Goal: Task Accomplishment & Management: Manage account settings

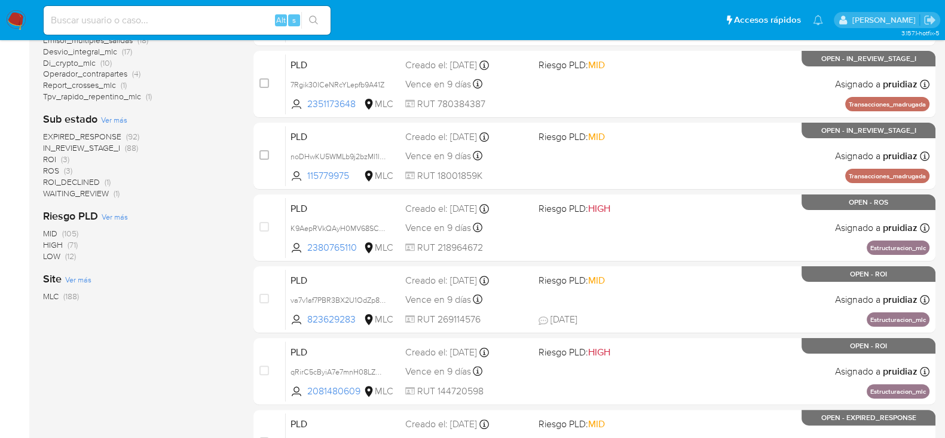
scroll to position [505, 0]
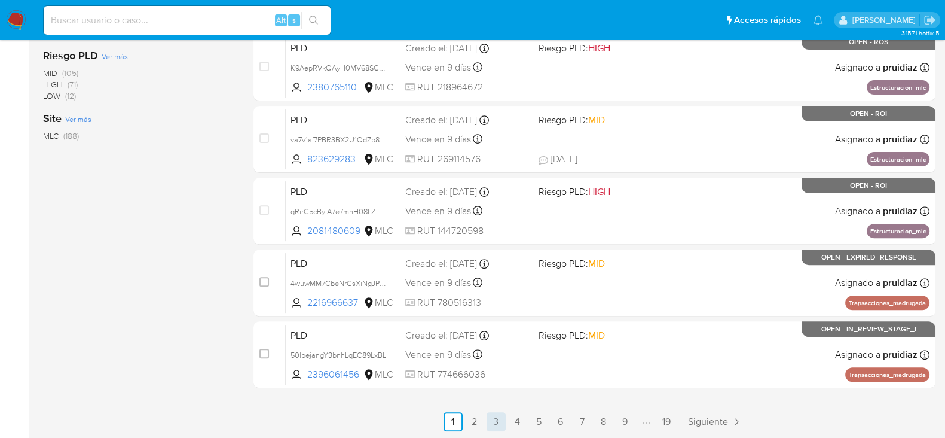
click at [499, 417] on link "3" at bounding box center [496, 421] width 19 height 19
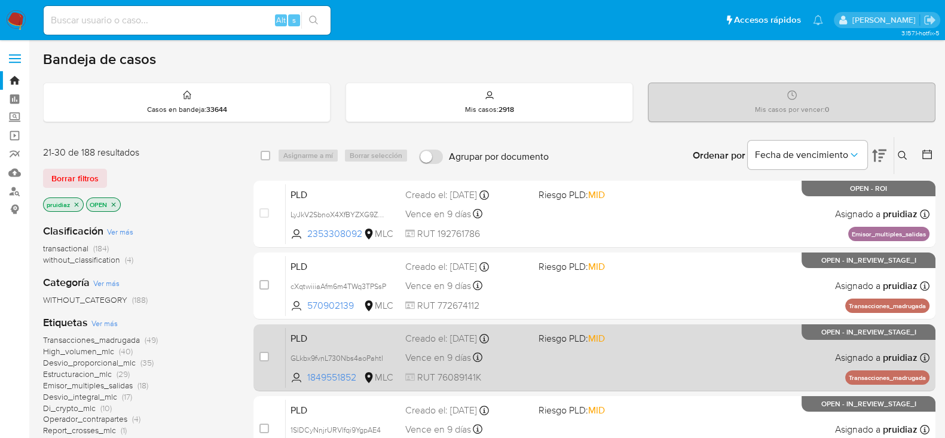
scroll to position [505, 0]
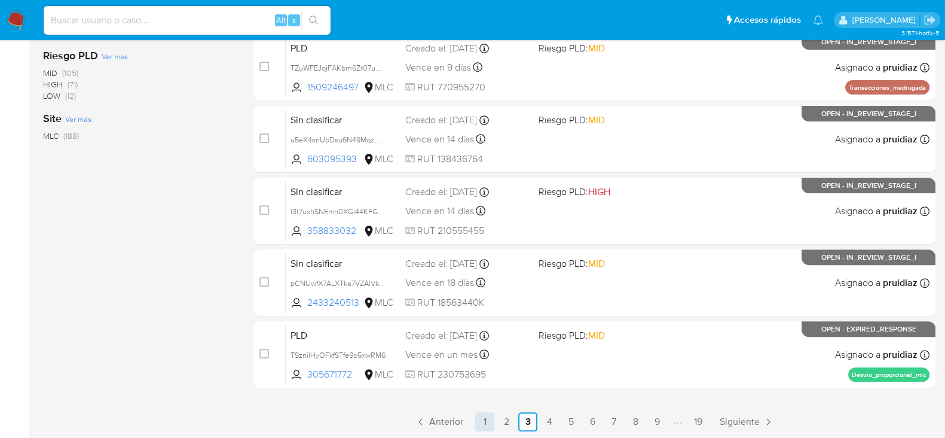
click at [487, 417] on link "1" at bounding box center [484, 421] width 19 height 19
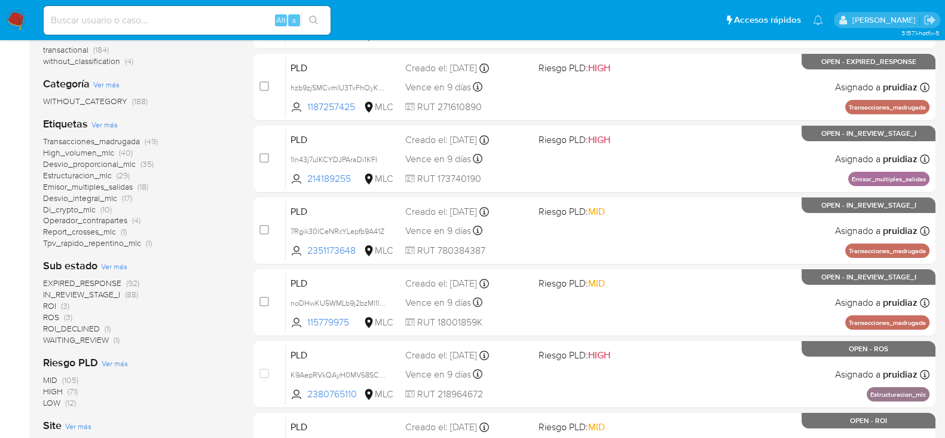
scroll to position [201, 0]
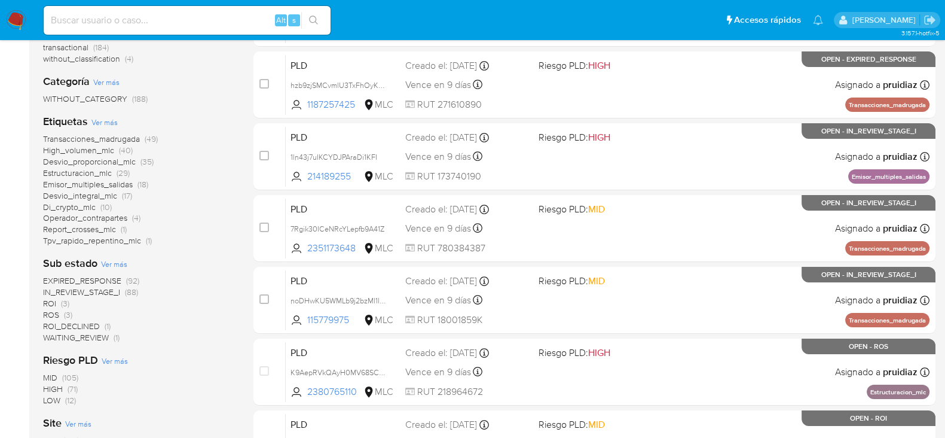
click at [53, 302] on span "ROI" at bounding box center [49, 303] width 13 height 12
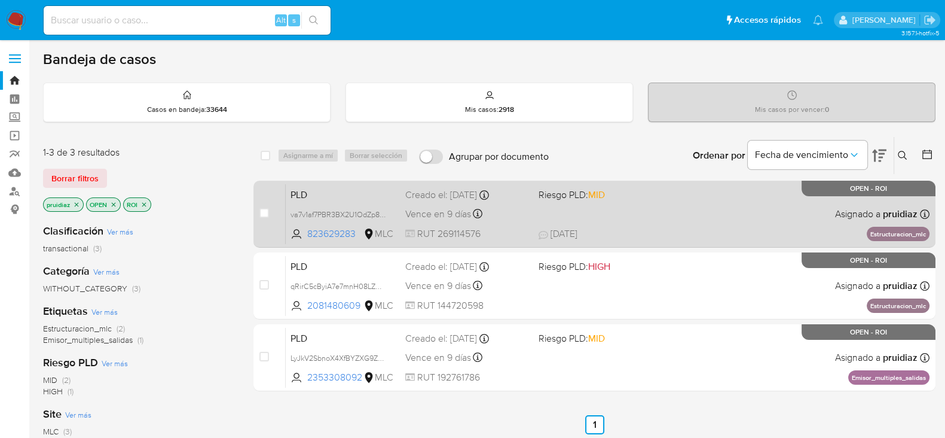
click at [688, 213] on div "PLD va7v1af7PBR3BX2U1OdZp8Az 823629283 MLC Riesgo PLD: MID Creado el: 12/06/202…" at bounding box center [608, 214] width 644 height 60
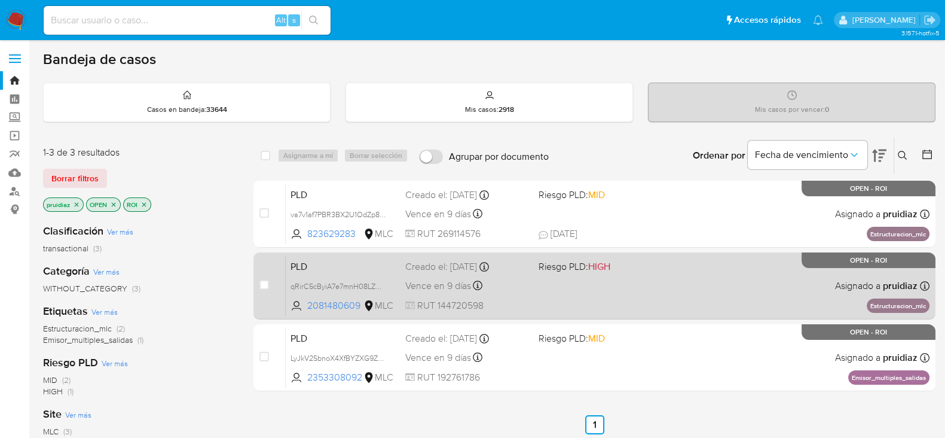
click at [675, 294] on div "PLD qRirC5cByiA7e7mnH08LZKK1 2081480609 MLC Riesgo PLD: HIGH Creado el: 12/06/2…" at bounding box center [608, 285] width 644 height 60
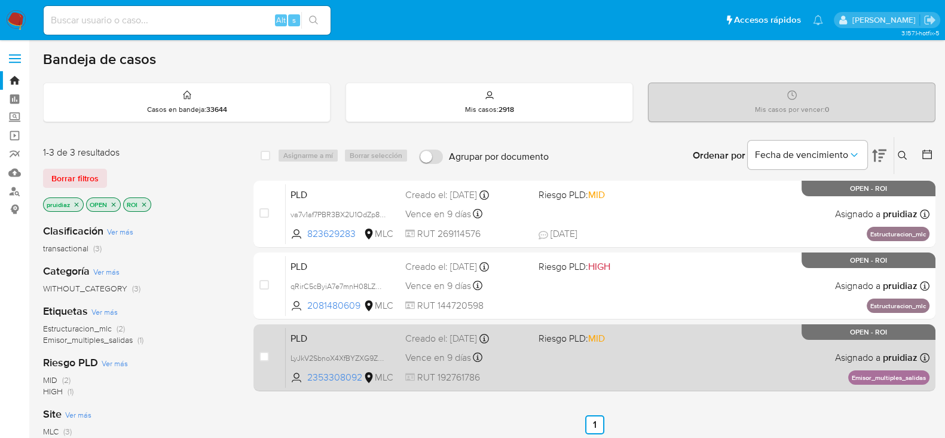
click at [661, 324] on div "case-item-checkbox No es posible asignar el caso PLD LyJkV2SbnoX4XfBYZXG9Z9yJ 2…" at bounding box center [595, 357] width 682 height 67
click at [661, 339] on span "Riesgo PLD: MID" at bounding box center [601, 337] width 124 height 16
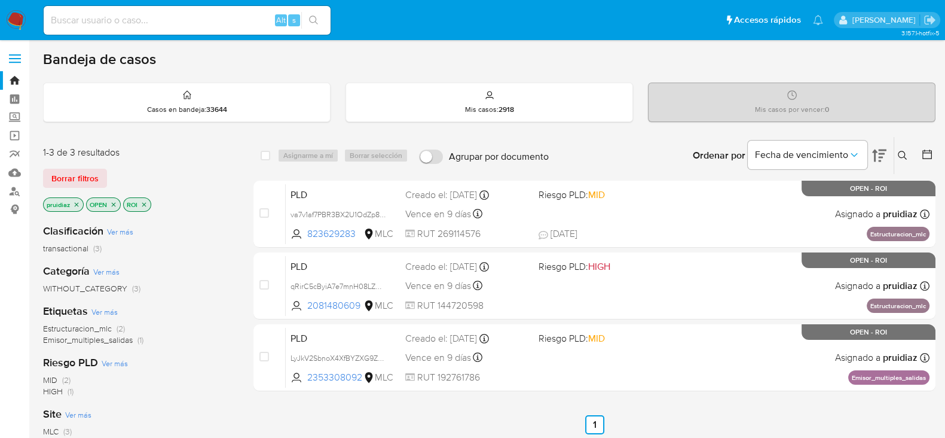
click at [10, 14] on img at bounding box center [16, 20] width 20 height 20
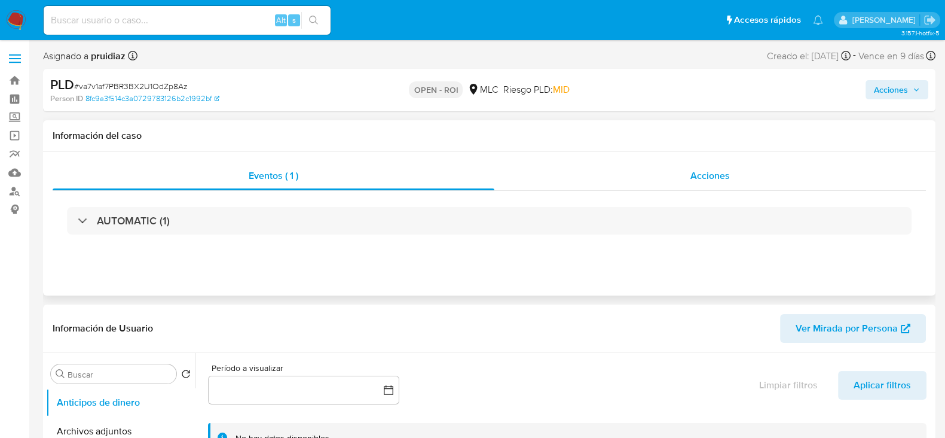
click at [716, 183] on div "Acciones" at bounding box center [711, 175] width 432 height 29
select select "10"
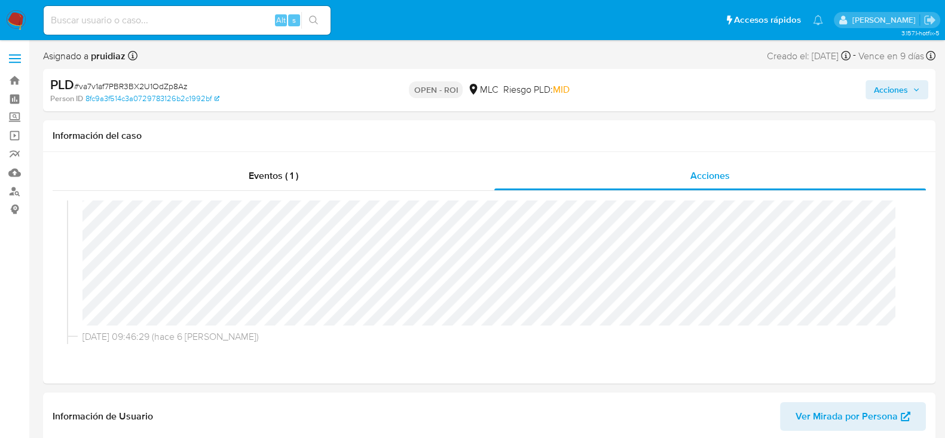
click at [894, 97] on span "Acciones" at bounding box center [891, 89] width 34 height 19
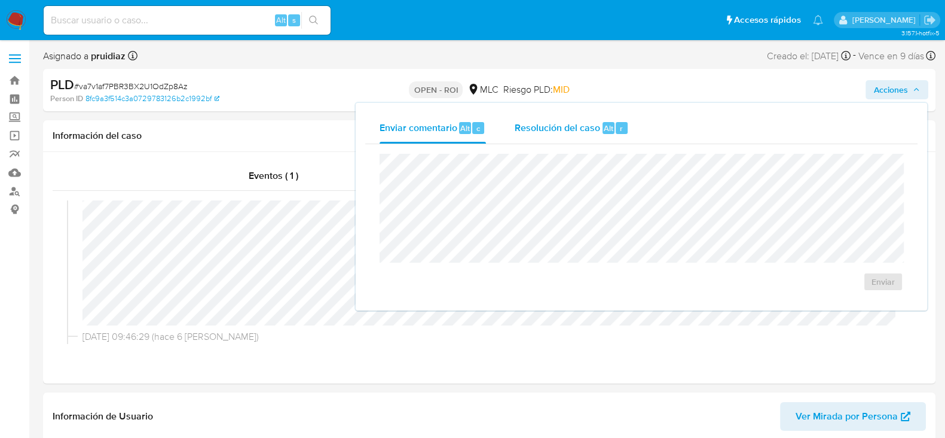
click at [613, 121] on div "Resolución del caso Alt r" at bounding box center [572, 127] width 114 height 31
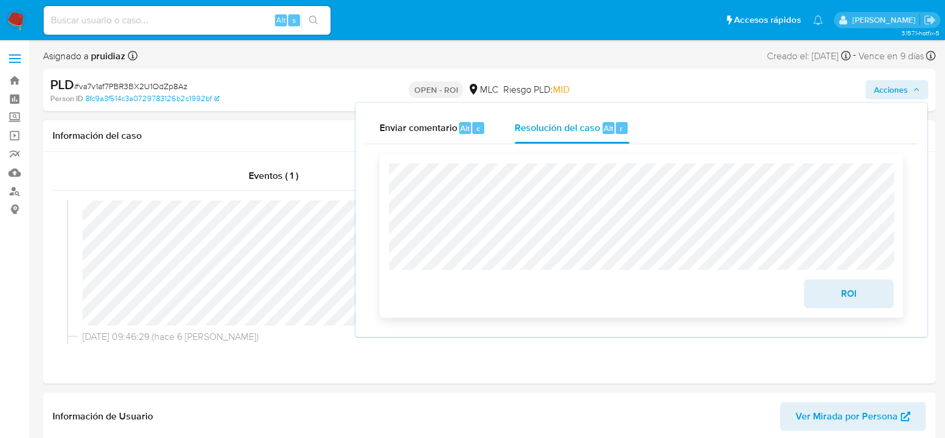
click at [872, 302] on span "ROI" at bounding box center [849, 293] width 59 height 26
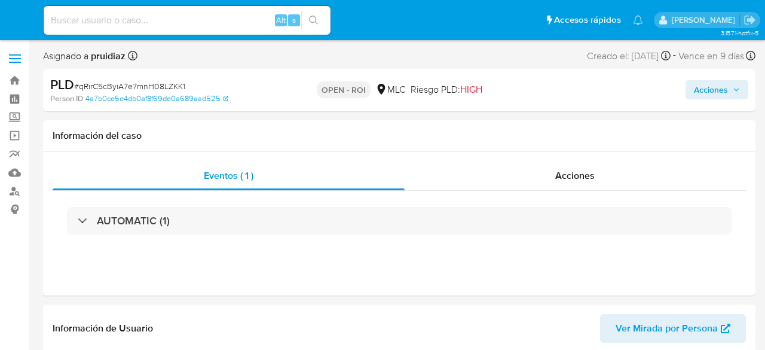
select select "10"
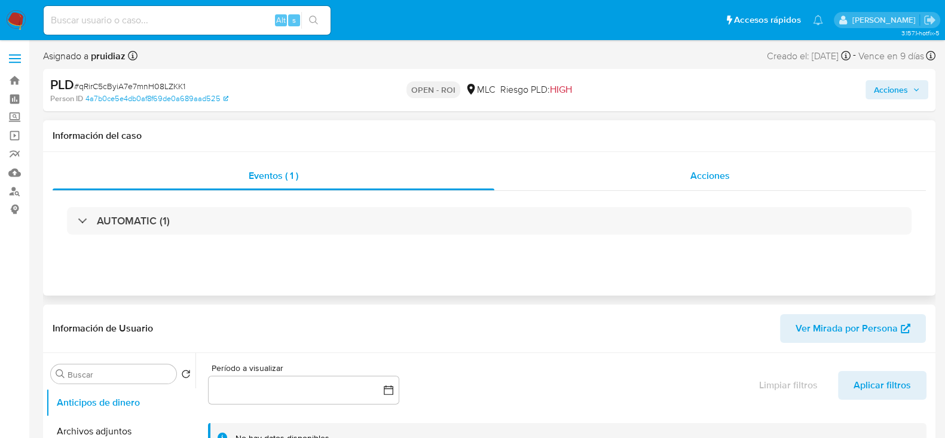
click at [747, 178] on div "Acciones" at bounding box center [711, 175] width 432 height 29
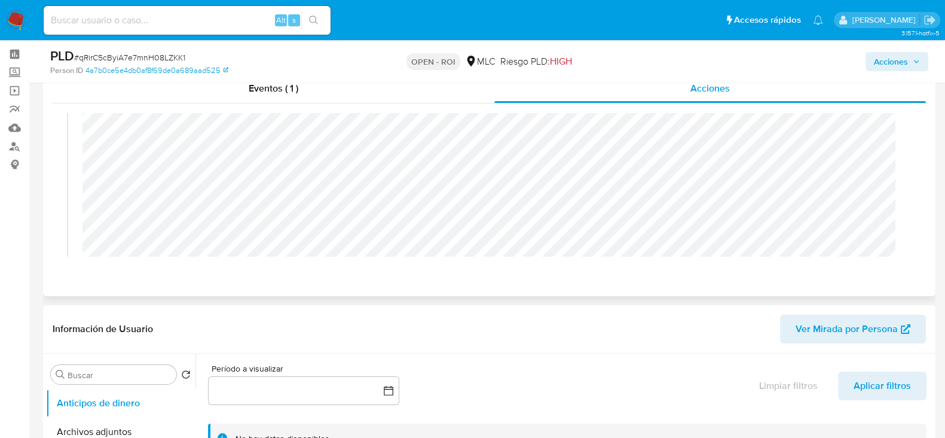
scroll to position [62, 0]
click at [765, 66] on span "Acciones" at bounding box center [891, 61] width 34 height 19
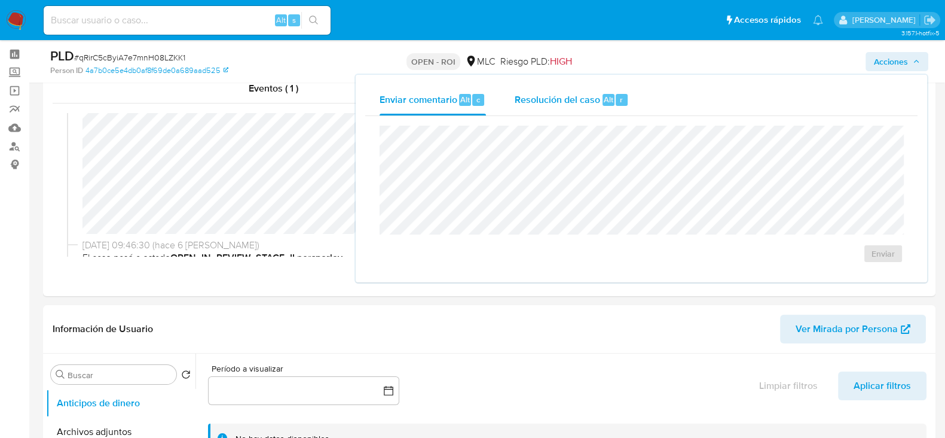
click at [587, 110] on div "Resolución del caso Alt r" at bounding box center [572, 99] width 114 height 31
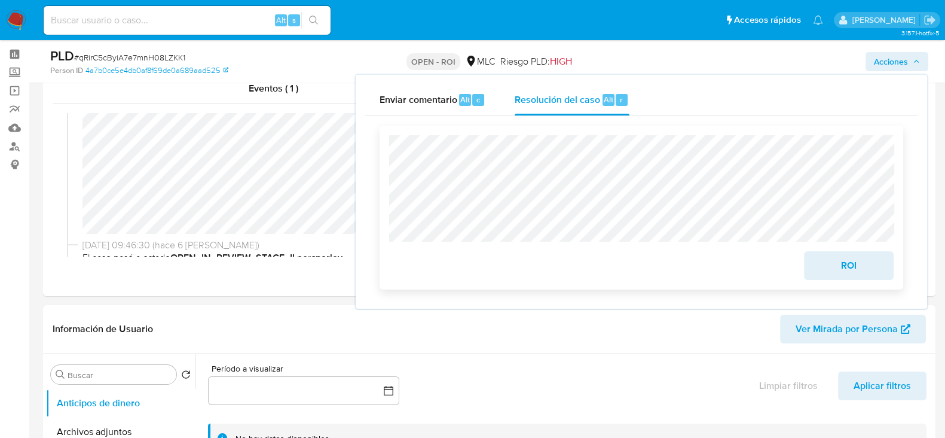
click at [765, 271] on span "ROI" at bounding box center [849, 265] width 59 height 26
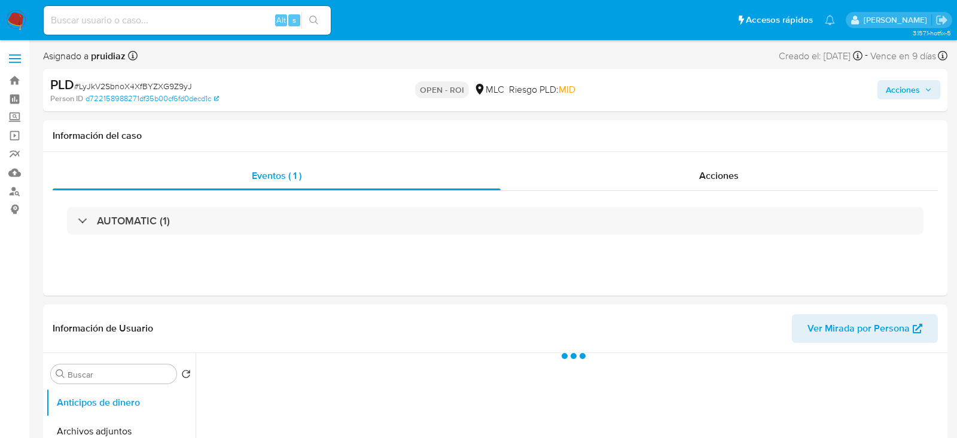
select select "10"
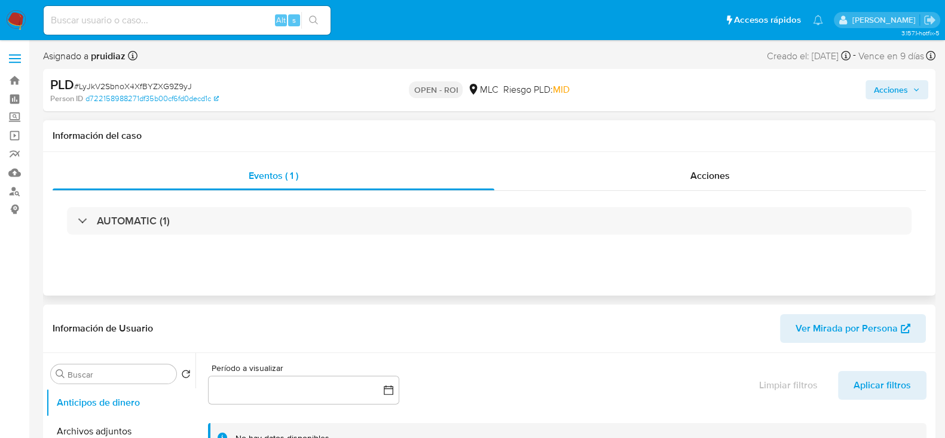
click at [741, 160] on div "Eventos ( 1 ) Acciones AUTOMATIC (1)" at bounding box center [489, 224] width 893 height 144
click at [724, 174] on span "Acciones" at bounding box center [710, 176] width 39 height 14
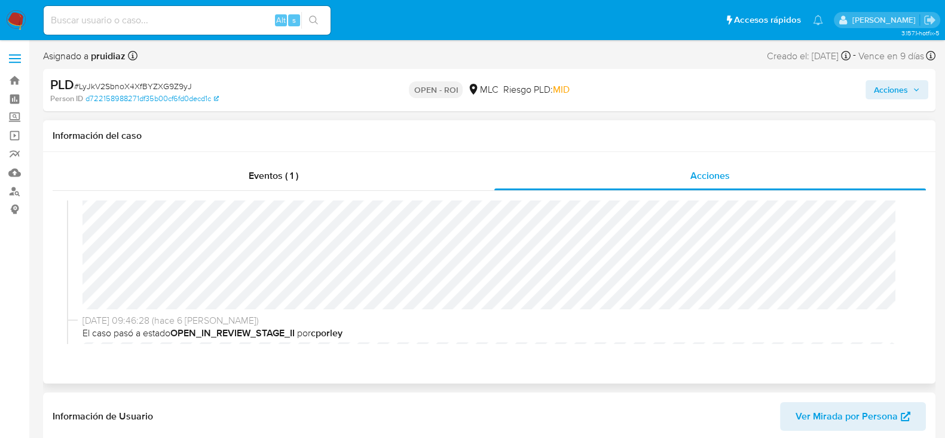
scroll to position [114, 0]
click at [902, 85] on span "Acciones" at bounding box center [891, 89] width 34 height 19
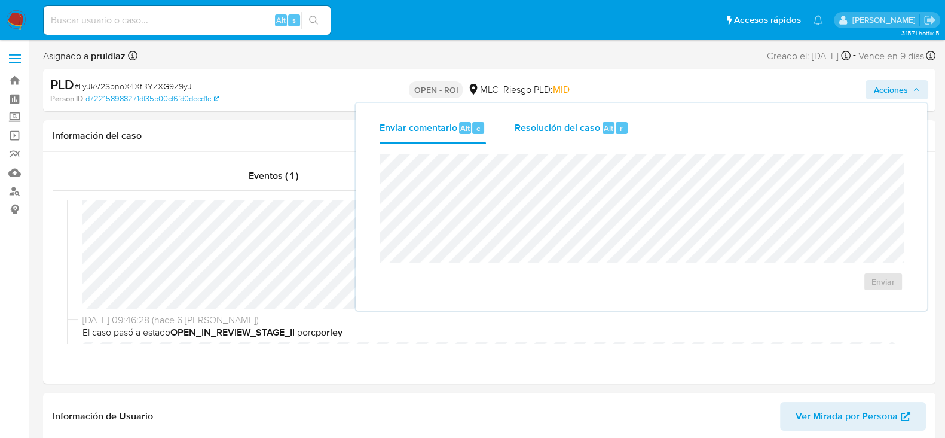
click at [511, 124] on button "Resolución del caso Alt r" at bounding box center [571, 127] width 143 height 31
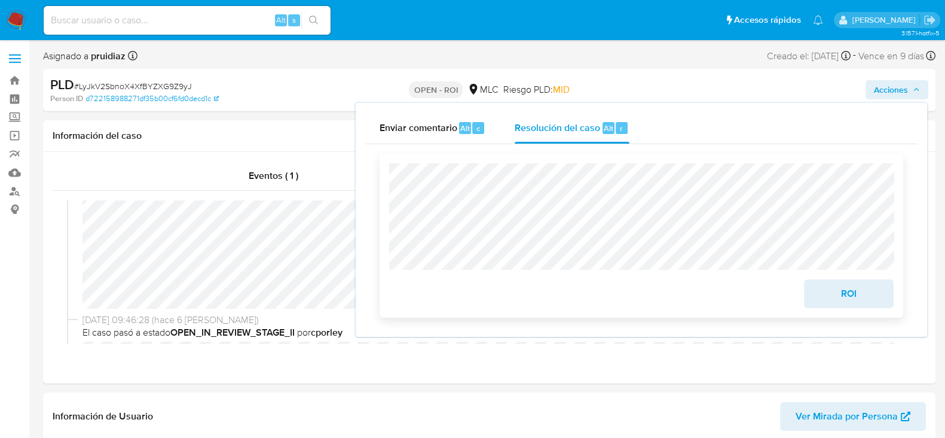
click at [864, 294] on span "ROI" at bounding box center [849, 293] width 59 height 26
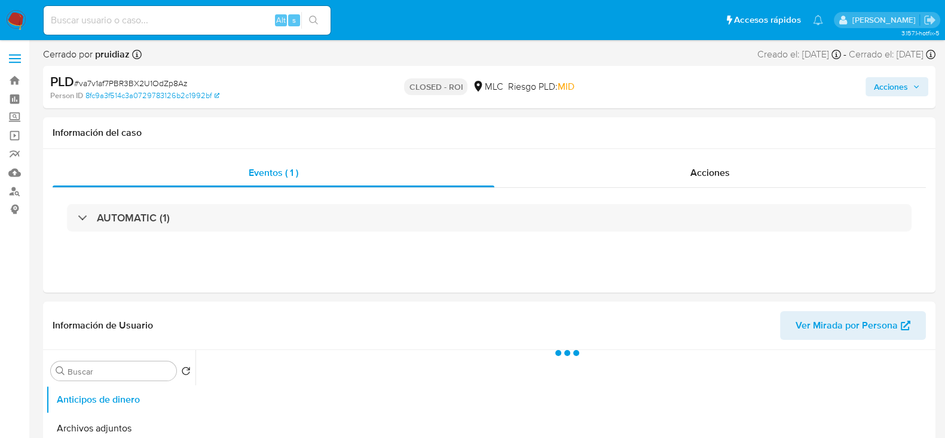
select select "10"
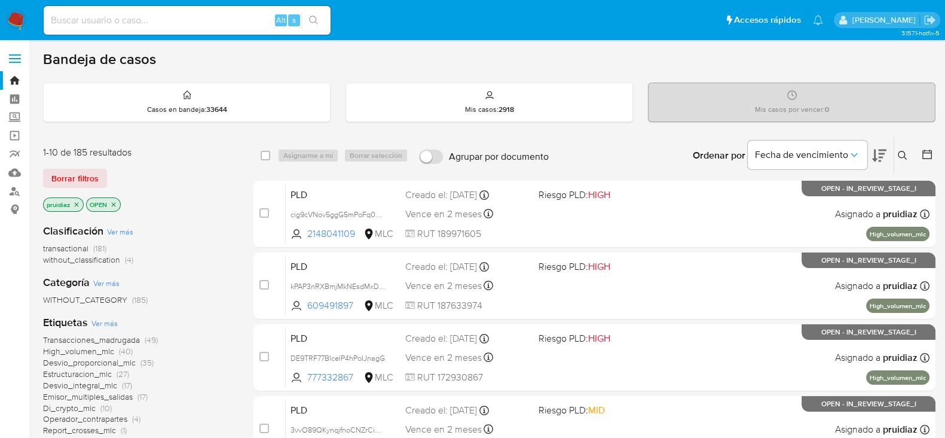
click at [883, 154] on icon at bounding box center [879, 155] width 14 height 14
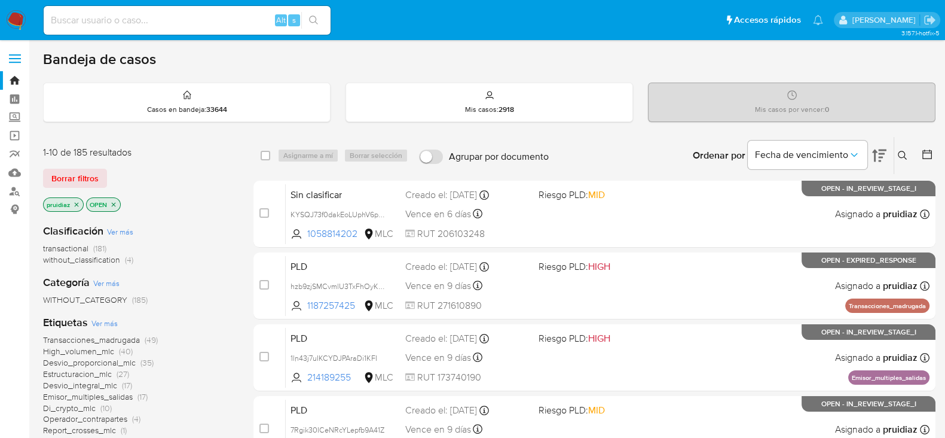
click at [21, 29] on img at bounding box center [16, 20] width 20 height 20
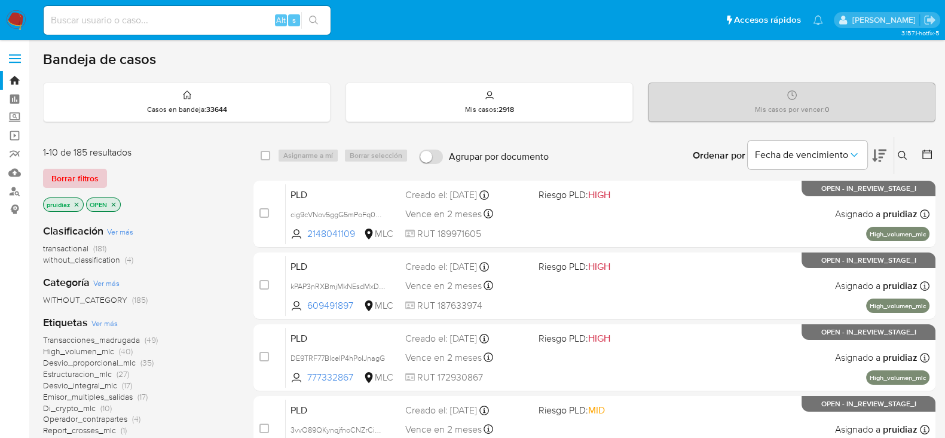
click at [91, 175] on span "Borrar filtros" at bounding box center [74, 178] width 47 height 17
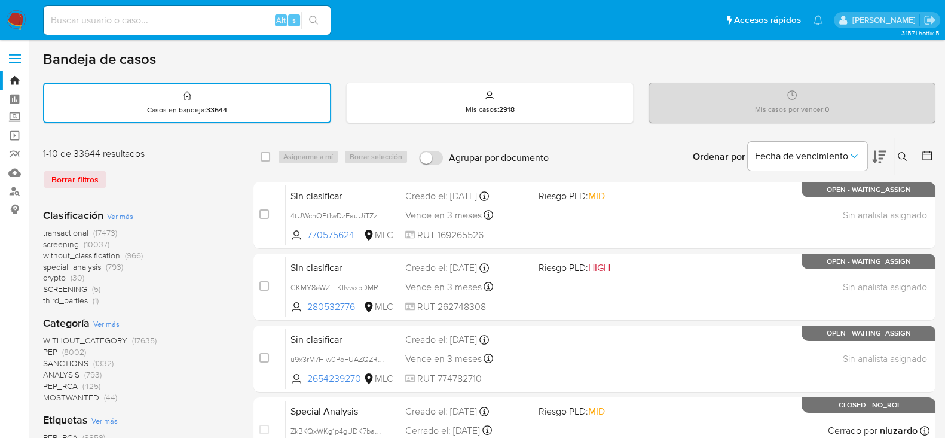
click at [925, 157] on icon at bounding box center [927, 155] width 12 height 12
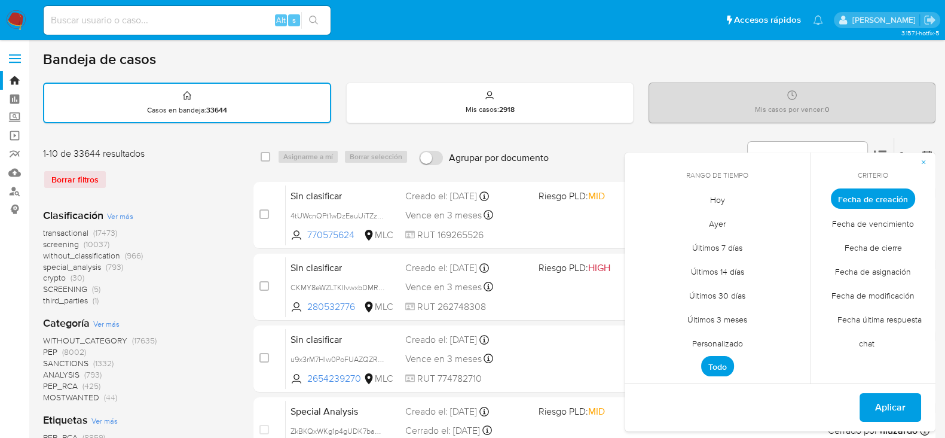
click at [863, 248] on span "Fecha de cierre" at bounding box center [873, 247] width 83 height 25
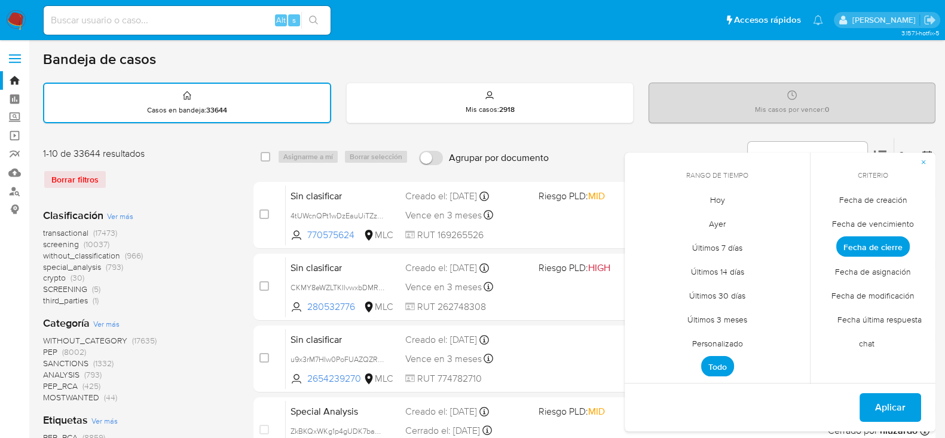
click at [863, 248] on span "Fecha de cierre" at bounding box center [874, 246] width 74 height 20
click at [724, 338] on span "Personalizado" at bounding box center [718, 343] width 76 height 25
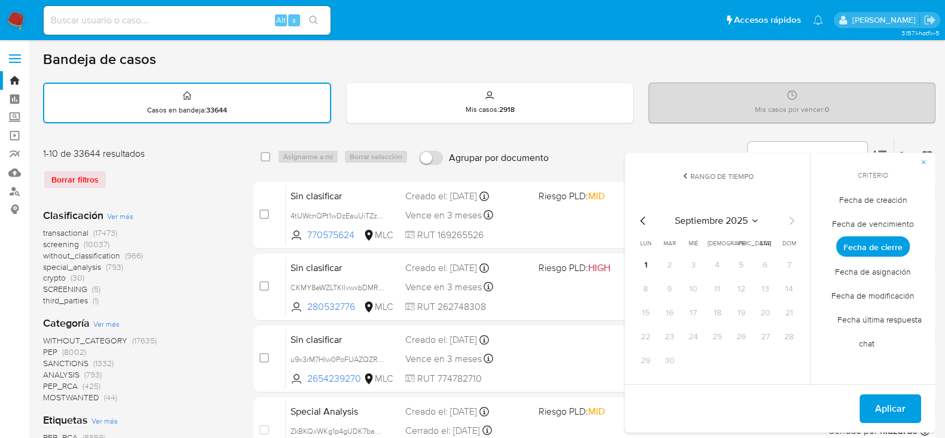
click at [642, 223] on icon "Mes anterior" at bounding box center [643, 220] width 14 height 14
click at [673, 359] on button "26" at bounding box center [669, 360] width 19 height 19
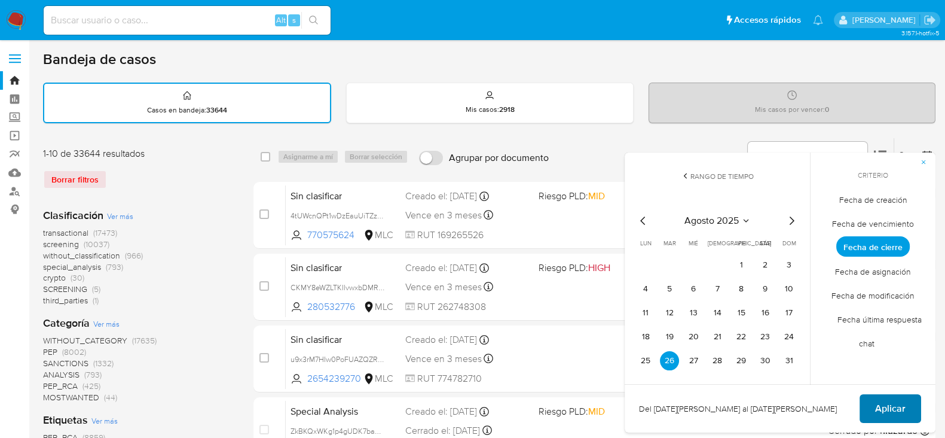
click at [870, 408] on button "Aplicar" at bounding box center [891, 408] width 62 height 29
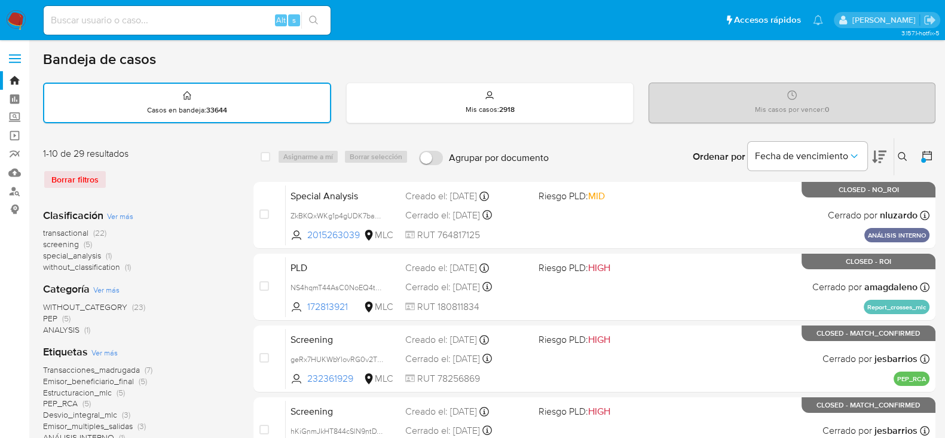
click at [926, 147] on div at bounding box center [925, 156] width 22 height 37
click at [926, 152] on icon at bounding box center [927, 155] width 12 height 12
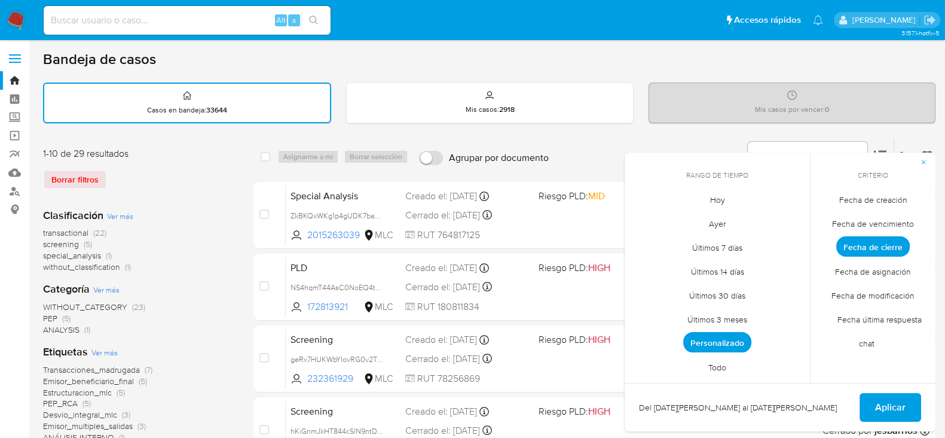
click at [721, 346] on span "Personalizado" at bounding box center [717, 342] width 68 height 20
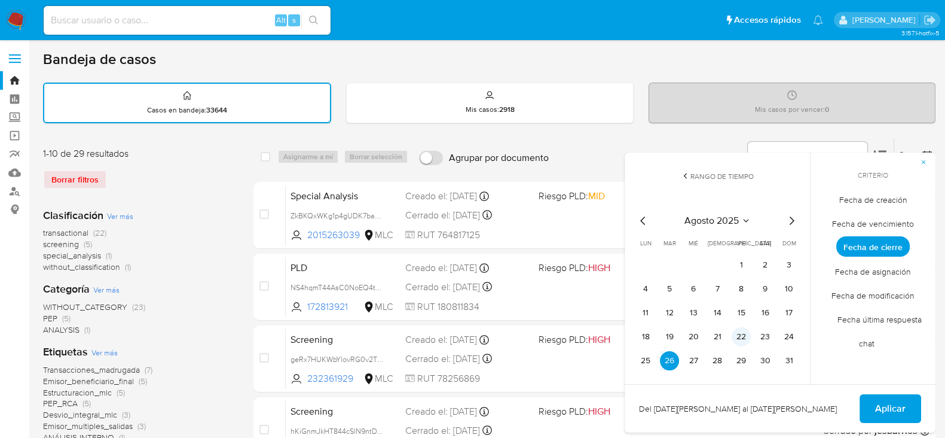
click at [740, 337] on button "22" at bounding box center [741, 336] width 19 height 19
click at [744, 335] on button "22" at bounding box center [741, 336] width 19 height 19
click at [883, 402] on span "Aplicar" at bounding box center [890, 408] width 30 height 26
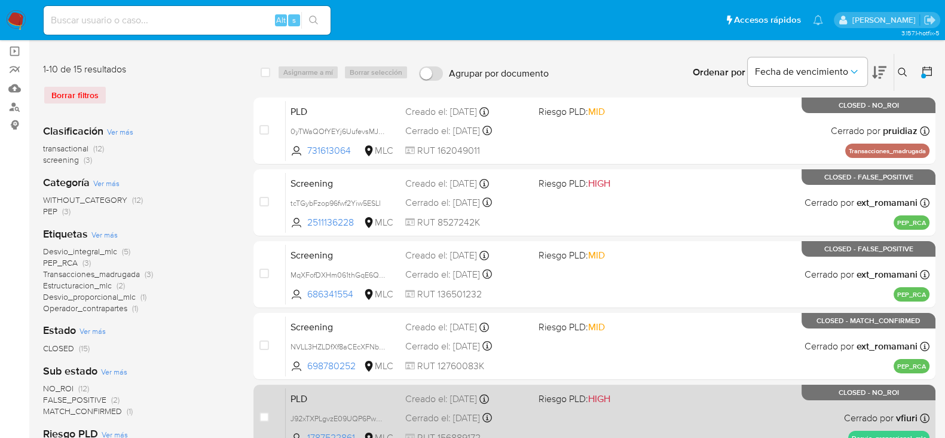
scroll to position [56, 0]
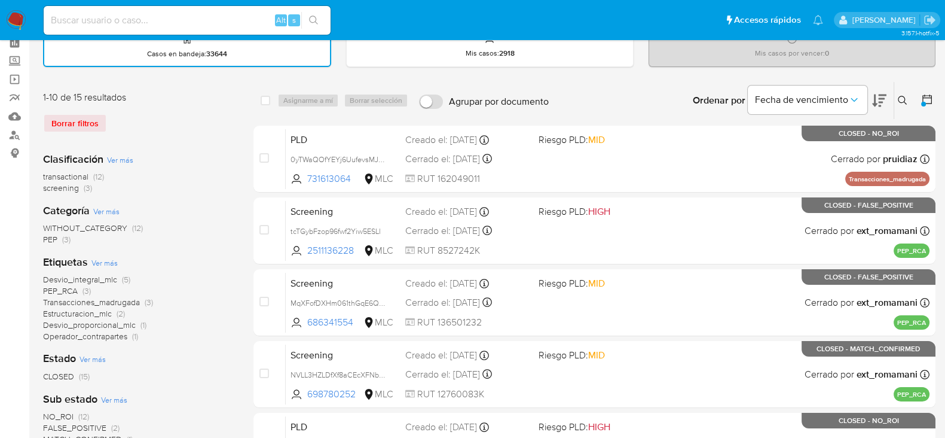
click at [924, 99] on icon at bounding box center [927, 99] width 12 height 12
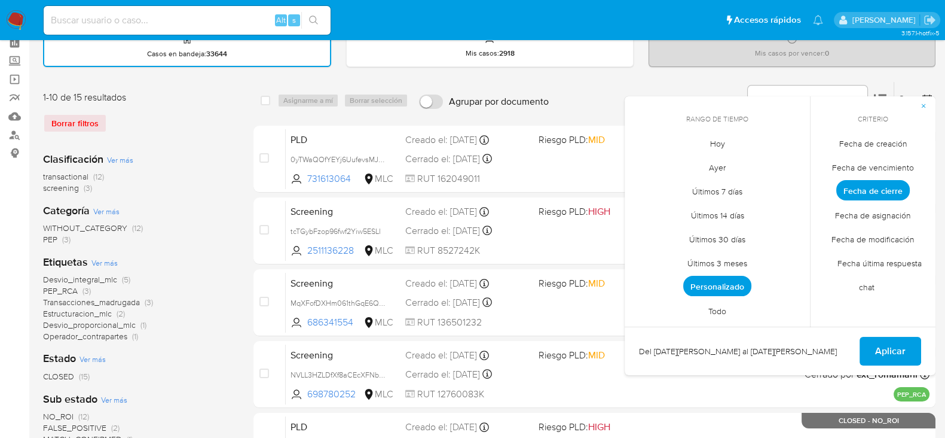
click at [720, 282] on span "Personalizado" at bounding box center [717, 286] width 68 height 20
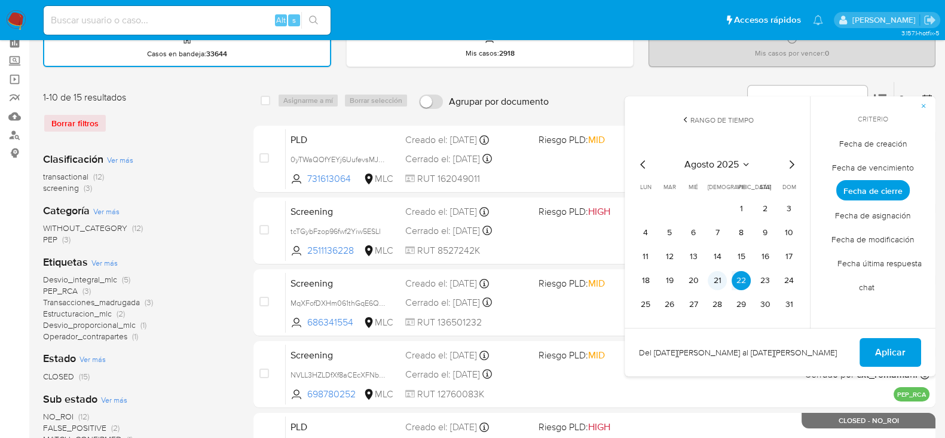
click at [719, 276] on button "21" at bounding box center [717, 280] width 19 height 19
click at [875, 349] on button "Aplicar" at bounding box center [891, 352] width 62 height 29
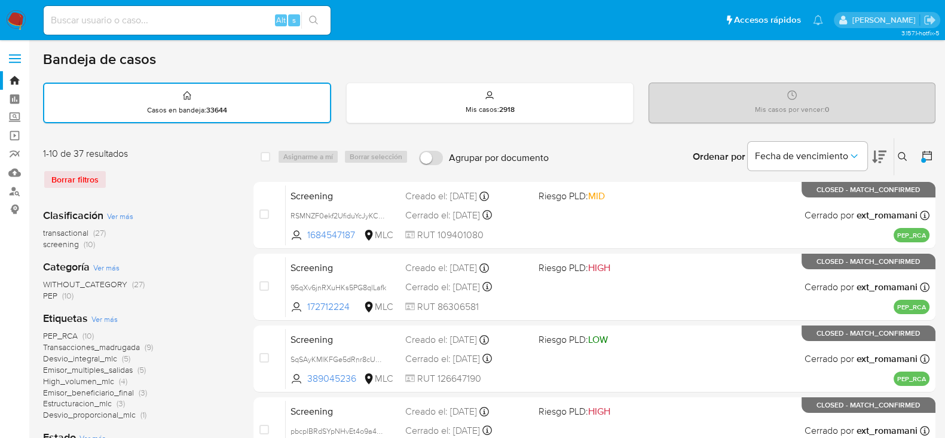
click at [925, 149] on icon at bounding box center [927, 155] width 12 height 12
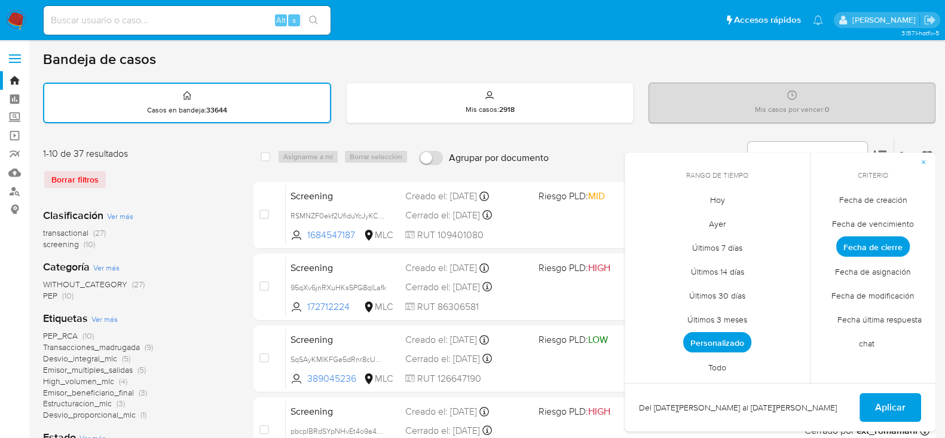
click at [717, 341] on span "Personalizado" at bounding box center [717, 342] width 68 height 20
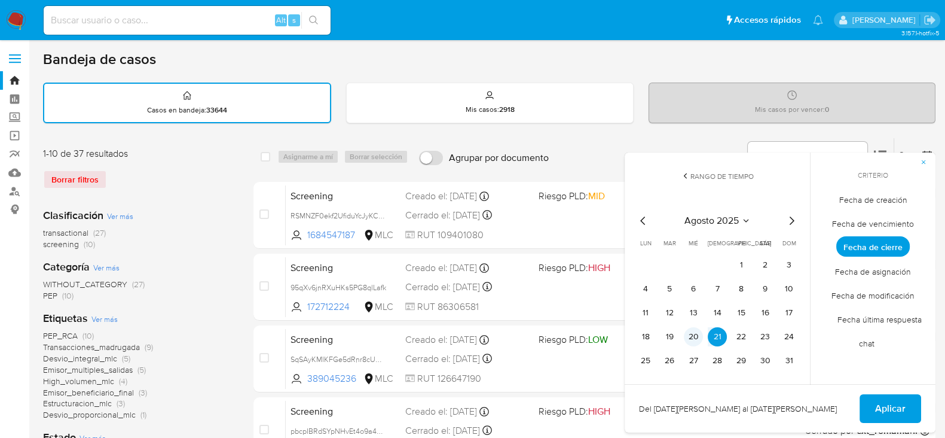
click at [697, 335] on button "20" at bounding box center [693, 336] width 19 height 19
click at [886, 413] on span "Aplicar" at bounding box center [890, 408] width 30 height 26
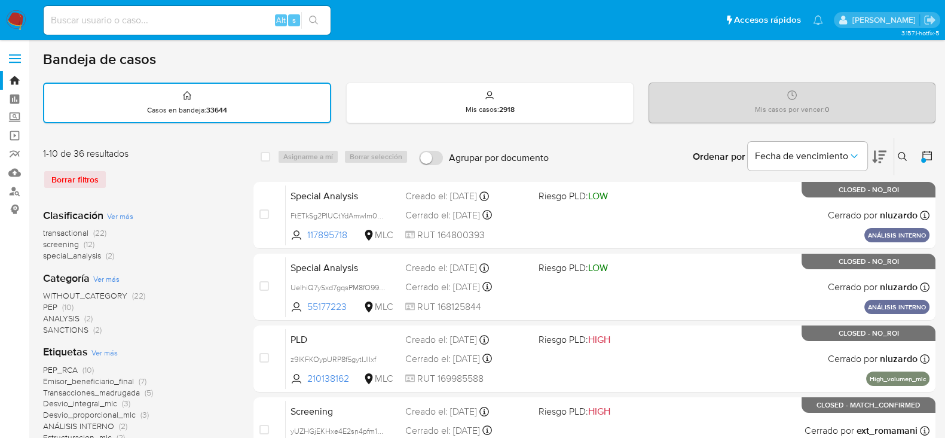
click at [927, 154] on icon at bounding box center [927, 155] width 12 height 12
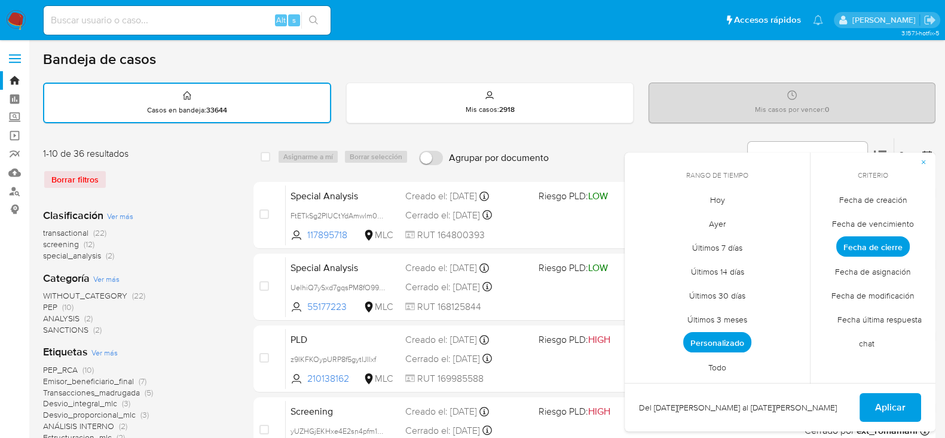
click at [719, 335] on span "Personalizado" at bounding box center [717, 342] width 68 height 20
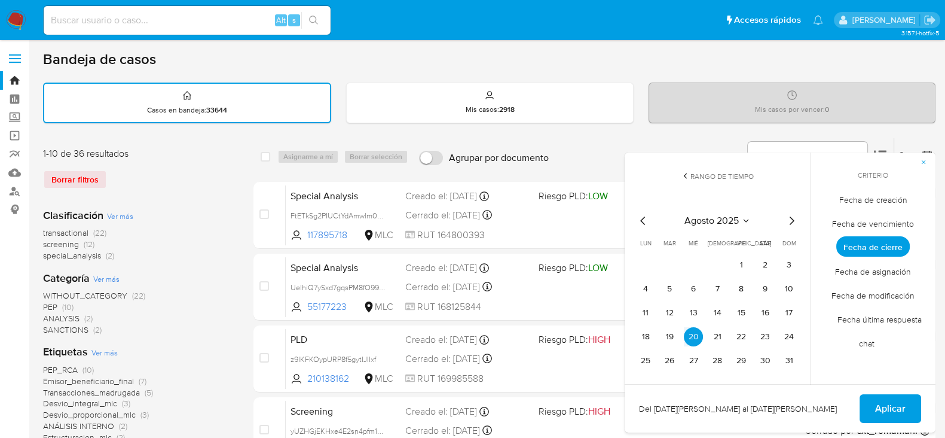
click at [719, 335] on button "21" at bounding box center [717, 336] width 19 height 19
click at [673, 333] on button "19" at bounding box center [669, 336] width 19 height 19
click at [888, 408] on span "Aplicar" at bounding box center [890, 408] width 30 height 26
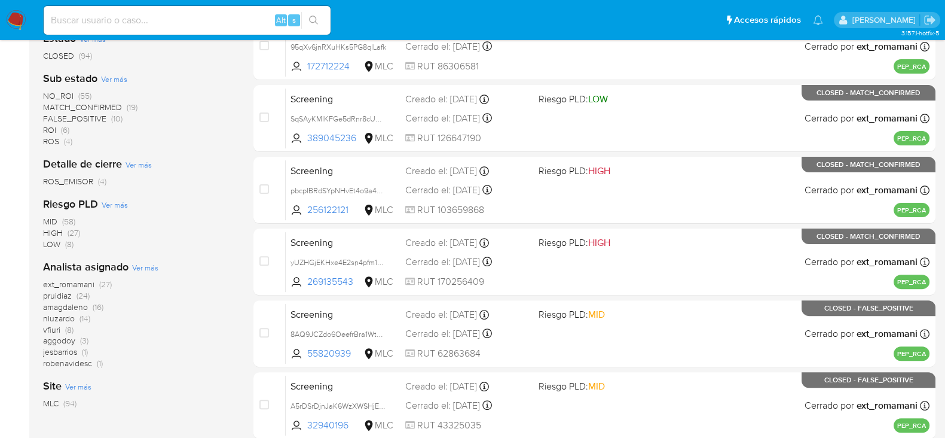
scroll to position [477, 0]
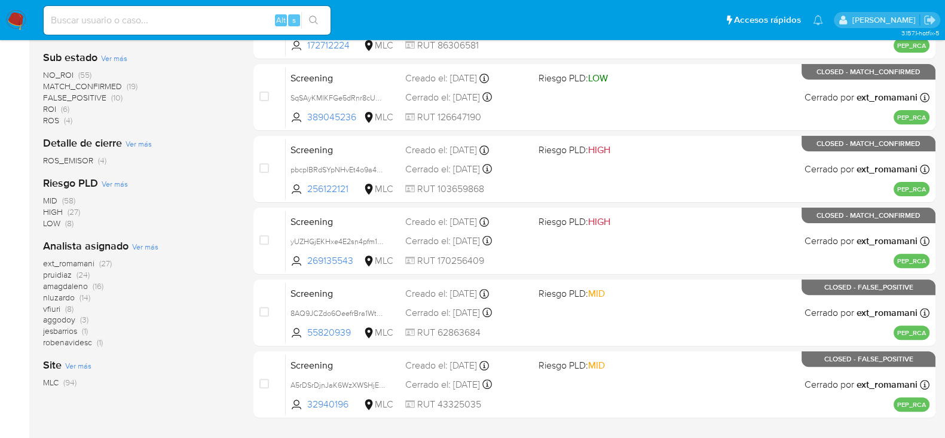
click at [68, 274] on span "pruidiaz" at bounding box center [57, 274] width 29 height 12
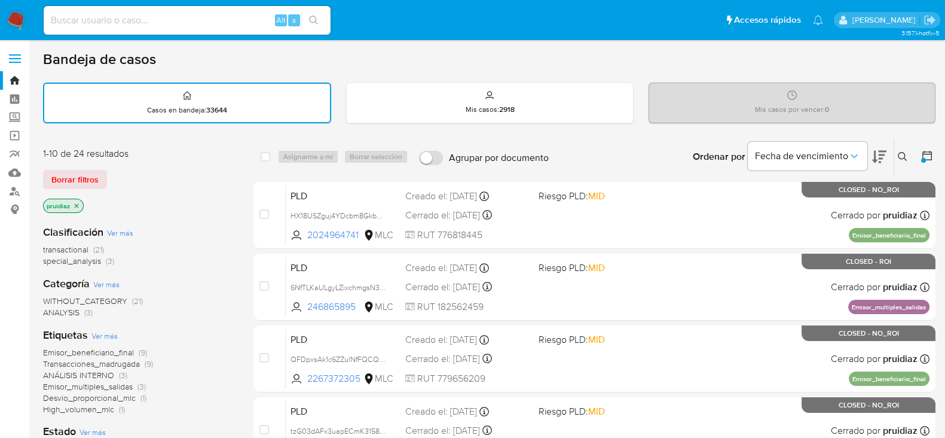
scroll to position [506, 0]
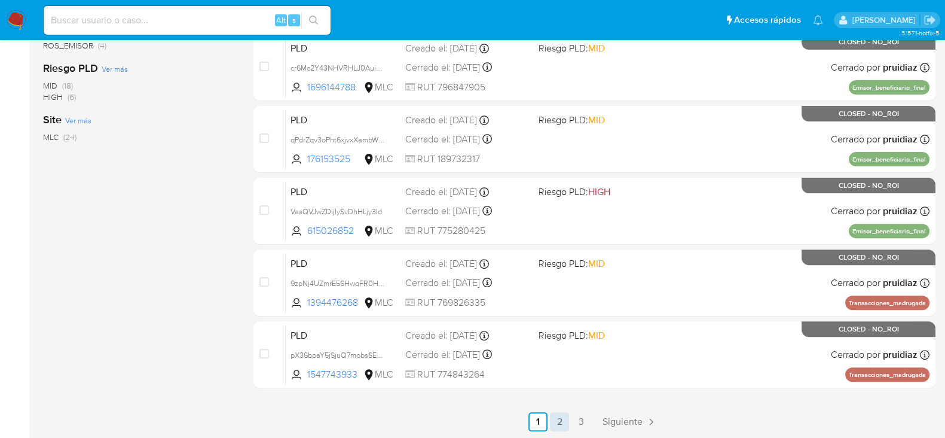
click at [554, 424] on link "2" at bounding box center [559, 421] width 19 height 19
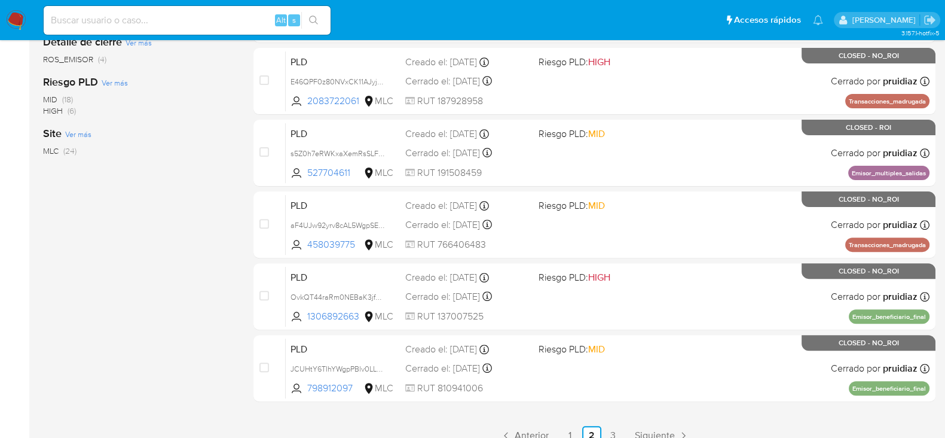
scroll to position [506, 0]
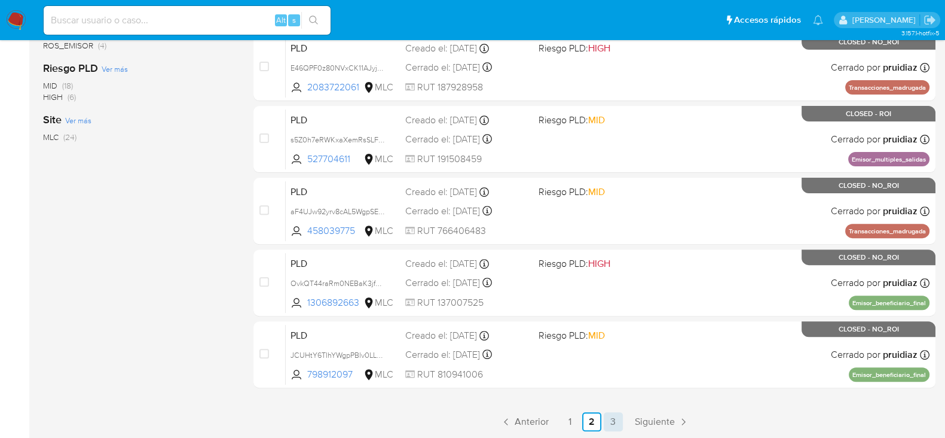
click at [610, 420] on link "3" at bounding box center [613, 421] width 19 height 19
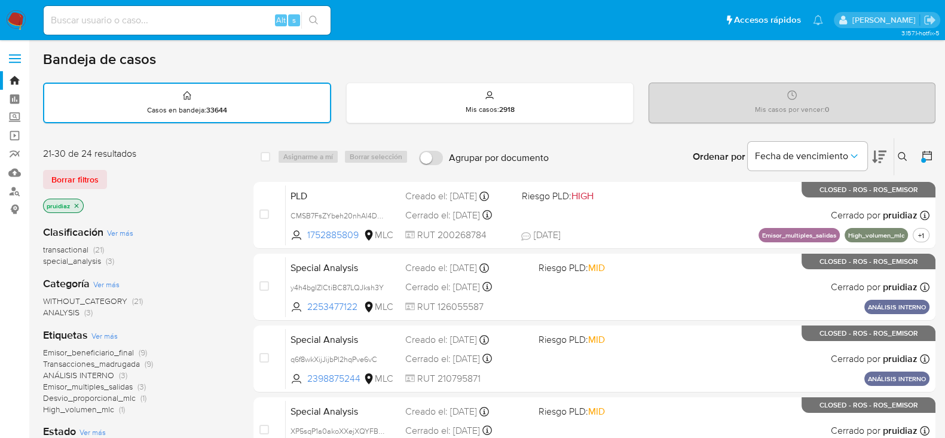
click at [926, 154] on icon at bounding box center [927, 155] width 12 height 12
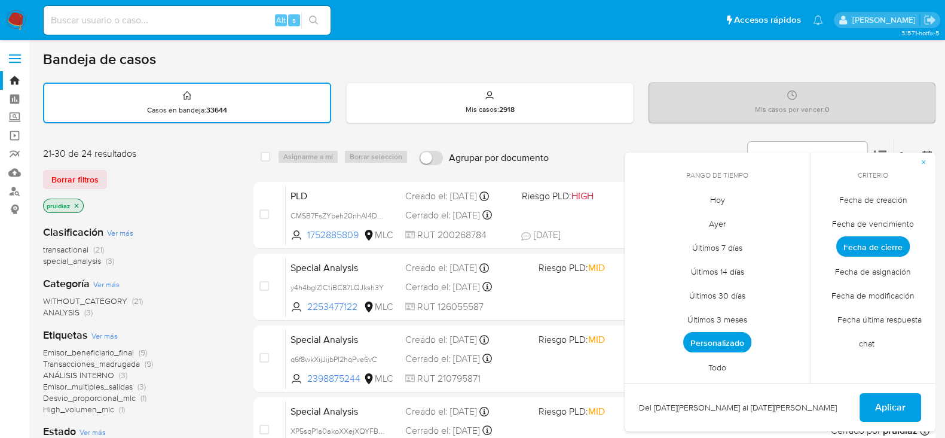
click at [730, 345] on span "Personalizado" at bounding box center [717, 342] width 68 height 20
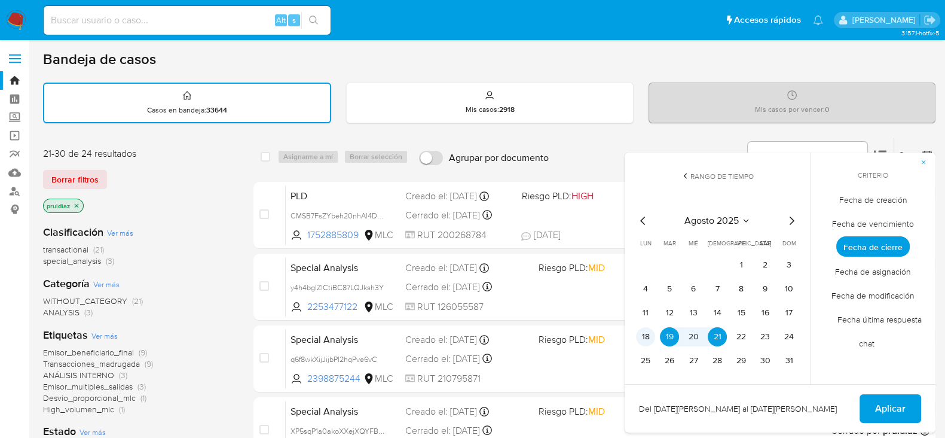
click at [640, 339] on button "18" at bounding box center [645, 336] width 19 height 19
click at [883, 411] on span "Aplicar" at bounding box center [890, 408] width 30 height 26
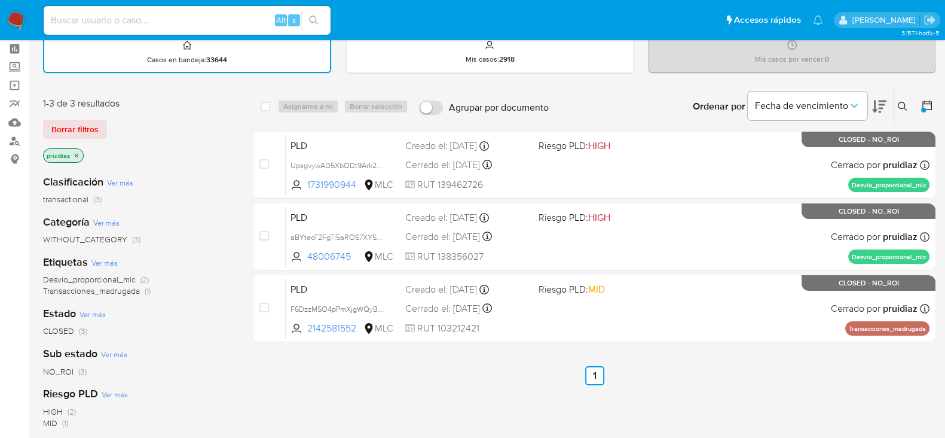
scroll to position [51, 0]
click at [924, 101] on icon at bounding box center [927, 105] width 12 height 12
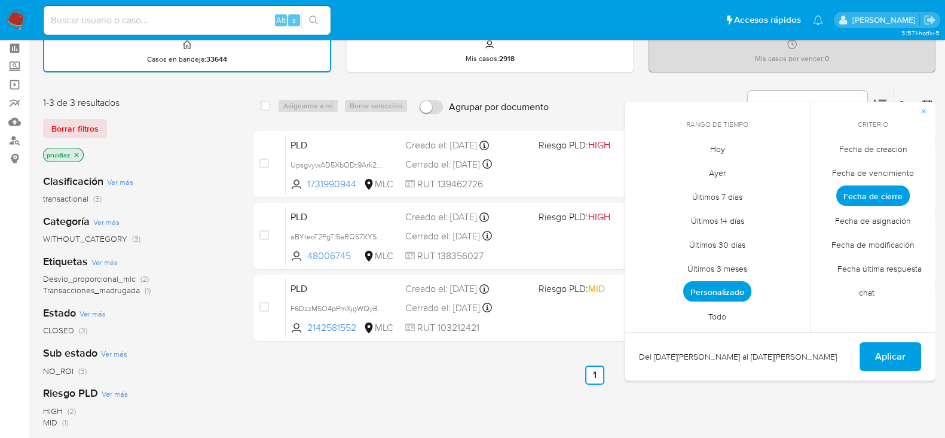
click at [730, 294] on span "Personalizado" at bounding box center [717, 291] width 68 height 20
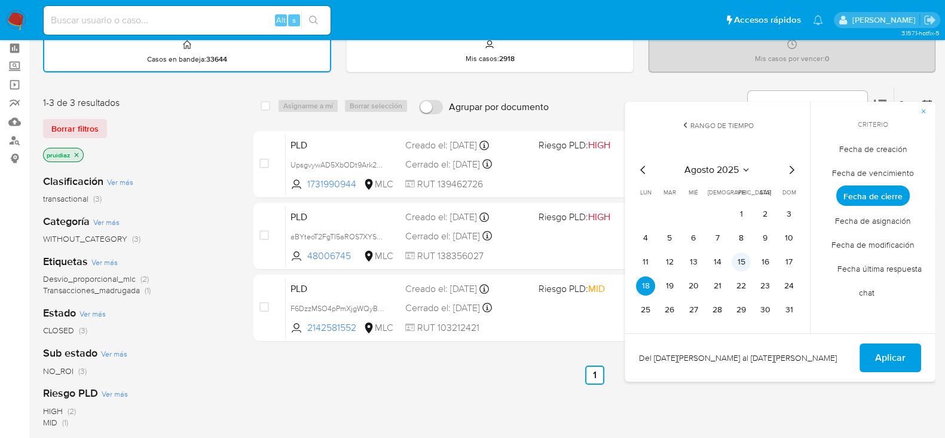
click at [745, 263] on button "15" at bounding box center [741, 261] width 19 height 19
click at [885, 354] on span "Aplicar" at bounding box center [890, 357] width 30 height 26
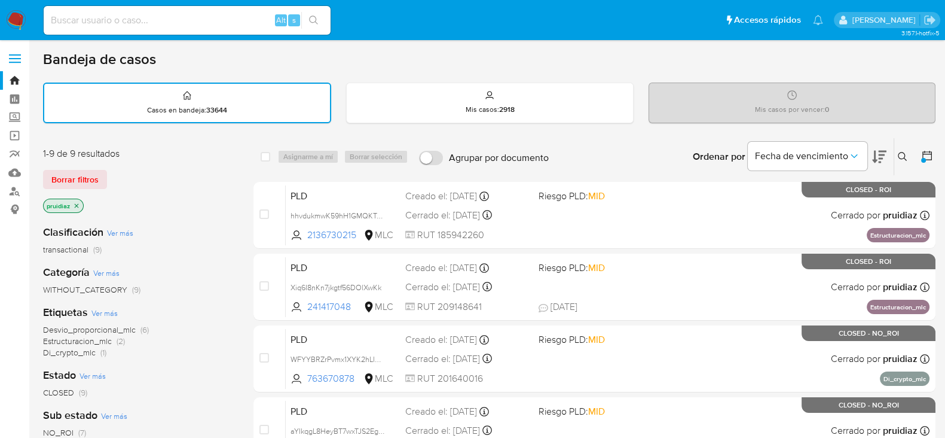
click at [924, 153] on icon at bounding box center [928, 156] width 10 height 10
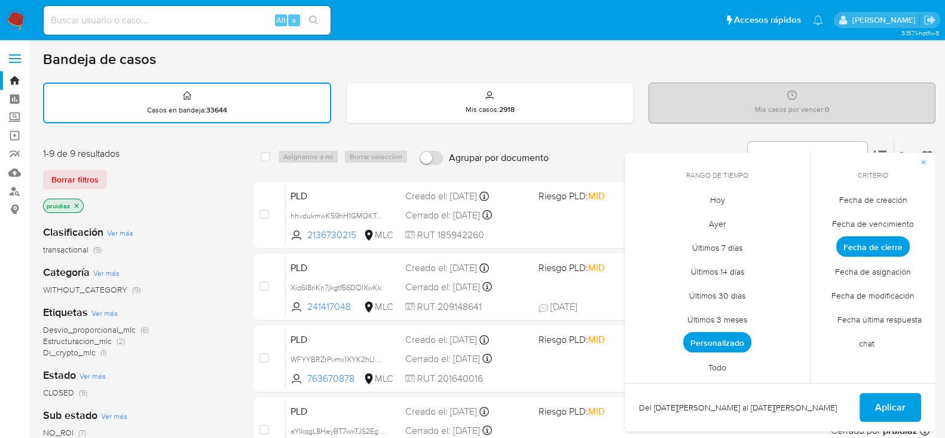
click at [725, 341] on span "Personalizado" at bounding box center [717, 342] width 68 height 20
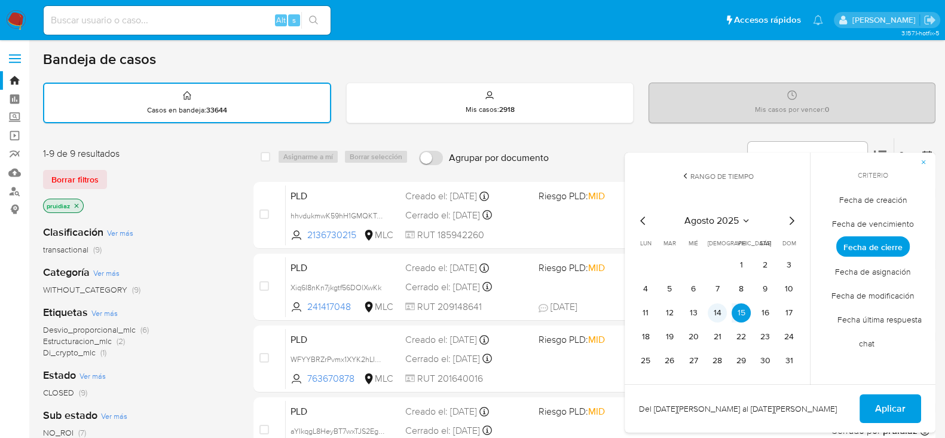
click at [719, 309] on button "14" at bounding box center [717, 312] width 19 height 19
click at [892, 403] on span "Aplicar" at bounding box center [890, 408] width 30 height 26
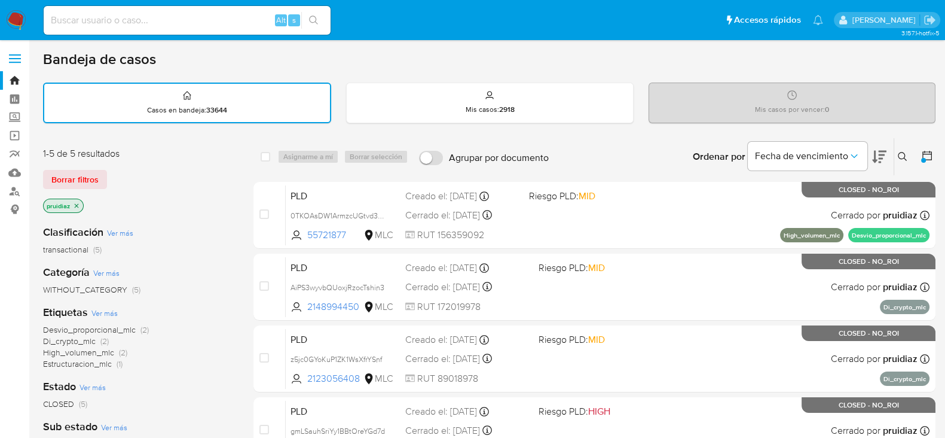
click at [930, 158] on icon at bounding box center [927, 155] width 12 height 12
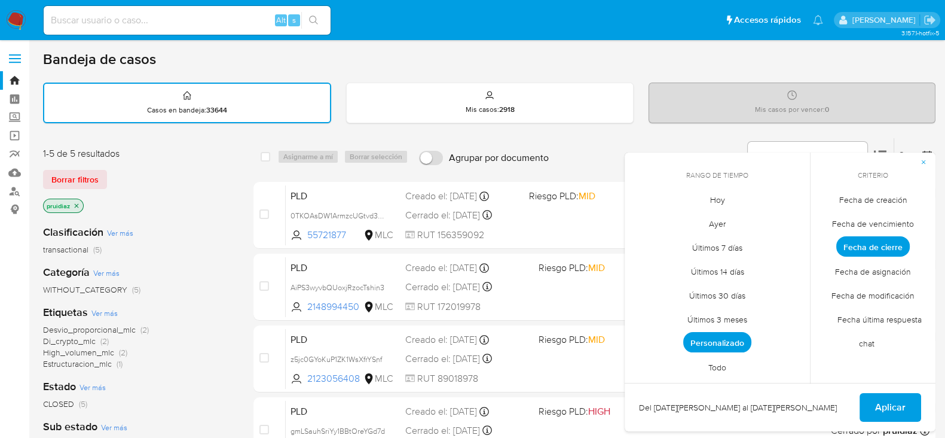
click at [715, 338] on span "Personalizado" at bounding box center [717, 342] width 68 height 20
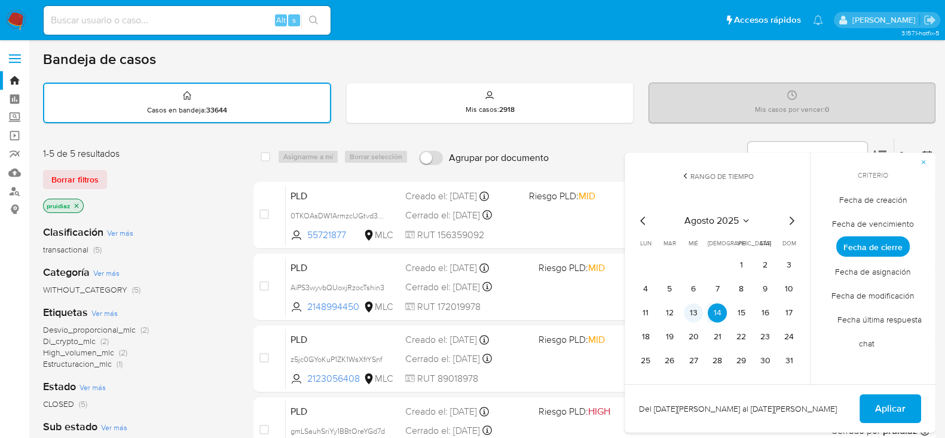
click at [691, 310] on button "13" at bounding box center [693, 312] width 19 height 19
click at [895, 407] on span "Aplicar" at bounding box center [890, 408] width 30 height 26
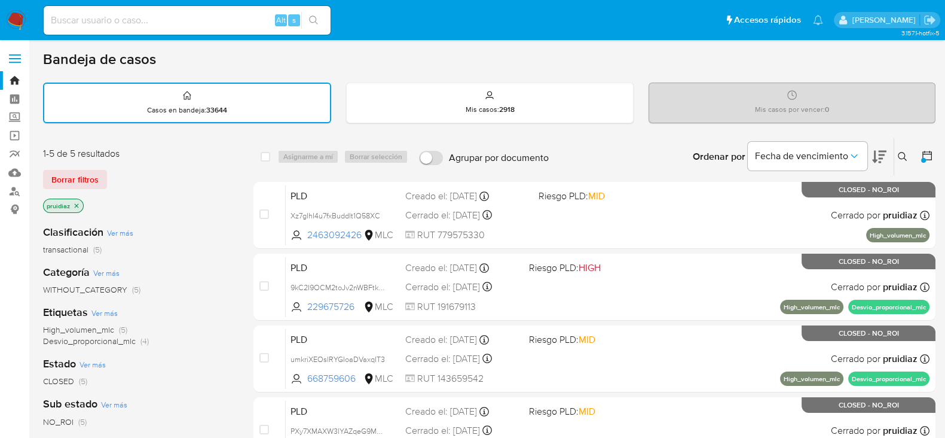
click at [918, 149] on div at bounding box center [925, 156] width 22 height 37
click at [924, 152] on icon at bounding box center [928, 156] width 10 height 10
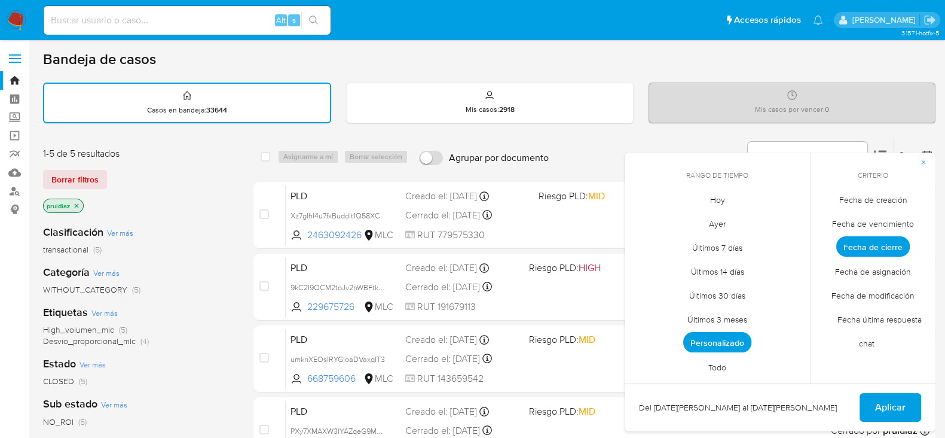
click at [713, 342] on span "Personalizado" at bounding box center [717, 342] width 68 height 20
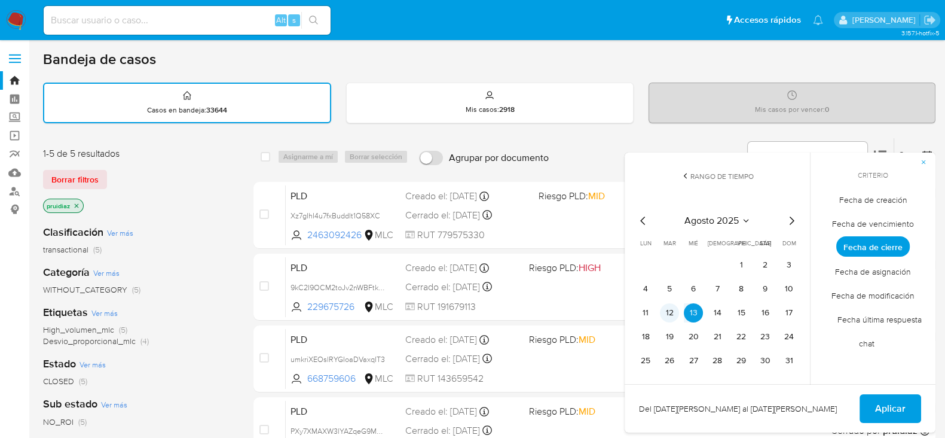
click at [670, 314] on button "12" at bounding box center [669, 312] width 19 height 19
click at [879, 411] on span "Aplicar" at bounding box center [890, 408] width 30 height 26
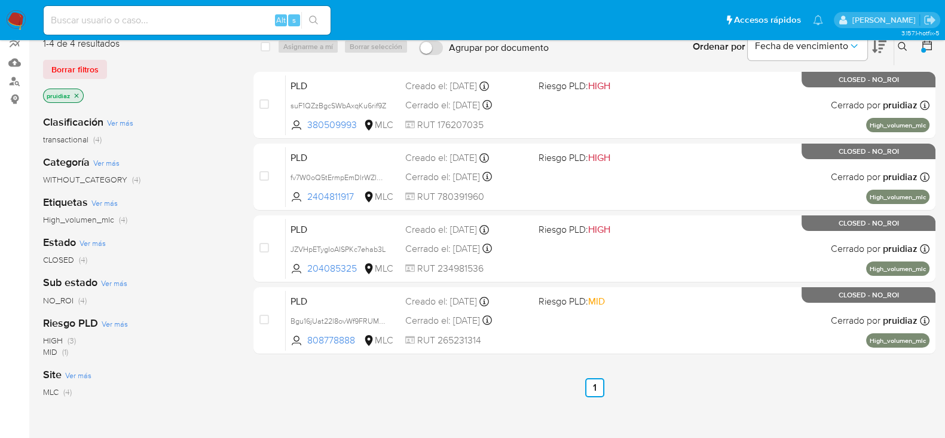
scroll to position [109, 0]
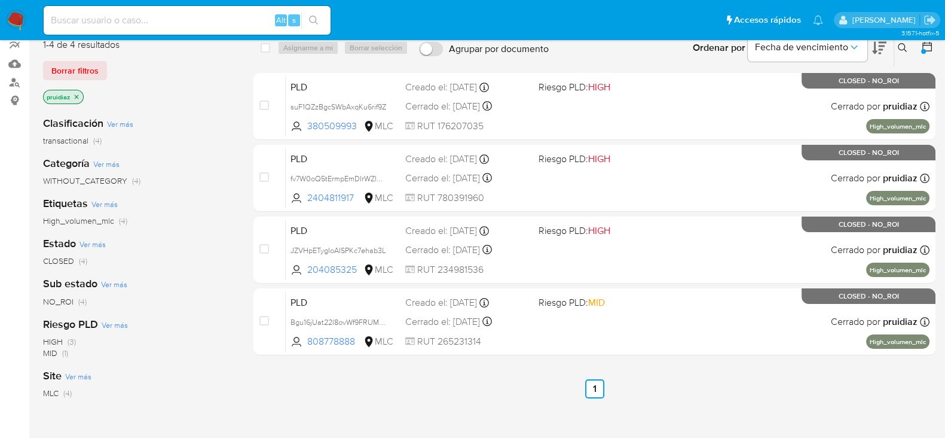
click at [933, 47] on button at bounding box center [928, 48] width 14 height 14
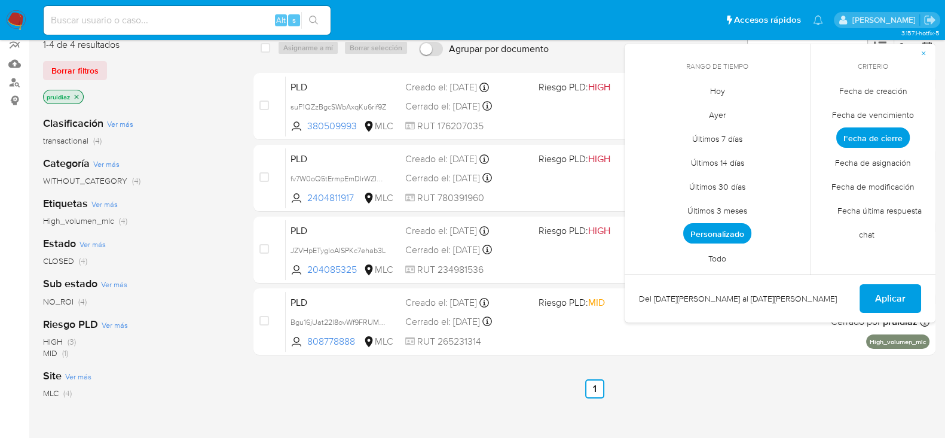
click at [713, 242] on li "Personalizado" at bounding box center [717, 234] width 85 height 24
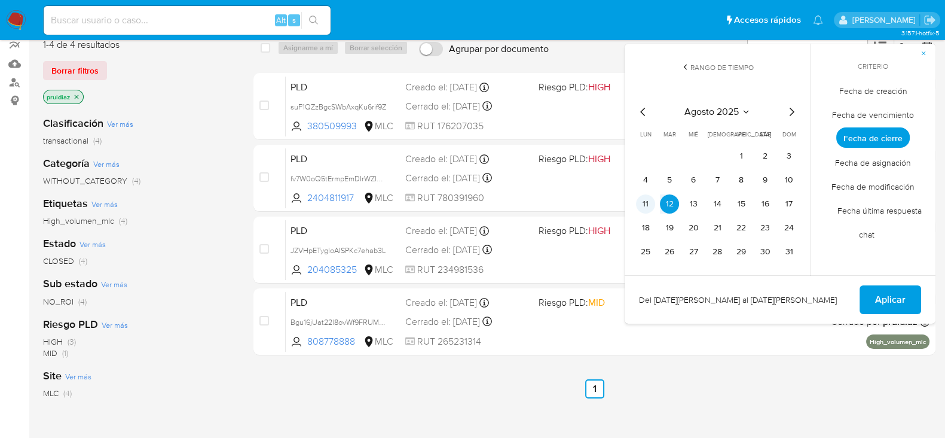
click at [654, 197] on button "11" at bounding box center [645, 203] width 19 height 19
click at [903, 301] on span "Aplicar" at bounding box center [890, 299] width 30 height 26
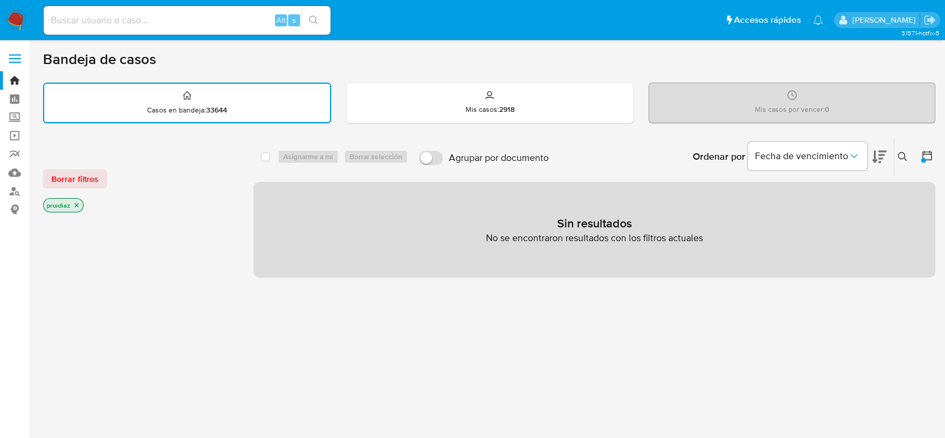
click at [929, 155] on icon at bounding box center [927, 155] width 12 height 12
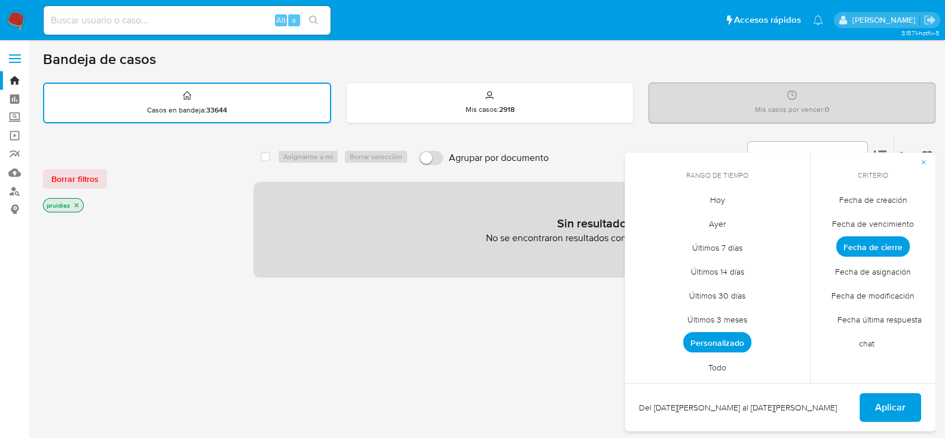
click at [705, 341] on span "Personalizado" at bounding box center [717, 342] width 68 height 20
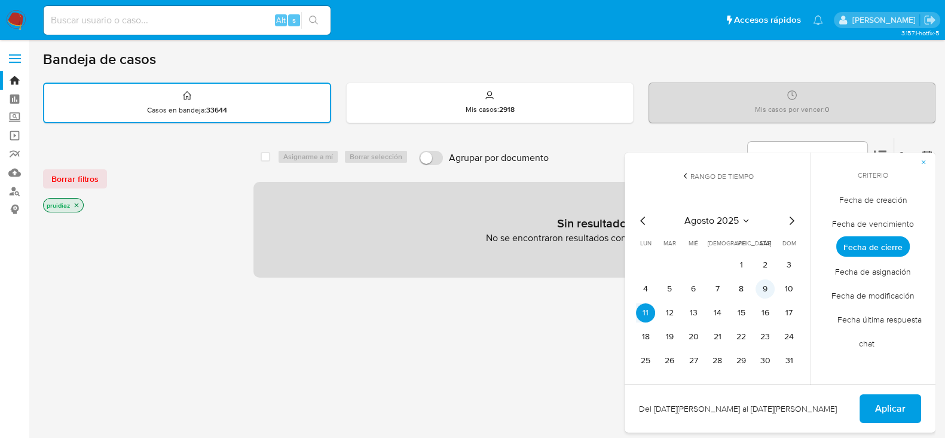
click at [767, 283] on button "9" at bounding box center [765, 288] width 19 height 19
click at [891, 412] on span "Aplicar" at bounding box center [890, 408] width 30 height 26
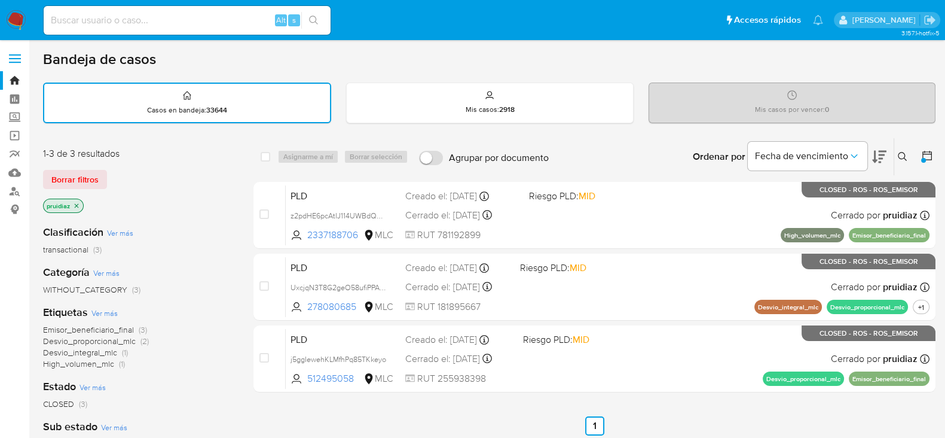
click at [930, 155] on icon at bounding box center [927, 155] width 12 height 12
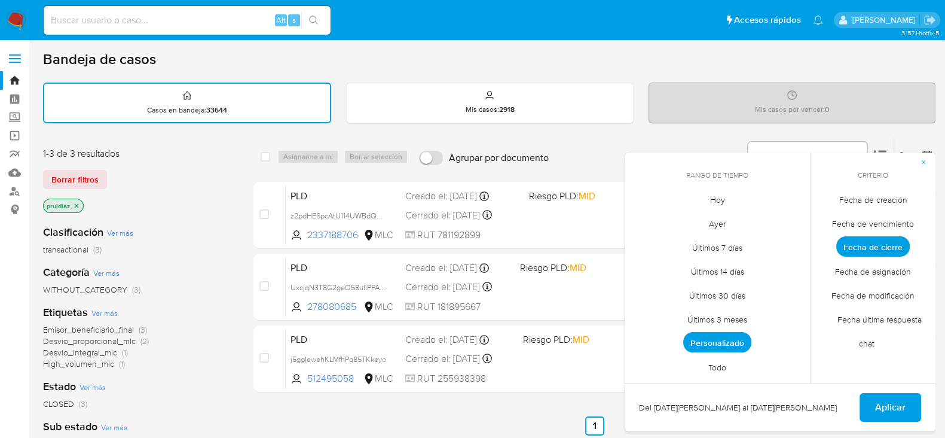
click at [724, 348] on span "Personalizado" at bounding box center [717, 342] width 68 height 20
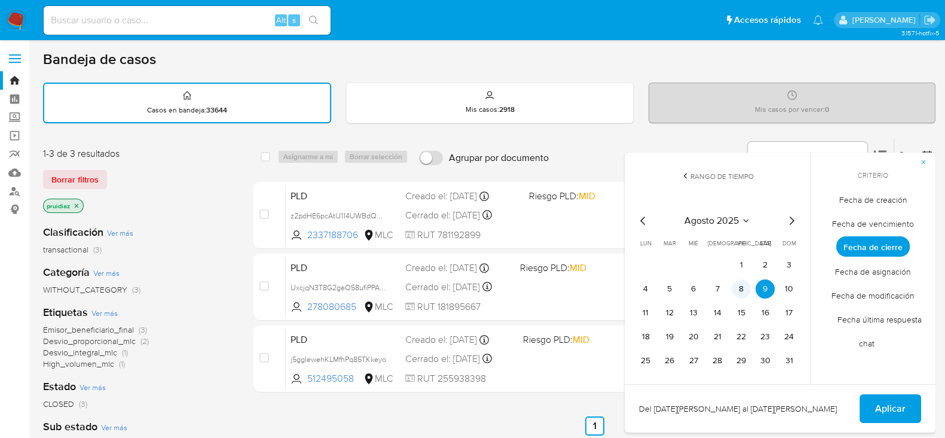
click at [741, 290] on button "8" at bounding box center [741, 288] width 19 height 19
click at [884, 400] on span "Aplicar" at bounding box center [890, 408] width 30 height 26
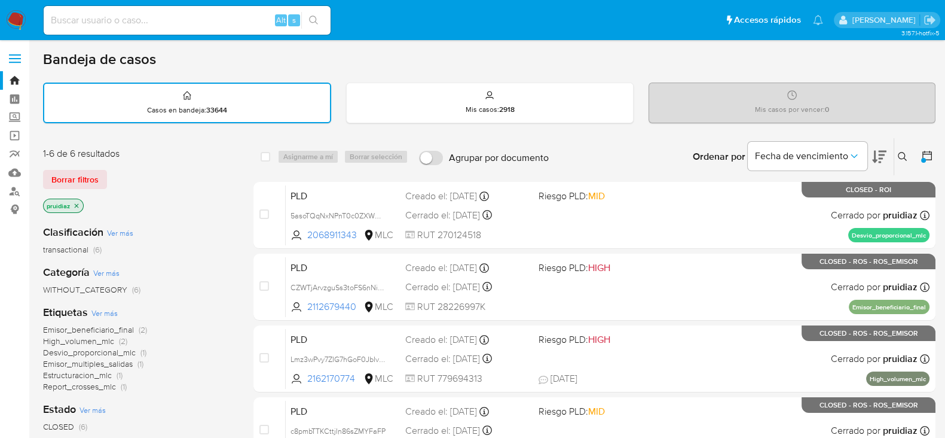
click at [11, 25] on img at bounding box center [16, 20] width 20 height 20
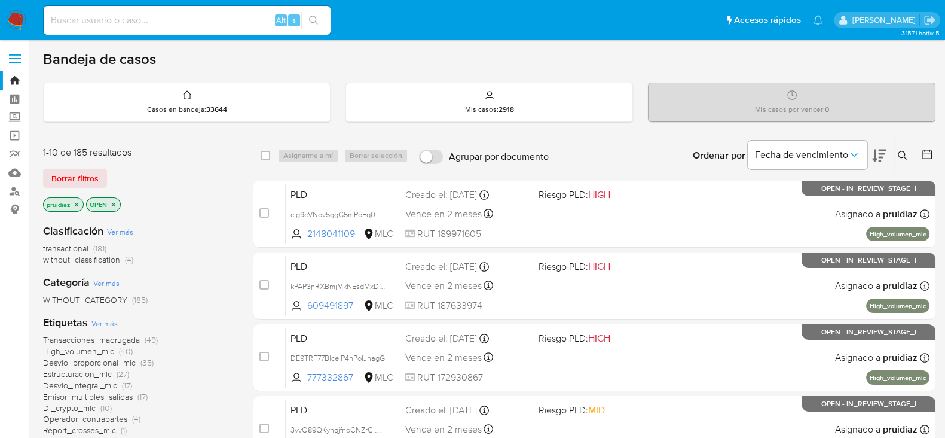
click at [19, 11] on img at bounding box center [16, 20] width 20 height 20
click at [888, 151] on div "Ordenar por Fecha de vencimiento" at bounding box center [788, 155] width 210 height 37
click at [881, 154] on icon at bounding box center [879, 155] width 14 height 13
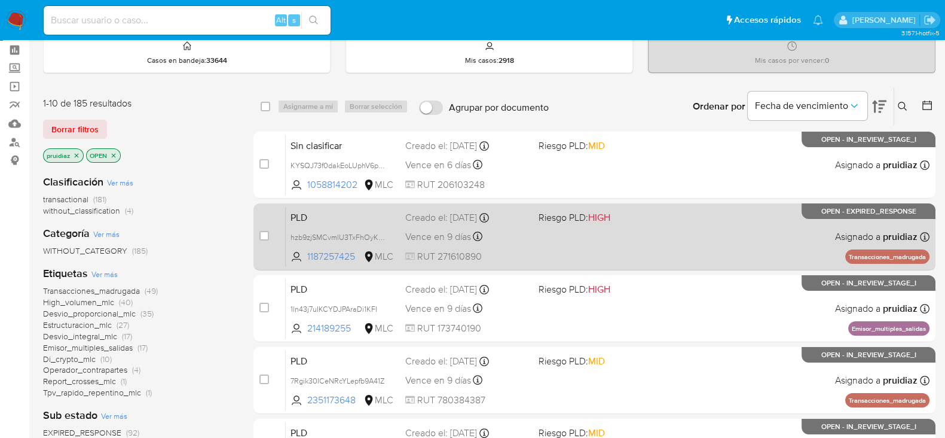
scroll to position [74, 0]
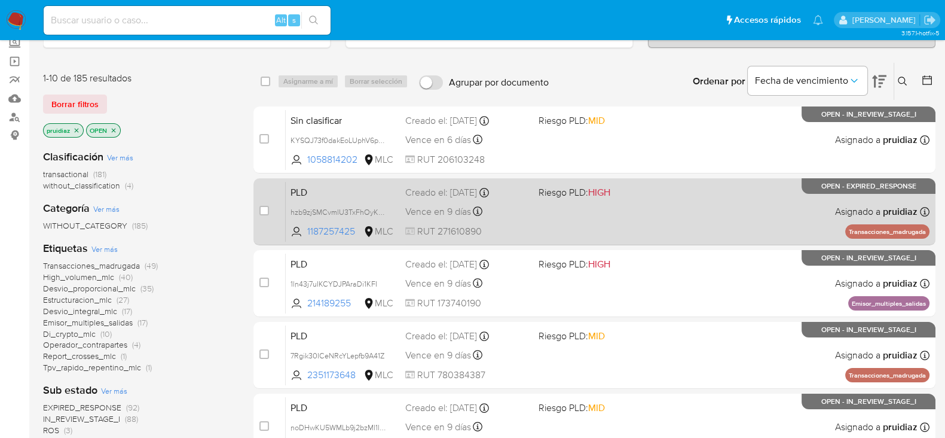
click at [645, 212] on div "PLD hzb9zjSMCvmlU3TxFhOyK6Iw 1187257425 MLC Riesgo PLD: HIGH Creado el: 12/06/2…" at bounding box center [608, 211] width 644 height 60
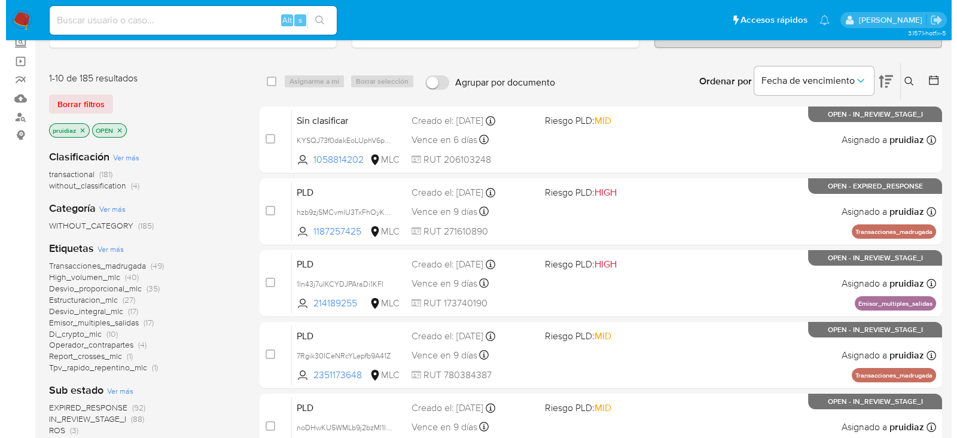
scroll to position [0, 0]
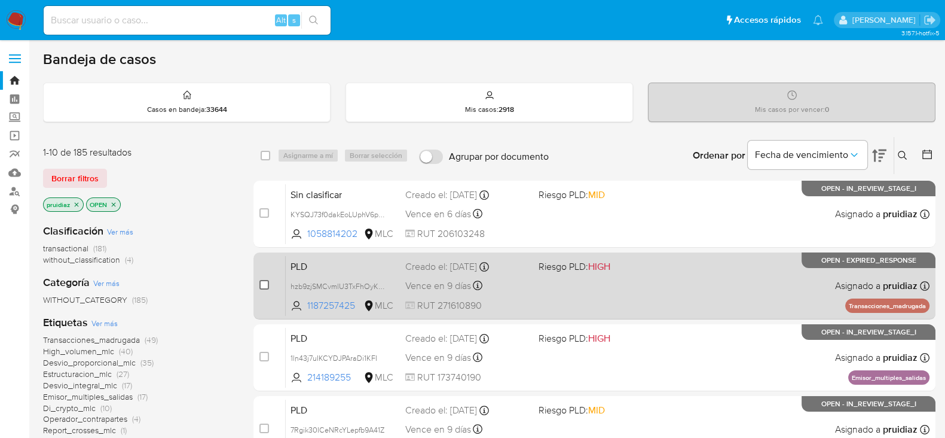
click at [260, 282] on input "checkbox" at bounding box center [265, 285] width 10 height 10
checkbox input "true"
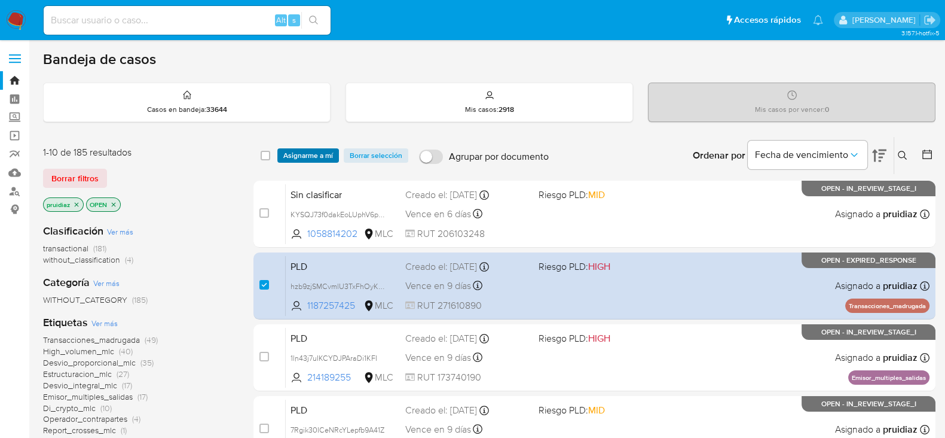
click at [298, 154] on span "Asignarme a mí" at bounding box center [308, 155] width 50 height 12
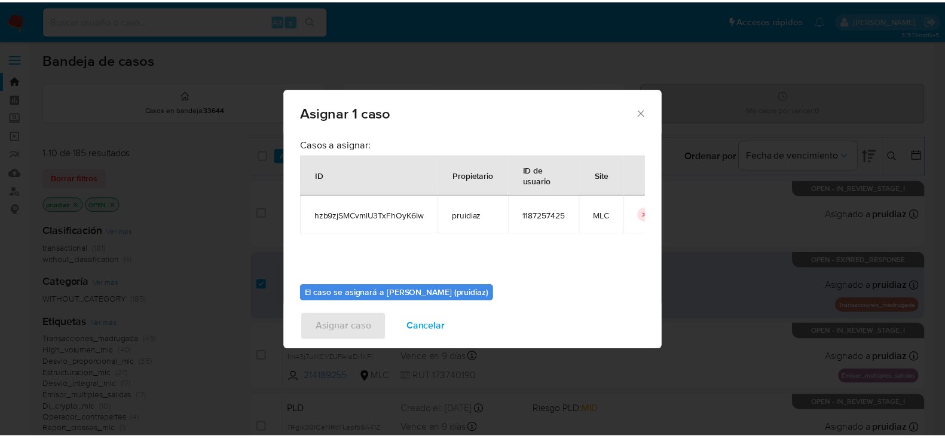
scroll to position [62, 0]
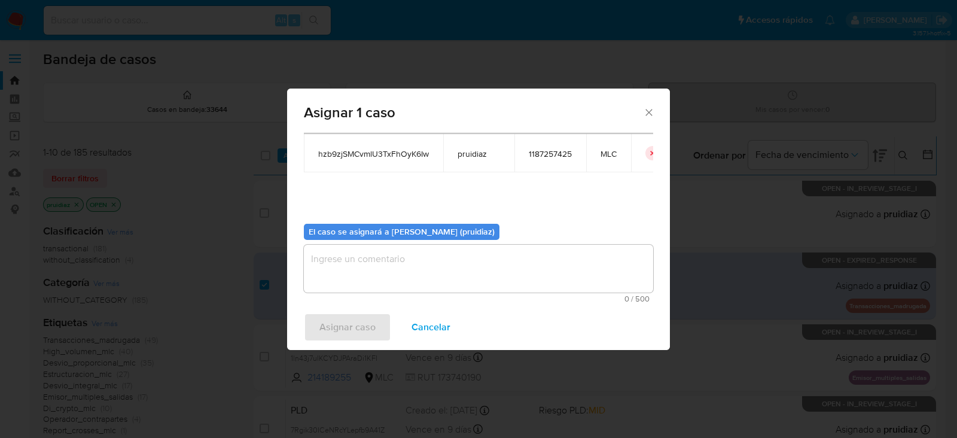
click at [422, 276] on textarea "assign-modal" at bounding box center [478, 269] width 349 height 48
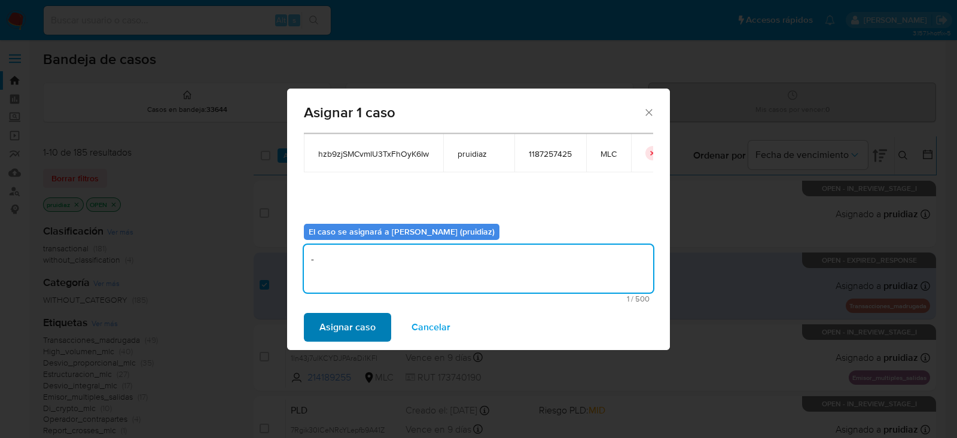
type textarea "-"
click at [365, 327] on span "Asignar caso" at bounding box center [347, 327] width 56 height 26
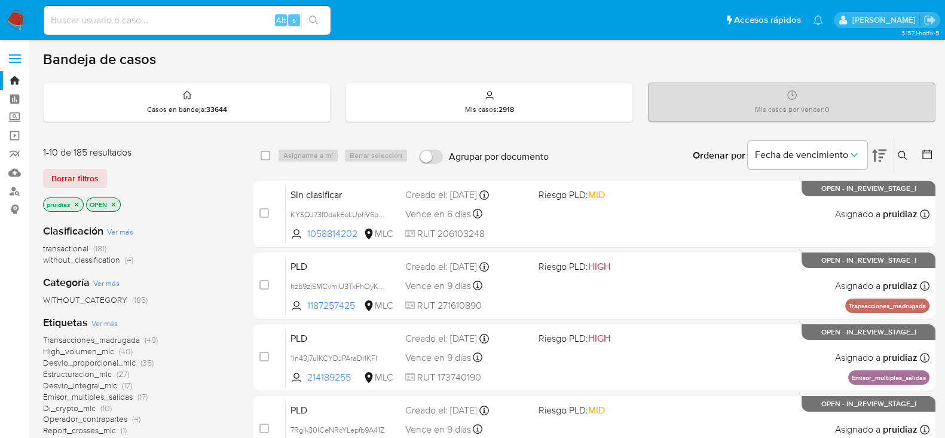
click at [12, 28] on img at bounding box center [16, 20] width 20 height 20
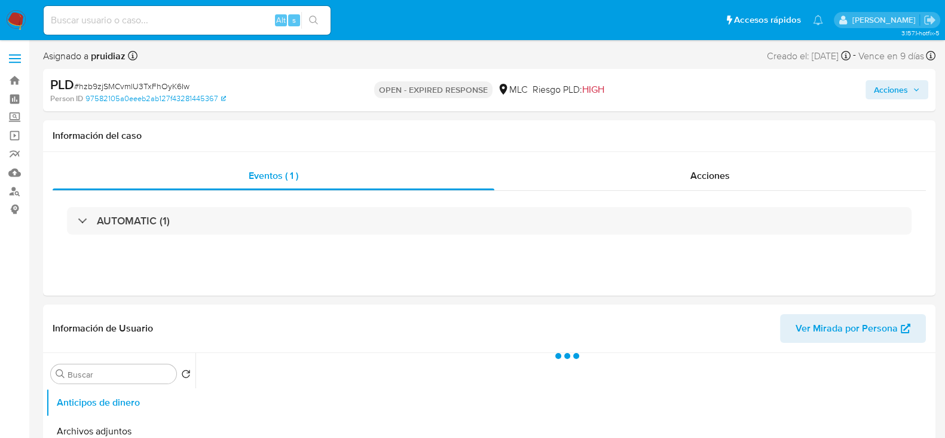
click at [111, 86] on span "# hzb9zjSMCvmlU3TxFhOyK6Iw" at bounding box center [131, 86] width 115 height 12
copy span "hzb9zjSMCvmlU3TxFhOyK6Iw"
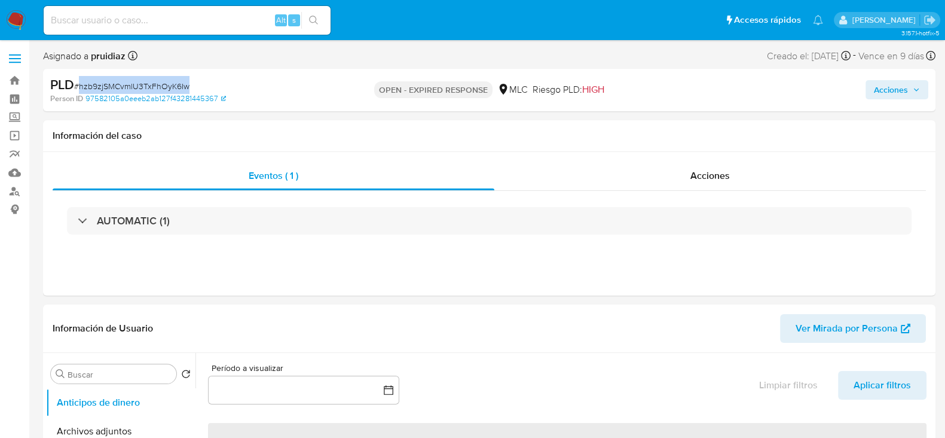
select select "10"
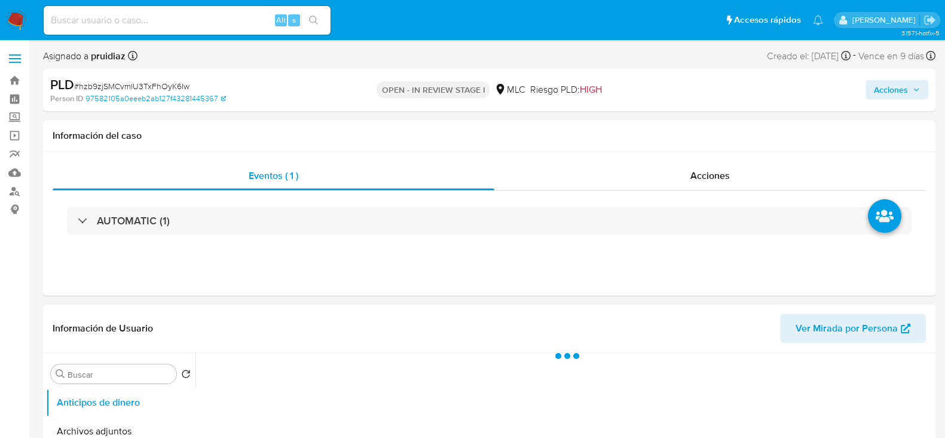
select select "10"
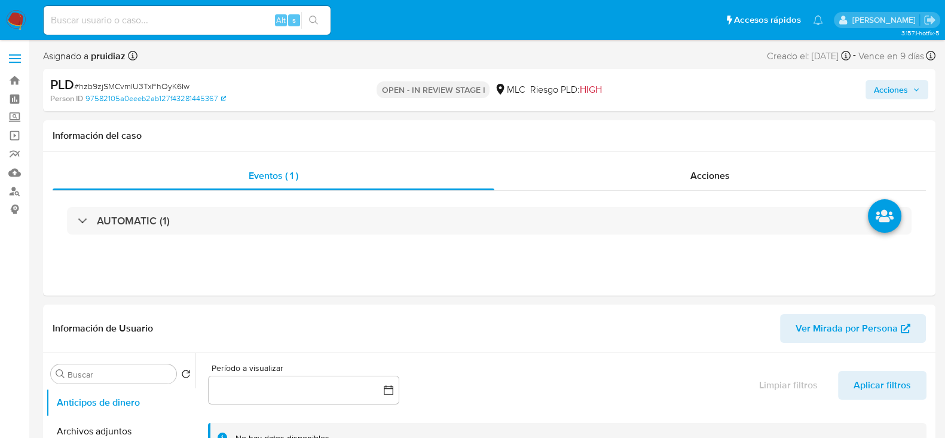
click at [904, 88] on span "Acciones" at bounding box center [891, 89] width 34 height 19
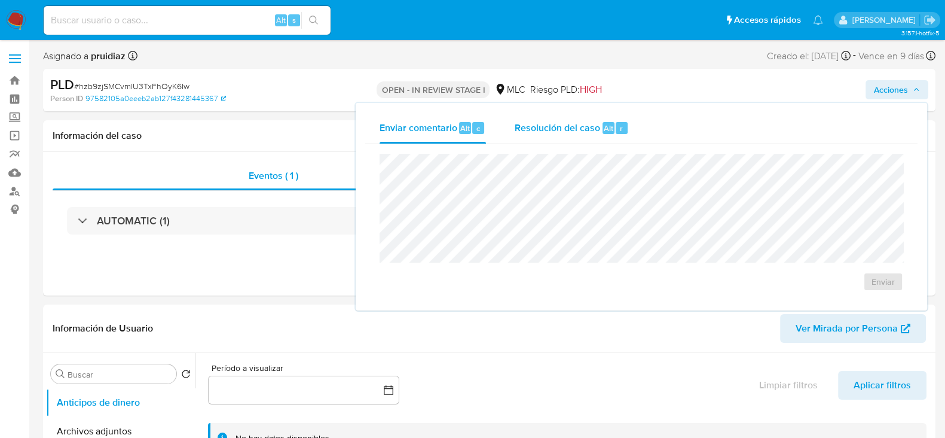
click at [565, 135] on div "Resolución del caso Alt r" at bounding box center [572, 127] width 114 height 31
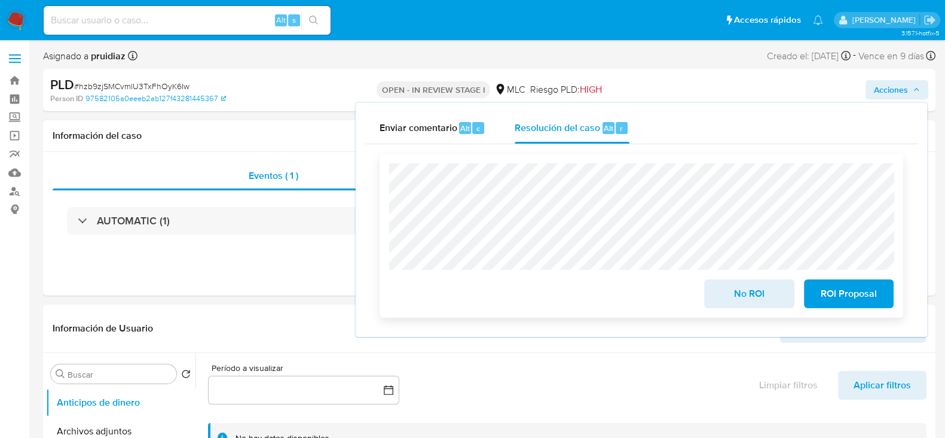
click at [740, 293] on span "No ROI" at bounding box center [749, 293] width 59 height 26
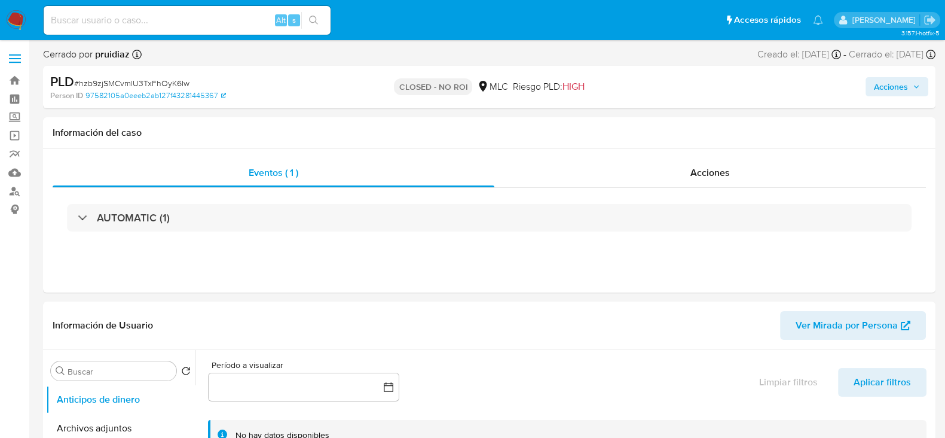
select select "10"
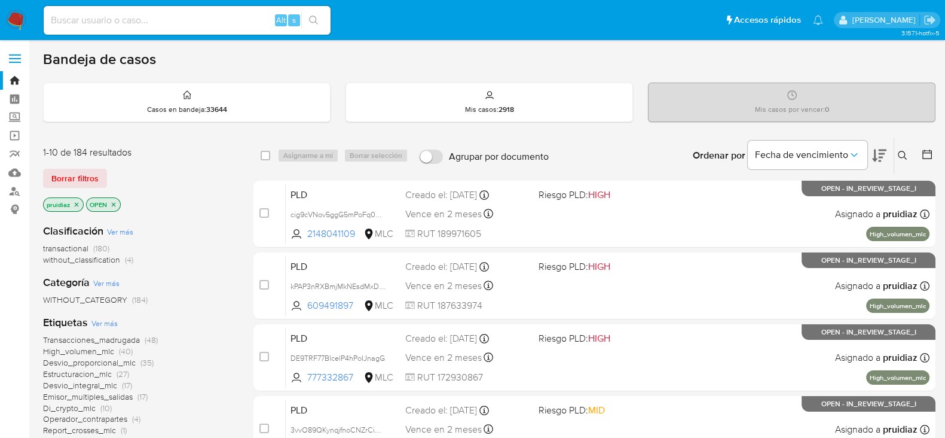
click at [886, 157] on icon at bounding box center [879, 155] width 14 height 14
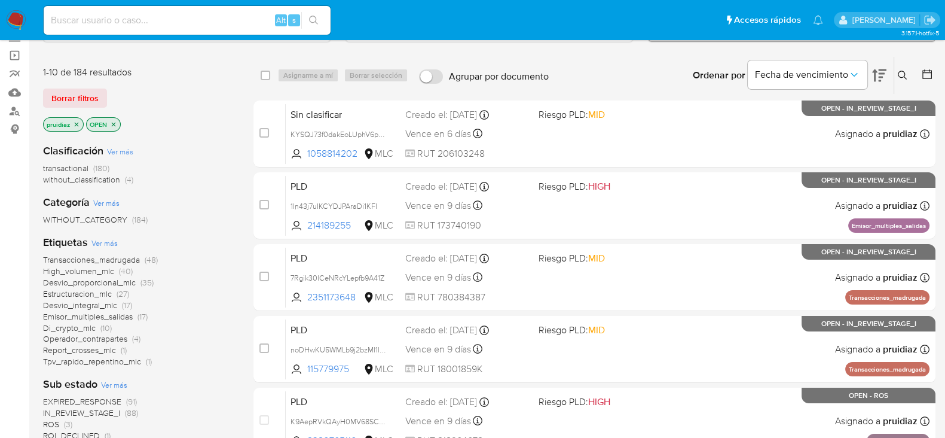
scroll to position [83, 0]
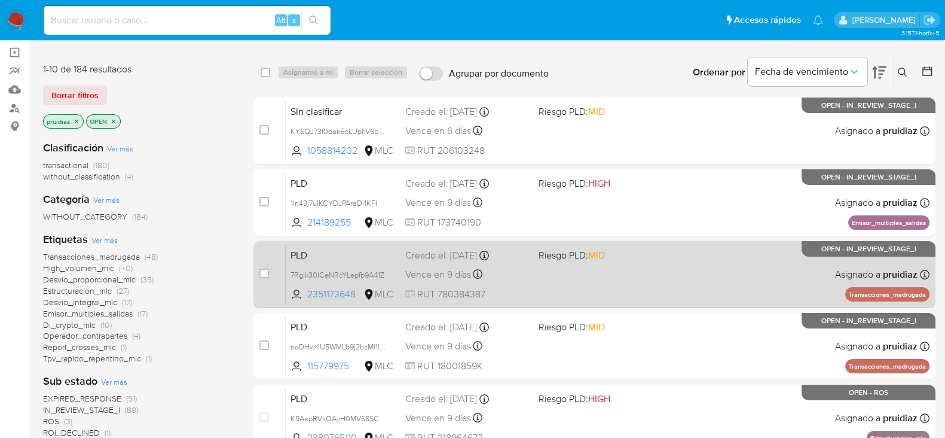
click at [694, 282] on div "PLD 7Rgik30ICeNRcYLepfb9A41Z 2351173648 MLC Riesgo PLD: MID Creado el: [DATE] C…" at bounding box center [608, 274] width 644 height 60
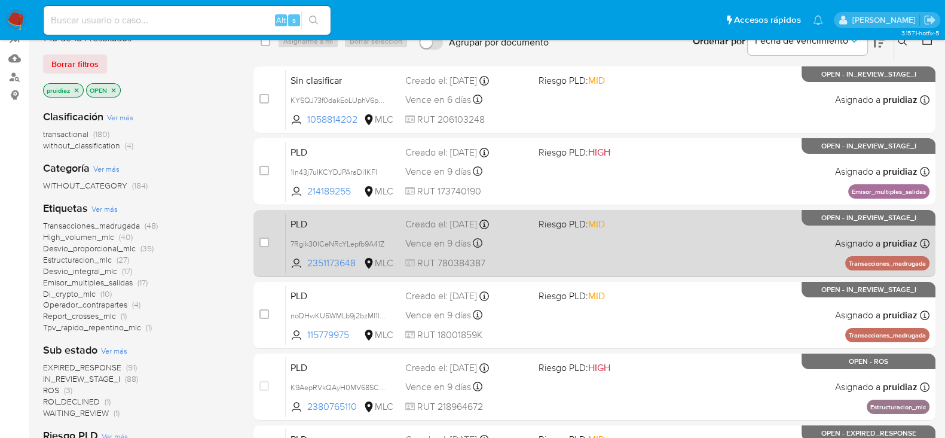
scroll to position [117, 0]
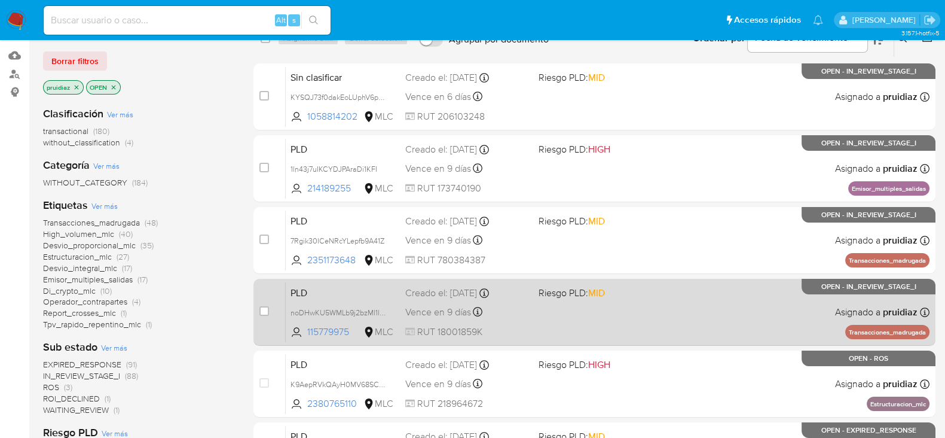
click at [646, 318] on div "PLD noDHwKU5WMLb9j2bzMl1lYJW 115779975 MLC Riesgo PLD: MID Creado el: 12/06/202…" at bounding box center [608, 312] width 644 height 60
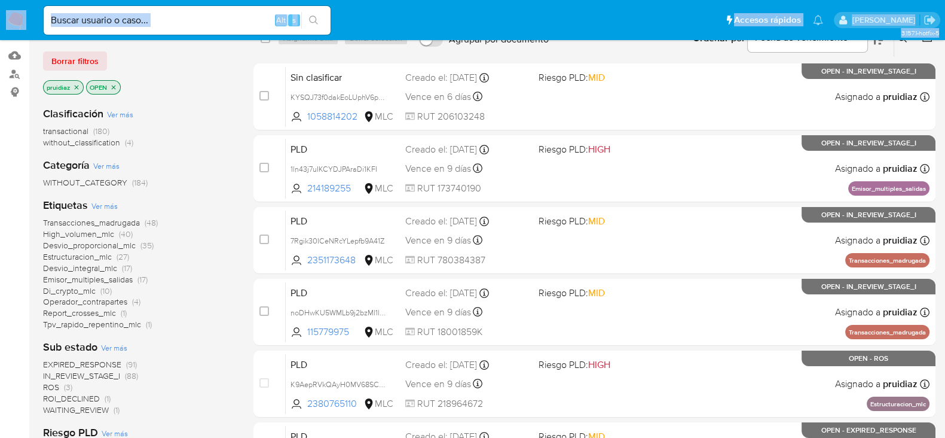
drag, startPoint x: 17, startPoint y: 34, endPoint x: 179, endPoint y: 76, distance: 167.9
click at [179, 76] on div "Pausado Ver notificaciones Alt s Accesos rápidos Presiona las siguientes teclas…" at bounding box center [472, 355] width 945 height 944
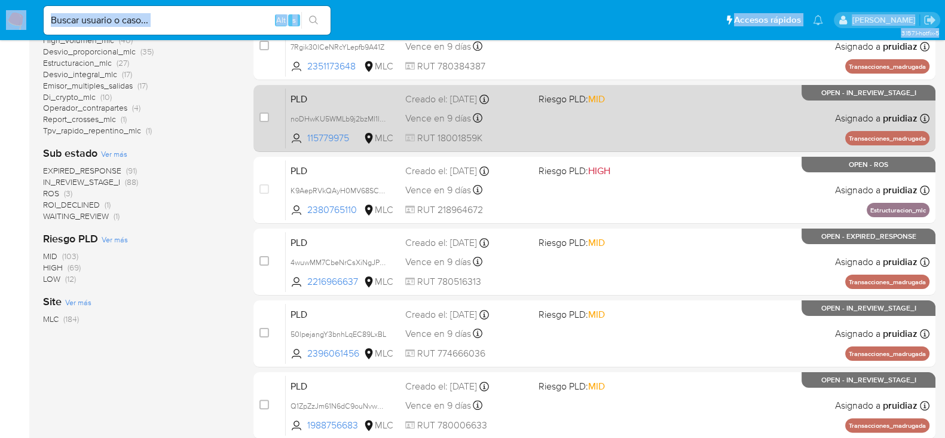
scroll to position [367, 0]
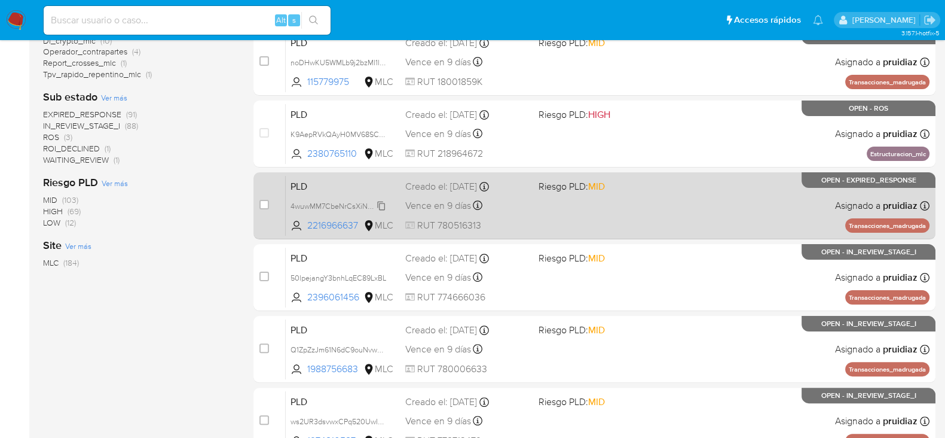
click at [382, 204] on span "4wuwMM7CbeNrCsXiNgJPX2Rg" at bounding box center [344, 205] width 107 height 13
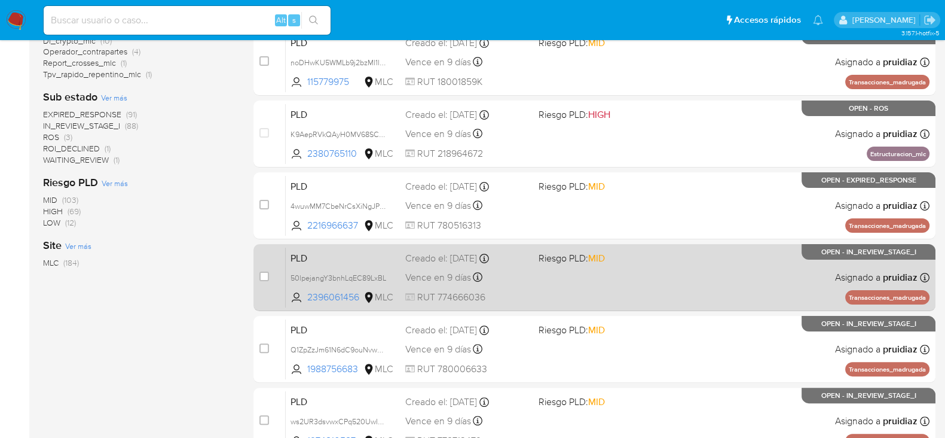
scroll to position [432, 0]
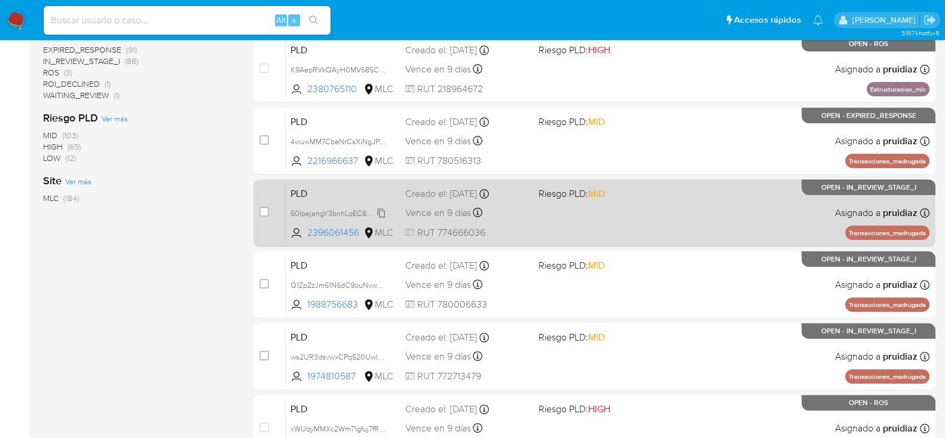
click at [382, 210] on span "50lpejangY3bnhLqEC89LxBL" at bounding box center [339, 212] width 96 height 13
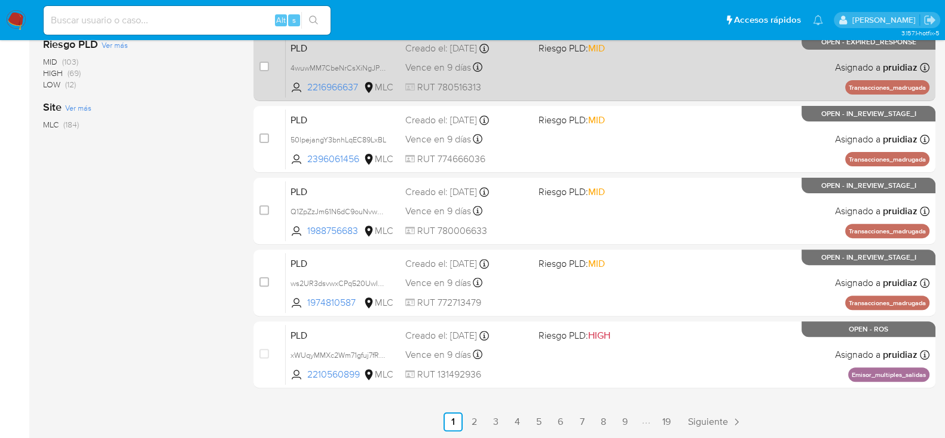
scroll to position [505, 0]
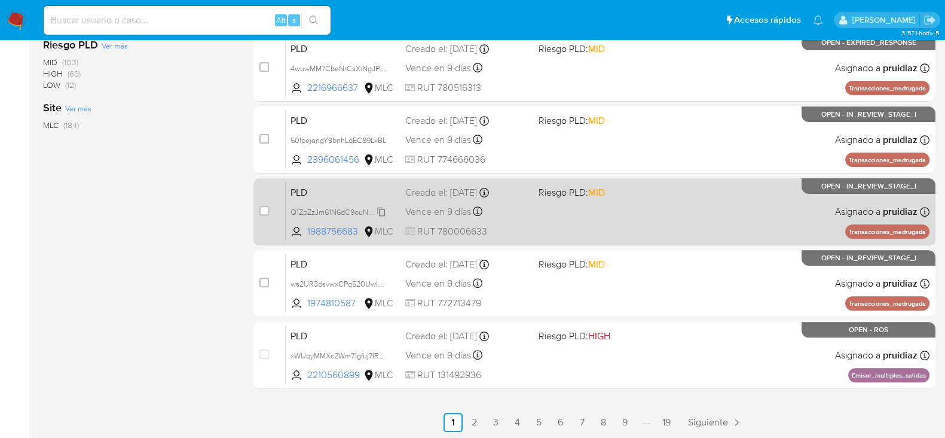
click at [384, 210] on span "Q1ZpZzJm61N6dC9ouNvwZmEq" at bounding box center [343, 211] width 105 height 13
click at [630, 207] on div "PLD Q1ZpZzJm61N6dC9ouNvwZmEq 1988756683 MLC Riesgo PLD: MID Creado el: 12/06/20…" at bounding box center [608, 211] width 644 height 60
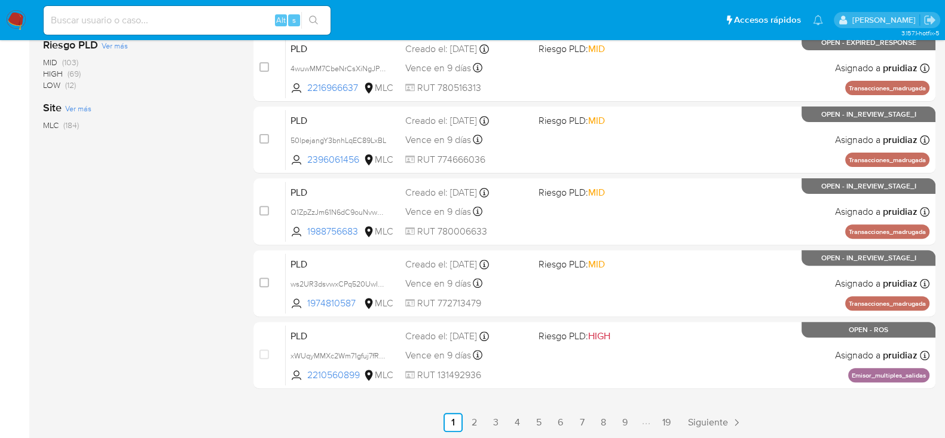
click at [17, 22] on img at bounding box center [16, 20] width 20 height 20
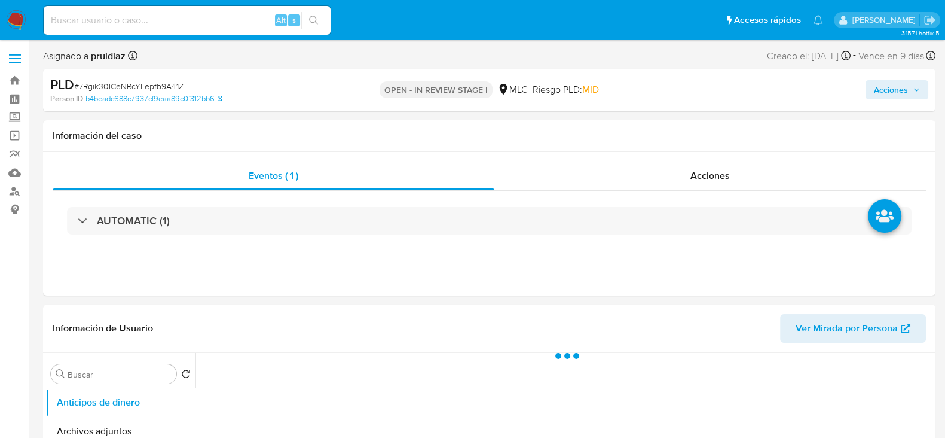
click at [154, 83] on span "# 7Rgik30ICeNRcYLepfb9A41Z" at bounding box center [128, 86] width 109 height 12
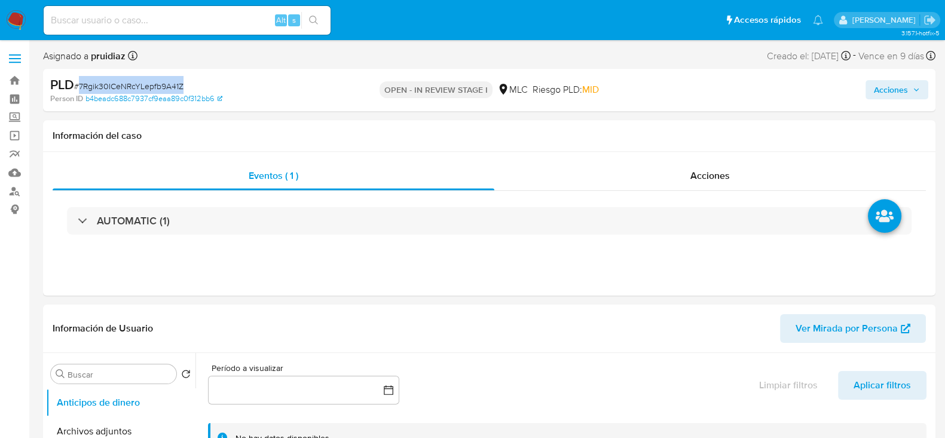
select select "10"
click at [138, 85] on span "# noDHwKU5WMLb9j2bzMl1lYJW" at bounding box center [133, 86] width 119 height 12
copy span "noDHwKU5WMLb9j2bzMl1lYJW"
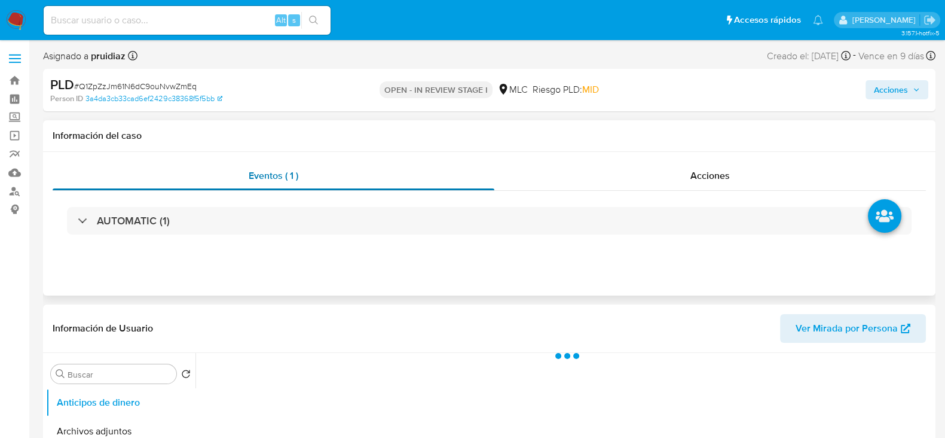
scroll to position [48, 0]
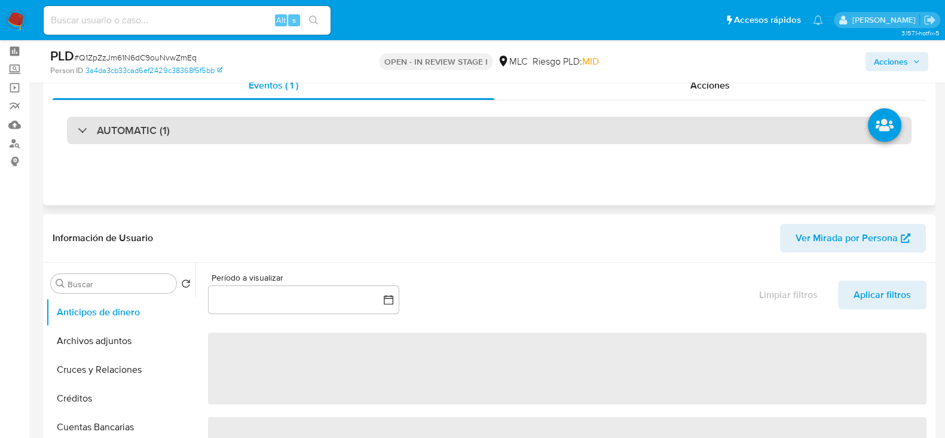
select select "10"
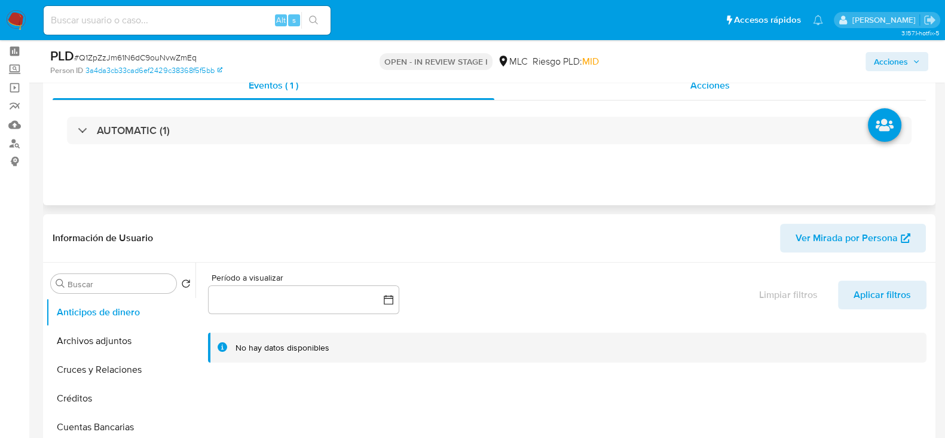
click at [721, 94] on div "Acciones" at bounding box center [711, 85] width 432 height 29
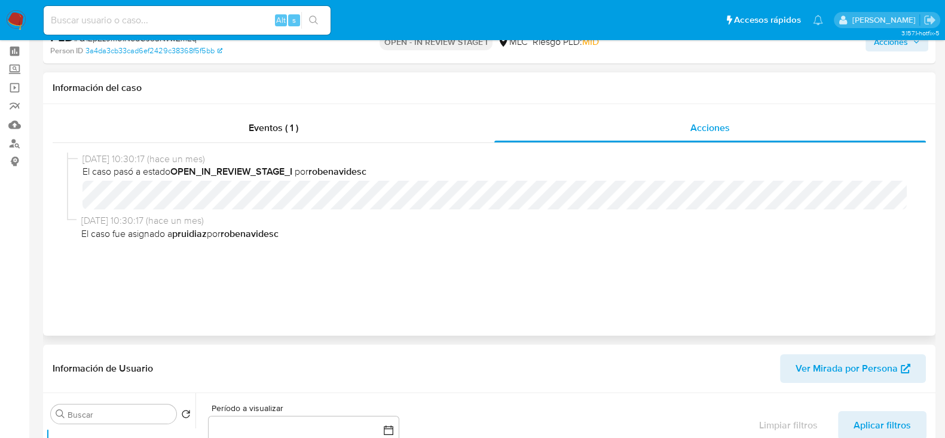
scroll to position [0, 0]
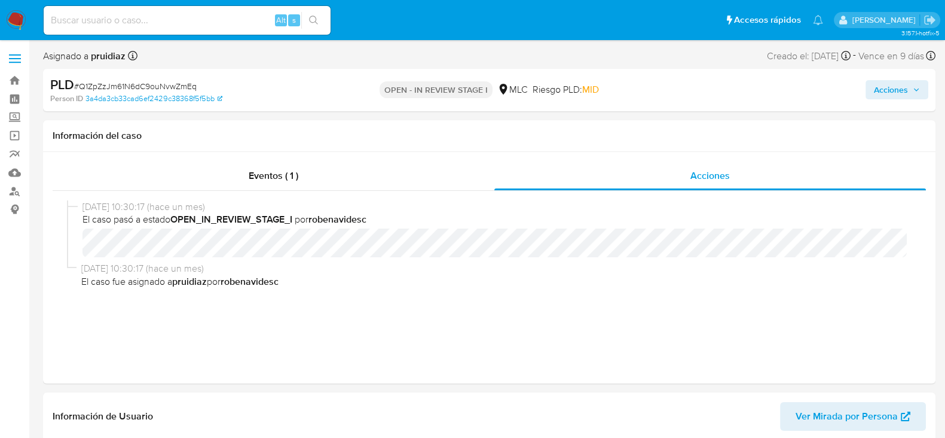
click at [890, 80] on span "Acciones" at bounding box center [891, 89] width 34 height 19
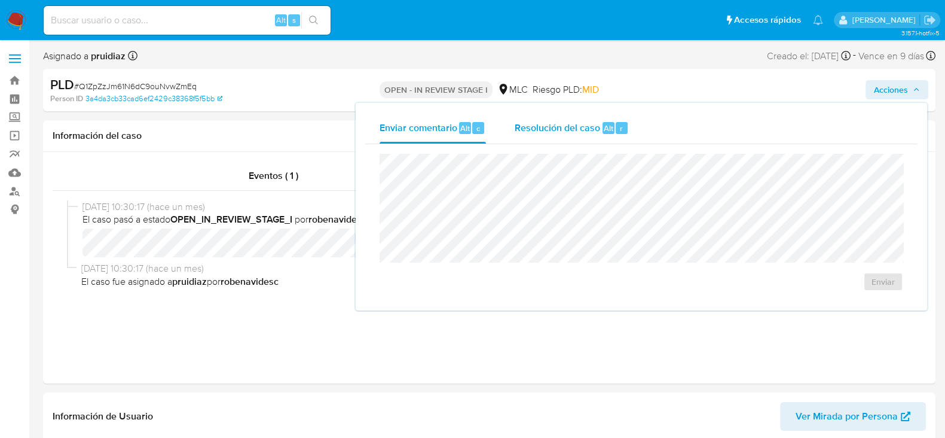
click at [575, 132] on span "Resolución del caso" at bounding box center [558, 128] width 86 height 14
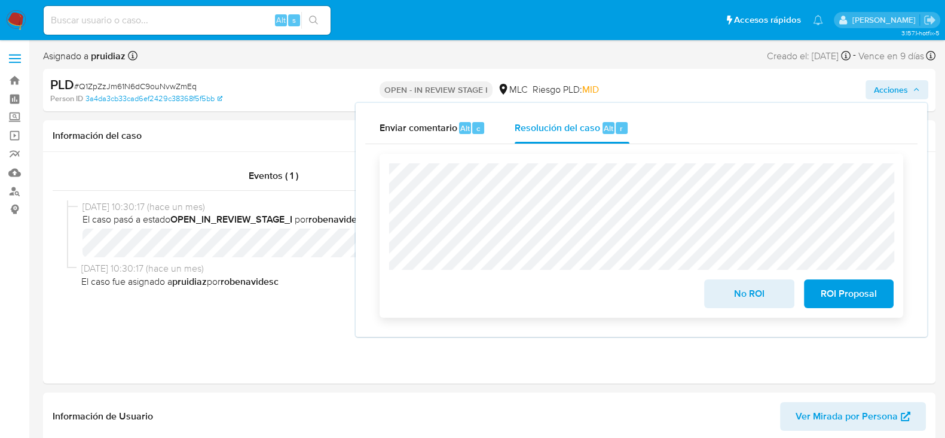
click at [743, 294] on span "No ROI" at bounding box center [749, 293] width 59 height 26
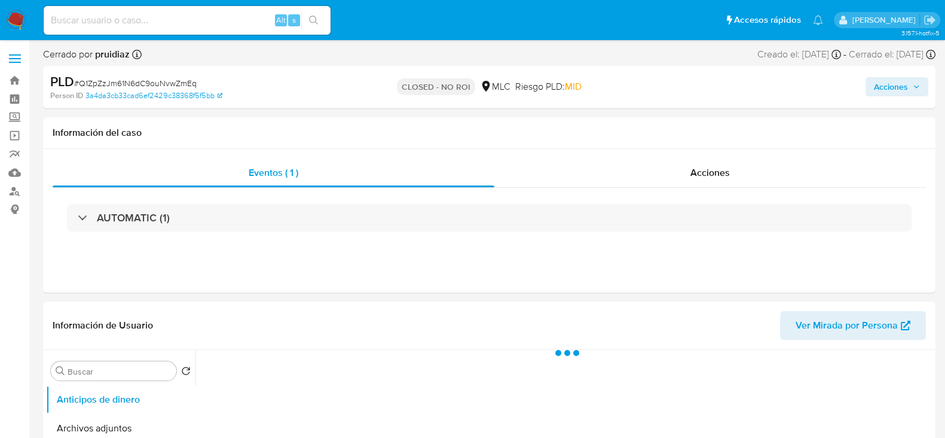
select select "10"
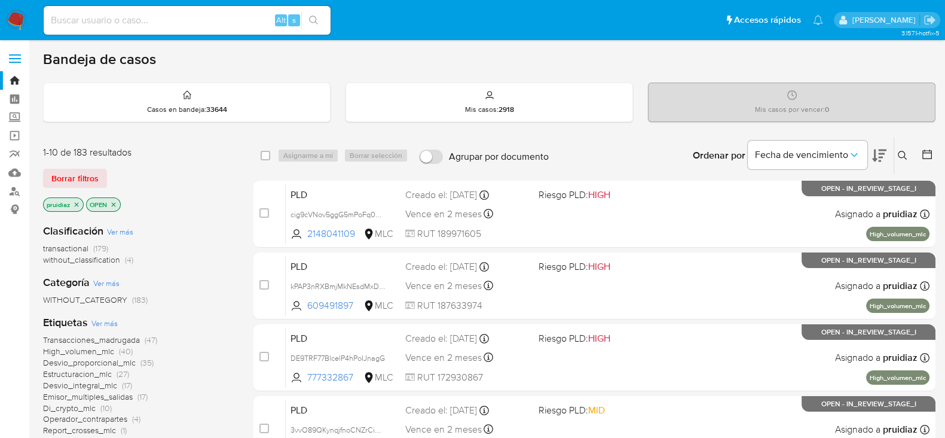
click at [882, 149] on icon at bounding box center [879, 155] width 14 height 13
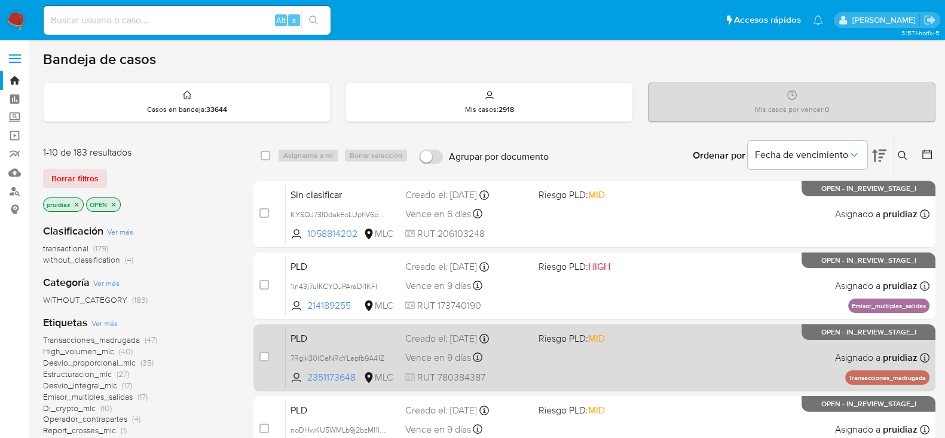
scroll to position [505, 0]
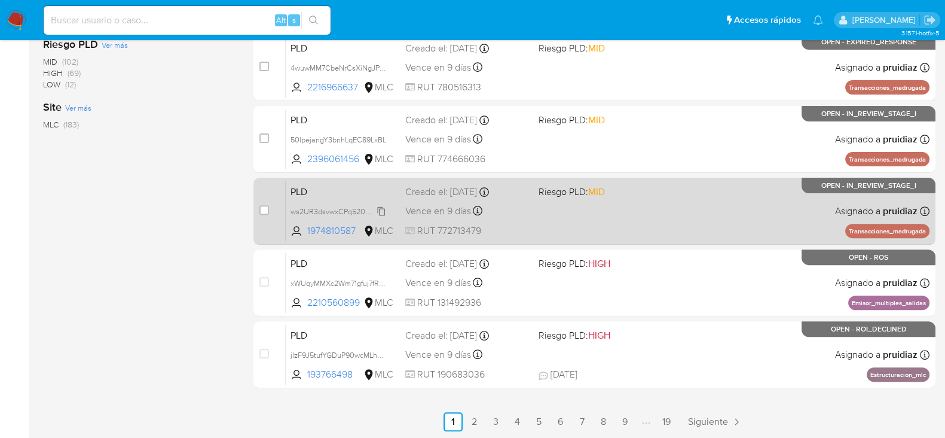
click at [382, 209] on span "ws2UR3dsvwxCPq520UwIQQme" at bounding box center [345, 210] width 109 height 13
click at [556, 222] on div "PLD ws2UR3dsvwxCPq520UwIQQme 1974810587 MLC Riesgo PLD: MID Creado el: 12/06/20…" at bounding box center [608, 211] width 644 height 60
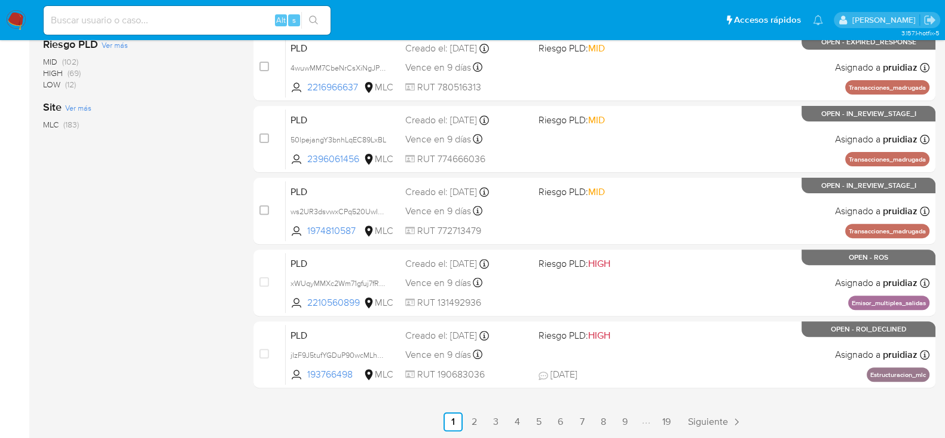
click at [9, 35] on nav "Pausado Ver notificaciones Alt s Accesos rápidos Presiona las siguientes teclas…" at bounding box center [472, 20] width 945 height 40
click at [13, 30] on nav "Pausado Ver notificaciones Alt s Accesos rápidos Presiona las siguientes teclas…" at bounding box center [472, 20] width 945 height 40
click at [20, 19] on img at bounding box center [16, 20] width 20 height 20
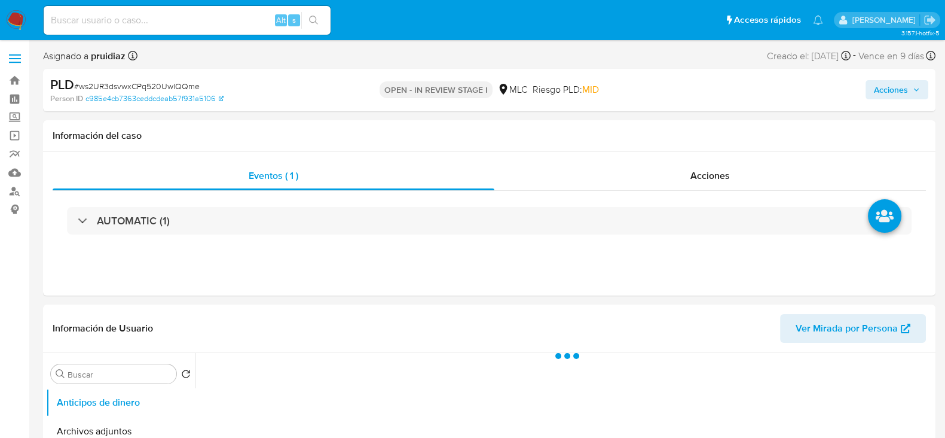
click at [898, 78] on div "Acciones" at bounding box center [783, 90] width 289 height 28
click at [886, 89] on span "Acciones" at bounding box center [891, 89] width 34 height 19
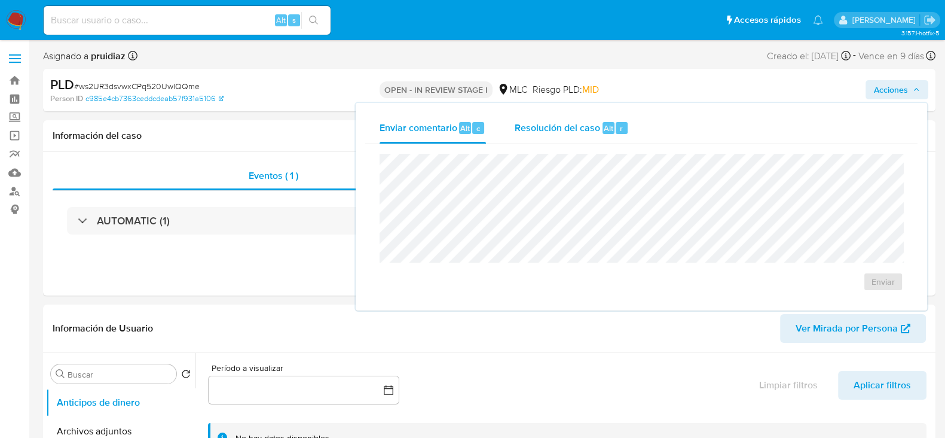
click at [571, 112] on div "Resolución del caso Alt r" at bounding box center [572, 127] width 114 height 31
select select "10"
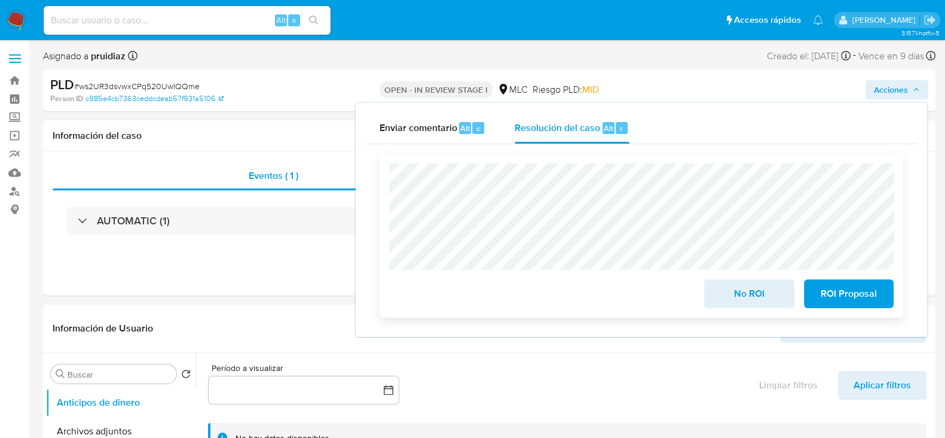
click at [747, 279] on div "No ROI" at bounding box center [749, 290] width 99 height 33
click at [744, 295] on span "No ROI" at bounding box center [749, 293] width 59 height 26
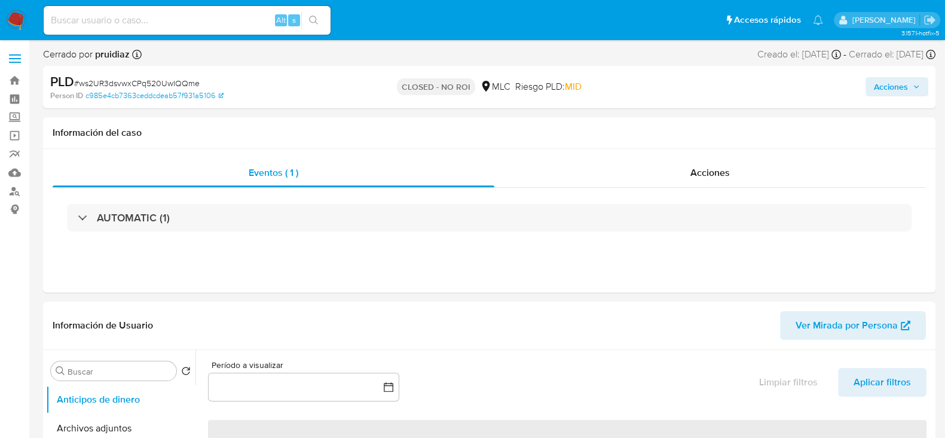
select select "10"
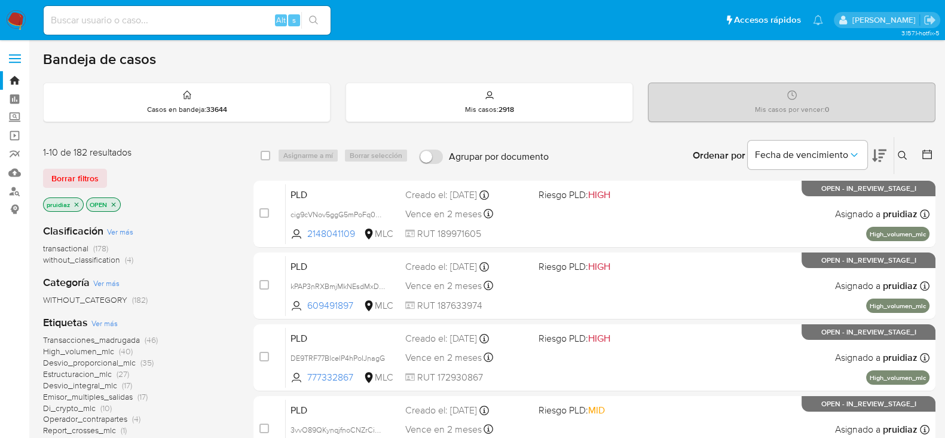
click at [868, 157] on div "Fecha de vencimiento" at bounding box center [817, 155] width 139 height 37
click at [877, 155] on icon at bounding box center [879, 155] width 14 height 14
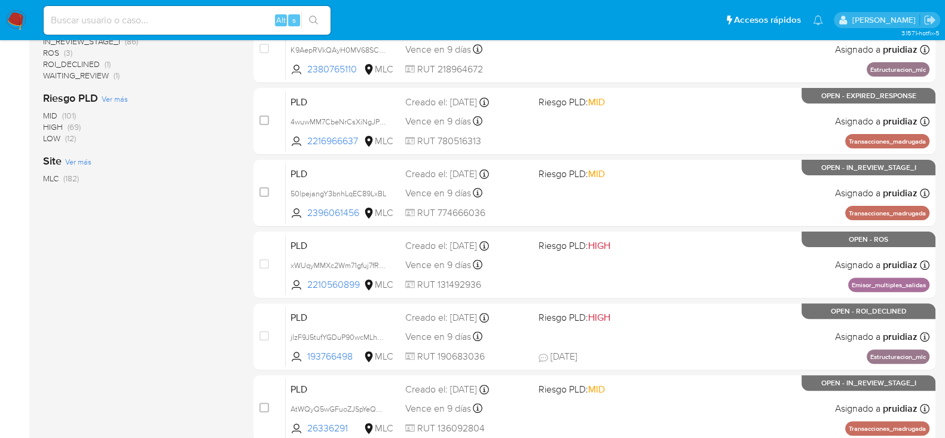
scroll to position [505, 0]
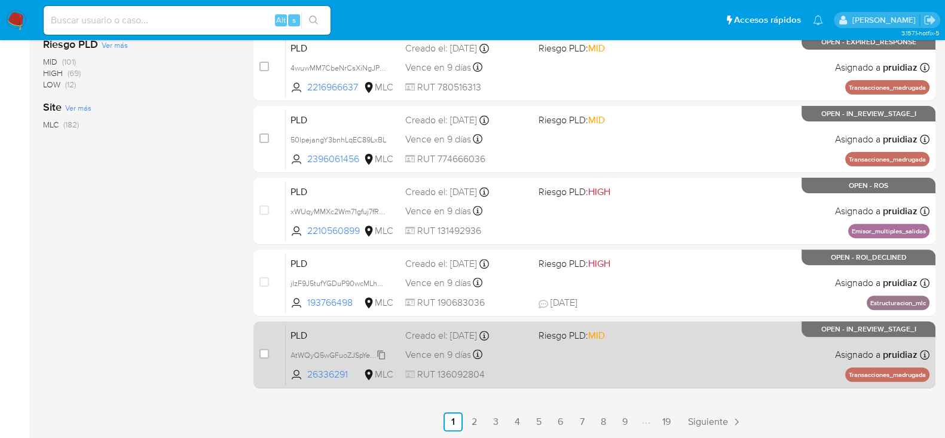
click at [383, 352] on span "AtWQyQ5wGFuoZJSpYeQnJVLy" at bounding box center [343, 353] width 105 height 13
click at [652, 358] on div "PLD AtWQyQ5wGFuoZJSpYeQnJVLy 26336291 MLC Riesgo PLD: MID Creado el: 12/06/2025…" at bounding box center [608, 354] width 644 height 60
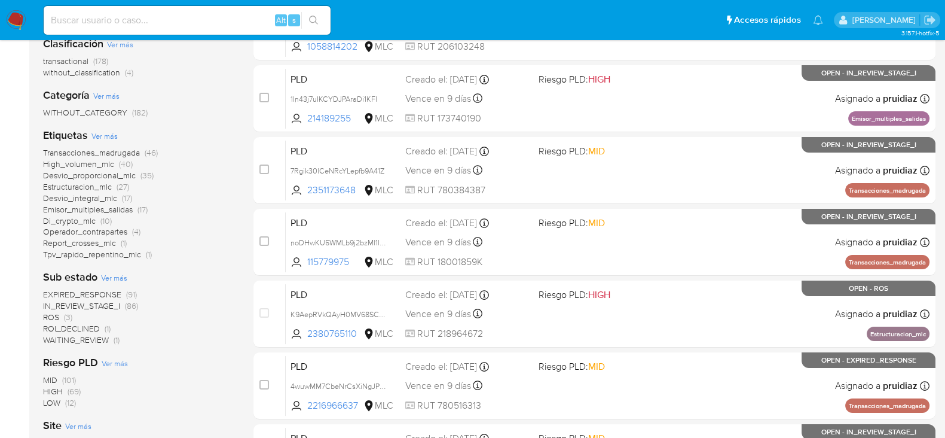
scroll to position [0, 0]
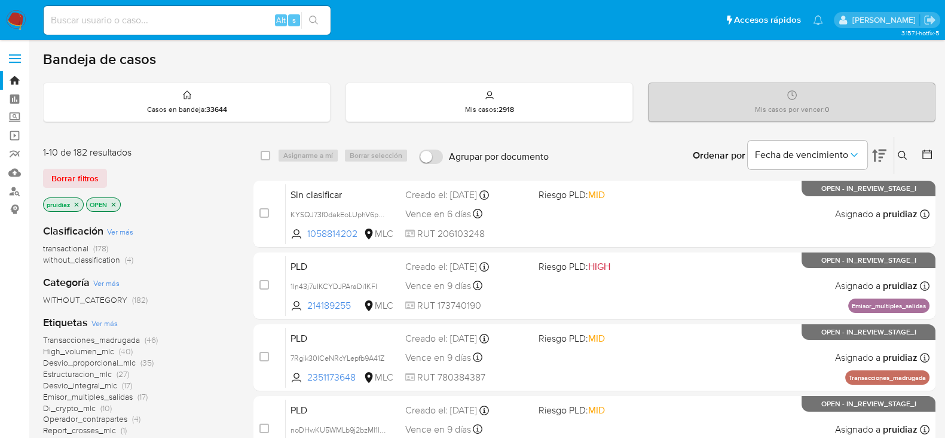
click at [16, 25] on img at bounding box center [16, 20] width 20 height 20
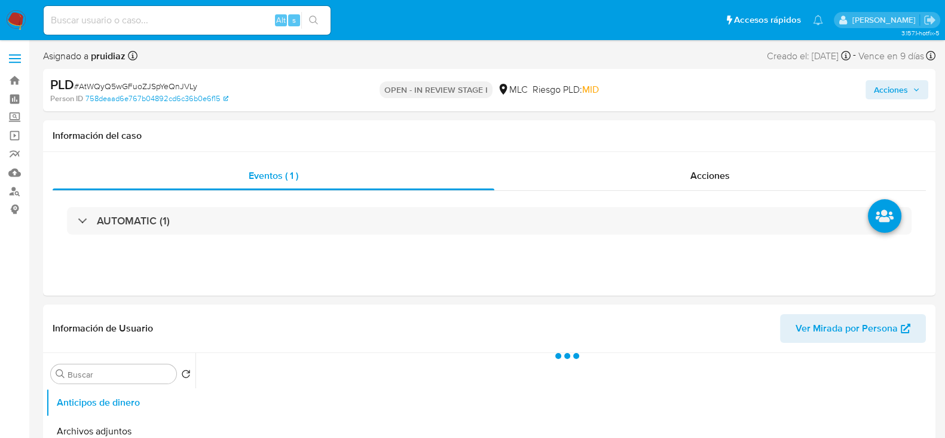
click at [888, 87] on span "Acciones" at bounding box center [891, 89] width 34 height 19
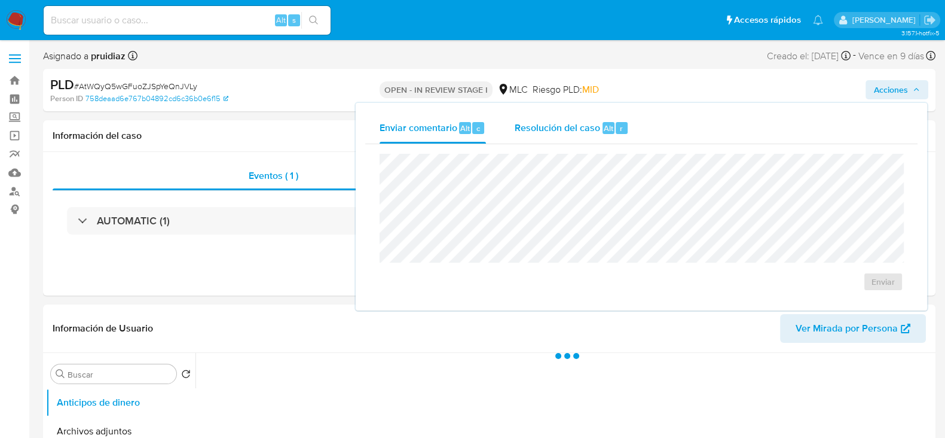
click at [604, 127] on span "Alt" at bounding box center [609, 128] width 10 height 11
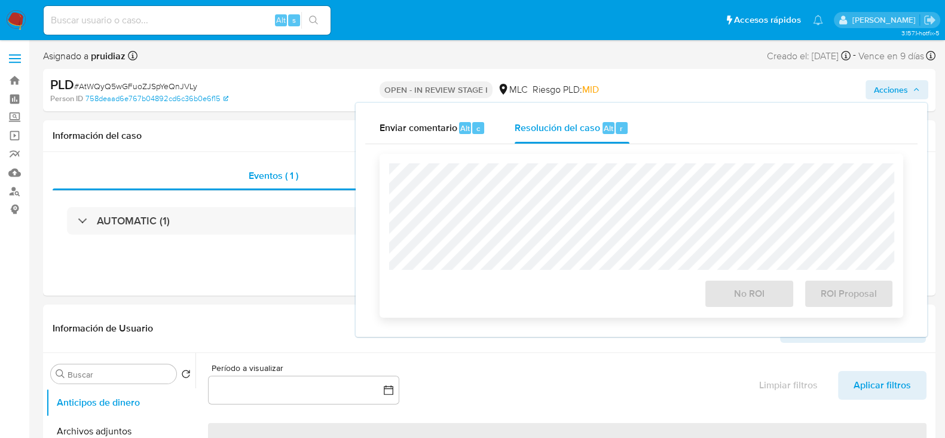
select select "10"
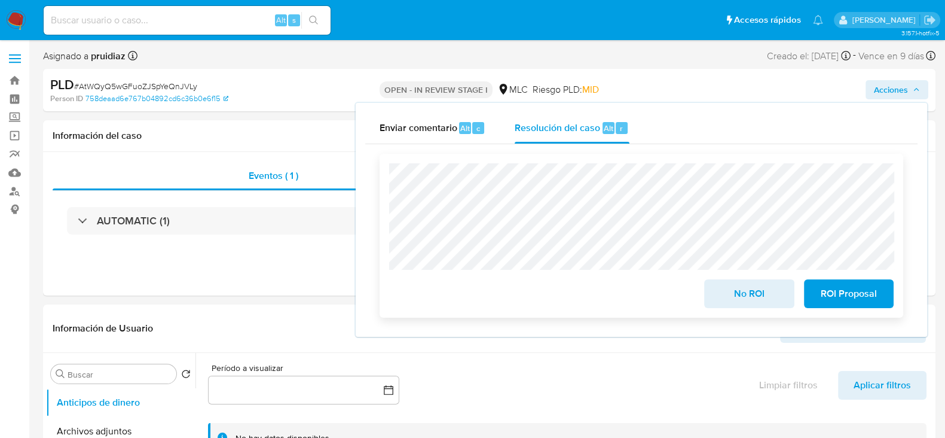
click at [738, 297] on span "No ROI" at bounding box center [749, 293] width 59 height 26
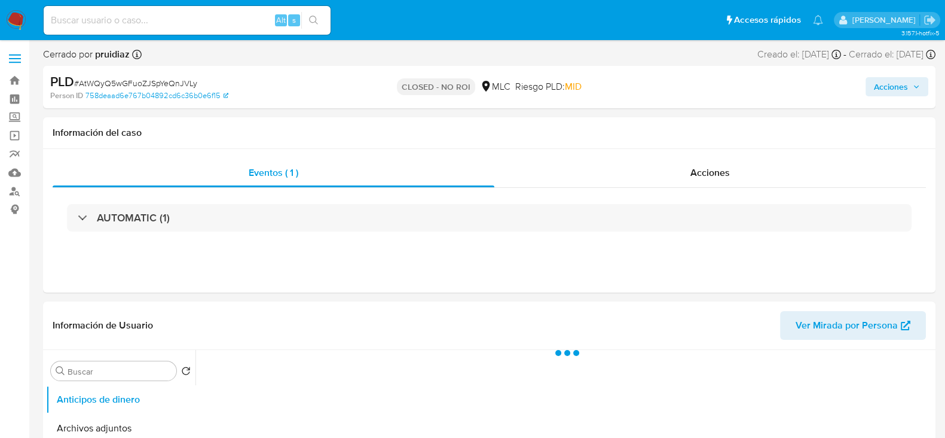
select select "10"
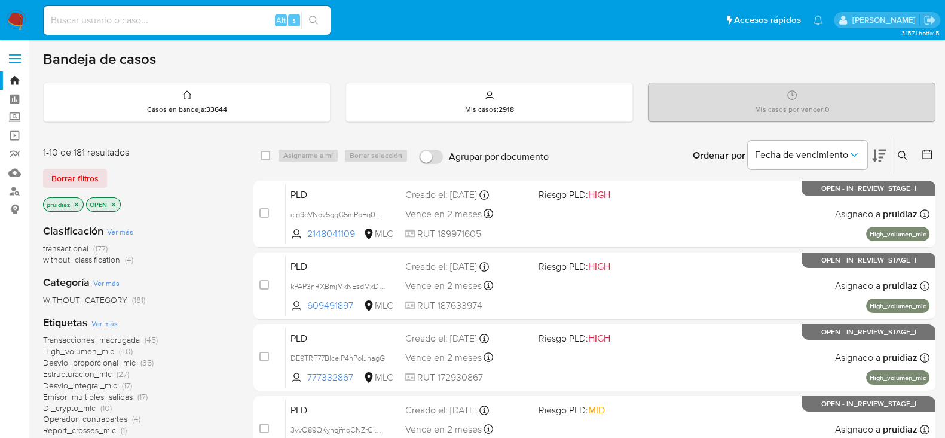
click at [876, 154] on icon at bounding box center [879, 155] width 14 height 13
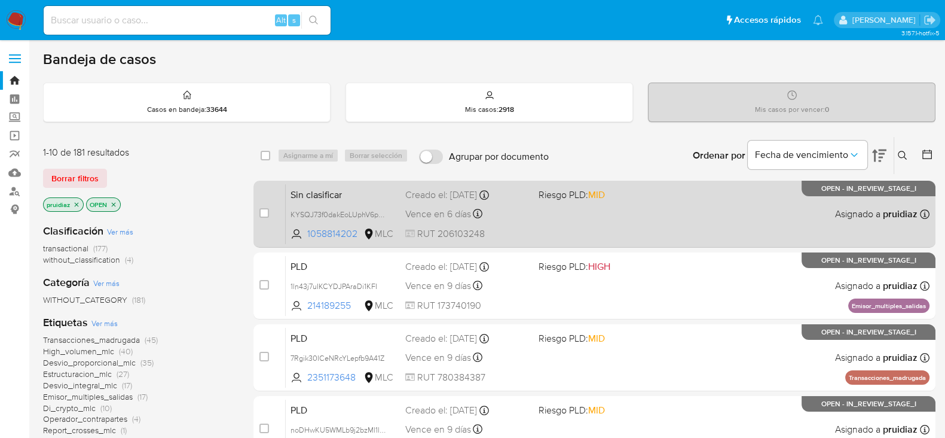
scroll to position [505, 0]
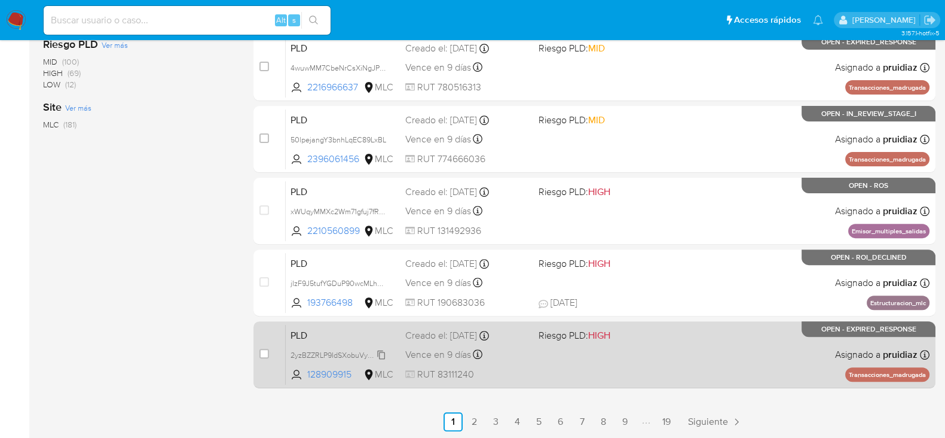
click at [381, 356] on span "2yzBZZRLP9IdSXobuVyAISVx" at bounding box center [339, 353] width 96 height 13
click at [638, 370] on div "PLD 2yzBZZRLP9IdSXobuVyAISVx 128909915 MLC Riesgo PLD: HIGH Creado el: 12/06/20…" at bounding box center [608, 354] width 644 height 60
click at [265, 351] on input "checkbox" at bounding box center [265, 354] width 10 height 10
checkbox input "true"
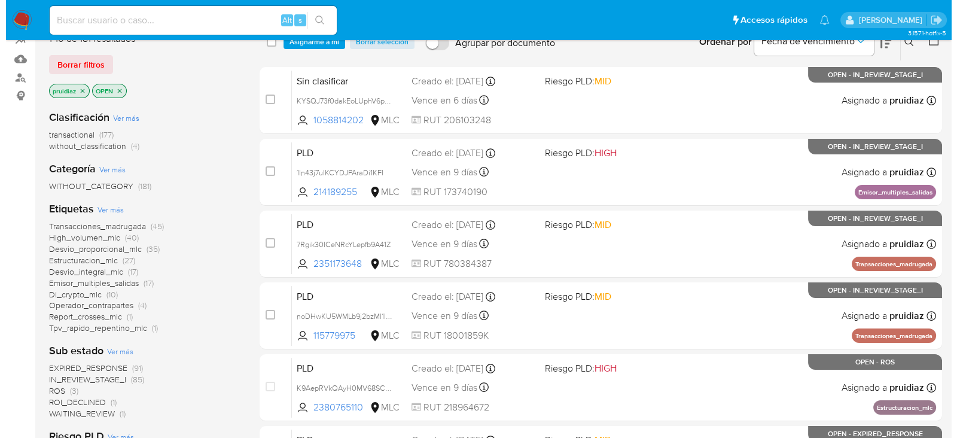
scroll to position [0, 0]
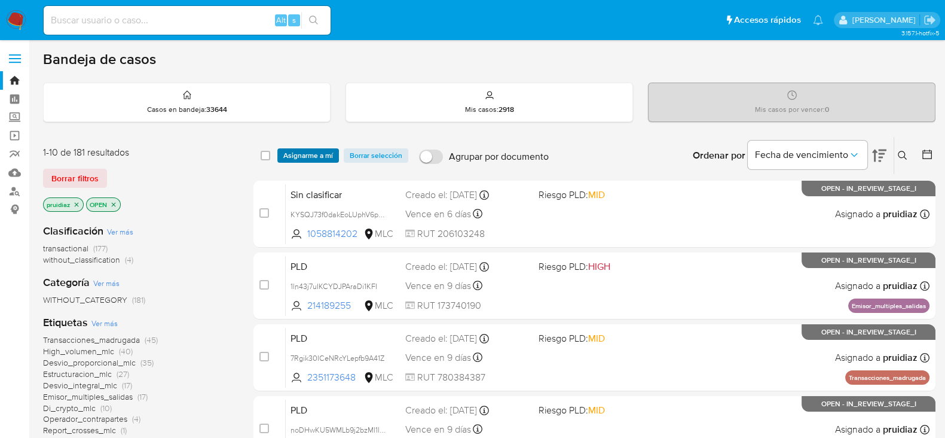
click at [319, 157] on span "Asignarme a mí" at bounding box center [308, 155] width 50 height 12
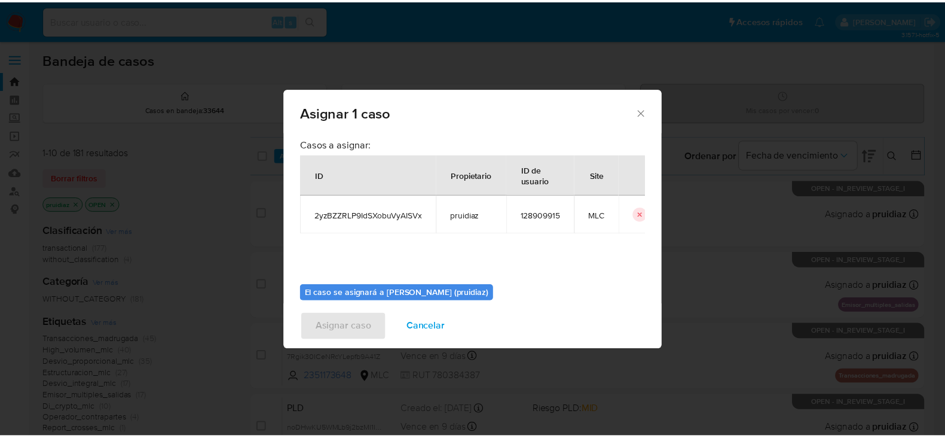
scroll to position [62, 0]
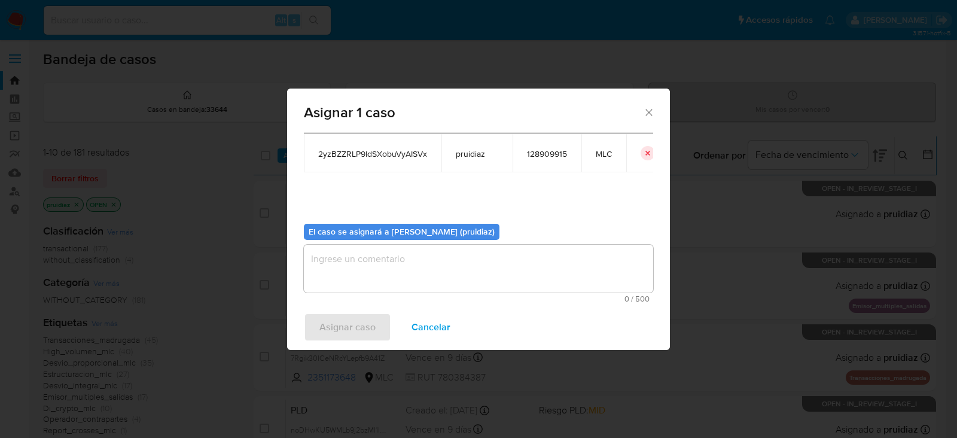
click at [469, 280] on textarea "assign-modal" at bounding box center [478, 269] width 349 height 48
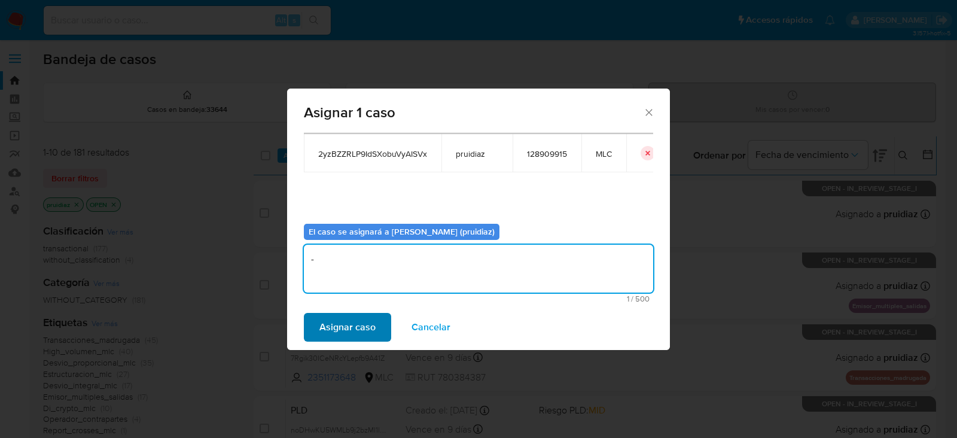
type textarea "-"
click at [348, 324] on span "Asignar caso" at bounding box center [347, 327] width 56 height 26
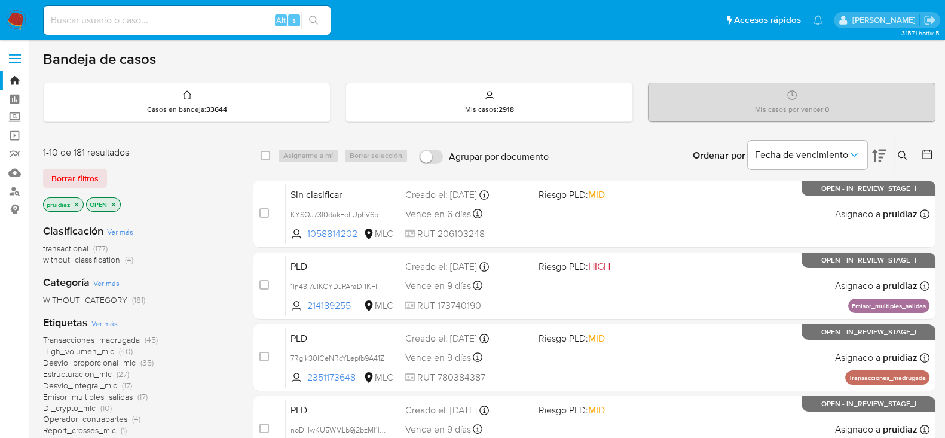
click at [12, 20] on img at bounding box center [16, 20] width 20 height 20
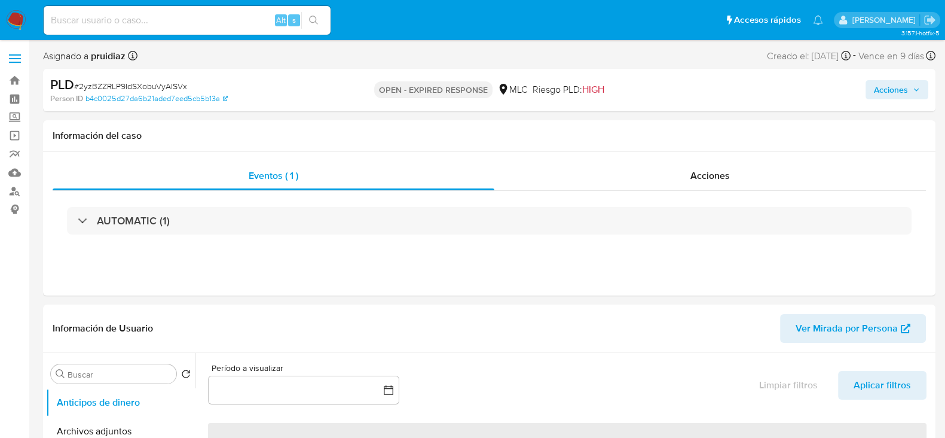
select select "10"
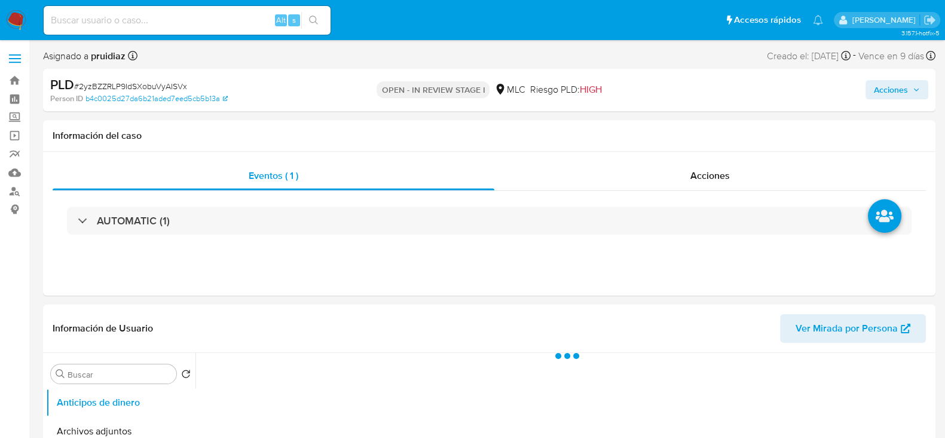
select select "10"
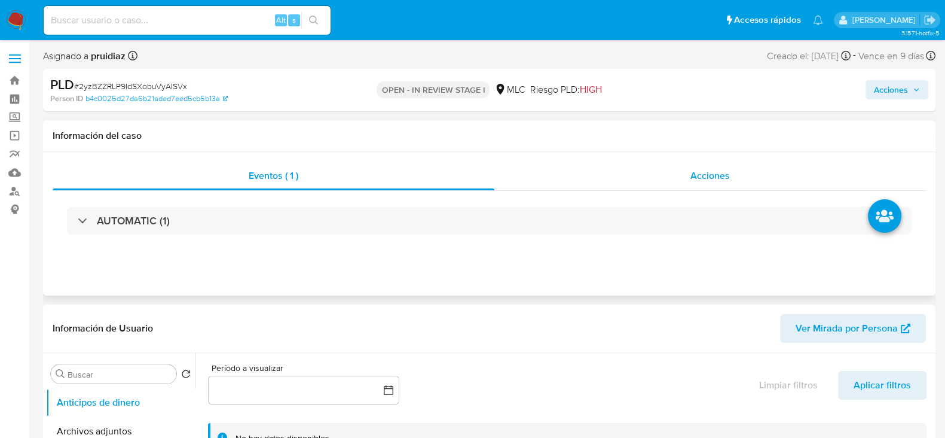
click at [718, 184] on div "Acciones" at bounding box center [711, 175] width 432 height 29
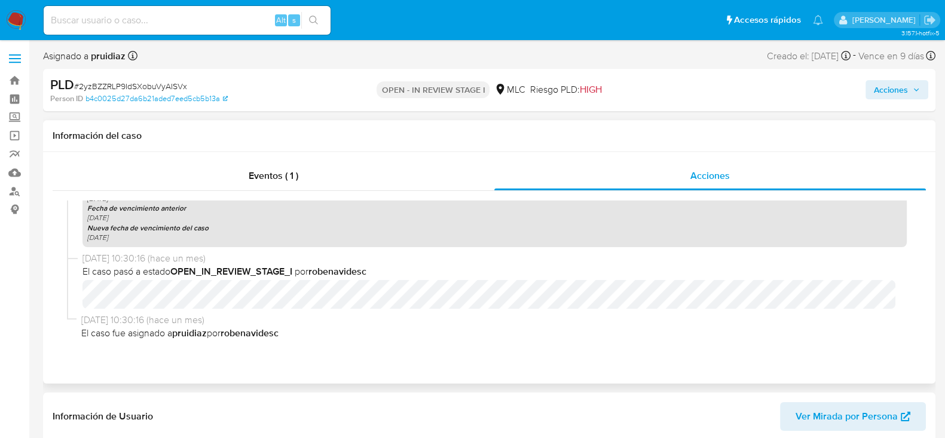
scroll to position [10, 0]
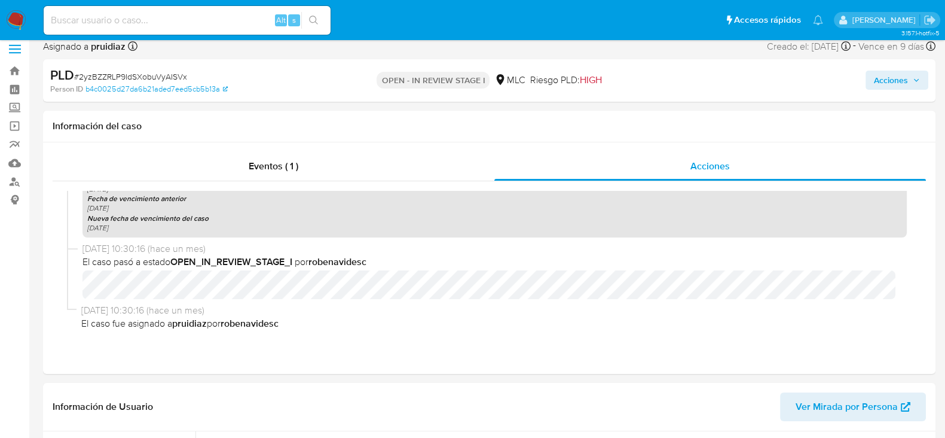
click at [883, 78] on span "Acciones" at bounding box center [891, 80] width 34 height 19
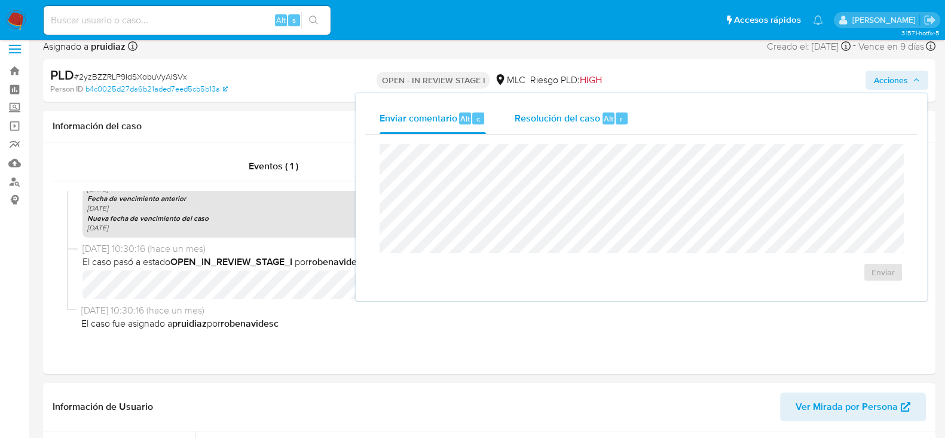
click at [528, 115] on span "Resolución del caso" at bounding box center [558, 118] width 86 height 14
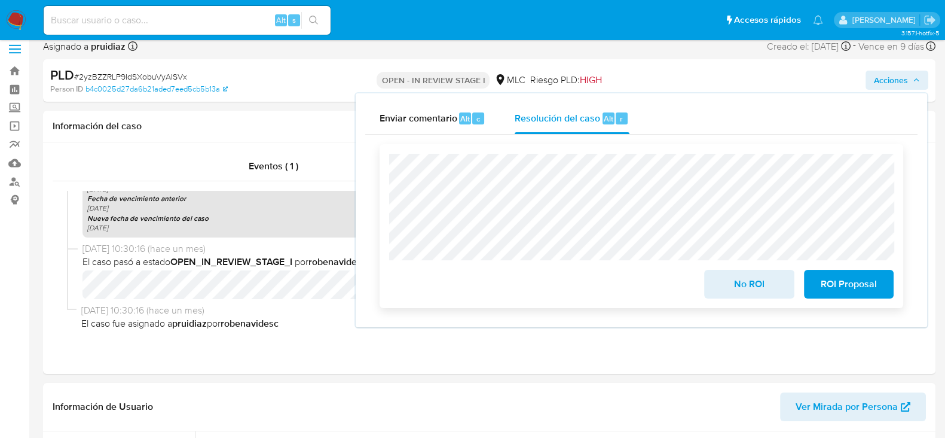
click at [758, 285] on span "No ROI" at bounding box center [749, 284] width 59 height 26
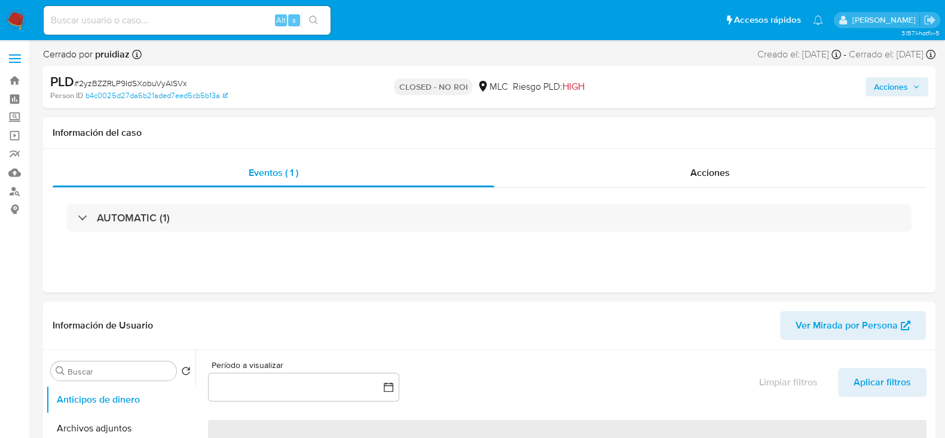
select select "10"
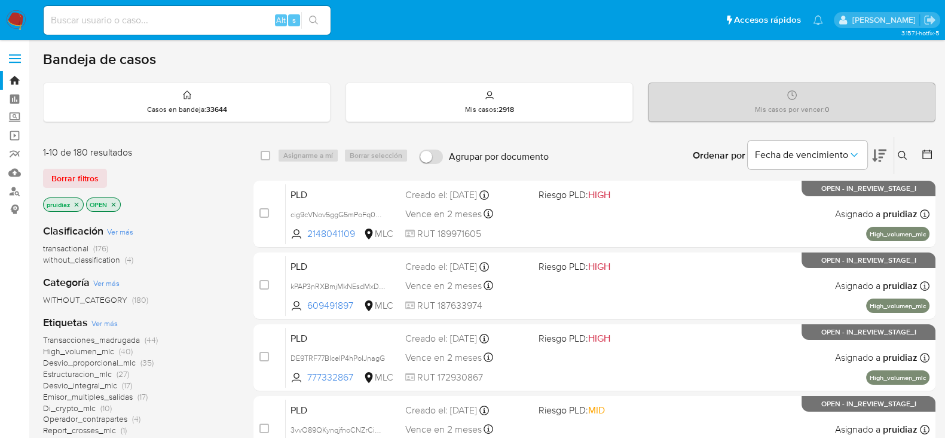
click at [880, 153] on icon at bounding box center [879, 155] width 14 height 13
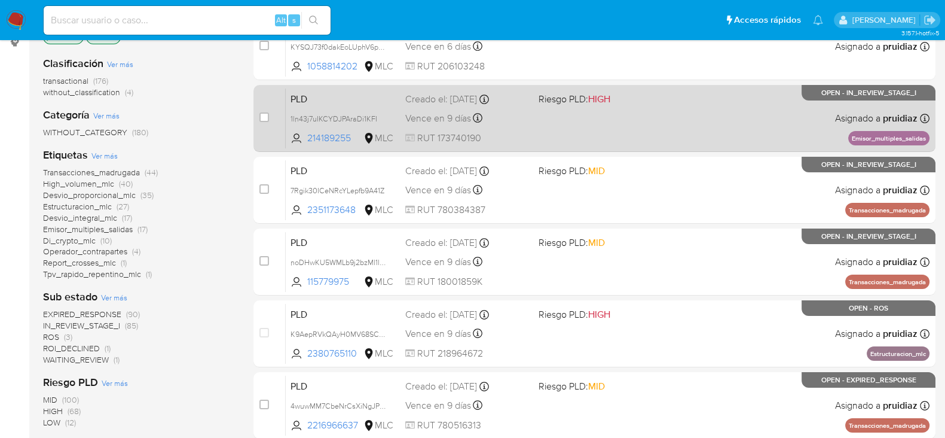
scroll to position [505, 0]
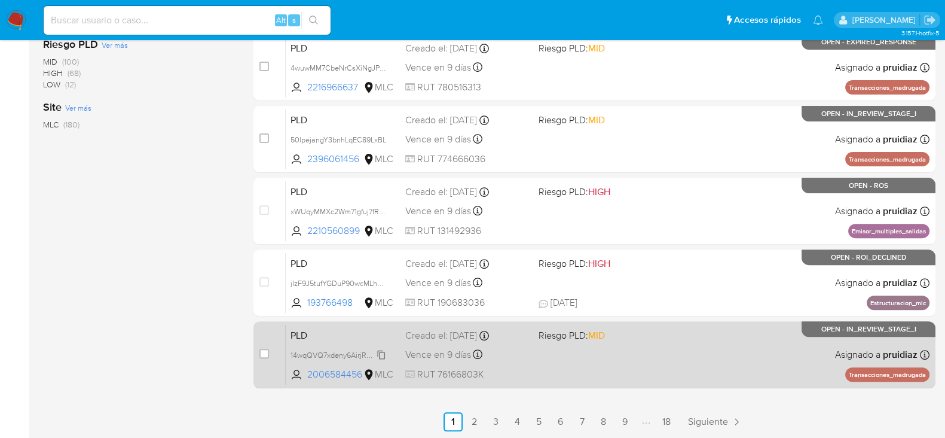
click at [383, 352] on icon at bounding box center [382, 355] width 10 height 10
click at [614, 367] on div "PLD 14wqQVQ7xdeny6AirjR6kjI6 2006584456 MLC Riesgo PLD: MID Creado el: 12/06/20…" at bounding box center [608, 354] width 644 height 60
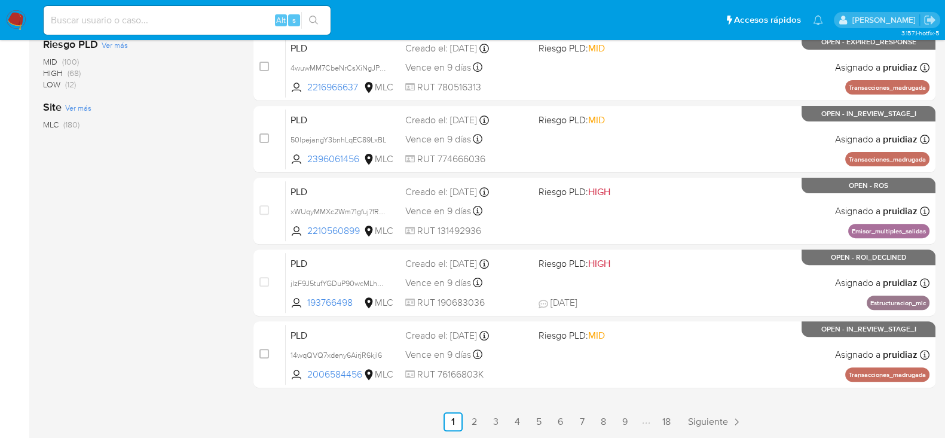
click at [16, 13] on img at bounding box center [16, 20] width 20 height 20
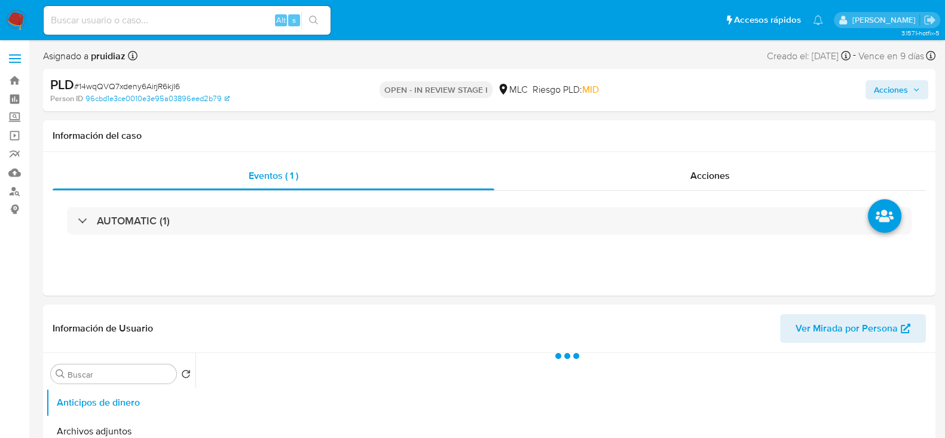
click at [894, 88] on span "Acciones" at bounding box center [891, 89] width 34 height 19
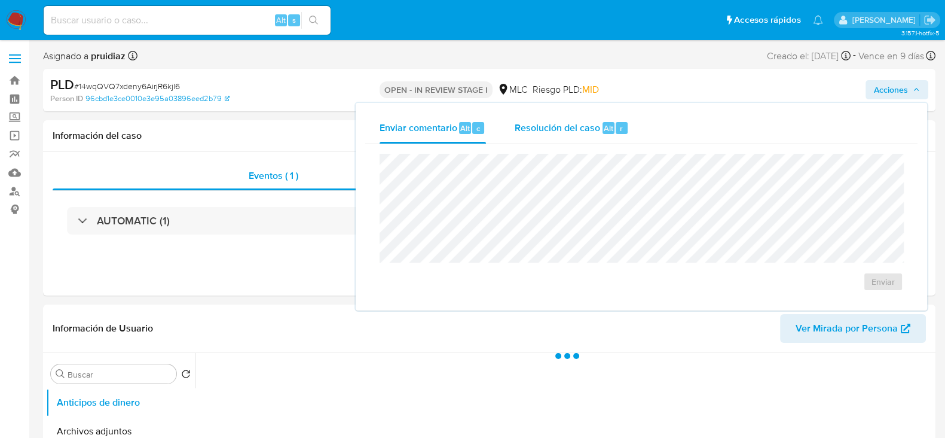
click at [593, 131] on span "Resolución del caso" at bounding box center [558, 128] width 86 height 14
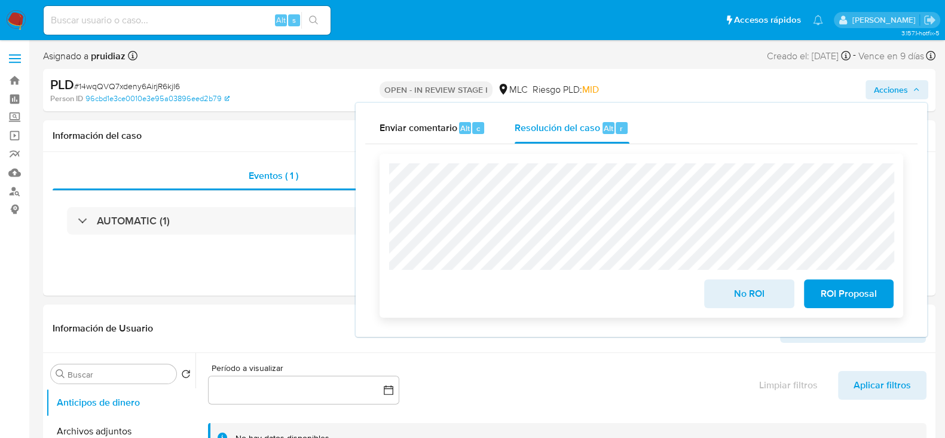
select select "10"
click at [739, 294] on span "No ROI" at bounding box center [749, 293] width 59 height 26
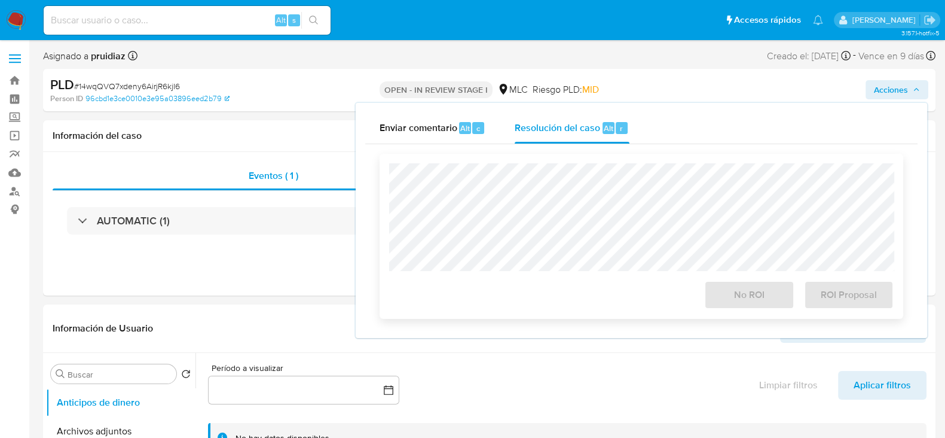
click at [739, 294] on div "No ROI" at bounding box center [749, 292] width 99 height 33
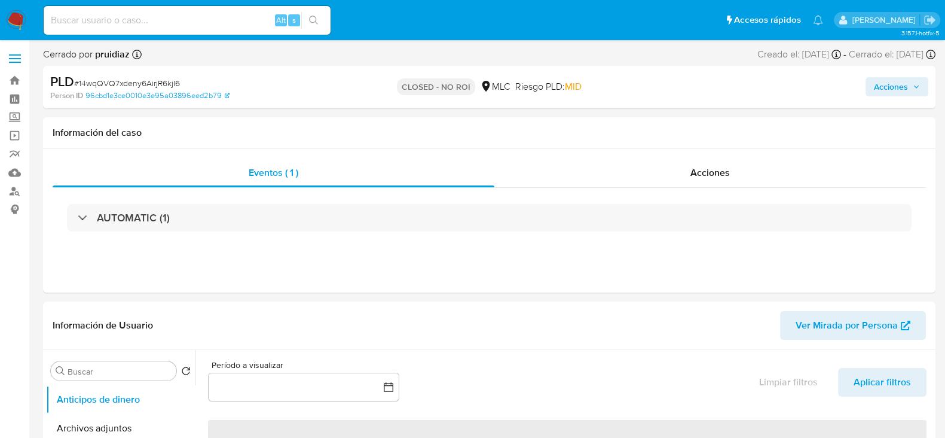
select select "10"
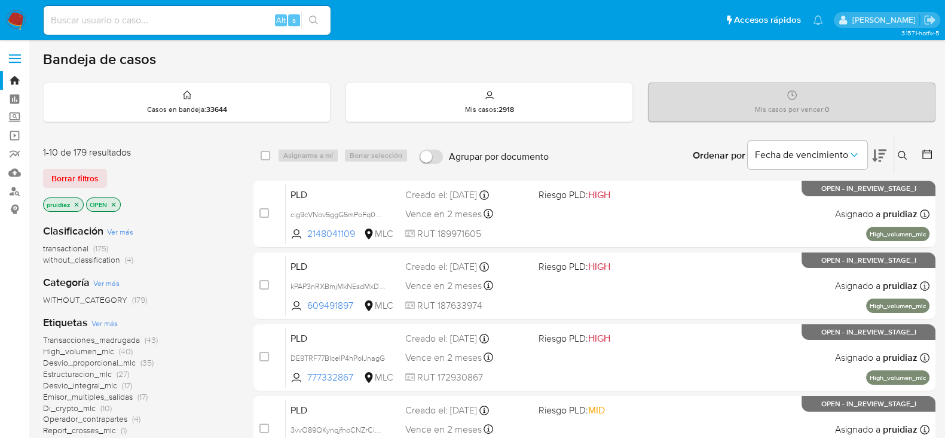
click at [877, 157] on icon at bounding box center [879, 155] width 14 height 14
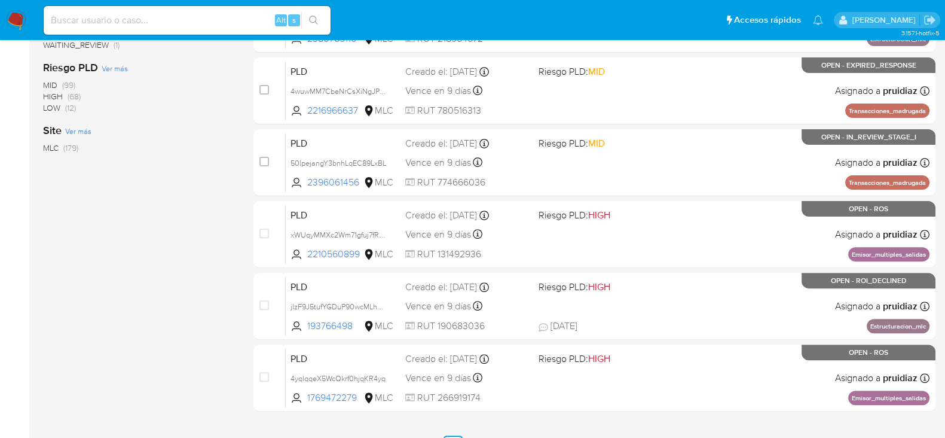
scroll to position [505, 0]
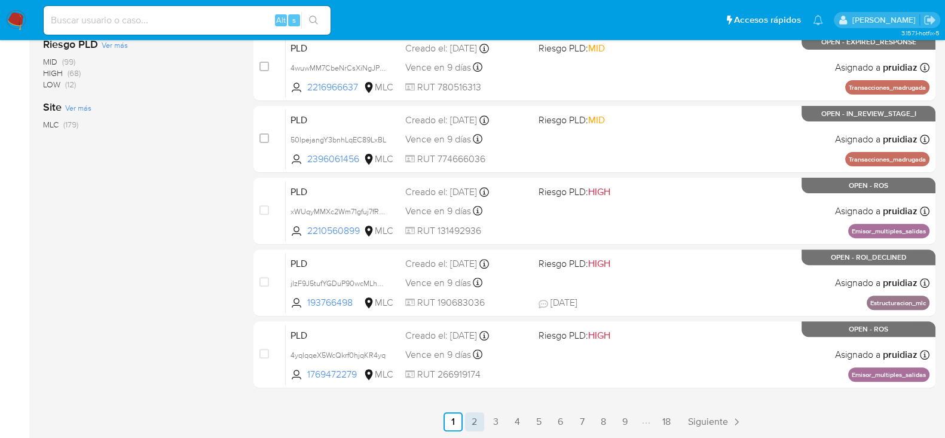
click at [475, 421] on link "2" at bounding box center [474, 421] width 19 height 19
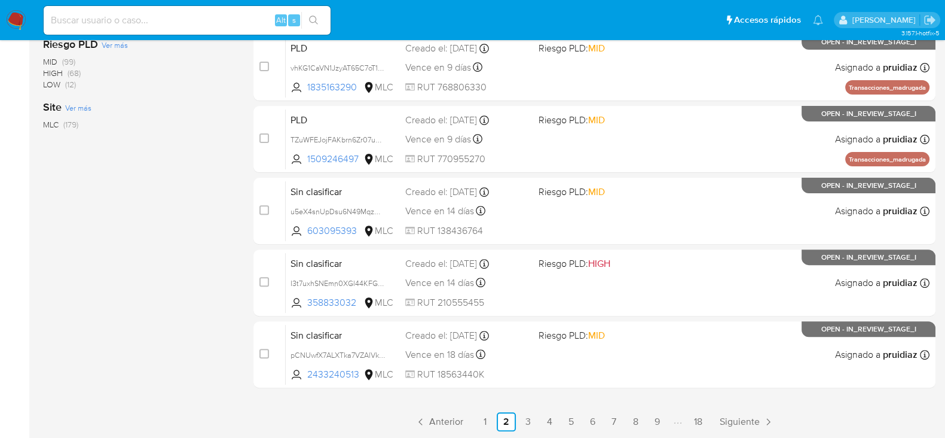
scroll to position [505, 0]
click at [524, 422] on link "3" at bounding box center [527, 422] width 19 height 19
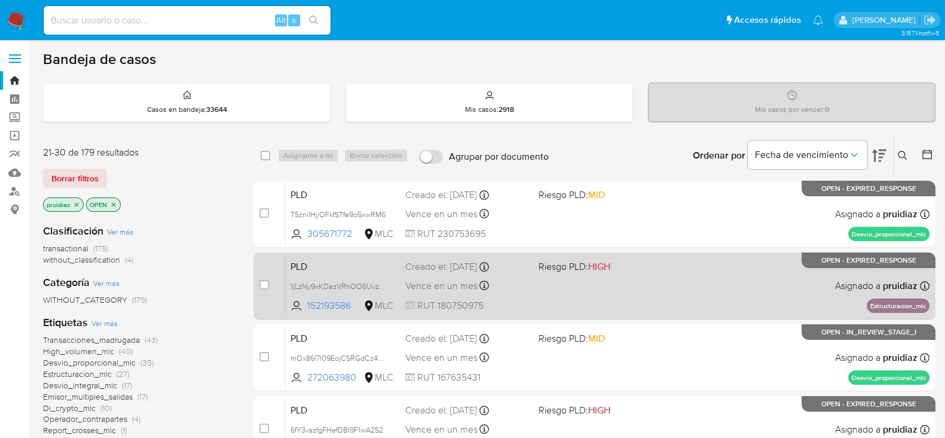
scroll to position [505, 0]
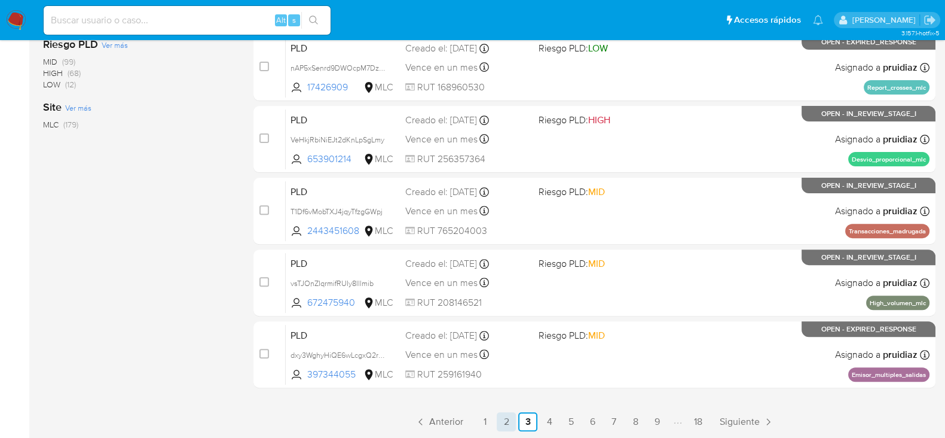
click at [502, 423] on link "2" at bounding box center [506, 421] width 19 height 19
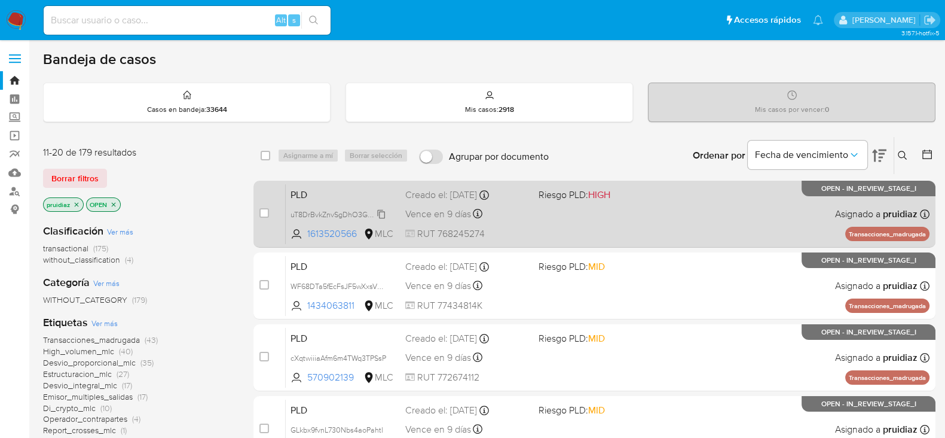
click at [382, 213] on span "uT8DrBvkZnvSgDhO3GOPf6SB" at bounding box center [342, 213] width 102 height 13
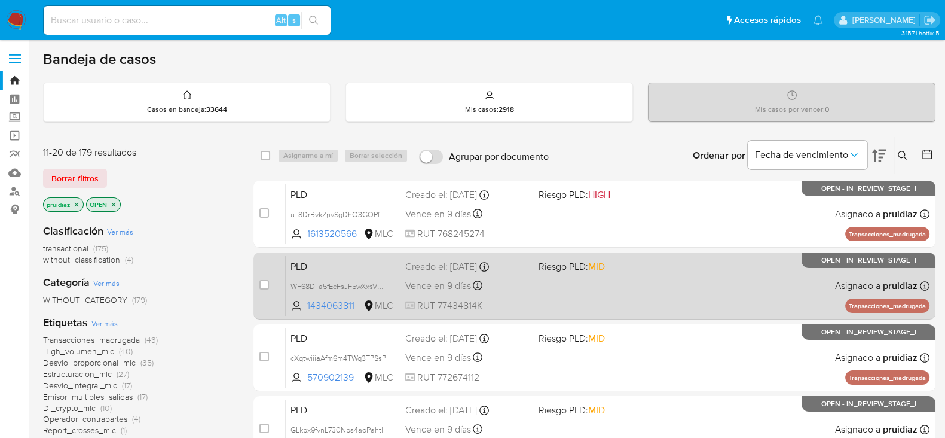
scroll to position [33, 0]
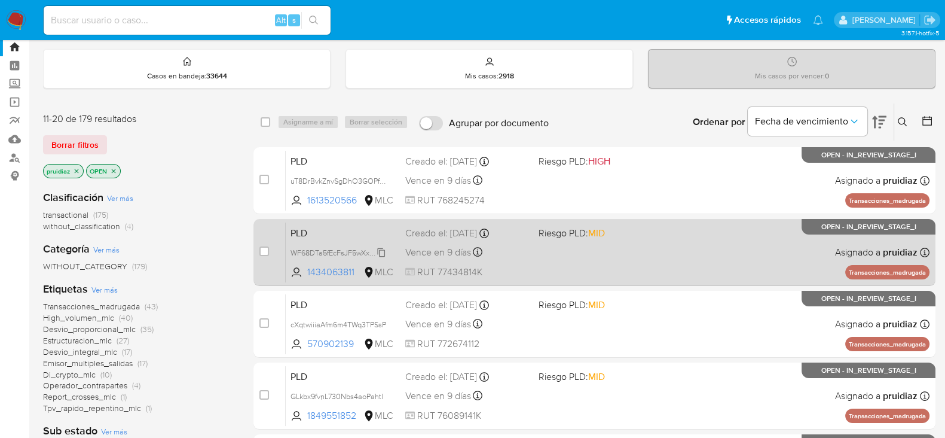
click at [382, 251] on span "WF68DTa5fEcFsJF5wXxsVHpW" at bounding box center [342, 251] width 102 height 13
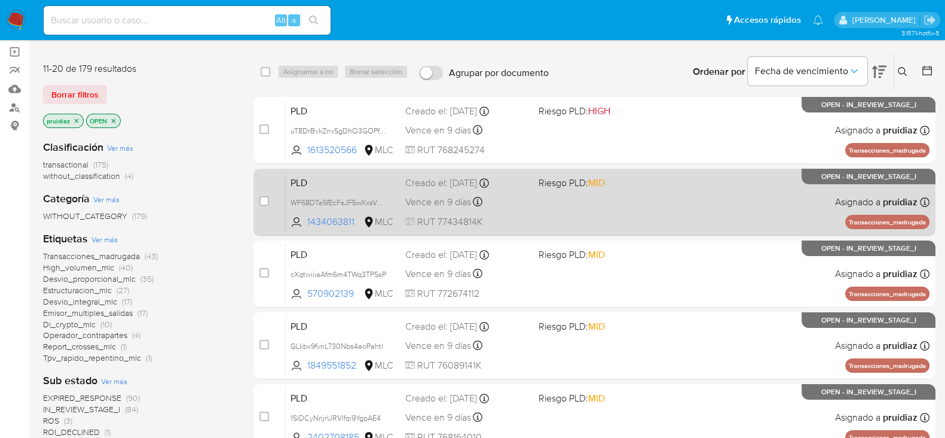
scroll to position [90, 0]
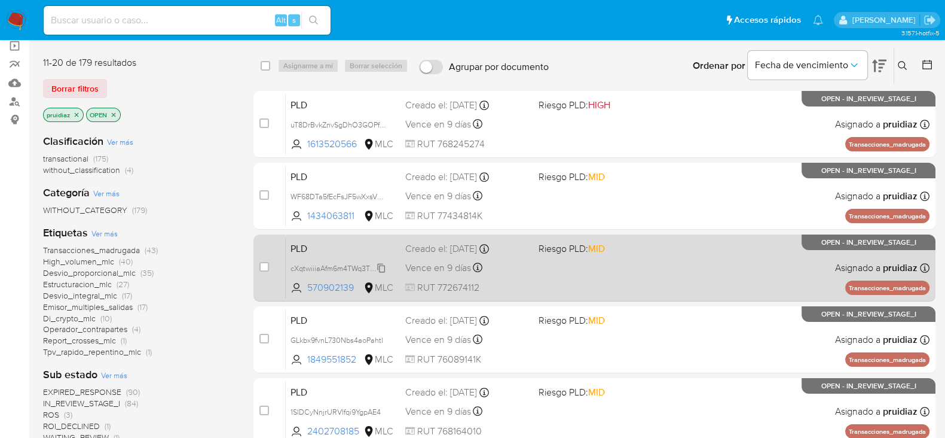
click at [384, 264] on span "cXqtwiiiaAfm6m4TWq3TPSsP" at bounding box center [339, 267] width 96 height 13
click at [596, 285] on div "PLD cXqtwiiiaAfm6m4TWq3TPSsP 570902139 MLC Riesgo PLD: MID Creado el: 12/06/202…" at bounding box center [608, 267] width 644 height 60
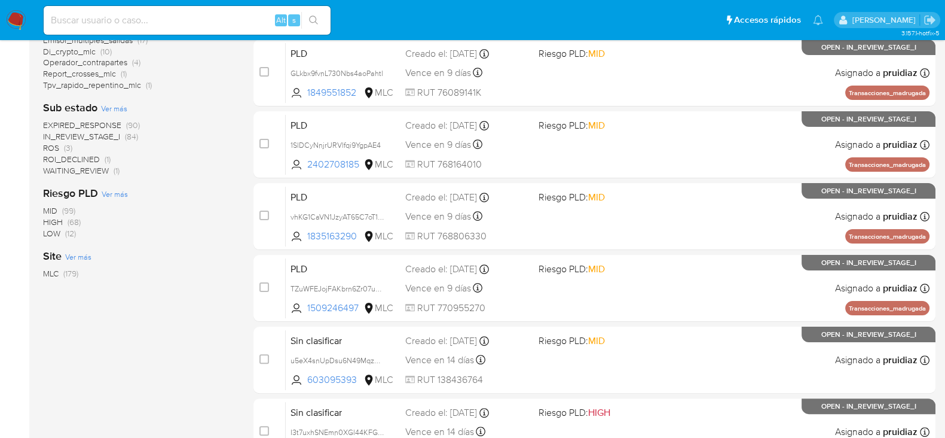
scroll to position [358, 0]
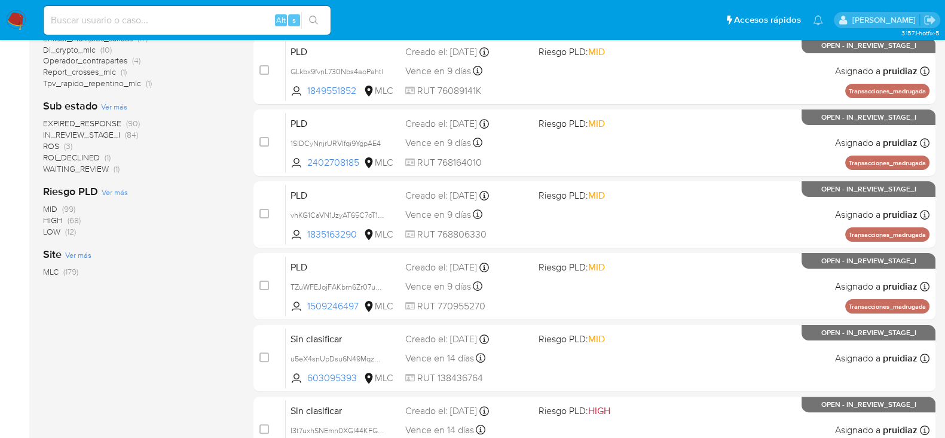
click at [11, 31] on nav "Pausado Ver notificaciones Alt s Accesos rápidos Presiona las siguientes teclas…" at bounding box center [472, 20] width 945 height 40
click at [20, 22] on img at bounding box center [16, 20] width 20 height 20
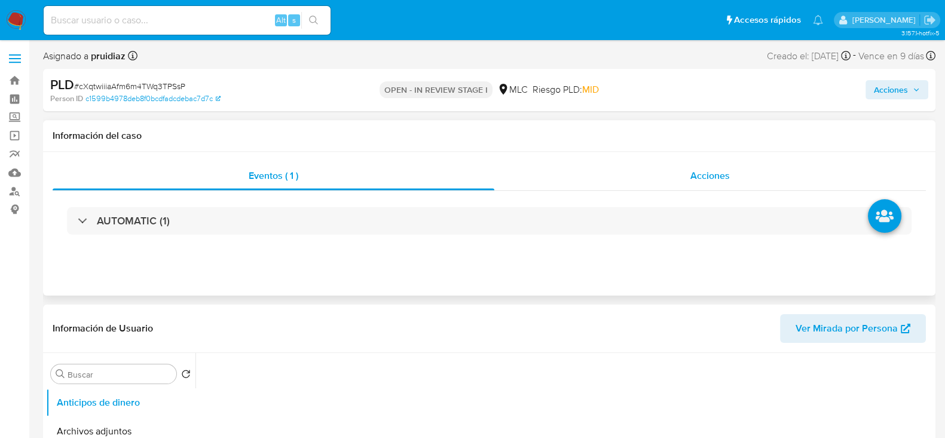
click at [706, 175] on span "Acciones" at bounding box center [710, 176] width 39 height 14
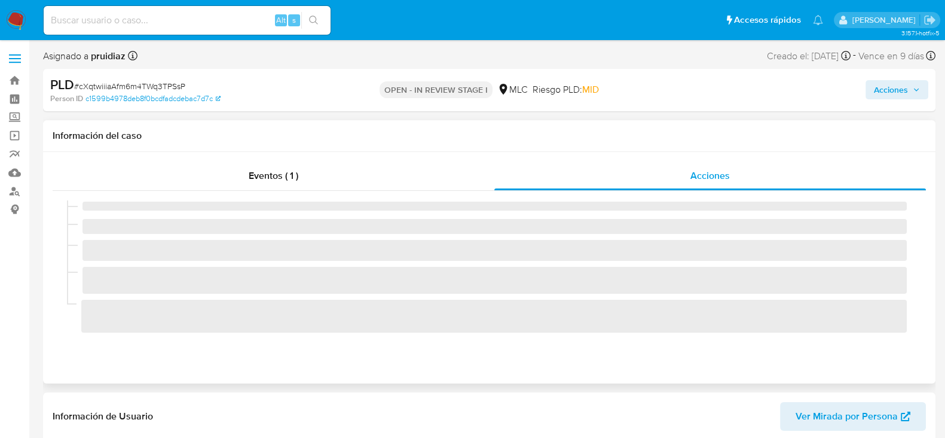
select select "10"
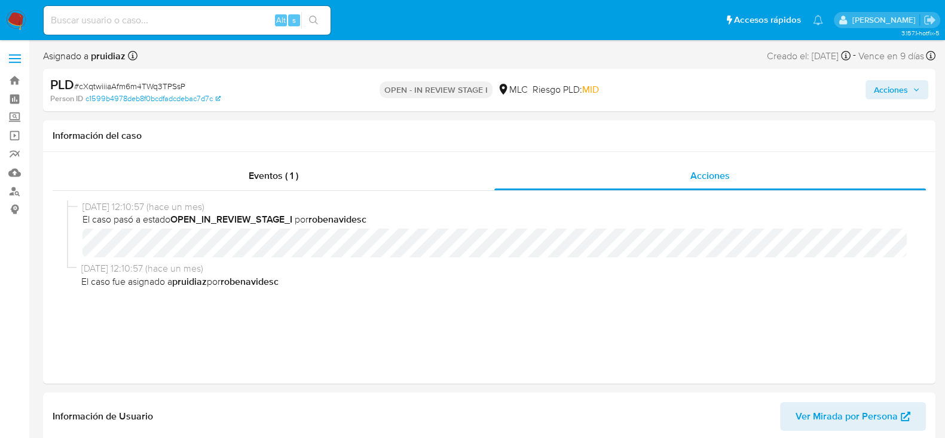
click at [877, 85] on span "Acciones" at bounding box center [891, 89] width 34 height 19
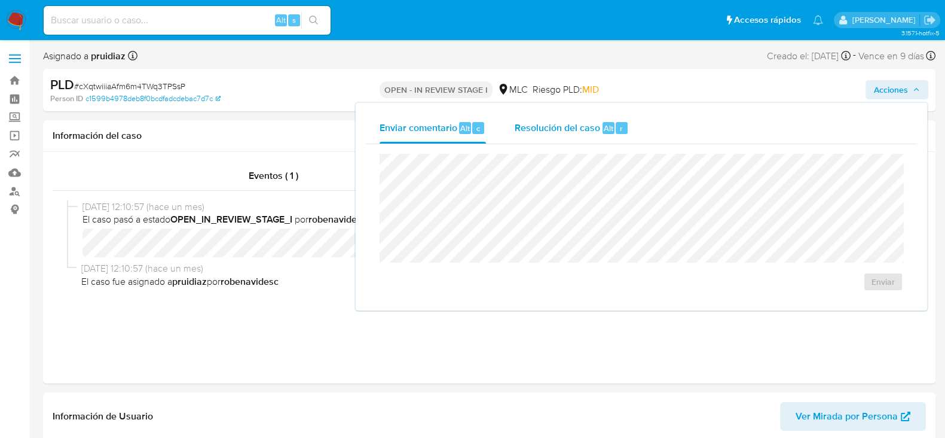
click at [565, 128] on span "Resolución del caso" at bounding box center [558, 128] width 86 height 14
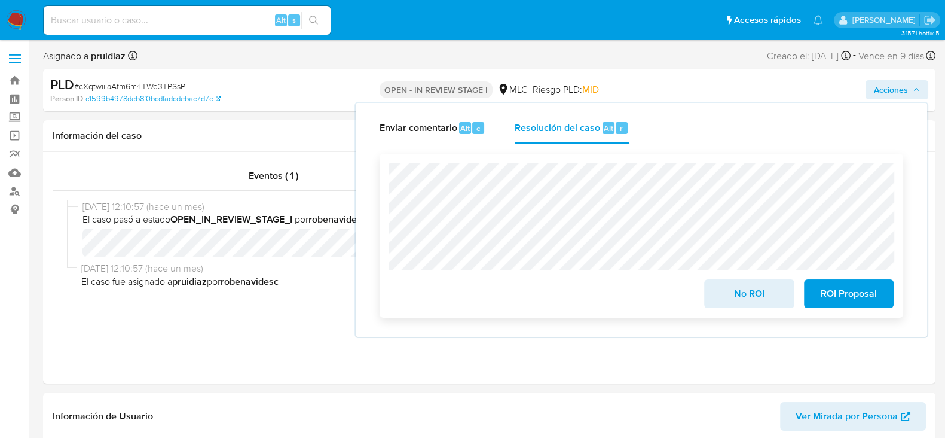
click at [752, 293] on span "No ROI" at bounding box center [749, 293] width 59 height 26
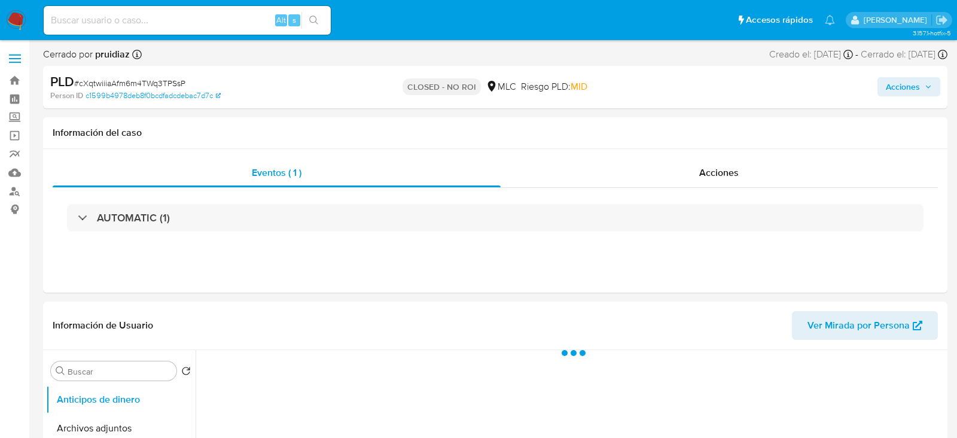
select select "10"
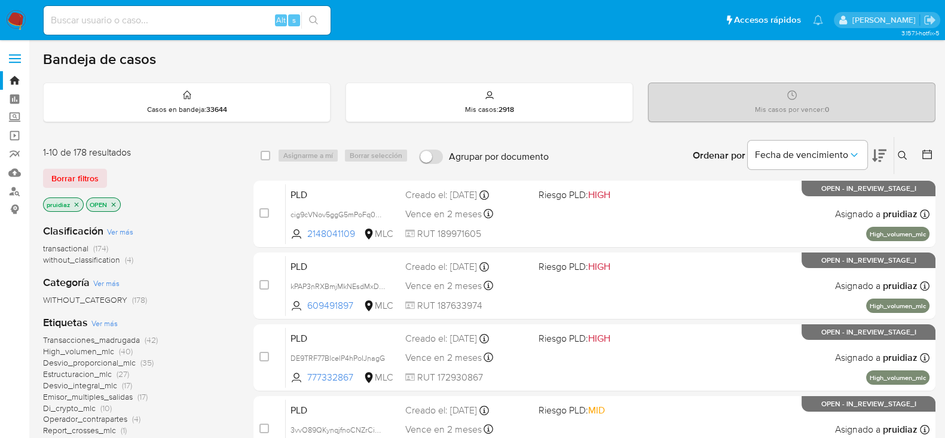
click at [880, 157] on icon at bounding box center [879, 155] width 14 height 13
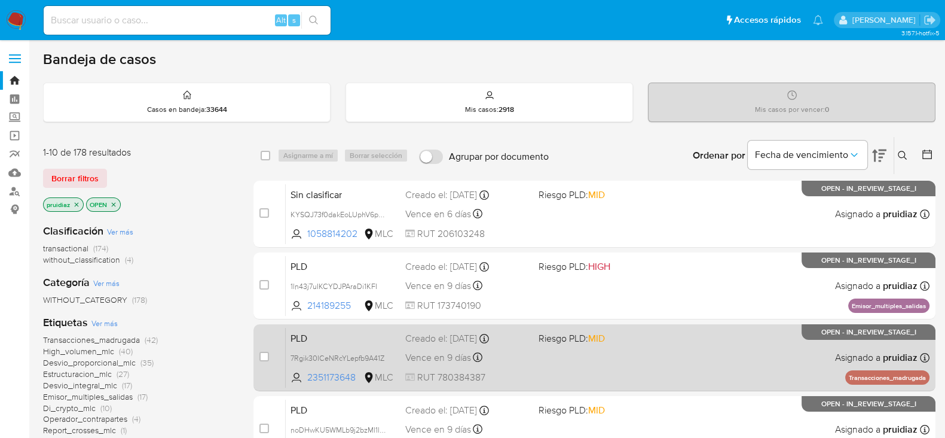
scroll to position [505, 0]
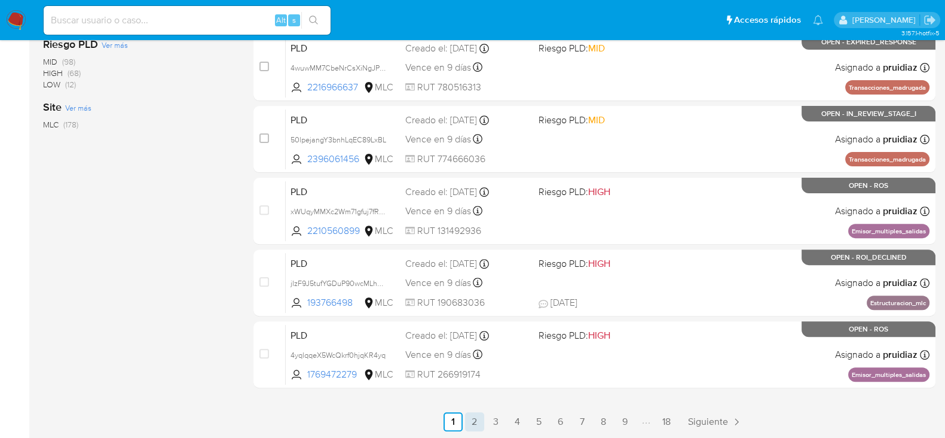
click at [472, 417] on link "2" at bounding box center [474, 421] width 19 height 19
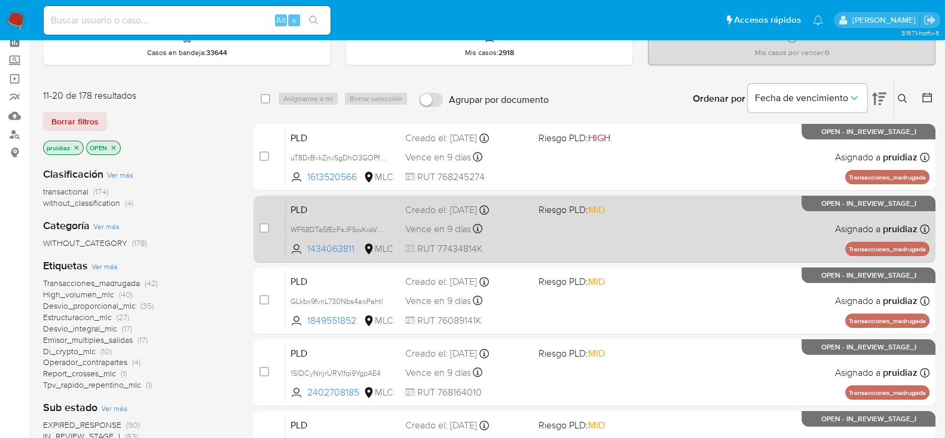
scroll to position [58, 0]
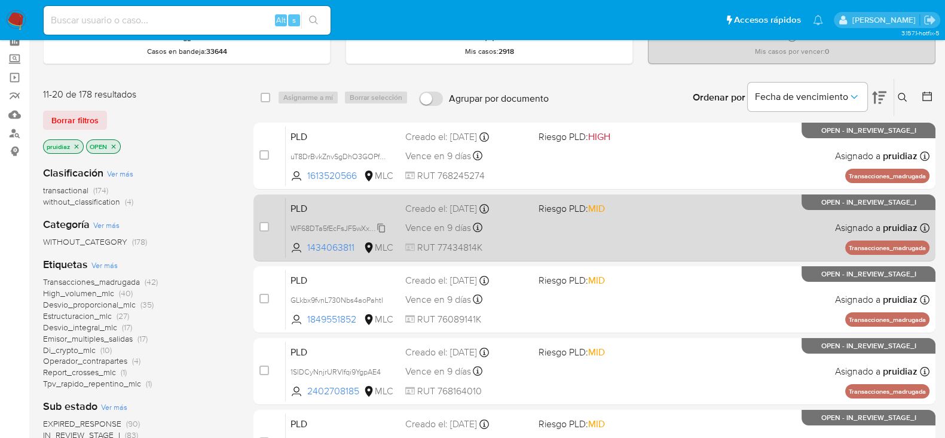
click at [383, 227] on span "WF68DTa5fEcFsJF5wXxsVHpW" at bounding box center [342, 227] width 102 height 13
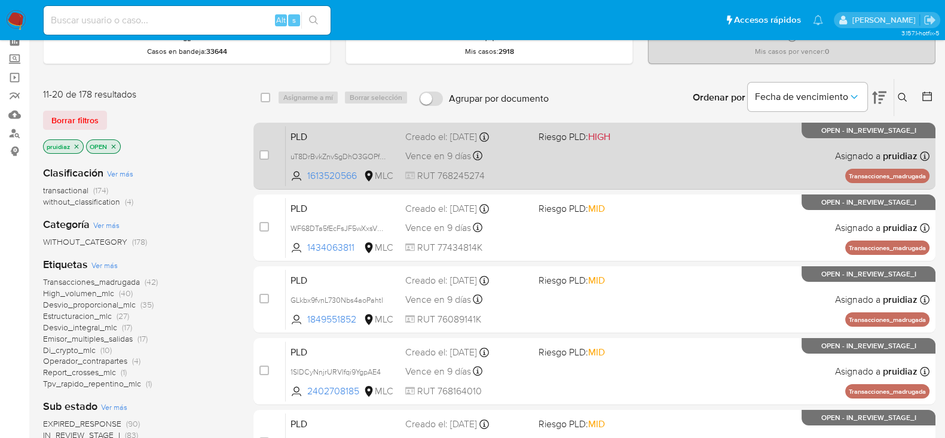
click at [512, 177] on span "RUT 768245274" at bounding box center [467, 175] width 124 height 13
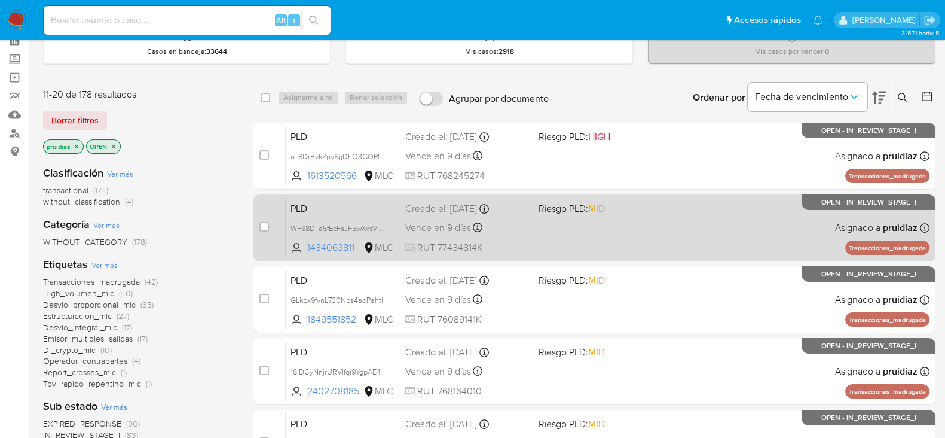
scroll to position [109, 0]
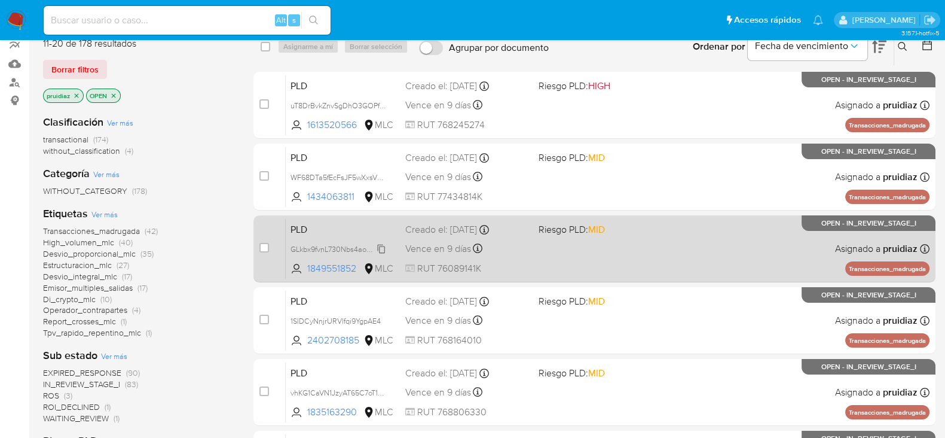
click at [383, 246] on span "GLkbx9fvnL730Nbs4aoPahtl" at bounding box center [337, 248] width 93 height 13
click at [585, 252] on div "PLD GLkbx9fvnL730Nbs4aoPahtl 1849551852 MLC Riesgo PLD: MID Creado el: 12/06/20…" at bounding box center [608, 248] width 644 height 60
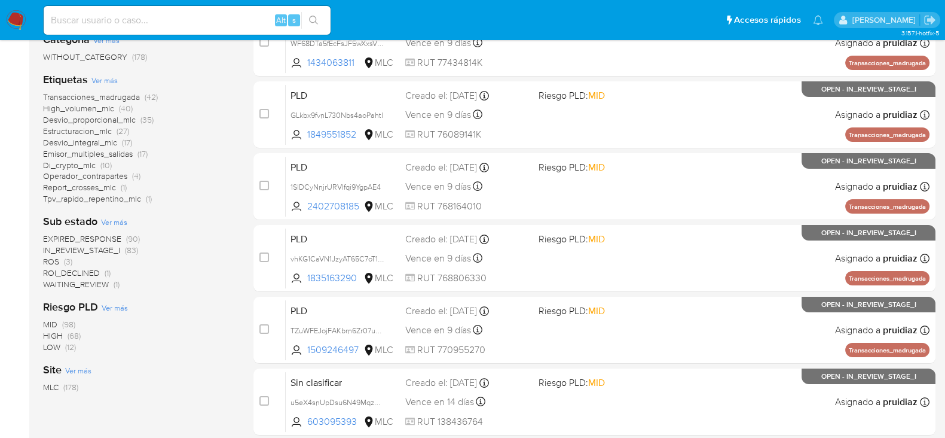
scroll to position [243, 0]
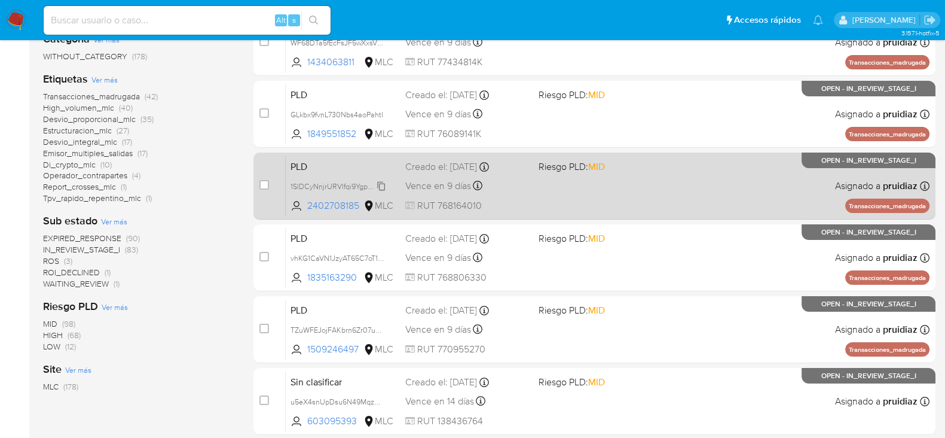
click at [381, 182] on span "1SlDCyNnjrURVlfqi9YgpAE4" at bounding box center [336, 185] width 90 height 13
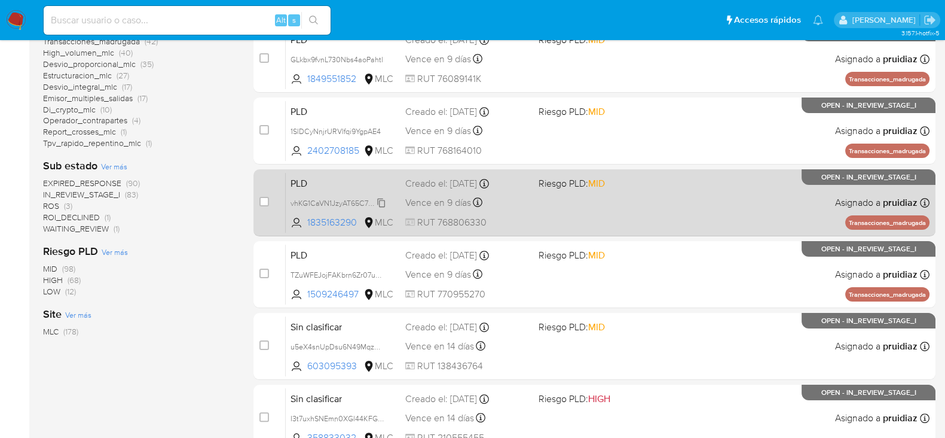
click at [382, 201] on span "vhKG1CaVN1JzyAT65C7oT1sO" at bounding box center [339, 202] width 97 height 13
click at [565, 205] on div "PLD vhKG1CaVN1JzyAT65C7oT1sO 1835163290 MLC Riesgo PLD: MID Creado el: 12/06/20…" at bounding box center [608, 202] width 644 height 60
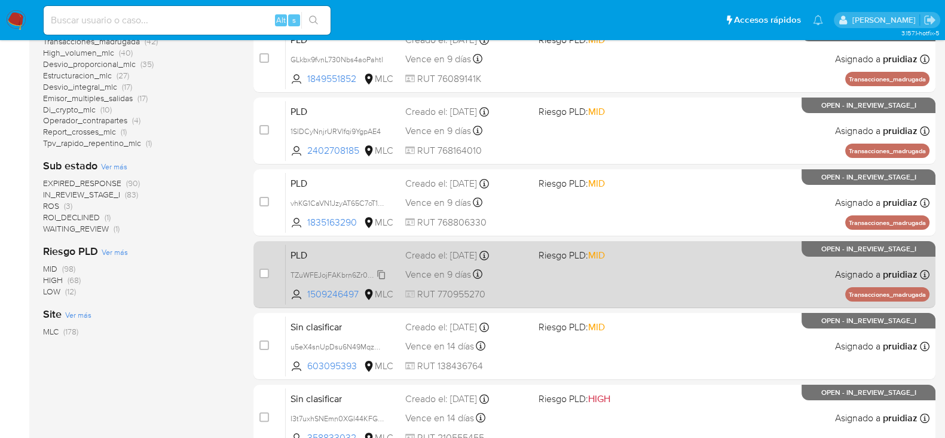
click at [382, 271] on span "TZuWFEJojFAKbrn6Zr07uHsc" at bounding box center [339, 273] width 97 height 13
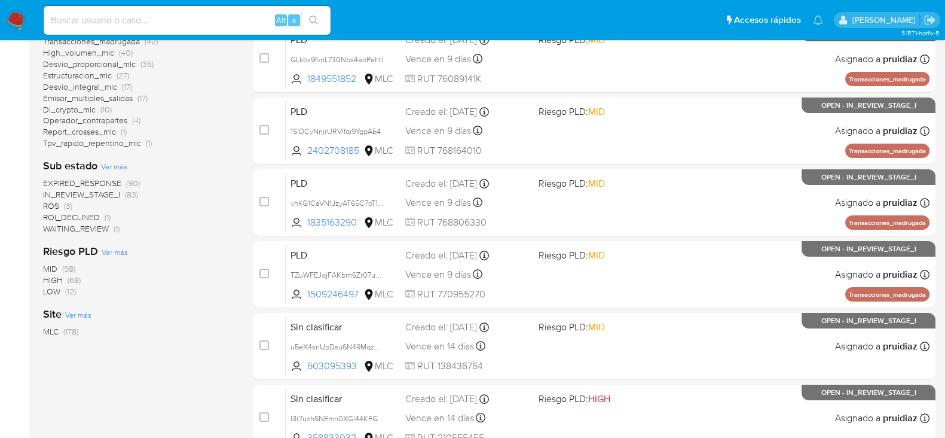
click at [14, 19] on img at bounding box center [16, 20] width 20 height 20
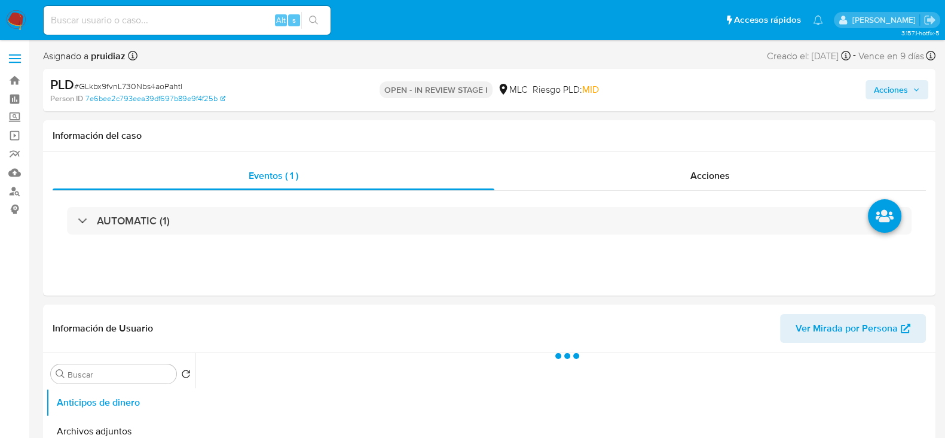
click at [901, 86] on span "Acciones" at bounding box center [891, 89] width 34 height 19
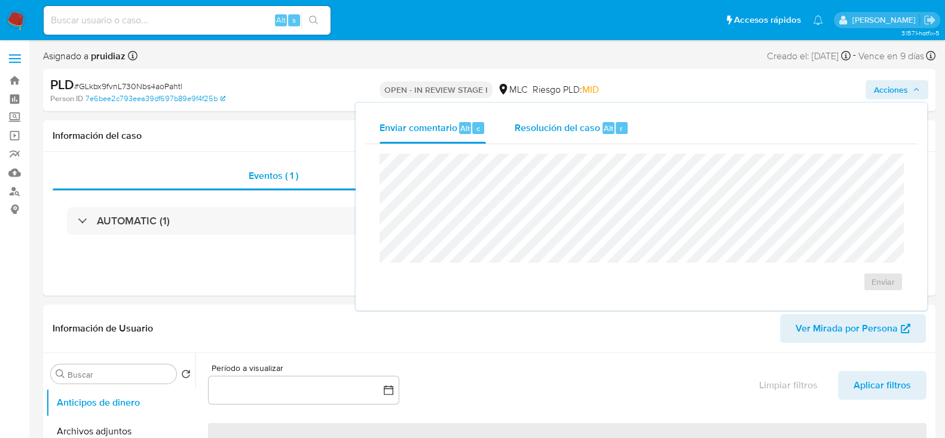
click at [597, 138] on div "Resolución del caso Alt r" at bounding box center [572, 127] width 114 height 31
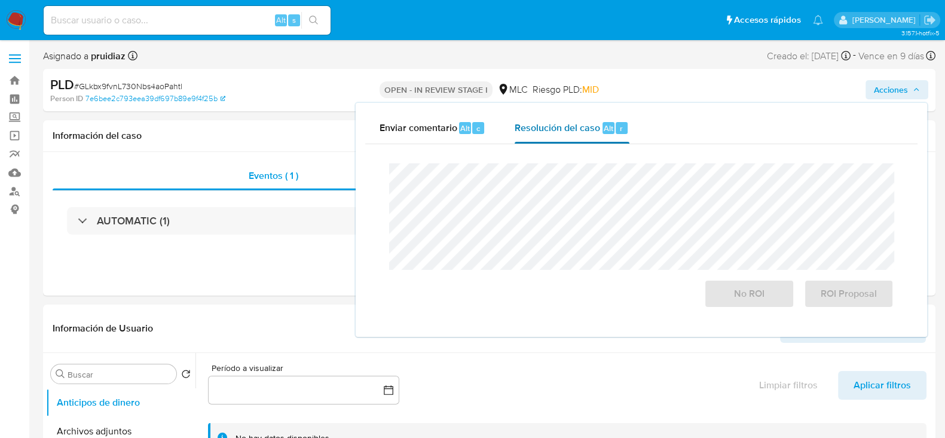
select select "10"
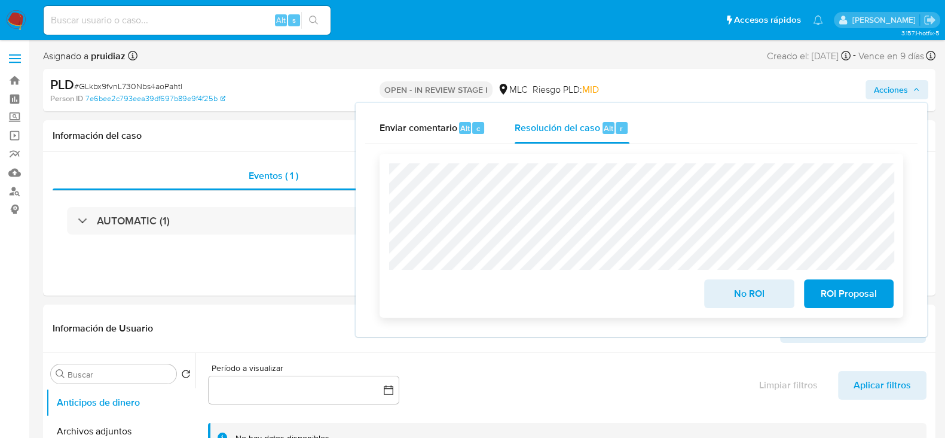
click at [735, 300] on span "No ROI" at bounding box center [749, 293] width 59 height 26
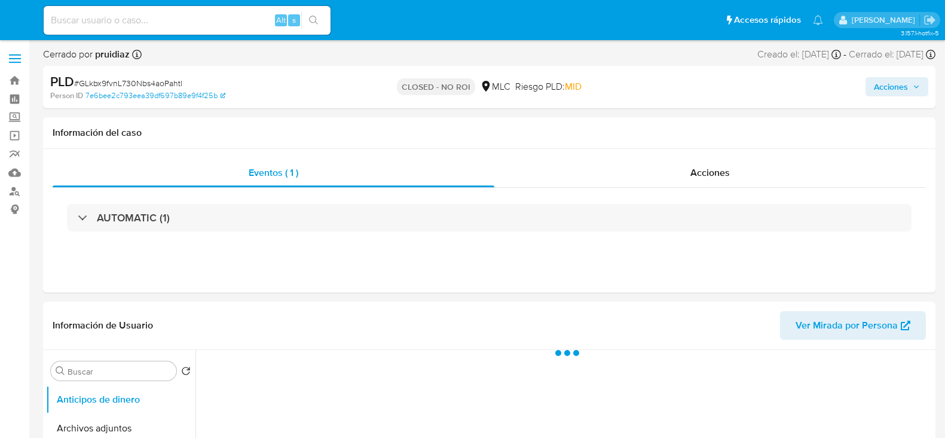
select select "10"
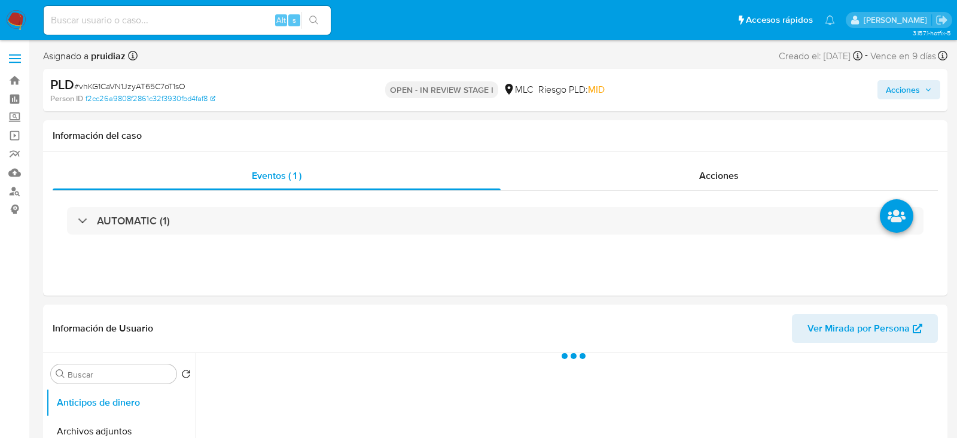
select select "10"
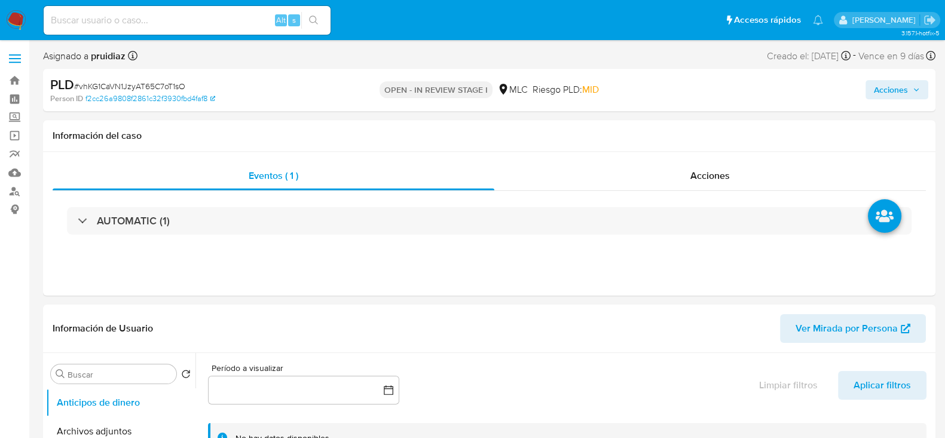
click at [141, 86] on span "# vhKG1CaVN1JzyAT65C7oT1sO" at bounding box center [129, 86] width 111 height 12
copy span "vhKG1CaVN1JzyAT65C7oT1sO"
click at [901, 86] on span "Acciones" at bounding box center [891, 89] width 34 height 19
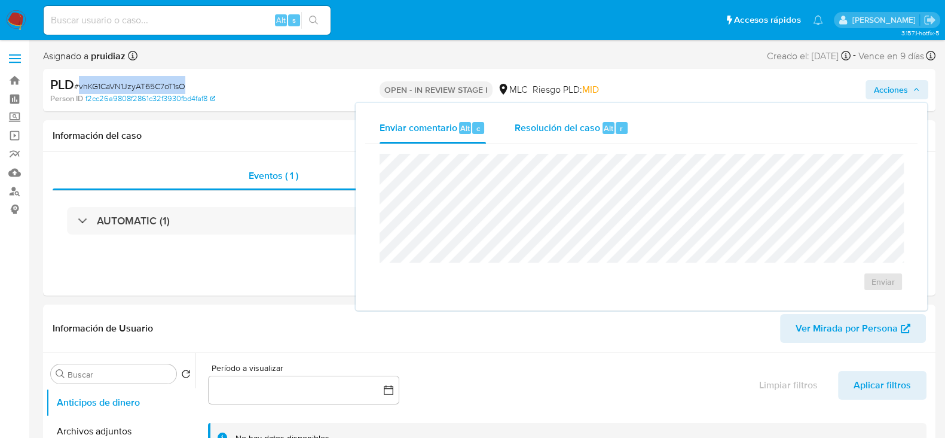
click at [604, 130] on span "Alt" at bounding box center [609, 128] width 10 height 11
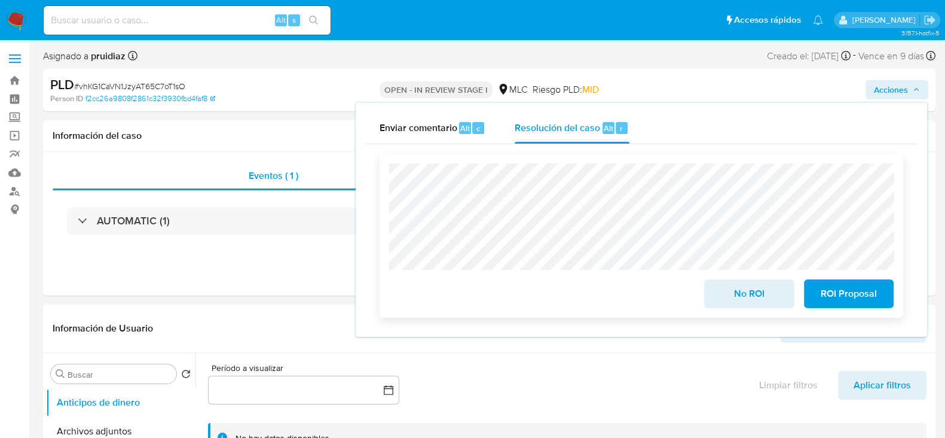
click at [749, 297] on span "No ROI" at bounding box center [749, 293] width 59 height 26
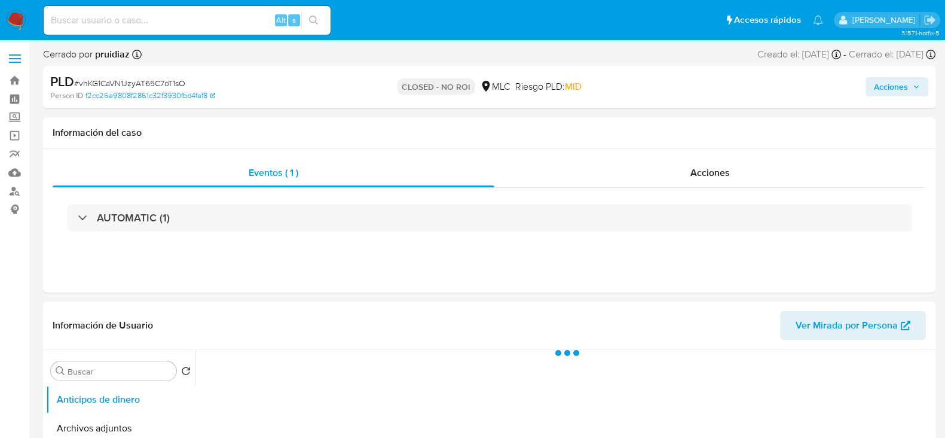
select select "10"
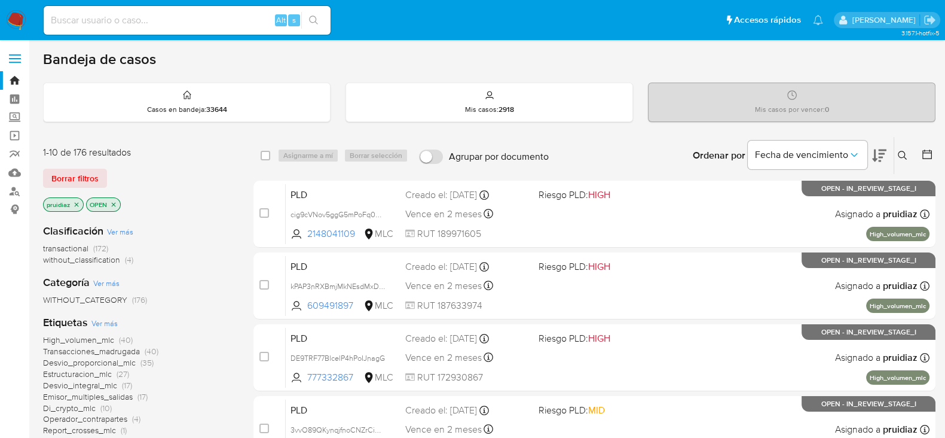
click at [886, 154] on icon at bounding box center [879, 155] width 14 height 14
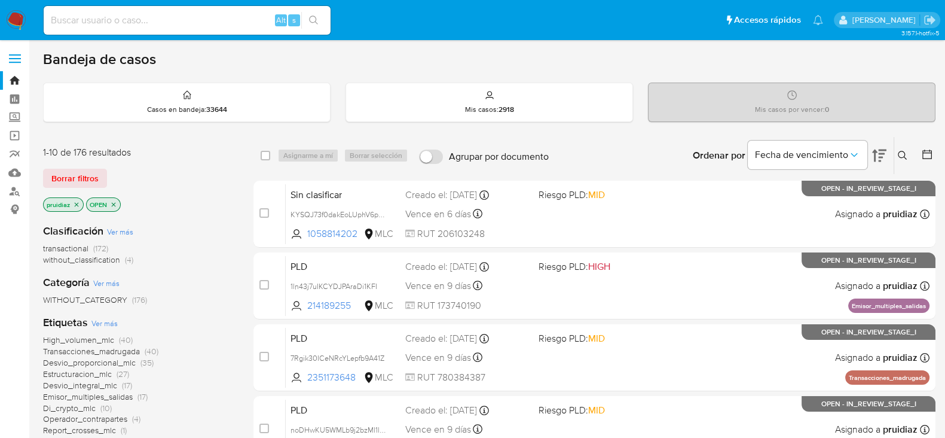
click at [920, 151] on div at bounding box center [925, 155] width 22 height 37
click at [924, 153] on icon at bounding box center [927, 154] width 12 height 12
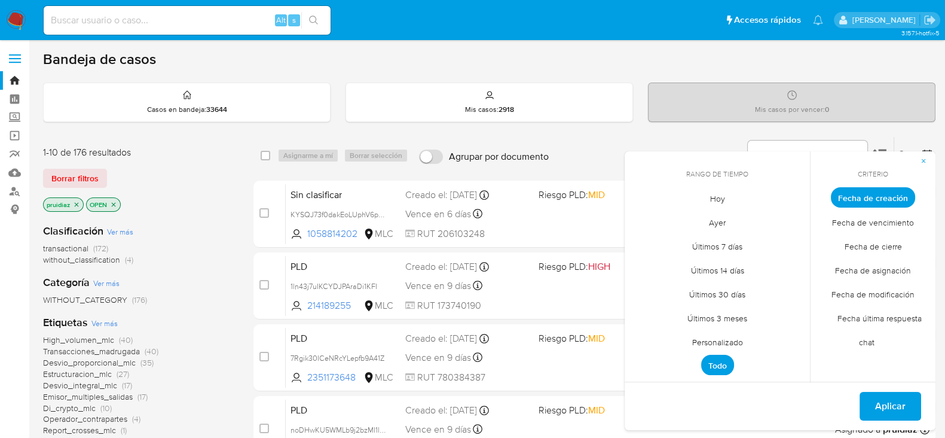
click at [706, 339] on span "Personalizado" at bounding box center [718, 341] width 76 height 25
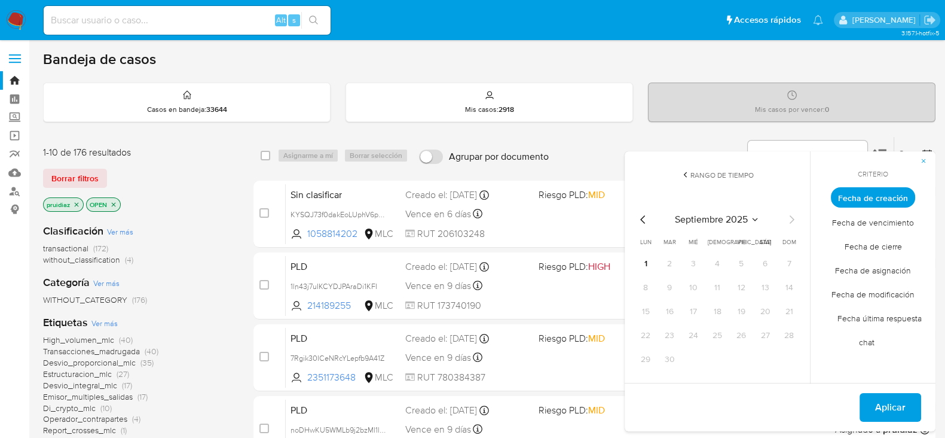
click at [644, 222] on icon "Mes anterior" at bounding box center [643, 219] width 14 height 14
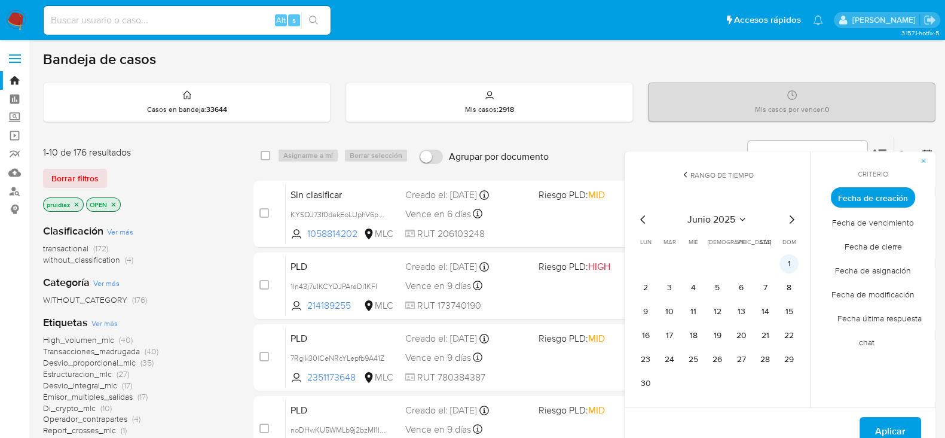
click at [791, 257] on button "1" at bounding box center [789, 263] width 19 height 19
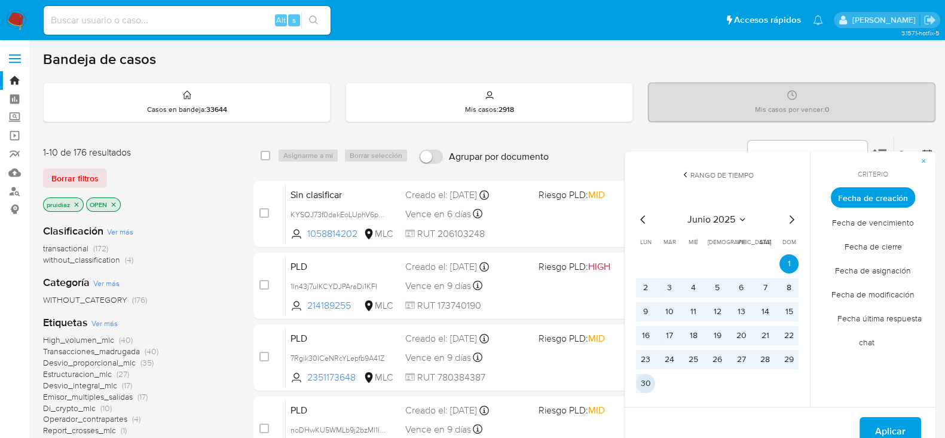
click at [643, 379] on button "30" at bounding box center [645, 383] width 19 height 19
click at [895, 426] on span "Aplicar" at bounding box center [890, 431] width 30 height 26
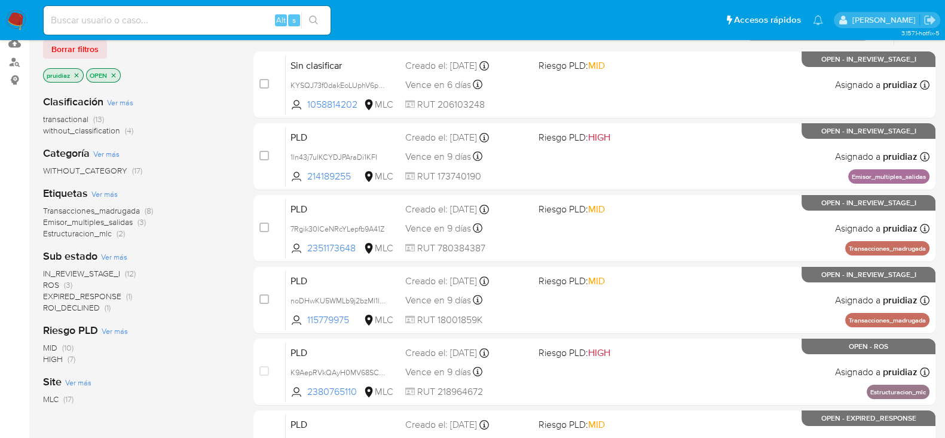
scroll to position [133, 0]
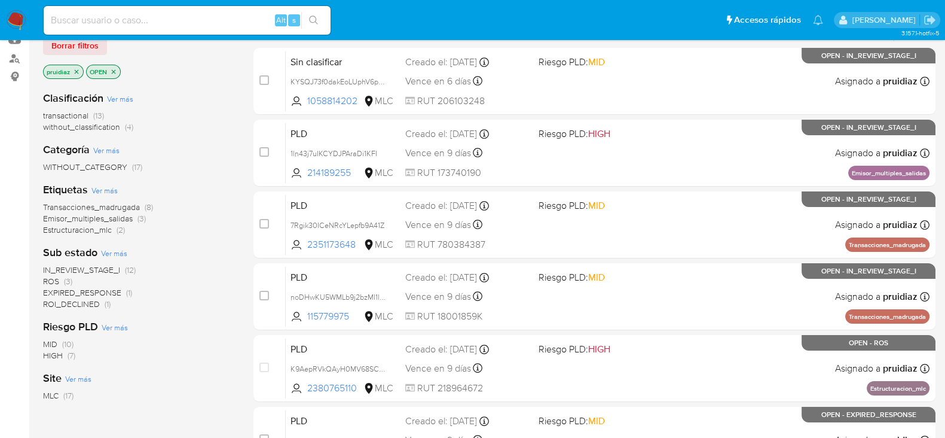
click at [72, 299] on span "ROI_DECLINED" at bounding box center [71, 304] width 57 height 12
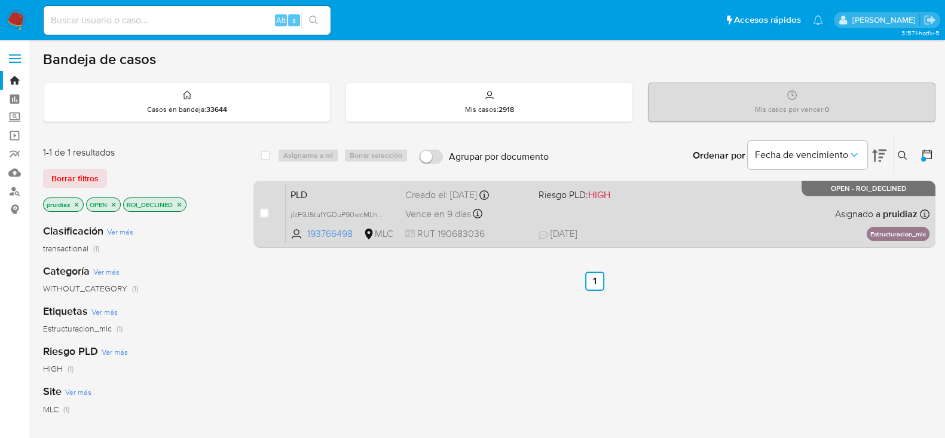
click at [698, 210] on div "PLD jIzF9J5tufYGDuP90wcMLhKw 193766498 MLC Riesgo PLD: HIGH Creado el: 12/06/20…" at bounding box center [608, 214] width 644 height 60
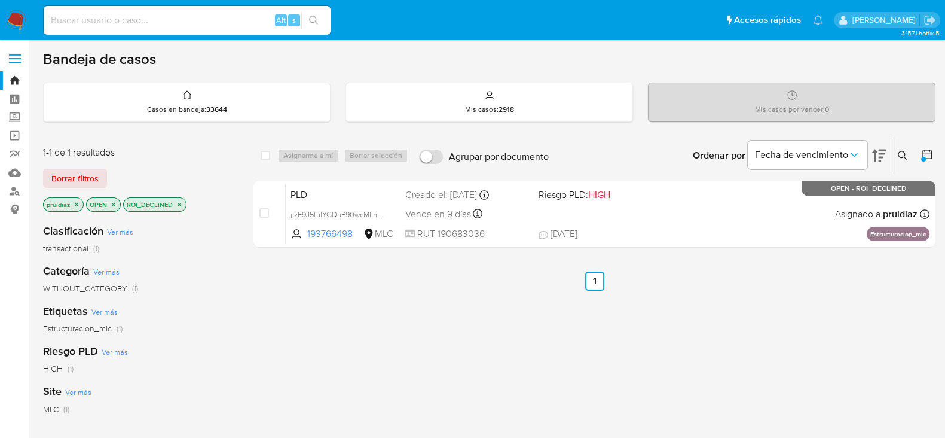
click at [1, 16] on nav "Pausado Ver notificaciones Alt s Accesos rápidos Presiona las siguientes teclas…" at bounding box center [472, 20] width 945 height 40
click at [17, 20] on img at bounding box center [16, 20] width 20 height 20
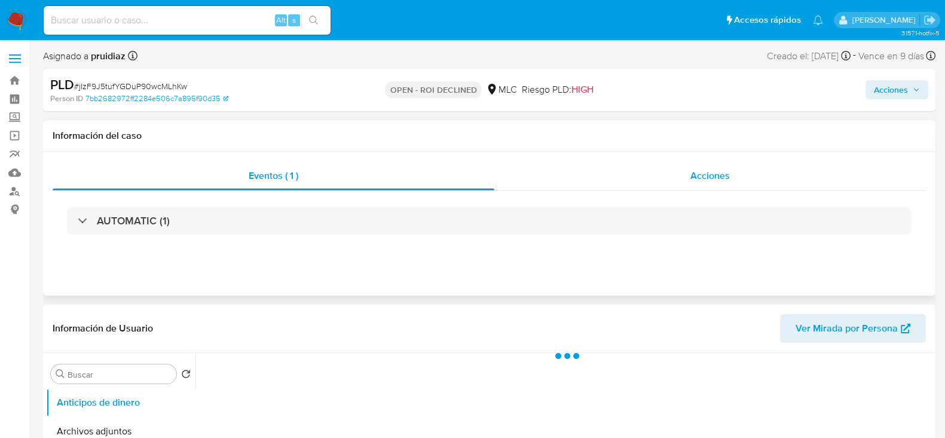
click at [747, 169] on div "Acciones" at bounding box center [711, 175] width 432 height 29
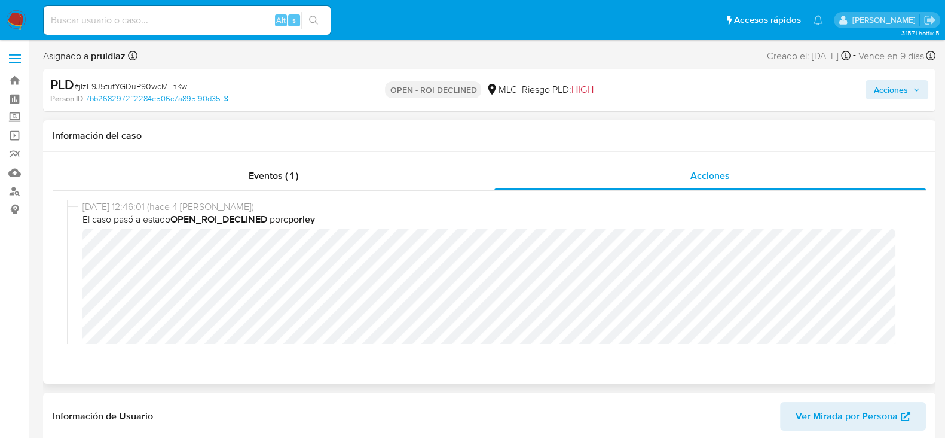
select select "10"
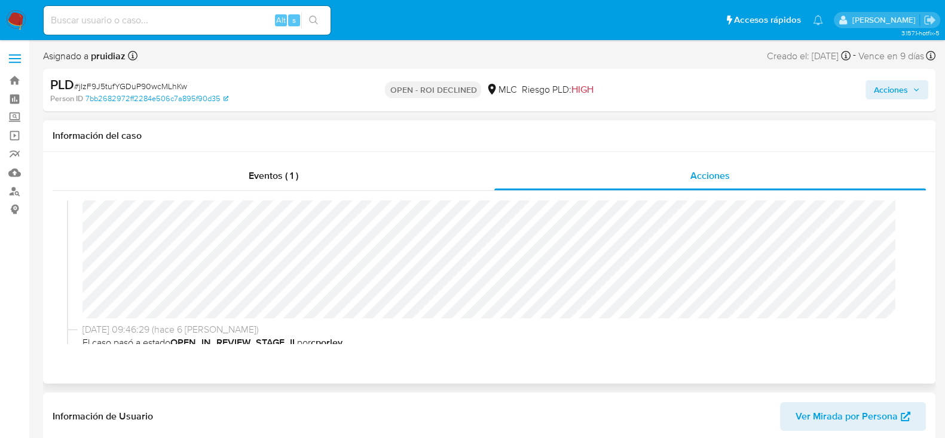
scroll to position [65, 0]
click at [895, 86] on span "Acciones" at bounding box center [891, 89] width 34 height 19
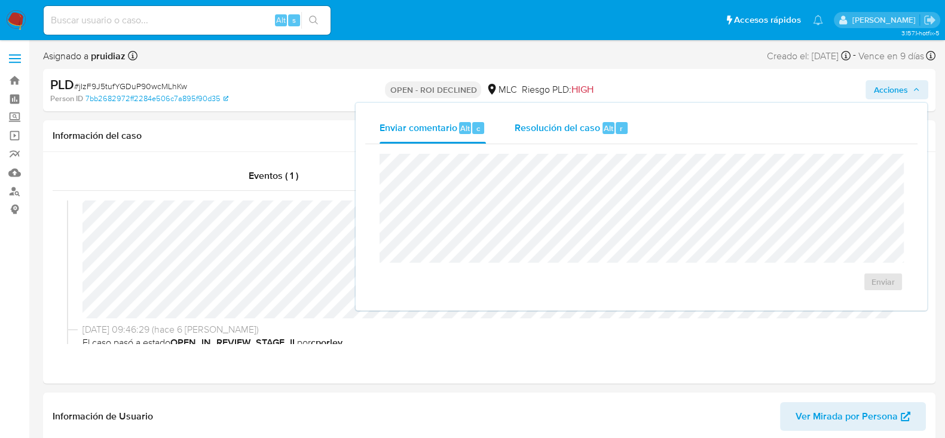
click at [582, 128] on span "Resolución del caso" at bounding box center [558, 128] width 86 height 14
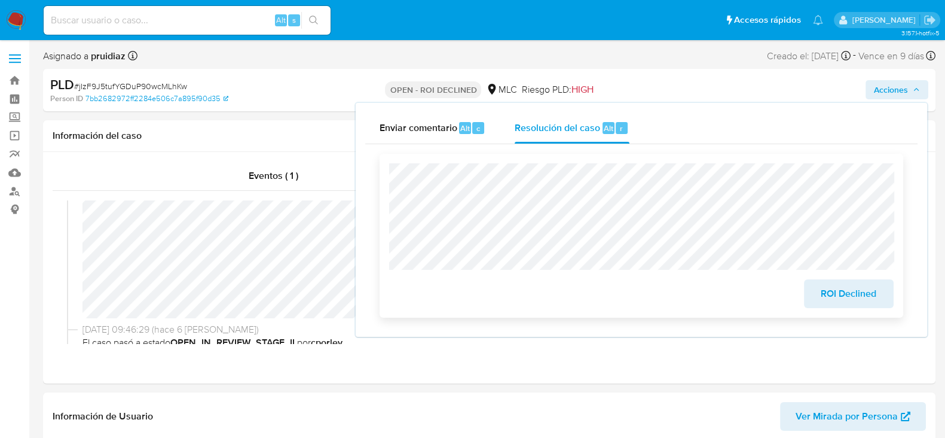
click at [818, 291] on button "ROI Declined" at bounding box center [849, 293] width 90 height 29
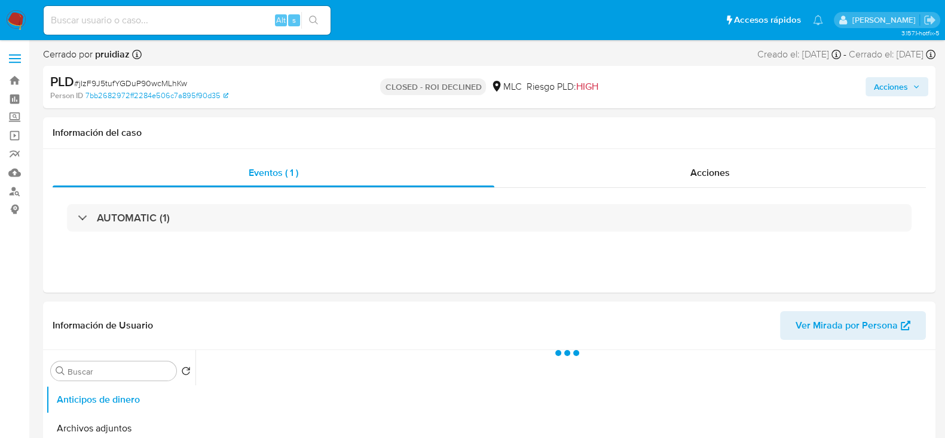
select select "10"
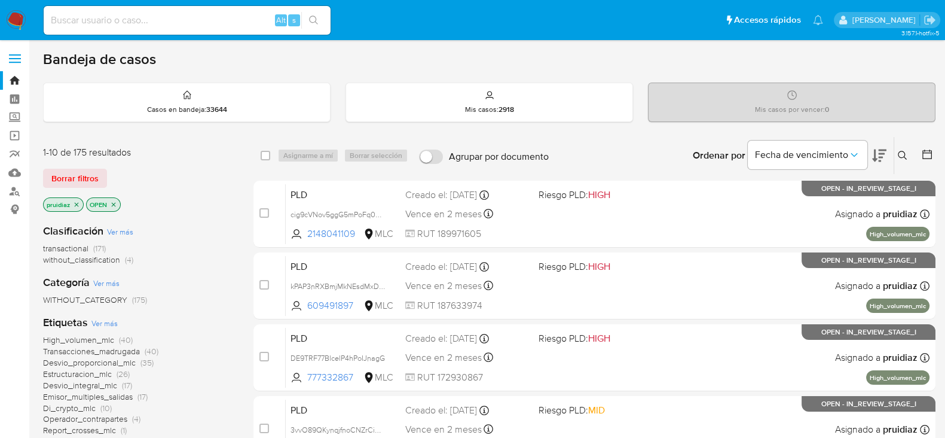
click at [878, 148] on icon at bounding box center [879, 155] width 14 height 14
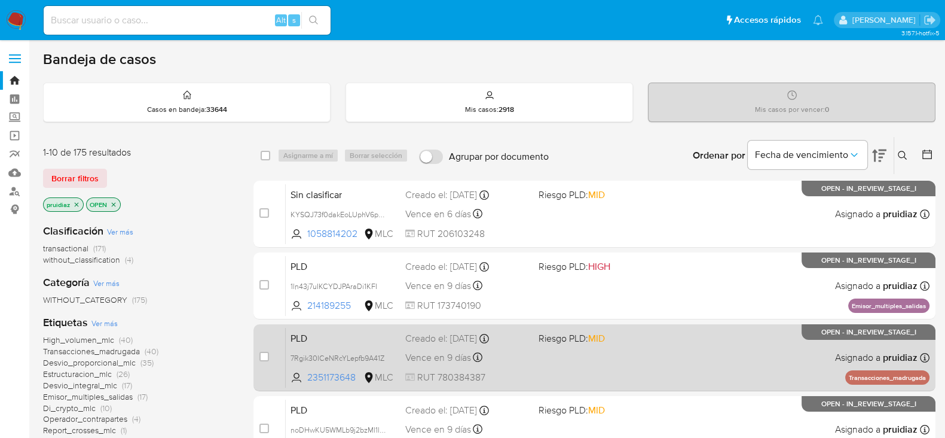
scroll to position [505, 0]
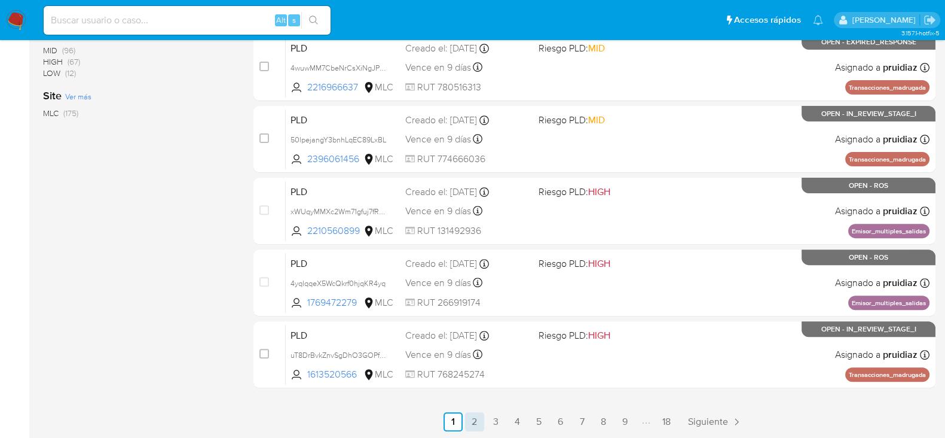
click at [483, 420] on link "2" at bounding box center [474, 421] width 19 height 19
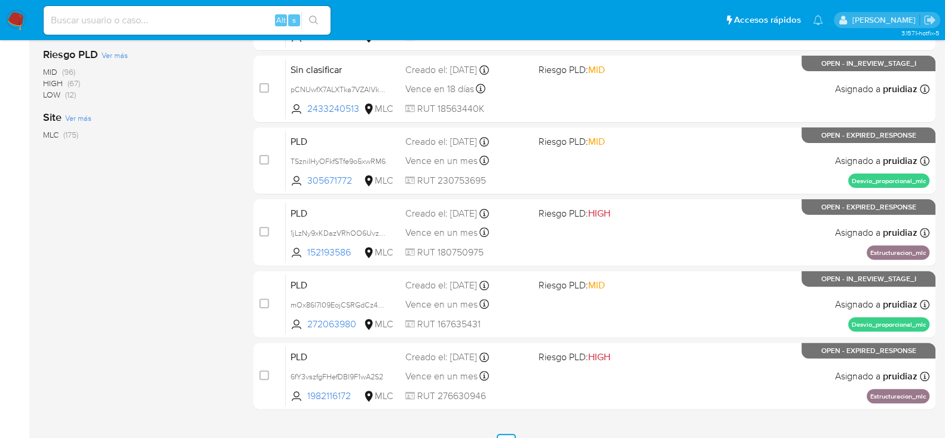
scroll to position [505, 0]
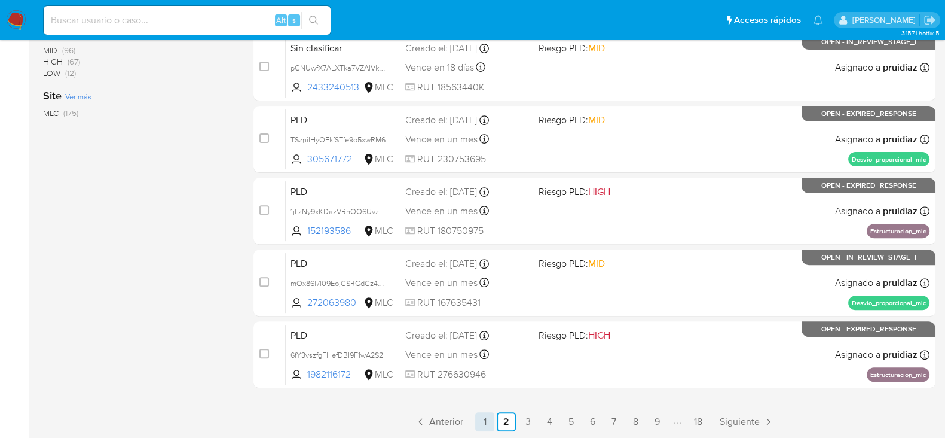
click at [489, 422] on link "1" at bounding box center [484, 421] width 19 height 19
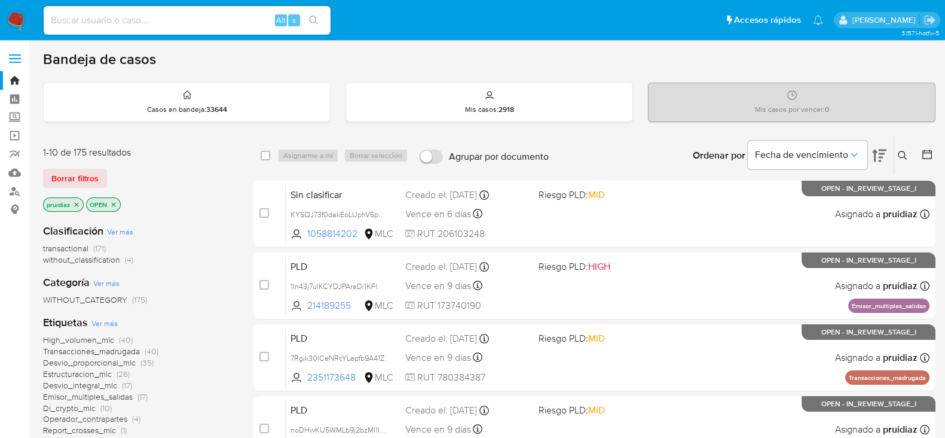
click at [923, 151] on icon at bounding box center [928, 154] width 10 height 10
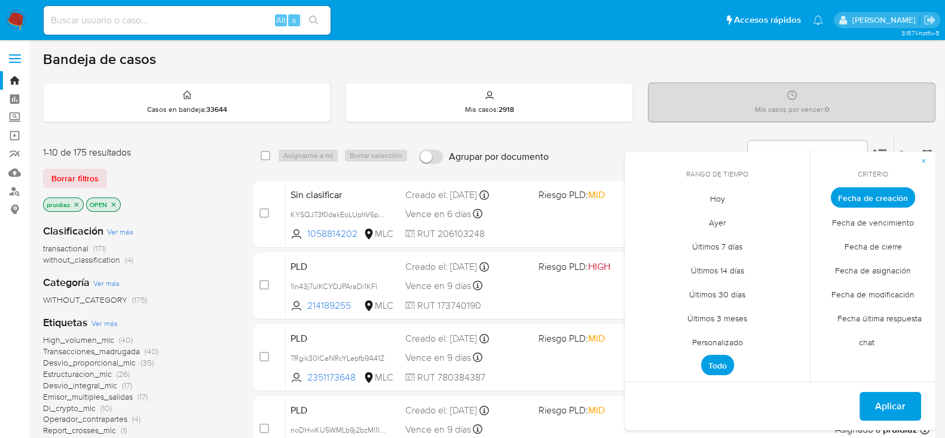
click at [724, 344] on span "Personalizado" at bounding box center [718, 341] width 76 height 25
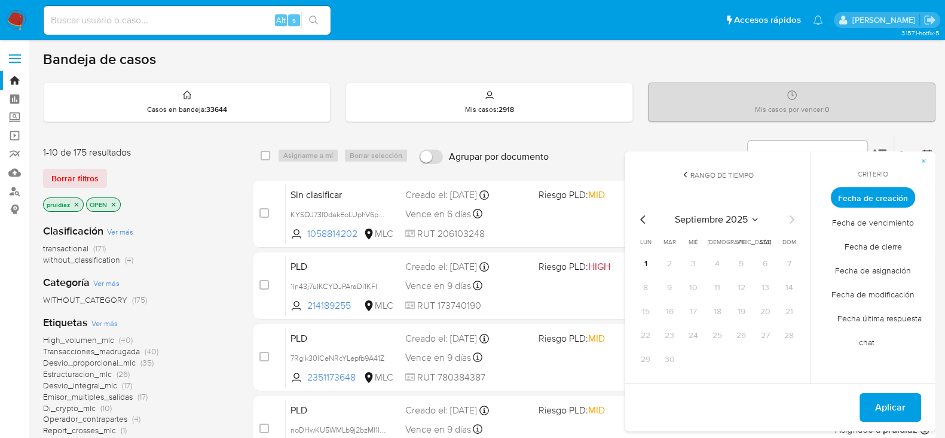
click at [638, 215] on icon "Mes anterior" at bounding box center [643, 219] width 14 height 14
click at [638, 217] on icon "Mes anterior" at bounding box center [643, 219] width 14 height 14
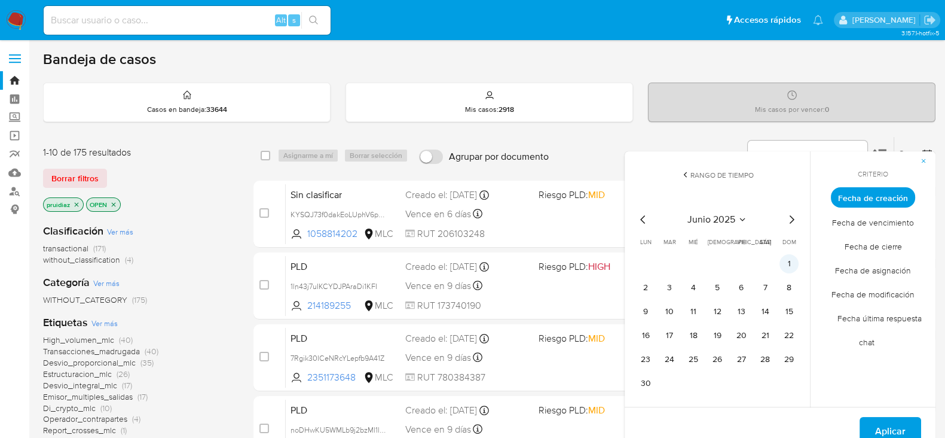
click at [791, 261] on button "1" at bounding box center [789, 263] width 19 height 19
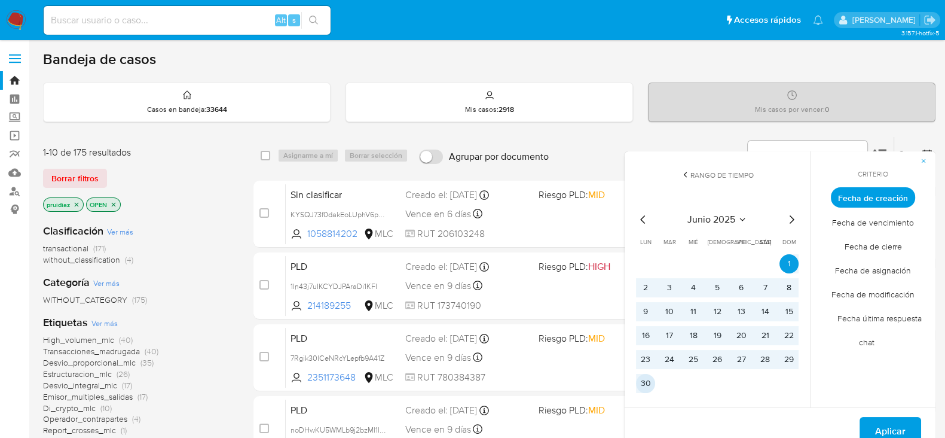
click at [651, 378] on button "30" at bounding box center [645, 383] width 19 height 19
click at [896, 423] on span "Aplicar" at bounding box center [890, 431] width 30 height 26
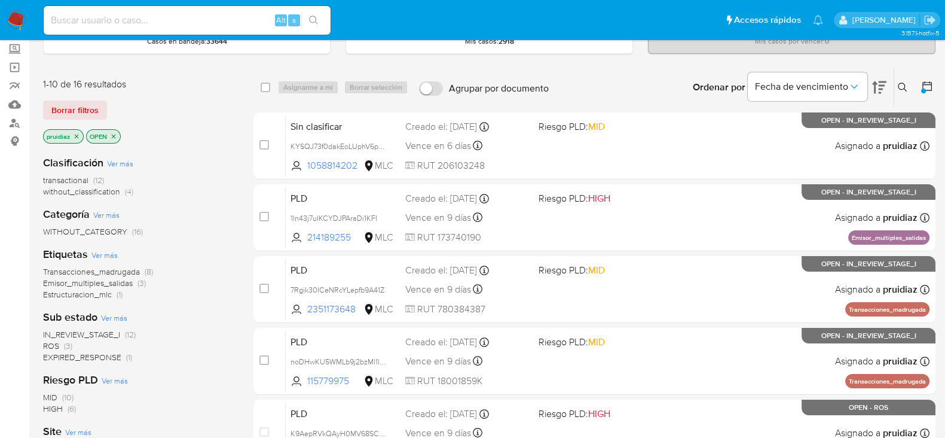
scroll to position [84, 0]
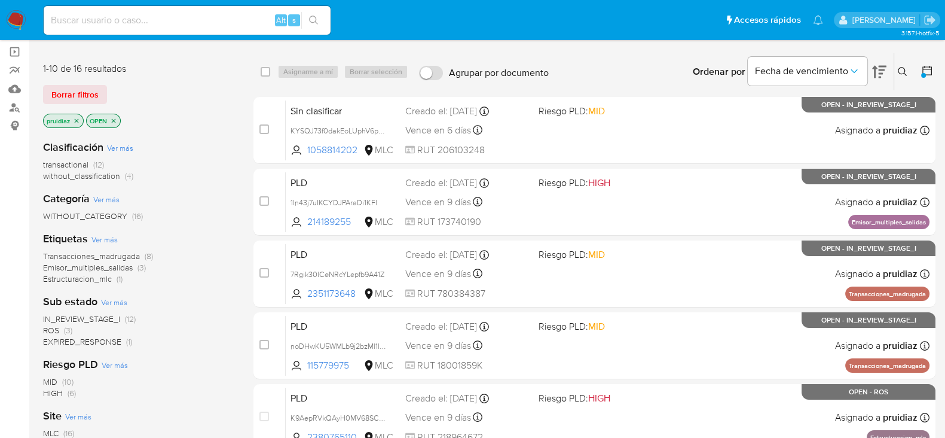
click at [109, 252] on span "Transacciones_madrugada" at bounding box center [91, 256] width 97 height 12
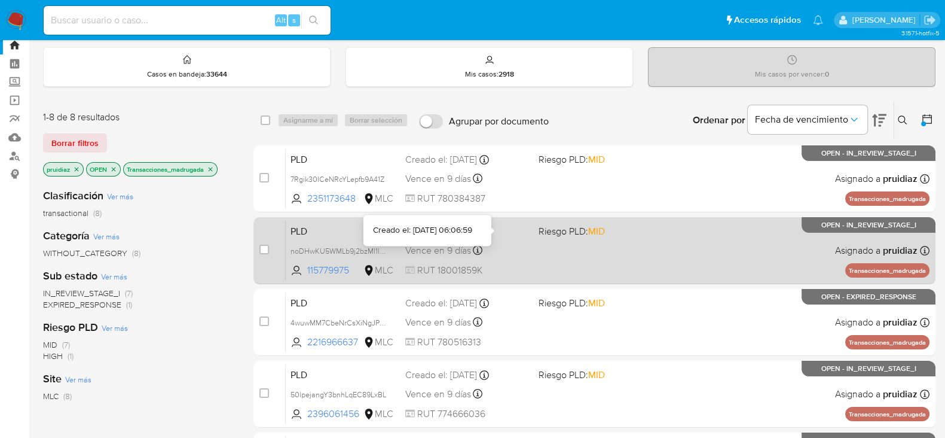
scroll to position [25, 0]
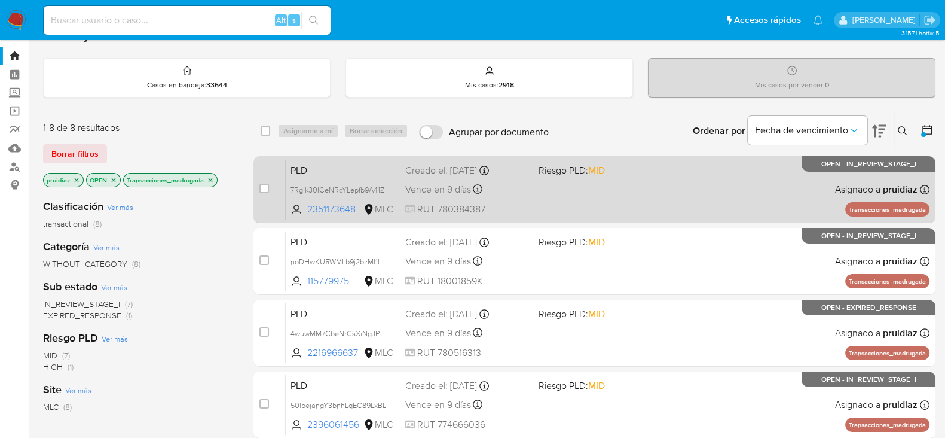
click at [634, 188] on div "PLD 7Rgik30ICeNRcYLepfb9A41Z 2351173648 MLC Riesgo PLD: MID Creado el: 12/06/20…" at bounding box center [608, 189] width 644 height 60
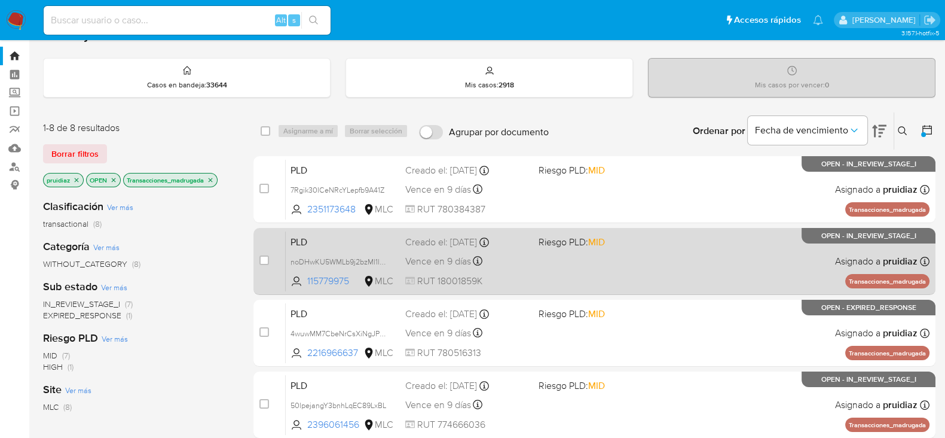
click at [645, 254] on div "PLD noDHwKU5WMLb9j2bzMl1lYJW 115779975 MLC Riesgo PLD: MID Creado el: 12/06/202…" at bounding box center [608, 261] width 644 height 60
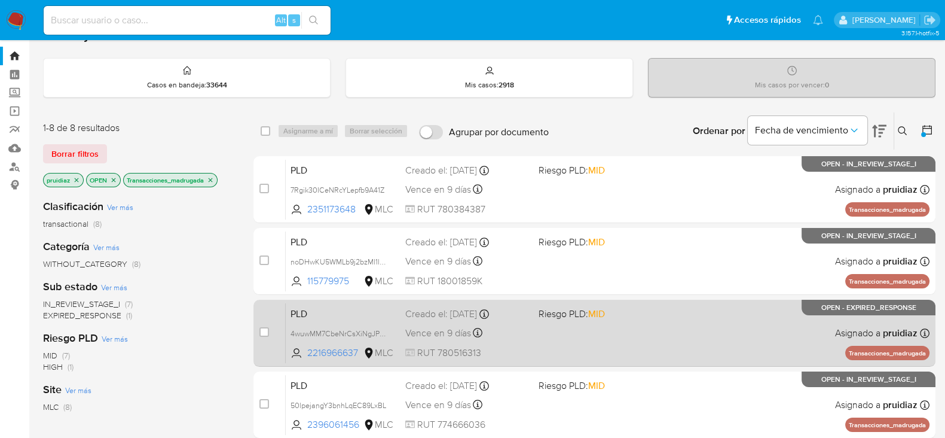
click at [642, 333] on div "PLD 4wuwMM7CbeNrCsXiNgJPX2Rg 2216966637 MLC Riesgo PLD: MID Creado el: 12/06/20…" at bounding box center [608, 333] width 644 height 60
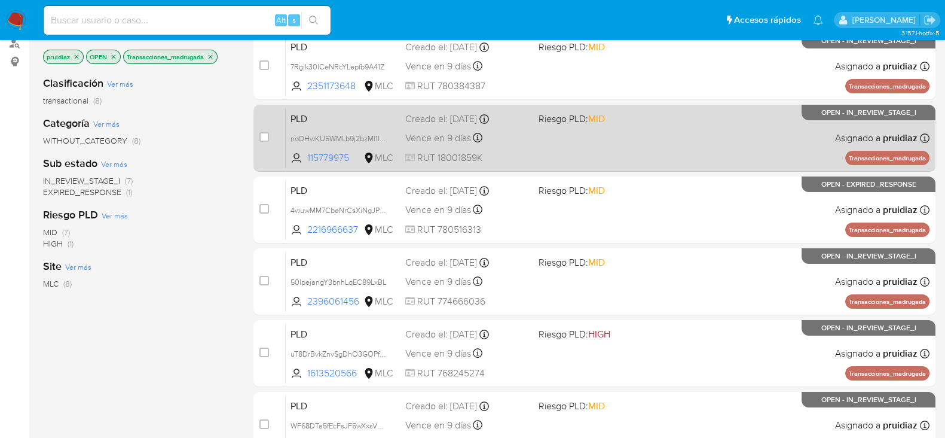
scroll to position [152, 0]
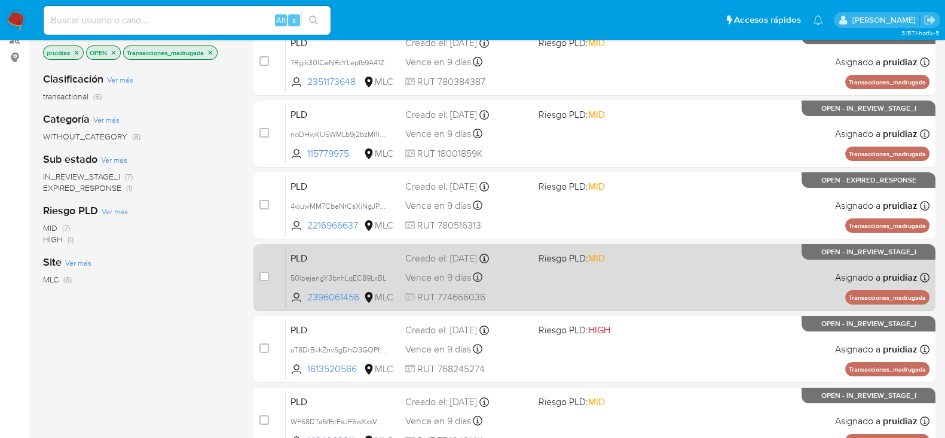
click at [611, 288] on div "PLD 50lpejangY3bnhLqEC89LxBL 2396061456 MLC Riesgo PLD: MID Creado el: 12/06/20…" at bounding box center [608, 277] width 644 height 60
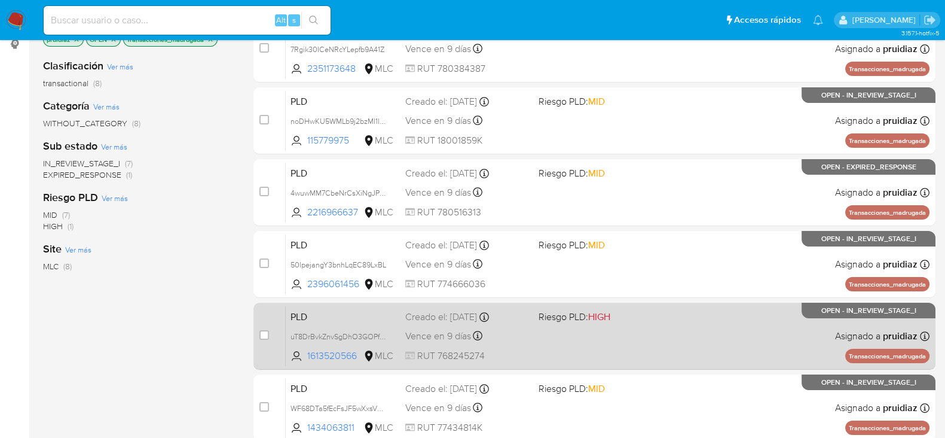
scroll to position [187, 0]
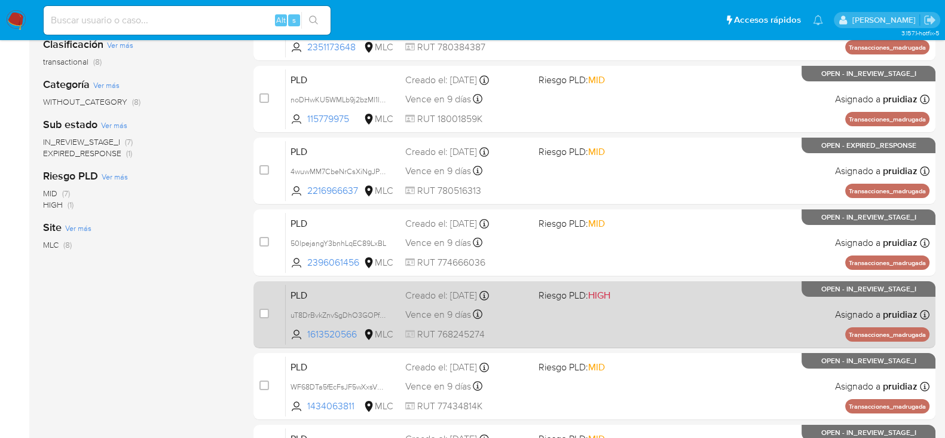
click at [633, 301] on div "PLD uT8DrBvkZnvSgDhO3GOPf6SB 1613520566 MLC Riesgo PLD: HIGH Creado el: 12/06/2…" at bounding box center [608, 314] width 644 height 60
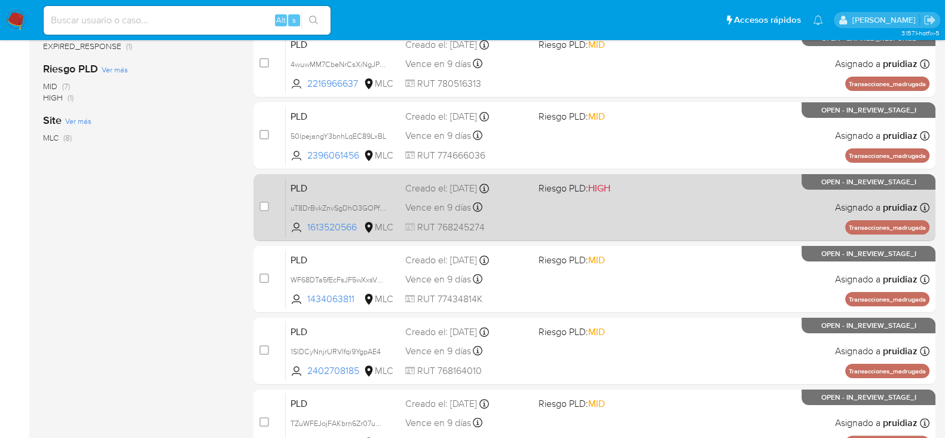
scroll to position [294, 0]
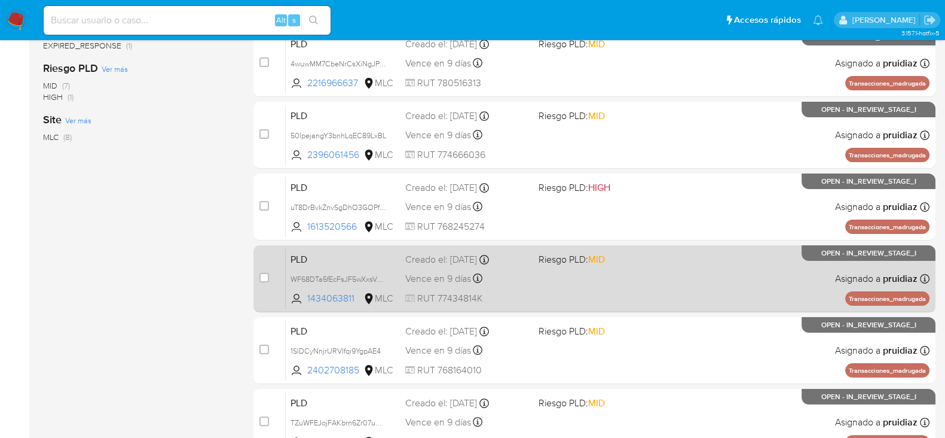
click at [609, 277] on div "PLD WF68DTa5fEcFsJF5wXxsVHpW 1434063811 MLC Riesgo PLD: MID Creado el: 12/06/20…" at bounding box center [608, 278] width 644 height 60
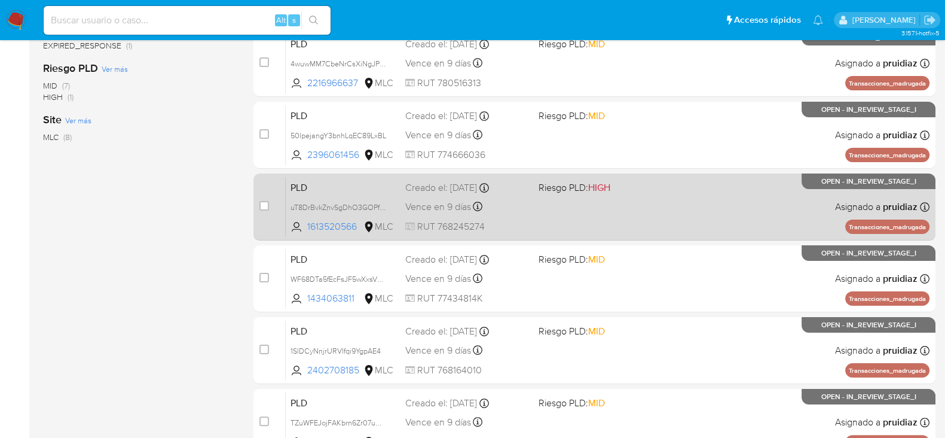
scroll to position [362, 0]
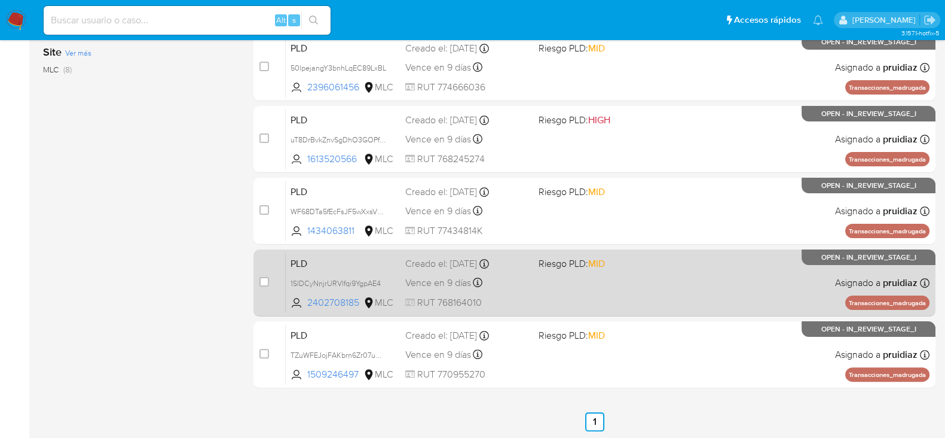
click at [630, 282] on div "PLD 1SlDCyNnjrURVlfqi9YgpAE4 2402708185 MLC Riesgo PLD: MID Creado el: 12/06/20…" at bounding box center [608, 282] width 644 height 60
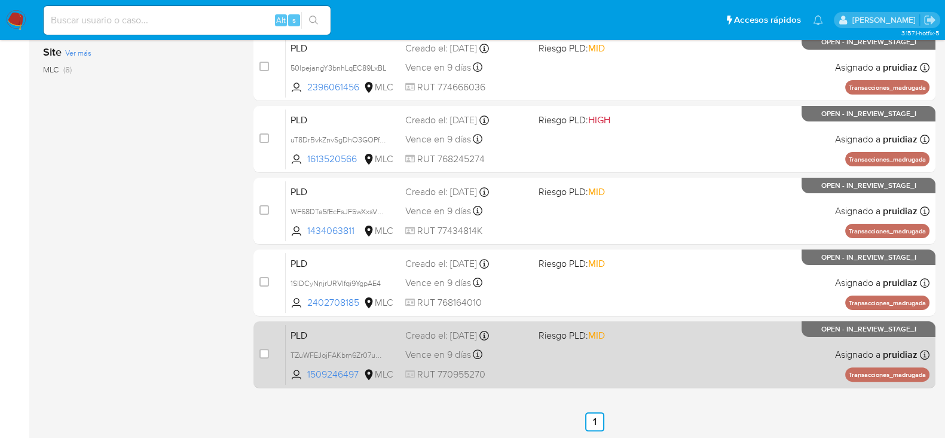
click at [635, 352] on div "PLD TZuWFEJojFAKbrn6Zr07uHsc 1509246497 MLC Riesgo PLD: MID Creado el: 12/06/20…" at bounding box center [608, 354] width 644 height 60
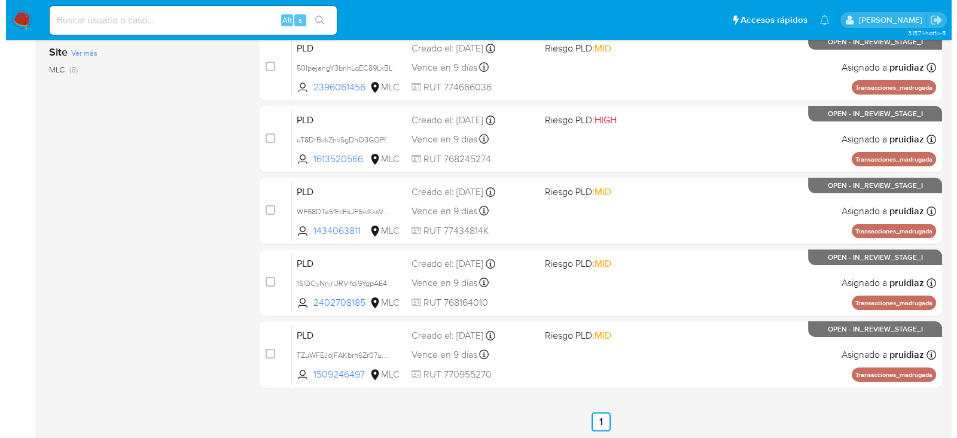
scroll to position [74, 0]
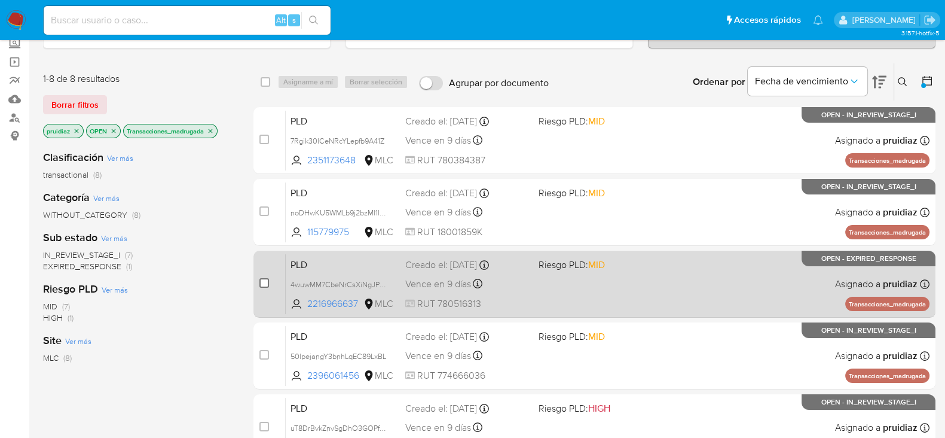
click at [263, 283] on input "checkbox" at bounding box center [265, 283] width 10 height 10
checkbox input "true"
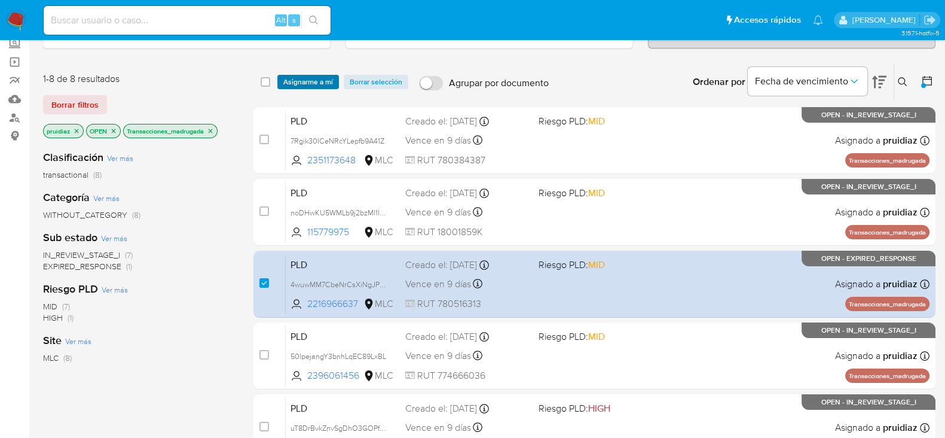
click at [313, 82] on span "Asignarme a mí" at bounding box center [308, 82] width 50 height 12
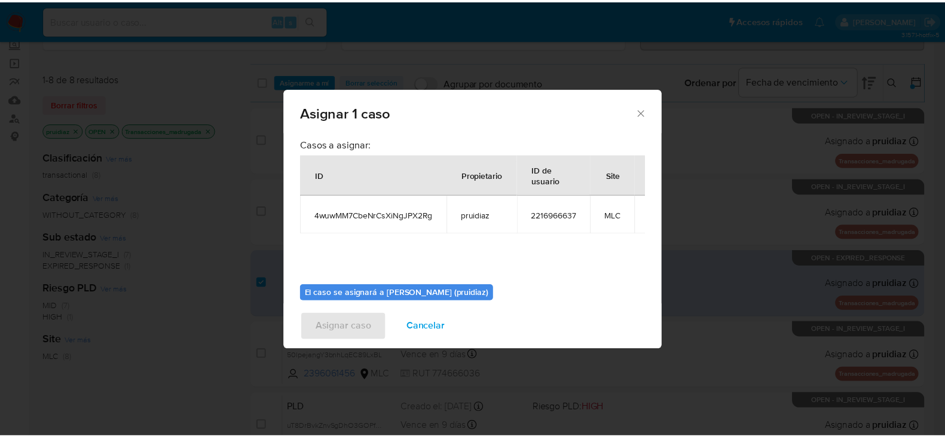
scroll to position [62, 0]
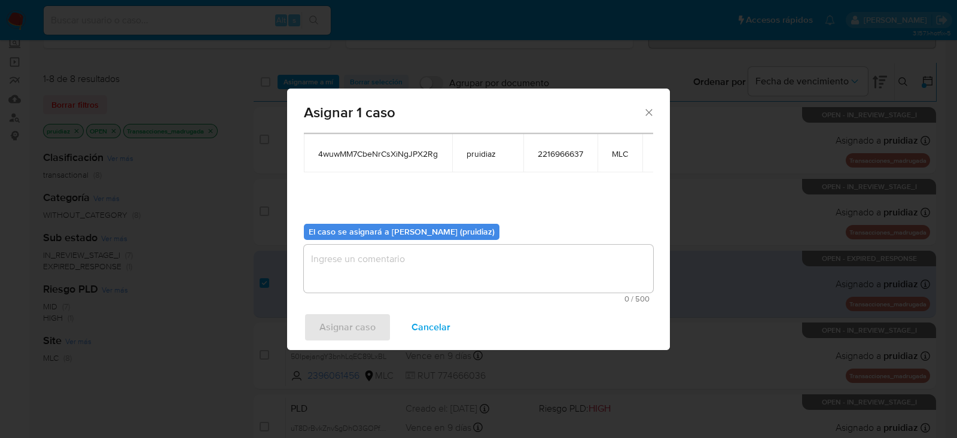
click at [466, 268] on textarea "assign-modal" at bounding box center [478, 269] width 349 height 48
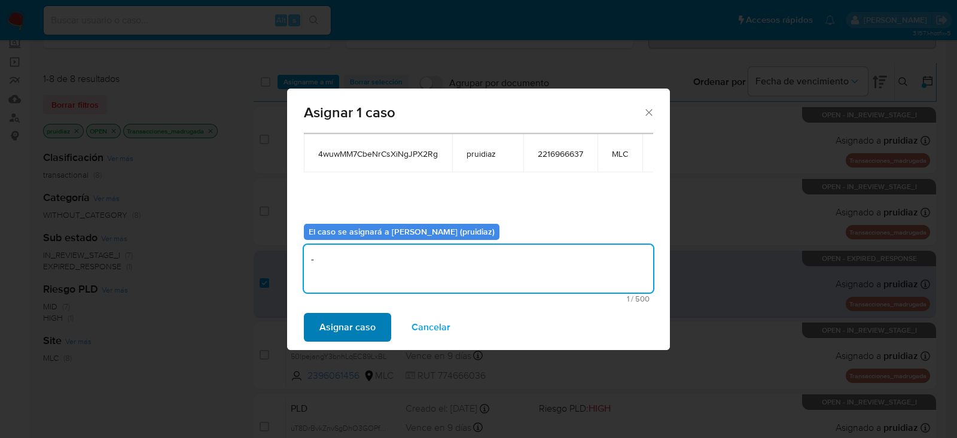
type textarea "-"
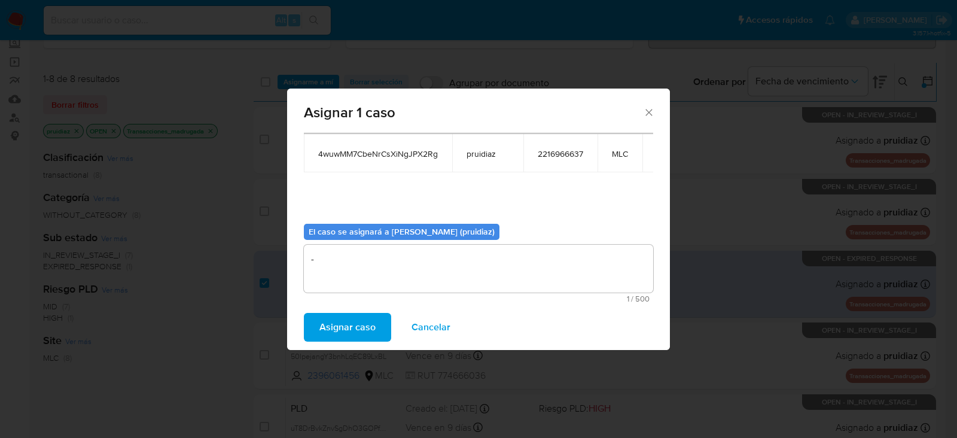
click at [356, 329] on span "Asignar caso" at bounding box center [347, 327] width 56 height 26
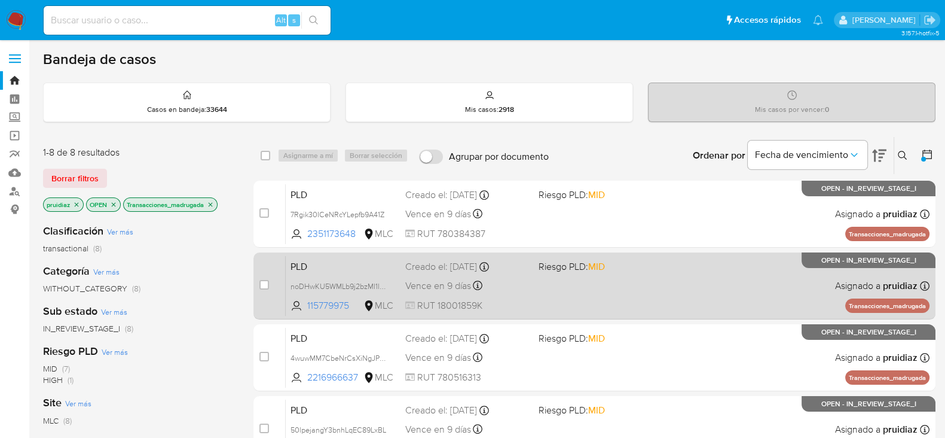
scroll to position [35, 0]
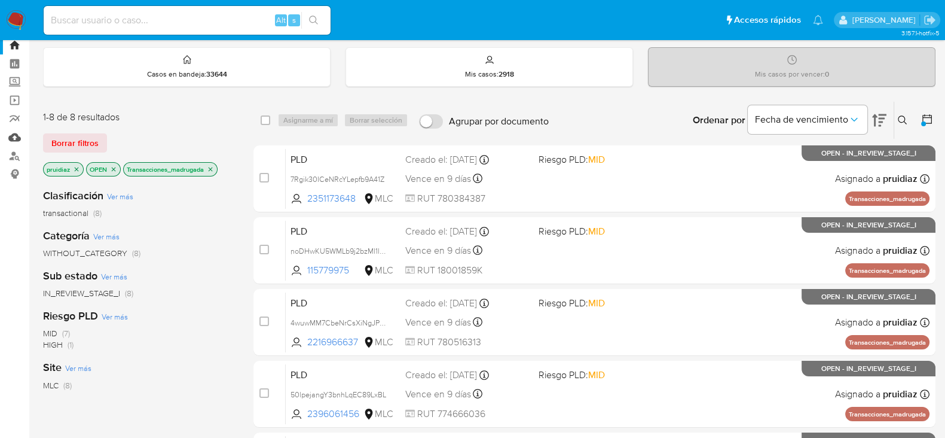
click at [15, 136] on link "Mulan" at bounding box center [71, 137] width 142 height 19
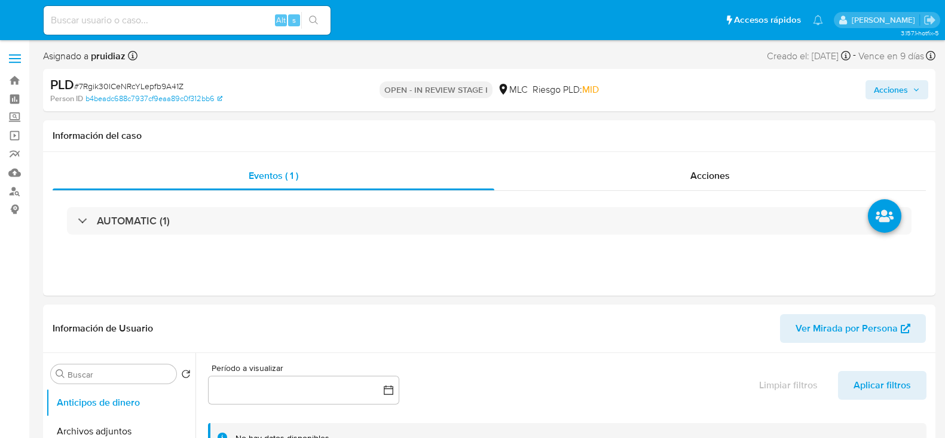
select select "10"
click at [724, 183] on div "Acciones" at bounding box center [711, 175] width 432 height 29
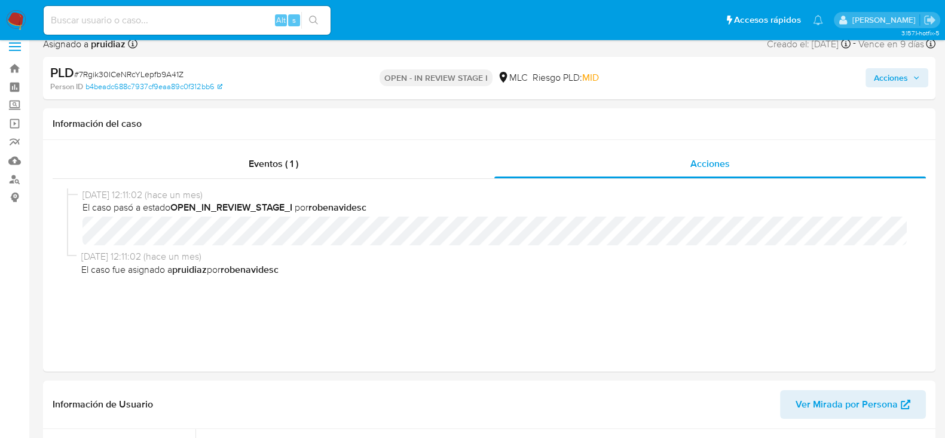
scroll to position [1, 0]
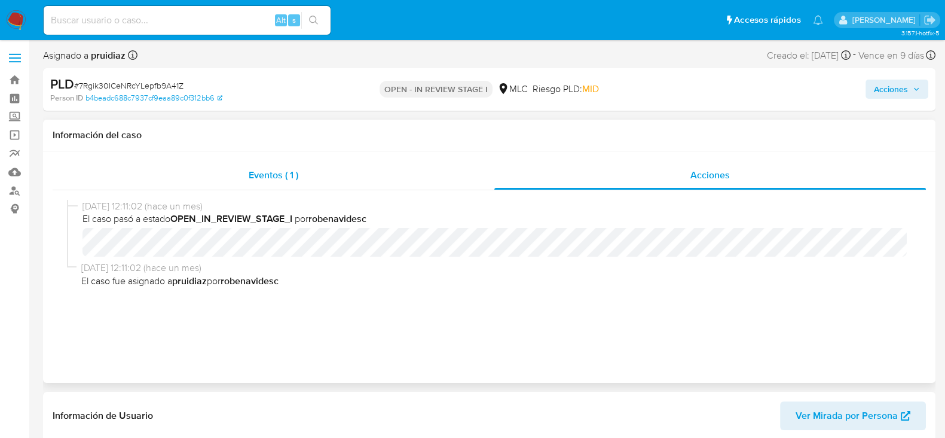
click at [317, 167] on div "Eventos ( 1 )" at bounding box center [274, 175] width 442 height 29
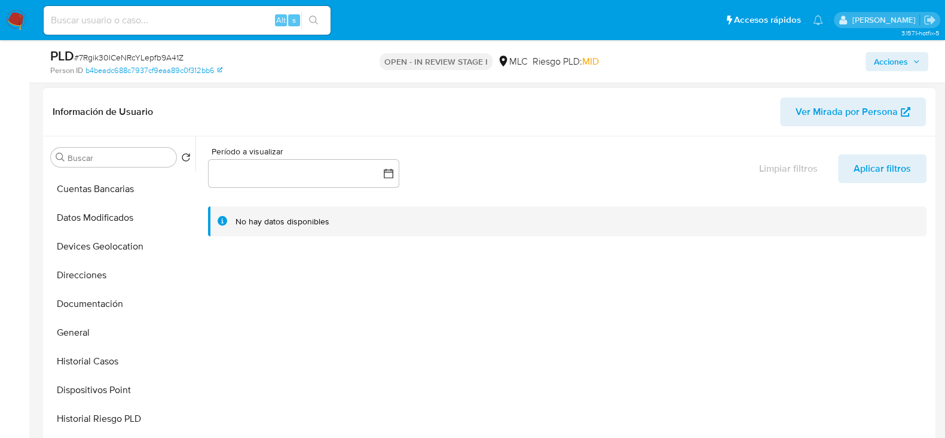
scroll to position [114, 0]
click at [77, 316] on button "General" at bounding box center [116, 330] width 140 height 29
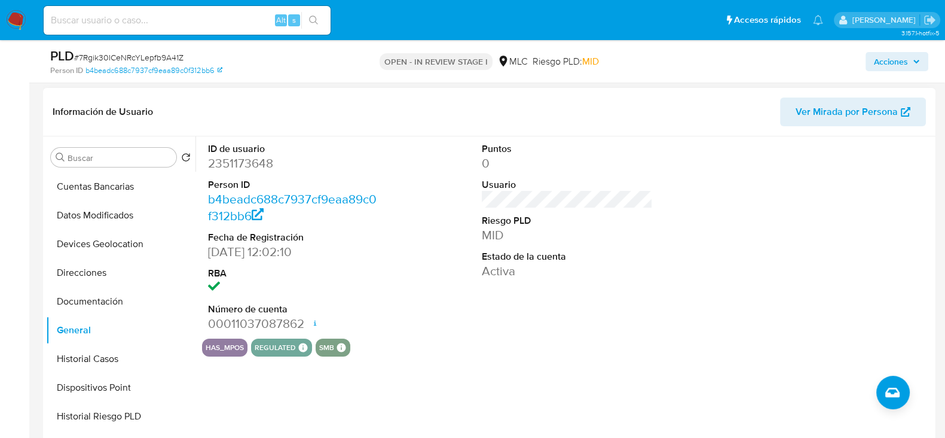
click at [220, 165] on dd "2351173648" at bounding box center [293, 163] width 171 height 17
copy dd "2351173648"
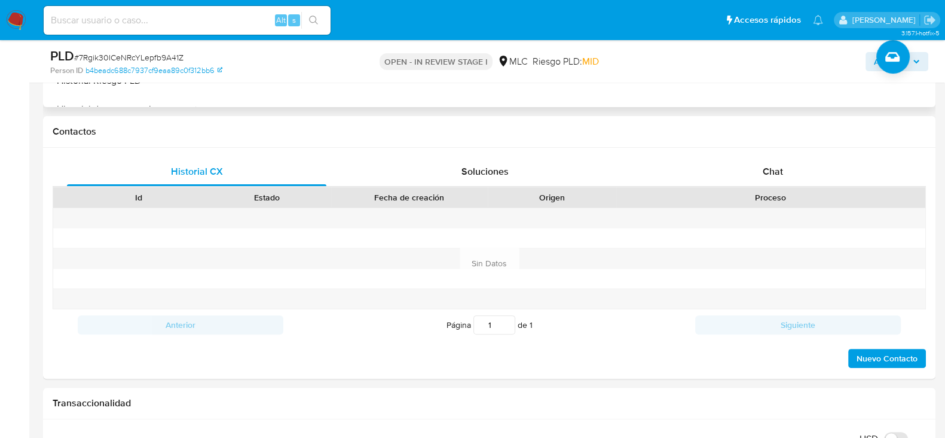
scroll to position [511, 0]
click at [791, 175] on div "Chat" at bounding box center [773, 170] width 260 height 29
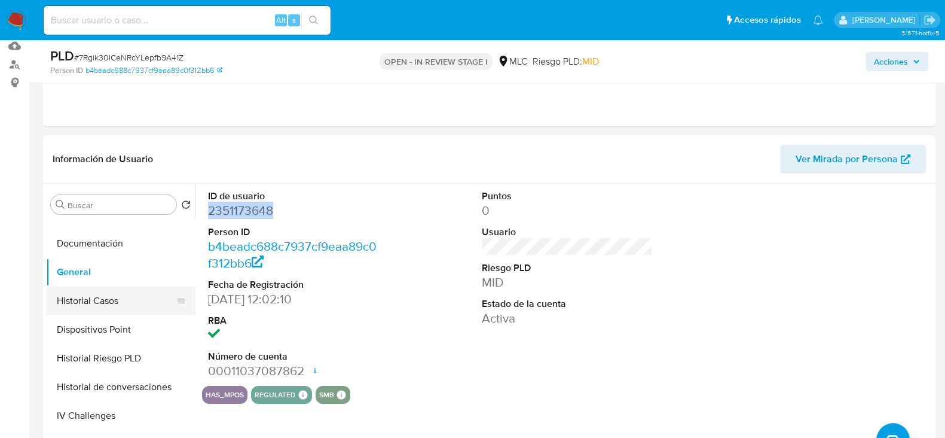
scroll to position [220, 0]
click at [105, 297] on button "Historial Casos" at bounding box center [116, 300] width 140 height 29
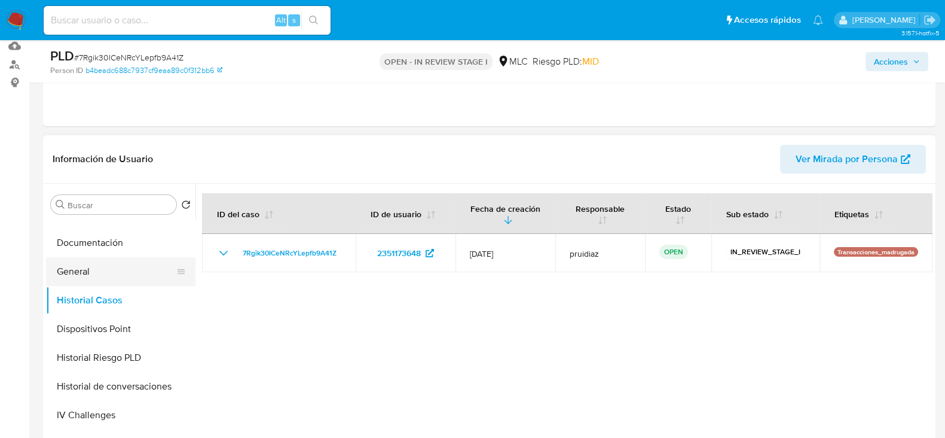
click at [108, 276] on button "General" at bounding box center [116, 271] width 140 height 29
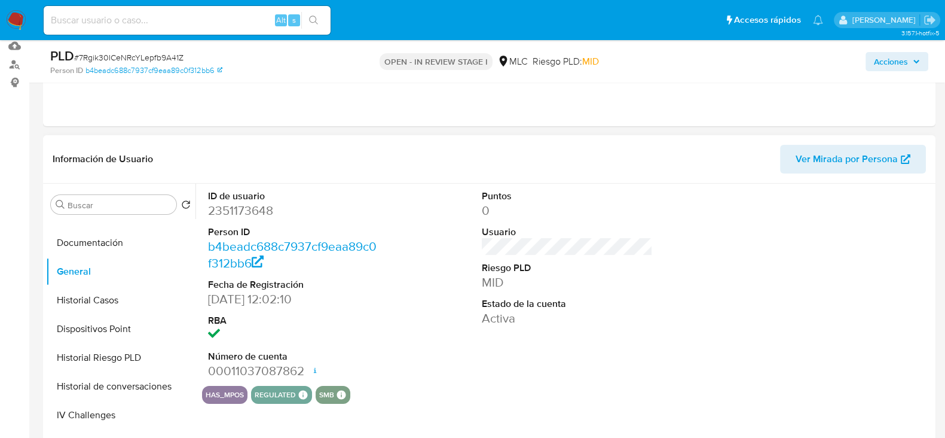
click at [259, 210] on dd "2351173648" at bounding box center [293, 210] width 171 height 17
copy dd "2351173648"
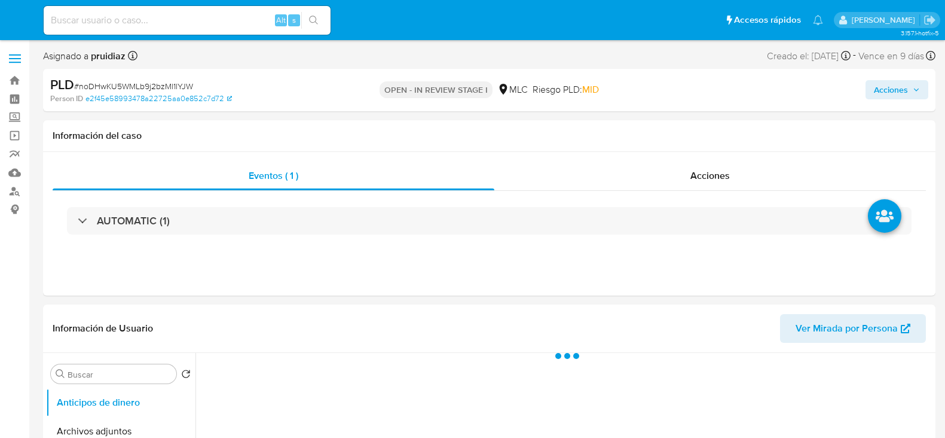
select select "10"
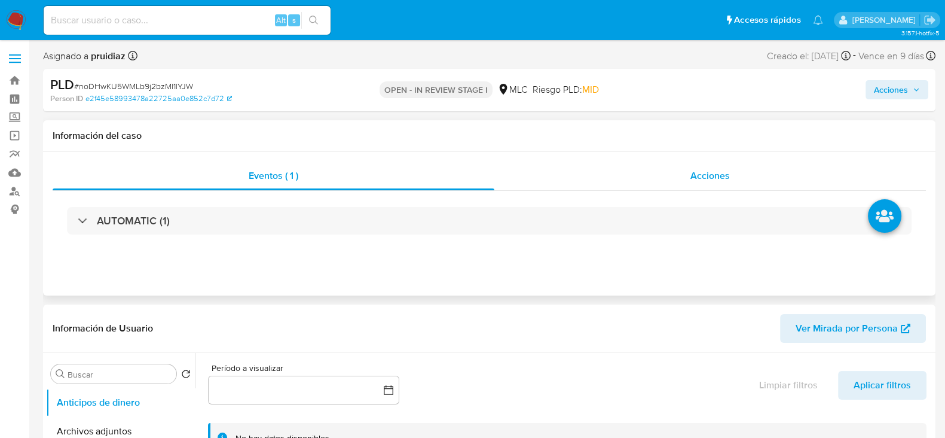
click at [724, 178] on span "Acciones" at bounding box center [710, 176] width 39 height 14
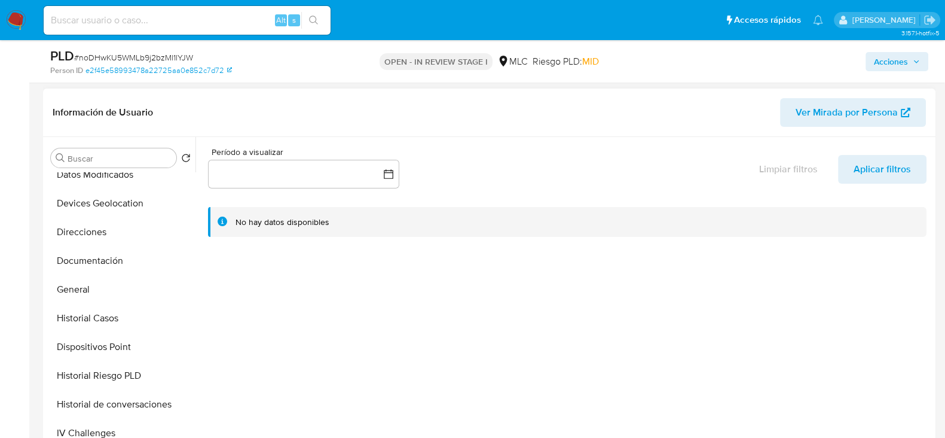
scroll to position [196, 0]
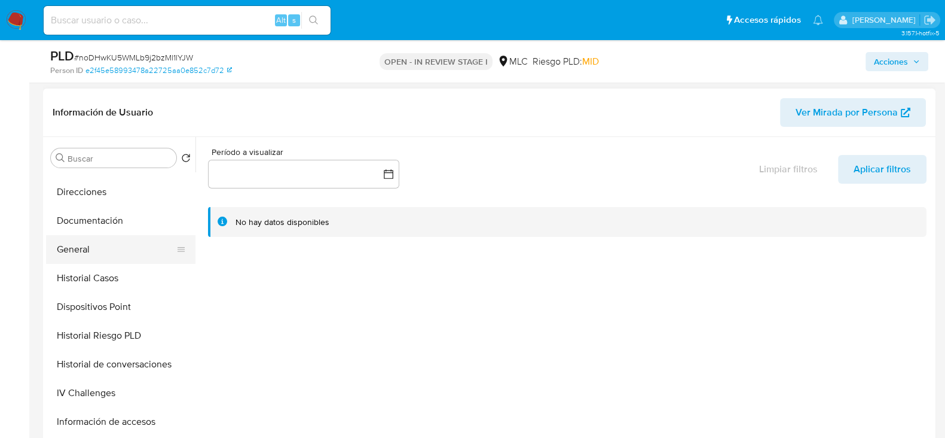
click at [75, 243] on button "General" at bounding box center [116, 249] width 140 height 29
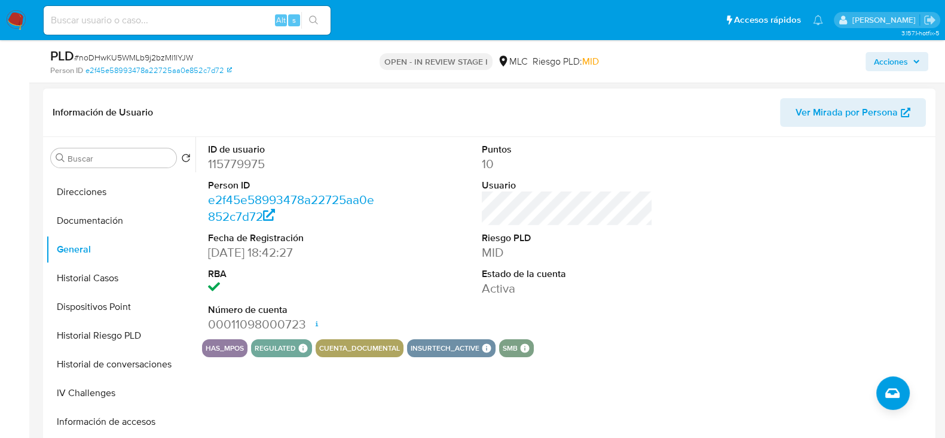
click at [245, 163] on dd "115779975" at bounding box center [293, 163] width 171 height 17
copy dd "115779975"
click at [239, 161] on dd "115779975" at bounding box center [293, 163] width 171 height 17
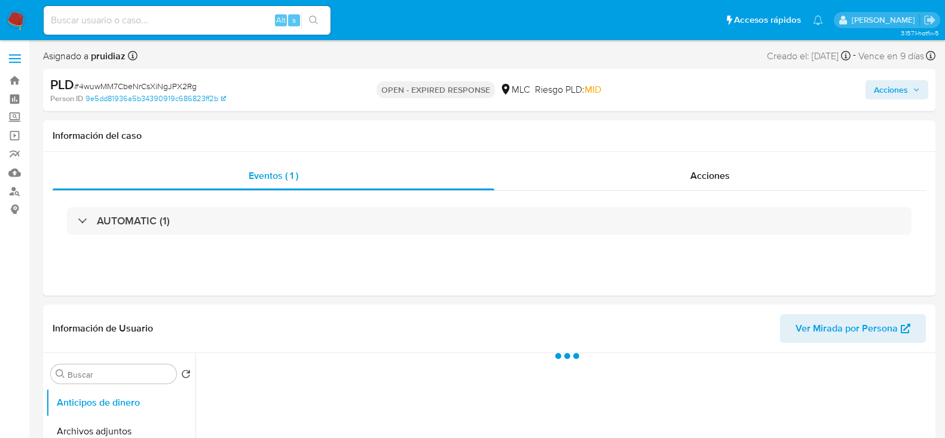
select select "10"
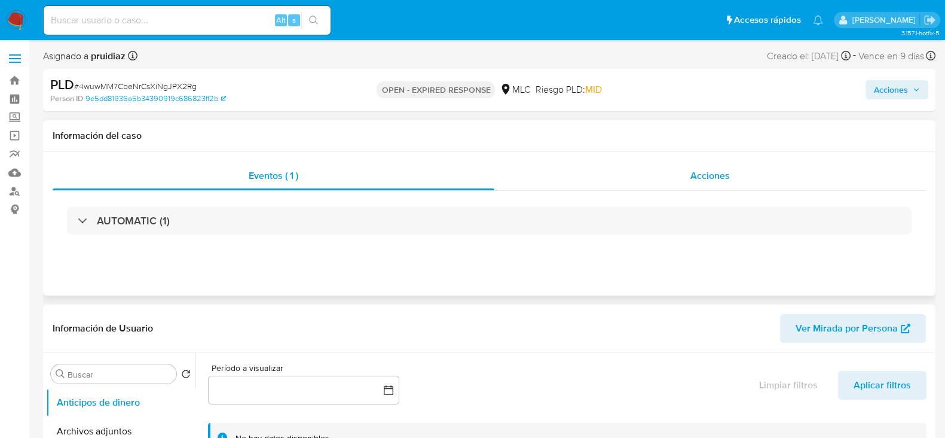
click at [698, 184] on div "Acciones" at bounding box center [711, 175] width 432 height 29
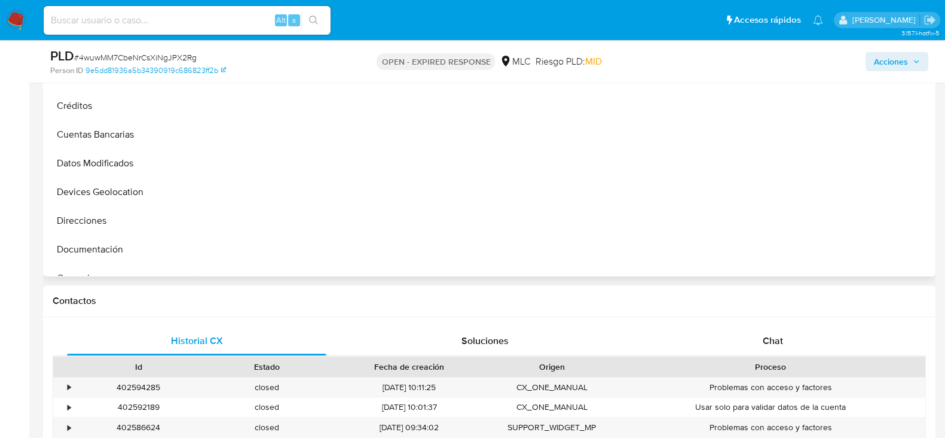
scroll to position [486, 0]
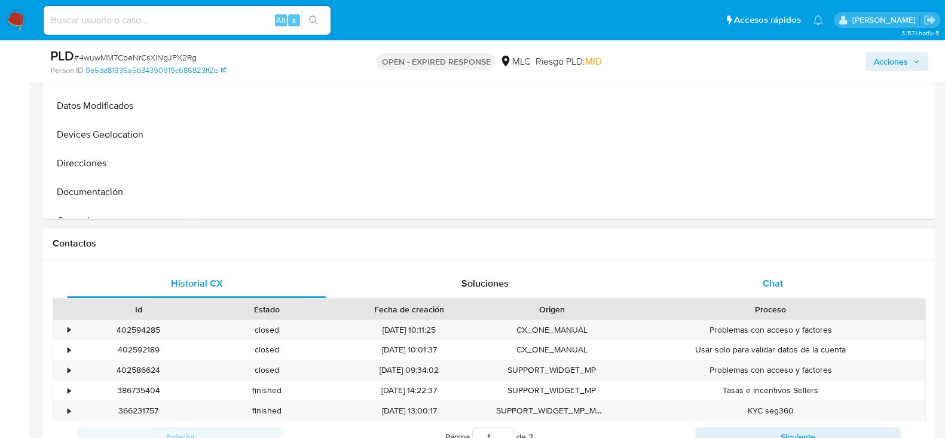
click at [770, 276] on span "Chat" at bounding box center [773, 283] width 20 height 14
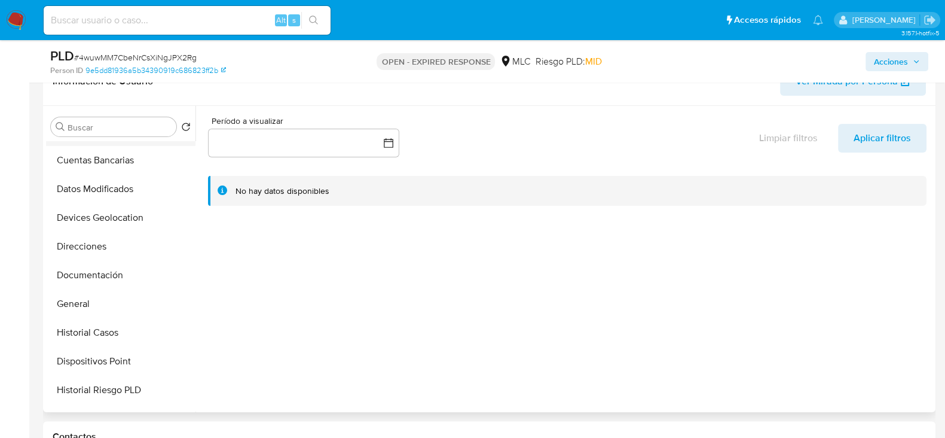
scroll to position [113, 0]
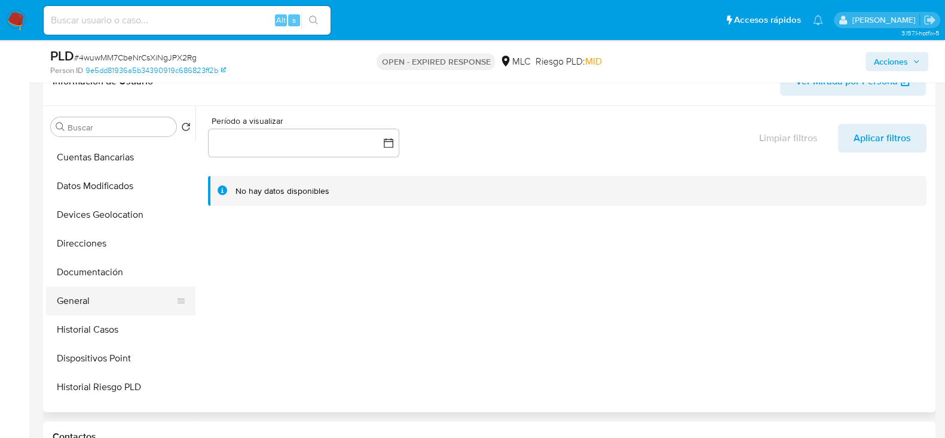
click at [76, 307] on button "General" at bounding box center [116, 300] width 140 height 29
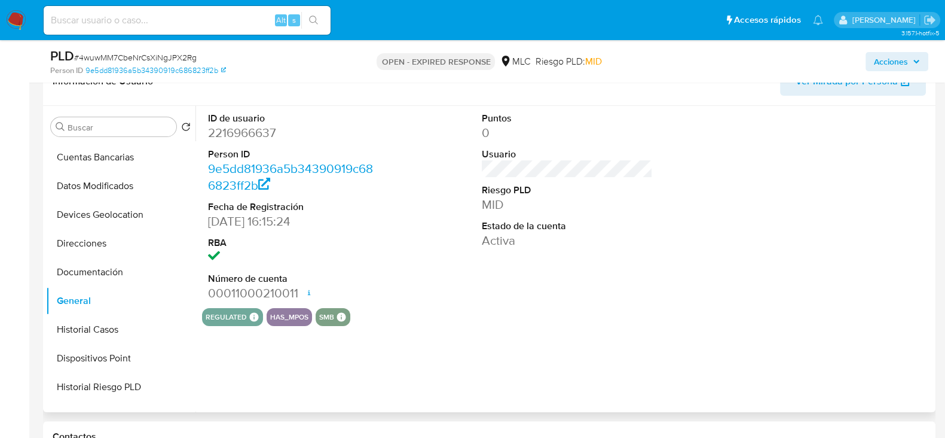
click at [246, 127] on dd "2216966637" at bounding box center [293, 132] width 171 height 17
copy dd "2216966637"
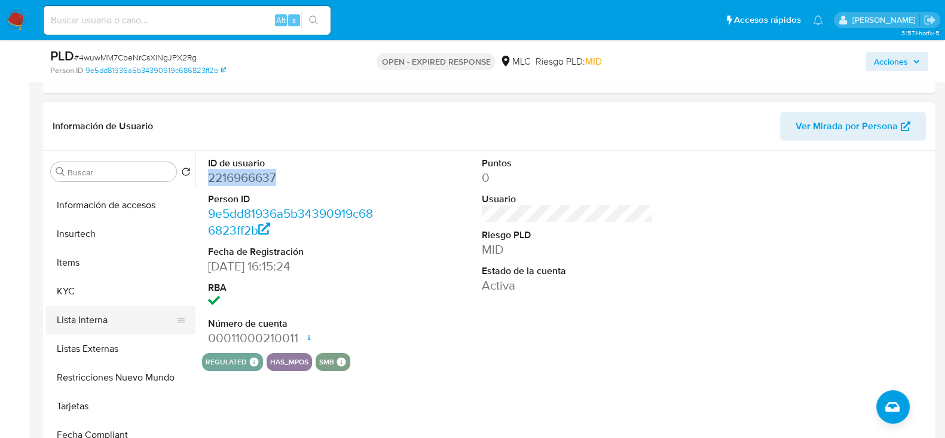
scroll to position [427, 0]
click at [63, 288] on button "KYC" at bounding box center [116, 290] width 140 height 29
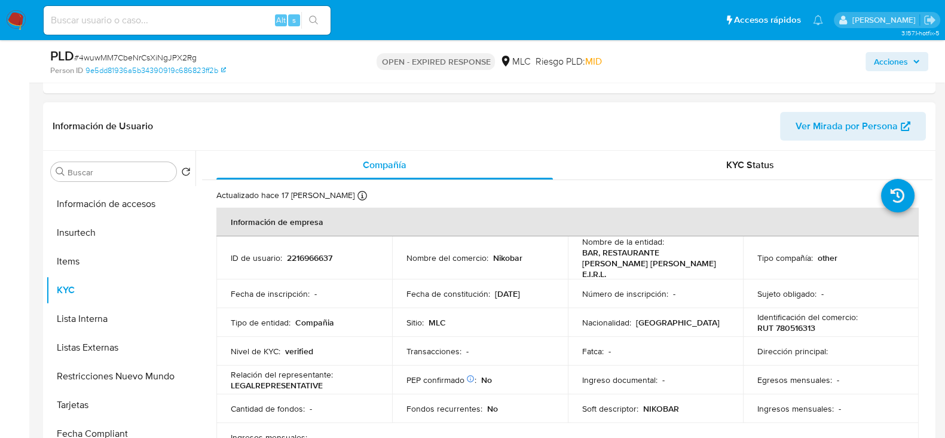
click at [802, 322] on p "RUT 780516313" at bounding box center [787, 327] width 58 height 11
copy p "780516313"
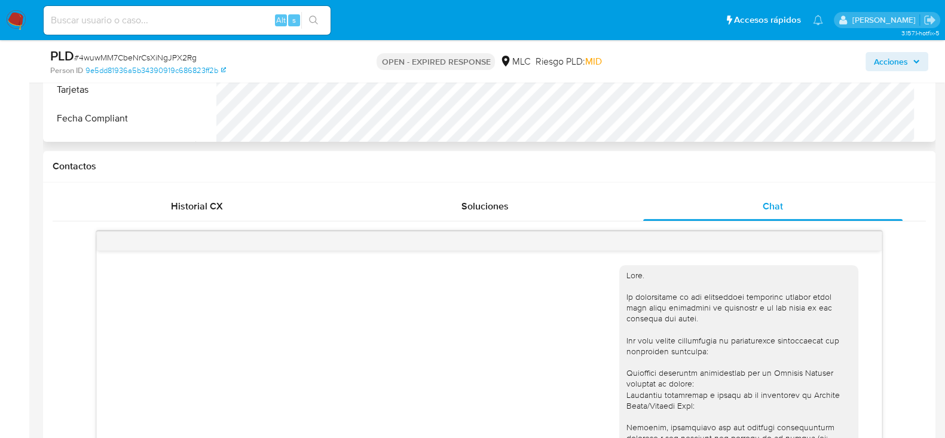
scroll to position [738, 0]
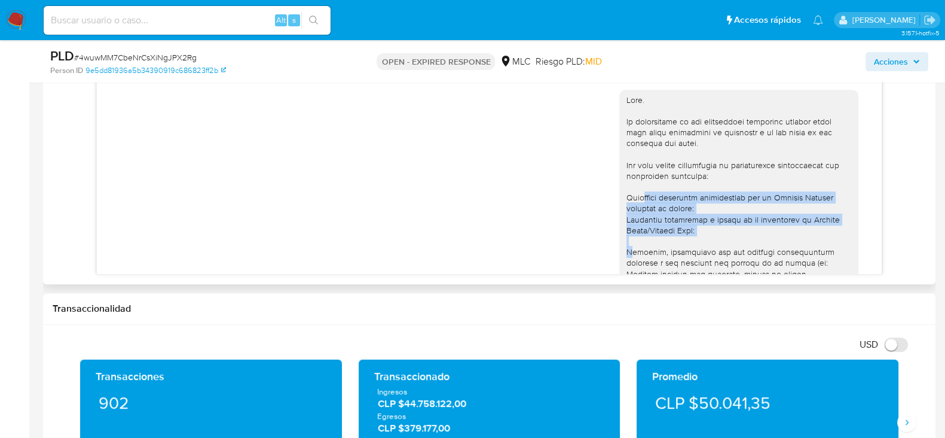
drag, startPoint x: 620, startPoint y: 255, endPoint x: 630, endPoint y: 187, distance: 68.2
click at [630, 187] on div at bounding box center [739, 284] width 225 height 381
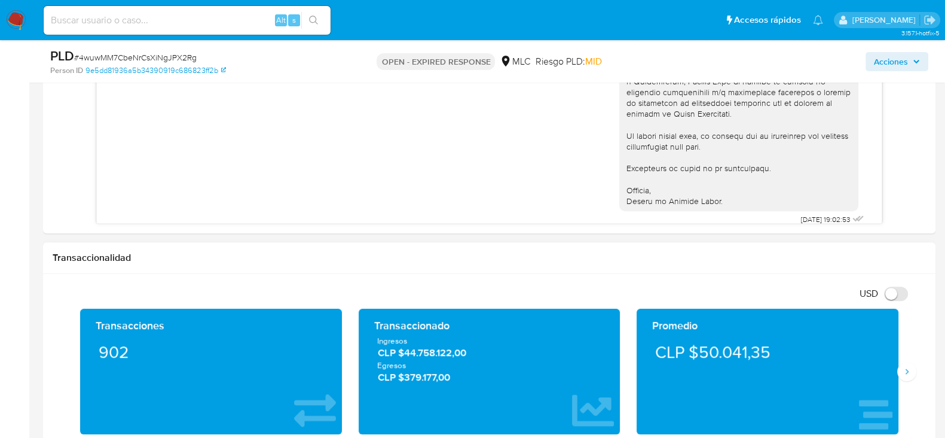
click at [605, 284] on div "USD Cambiar entre moneda local y dolar" at bounding box center [485, 293] width 865 height 20
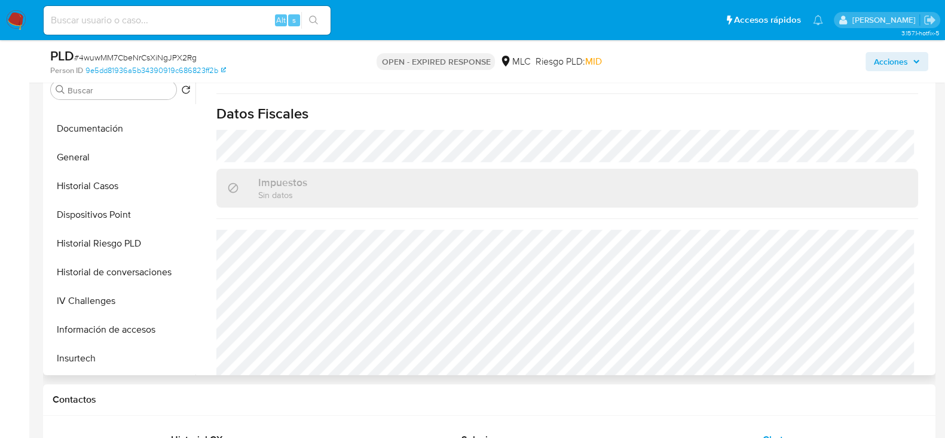
scroll to position [221, 0]
click at [108, 181] on button "Historial Casos" at bounding box center [116, 184] width 140 height 29
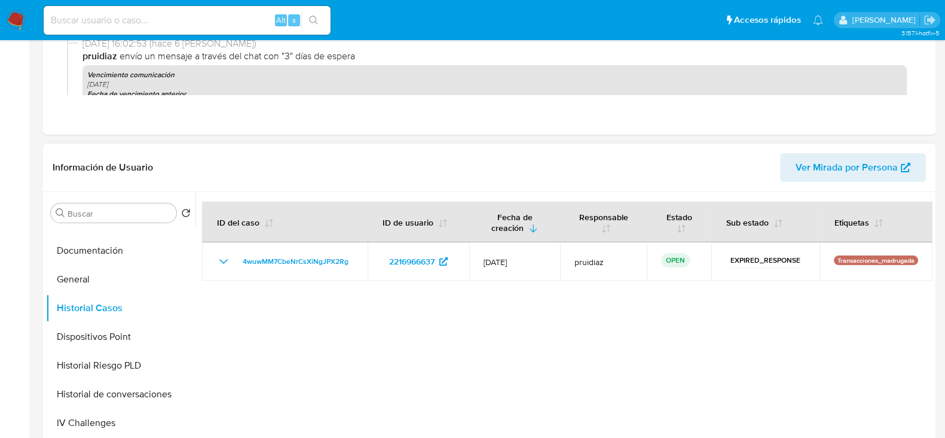
scroll to position [0, 0]
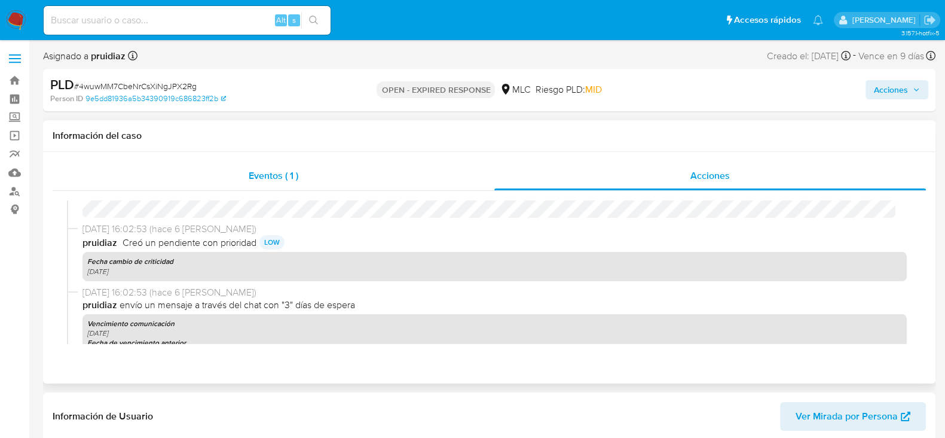
click at [255, 183] on div "Eventos ( 1 )" at bounding box center [274, 175] width 442 height 29
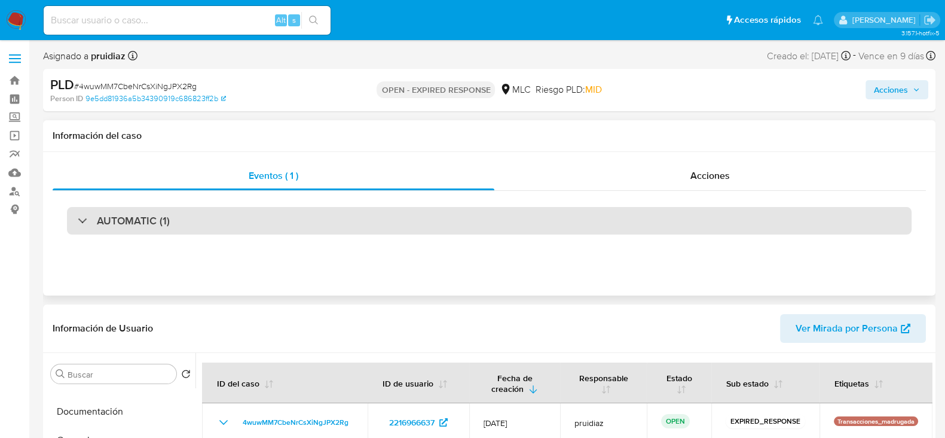
click at [206, 222] on div "AUTOMATIC (1)" at bounding box center [489, 221] width 845 height 28
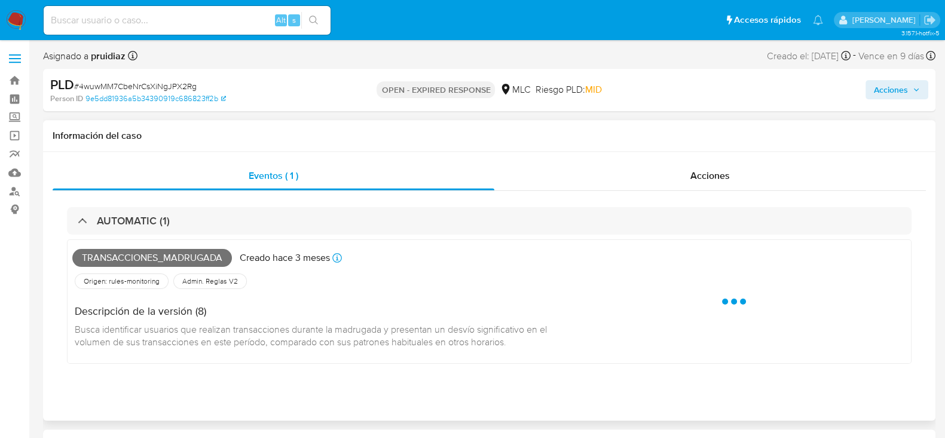
click at [160, 258] on span "Transacciones_madrugada" at bounding box center [152, 258] width 160 height 18
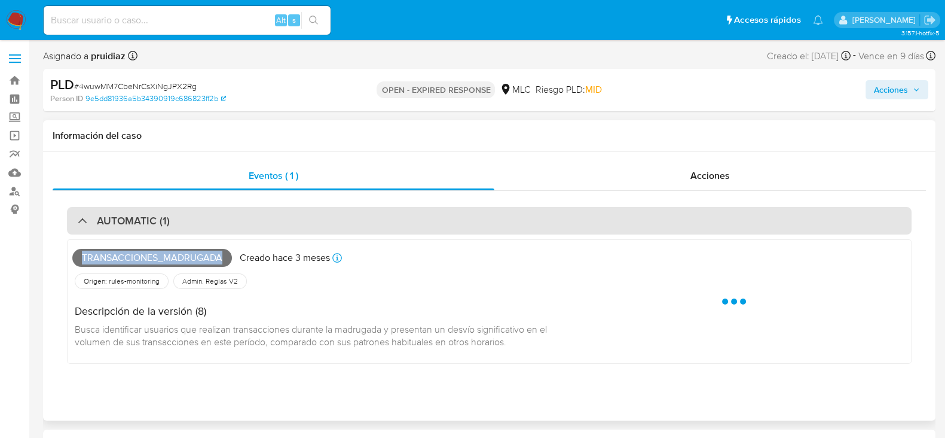
copy span "Transacciones_madrugada"
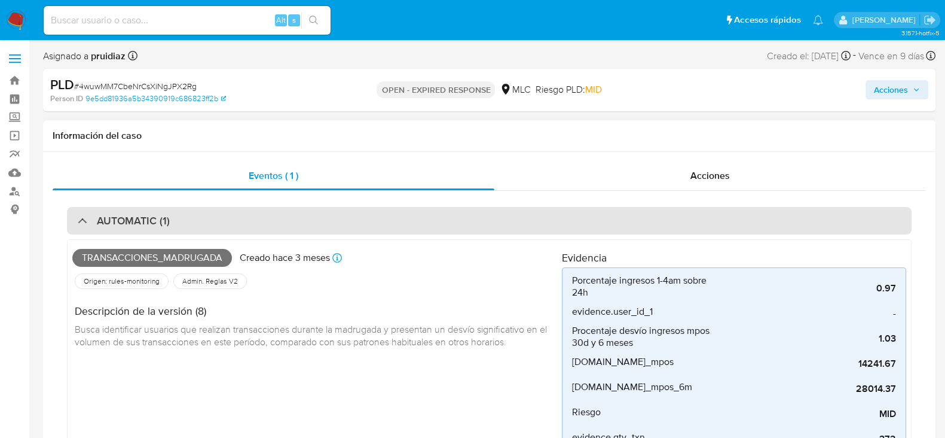
click at [206, 212] on div "AUTOMATIC (1)" at bounding box center [489, 221] width 845 height 28
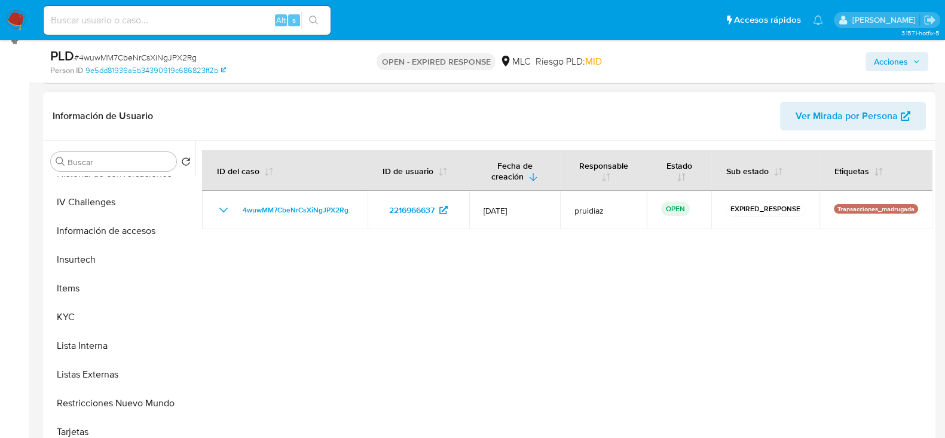
scroll to position [392, 0]
click at [72, 315] on button "KYC" at bounding box center [116, 314] width 140 height 29
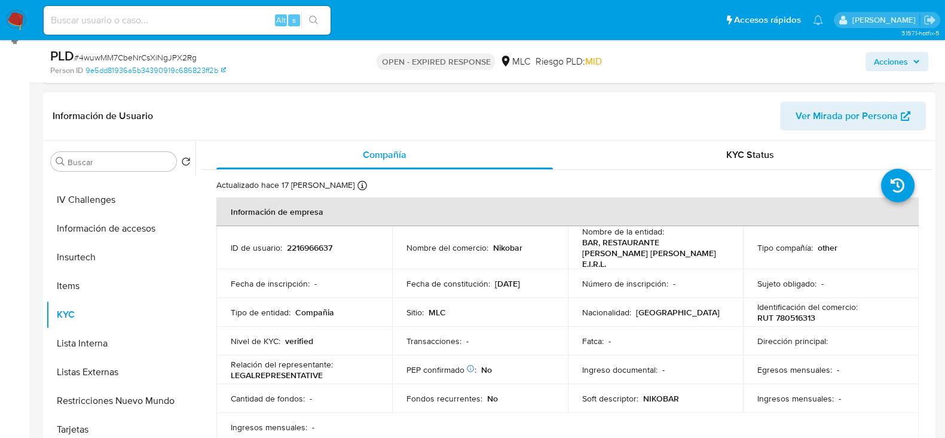
click at [783, 312] on p "RUT 780516313" at bounding box center [787, 317] width 58 height 11
copy p "780516313"
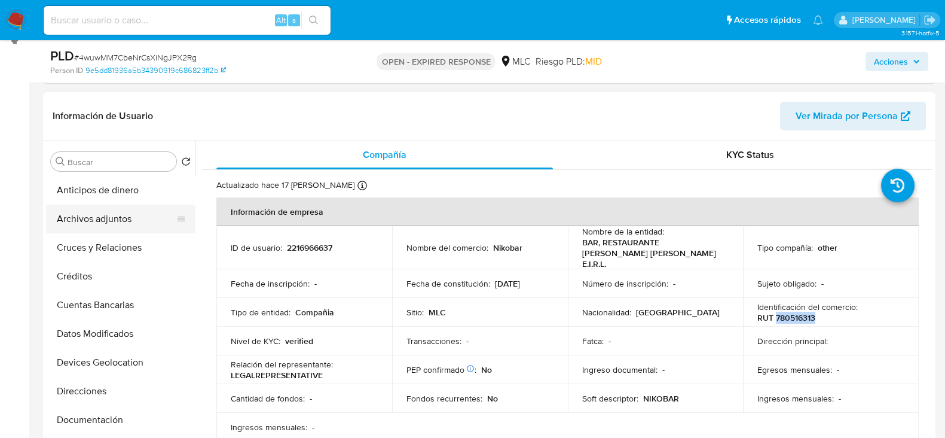
click at [98, 220] on button "Archivos adjuntos" at bounding box center [116, 219] width 140 height 29
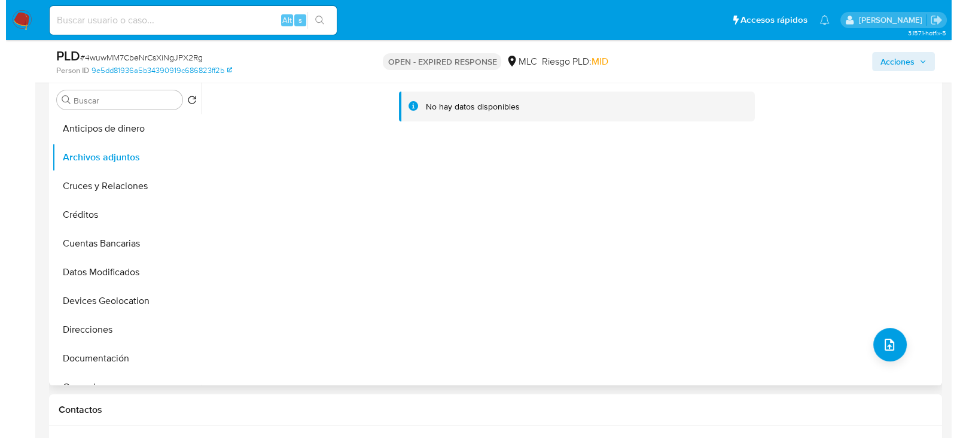
scroll to position [233, 0]
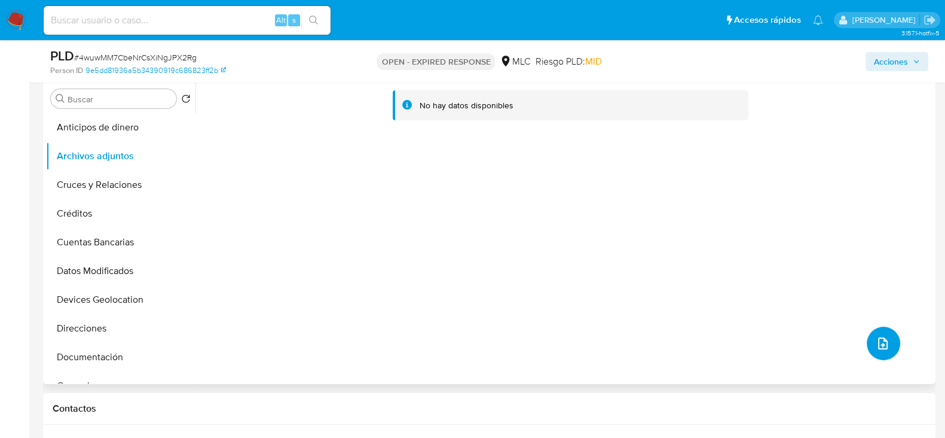
click at [870, 340] on button "upload-file" at bounding box center [883, 342] width 33 height 33
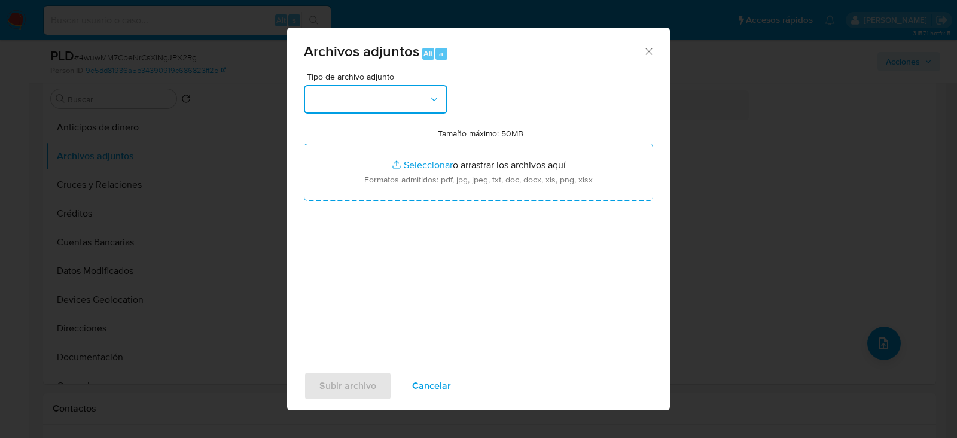
click at [374, 100] on button "button" at bounding box center [376, 99] width 144 height 29
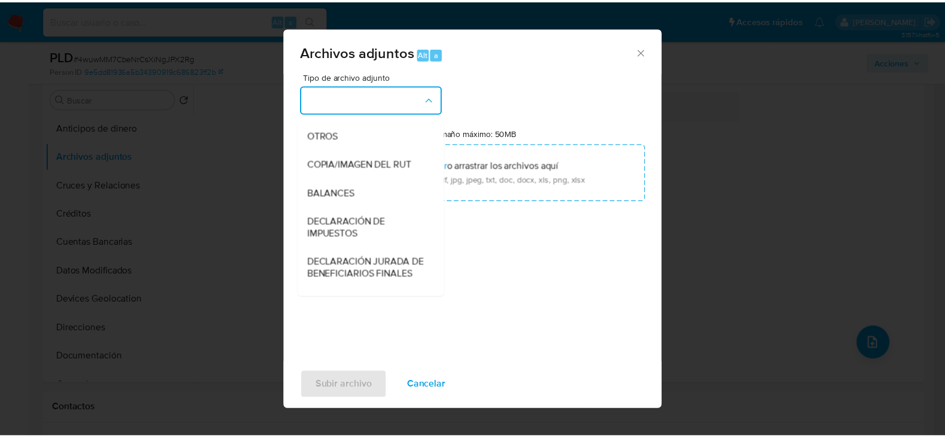
scroll to position [183, 0]
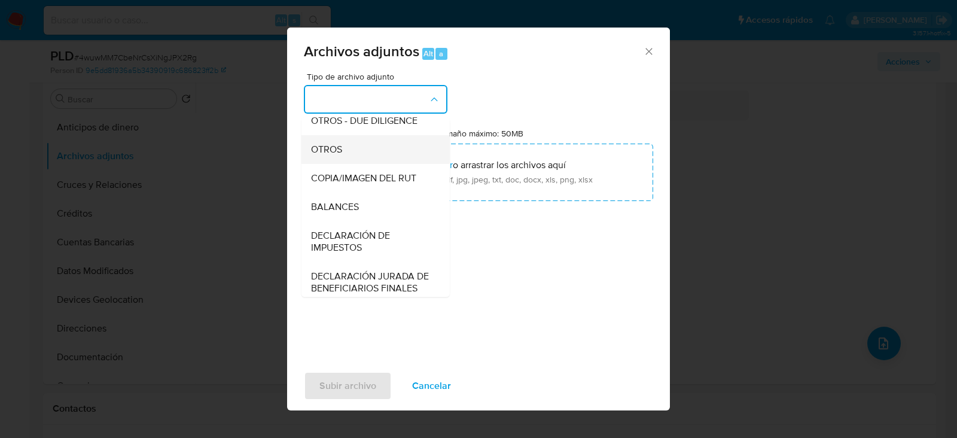
click at [323, 155] on span "OTROS" at bounding box center [326, 150] width 31 height 12
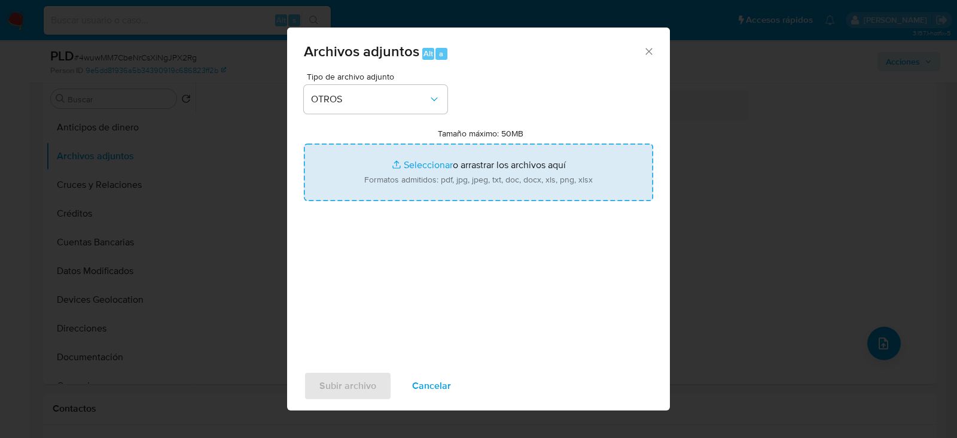
click at [427, 167] on input "Tamaño máximo: 50MB Seleccionar archivos" at bounding box center [478, 172] width 349 height 57
type input "C:\fakepath\2216966637 - 26_08_2025.xlsx"
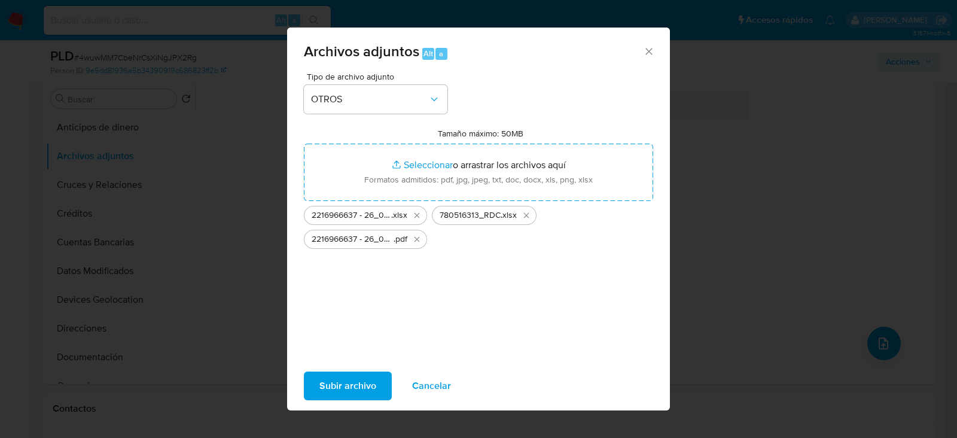
click at [347, 395] on span "Subir archivo" at bounding box center [347, 386] width 57 height 26
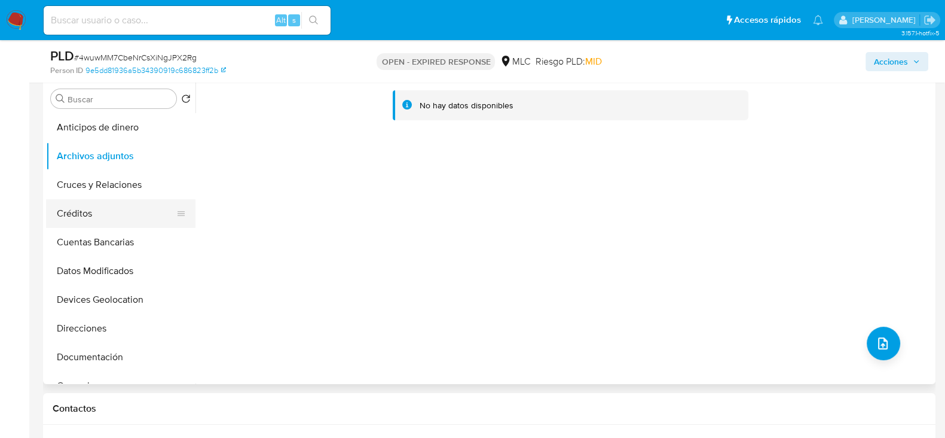
click at [79, 209] on button "Créditos" at bounding box center [116, 213] width 140 height 29
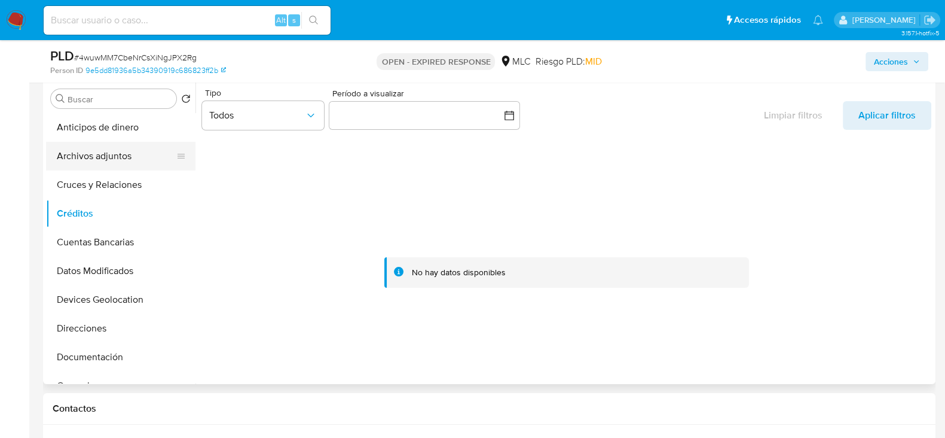
click at [105, 163] on button "Archivos adjuntos" at bounding box center [116, 156] width 140 height 29
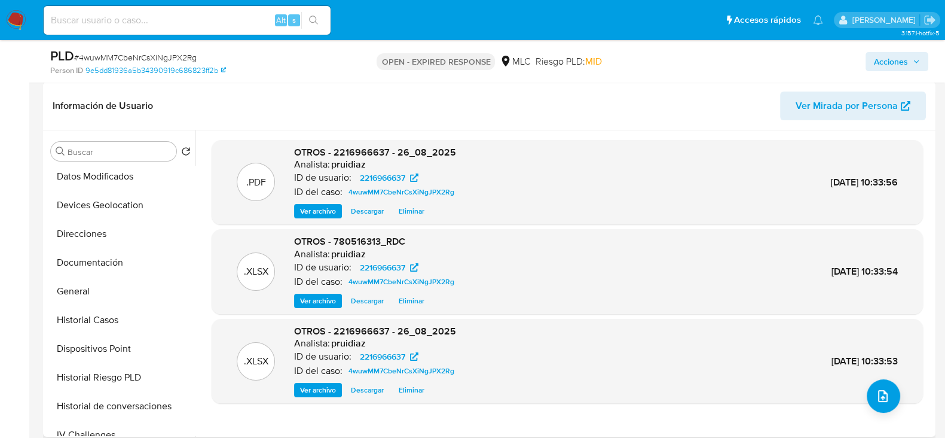
scroll to position [149, 0]
click at [78, 285] on button "General" at bounding box center [116, 289] width 140 height 29
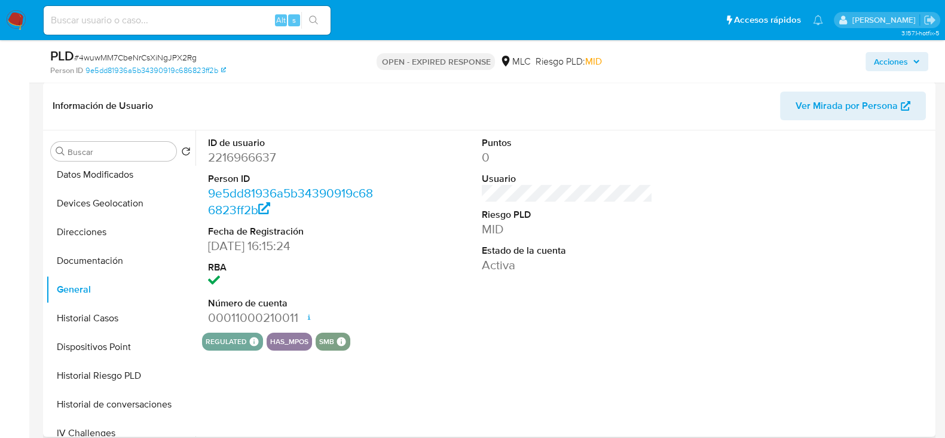
click at [251, 157] on dd "2216966637" at bounding box center [293, 157] width 171 height 17
copy dd "2216966637"
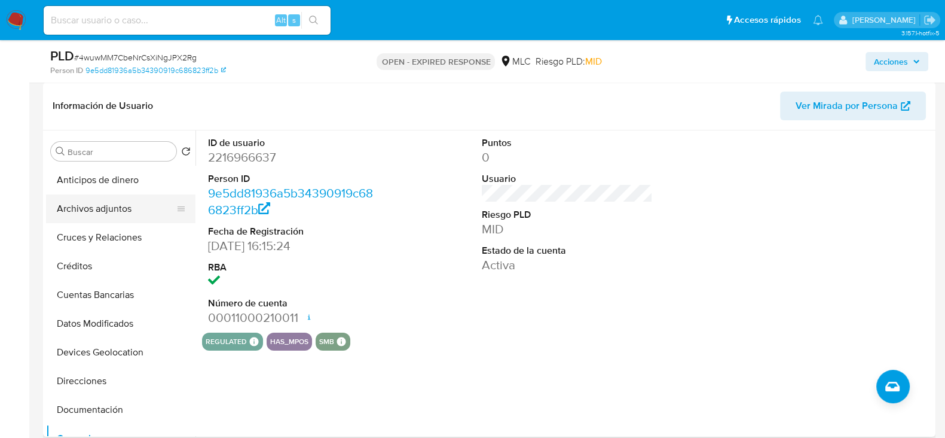
click at [90, 203] on button "Archivos adjuntos" at bounding box center [116, 208] width 140 height 29
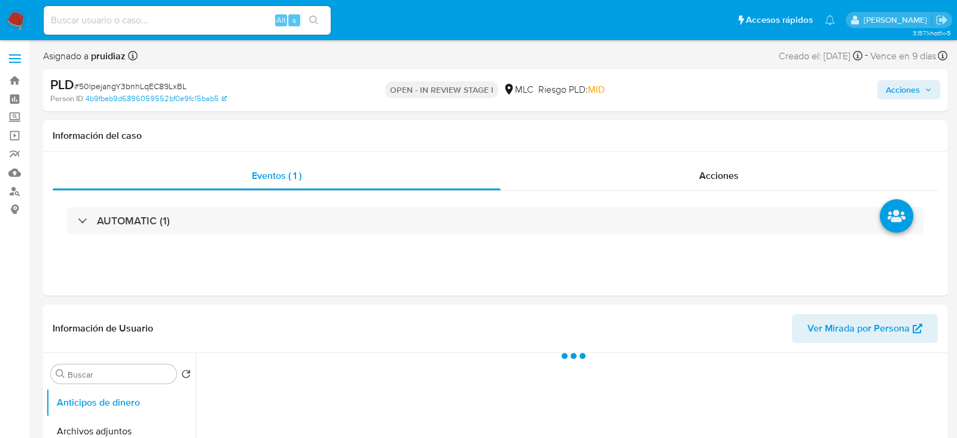
select select "10"
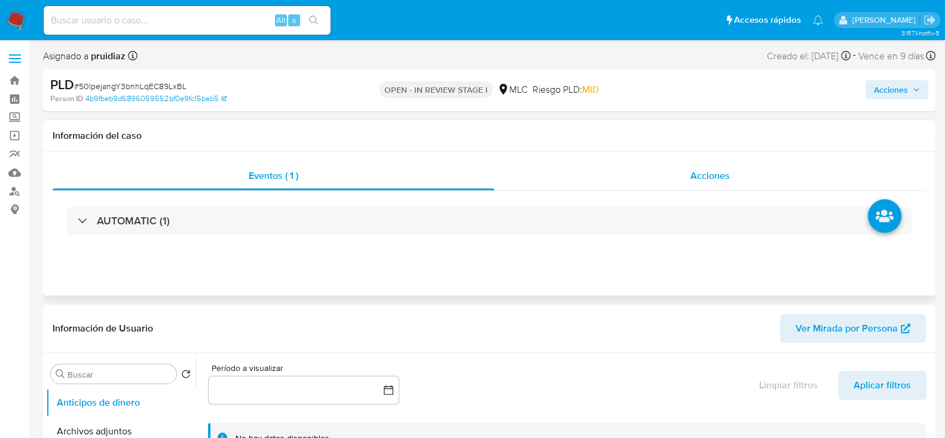
click at [697, 172] on span "Acciones" at bounding box center [710, 176] width 39 height 14
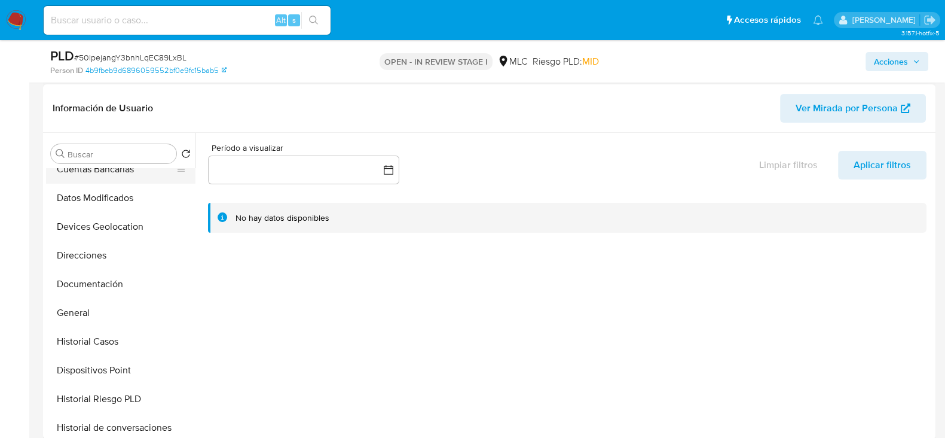
scroll to position [166, 0]
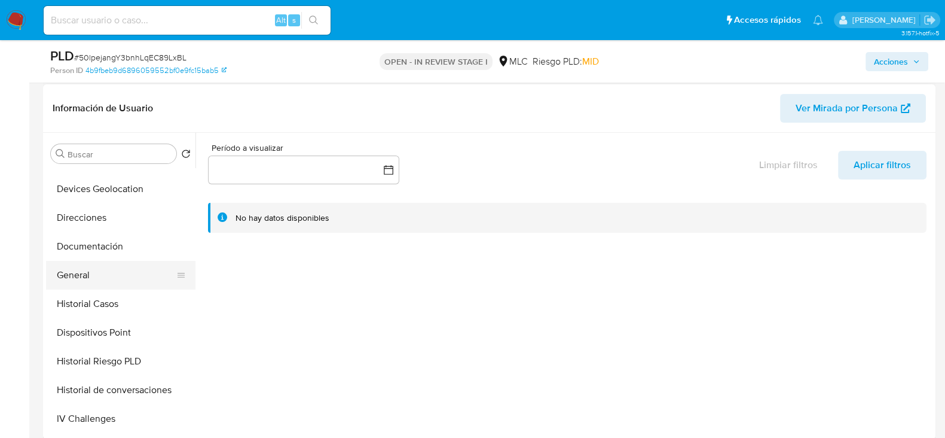
click at [64, 271] on button "General" at bounding box center [116, 275] width 140 height 29
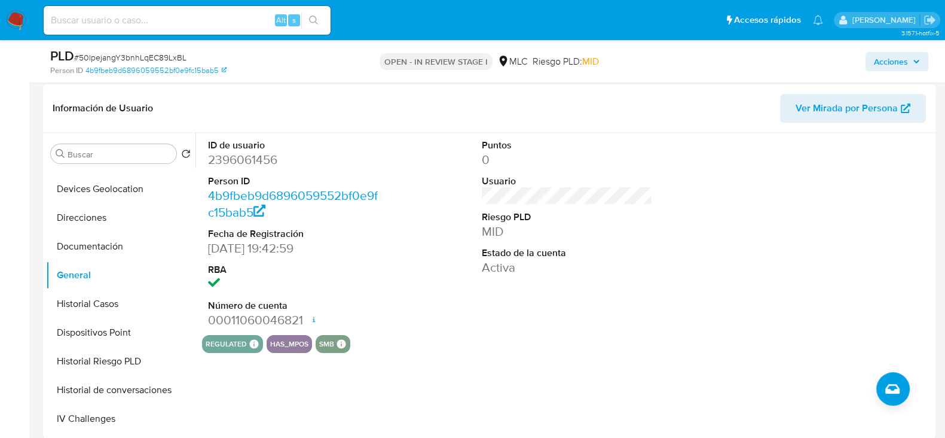
click at [258, 156] on dd "2396061456" at bounding box center [293, 159] width 171 height 17
copy dd "2396061456"
click at [266, 154] on dd "2396061456" at bounding box center [293, 159] width 171 height 17
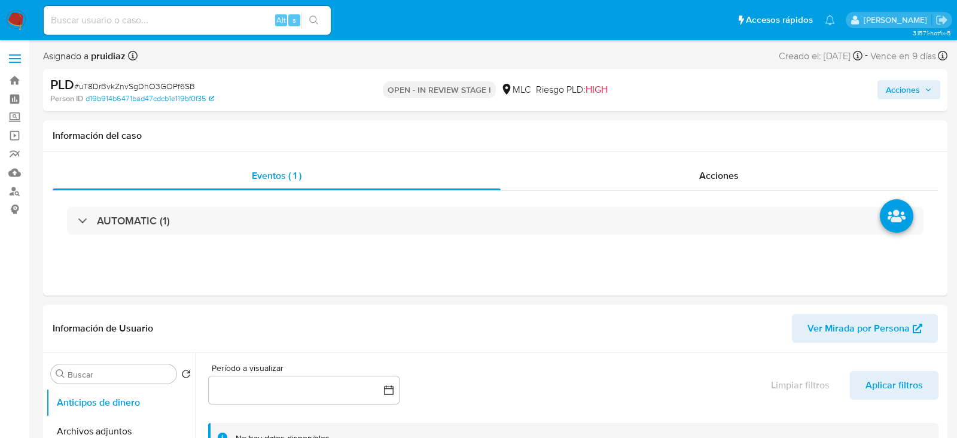
select select "10"
click at [684, 172] on div "Acciones" at bounding box center [711, 175] width 432 height 29
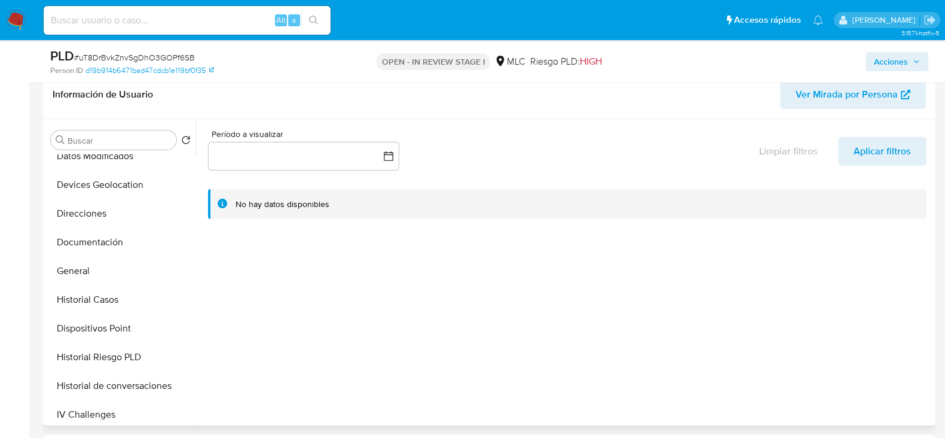
scroll to position [159, 0]
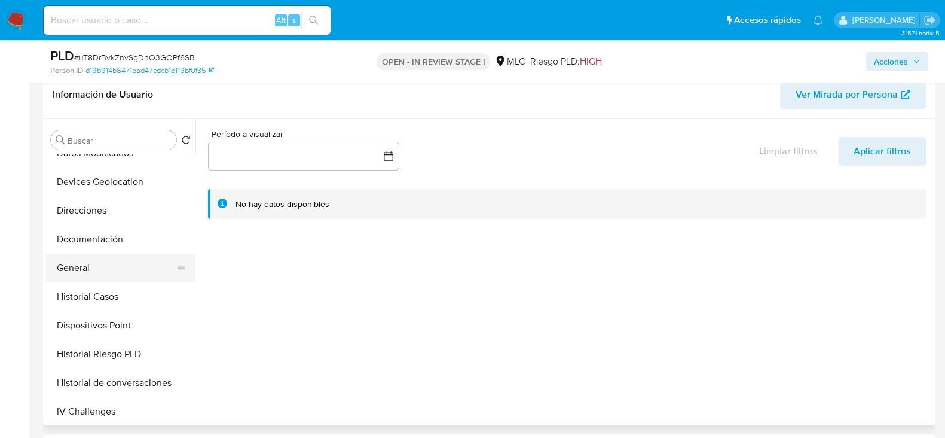
click at [96, 272] on button "General" at bounding box center [116, 268] width 140 height 29
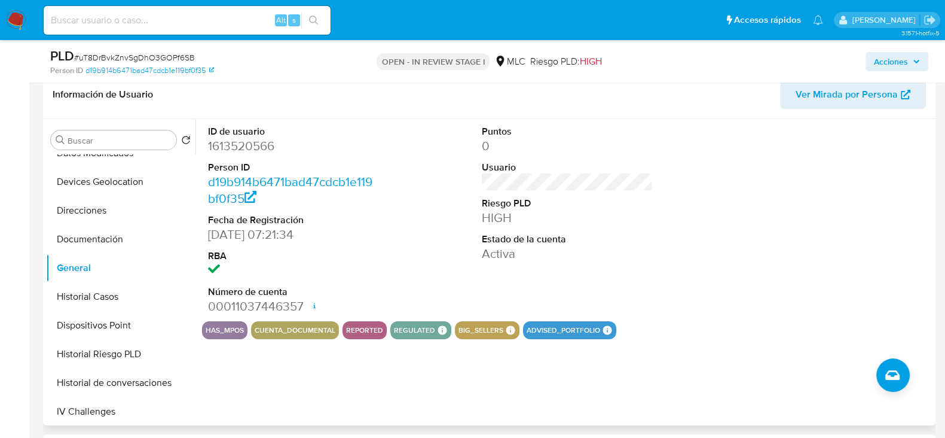
click at [253, 140] on dd "1613520566" at bounding box center [293, 146] width 171 height 17
copy dd "1613520566"
click at [260, 144] on dd "1613520566" at bounding box center [293, 146] width 171 height 17
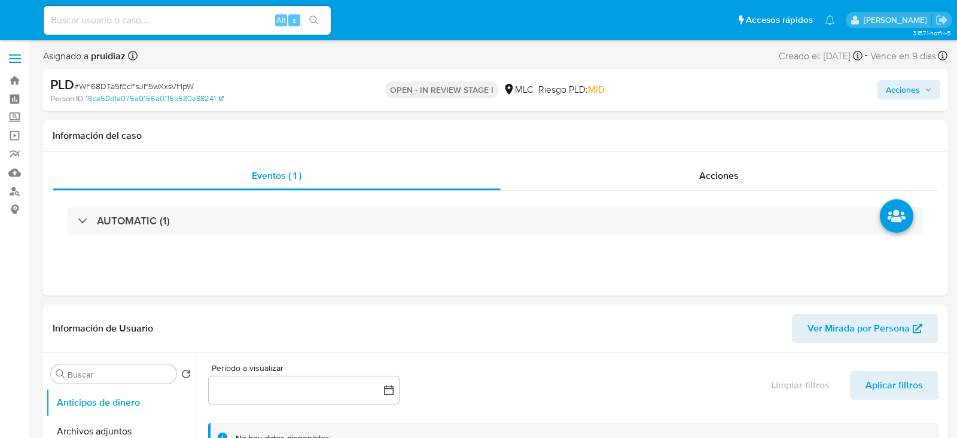
select select "10"
click at [683, 161] on div "Acciones" at bounding box center [711, 175] width 432 height 29
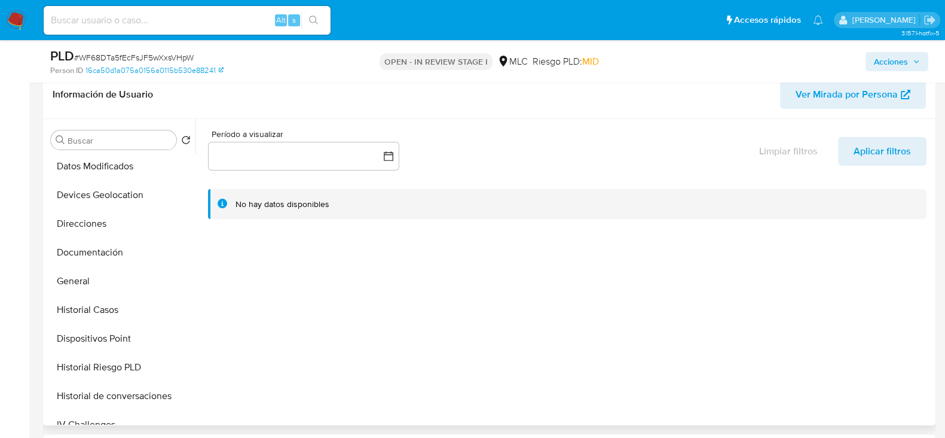
scroll to position [151, 0]
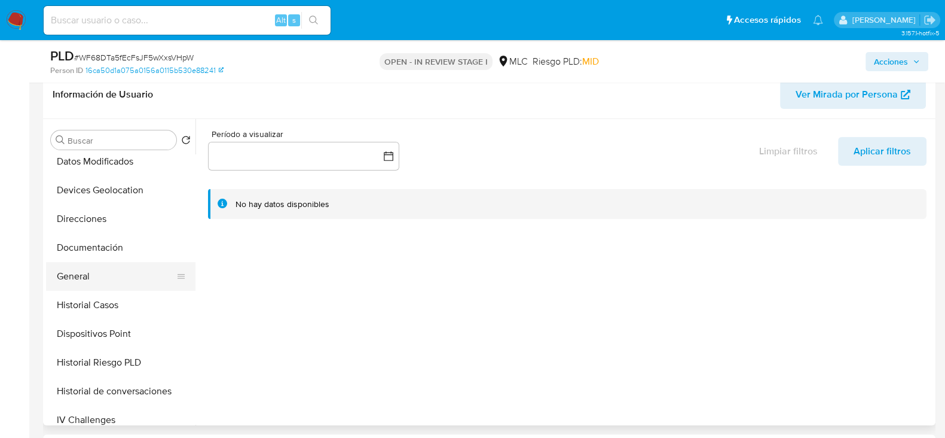
click at [86, 274] on button "General" at bounding box center [116, 276] width 140 height 29
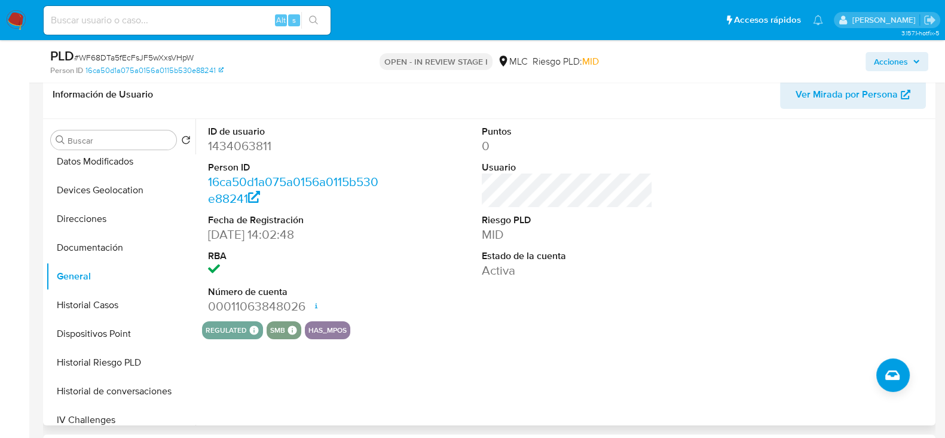
click at [252, 145] on dd "1434063811" at bounding box center [293, 146] width 171 height 17
copy dd "1434063811"
click at [251, 141] on dd "1434063811" at bounding box center [293, 146] width 171 height 17
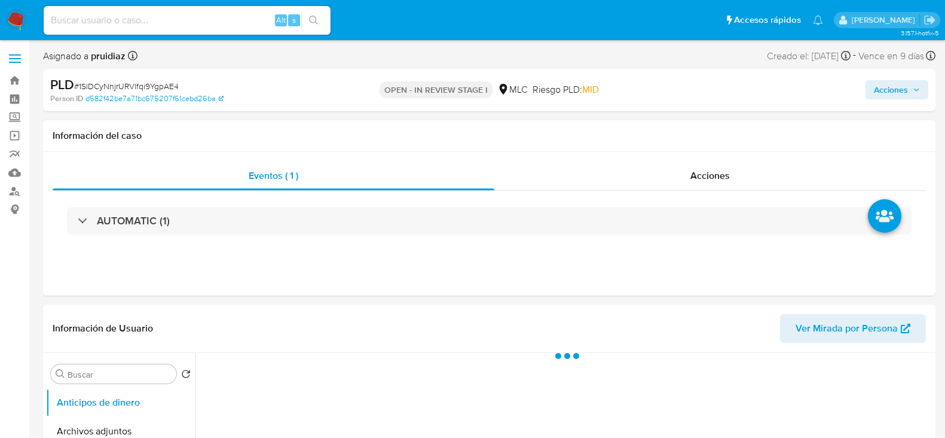
select select "10"
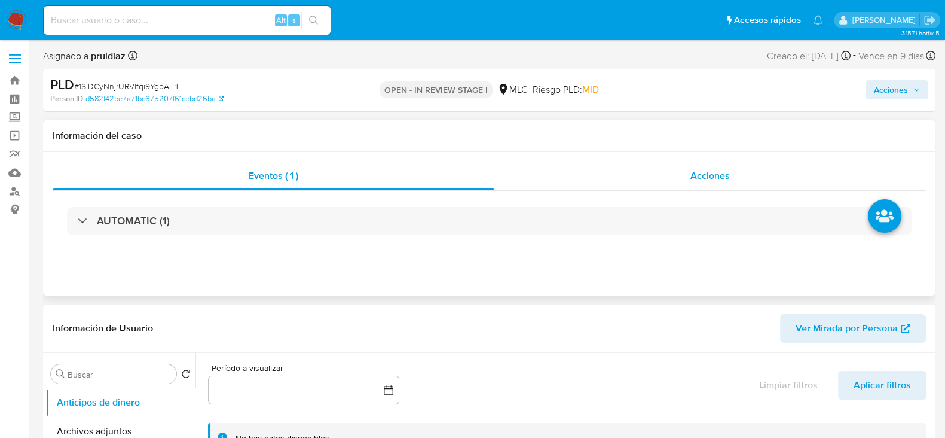
click at [569, 168] on div "Acciones" at bounding box center [711, 175] width 432 height 29
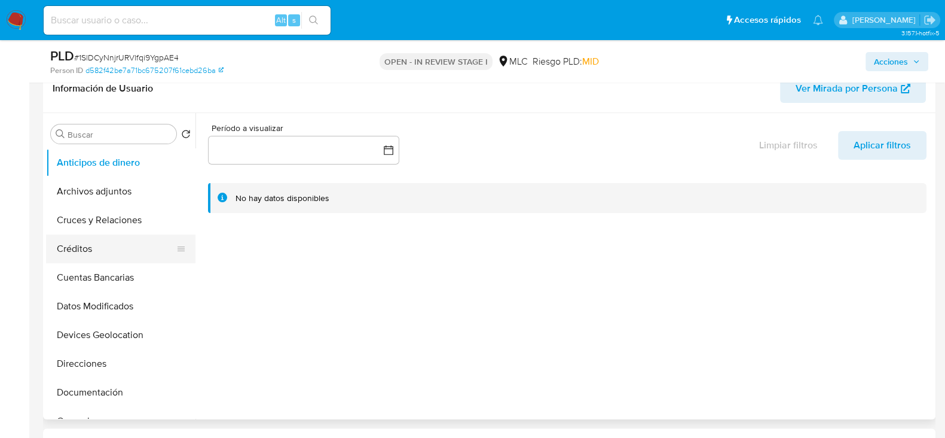
scroll to position [172, 0]
click at [89, 243] on button "General" at bounding box center [116, 249] width 140 height 29
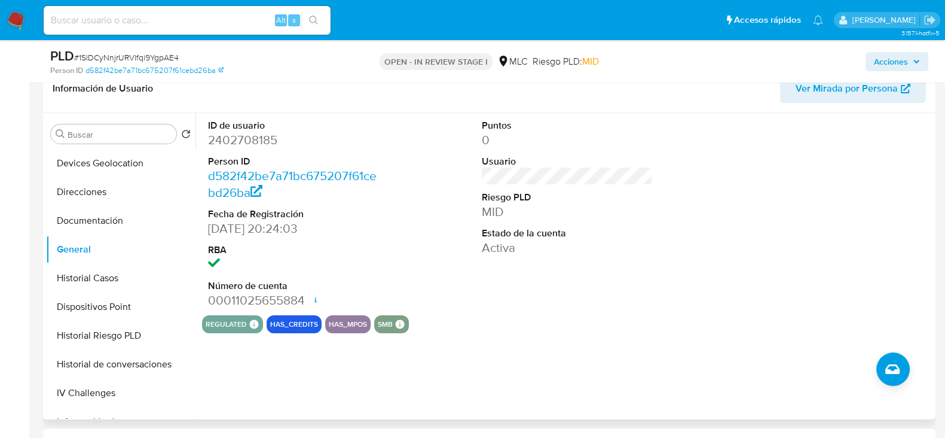
click at [233, 136] on dd "2402708185" at bounding box center [293, 140] width 171 height 17
copy dd "2402708185"
click at [260, 137] on dd "2402708185" at bounding box center [293, 140] width 171 height 17
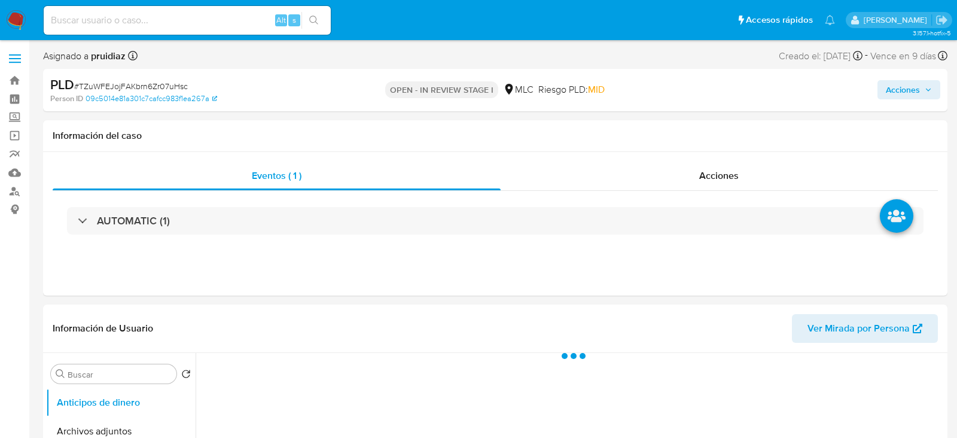
select select "10"
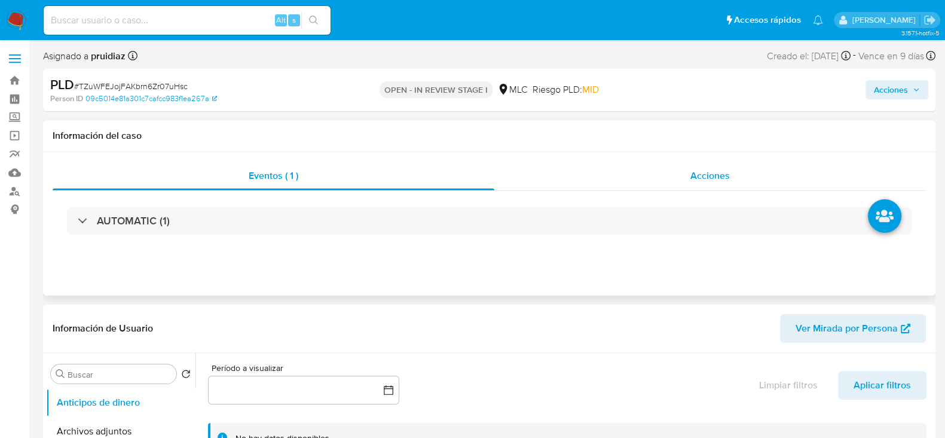
click at [706, 163] on div "Acciones" at bounding box center [711, 175] width 432 height 29
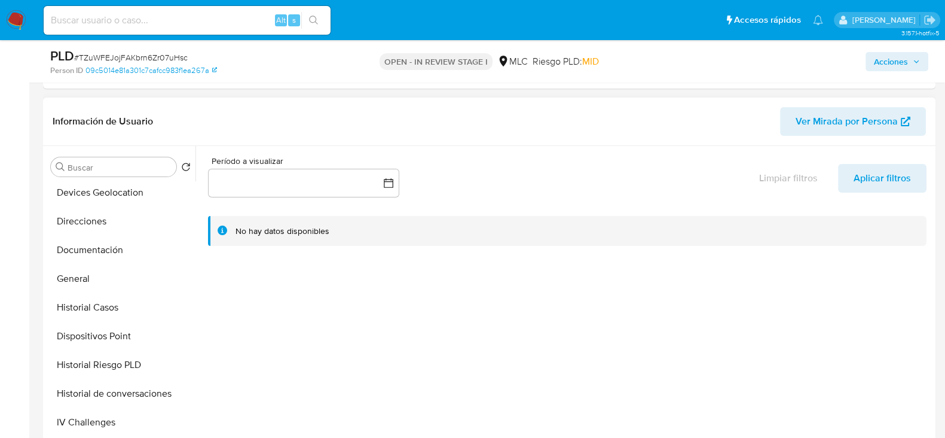
scroll to position [173, 0]
click at [91, 280] on button "General" at bounding box center [116, 280] width 140 height 29
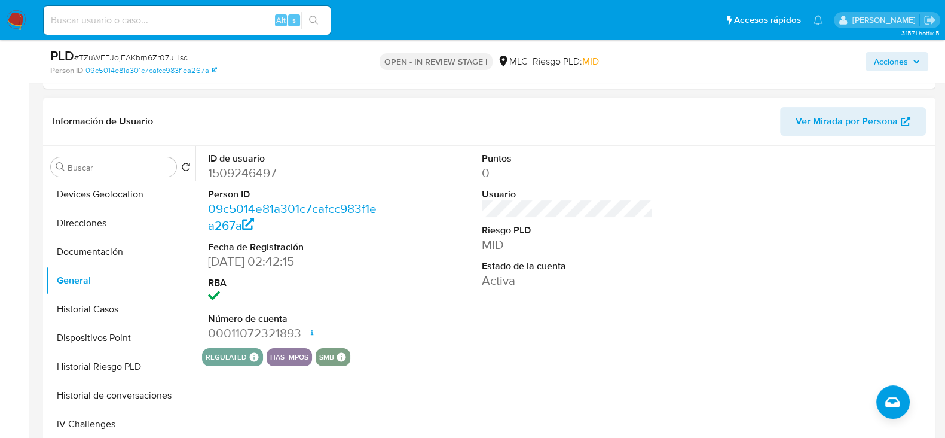
click at [253, 173] on dd "1509246497" at bounding box center [293, 172] width 171 height 17
copy dd "1509246497"
click at [264, 178] on dd "1509246497" at bounding box center [293, 172] width 171 height 17
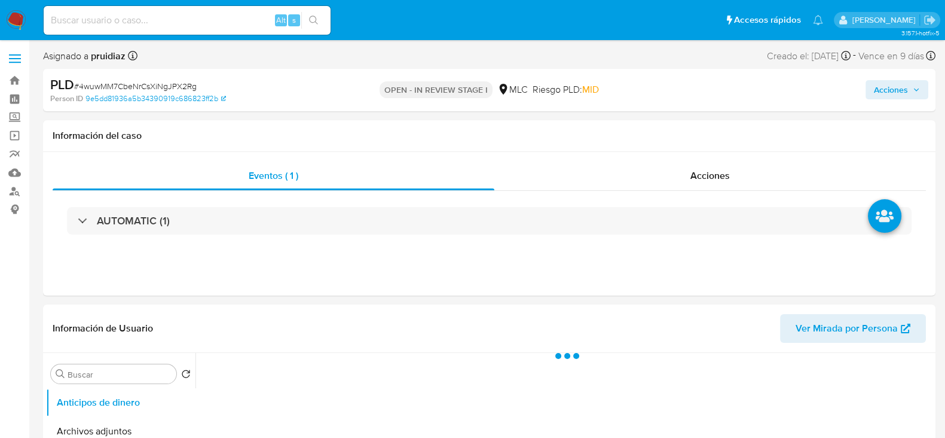
click at [917, 87] on icon "button" at bounding box center [916, 89] width 7 height 7
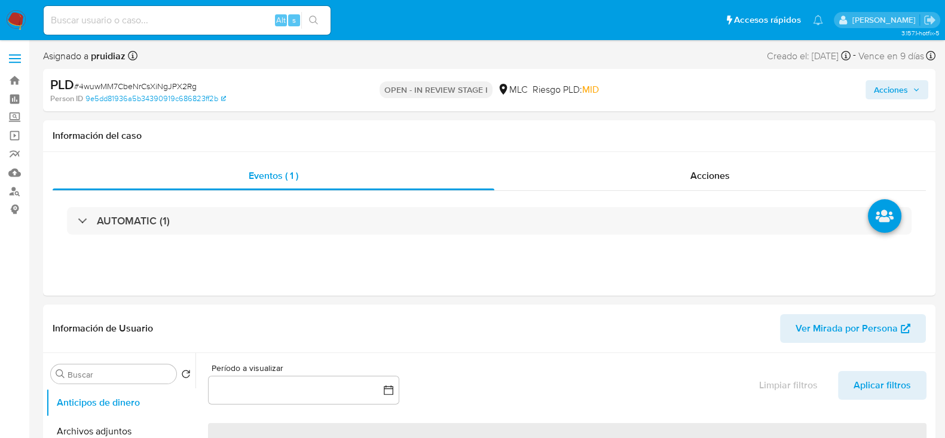
select select "10"
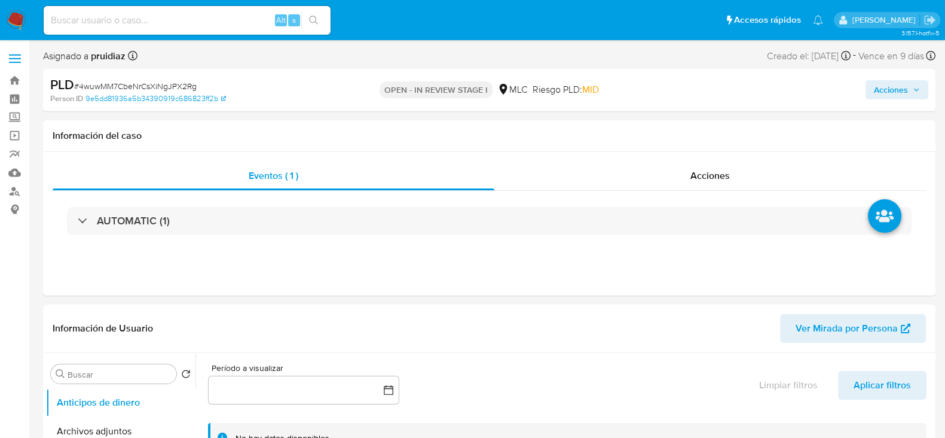
click at [914, 89] on icon "button" at bounding box center [916, 89] width 7 height 7
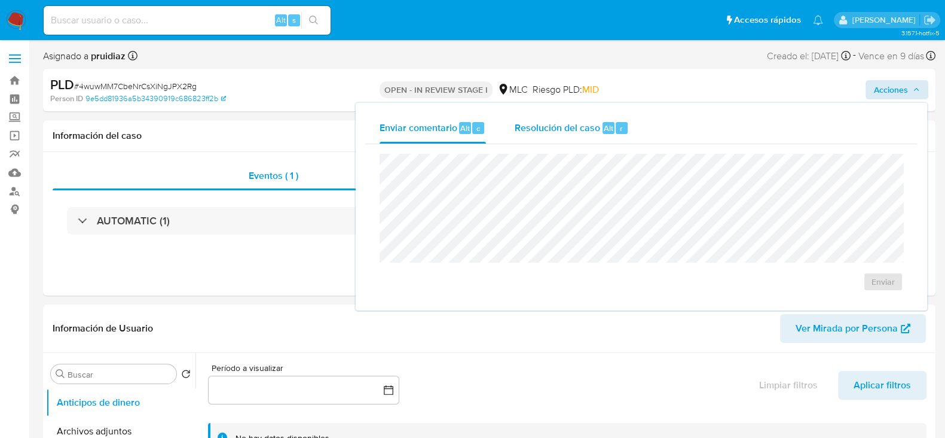
click at [578, 121] on span "Resolución del caso" at bounding box center [558, 128] width 86 height 14
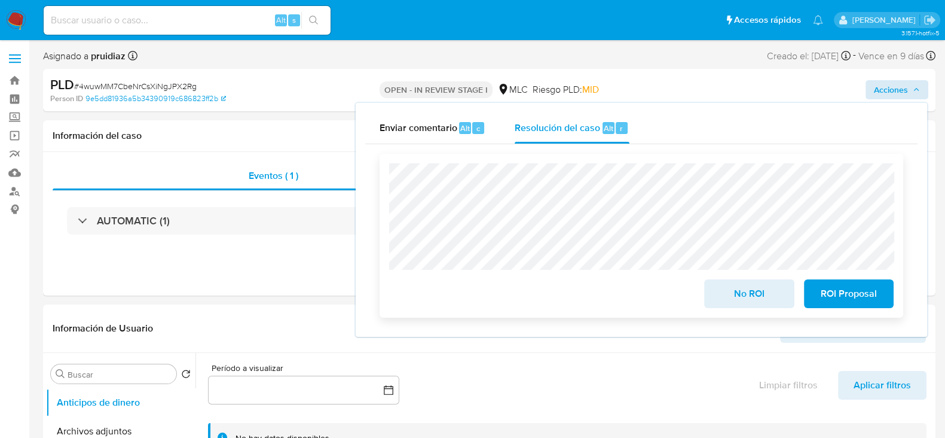
click at [741, 300] on span "No ROI" at bounding box center [749, 293] width 59 height 26
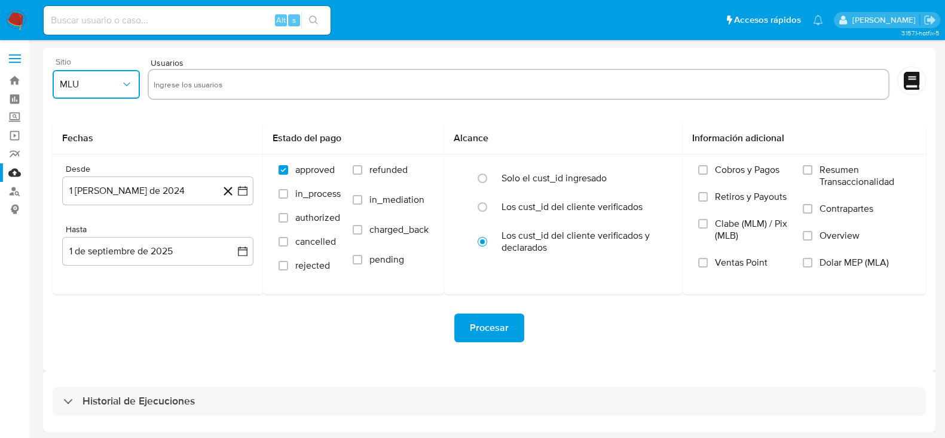
click at [99, 75] on button "MLU" at bounding box center [96, 84] width 87 height 29
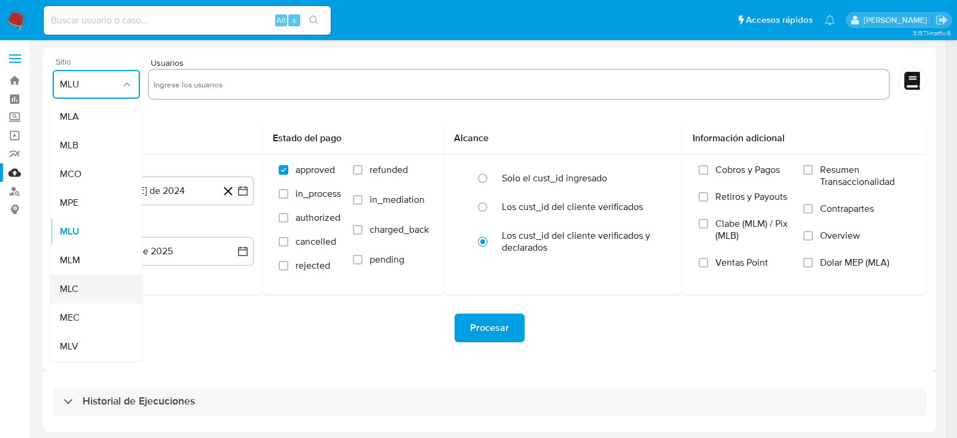
click at [79, 289] on div "MLC" at bounding box center [93, 288] width 66 height 29
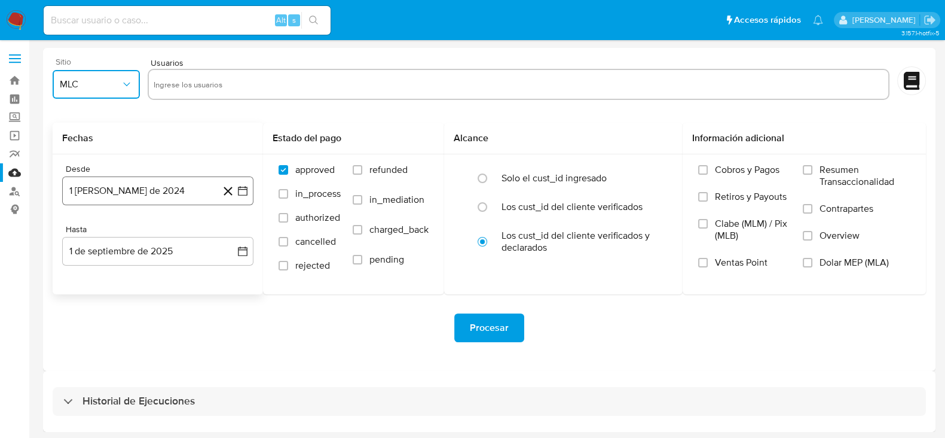
click at [242, 189] on icon "button" at bounding box center [243, 191] width 10 height 10
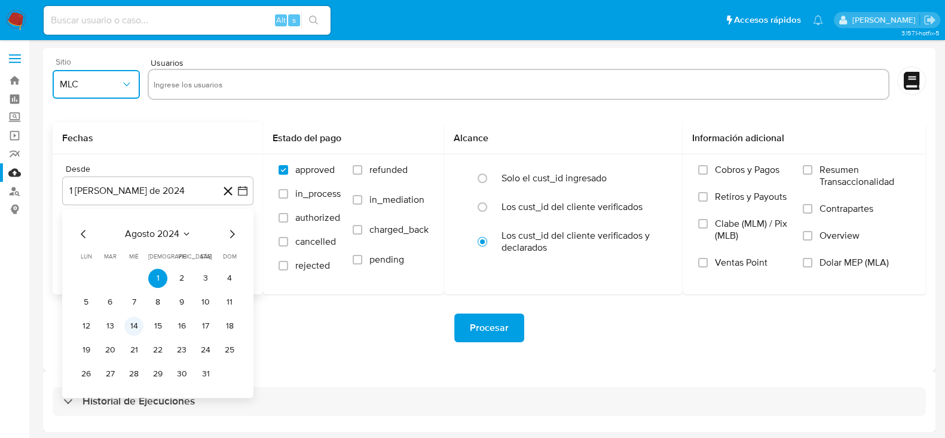
click at [134, 326] on button "14" at bounding box center [133, 325] width 19 height 19
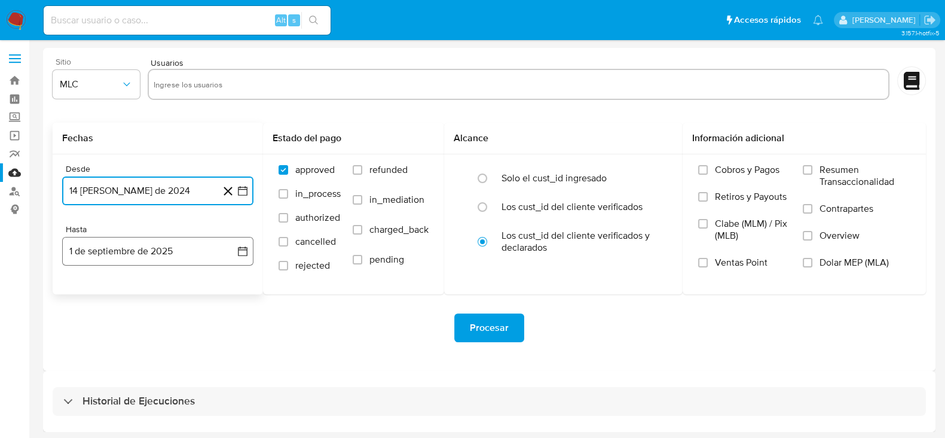
click at [242, 250] on icon "button" at bounding box center [243, 251] width 12 height 12
click at [80, 291] on icon "Mes anterior" at bounding box center [84, 294] width 14 height 14
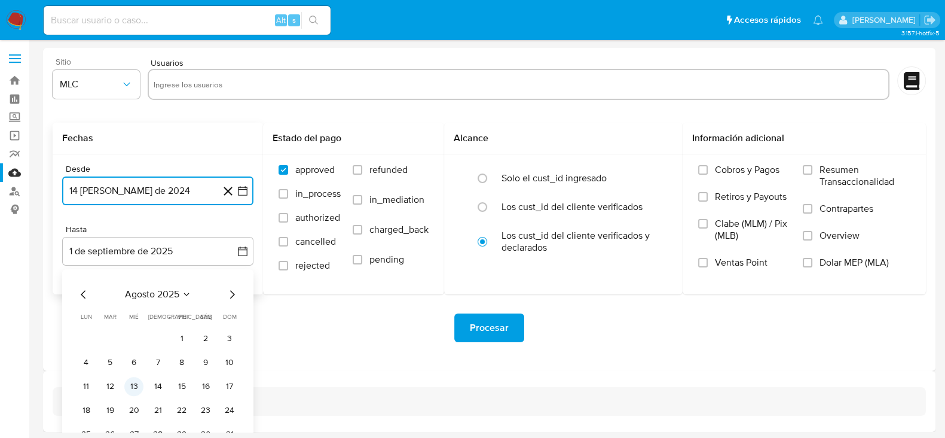
click at [139, 384] on button "13" at bounding box center [133, 386] width 19 height 19
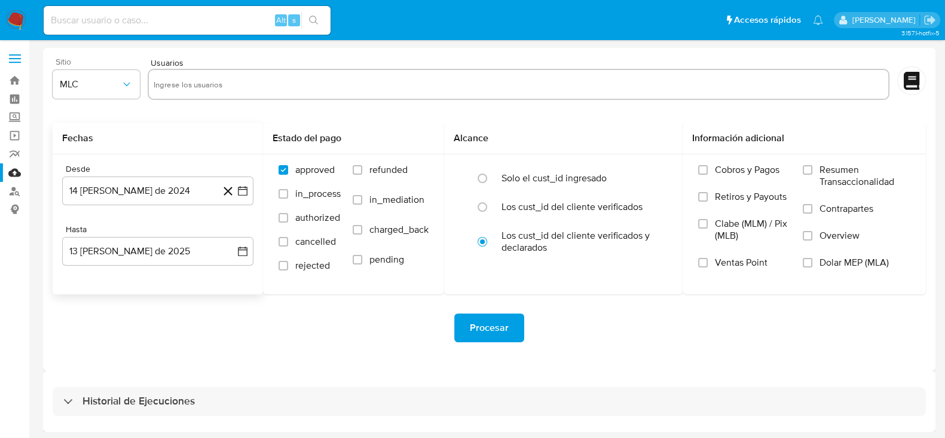
click at [245, 357] on div "Procesar" at bounding box center [490, 327] width 874 height 67
click at [246, 90] on input "text" at bounding box center [519, 84] width 731 height 19
paste input "2351173648"
type input "2351173648"
paste input "115779975"
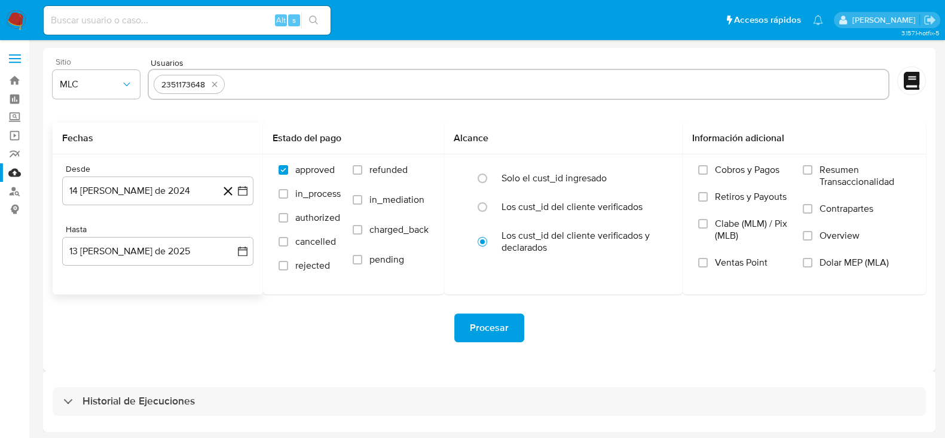
type input "115779975"
paste input "2396061456"
type input "2396061456"
paste input "1613520566"
type input "1613520566"
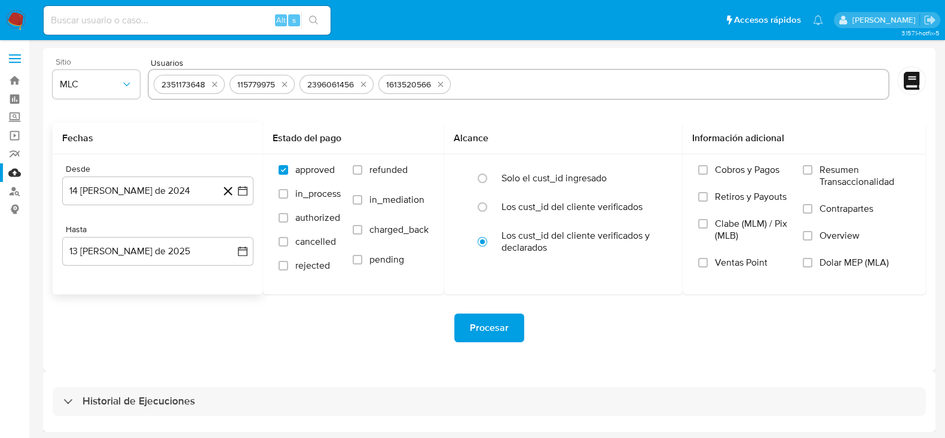
paste input "1434063811"
type input "1434063811"
paste input "2402708185"
type input "2402708185"
paste input "1509246497"
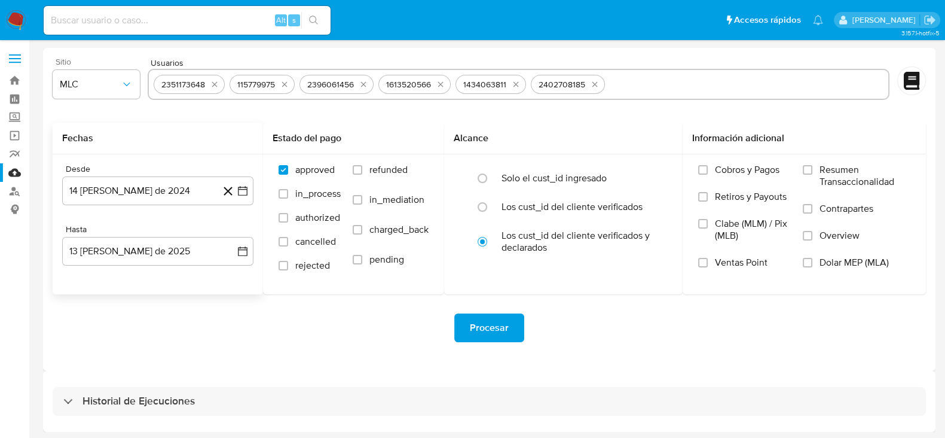
type input "1509246497"
click at [491, 330] on span "Procesar" at bounding box center [489, 328] width 39 height 26
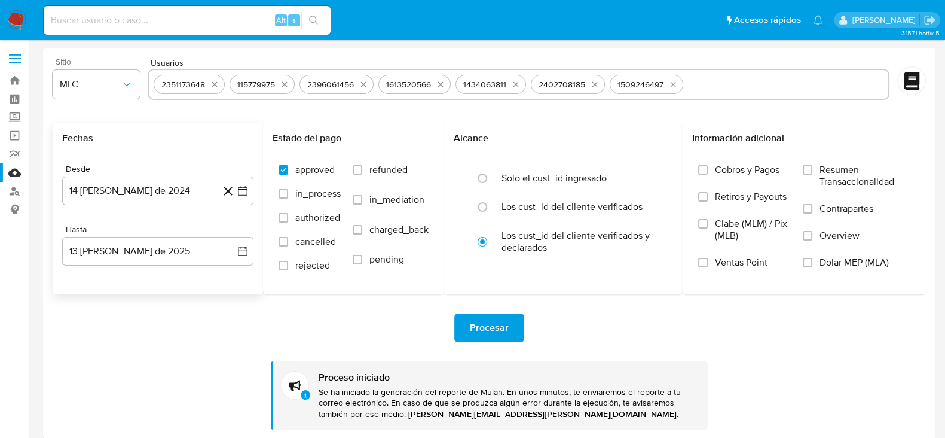
scroll to position [70, 0]
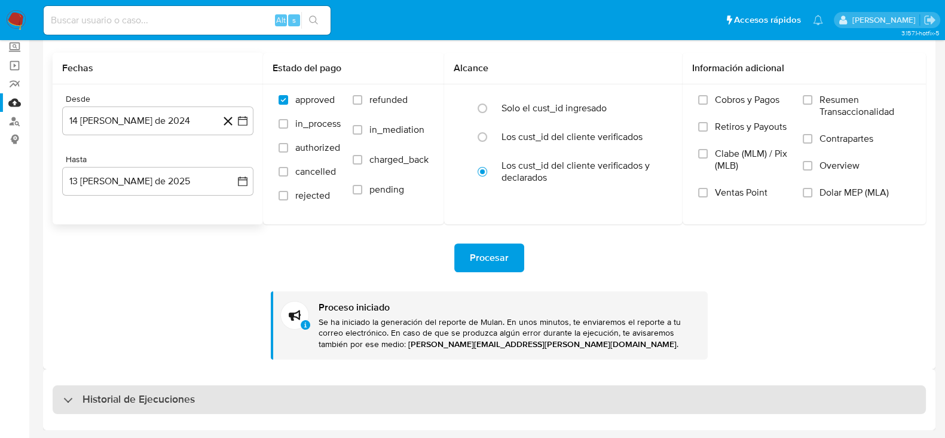
click at [218, 404] on div "Historial de Ejecuciones" at bounding box center [490, 399] width 874 height 29
select select "10"
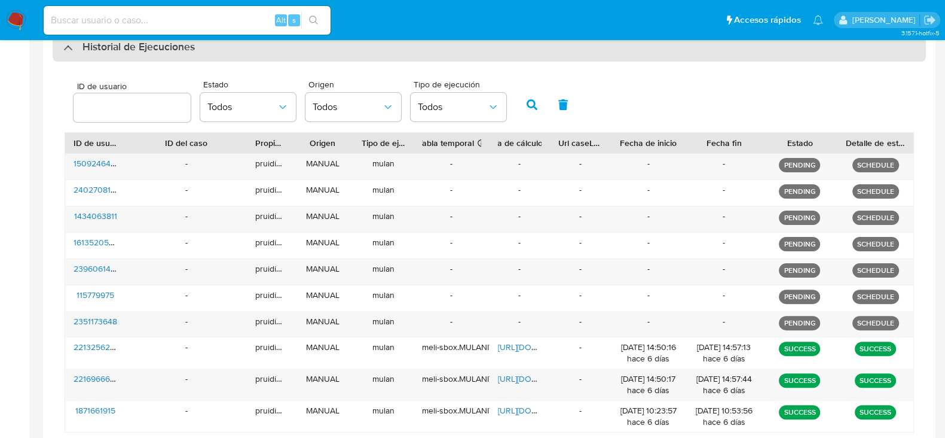
scroll to position [424, 0]
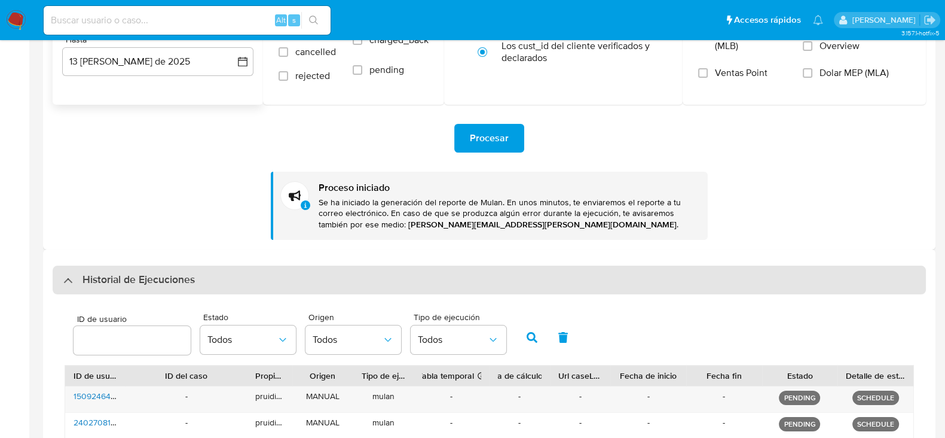
click at [139, 281] on h3 "Historial de Ejecuciones" at bounding box center [139, 280] width 112 height 14
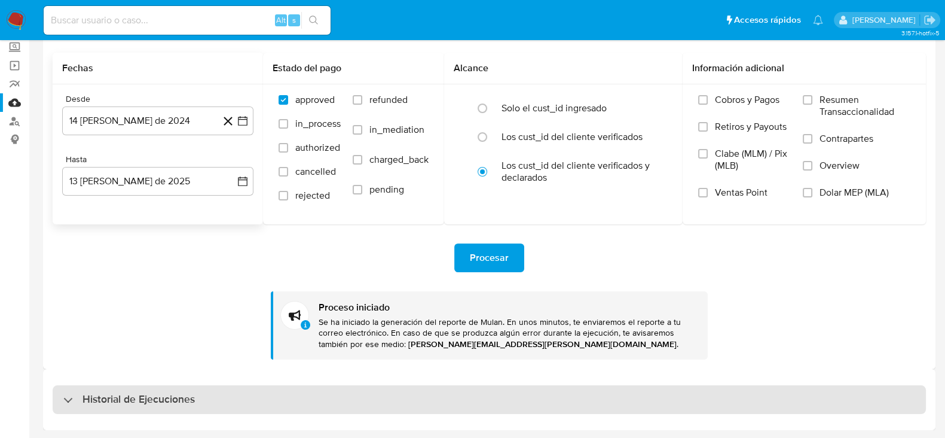
click at [152, 392] on h3 "Historial de Ejecuciones" at bounding box center [139, 399] width 112 height 14
select select "10"
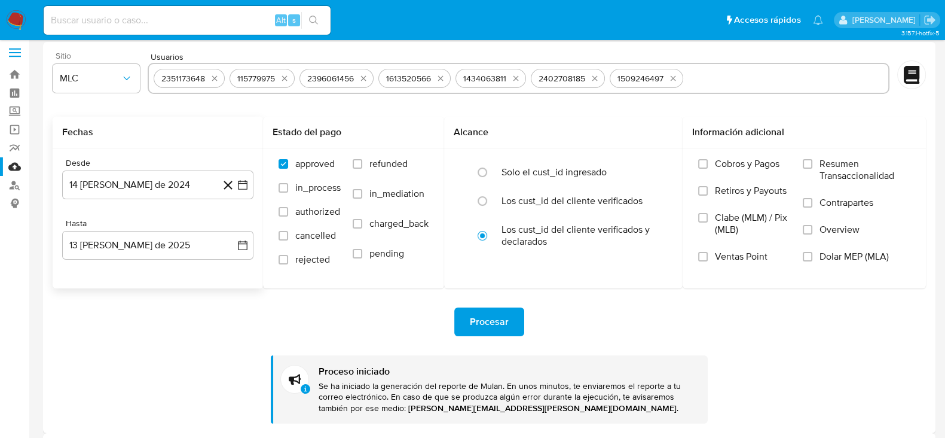
scroll to position [0, 0]
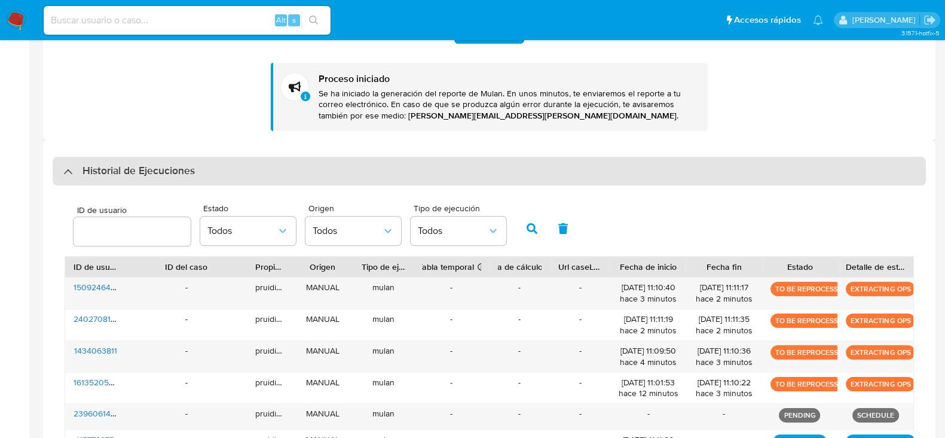
click at [136, 174] on h3 "Historial de Ejecuciones" at bounding box center [139, 171] width 112 height 14
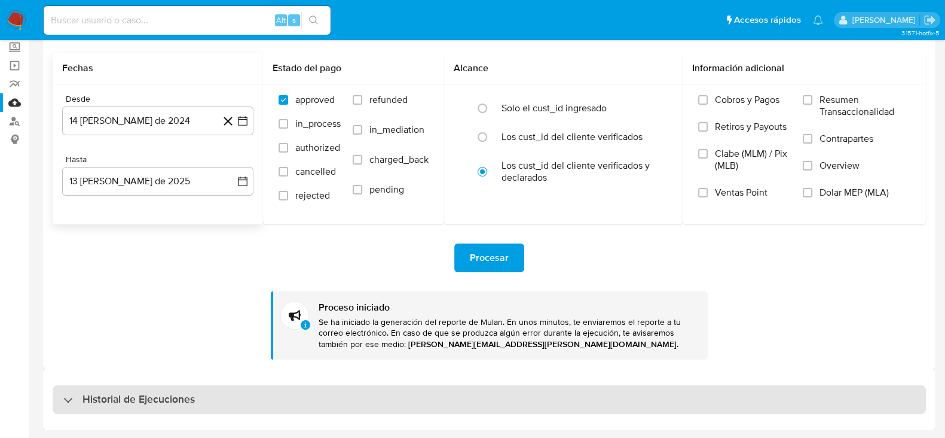
click at [152, 412] on div "Historial de Ejecuciones" at bounding box center [490, 399] width 874 height 29
select select "10"
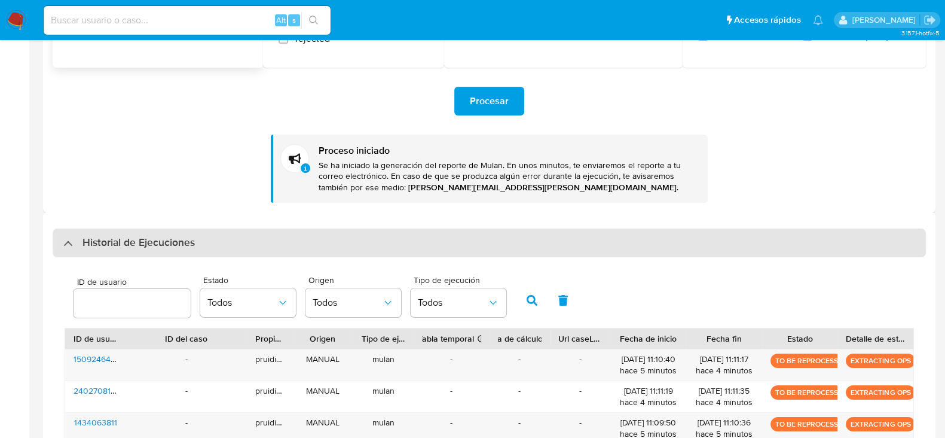
click at [132, 246] on h3 "Historial de Ejecuciones" at bounding box center [139, 243] width 112 height 14
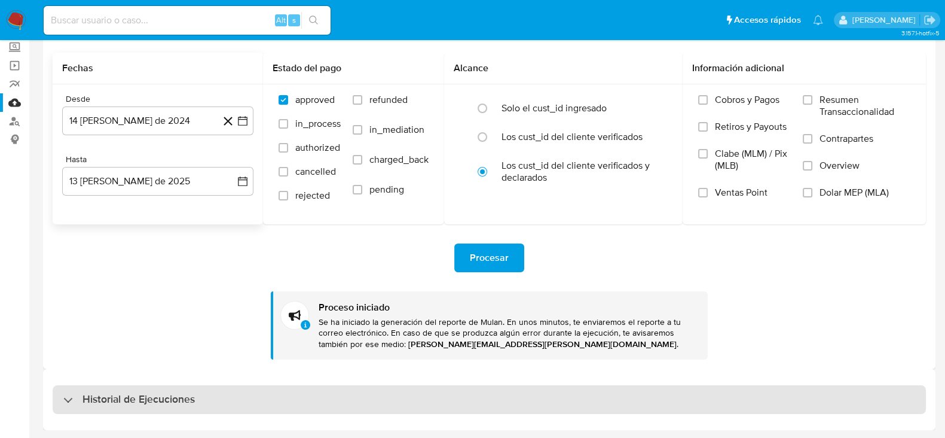
click at [153, 399] on h3 "Historial de Ejecuciones" at bounding box center [139, 399] width 112 height 14
select select "10"
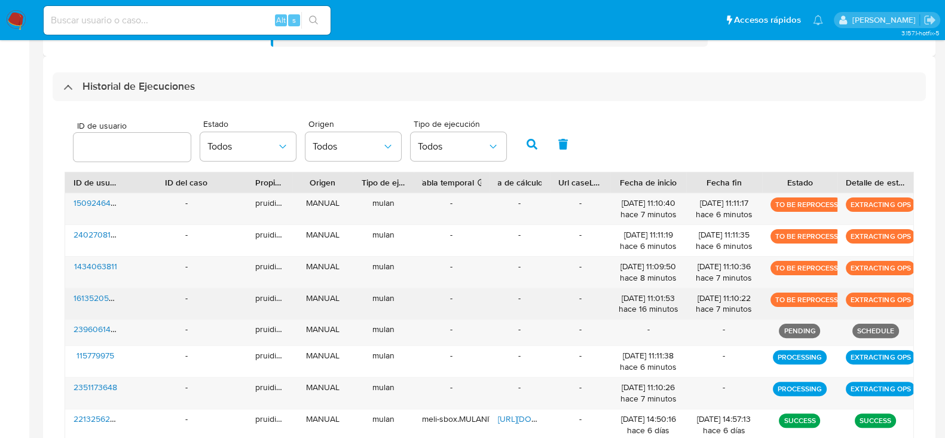
scroll to position [380, 0]
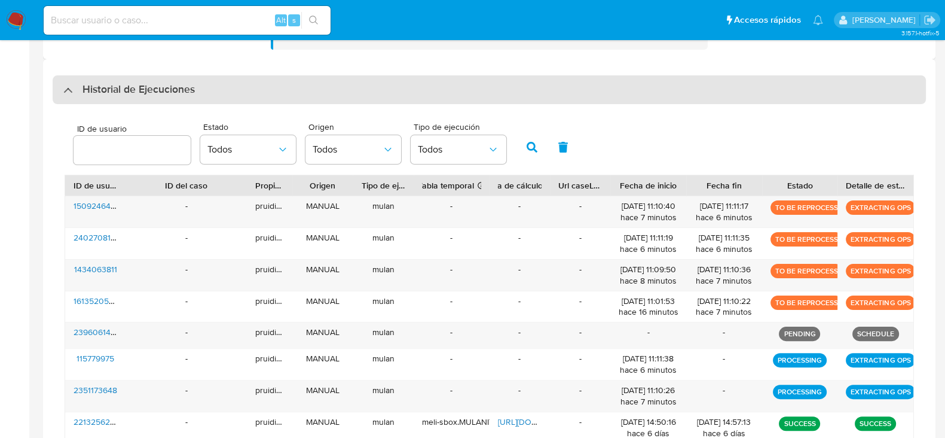
click at [88, 84] on h3 "Historial de Ejecuciones" at bounding box center [139, 90] width 112 height 14
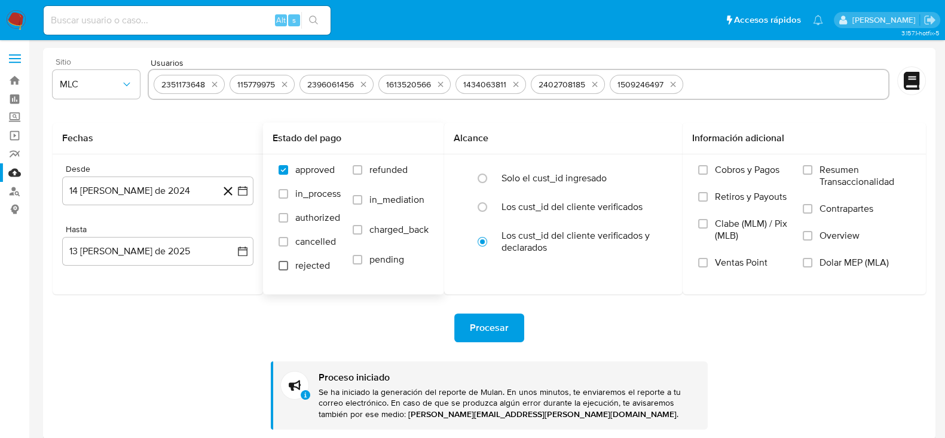
scroll to position [70, 0]
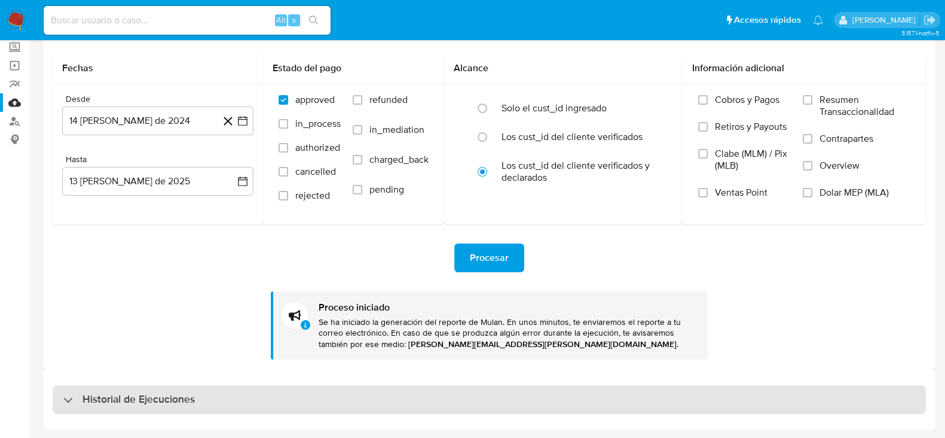
click at [138, 395] on h3 "Historial de Ejecuciones" at bounding box center [139, 399] width 112 height 14
select select "10"
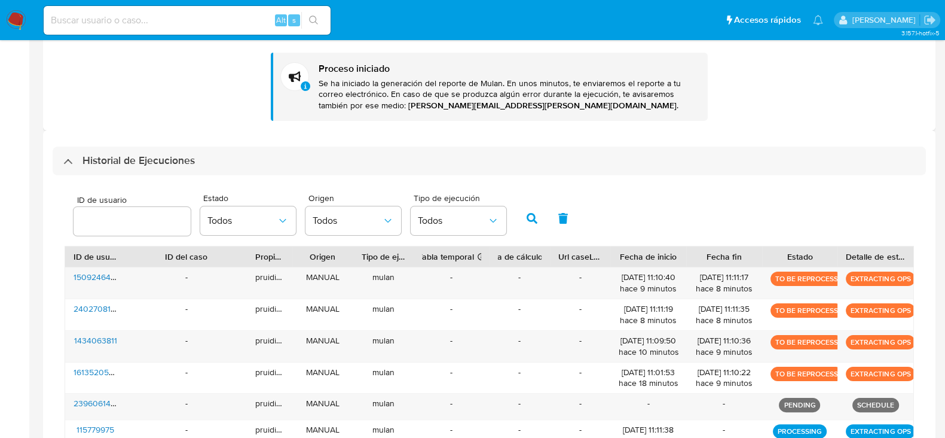
scroll to position [309, 0]
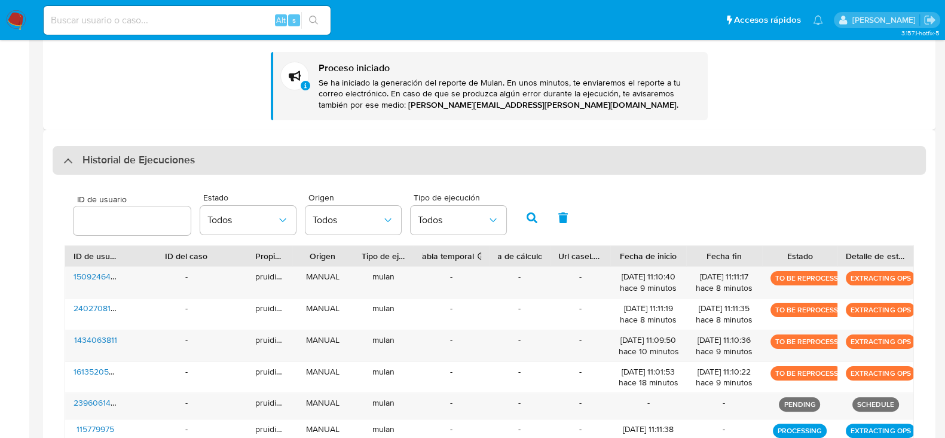
click at [202, 164] on div "Historial de Ejecuciones" at bounding box center [490, 160] width 874 height 29
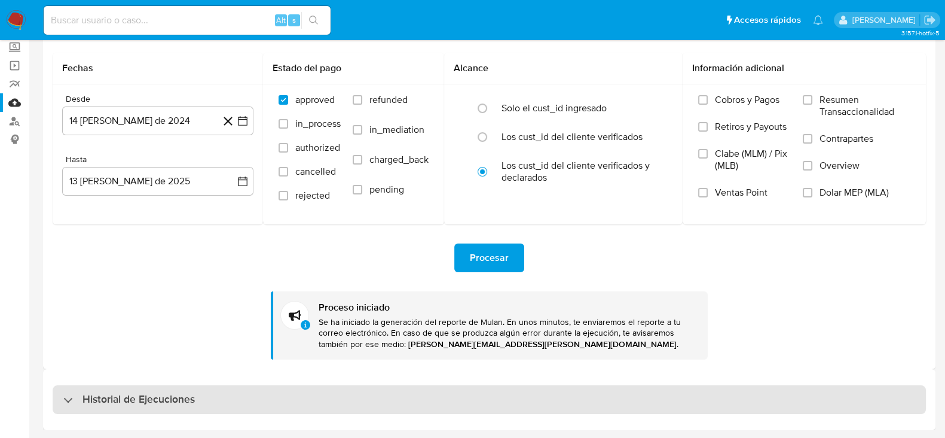
click at [85, 405] on h3 "Historial de Ejecuciones" at bounding box center [139, 399] width 112 height 14
select select "10"
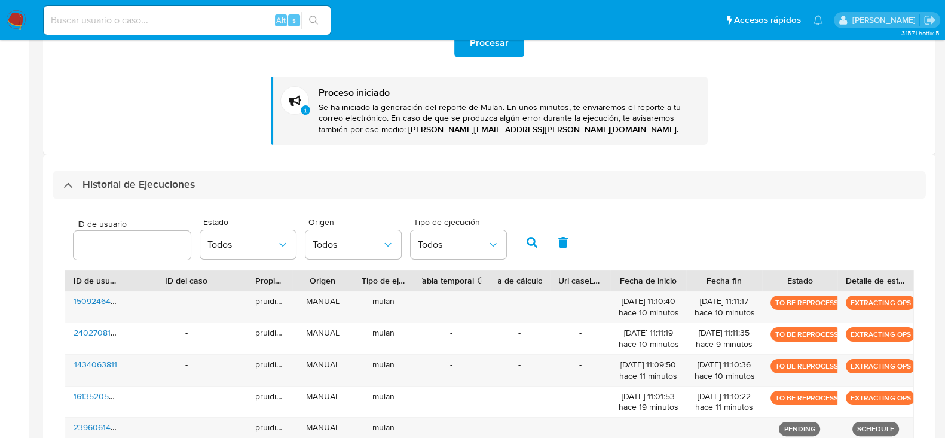
scroll to position [285, 0]
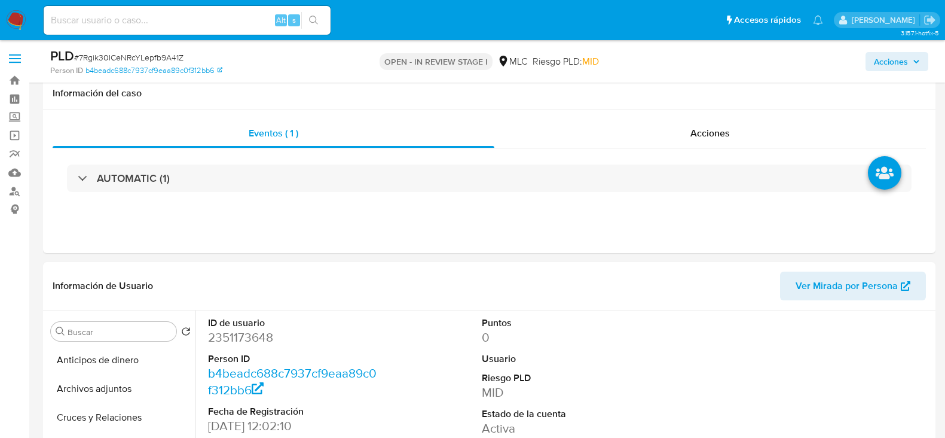
select select "10"
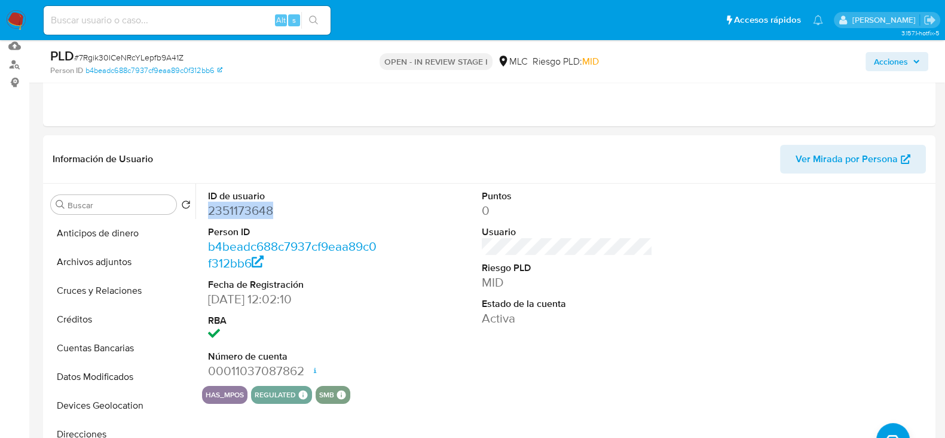
scroll to position [220, 0]
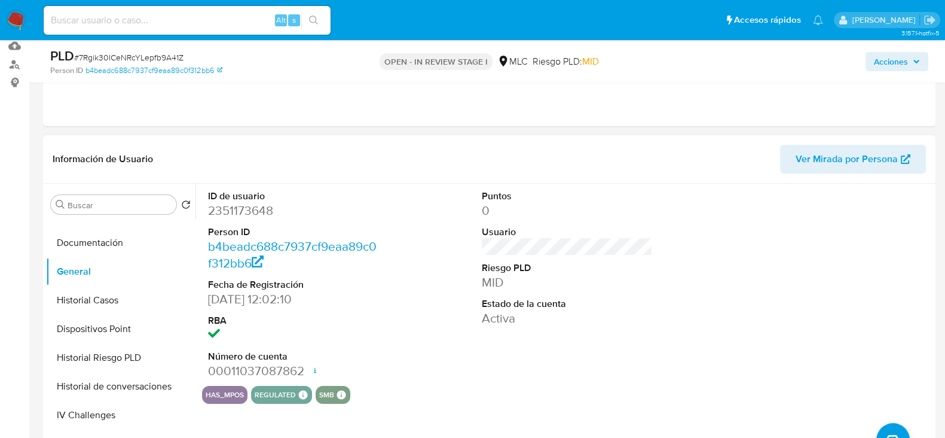
click at [264, 205] on dd "2351173648" at bounding box center [293, 210] width 171 height 17
copy dd "2351173648"
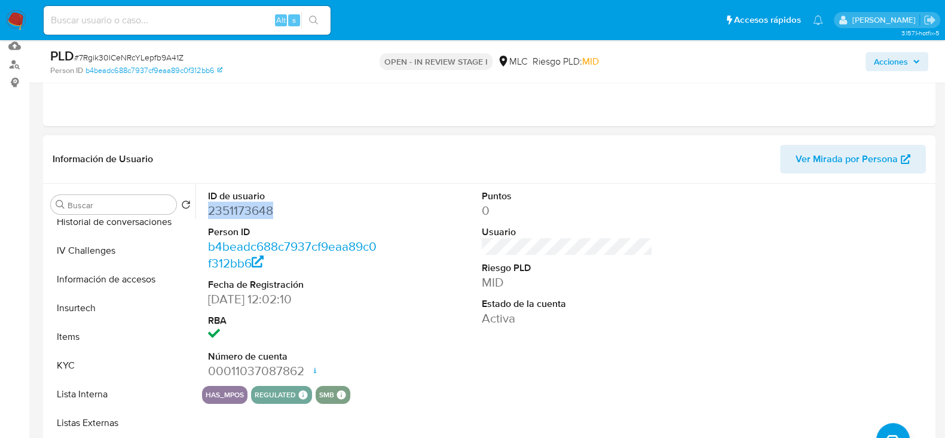
scroll to position [432, 0]
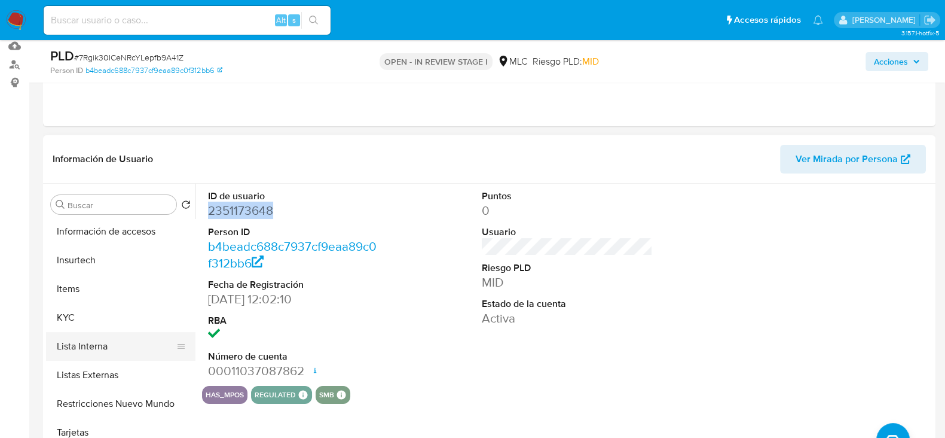
click at [65, 333] on button "Lista Interna" at bounding box center [116, 346] width 140 height 29
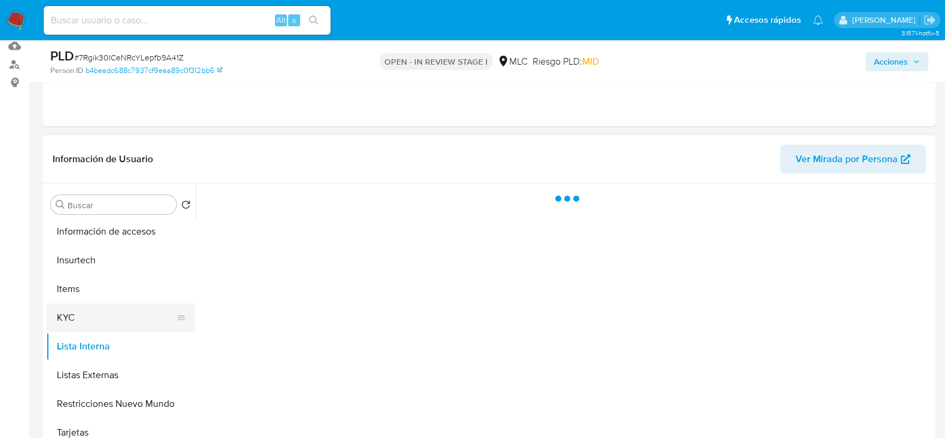
click at [78, 315] on button "KYC" at bounding box center [116, 317] width 140 height 29
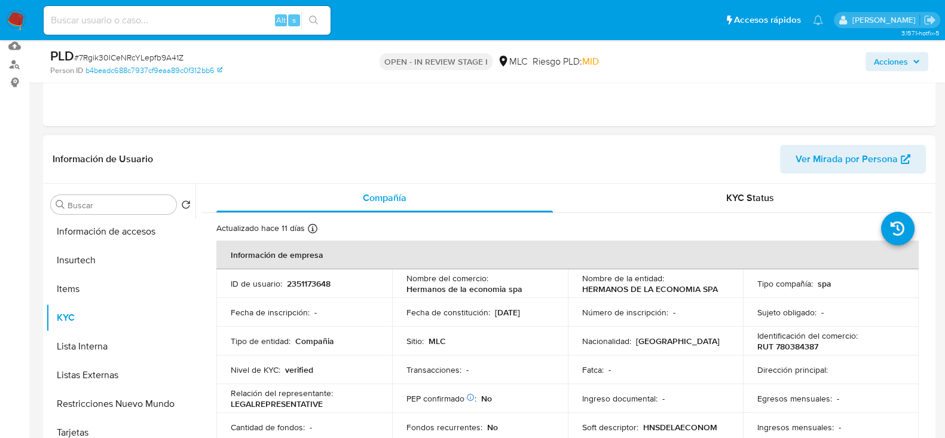
click at [789, 344] on p "RUT 780384387" at bounding box center [788, 346] width 61 height 11
copy p "780384387"
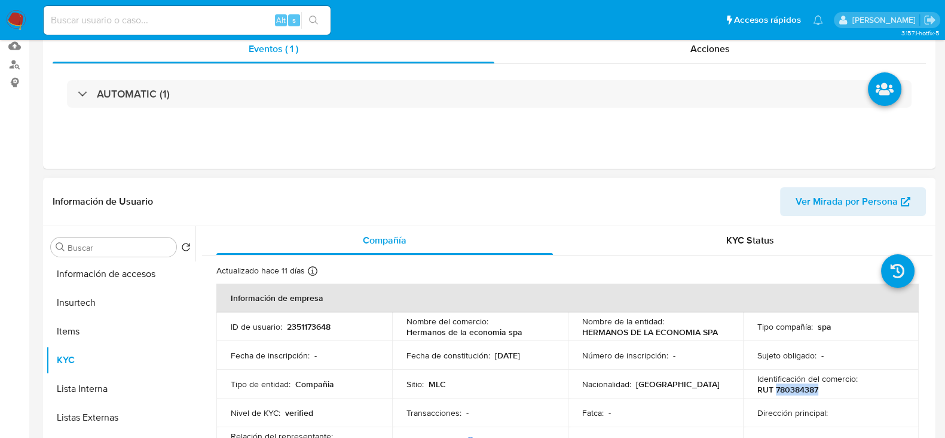
scroll to position [0, 0]
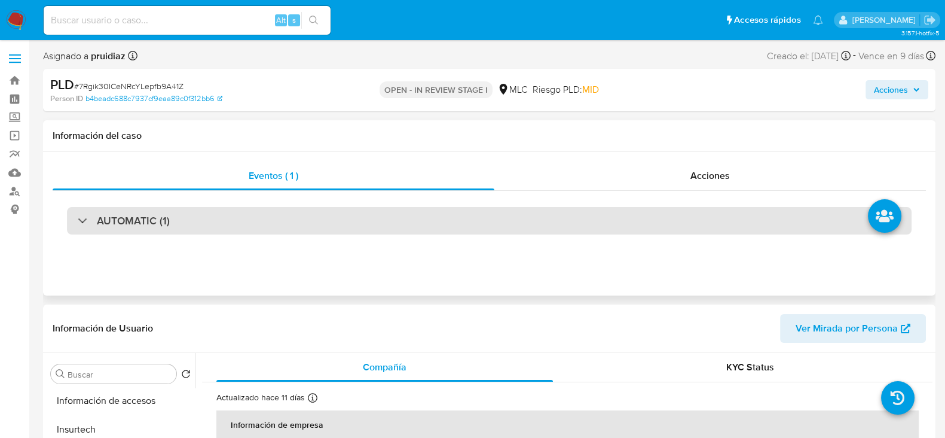
click at [168, 221] on h3 "AUTOMATIC (1)" at bounding box center [133, 220] width 73 height 13
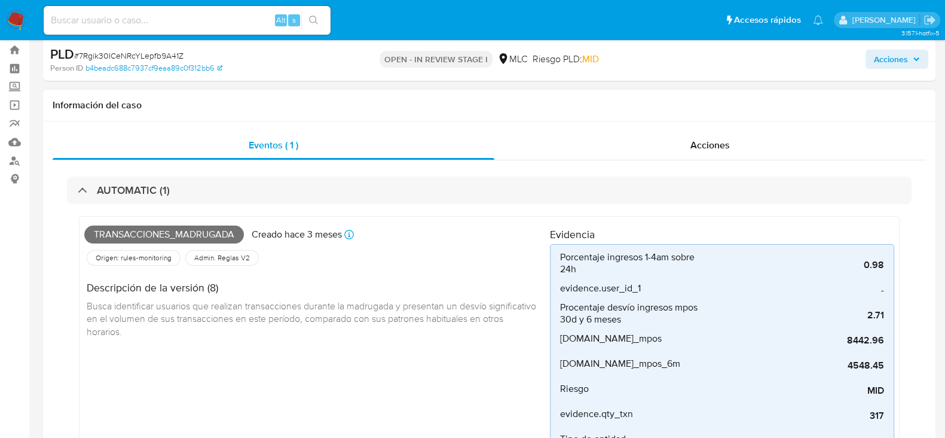
scroll to position [22, 0]
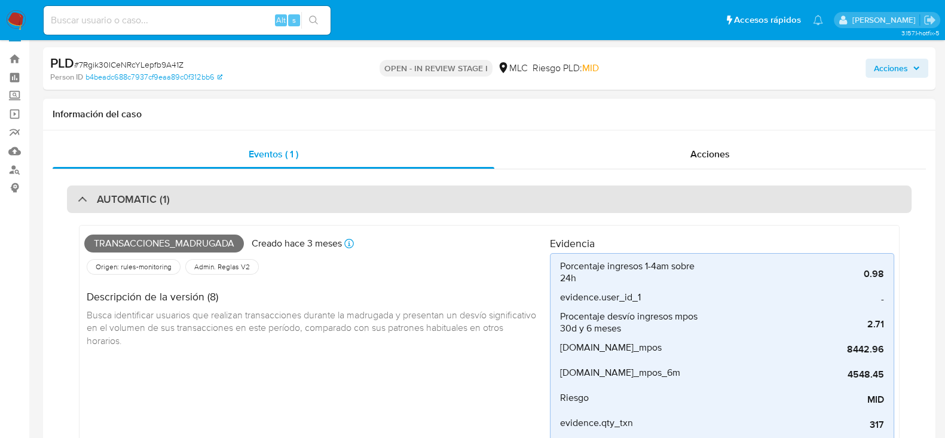
click at [218, 196] on div "AUTOMATIC (1)" at bounding box center [489, 199] width 845 height 28
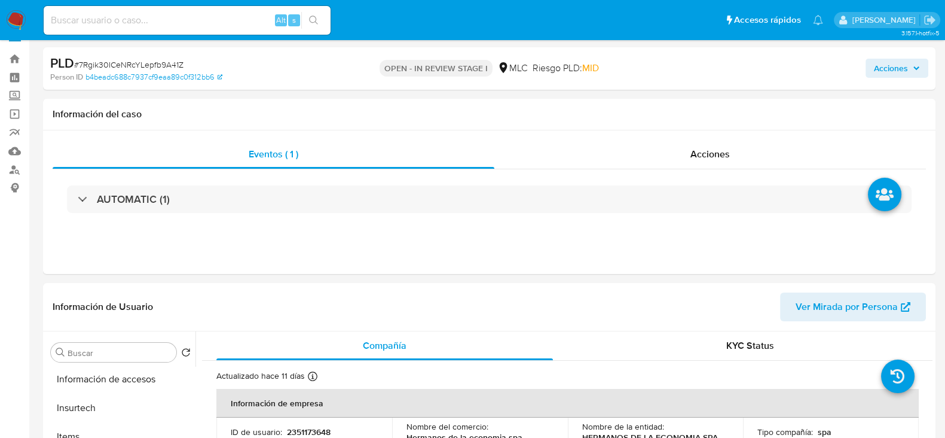
click at [151, 68] on span "# 7Rgik30ICeNRcYLepfb9A41Z" at bounding box center [128, 65] width 109 height 12
copy span "7Rgik30ICeNRcYLepfb9A41Z"
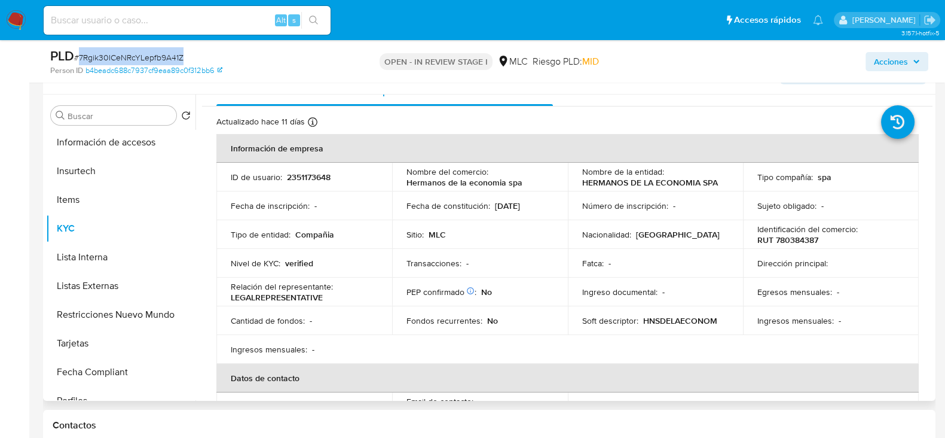
scroll to position [16, 0]
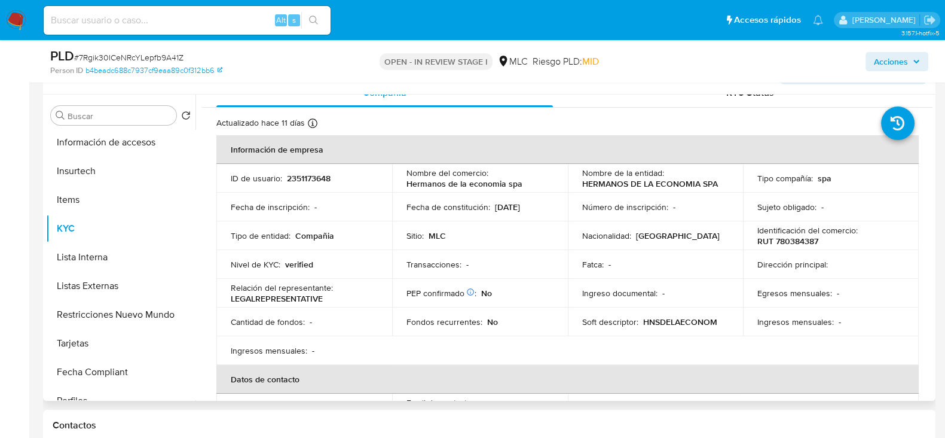
click at [795, 236] on p "RUT 780384387" at bounding box center [788, 241] width 61 height 11
copy p "780384387"
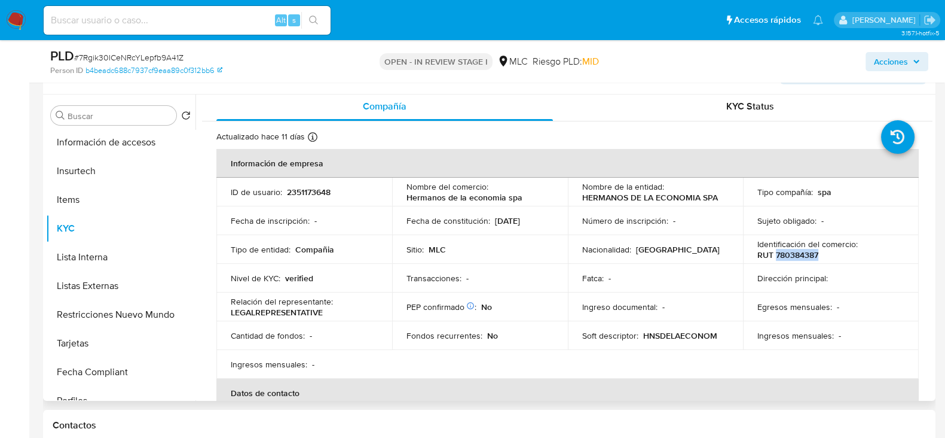
click at [799, 254] on p "RUT 780384387" at bounding box center [788, 254] width 61 height 11
click at [795, 256] on p "RUT 780384387" at bounding box center [788, 254] width 61 height 11
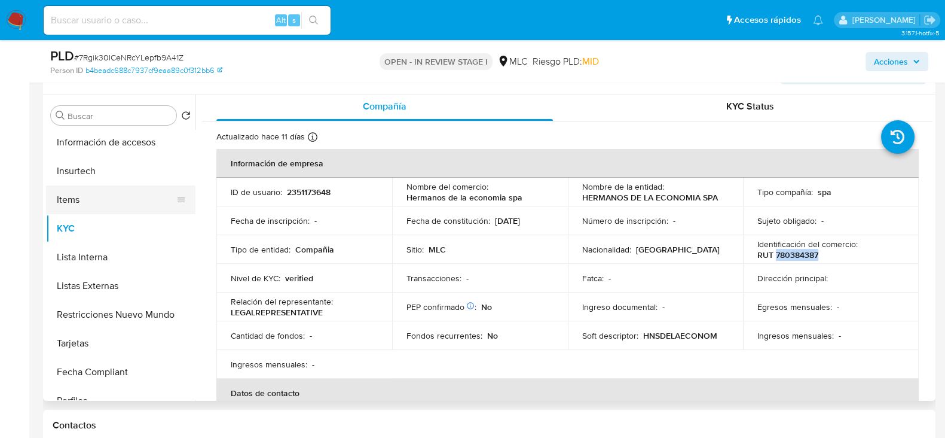
scroll to position [0, 0]
click at [121, 202] on button "Cruces y Relaciones" at bounding box center [116, 201] width 140 height 29
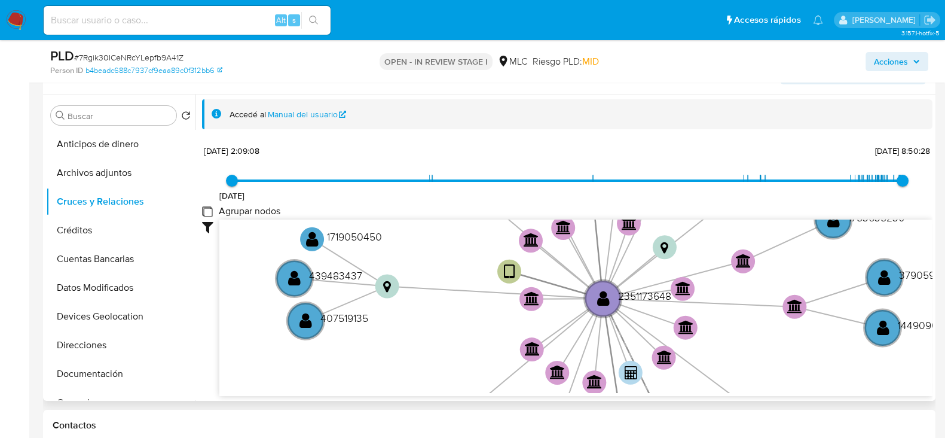
click at [207, 207] on group_nodes "Agrupar nodos" at bounding box center [207, 211] width 10 height 10
checkbox group_nodes "true"
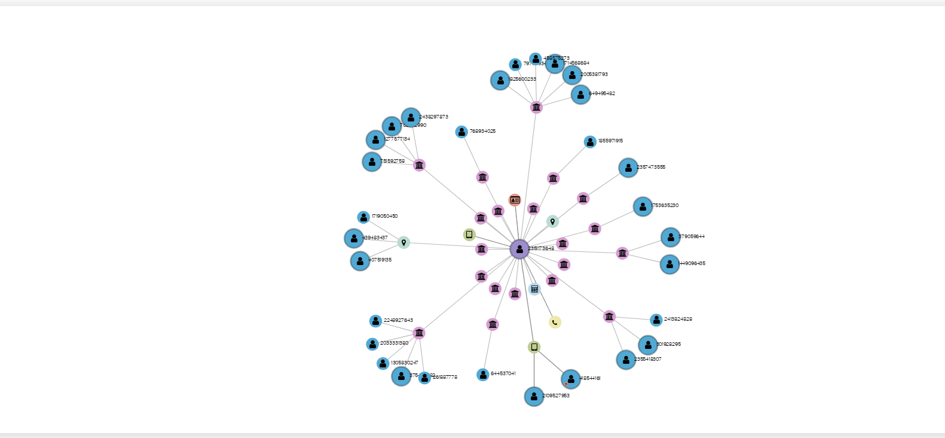
scroll to position [216, 0]
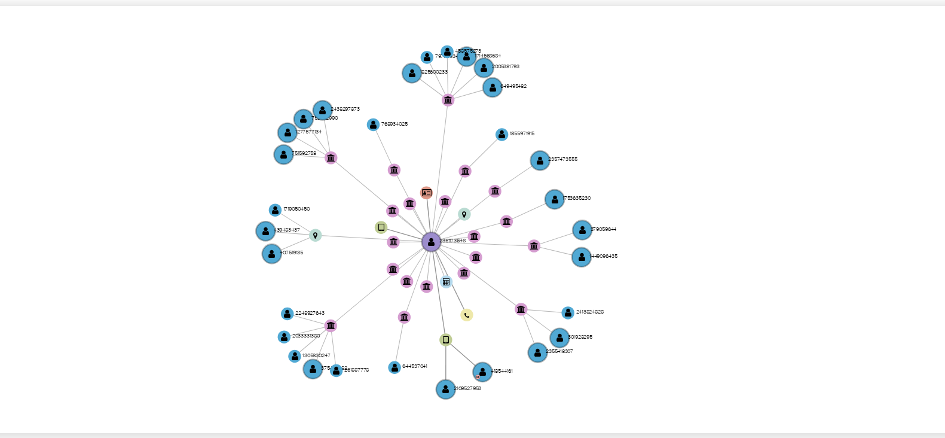
drag, startPoint x: 651, startPoint y: 347, endPoint x: 614, endPoint y: 344, distance: 36.6
click at [614, 344] on icon "device-67c886fd313b8f40009a2469  user-2109527953  2109527953 user-2351173648 …" at bounding box center [575, 304] width 713 height 173
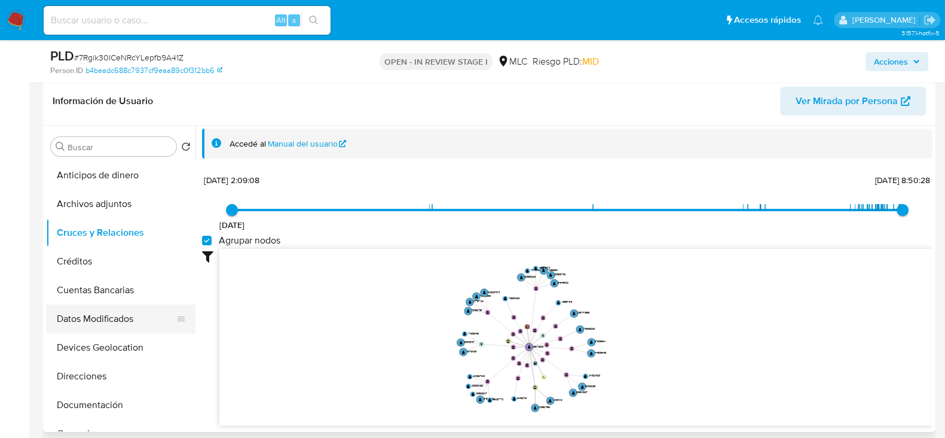
scroll to position [61, 0]
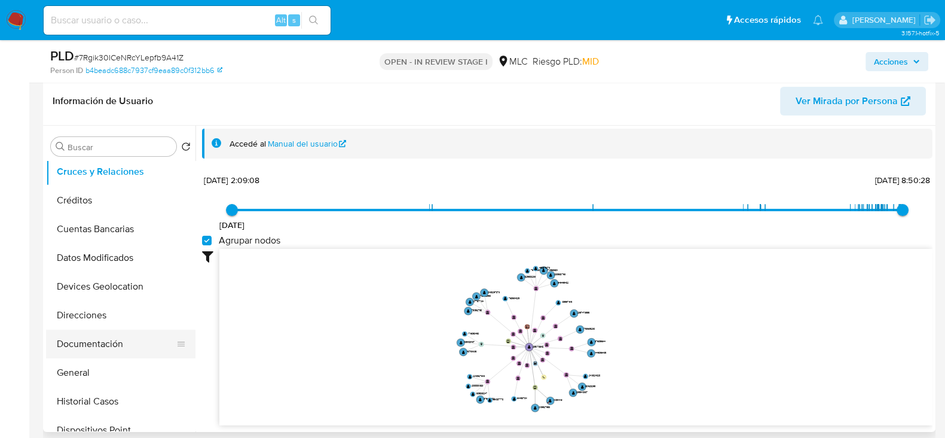
click at [73, 345] on button "Documentación" at bounding box center [116, 343] width 140 height 29
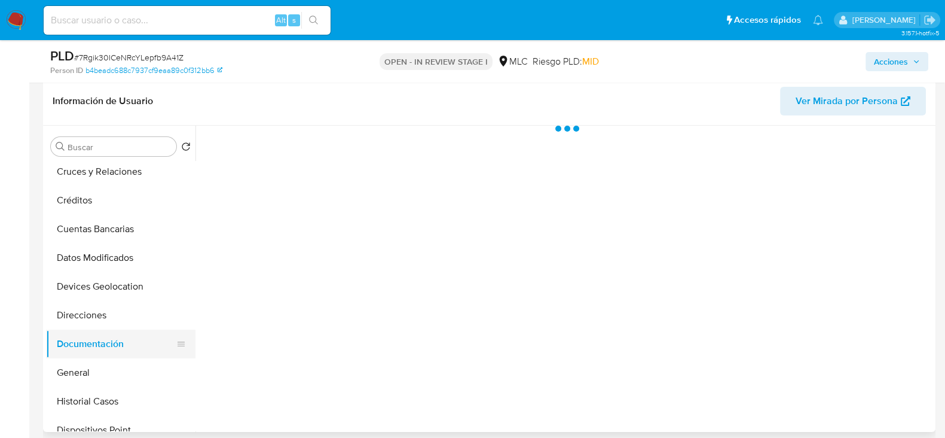
scroll to position [0, 0]
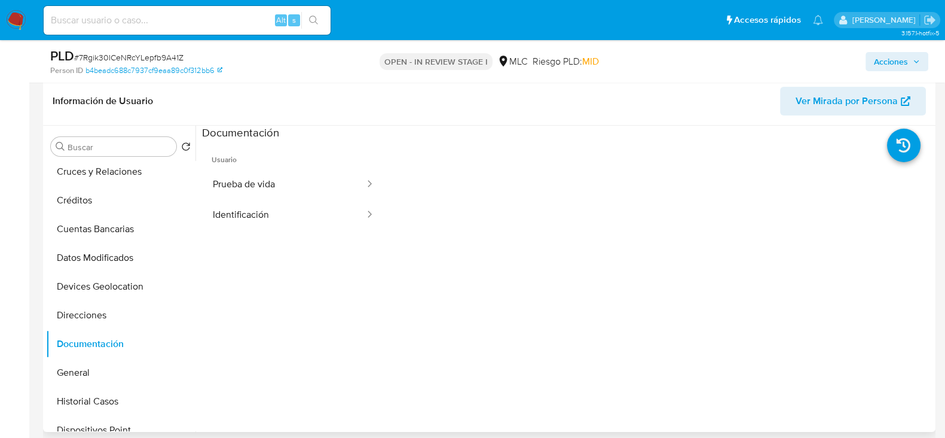
click at [313, 167] on span "Usuario" at bounding box center [293, 155] width 183 height 29
click at [305, 175] on button "Prueba de vida" at bounding box center [284, 184] width 164 height 30
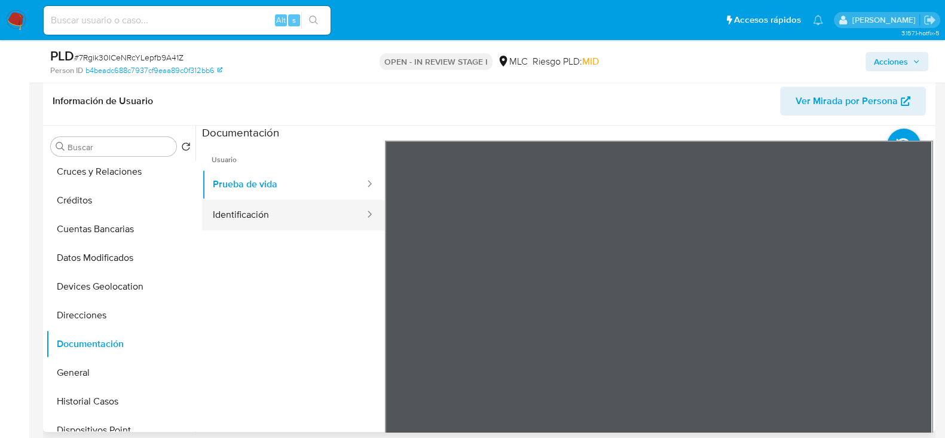
click at [278, 219] on button "Identificación" at bounding box center [284, 215] width 164 height 30
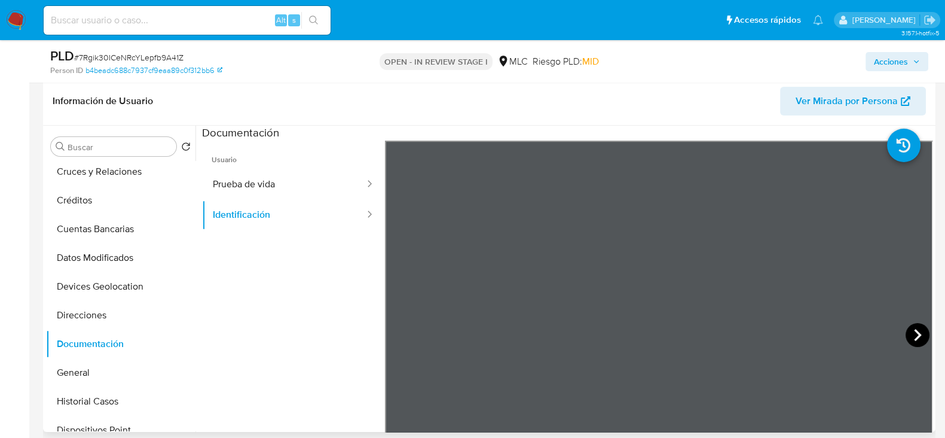
click at [911, 327] on icon at bounding box center [918, 335] width 24 height 24
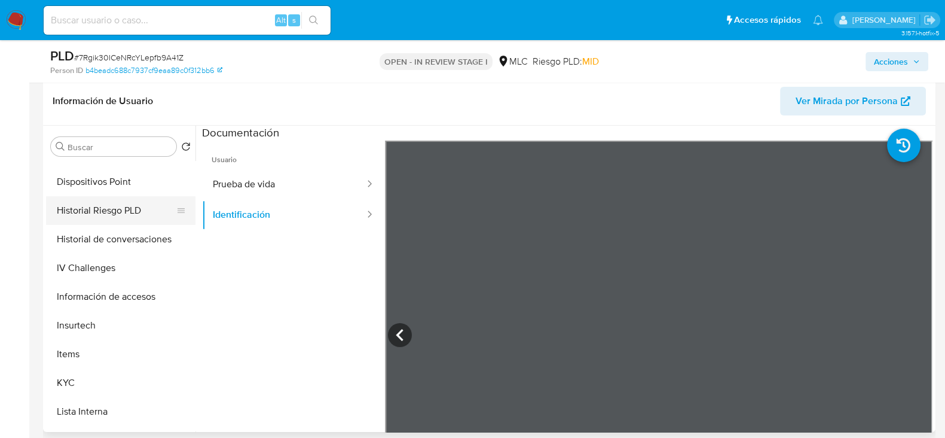
scroll to position [310, 0]
click at [63, 379] on button "KYC" at bounding box center [116, 381] width 140 height 29
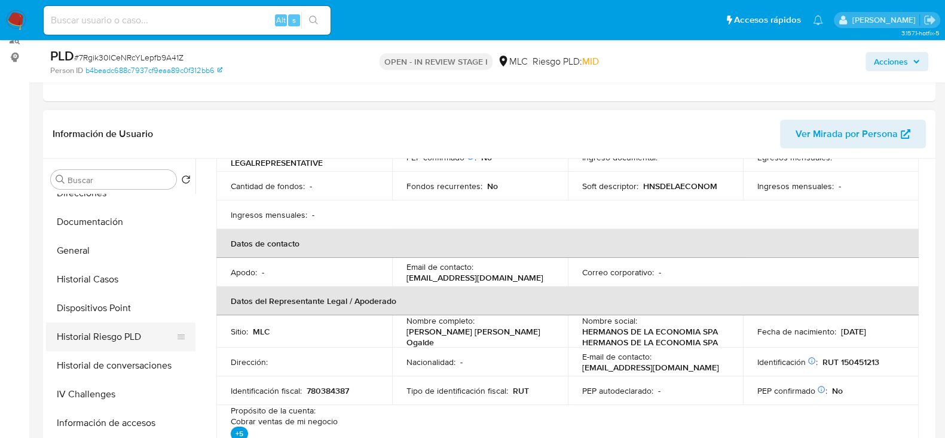
scroll to position [213, 0]
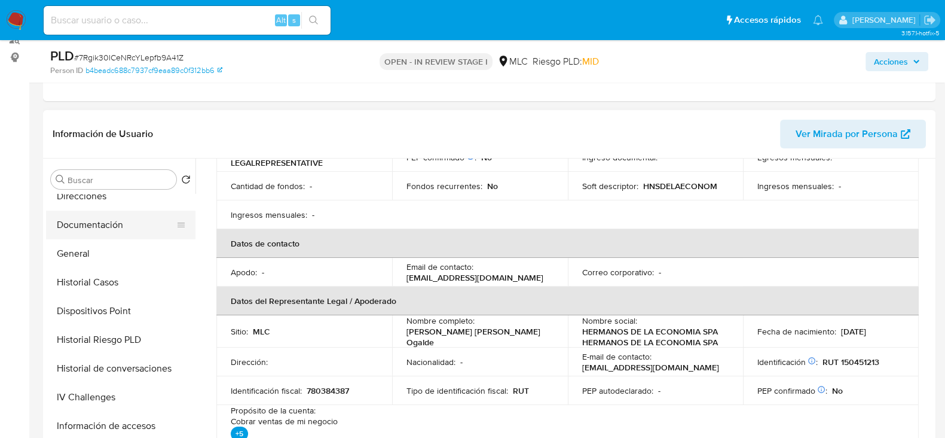
click at [89, 228] on button "Documentación" at bounding box center [116, 224] width 140 height 29
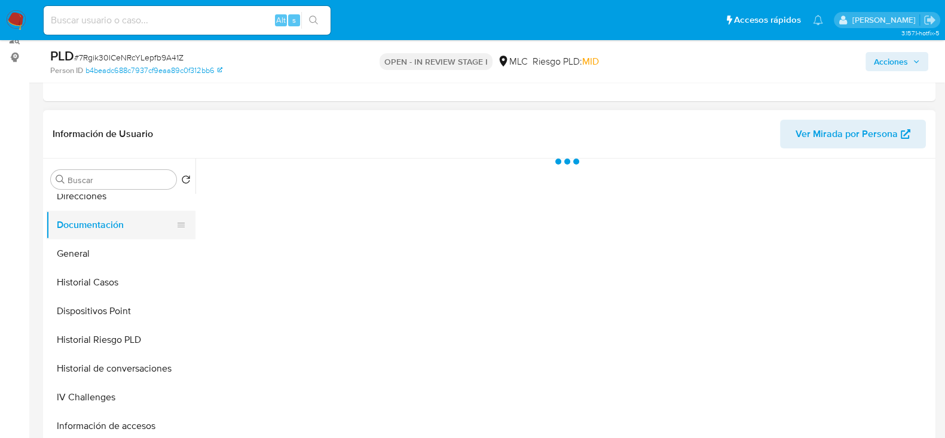
scroll to position [0, 0]
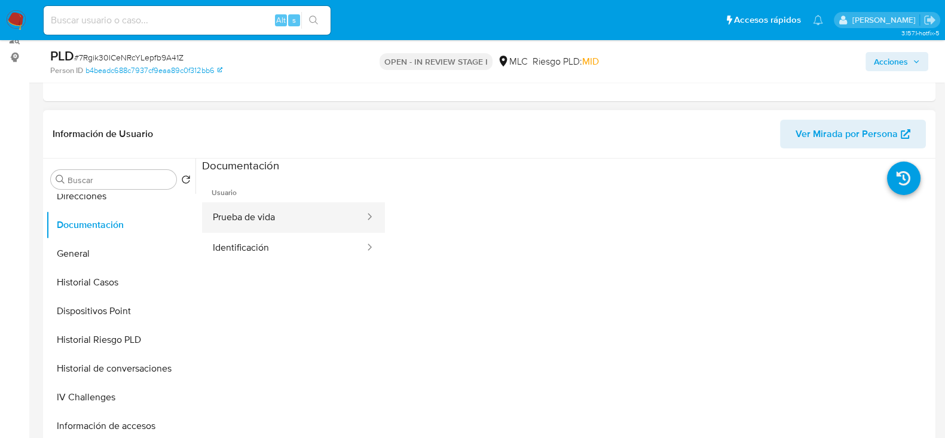
click at [300, 219] on button "Prueba de vida" at bounding box center [284, 217] width 164 height 30
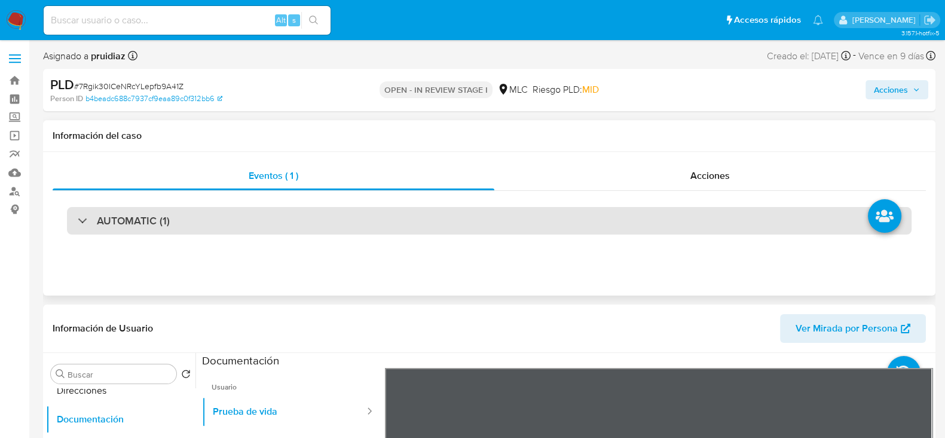
click at [141, 208] on div "AUTOMATIC (1)" at bounding box center [489, 221] width 845 height 28
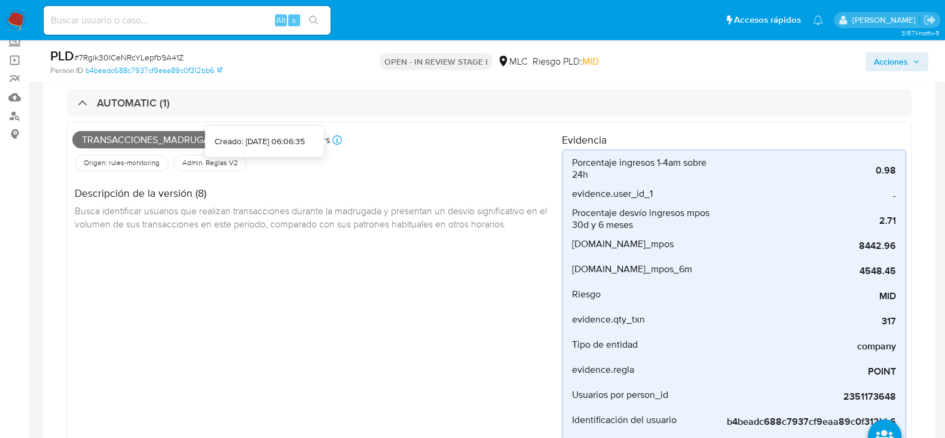
scroll to position [74, 0]
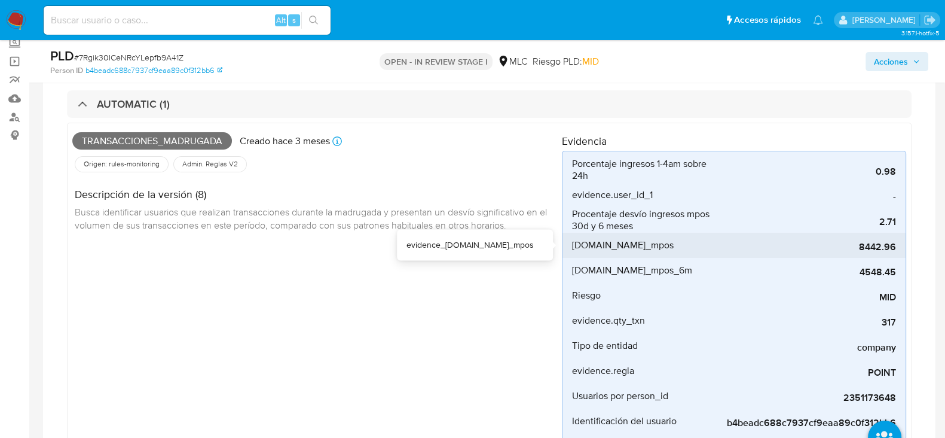
drag, startPoint x: 858, startPoint y: 249, endPoint x: 881, endPoint y: 247, distance: 22.8
click at [881, 247] on span "8442.96" at bounding box center [806, 247] width 179 height 12
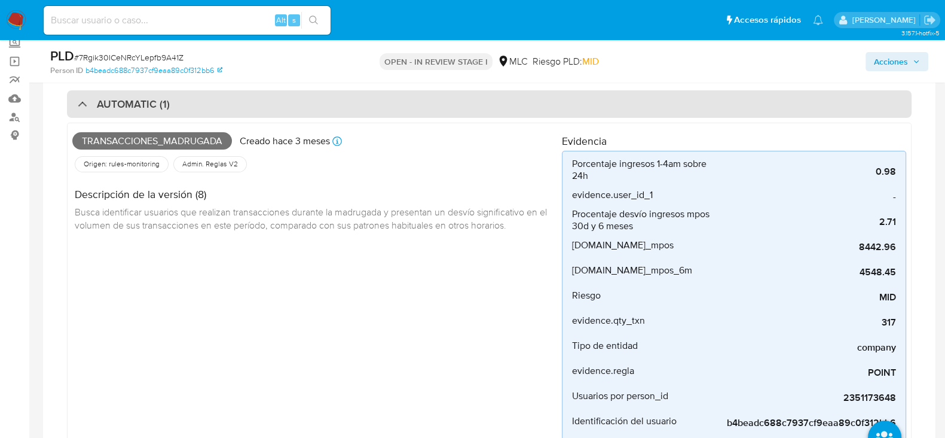
click at [344, 111] on div "AUTOMATIC (1)" at bounding box center [489, 104] width 845 height 28
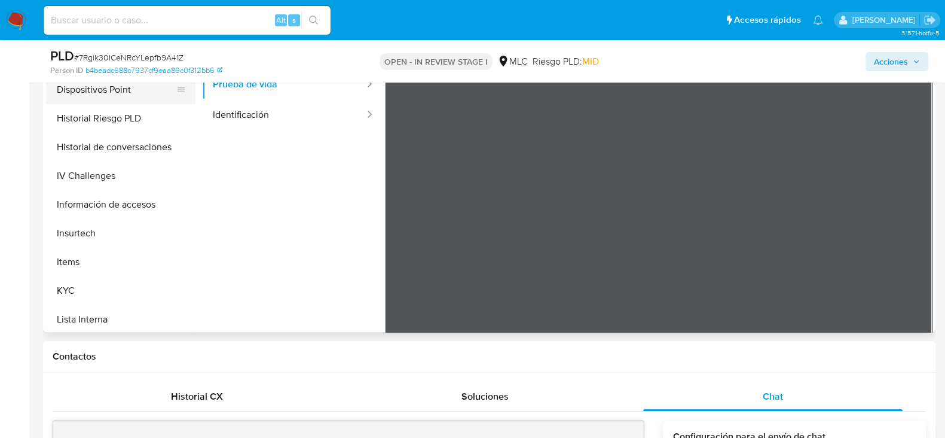
scroll to position [385, 0]
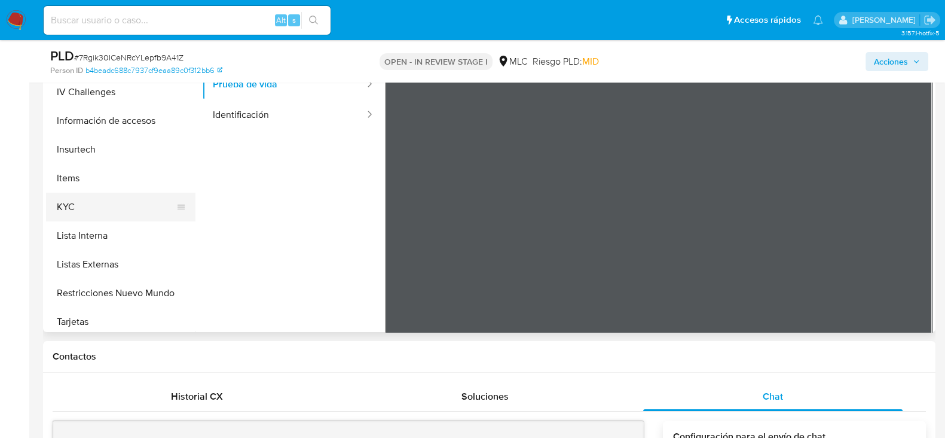
click at [78, 199] on button "KYC" at bounding box center [116, 207] width 140 height 29
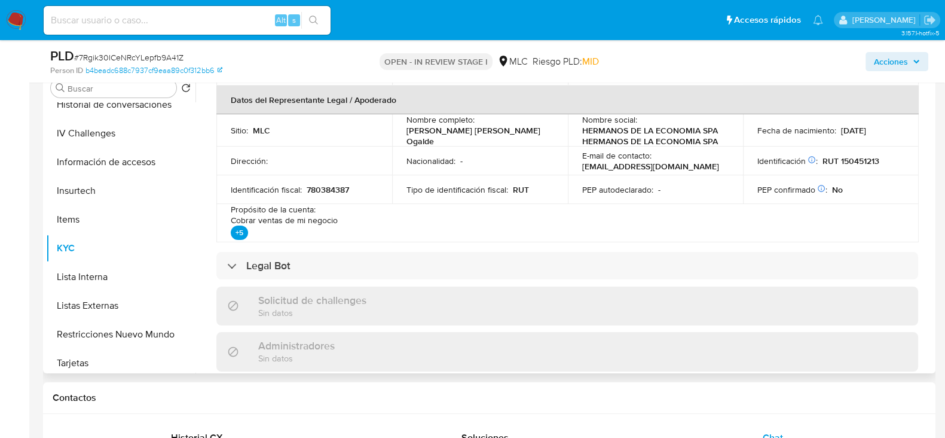
scroll to position [324, 0]
drag, startPoint x: 576, startPoint y: 131, endPoint x: 698, endPoint y: 130, distance: 122.6
click at [698, 130] on td "Nombre social : HERMANOS DE LA ECONOMIA SPA HERMANOS DE LA ECONOMIA SPA" at bounding box center [656, 131] width 176 height 32
copy p "HERMANOS DE LA ECONOMIA"
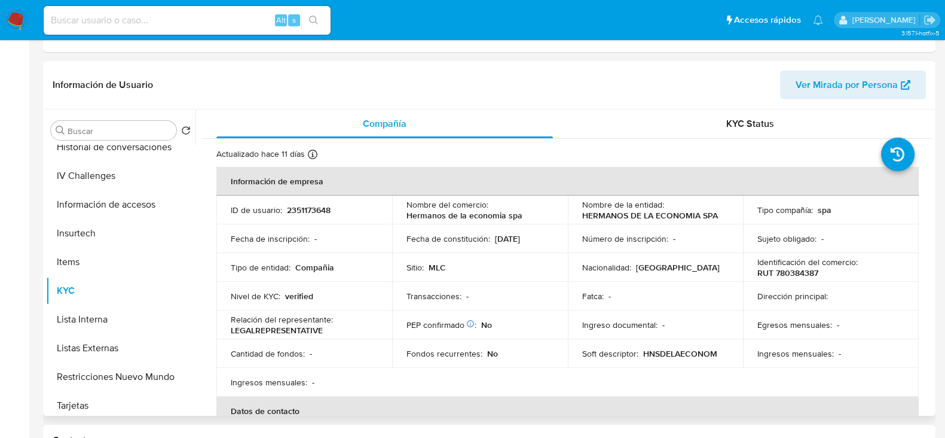
scroll to position [0, 0]
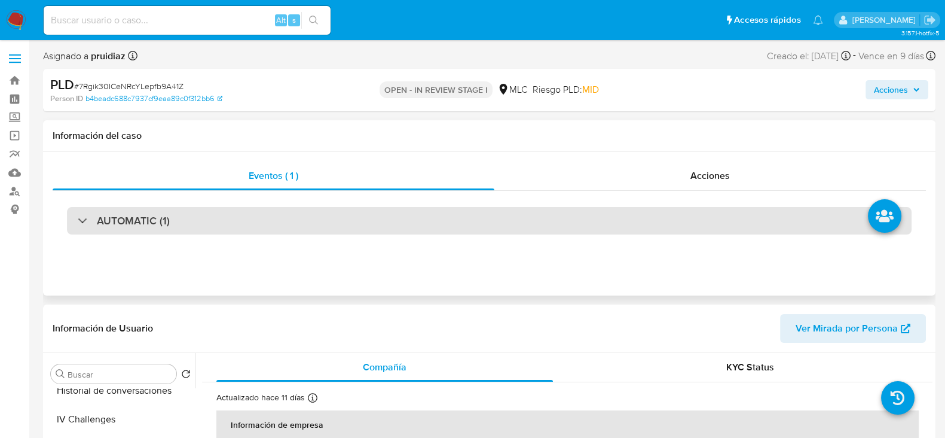
click at [138, 222] on h3 "AUTOMATIC (1)" at bounding box center [133, 220] width 73 height 13
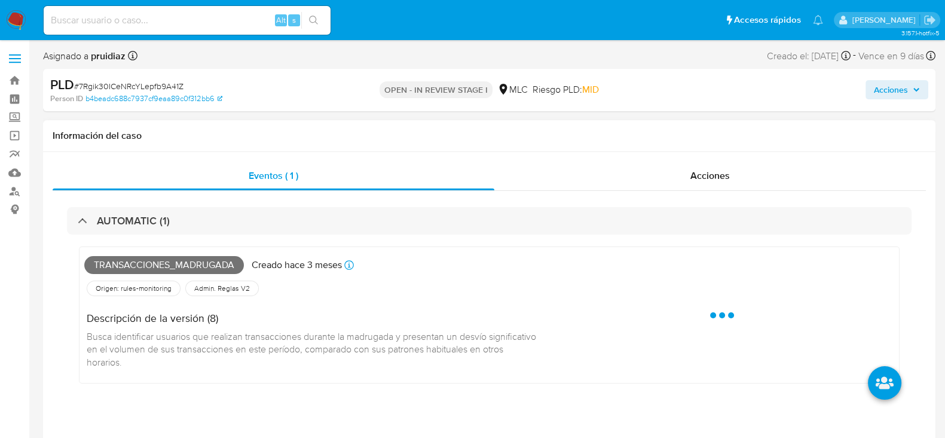
click at [117, 264] on span "Transacciones_madrugada" at bounding box center [164, 265] width 160 height 18
copy span "Transacciones_madrugada"
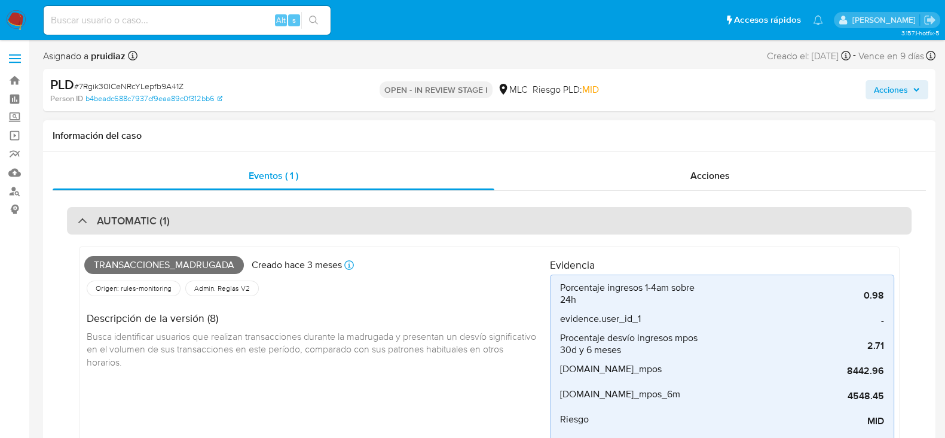
click at [170, 231] on div "AUTOMATIC (1)" at bounding box center [489, 221] width 845 height 28
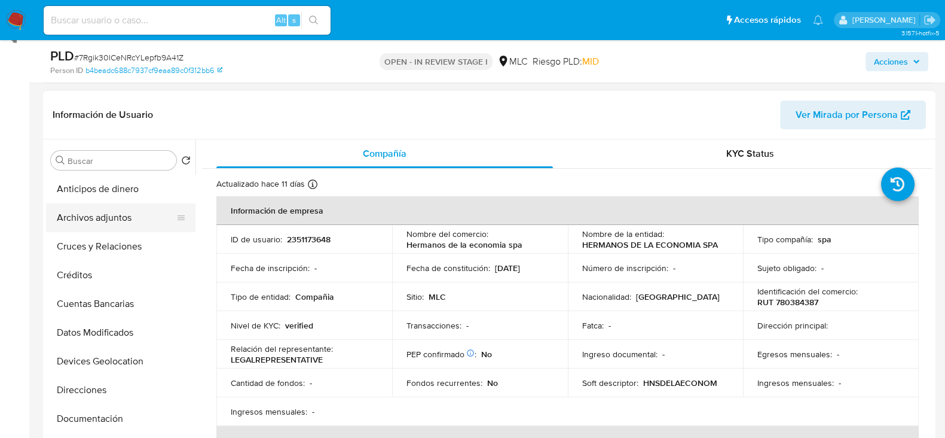
click at [99, 227] on button "Archivos adjuntos" at bounding box center [116, 217] width 140 height 29
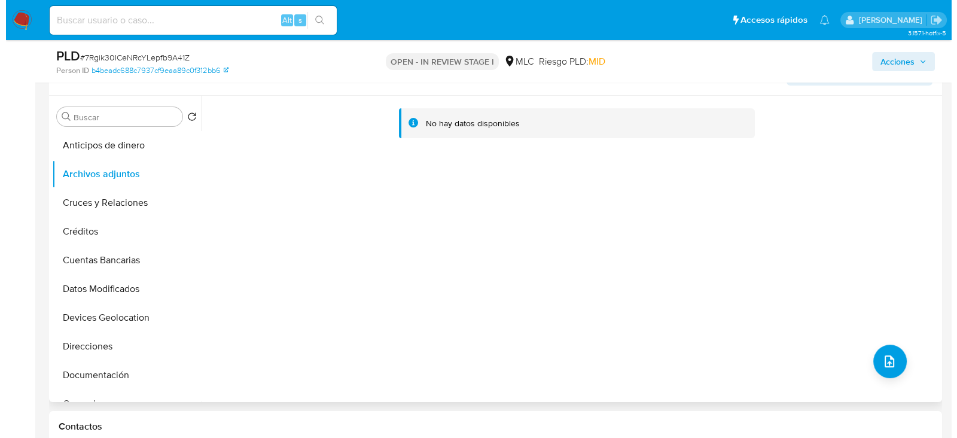
scroll to position [213, 0]
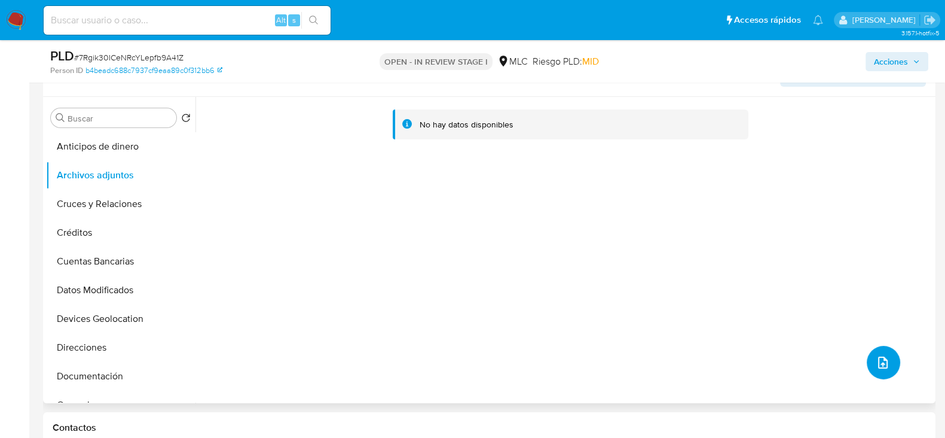
click at [878, 351] on button "upload-file" at bounding box center [883, 362] width 33 height 33
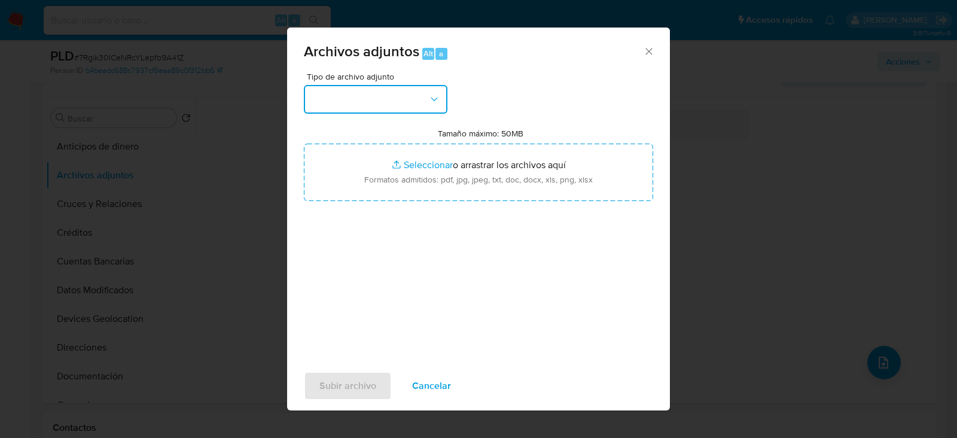
click at [369, 91] on button "button" at bounding box center [376, 99] width 144 height 29
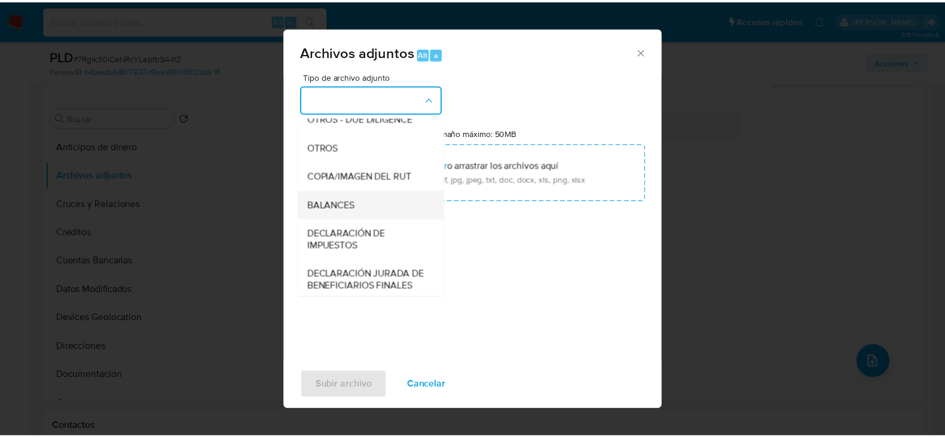
scroll to position [168, 0]
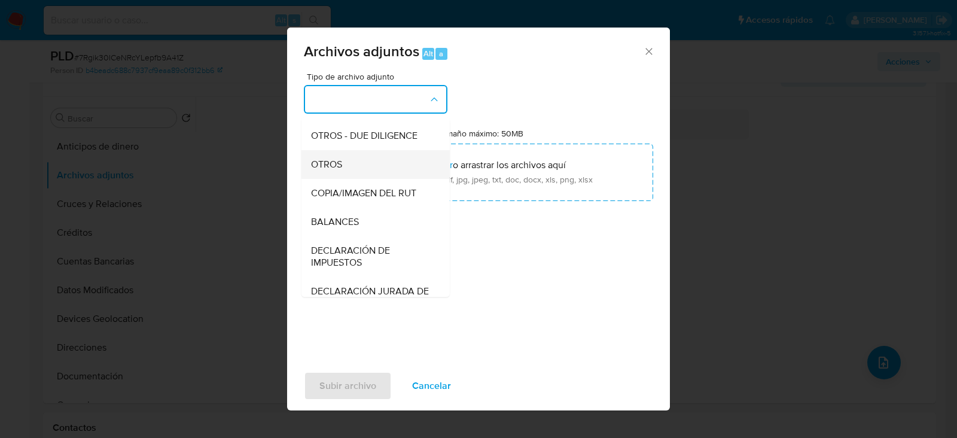
click at [325, 170] on span "OTROS" at bounding box center [326, 164] width 31 height 12
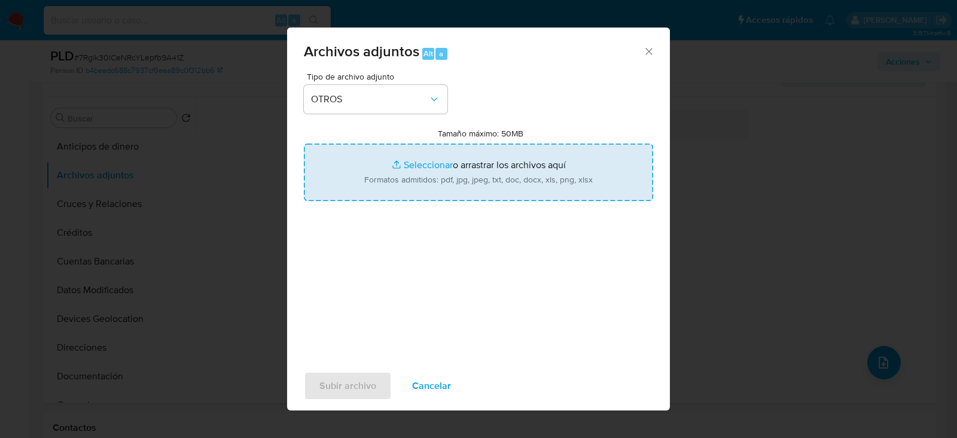
click at [423, 179] on input "Tamaño máximo: 50MB Seleccionar archivos" at bounding box center [478, 172] width 349 height 57
type input "C:\fakepath\2351173648 - 01_09_2025.xlsx"
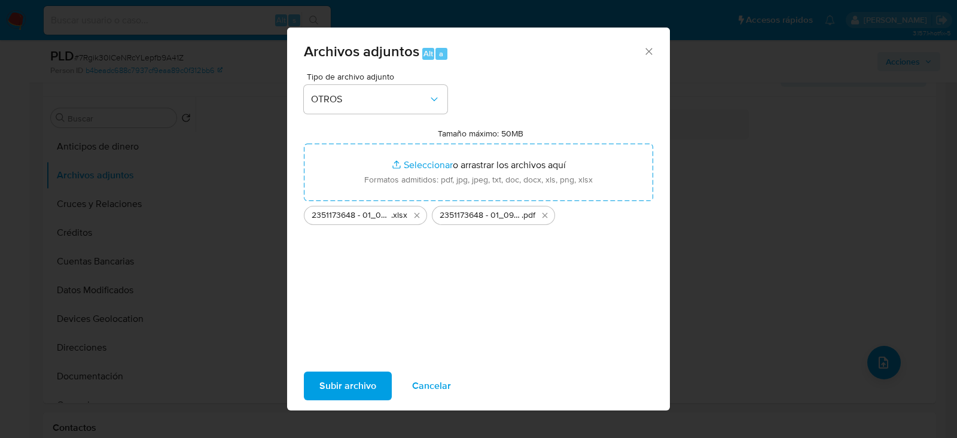
click at [356, 387] on span "Subir archivo" at bounding box center [347, 386] width 57 height 26
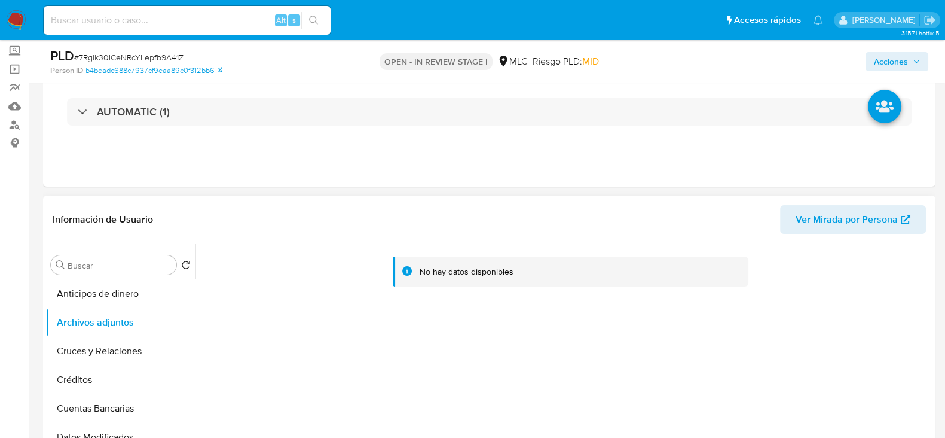
scroll to position [65, 0]
click at [106, 298] on button "Anticipos de dinero" at bounding box center [116, 294] width 140 height 29
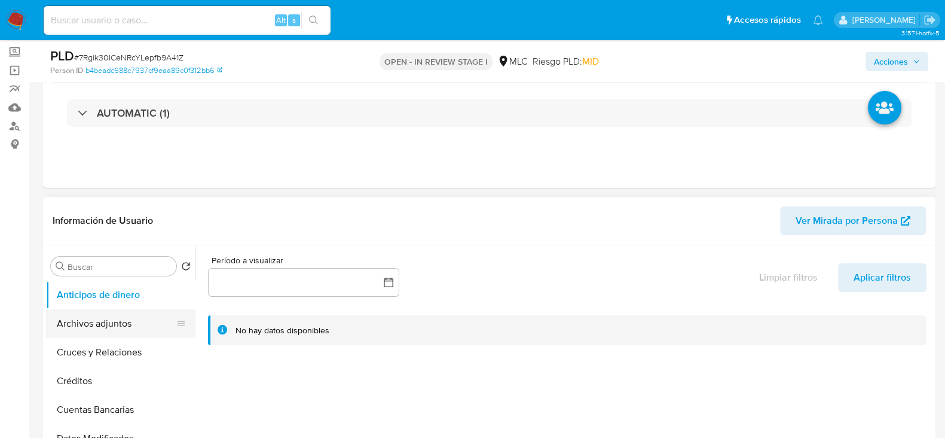
click at [115, 321] on button "Archivos adjuntos" at bounding box center [116, 323] width 140 height 29
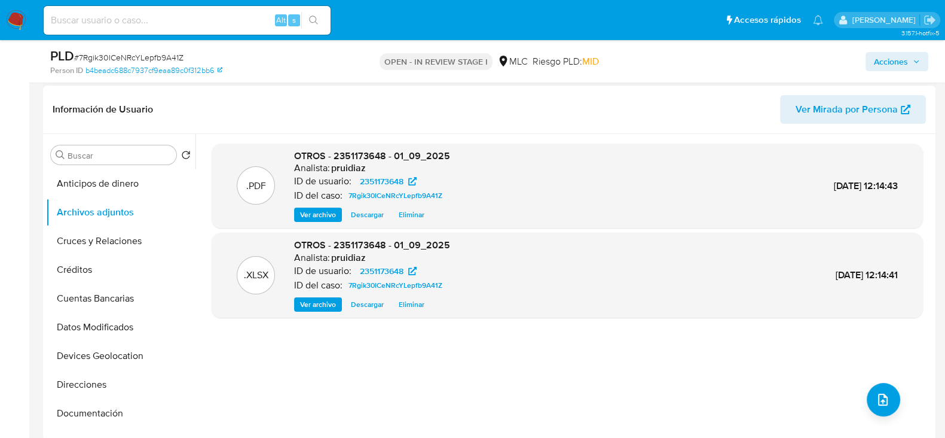
scroll to position [0, 0]
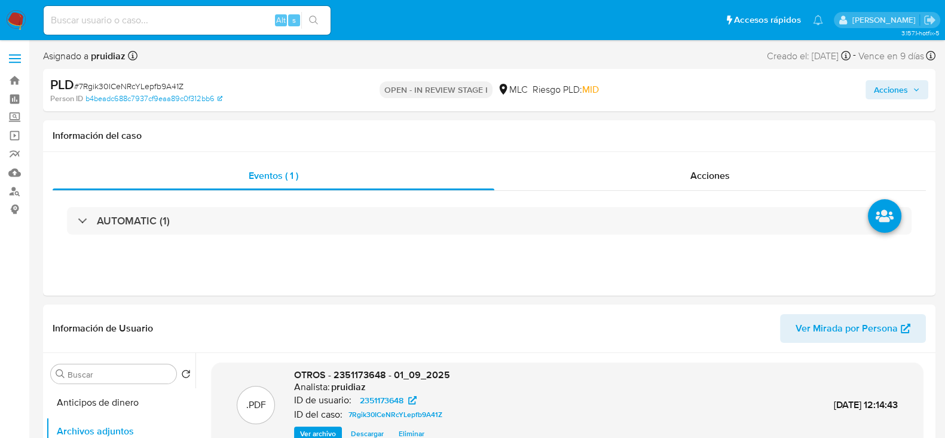
click at [896, 85] on span "Acciones" at bounding box center [891, 89] width 34 height 19
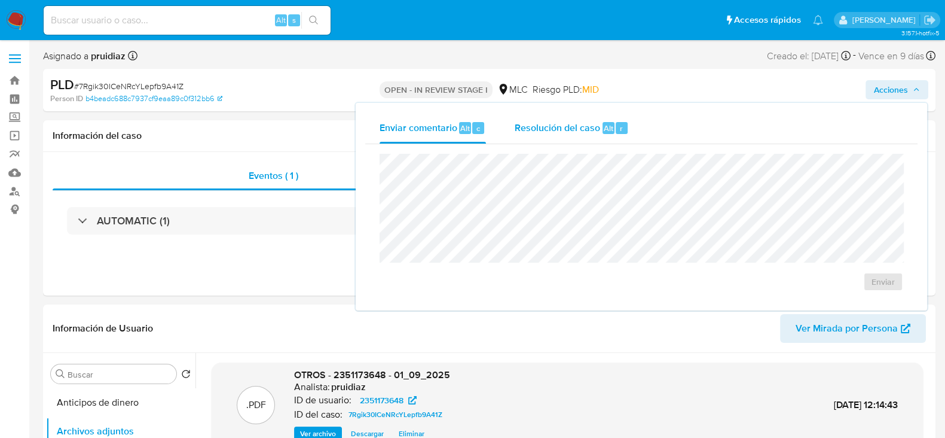
click at [550, 117] on div "Resolución del caso Alt r" at bounding box center [572, 127] width 114 height 31
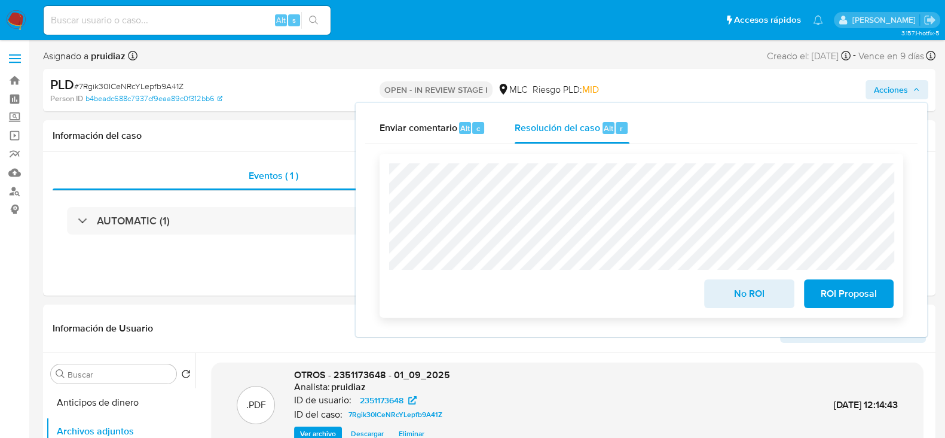
click at [761, 303] on span "No ROI" at bounding box center [749, 293] width 59 height 26
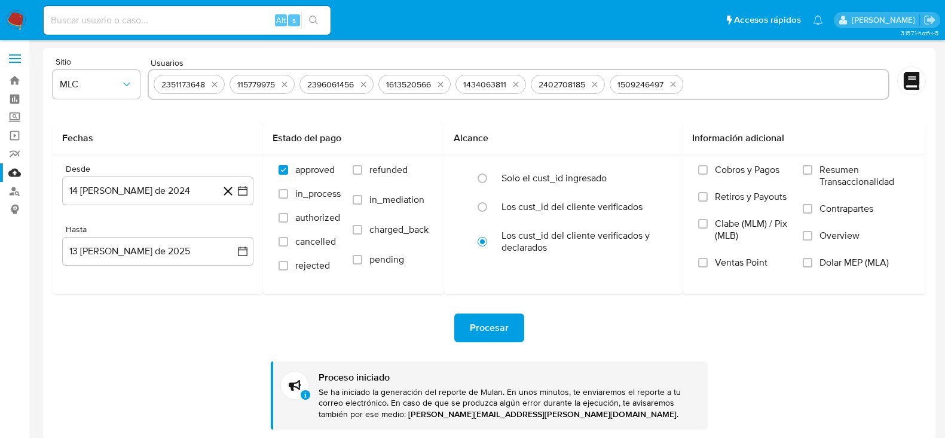
select select "10"
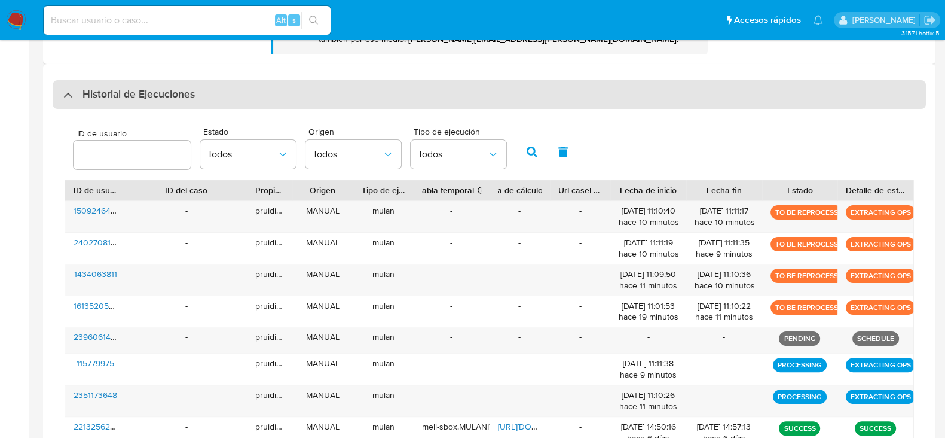
click at [161, 103] on div "Historial de Ejecuciones" at bounding box center [490, 94] width 874 height 29
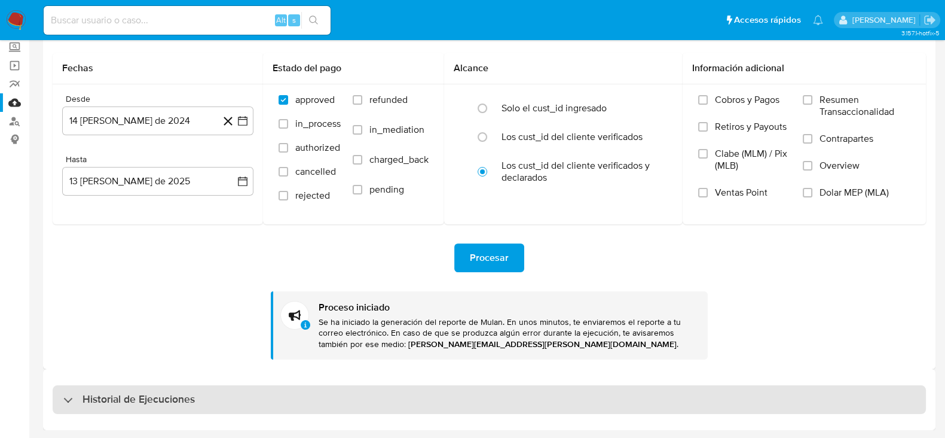
scroll to position [70, 0]
click at [121, 392] on h3 "Historial de Ejecuciones" at bounding box center [139, 399] width 112 height 14
select select "10"
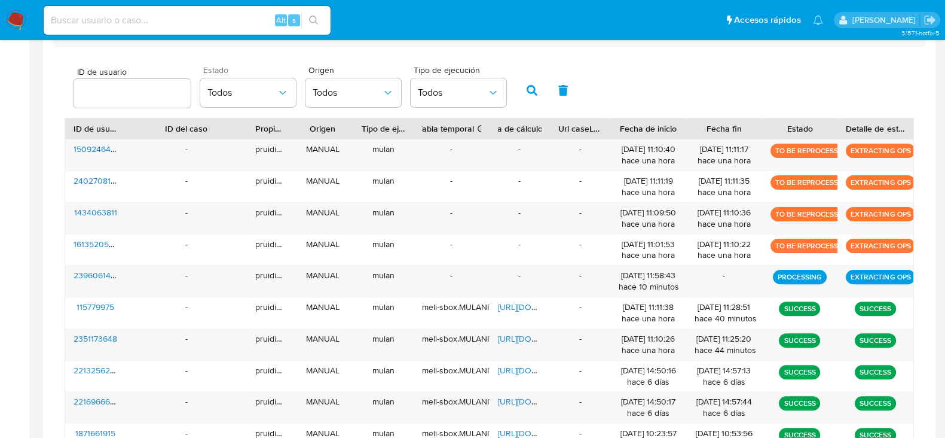
scroll to position [440, 0]
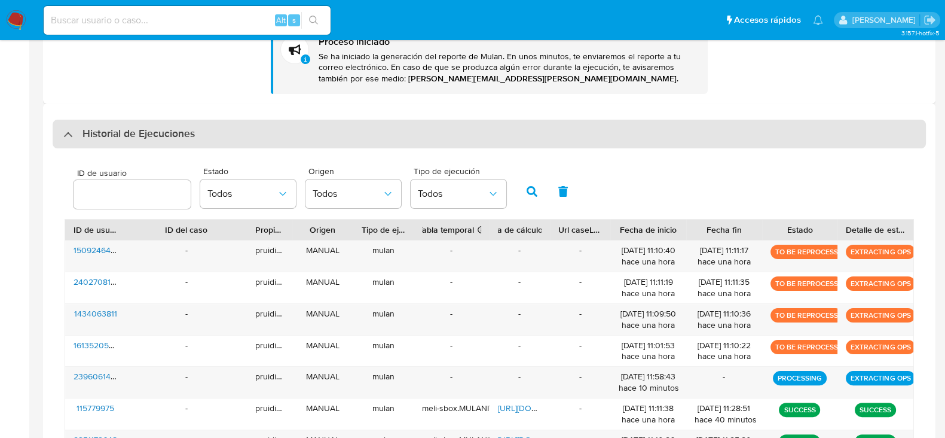
click at [161, 127] on h3 "Historial de Ejecuciones" at bounding box center [139, 134] width 112 height 14
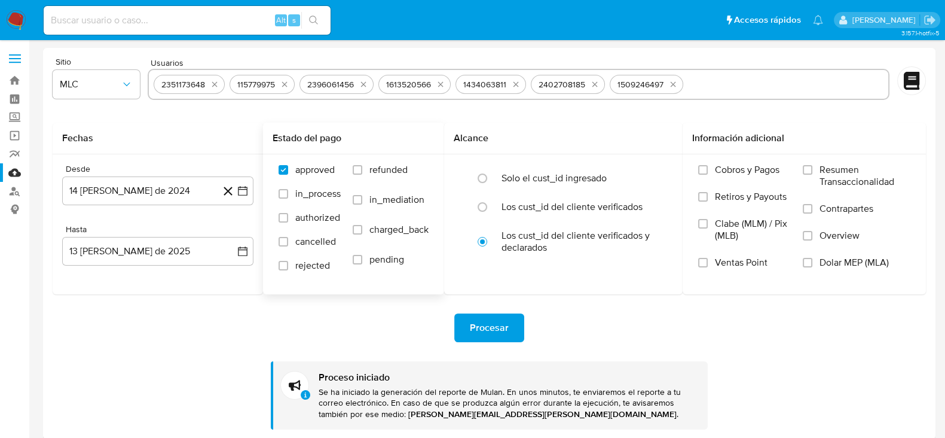
scroll to position [70, 0]
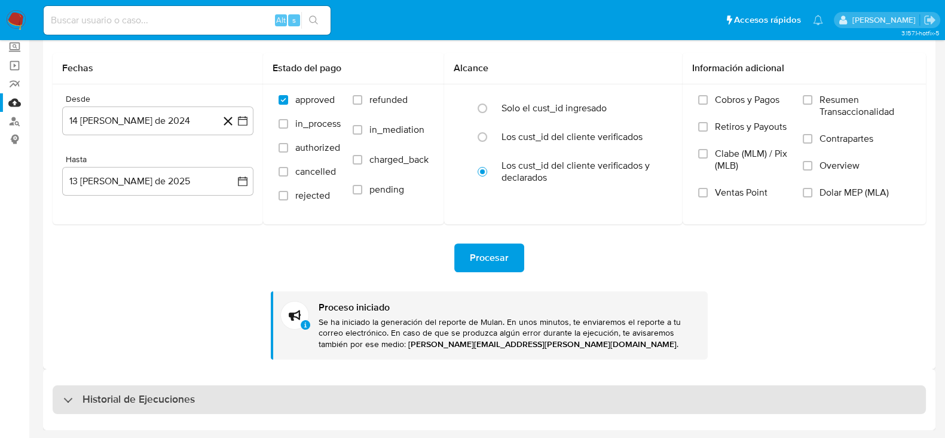
click at [179, 405] on h3 "Historial de Ejecuciones" at bounding box center [139, 399] width 112 height 14
select select "10"
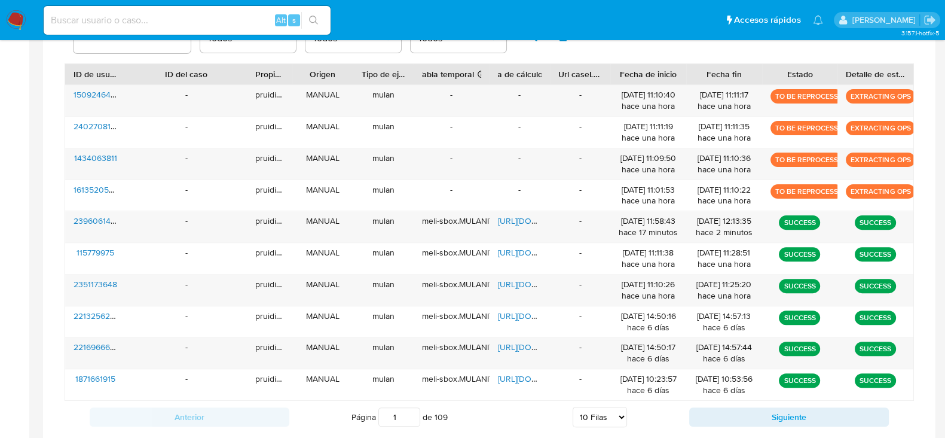
scroll to position [490, 0]
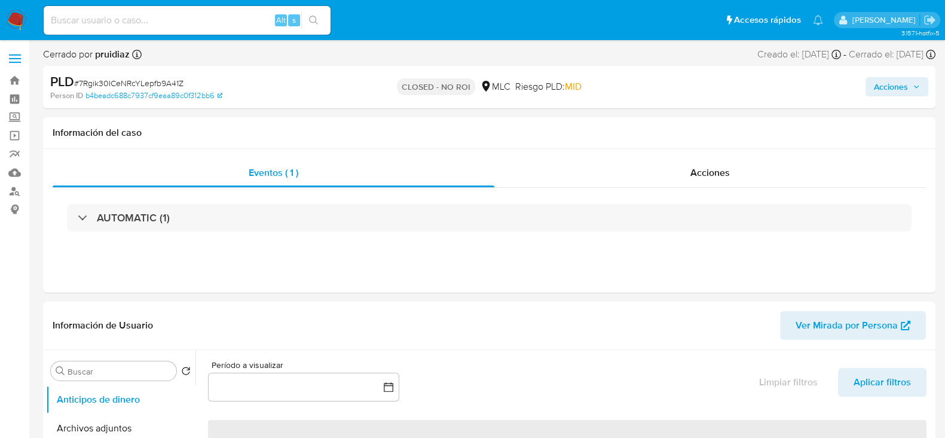
select select "10"
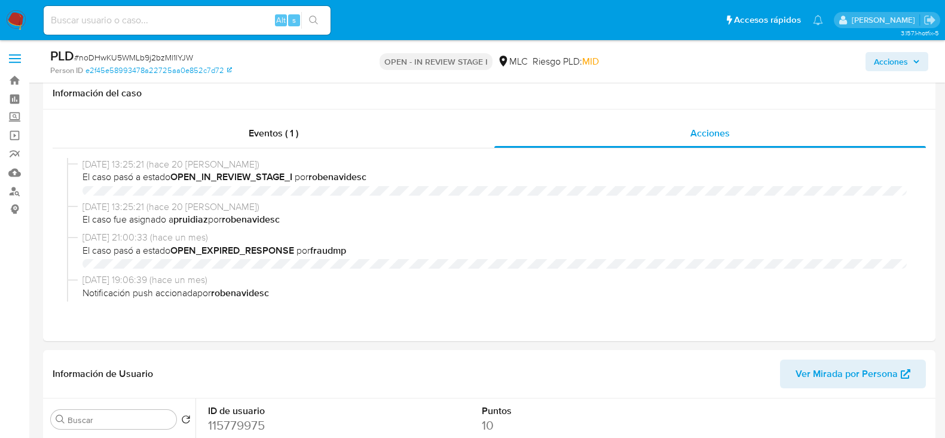
select select "10"
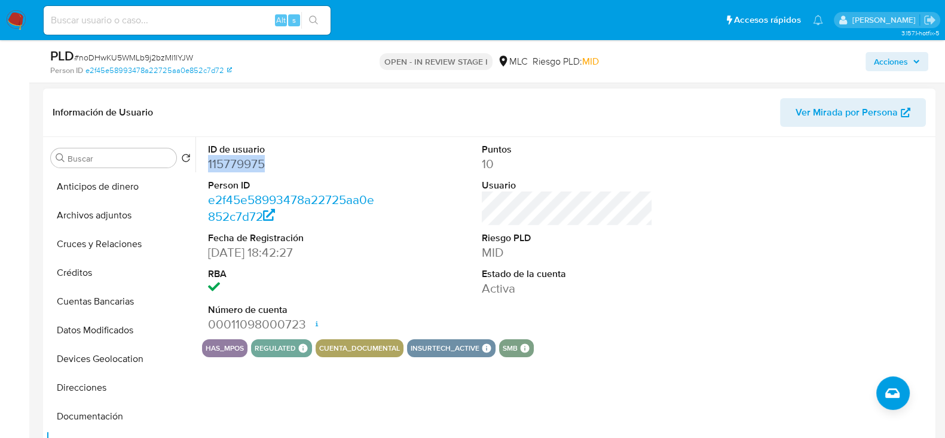
scroll to position [196, 0]
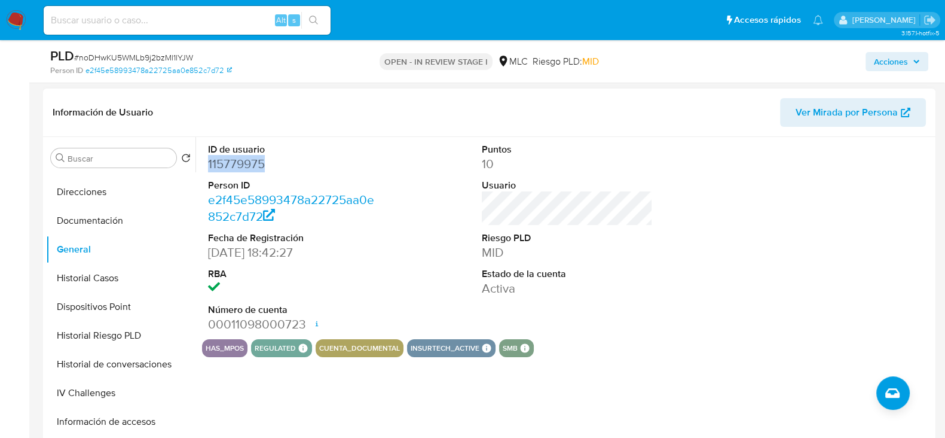
click at [242, 166] on dd "115779975" at bounding box center [293, 163] width 171 height 17
click at [228, 158] on dd "115779975" at bounding box center [293, 163] width 171 height 17
click at [135, 54] on span "# noDHwKU5WMLb9j2bzMl1lYJW" at bounding box center [133, 57] width 119 height 12
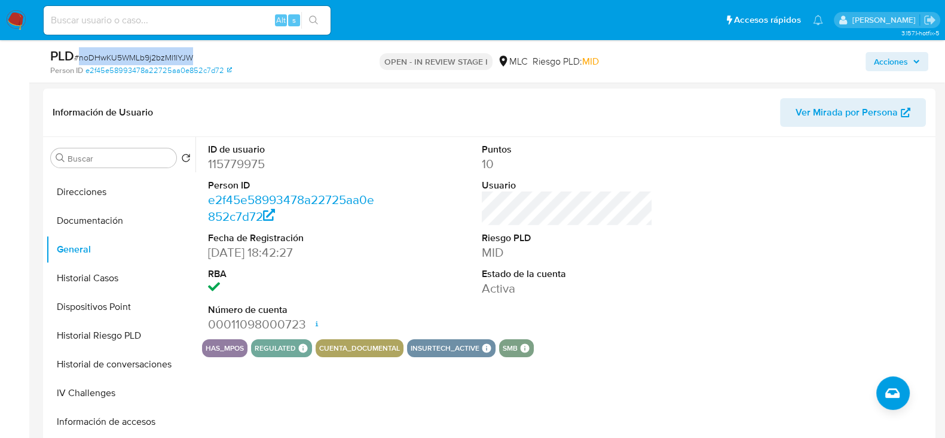
click at [135, 54] on span "# noDHwKU5WMLb9j2bzMl1lYJW" at bounding box center [133, 57] width 119 height 12
copy span "noDHwKU5WMLb9j2bzMl1lYJW"
click at [173, 58] on span "# noDHwKU5WMLb9j2bzMl1lYJW" at bounding box center [133, 57] width 119 height 12
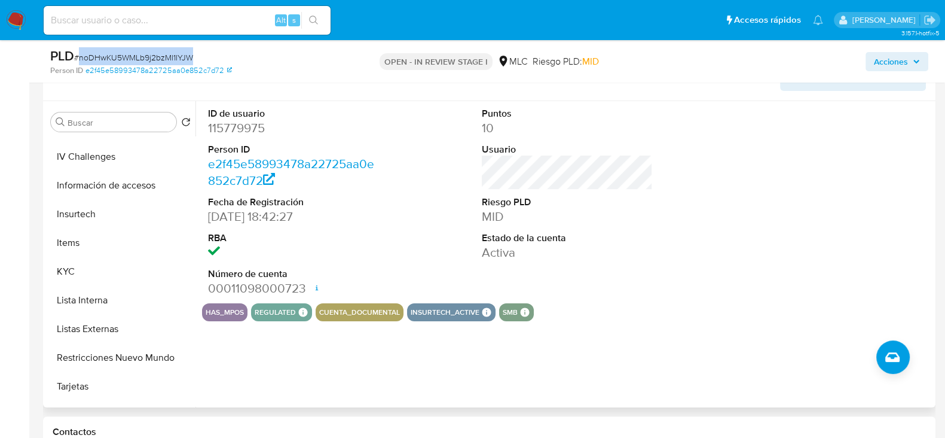
scroll to position [404, 0]
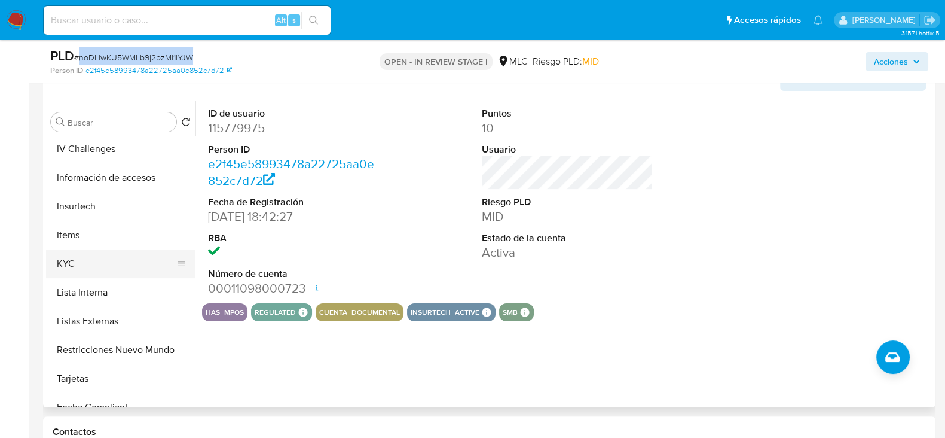
click at [83, 261] on button "KYC" at bounding box center [116, 263] width 140 height 29
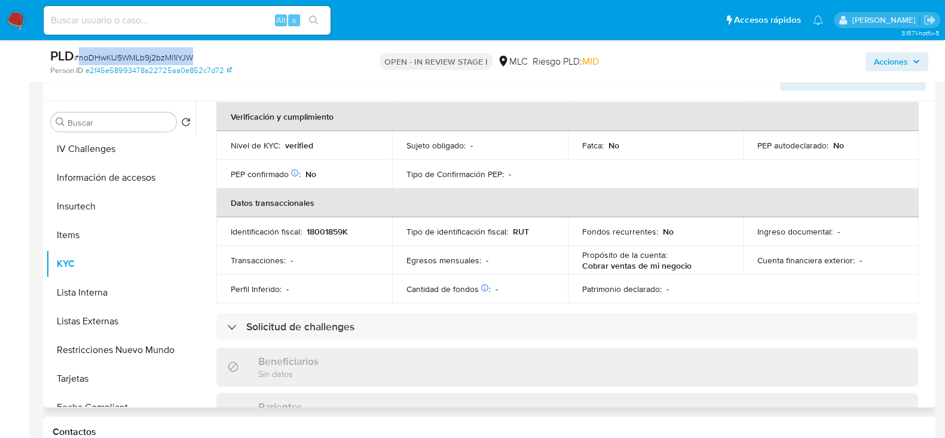
scroll to position [0, 0]
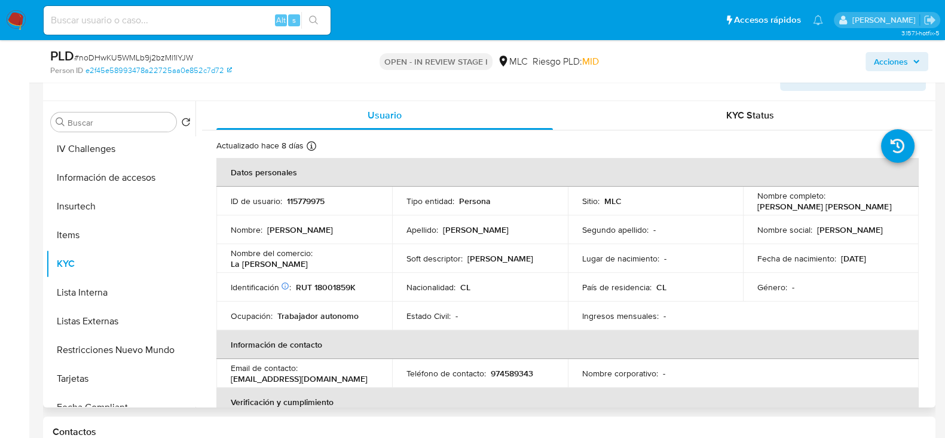
click at [344, 287] on p "RUT 18001859K" at bounding box center [326, 287] width 60 height 11
copy p "18001859K"
click at [339, 283] on p "RUT 18001859K" at bounding box center [326, 287] width 60 height 11
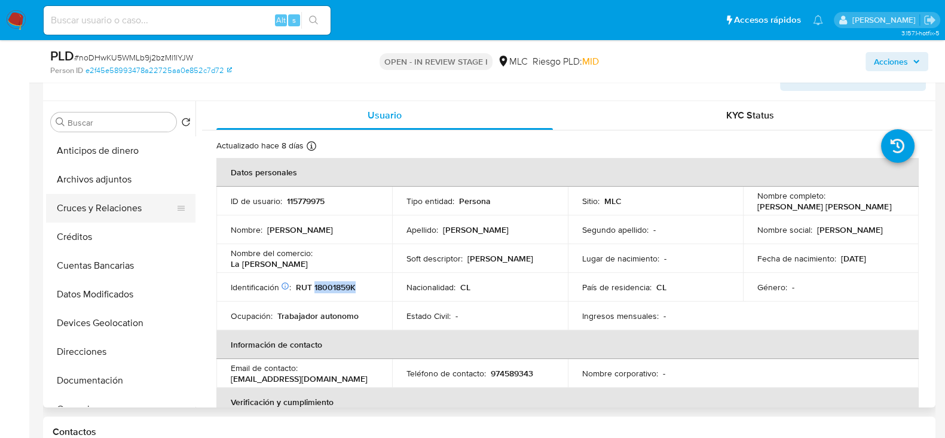
click at [103, 207] on button "Cruces y Relaciones" at bounding box center [116, 208] width 140 height 29
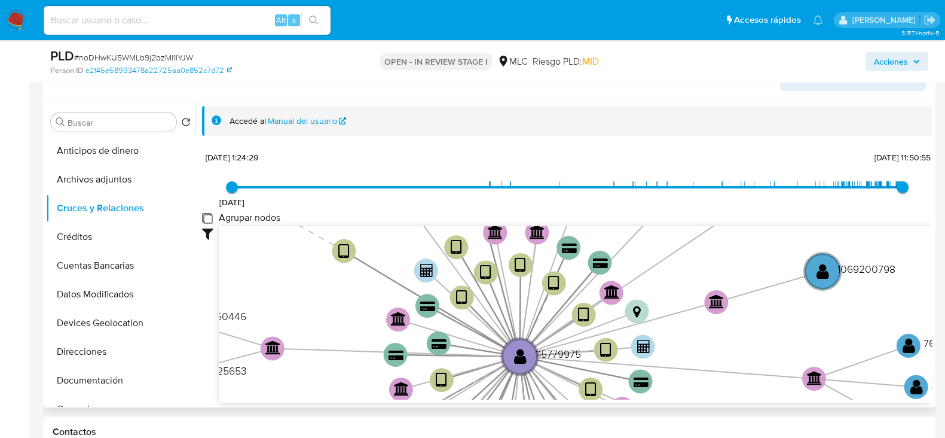
click at [207, 218] on group_nodes "Agrupar nodos" at bounding box center [207, 218] width 10 height 10
checkbox group_nodes "true"
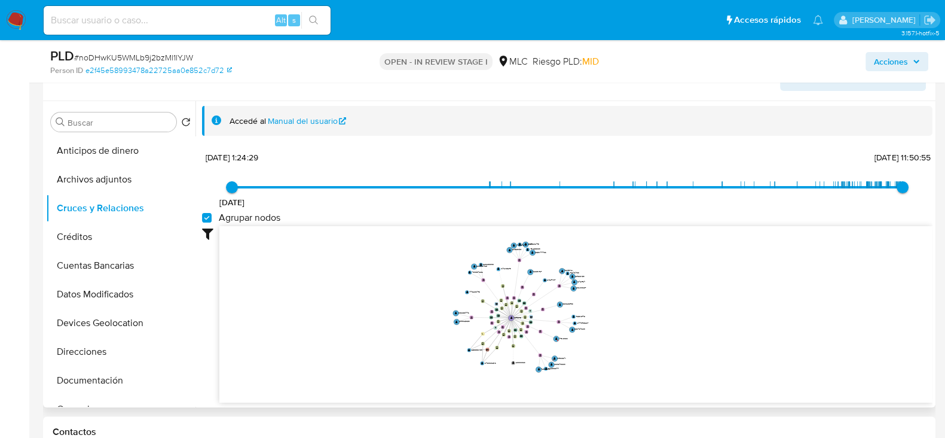
drag, startPoint x: 612, startPoint y: 282, endPoint x: 658, endPoint y: 328, distance: 65.1
click at [658, 328] on icon "device-60a02c8808813b001892f343  user-115779975  115779975 device-66abde79911…" at bounding box center [575, 312] width 713 height 173
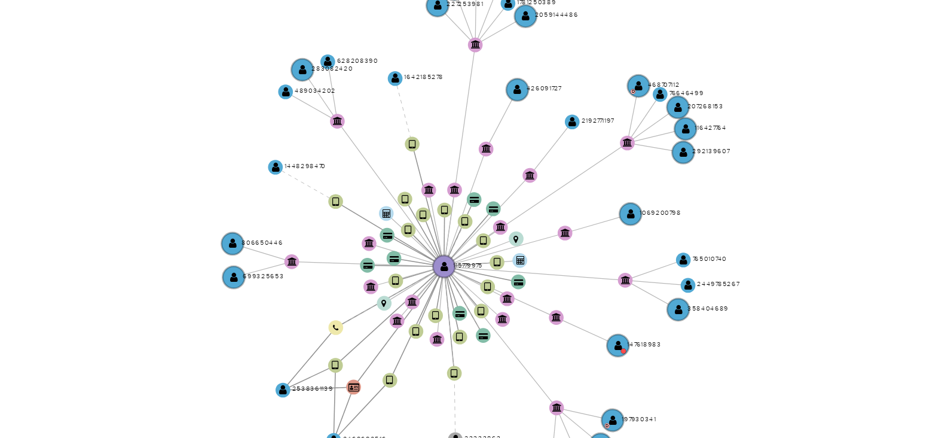
scroll to position [297, 0]
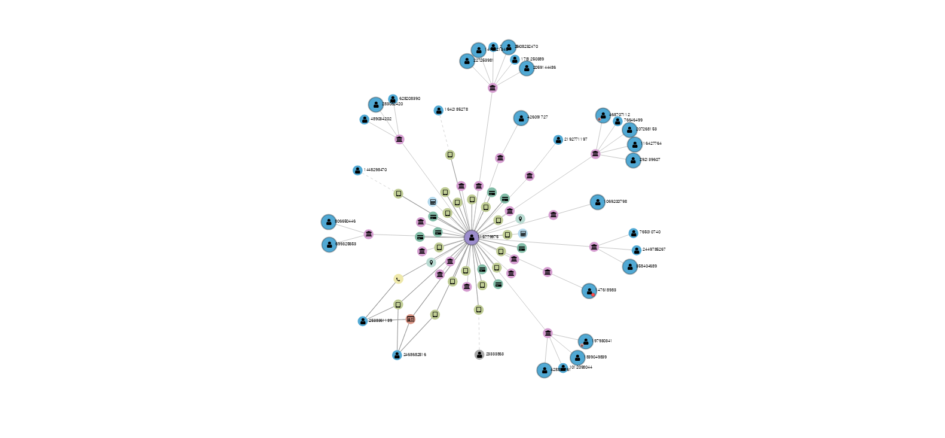
drag, startPoint x: 603, startPoint y: 307, endPoint x: 596, endPoint y: 319, distance: 13.8
click at [596, 319] on icon "device-60a02c8808813b001892f343  user-115779975  115779975 device-66abde79911…" at bounding box center [575, 310] width 713 height 173
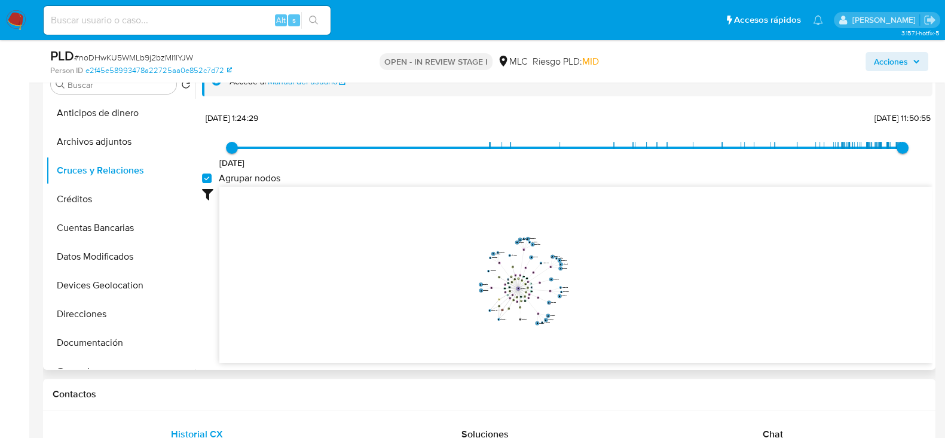
scroll to position [334, 0]
click at [783, 431] on span "Chat" at bounding box center [773, 435] width 20 height 14
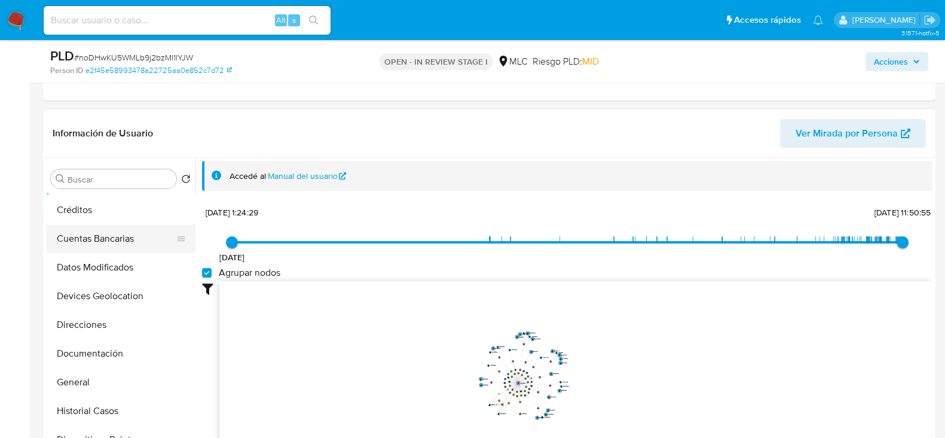
scroll to position [84, 0]
click at [87, 343] on button "Documentación" at bounding box center [116, 352] width 140 height 29
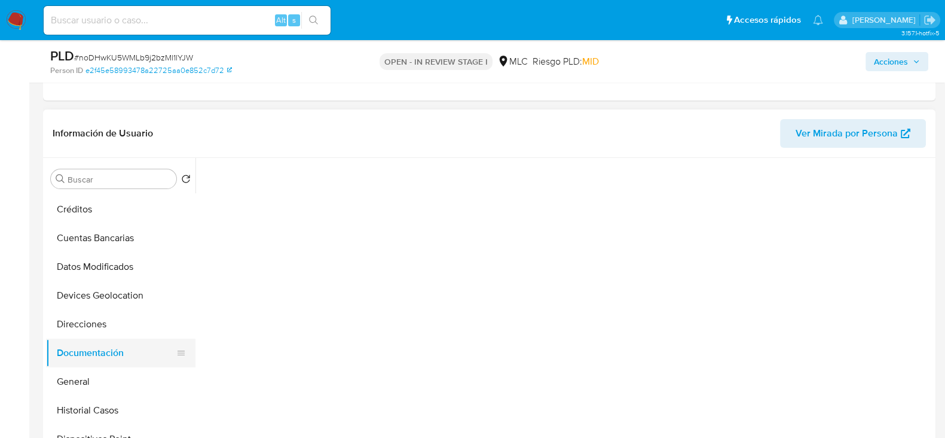
scroll to position [0, 0]
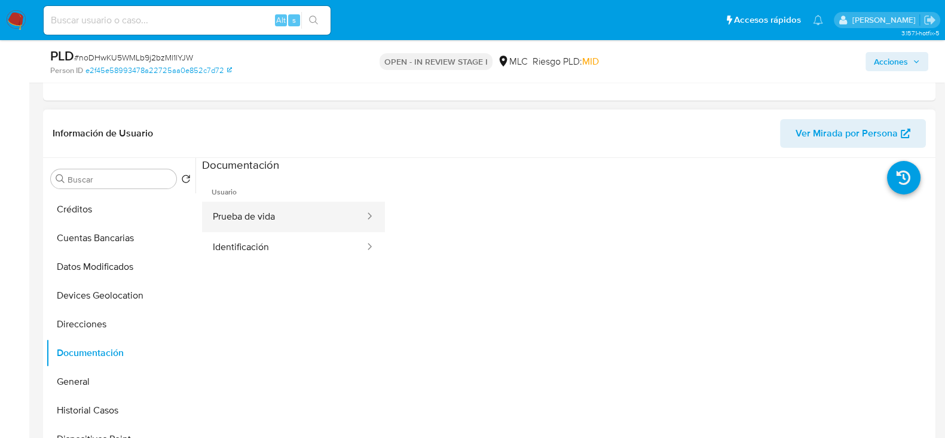
click at [278, 218] on button "Prueba de vida" at bounding box center [284, 217] width 164 height 30
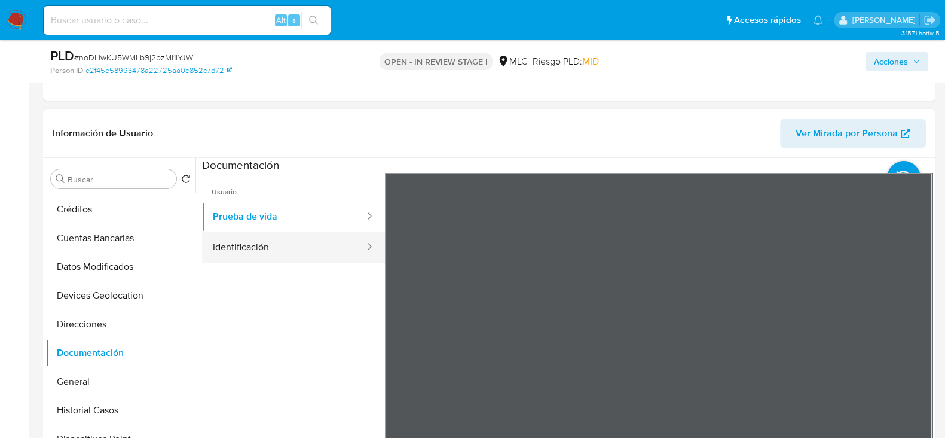
click at [252, 240] on button "Identificación" at bounding box center [284, 247] width 164 height 30
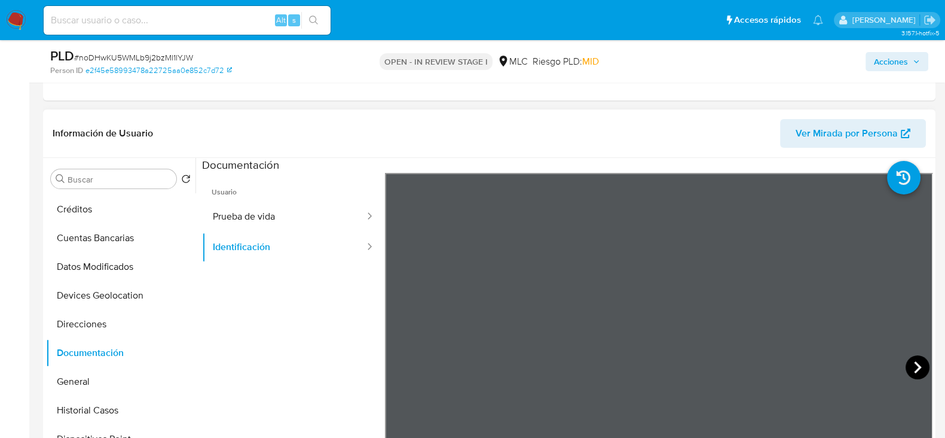
click at [917, 364] on icon at bounding box center [918, 367] width 24 height 24
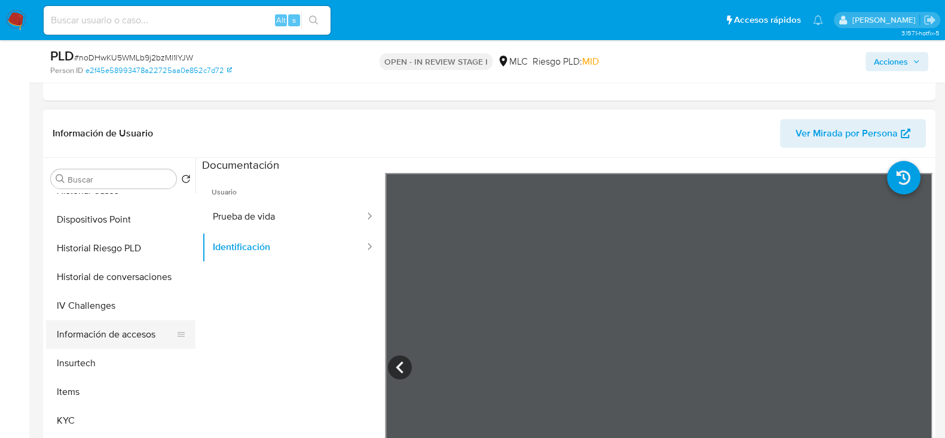
scroll to position [307, 0]
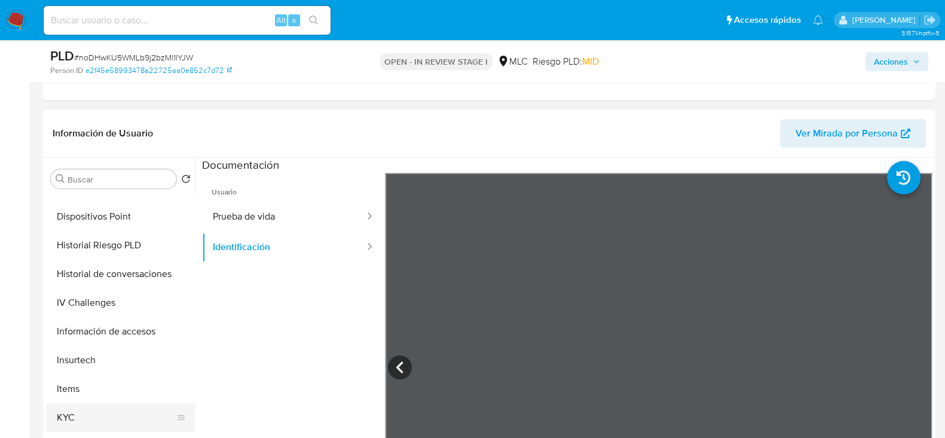
click at [77, 414] on button "KYC" at bounding box center [116, 417] width 140 height 29
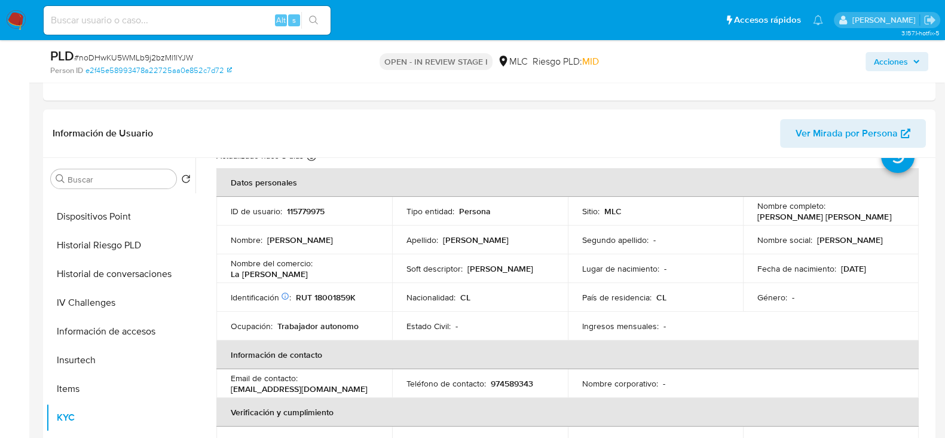
scroll to position [0, 0]
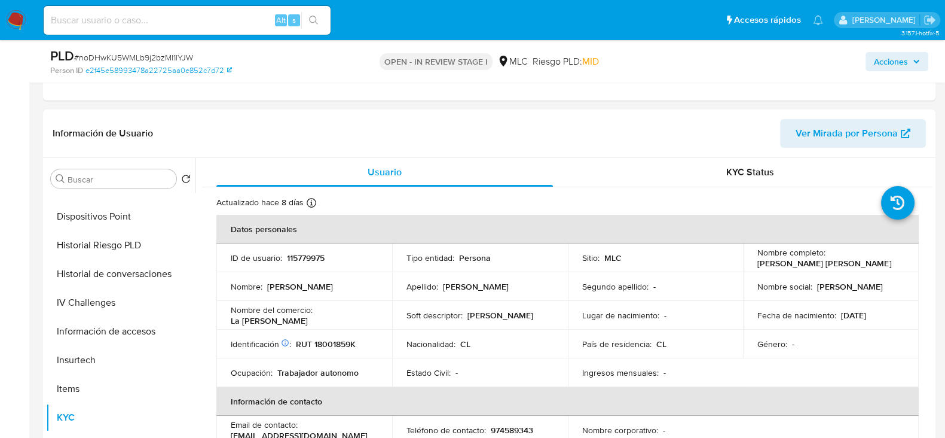
drag, startPoint x: 870, startPoint y: 262, endPoint x: 741, endPoint y: 265, distance: 129.2
click at [743, 265] on td "Nombre completo : Miguel Angel Cataldo Llaiquen" at bounding box center [831, 257] width 176 height 29
copy p "Miguel Angel Cataldo Llaiquen"
click at [477, 313] on p "LADONA" at bounding box center [501, 315] width 66 height 11
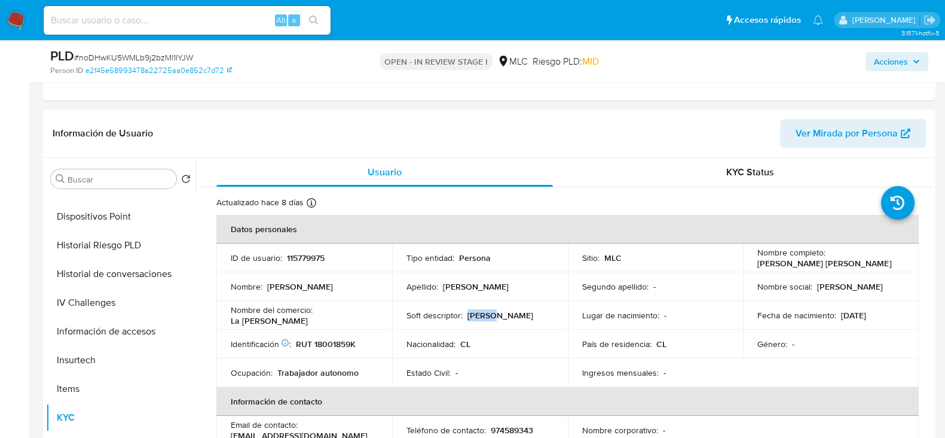
copy p "LADONA"
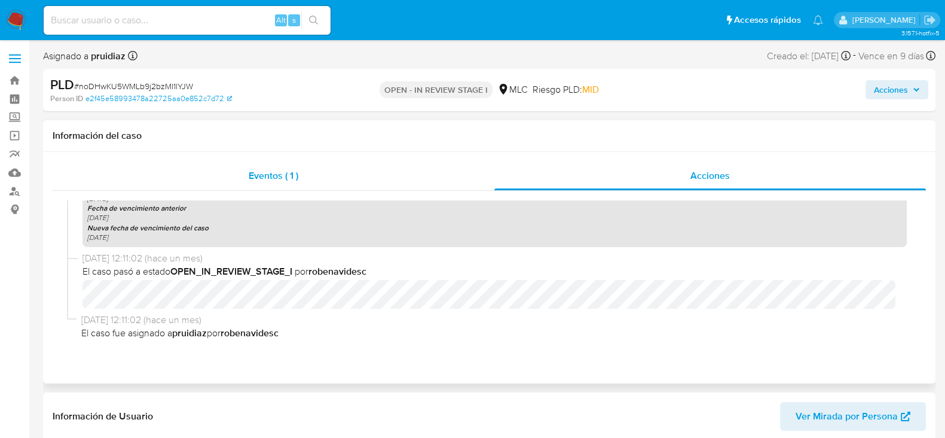
click at [255, 177] on span "Eventos ( 1 )" at bounding box center [274, 176] width 50 height 14
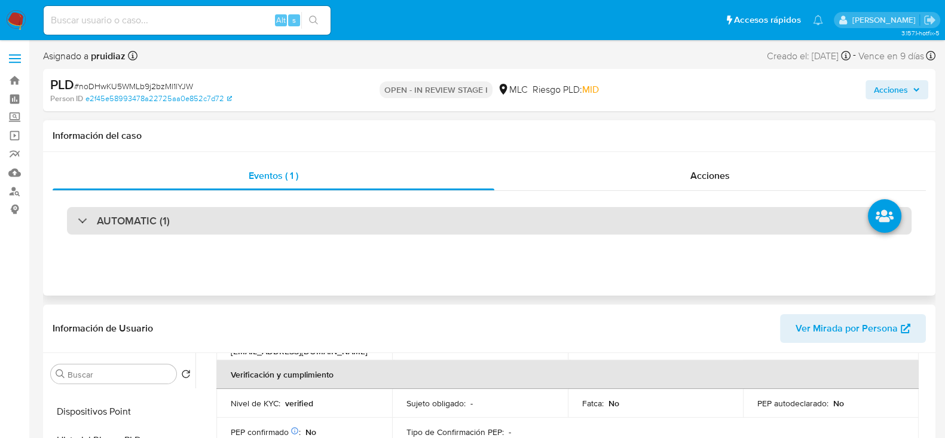
click at [190, 225] on div "AUTOMATIC (1)" at bounding box center [489, 221] width 845 height 28
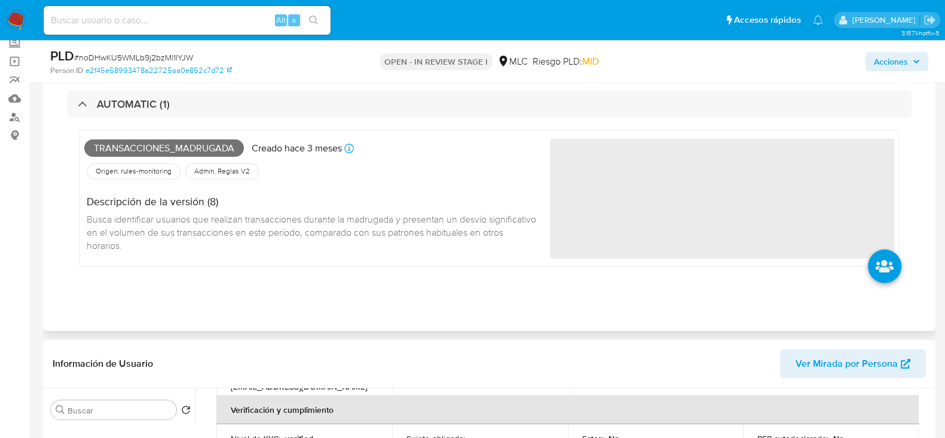
scroll to position [96, 0]
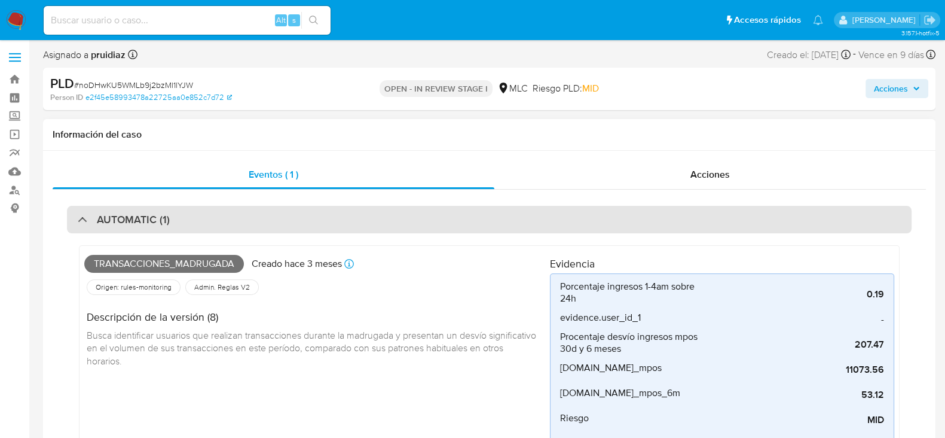
click at [227, 210] on div "AUTOMATIC (1)" at bounding box center [489, 220] width 845 height 28
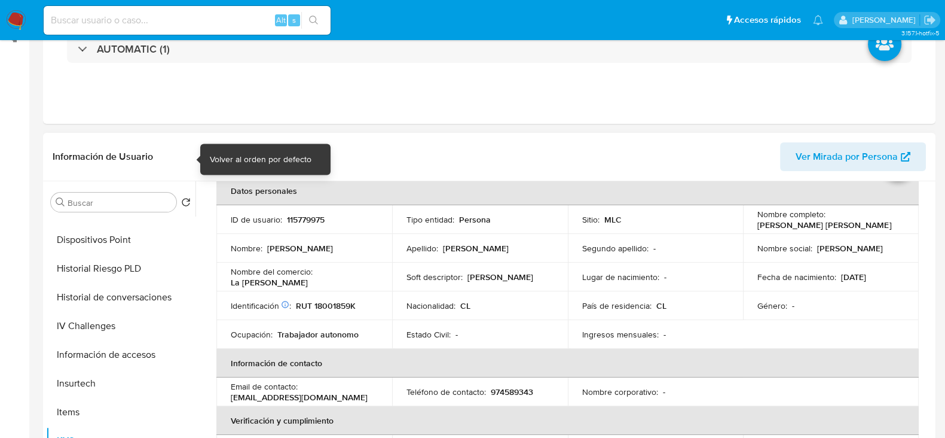
scroll to position [0, 0]
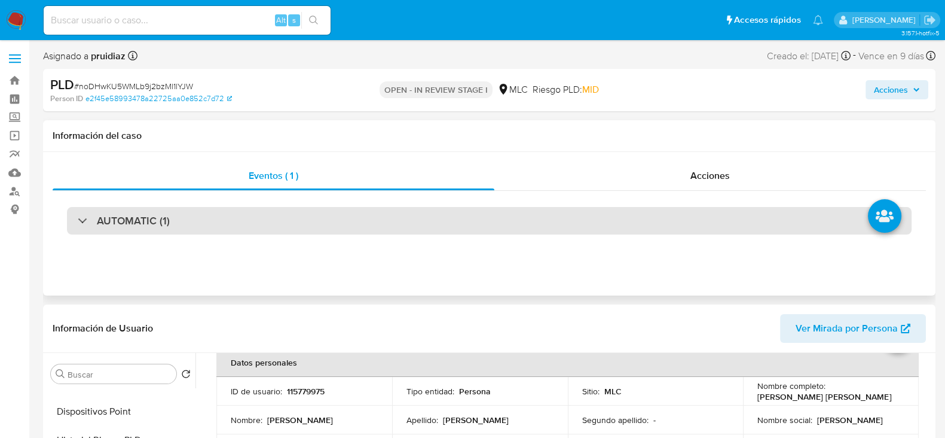
click at [139, 225] on h3 "AUTOMATIC (1)" at bounding box center [133, 220] width 73 height 13
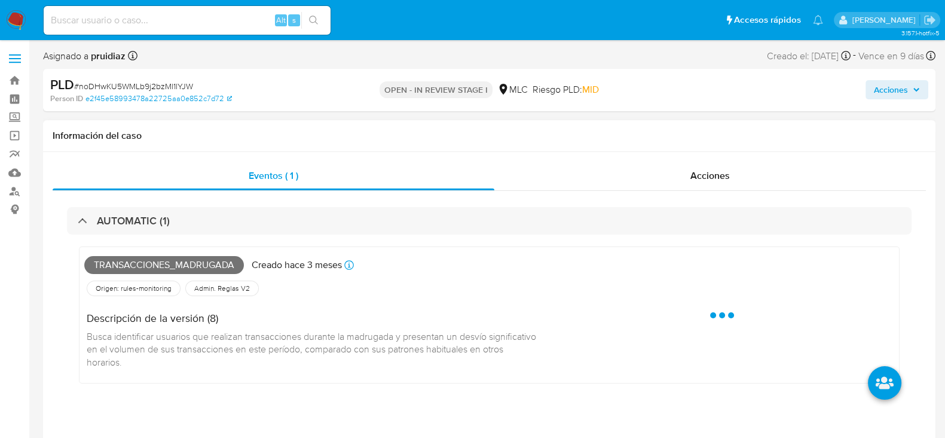
click at [117, 265] on span "Transacciones_madrugada" at bounding box center [164, 265] width 160 height 18
copy span "Transacciones_madrugada"
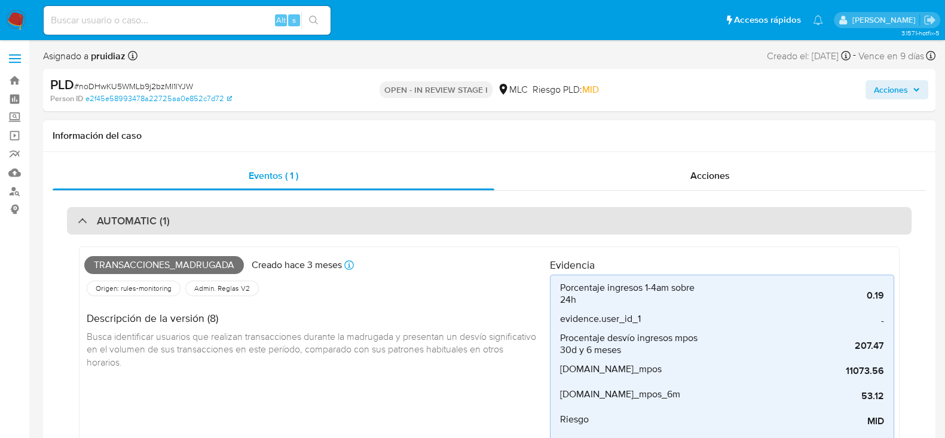
click at [147, 220] on h3 "AUTOMATIC (1)" at bounding box center [133, 220] width 73 height 13
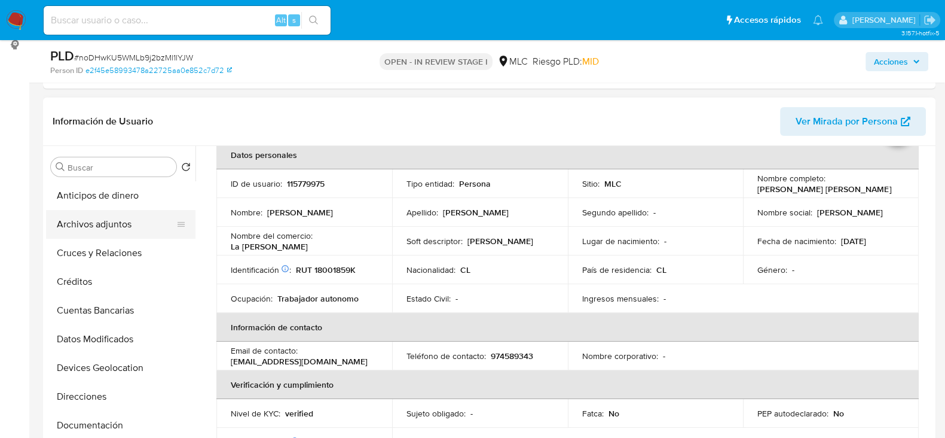
click at [107, 216] on button "Archivos adjuntos" at bounding box center [116, 224] width 140 height 29
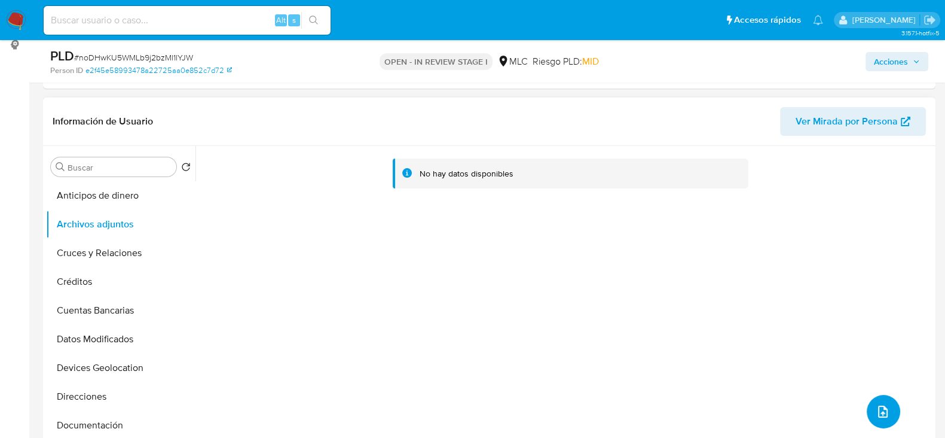
click at [876, 414] on icon "upload-file" at bounding box center [883, 411] width 14 height 14
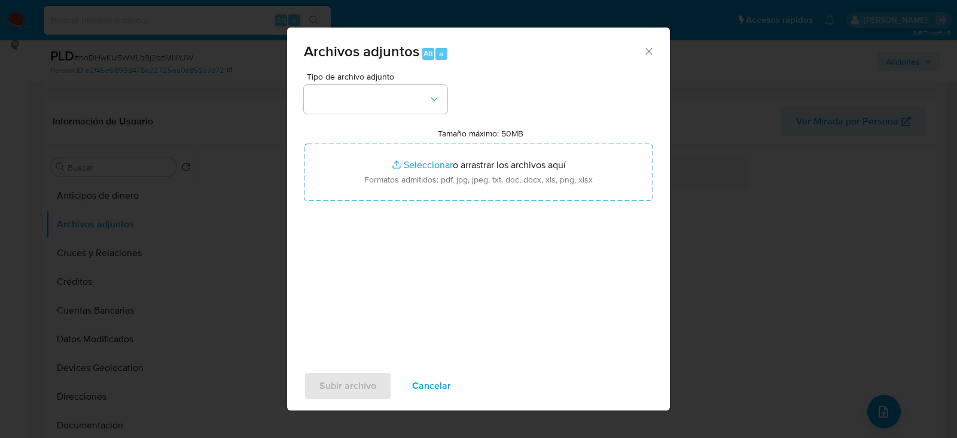
click at [370, 120] on div "Tipo de archivo adjunto Tamaño máximo: 50MB Seleccionar archivos Seleccionar o …" at bounding box center [478, 213] width 349 height 282
click at [655, 42] on div "Archivos adjuntos Alt a" at bounding box center [478, 50] width 383 height 45
click at [648, 51] on icon "Cerrar" at bounding box center [648, 51] width 7 height 7
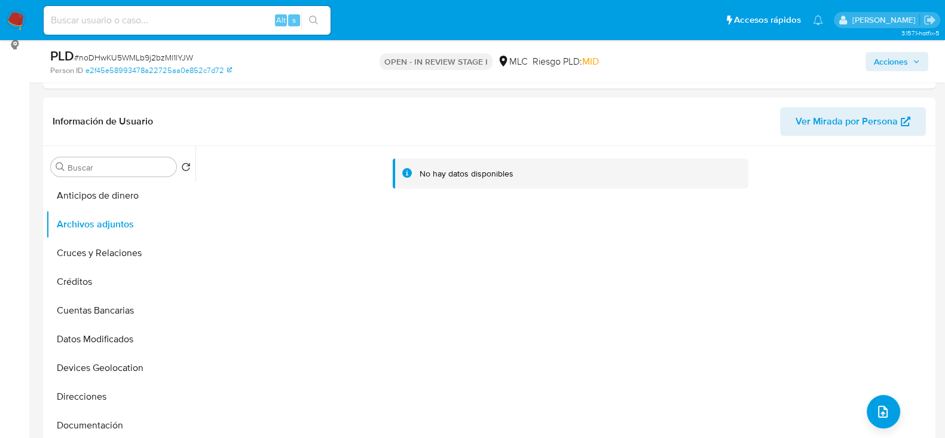
click at [914, 58] on icon "button" at bounding box center [916, 61] width 7 height 7
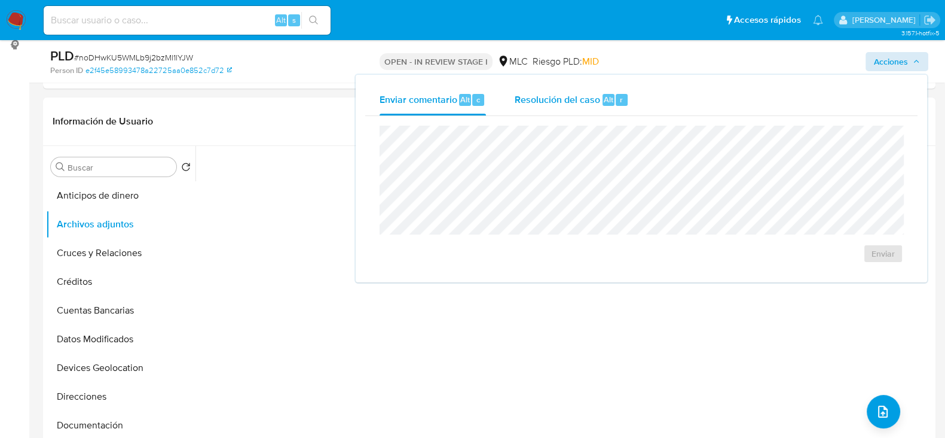
click at [559, 96] on span "Resolución del caso" at bounding box center [558, 99] width 86 height 14
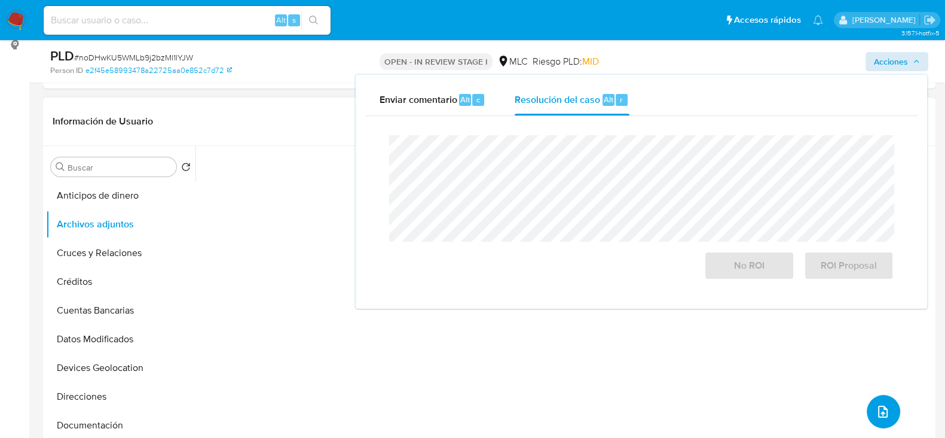
click at [868, 409] on button "upload-file" at bounding box center [883, 411] width 33 height 33
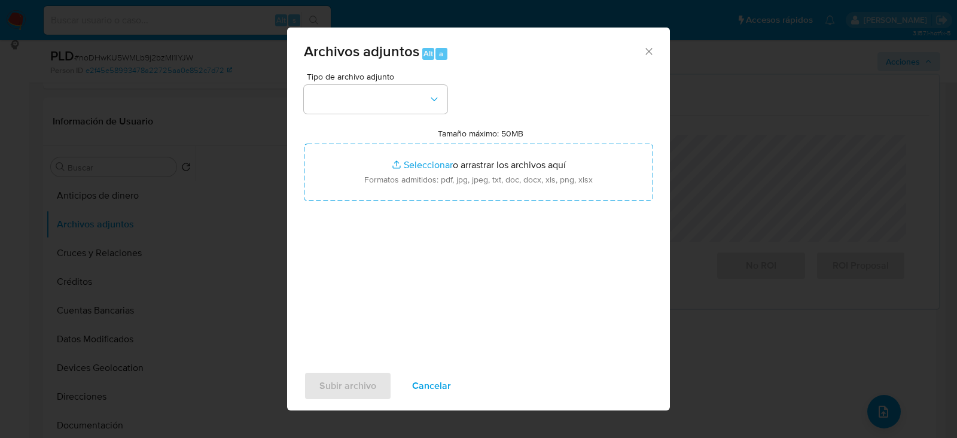
click at [425, 134] on div "Tamaño máximo: 50MB Seleccionar archivos Seleccionar o arrastrar los archivos a…" at bounding box center [478, 164] width 349 height 73
click at [413, 85] on button "button" at bounding box center [376, 99] width 144 height 29
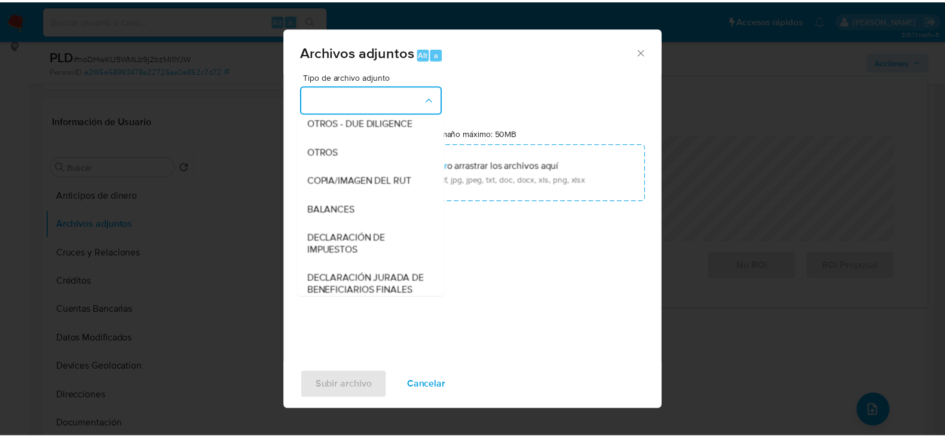
scroll to position [156, 0]
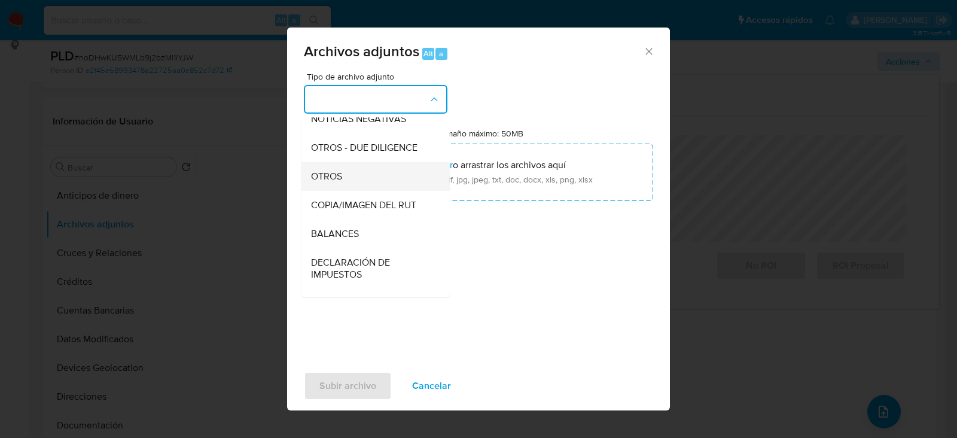
click at [332, 182] on span "OTROS" at bounding box center [326, 176] width 31 height 12
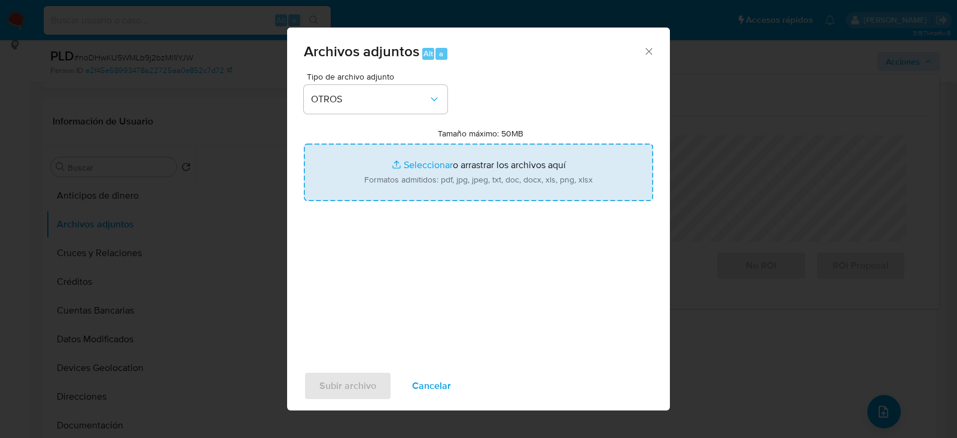
click at [505, 196] on input "Tamaño máximo: 50MB Seleccionar archivos" at bounding box center [478, 172] width 349 height 57
type input "C:\fakepath\115779975 - 01_09_2025.pdf"
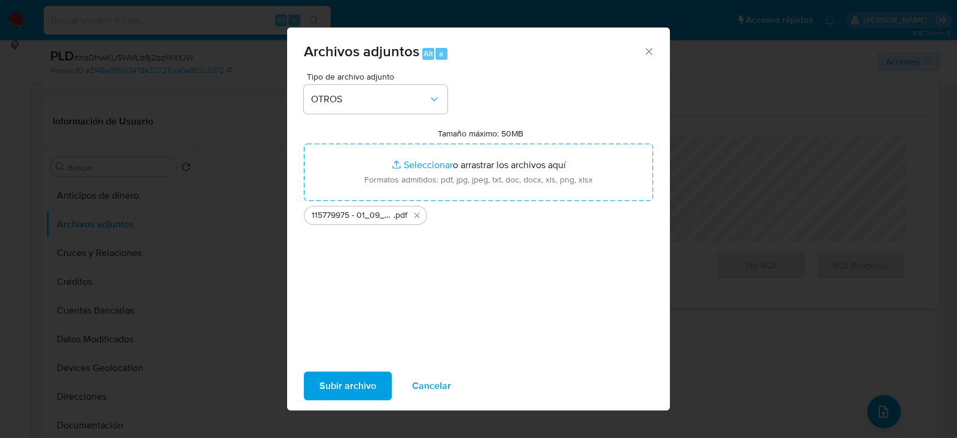
click at [349, 387] on span "Subir archivo" at bounding box center [347, 386] width 57 height 26
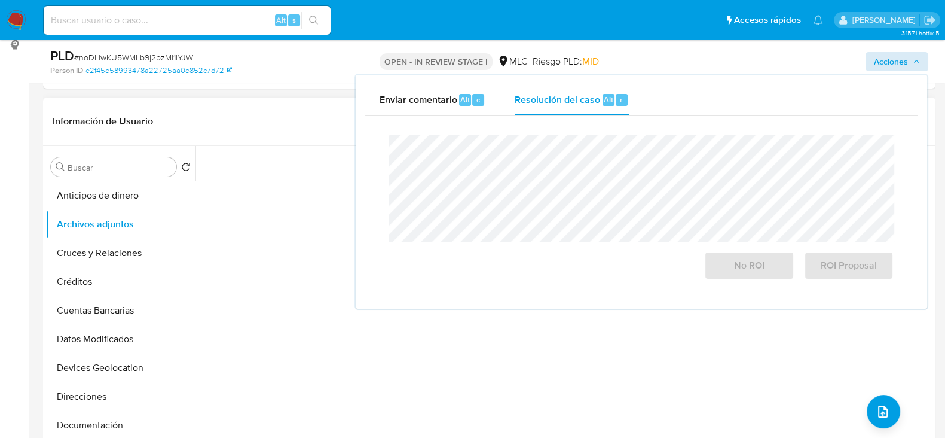
click at [546, 371] on div "No hay datos disponibles" at bounding box center [564, 299] width 737 height 306
click at [98, 197] on button "Anticipos de dinero" at bounding box center [116, 195] width 140 height 29
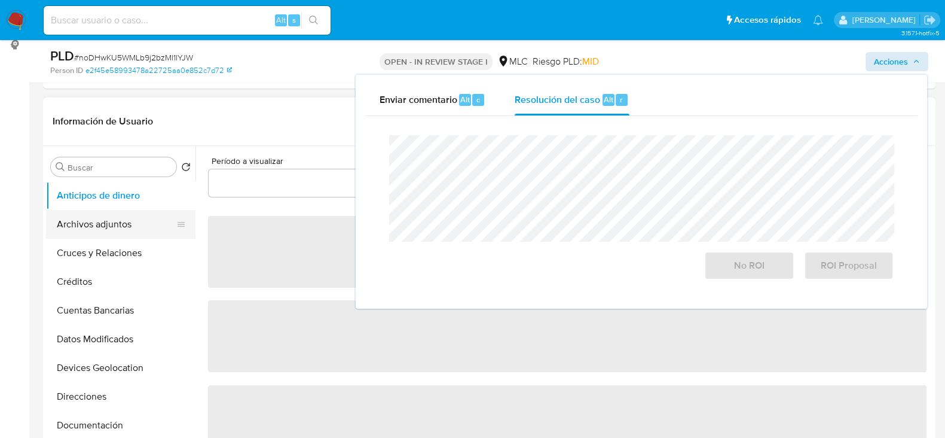
click at [99, 230] on button "Archivos adjuntos" at bounding box center [116, 224] width 140 height 29
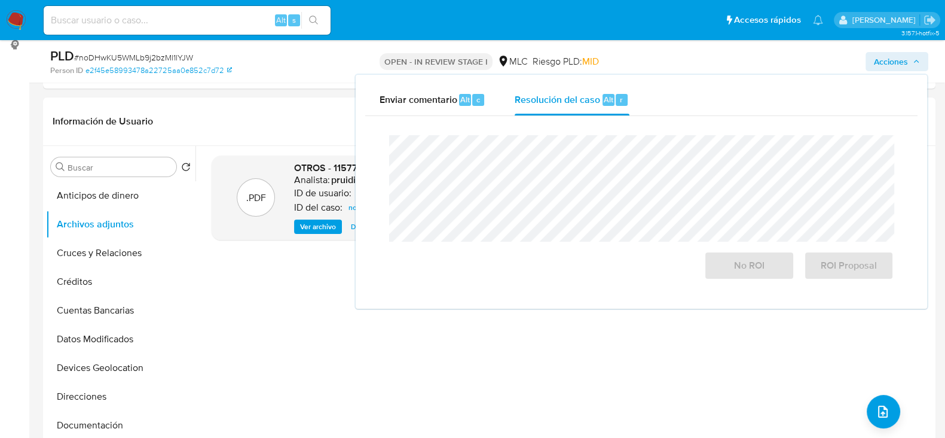
click at [898, 56] on span "Acciones" at bounding box center [891, 61] width 34 height 19
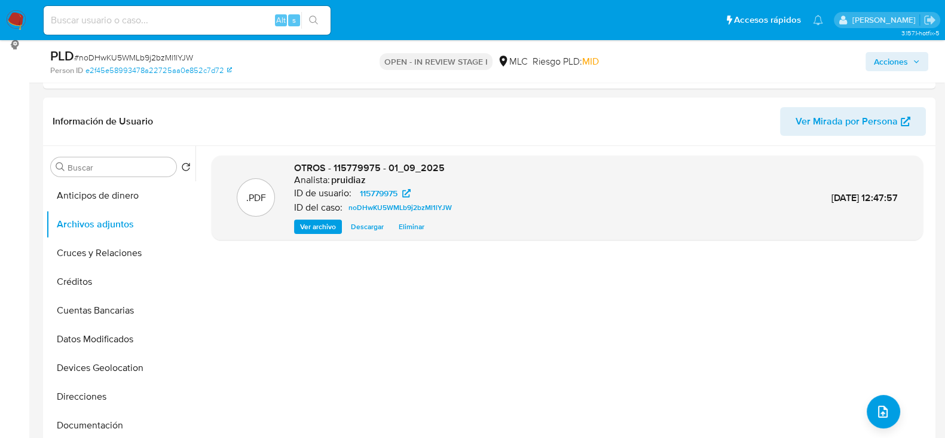
click at [899, 59] on span "Acciones" at bounding box center [891, 61] width 34 height 19
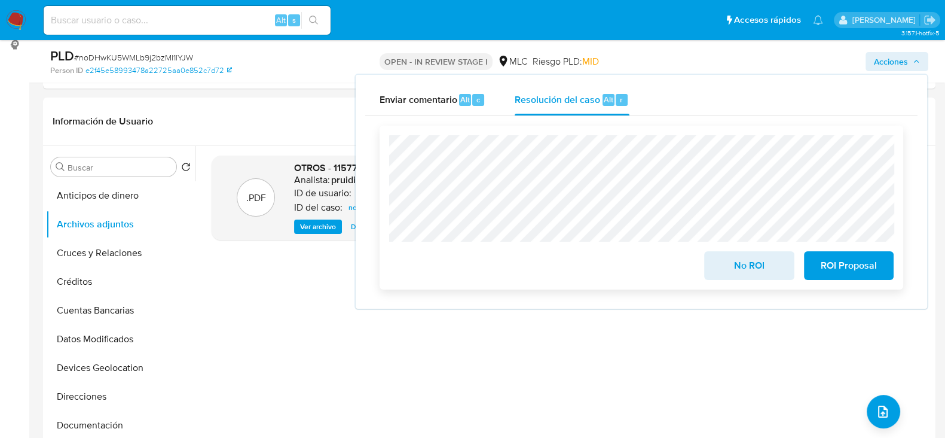
click at [744, 264] on span "No ROI" at bounding box center [749, 265] width 59 height 26
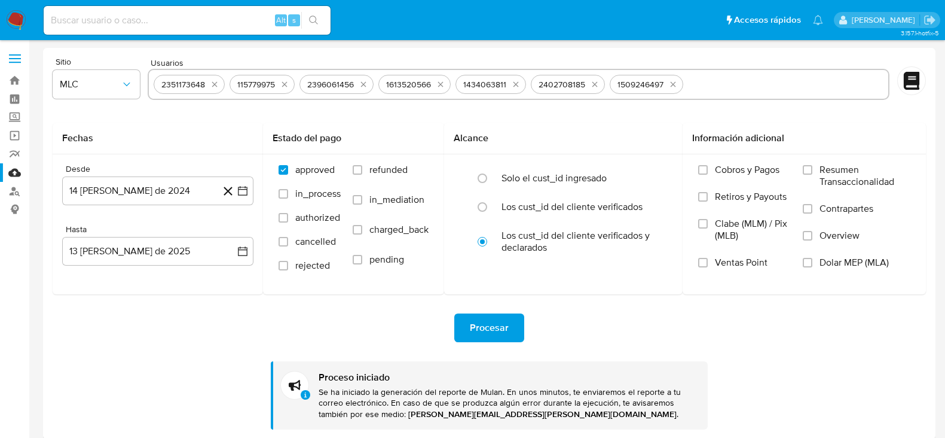
select select "10"
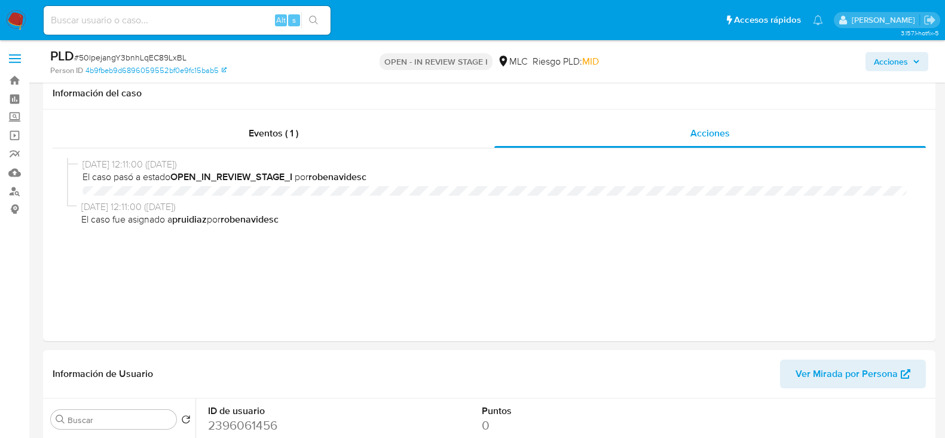
select select "10"
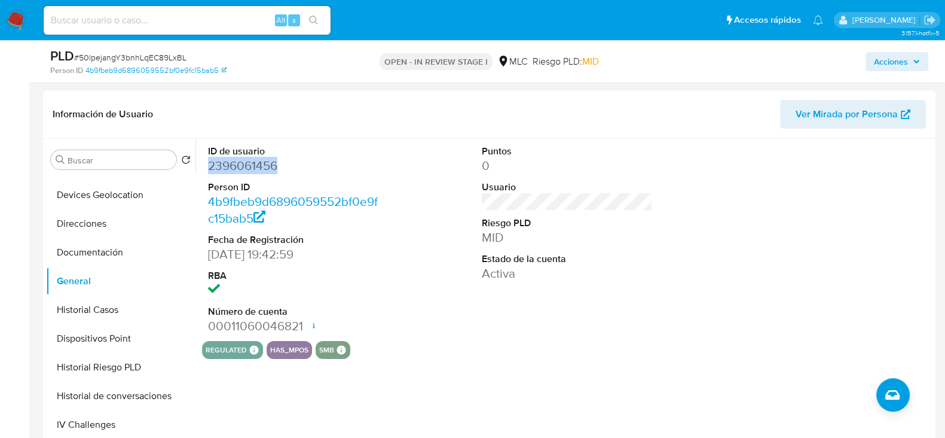
scroll to position [258, 0]
click at [237, 160] on dd "2396061456" at bounding box center [293, 166] width 171 height 17
click at [248, 168] on dd "2396061456" at bounding box center [293, 166] width 171 height 17
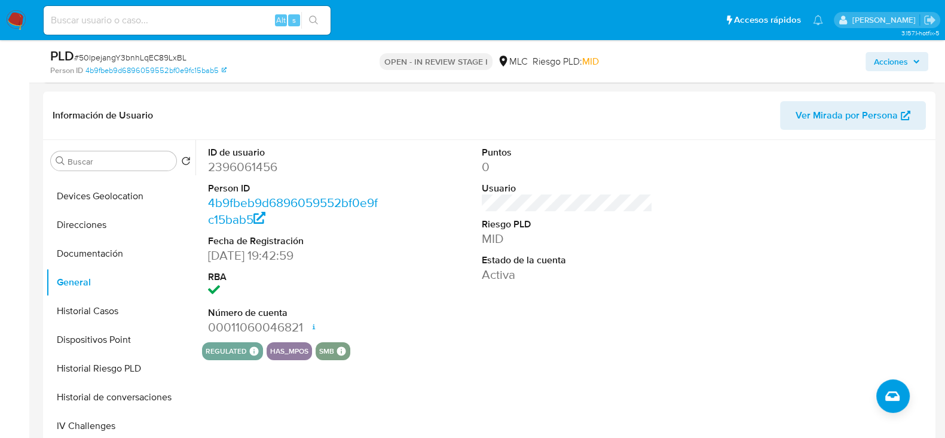
click at [161, 58] on span "# 50lpejangY3bnhLqEC89LxBL" at bounding box center [130, 57] width 112 height 12
copy span "50lpejangY3bnhLqEC89LxBL"
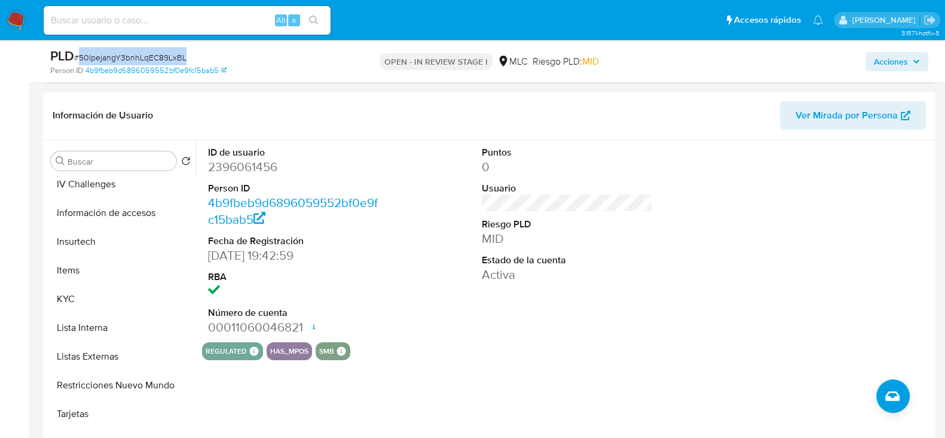
scroll to position [423, 0]
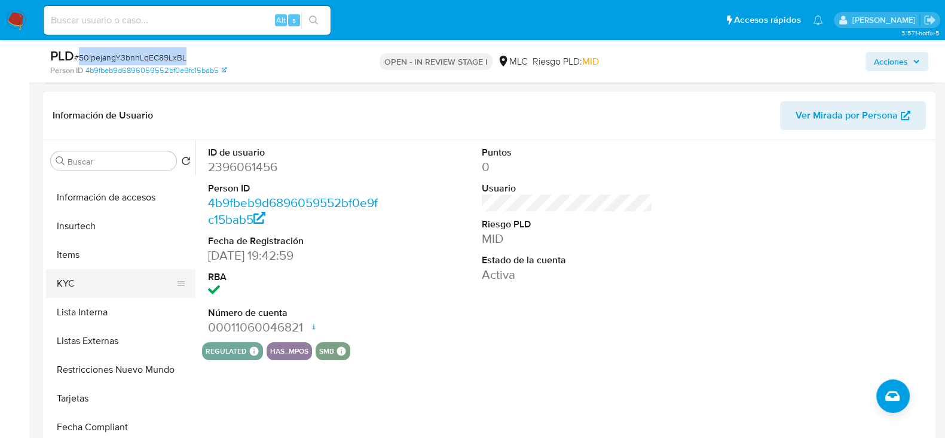
click at [63, 274] on button "KYC" at bounding box center [116, 283] width 140 height 29
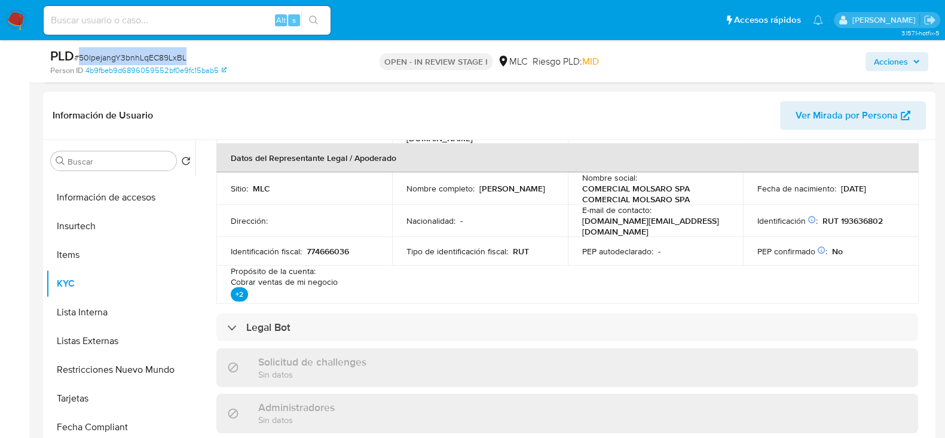
scroll to position [0, 0]
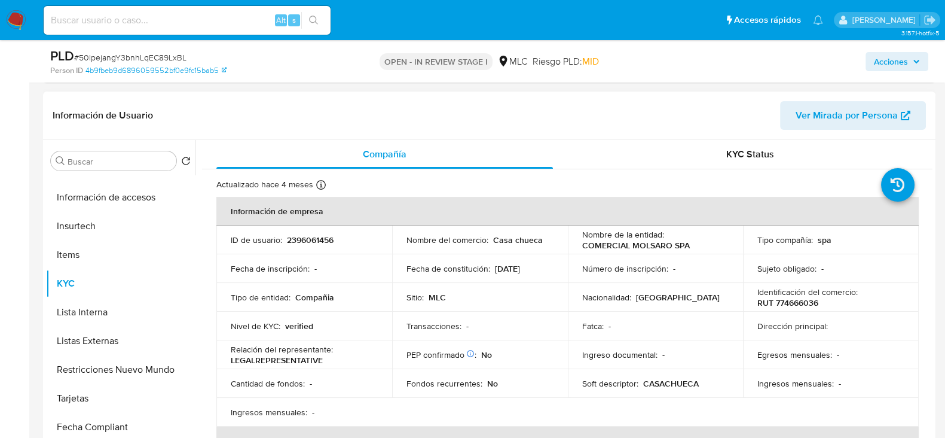
click at [789, 305] on p "RUT 774666036" at bounding box center [788, 302] width 61 height 11
copy p "774666036"
click at [798, 306] on p "RUT 774666036" at bounding box center [788, 302] width 61 height 11
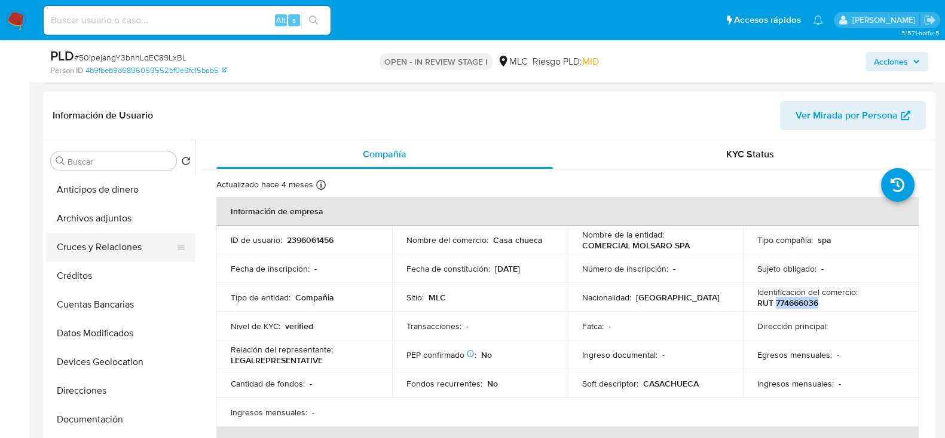
click at [96, 242] on button "Cruces y Relaciones" at bounding box center [116, 247] width 140 height 29
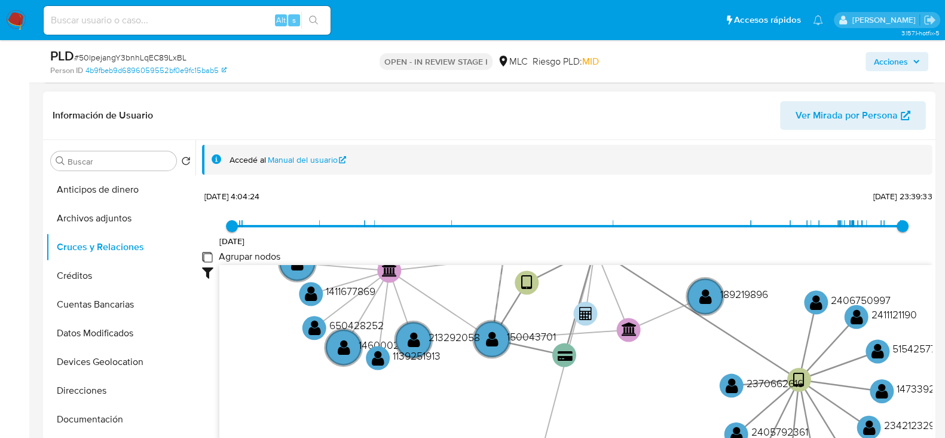
click at [210, 254] on group_nodes "Agrupar nodos" at bounding box center [207, 257] width 10 height 10
checkbox group_nodes "true"
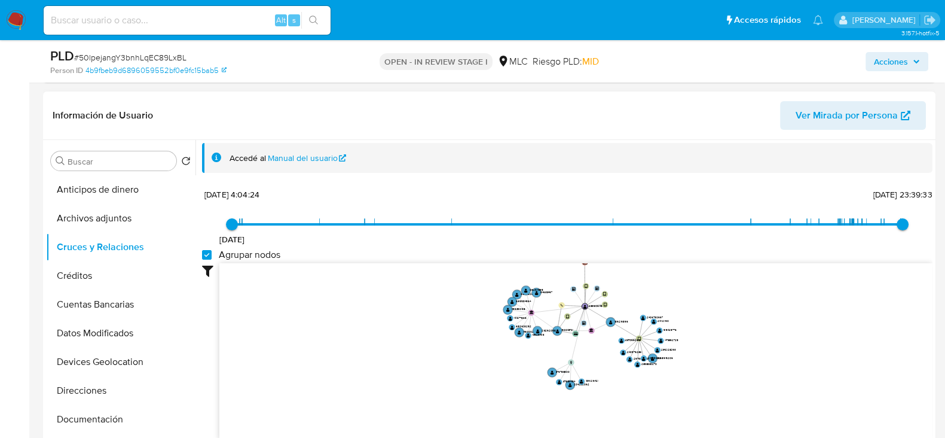
scroll to position [413, 0]
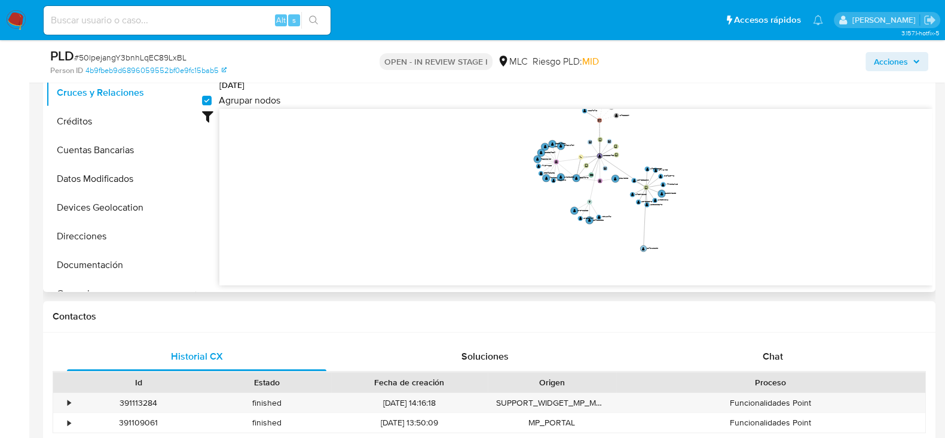
drag, startPoint x: 673, startPoint y: 187, endPoint x: 657, endPoint y: 246, distance: 60.8
click at [657, 246] on text "2342123293" at bounding box center [652, 247] width 11 height 3
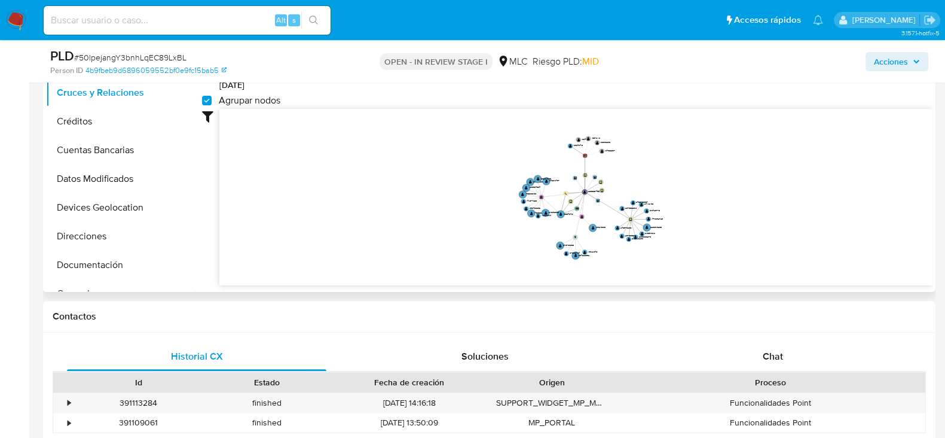
drag, startPoint x: 741, startPoint y: 179, endPoint x: 727, endPoint y: 213, distance: 37.5
click at [727, 213] on icon "device-6868d33eadb9b5a7ab8aa0a6  user-2396061456  2396061456 device-6807f78e8…" at bounding box center [575, 195] width 713 height 173
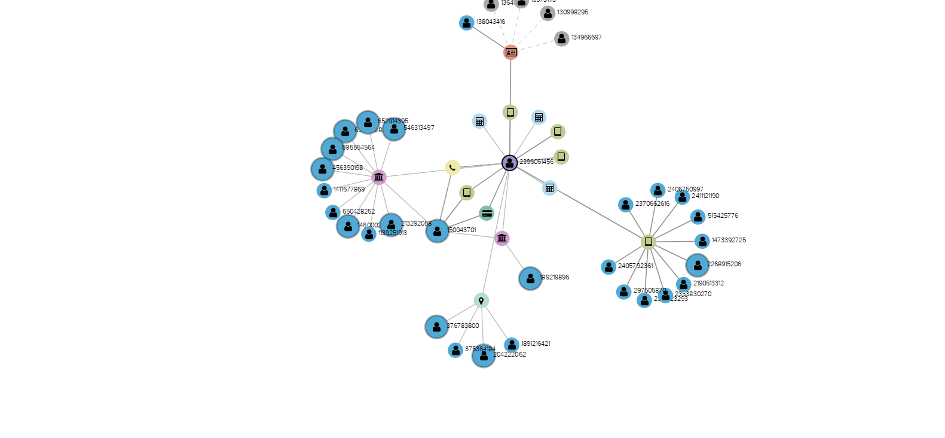
scroll to position [412, 0]
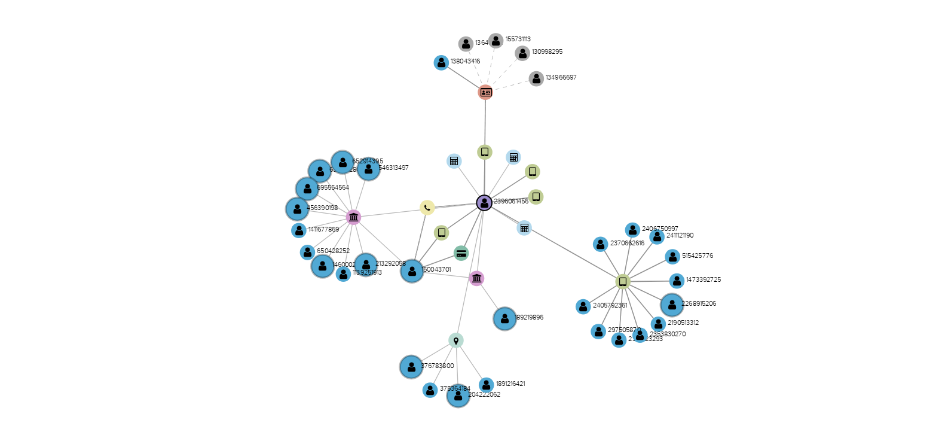
drag, startPoint x: 663, startPoint y: 183, endPoint x: 651, endPoint y: 199, distance: 19.7
click at [651, 199] on icon "device-6868d33eadb9b5a7ab8aa0a6  user-2396061456  2396061456 device-6807f78e8…" at bounding box center [575, 195] width 713 height 173
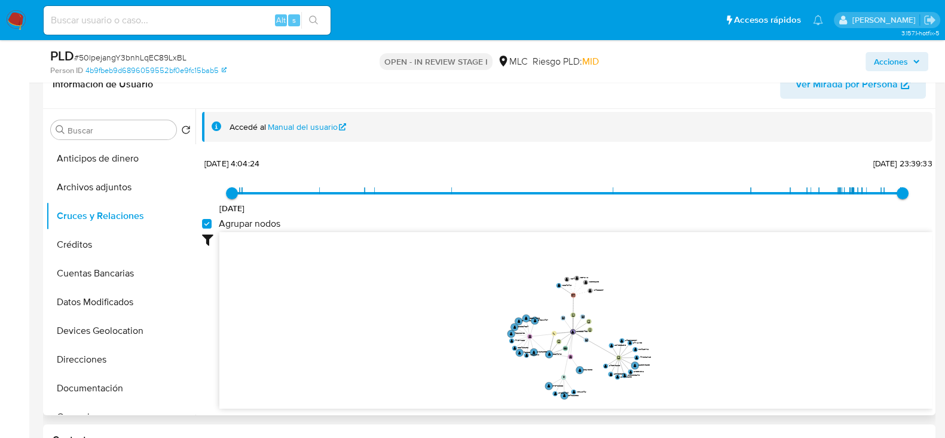
scroll to position [551, 0]
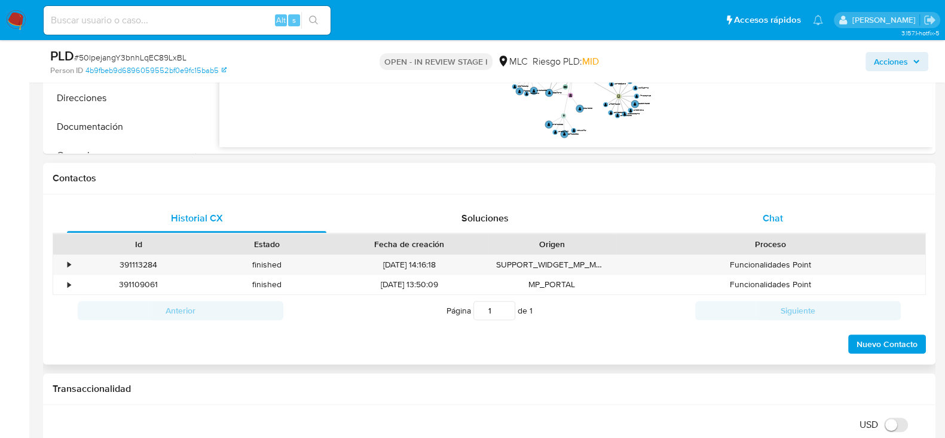
click at [777, 221] on span "Chat" at bounding box center [773, 218] width 20 height 14
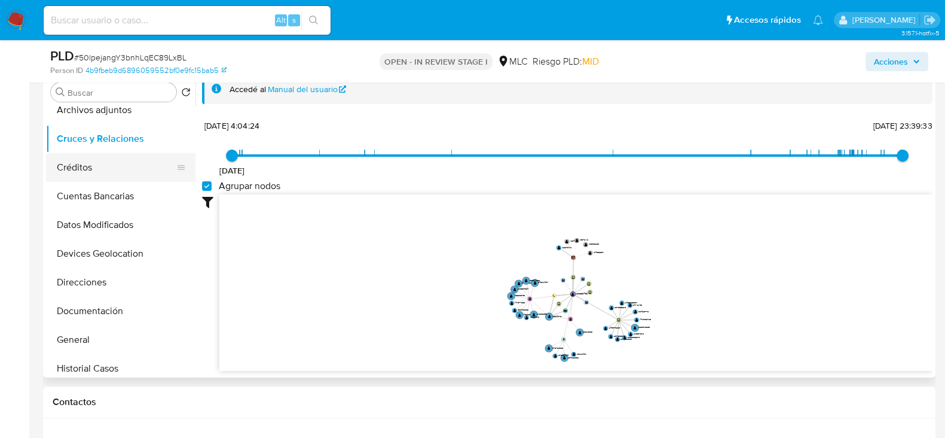
scroll to position [42, 0]
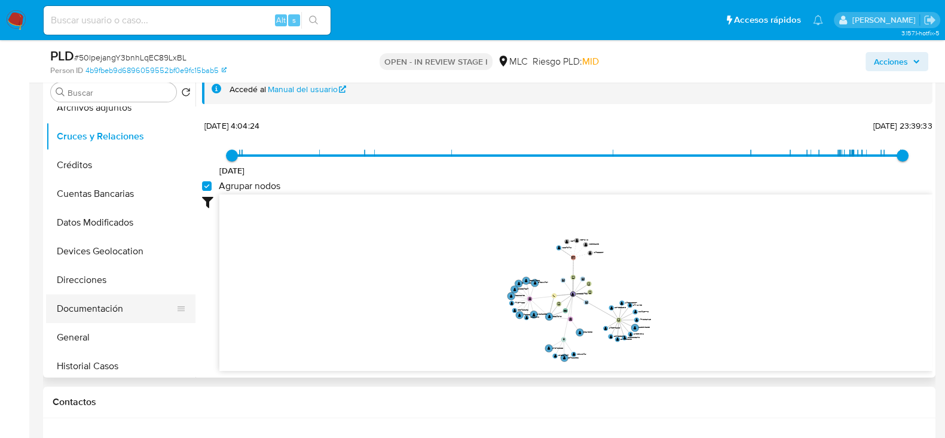
click at [75, 301] on button "Documentación" at bounding box center [116, 308] width 140 height 29
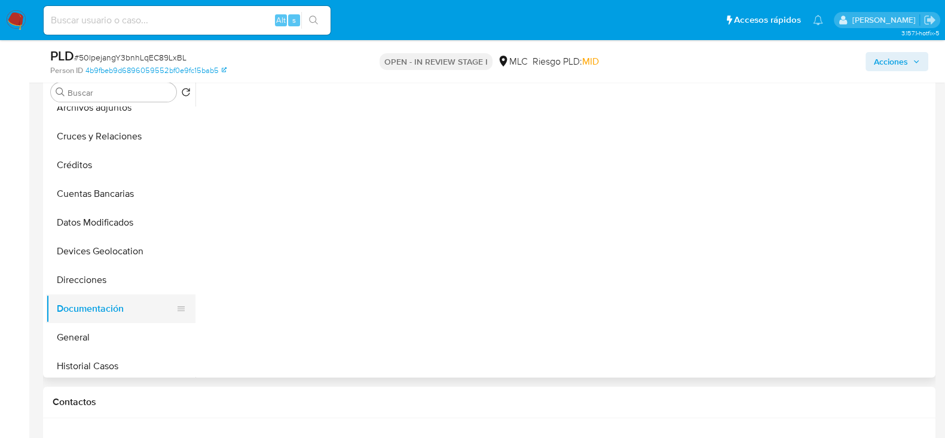
scroll to position [0, 0]
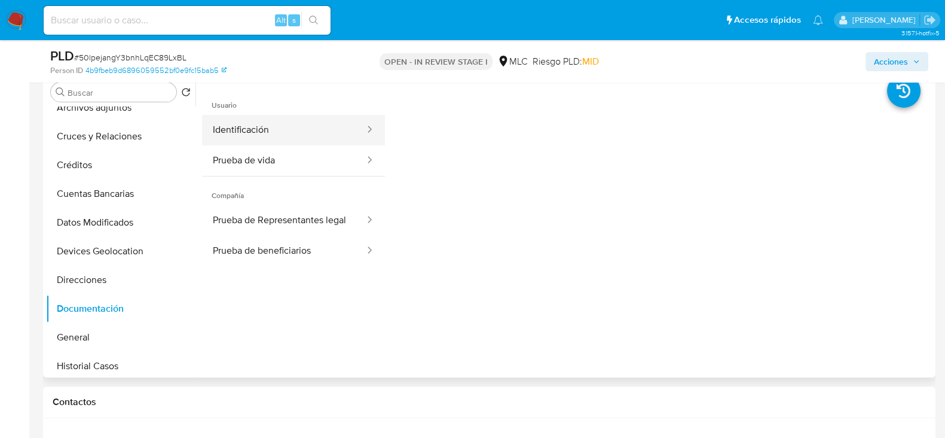
click at [269, 132] on button "Identificación" at bounding box center [284, 130] width 164 height 30
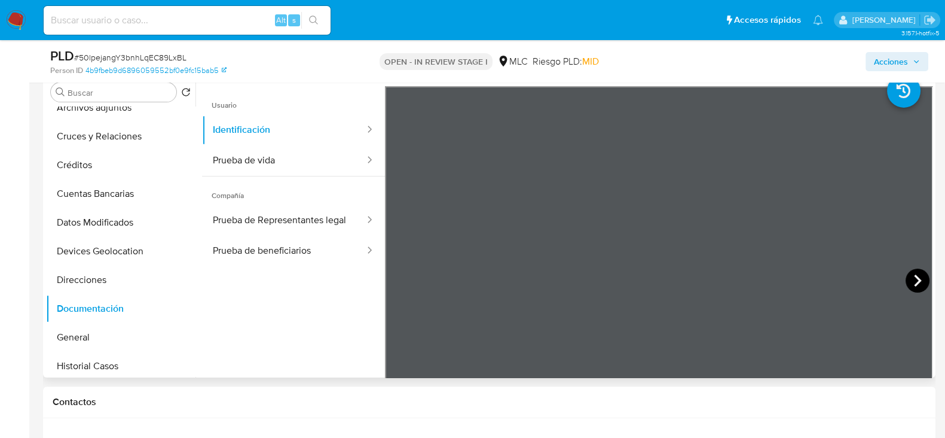
click at [919, 276] on icon at bounding box center [918, 280] width 24 height 24
click at [277, 154] on button "Prueba de vida" at bounding box center [284, 160] width 164 height 30
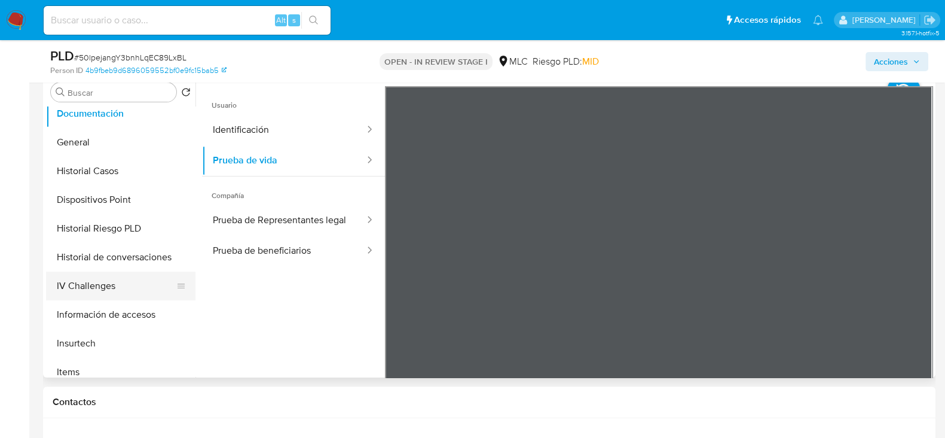
scroll to position [405, 0]
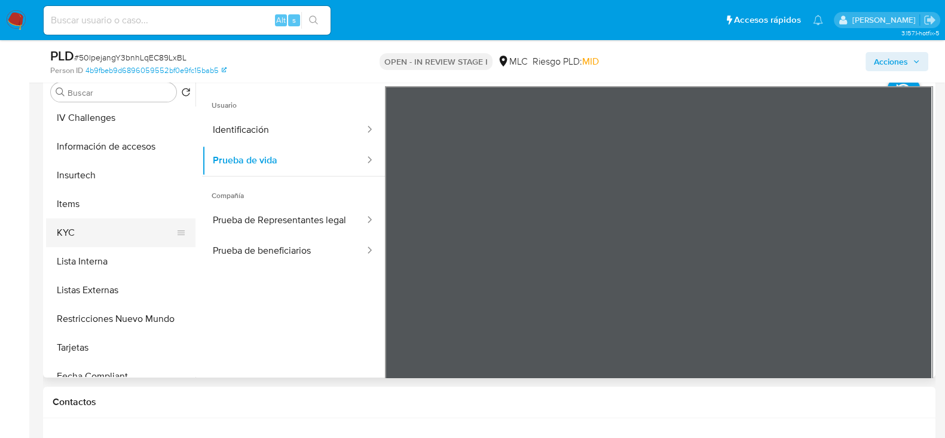
click at [60, 235] on button "KYC" at bounding box center [116, 232] width 140 height 29
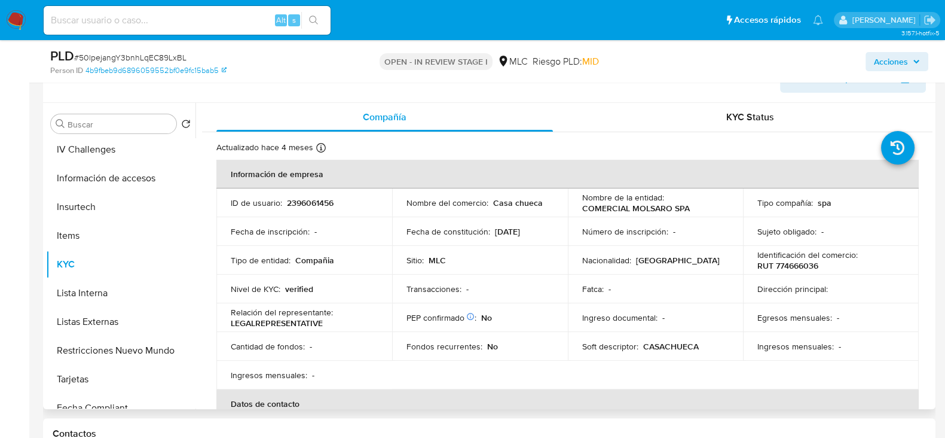
scroll to position [0, 0]
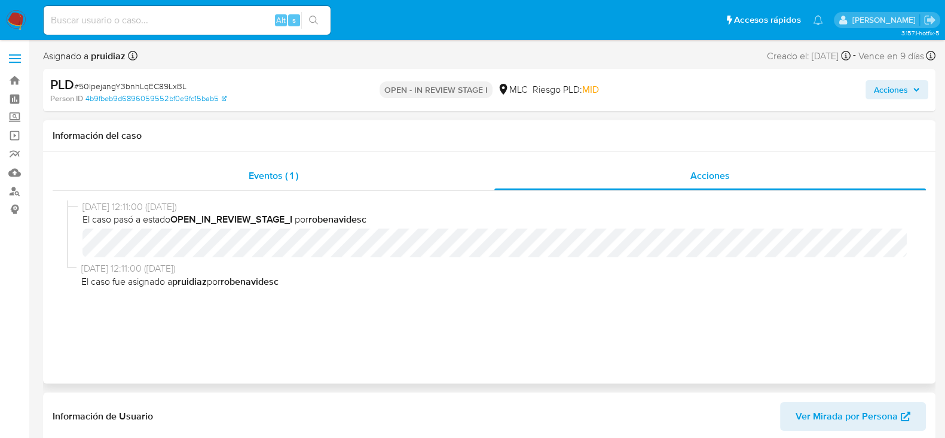
click at [236, 186] on div "Eventos ( 1 )" at bounding box center [274, 175] width 442 height 29
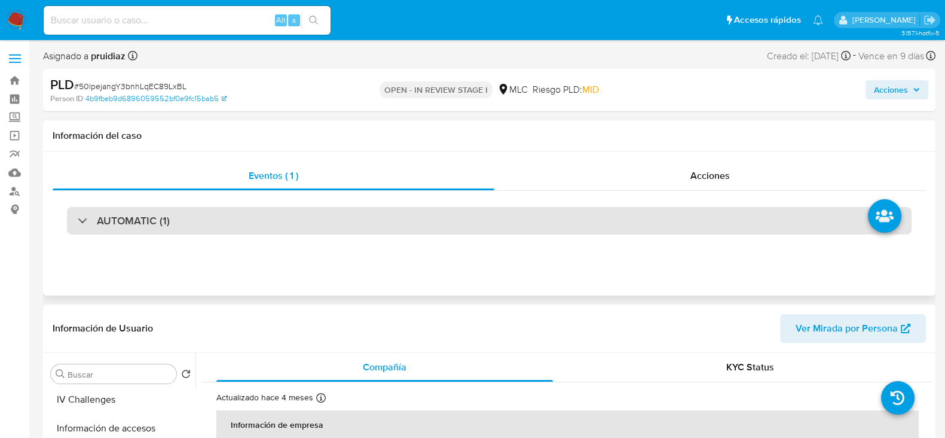
click at [146, 225] on h3 "AUTOMATIC (1)" at bounding box center [133, 220] width 73 height 13
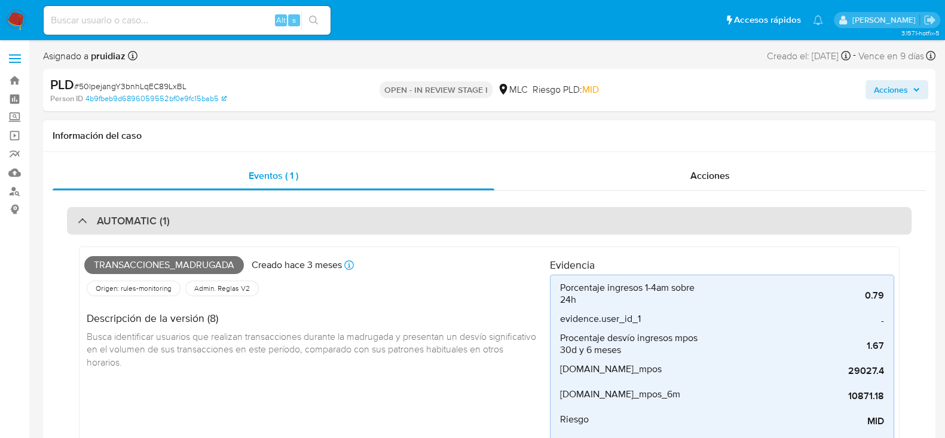
click at [182, 210] on div "AUTOMATIC (1)" at bounding box center [489, 221] width 845 height 28
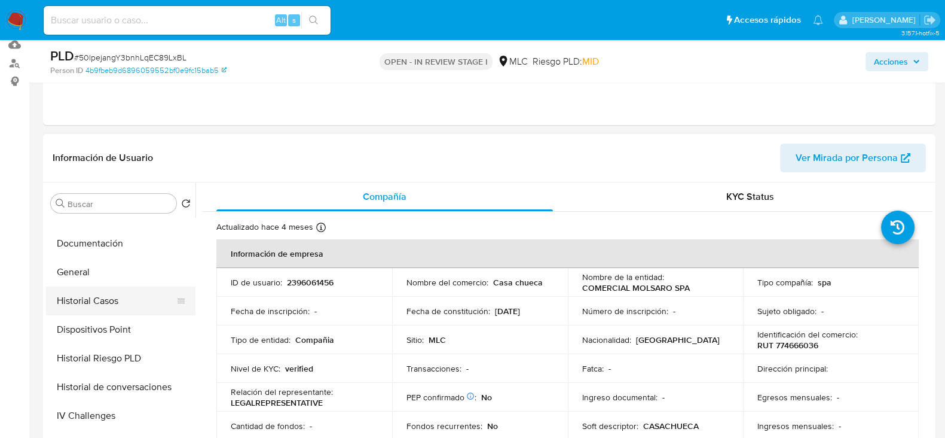
scroll to position [218, 0]
click at [100, 306] on button "Historial Casos" at bounding box center [116, 301] width 140 height 29
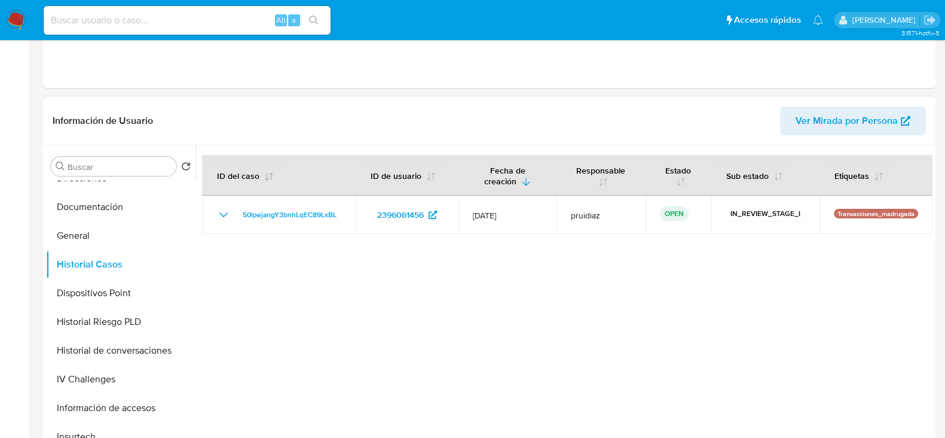
scroll to position [0, 0]
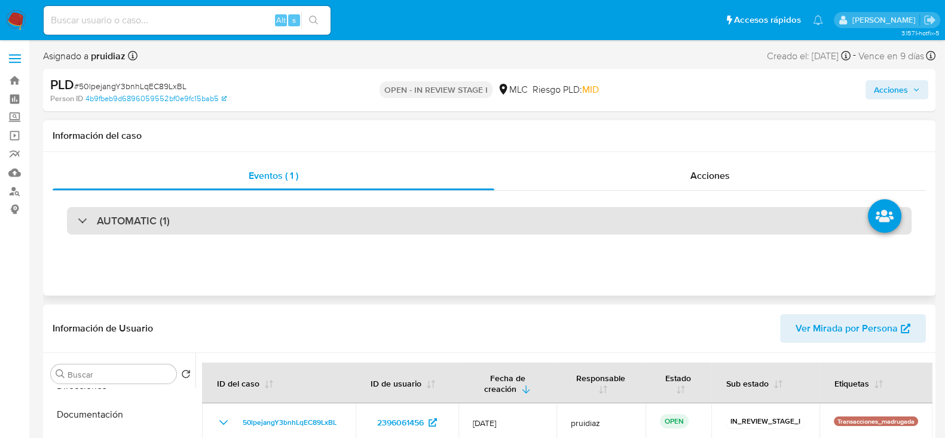
click at [170, 212] on div "AUTOMATIC (1)" at bounding box center [489, 221] width 845 height 28
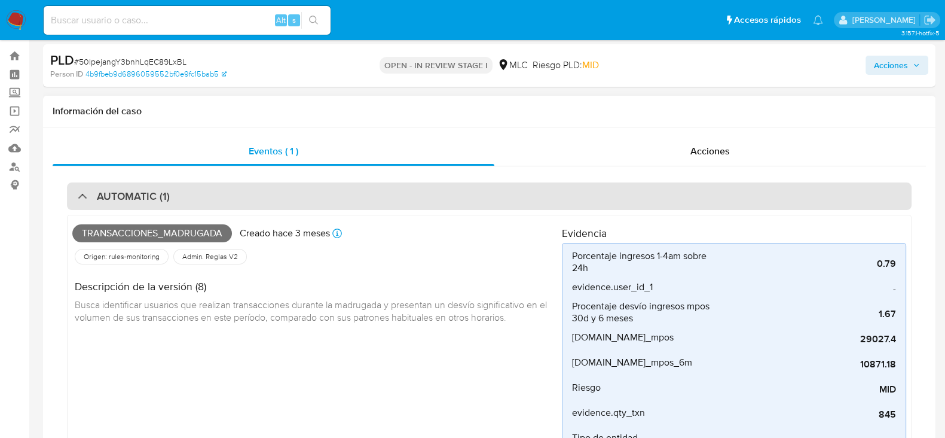
scroll to position [22, 0]
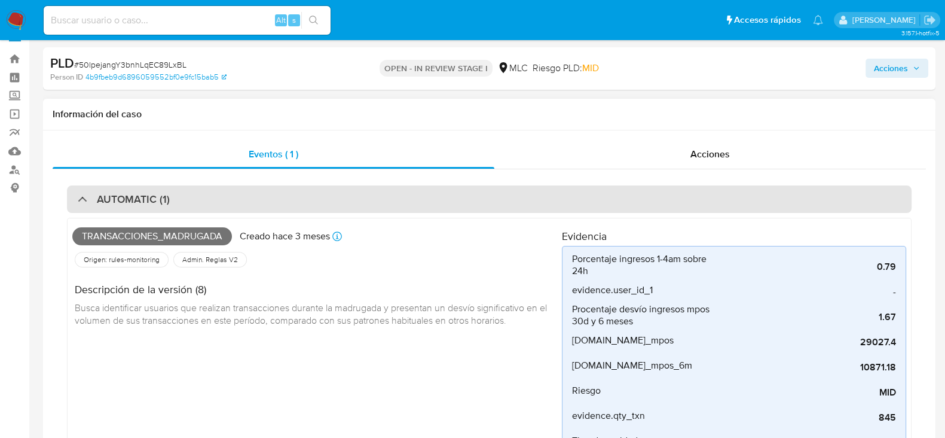
click at [160, 199] on h3 "AUTOMATIC (1)" at bounding box center [133, 199] width 73 height 13
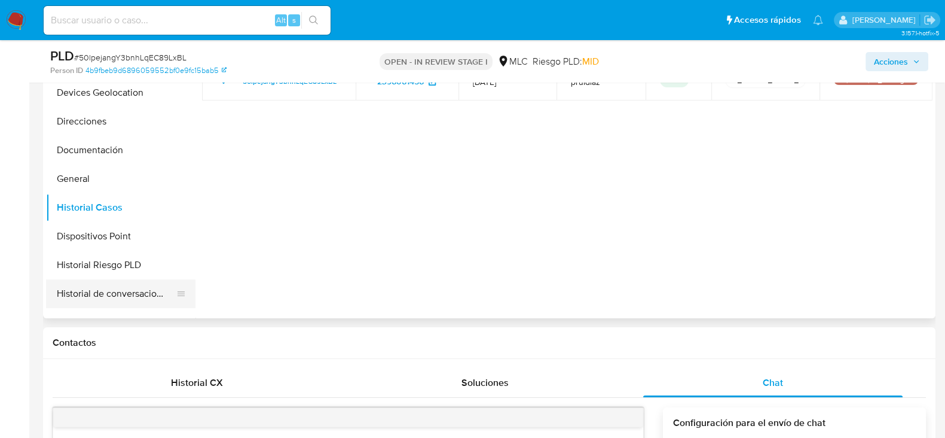
scroll to position [140, 0]
click at [72, 184] on button "General" at bounding box center [116, 180] width 140 height 29
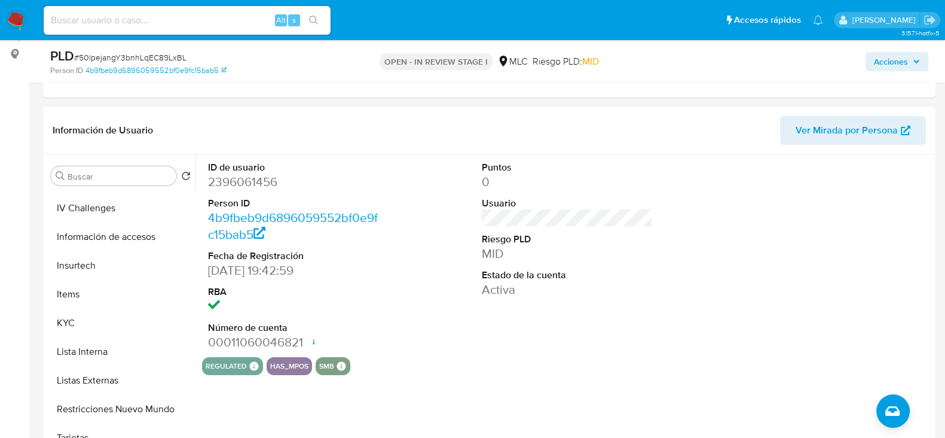
scroll to position [401, 0]
click at [67, 304] on button "Items" at bounding box center [116, 291] width 140 height 29
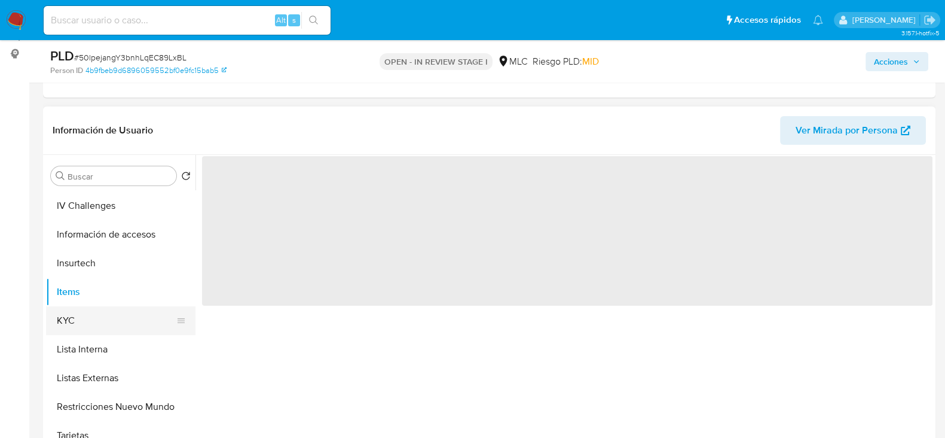
click at [65, 318] on button "KYC" at bounding box center [116, 320] width 140 height 29
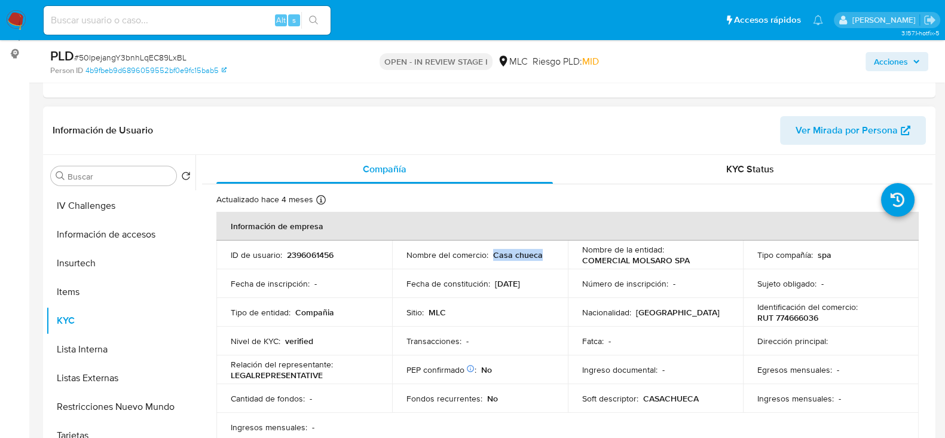
drag, startPoint x: 548, startPoint y: 257, endPoint x: 491, endPoint y: 258, distance: 56.8
click at [491, 258] on div "Nombre del comercio : Casa chueca" at bounding box center [480, 254] width 147 height 11
copy p "Casa chueca"
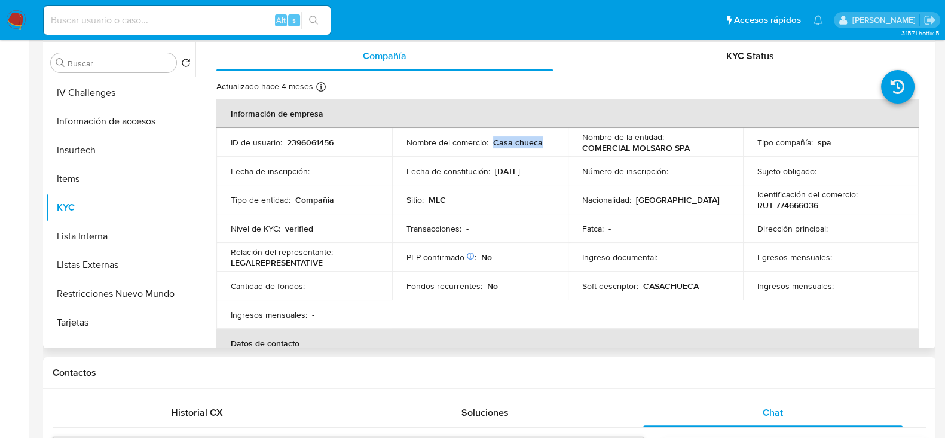
scroll to position [0, 0]
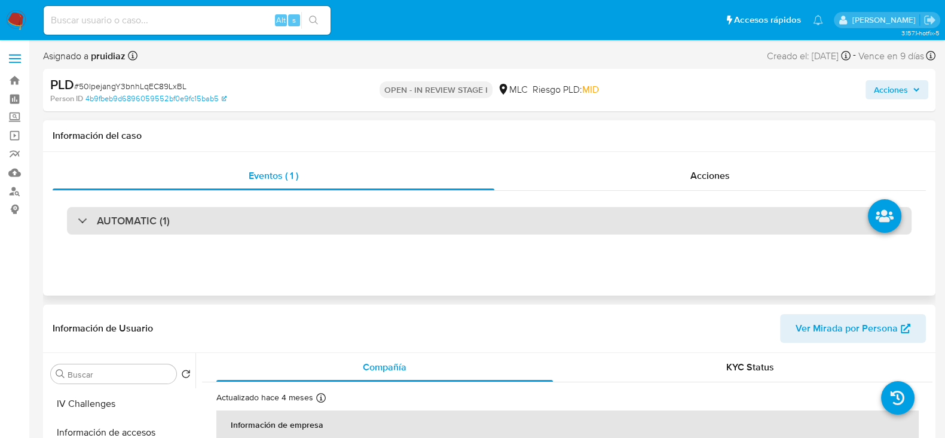
click at [141, 231] on div "AUTOMATIC (1)" at bounding box center [489, 221] width 845 height 28
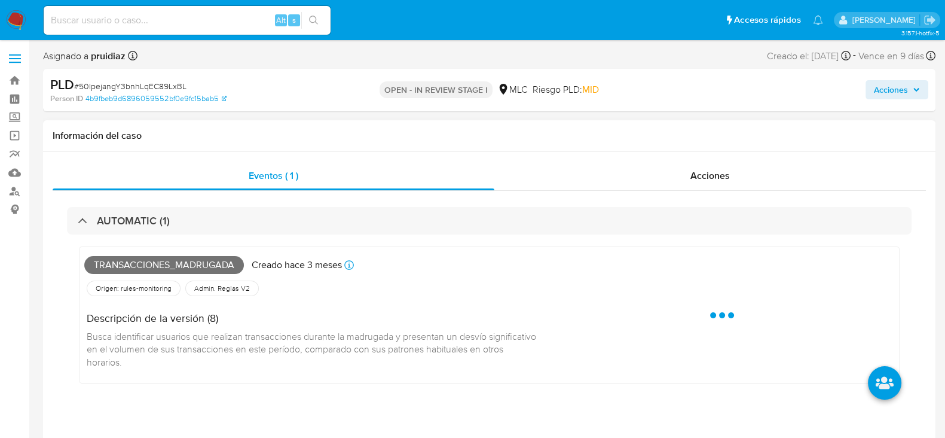
click at [134, 258] on span "Transacciones_madrugada" at bounding box center [164, 265] width 160 height 18
copy span "Transacciones_madrugada"
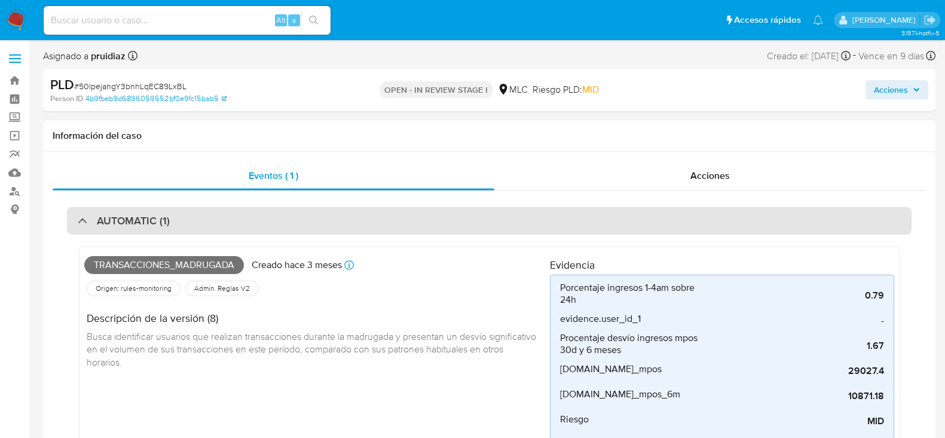
click at [142, 216] on h3 "AUTOMATIC (1)" at bounding box center [133, 220] width 73 height 13
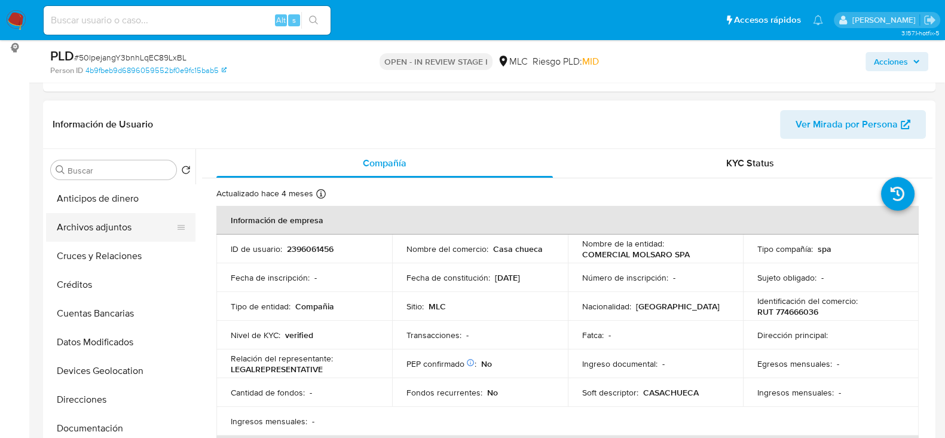
click at [111, 223] on button "Archivos adjuntos" at bounding box center [116, 227] width 140 height 29
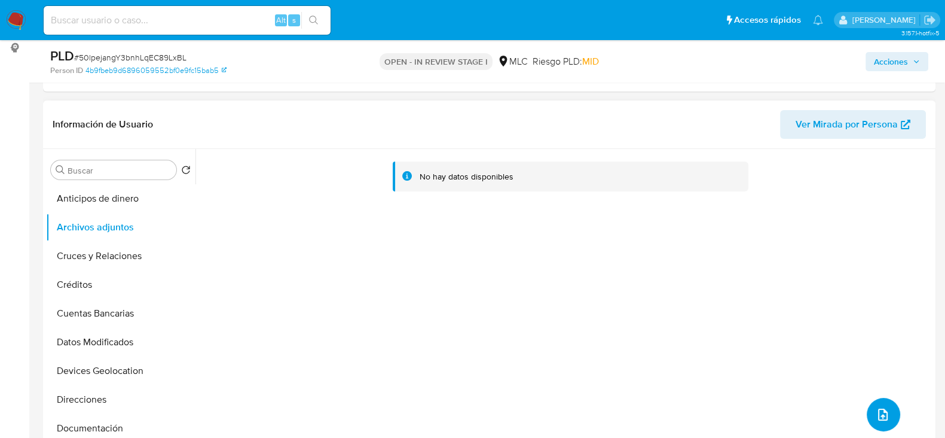
click at [876, 417] on icon "upload-file" at bounding box center [883, 414] width 14 height 14
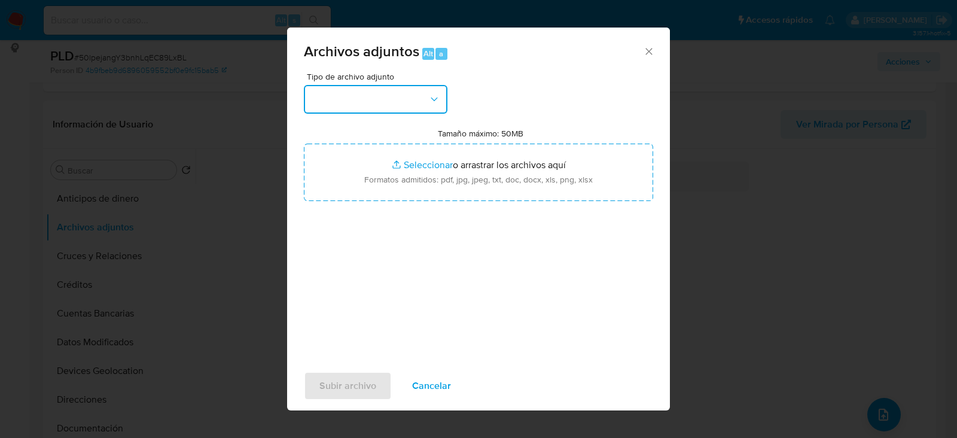
click at [410, 94] on button "button" at bounding box center [376, 99] width 144 height 29
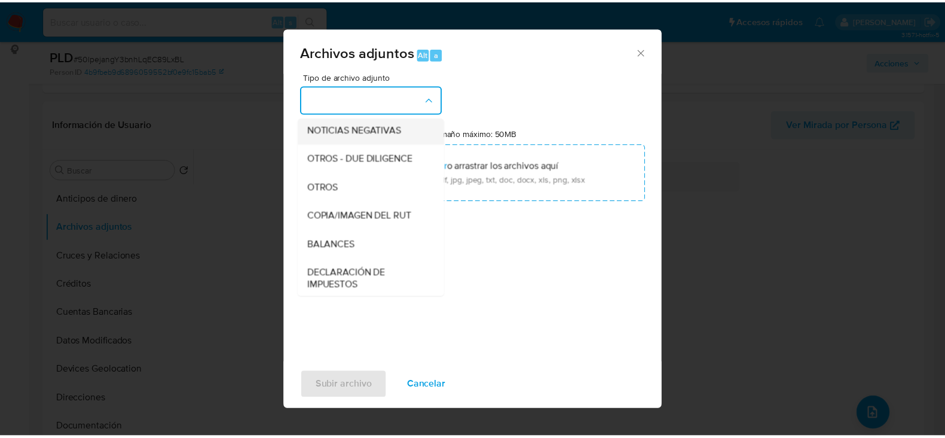
scroll to position [145, 0]
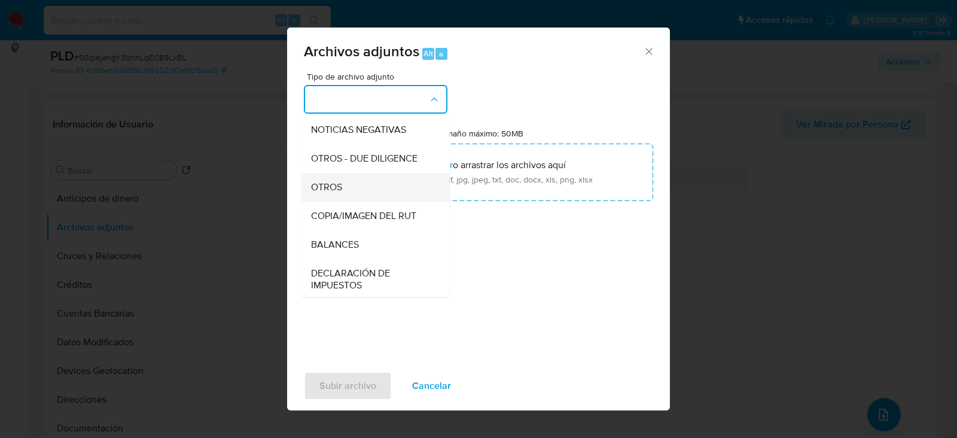
click at [338, 192] on span "OTROS" at bounding box center [326, 187] width 31 height 12
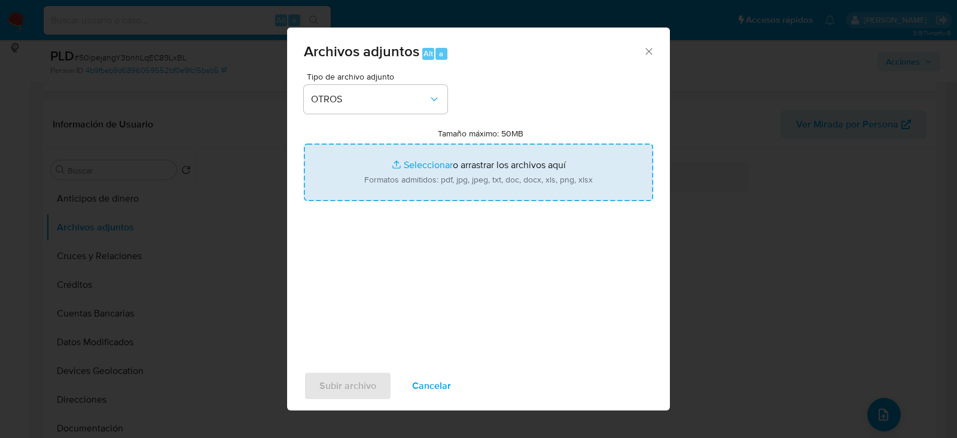
click at [489, 164] on input "Tamaño máximo: 50MB Seleccionar archivos" at bounding box center [478, 172] width 349 height 57
type input "C:\fakepath\2396061456 - 01_09_2025.xlsx"
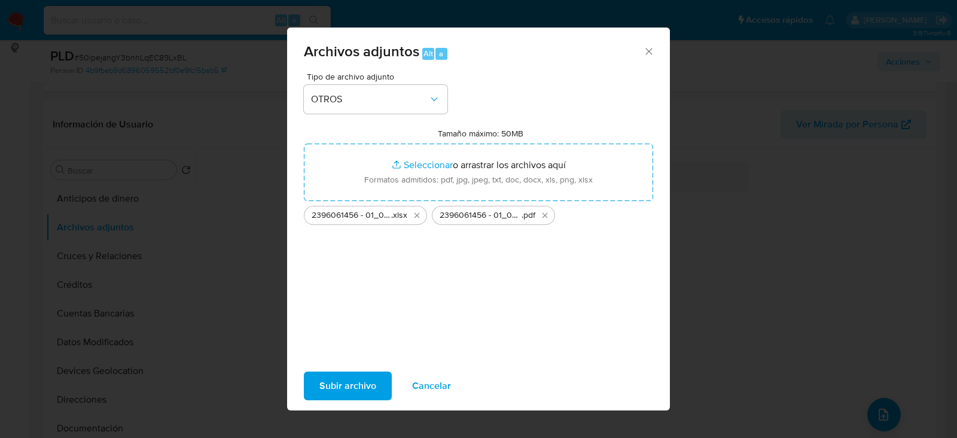
click at [332, 390] on span "Subir archivo" at bounding box center [347, 386] width 57 height 26
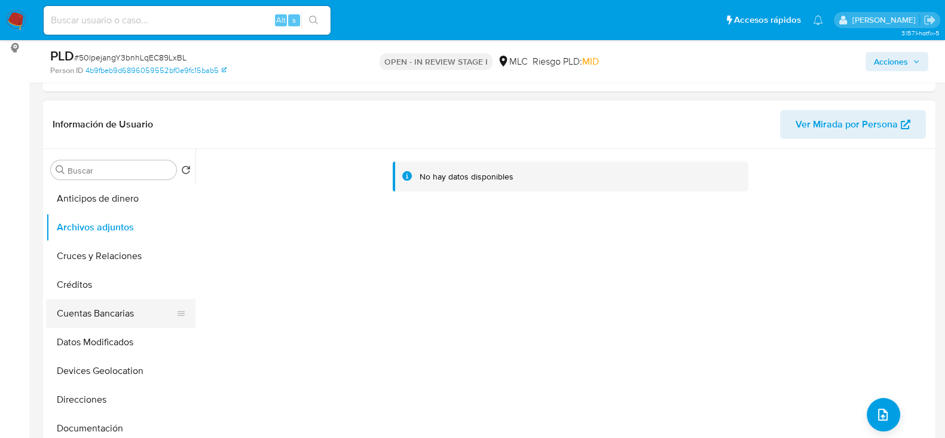
click at [110, 306] on button "Cuentas Bancarias" at bounding box center [116, 313] width 140 height 29
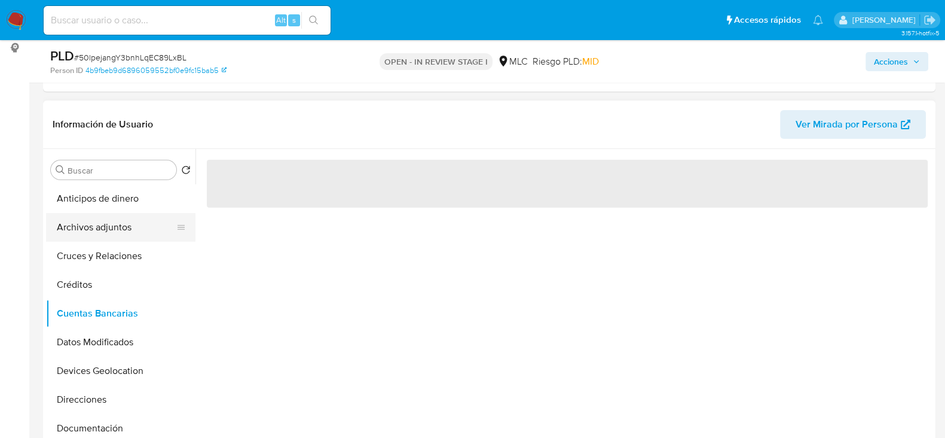
click at [102, 234] on button "Archivos adjuntos" at bounding box center [116, 227] width 140 height 29
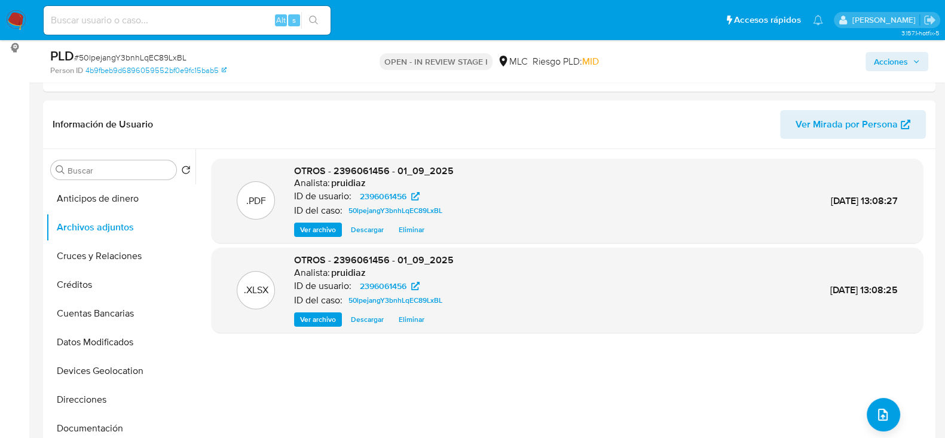
click at [896, 64] on span "Acciones" at bounding box center [891, 61] width 34 height 19
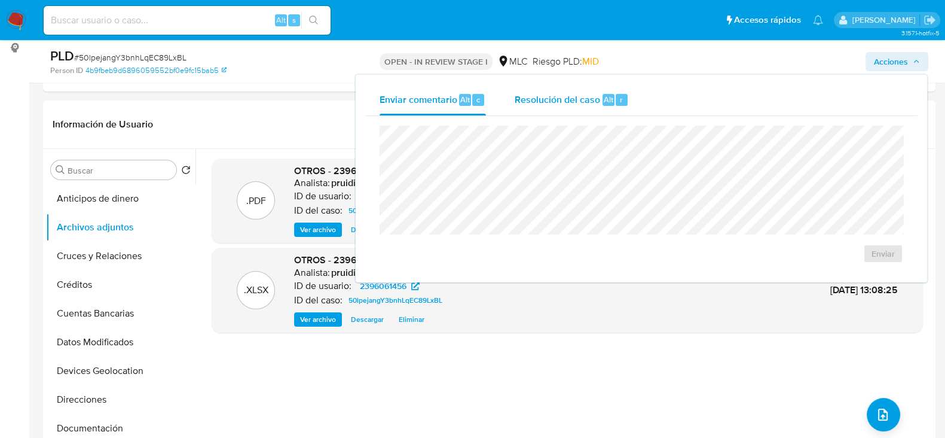
click at [575, 103] on span "Resolución del caso" at bounding box center [558, 99] width 86 height 14
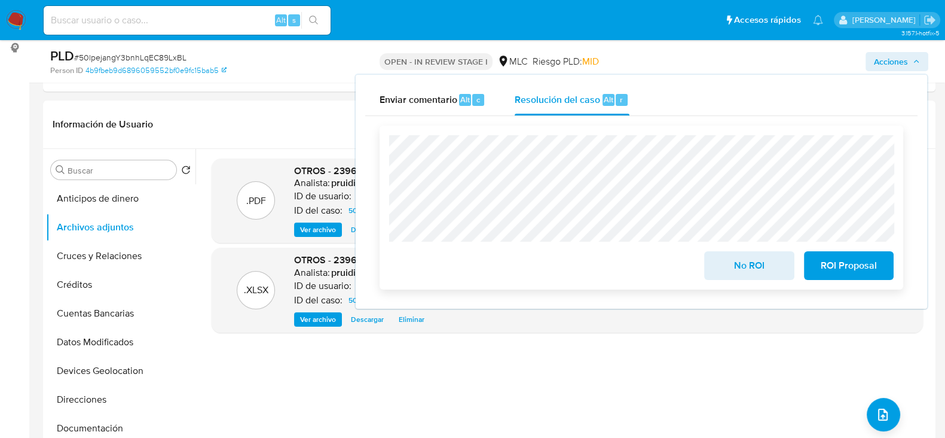
click at [762, 267] on span "No ROI" at bounding box center [749, 265] width 59 height 26
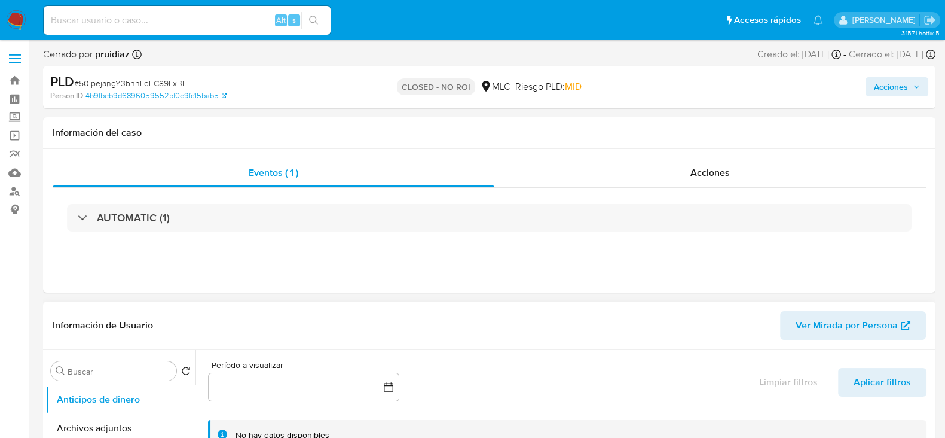
select select "10"
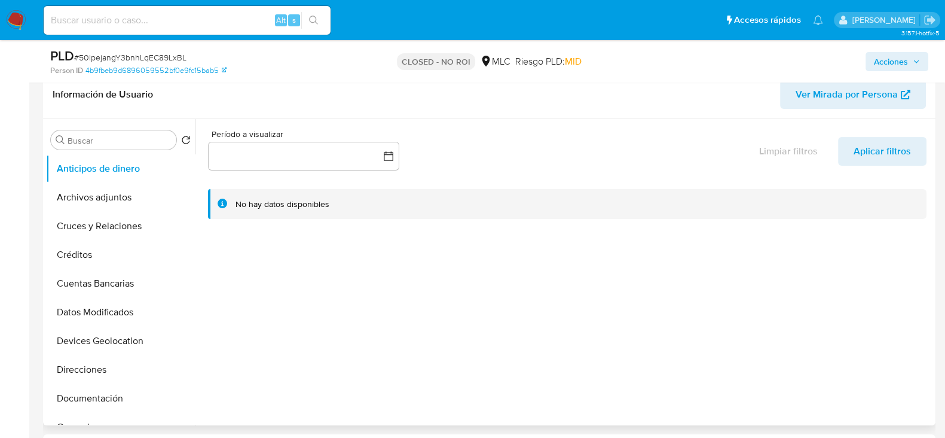
scroll to position [194, 0]
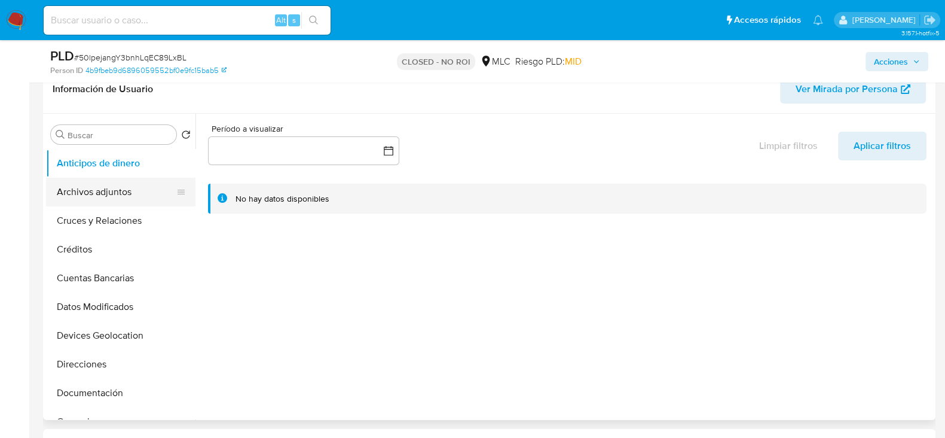
click at [114, 187] on button "Archivos adjuntos" at bounding box center [116, 192] width 140 height 29
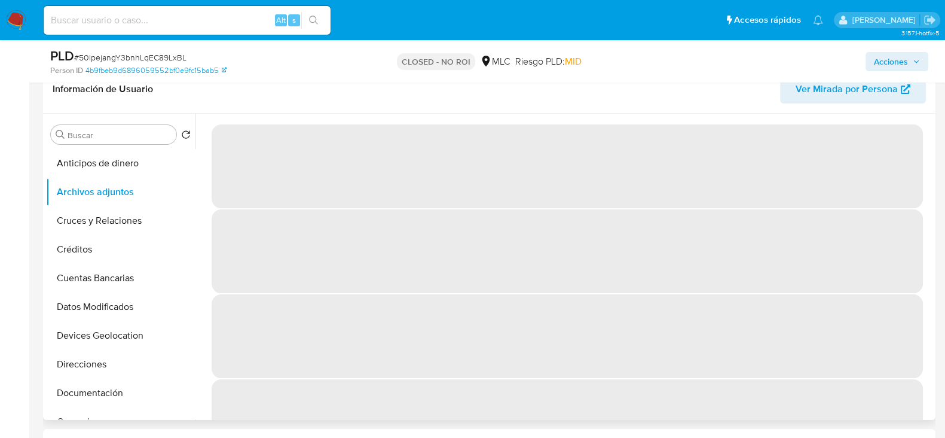
scroll to position [146, 0]
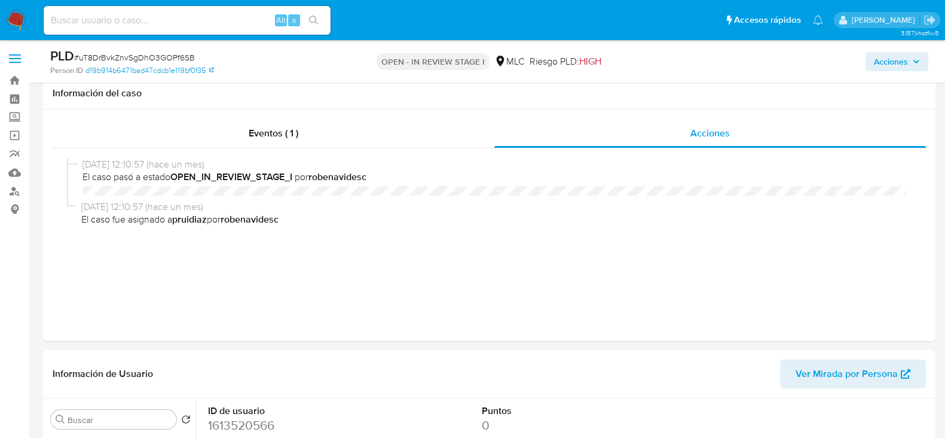
select select "10"
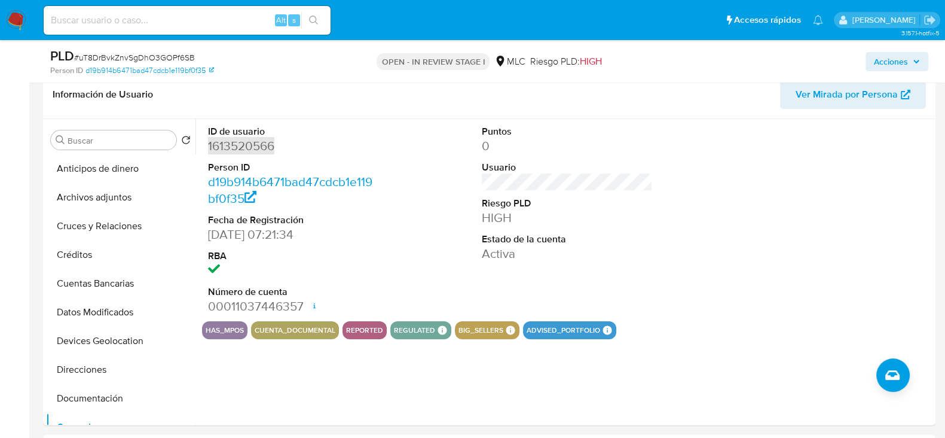
scroll to position [159, 0]
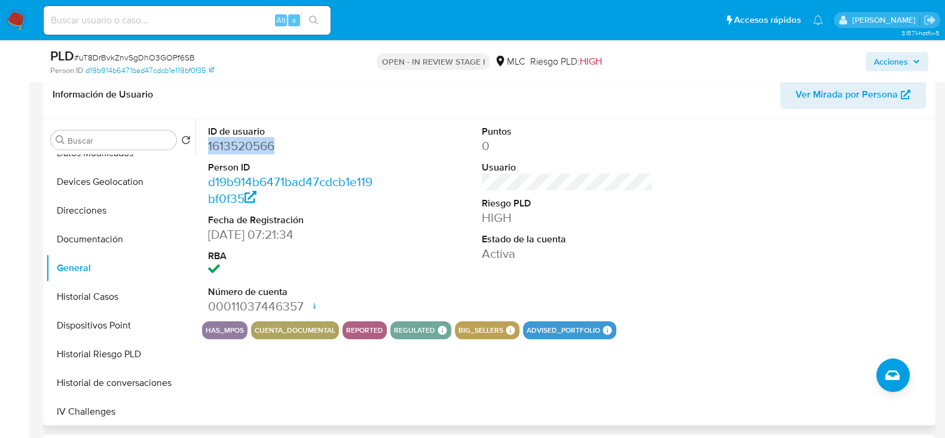
click at [248, 144] on dd "1613520566" at bounding box center [293, 146] width 171 height 17
click at [87, 304] on button "Historial Casos" at bounding box center [116, 296] width 140 height 29
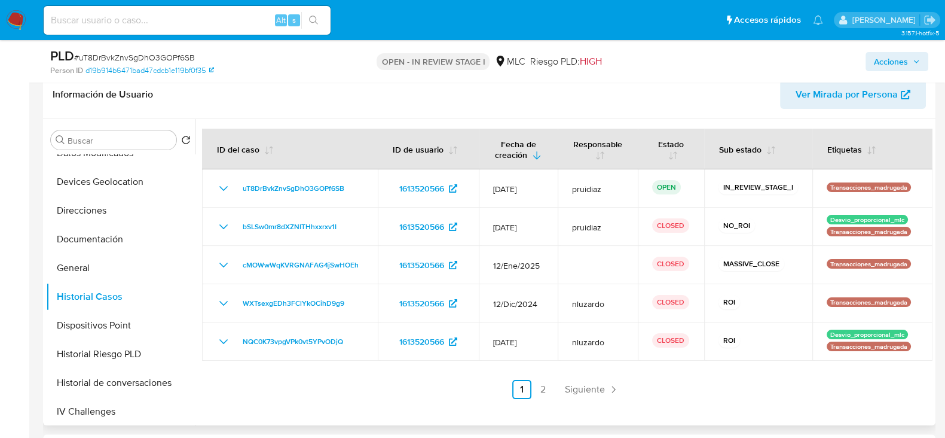
click at [529, 389] on ul "Anterior 1 2 Siguiente" at bounding box center [567, 389] width 731 height 19
click at [542, 389] on link "2" at bounding box center [543, 389] width 19 height 19
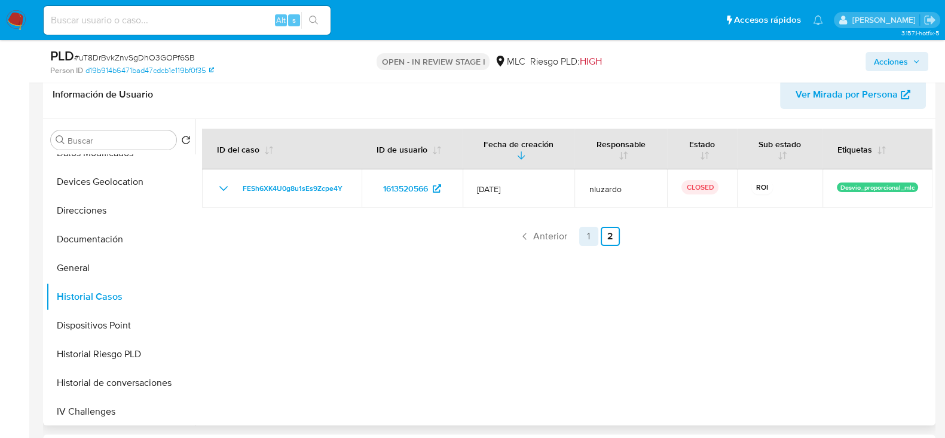
click at [582, 236] on link "1" at bounding box center [588, 236] width 19 height 19
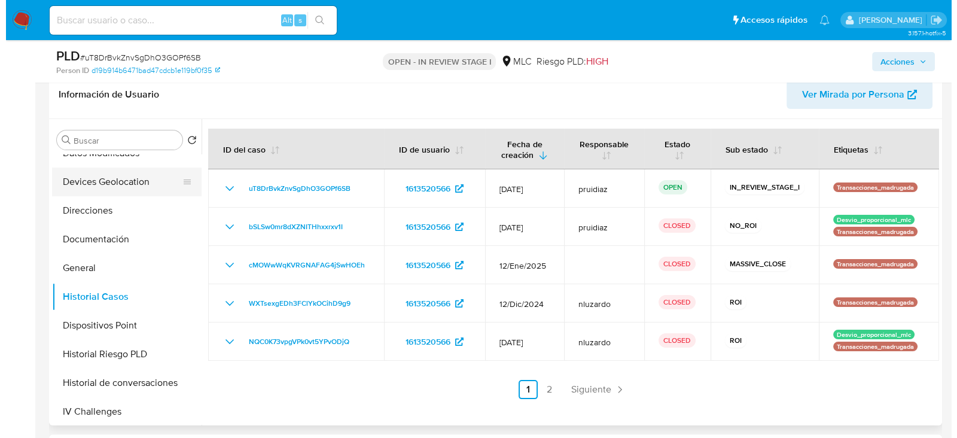
scroll to position [0, 0]
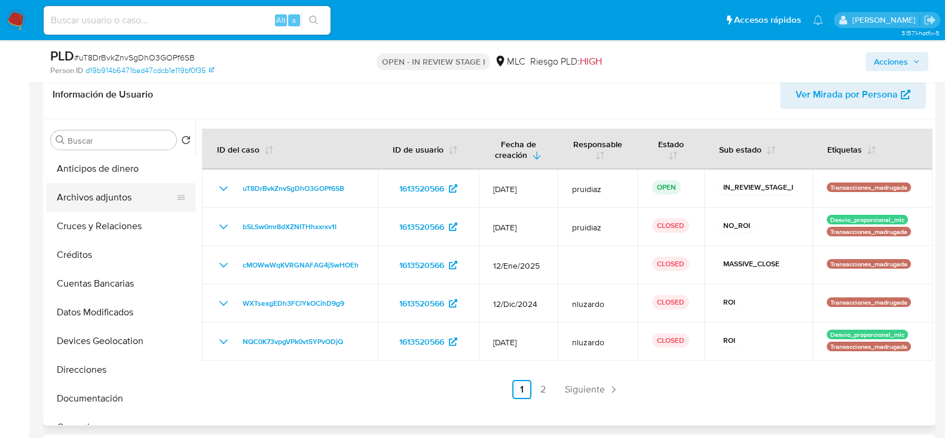
click at [94, 188] on button "Archivos adjuntos" at bounding box center [116, 197] width 140 height 29
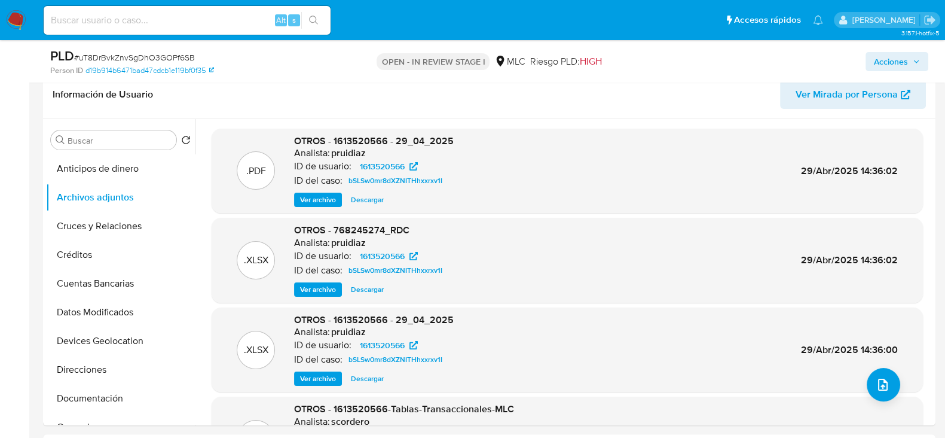
click at [312, 195] on span "Ver archivo" at bounding box center [318, 200] width 36 height 12
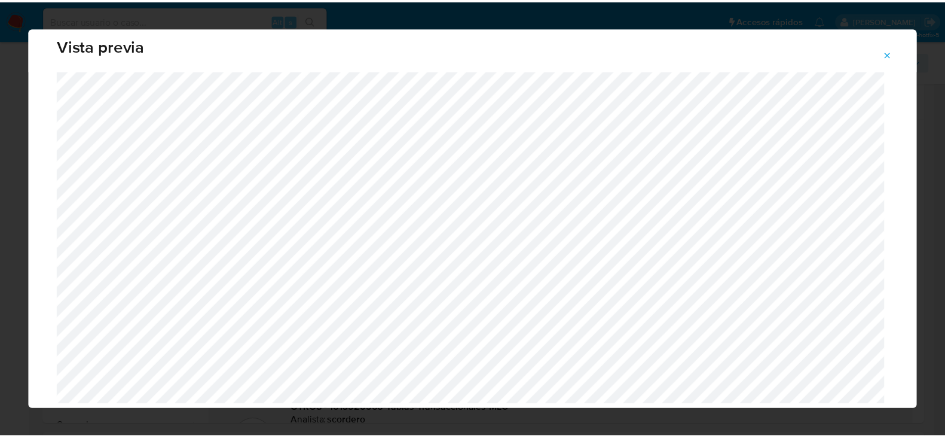
scroll to position [19, 0]
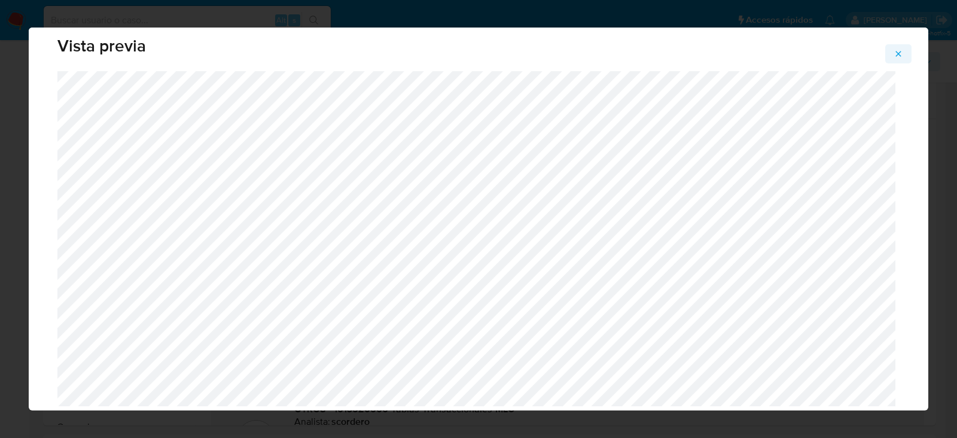
click at [898, 52] on icon "Attachment preview" at bounding box center [898, 54] width 10 height 10
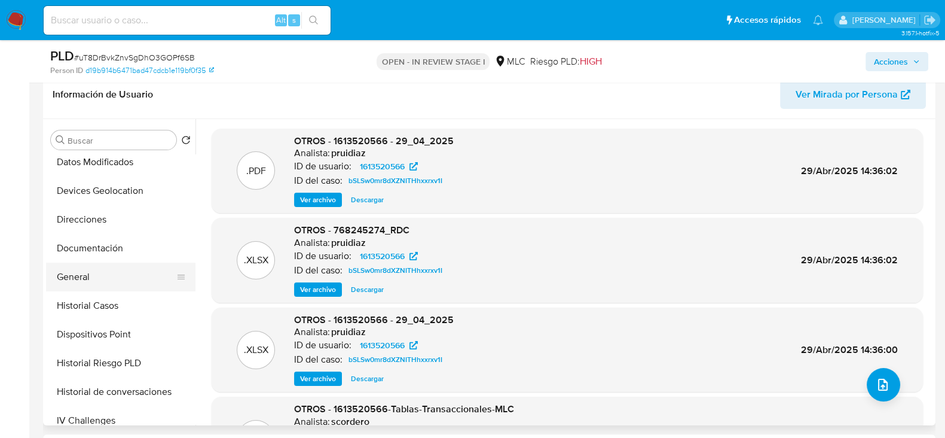
scroll to position [151, 0]
click at [83, 277] on button "General" at bounding box center [116, 276] width 140 height 29
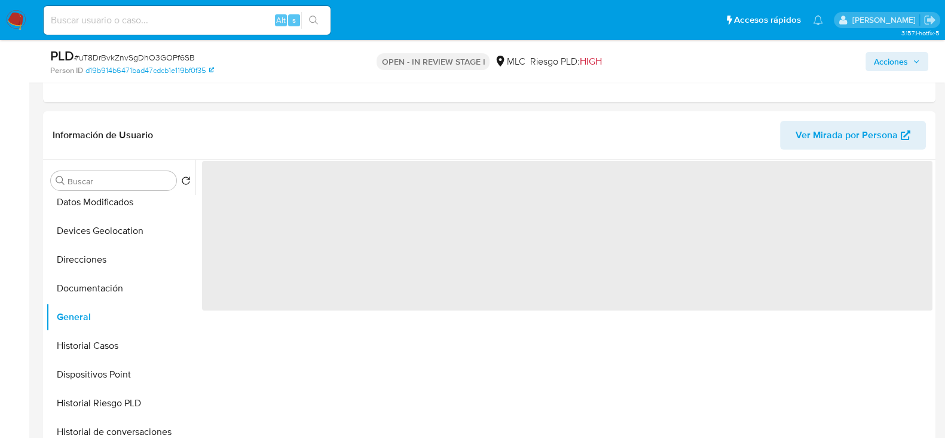
scroll to position [237, 0]
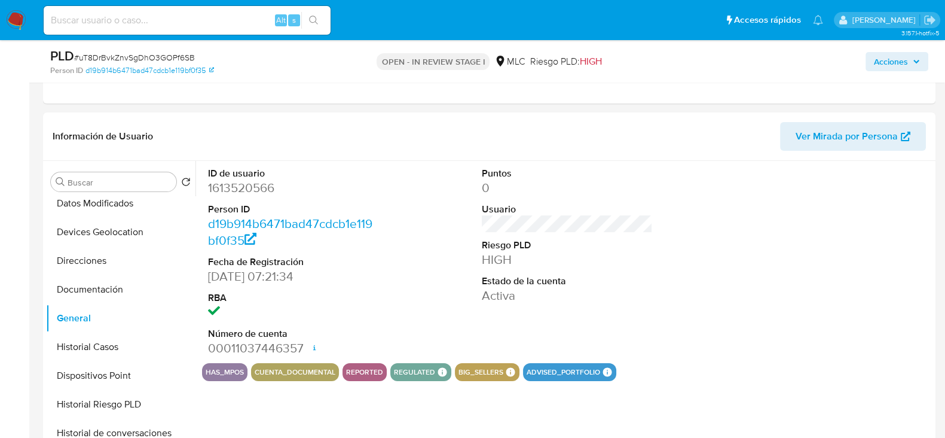
click at [254, 182] on dd "1613520566" at bounding box center [293, 187] width 171 height 17
copy dd "1613520566"
click at [236, 186] on dd "1613520566" at bounding box center [293, 187] width 171 height 17
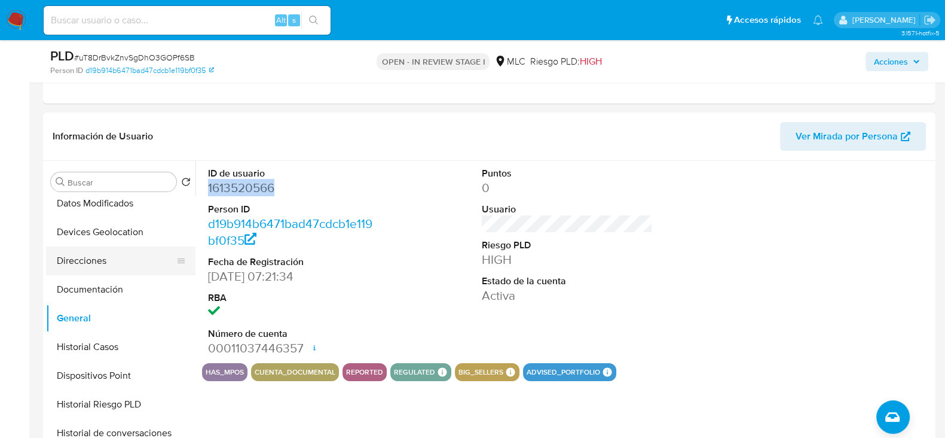
scroll to position [0, 0]
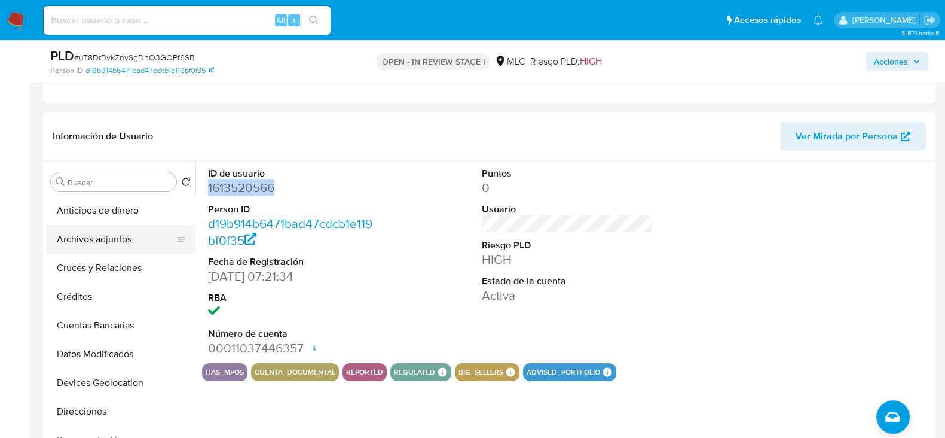
click at [96, 234] on button "Archivos adjuntos" at bounding box center [116, 239] width 140 height 29
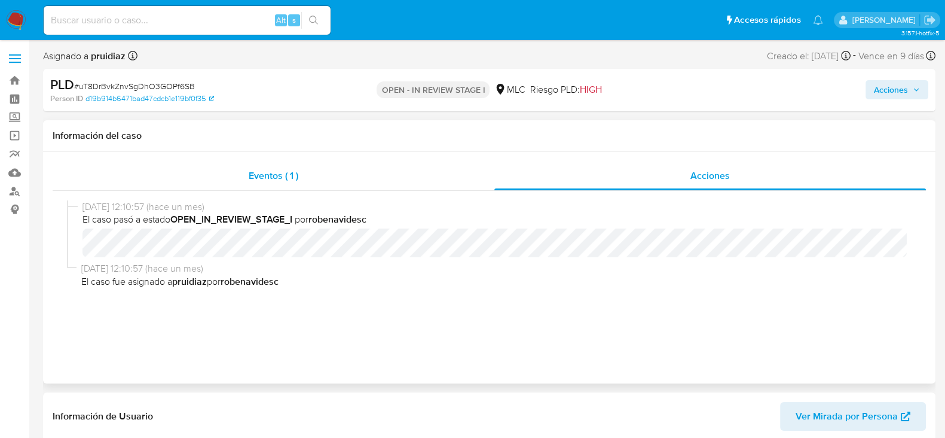
click at [231, 183] on div "Eventos ( 1 )" at bounding box center [274, 175] width 442 height 29
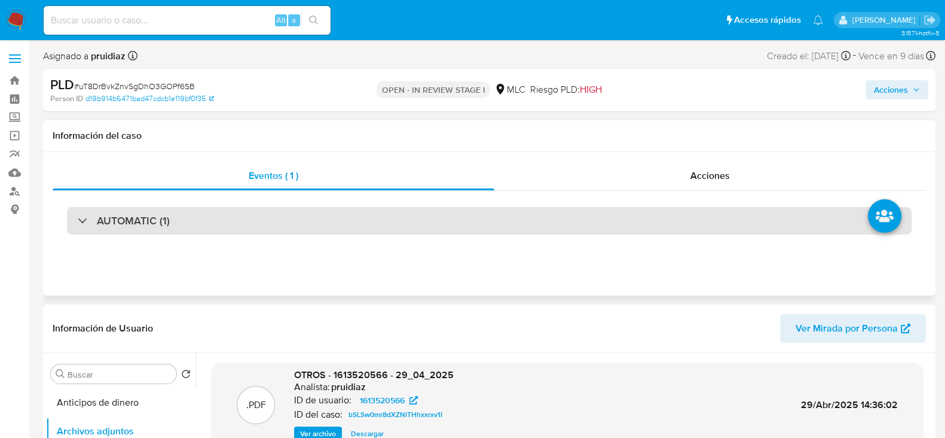
click at [155, 224] on h3 "AUTOMATIC (1)" at bounding box center [133, 220] width 73 height 13
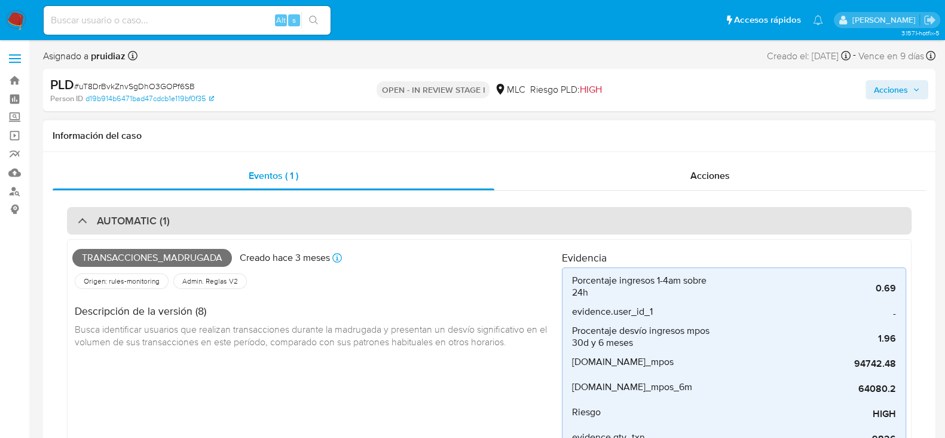
click at [145, 230] on div "AUTOMATIC (1)" at bounding box center [489, 221] width 845 height 28
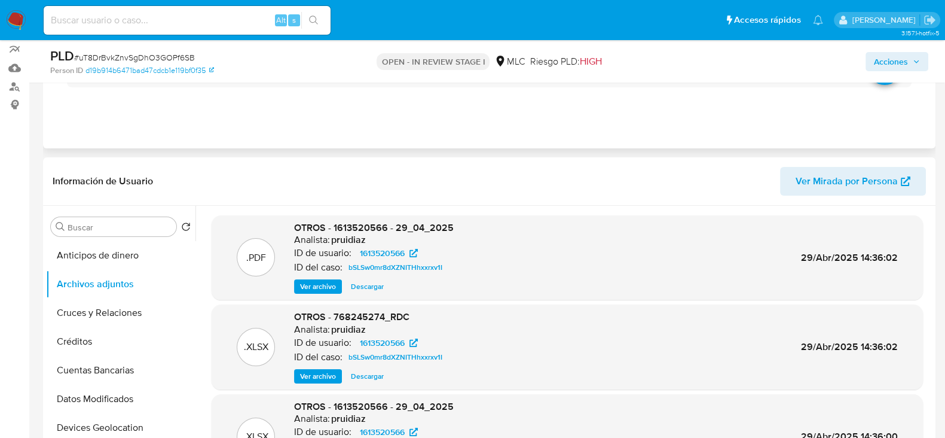
scroll to position [114, 0]
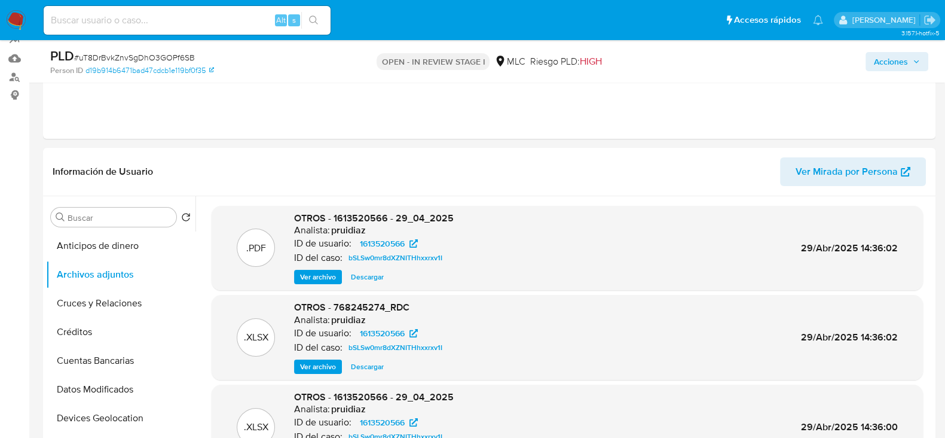
click at [120, 58] on span "# uT8DrBvkZnvSgDhO3GOPf6SB" at bounding box center [134, 57] width 121 height 12
copy span "uT8DrBvkZnvSgDhO3GOPf6SB"
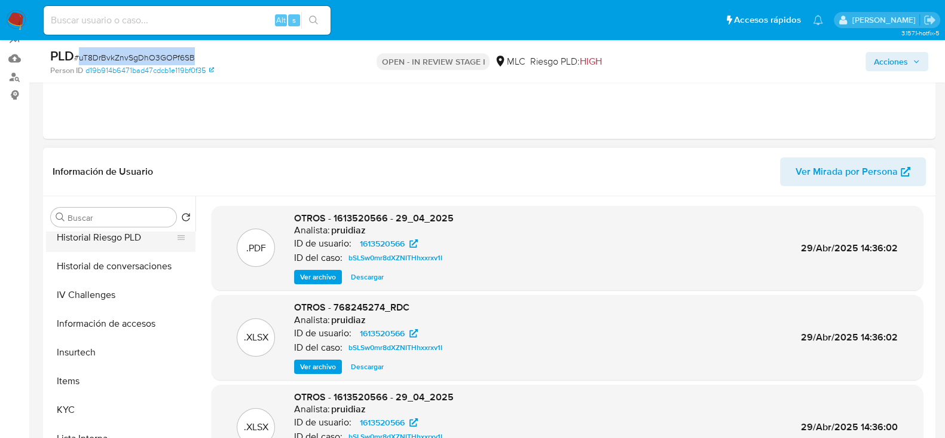
scroll to position [352, 0]
click at [63, 405] on button "KYC" at bounding box center [116, 410] width 140 height 29
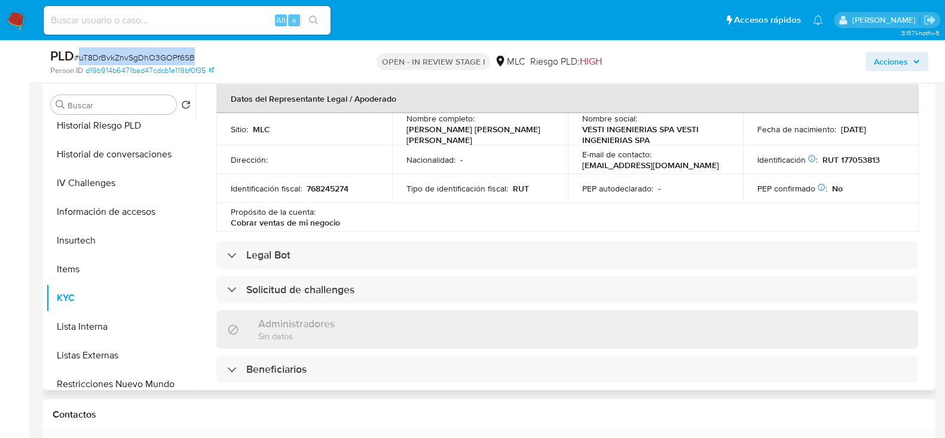
scroll to position [0, 0]
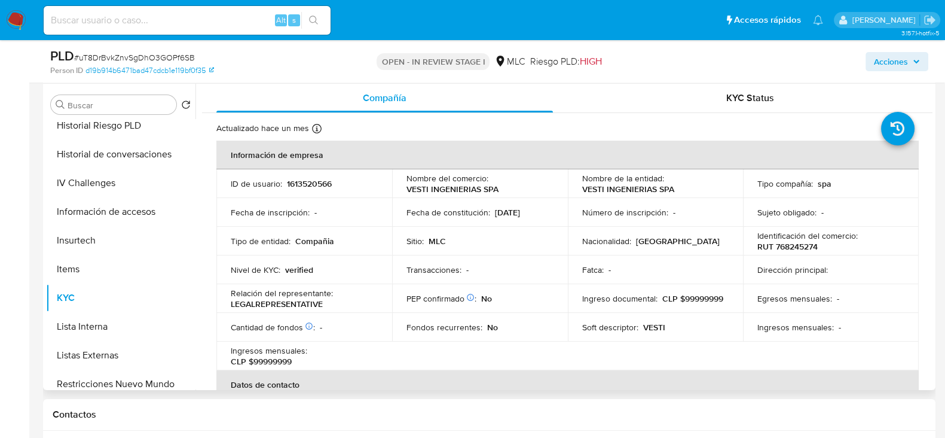
click at [802, 247] on p "RUT 768245274" at bounding box center [788, 246] width 60 height 11
copy p "768245274"
click at [786, 249] on p "RUT 768245274" at bounding box center [788, 246] width 60 height 11
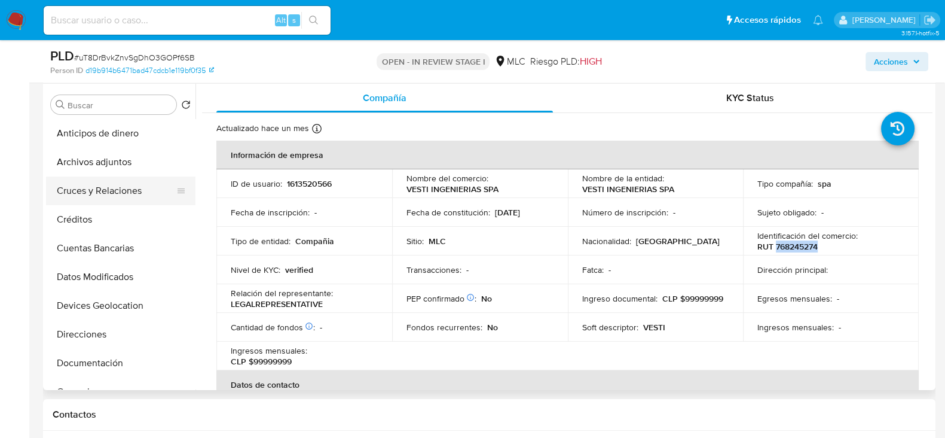
click at [105, 193] on button "Cruces y Relaciones" at bounding box center [116, 190] width 140 height 29
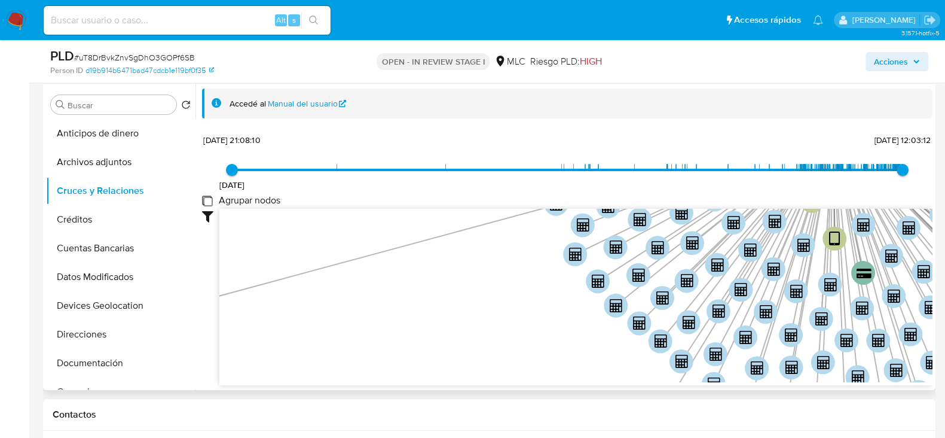
click at [203, 202] on group_nodes "Agrupar nodos" at bounding box center [207, 201] width 10 height 10
checkbox group_nodes "true"
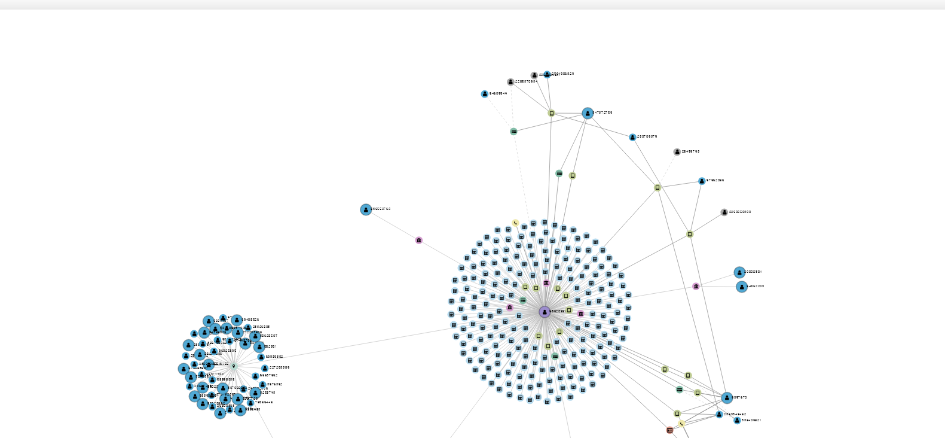
scroll to position [227, 0]
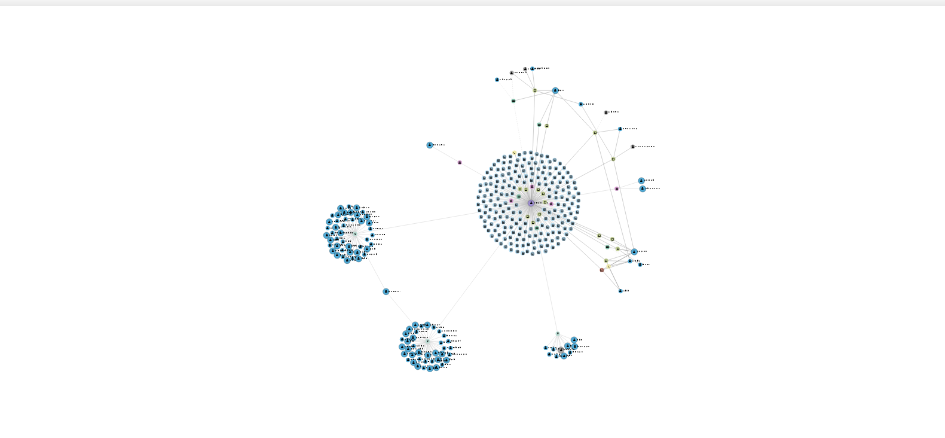
drag, startPoint x: 679, startPoint y: 262, endPoint x: 663, endPoint y: 245, distance: 24.1
click at [663, 245] on icon "device-644c427608813b0018edd70e  user-1613520566  1613520566 user-128459793 …" at bounding box center [575, 293] width 713 height 173
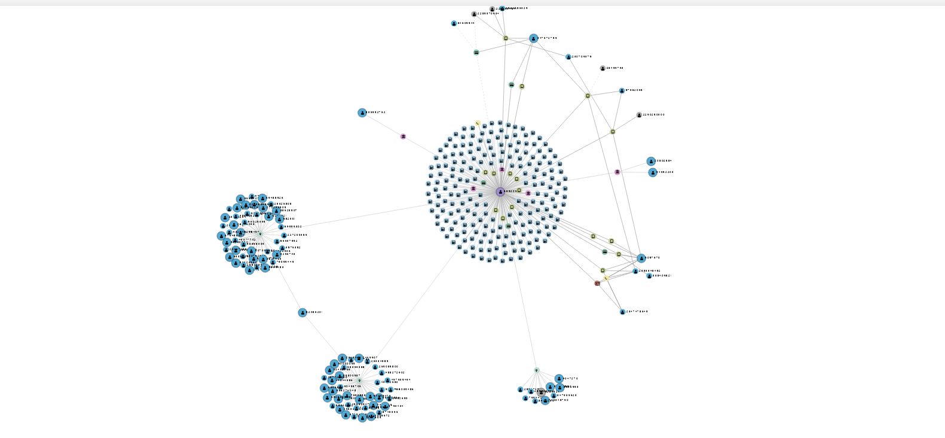
drag, startPoint x: 663, startPoint y: 245, endPoint x: 680, endPoint y: 239, distance: 18.2
click at [680, 239] on icon "device-644c427608813b0018edd70e  user-1613520566  1613520566 user-128459793 …" at bounding box center [575, 293] width 713 height 173
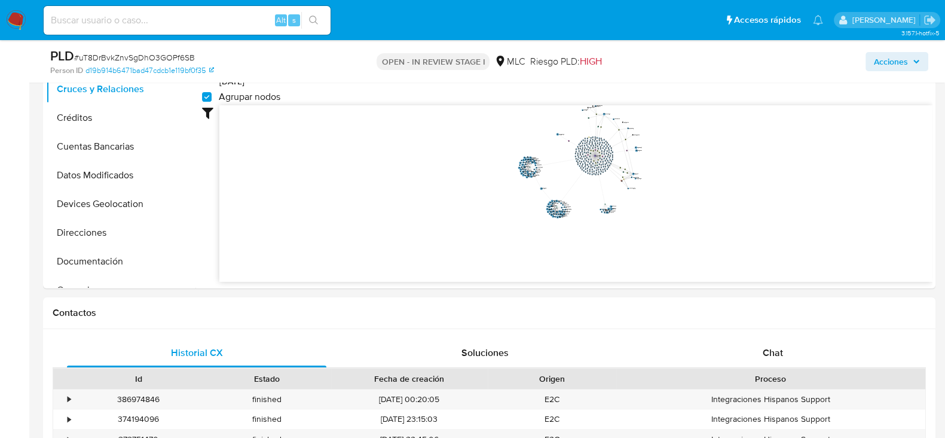
scroll to position [344, 0]
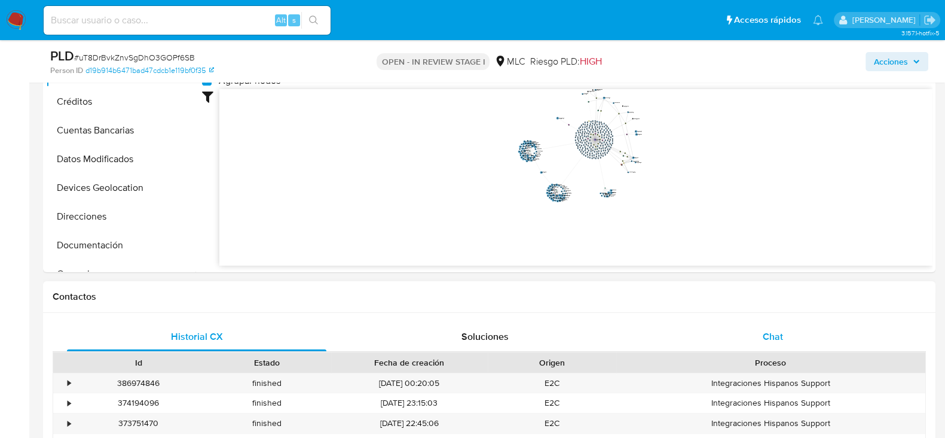
click at [762, 344] on div "Chat" at bounding box center [773, 336] width 260 height 29
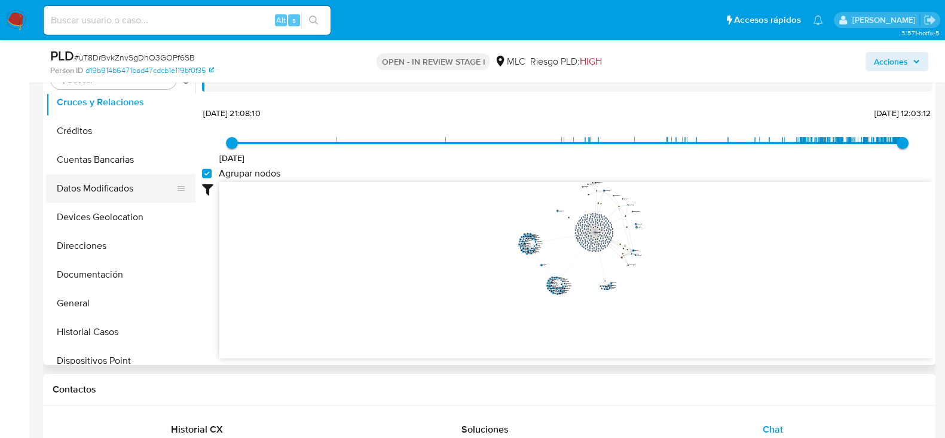
scroll to position [64, 0]
click at [87, 273] on button "Documentación" at bounding box center [116, 274] width 140 height 29
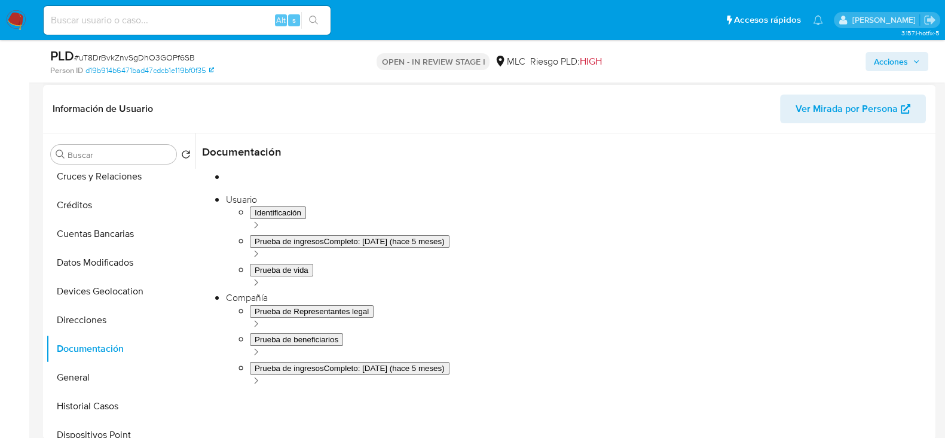
scroll to position [171, 0]
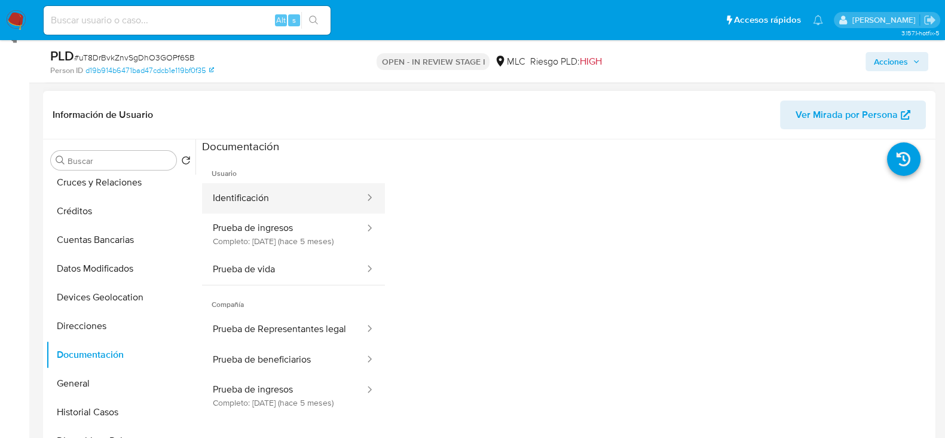
click at [298, 186] on button "Identificación" at bounding box center [284, 198] width 164 height 30
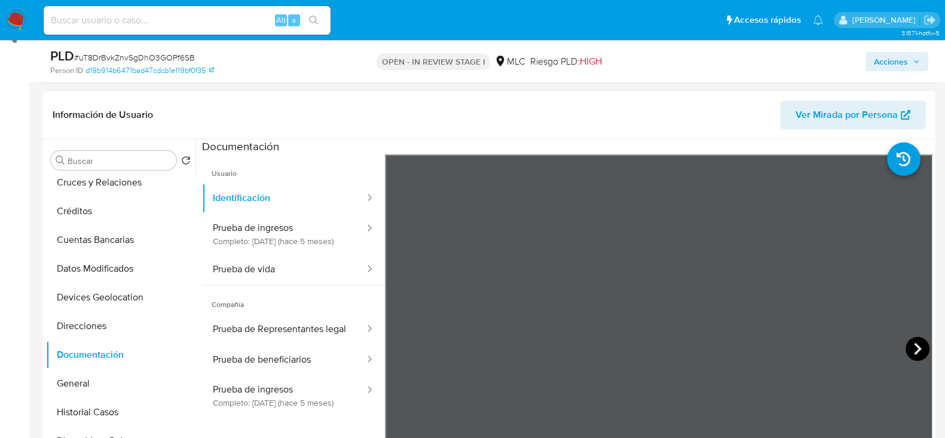
click at [917, 342] on icon at bounding box center [918, 349] width 24 height 24
click at [263, 279] on button "Prueba de vida" at bounding box center [284, 269] width 164 height 30
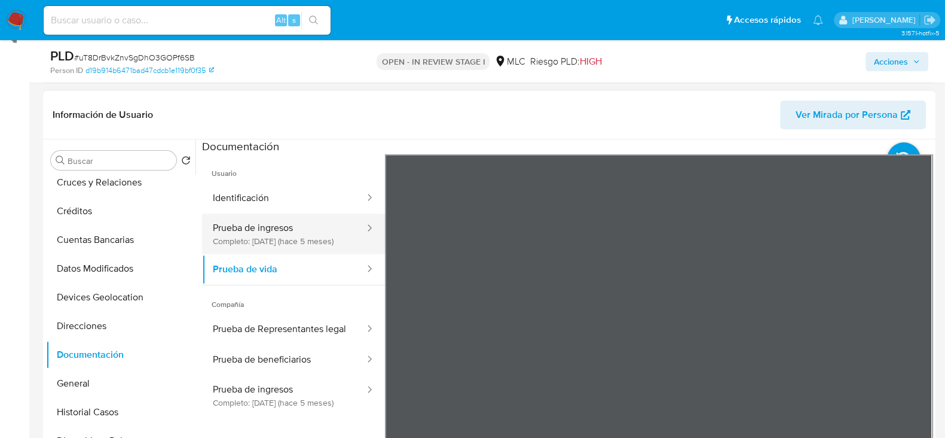
click at [316, 228] on button "Prueba de ingresos Completo: 19/03/2025 (hace 5 meses)" at bounding box center [284, 233] width 164 height 41
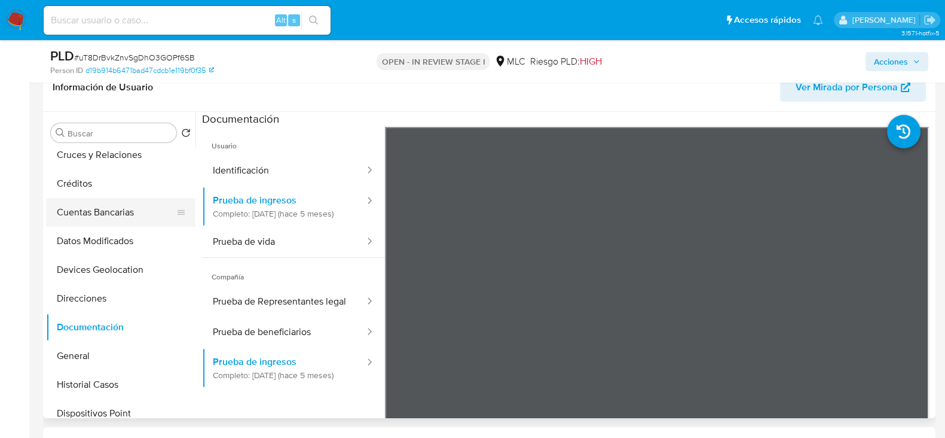
scroll to position [0, 0]
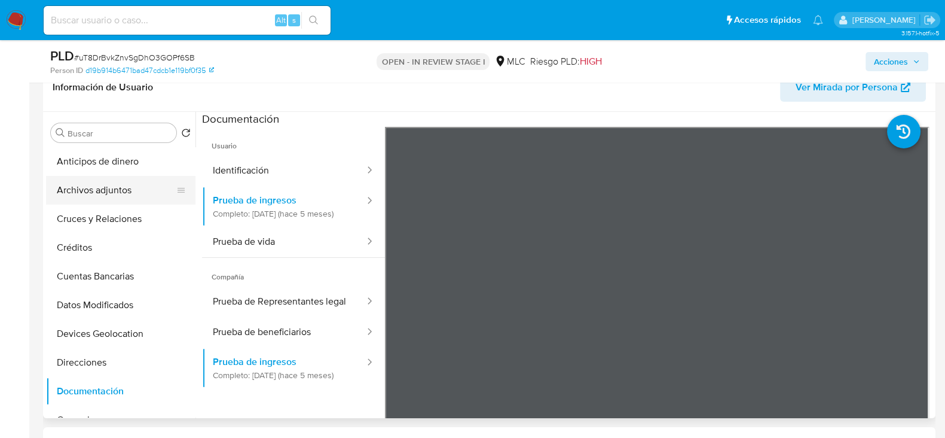
click at [84, 188] on button "Archivos adjuntos" at bounding box center [116, 190] width 140 height 29
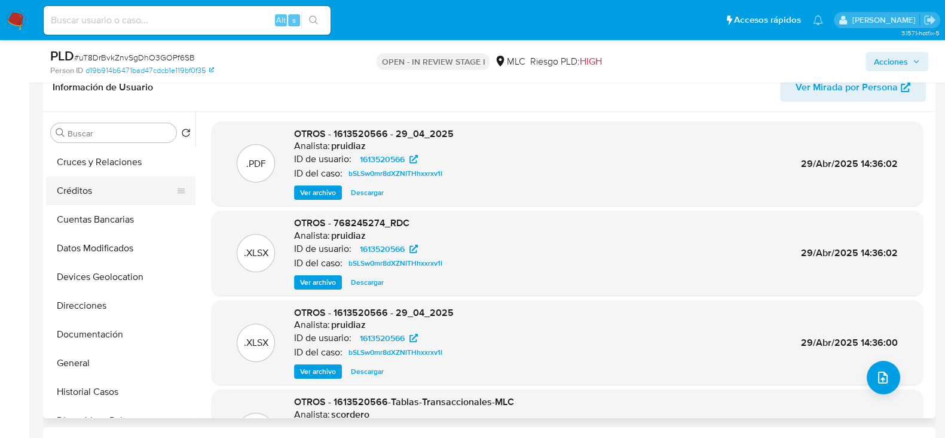
scroll to position [59, 0]
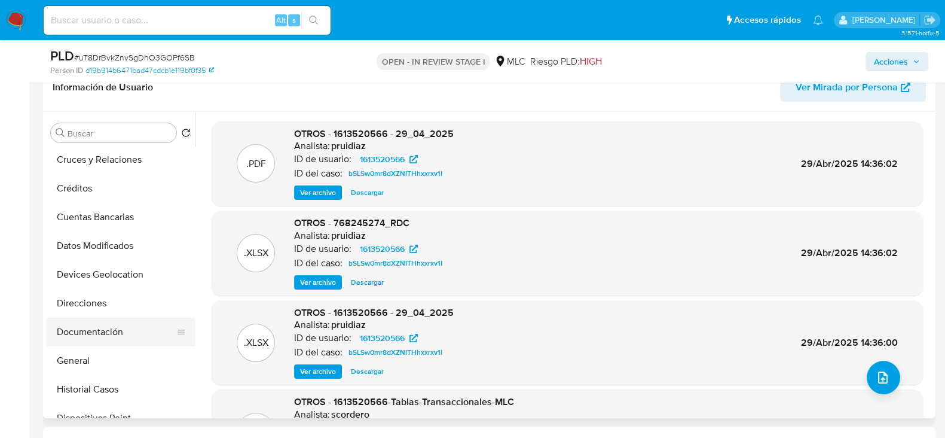
click at [85, 334] on button "Documentación" at bounding box center [116, 332] width 140 height 29
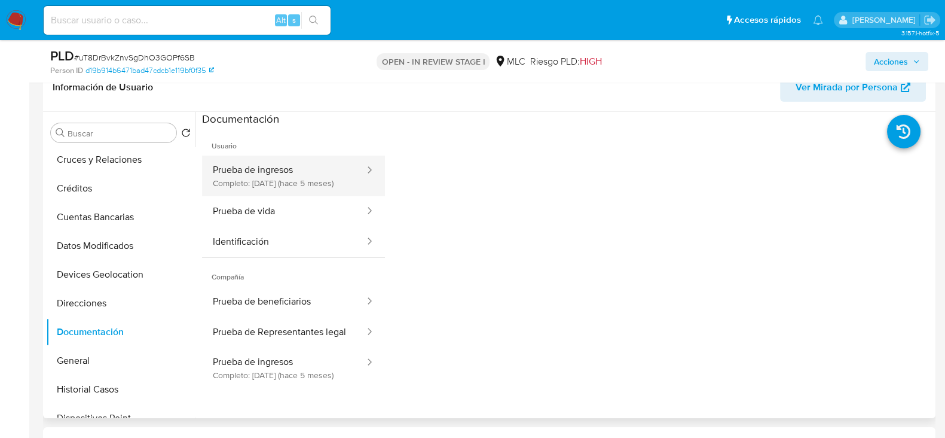
click at [315, 173] on button "Prueba de ingresos Completo: 19/03/2025 (hace 5 meses)" at bounding box center [284, 175] width 164 height 41
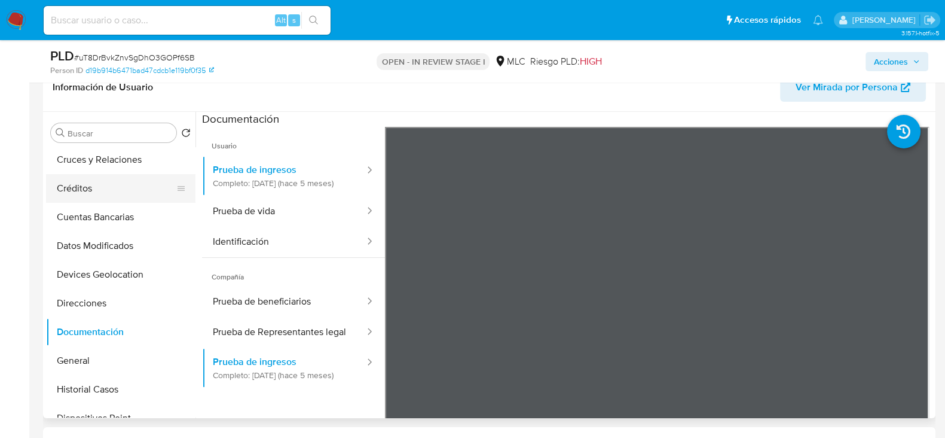
scroll to position [0, 0]
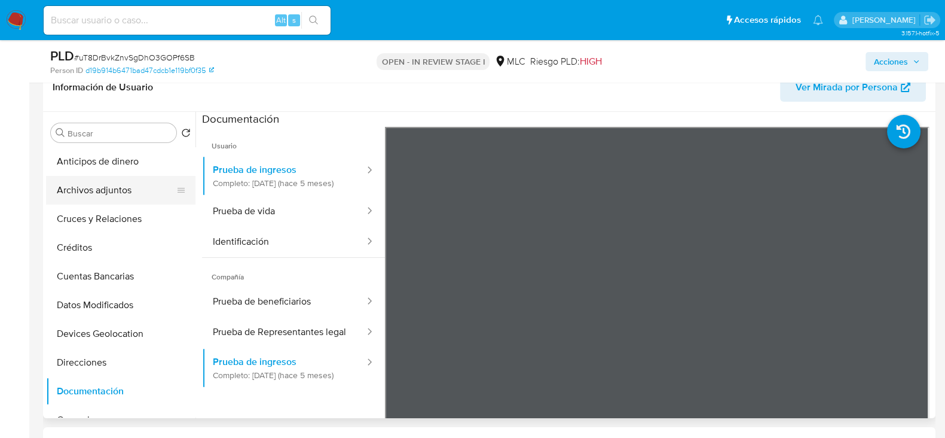
click at [119, 191] on button "Archivos adjuntos" at bounding box center [116, 190] width 140 height 29
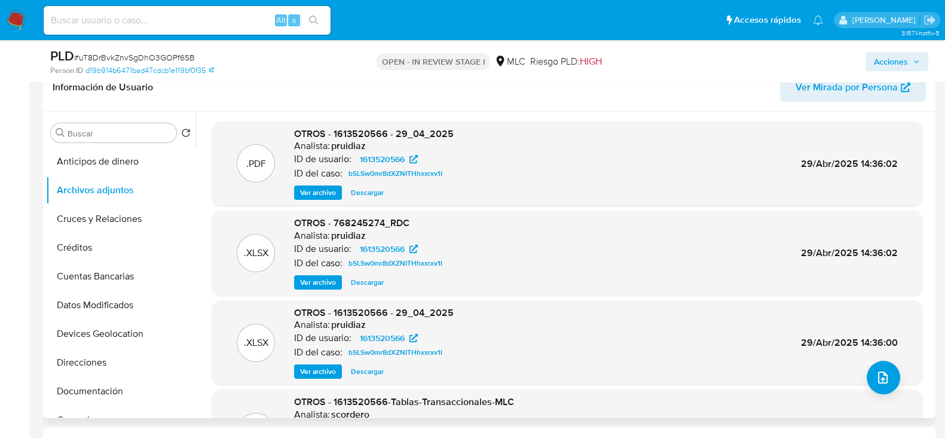
click at [319, 187] on span "Ver archivo" at bounding box center [318, 193] width 36 height 12
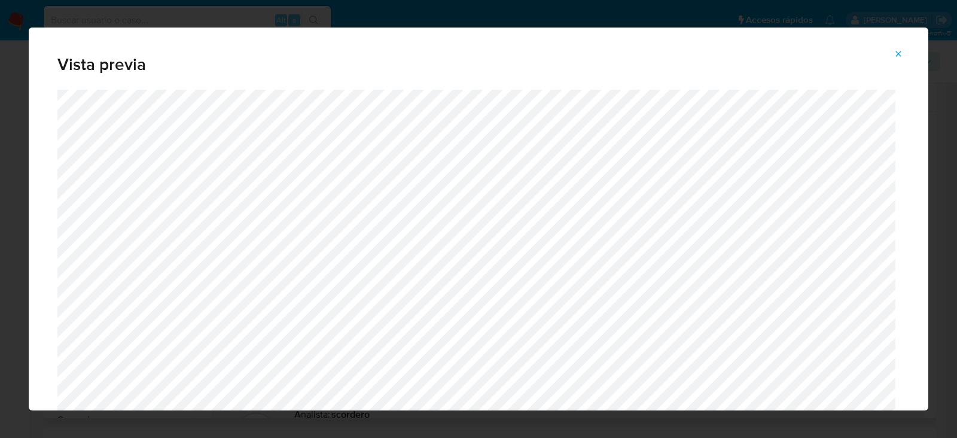
click at [895, 50] on icon "Attachment preview" at bounding box center [898, 54] width 10 height 10
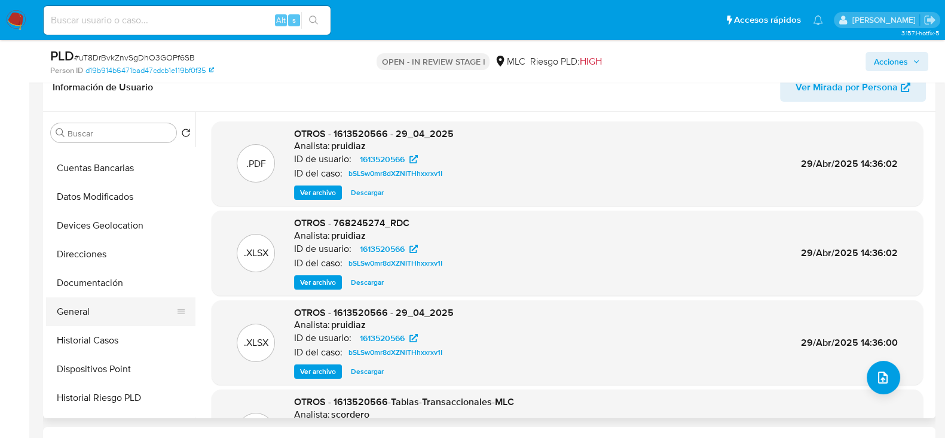
scroll to position [109, 0]
click at [96, 334] on button "Historial Casos" at bounding box center [116, 339] width 140 height 29
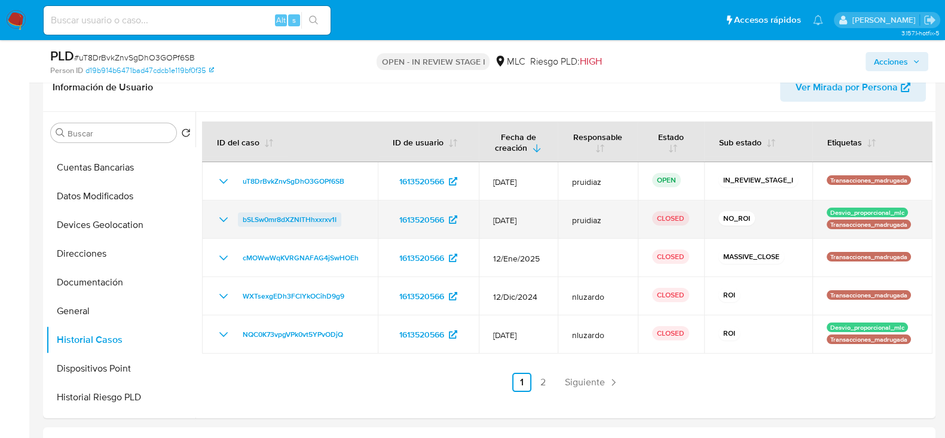
click at [298, 217] on span "bSLSw0mr8dXZNITHhxxrxv1I" at bounding box center [290, 219] width 94 height 14
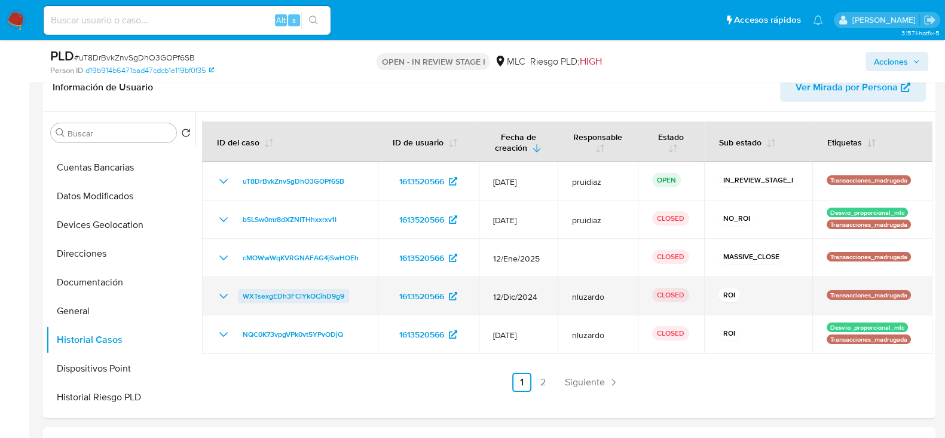
click at [266, 292] on span "WXTsexgEDh3FClYkOCihD9g9" at bounding box center [294, 296] width 102 height 14
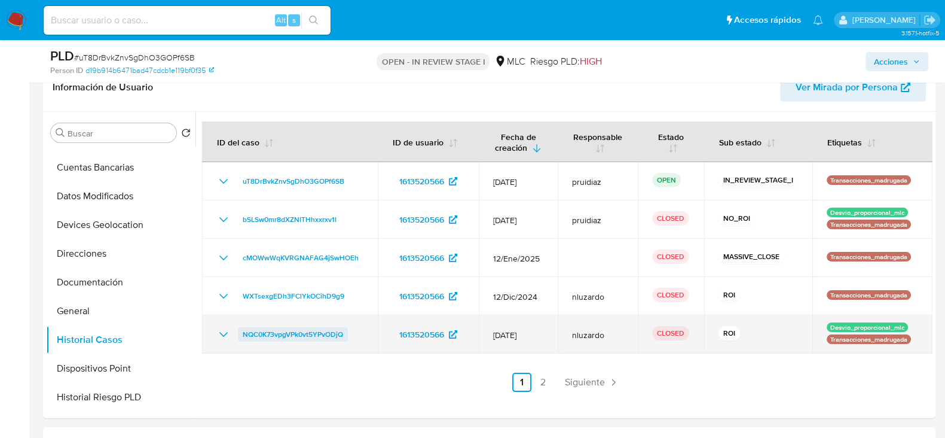
click at [321, 333] on span "NQC0K73vpgVPk0vt5YPvODjQ" at bounding box center [293, 334] width 100 height 14
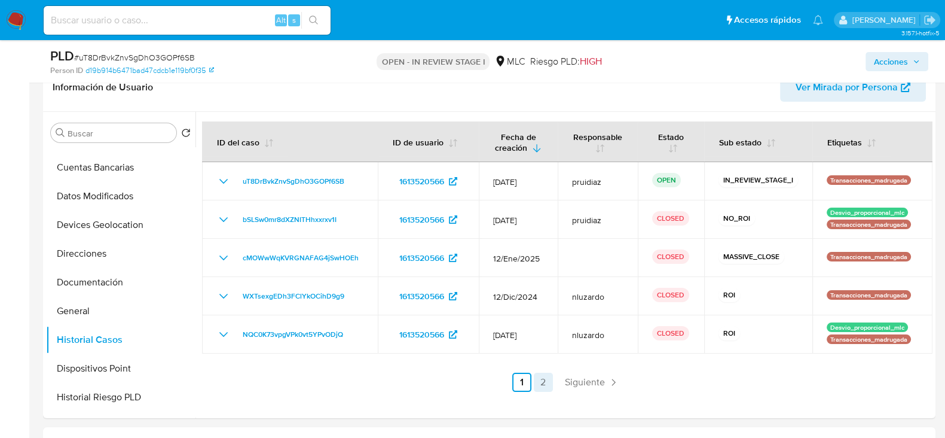
click at [541, 389] on link "2" at bounding box center [543, 382] width 19 height 19
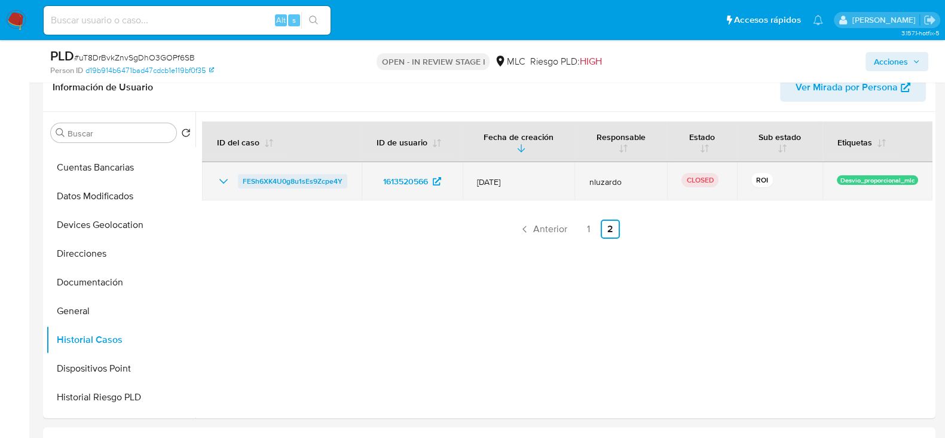
click at [318, 186] on span "FESh6XK4U0g8u1sEs9Zcpe4Y" at bounding box center [293, 181] width 100 height 14
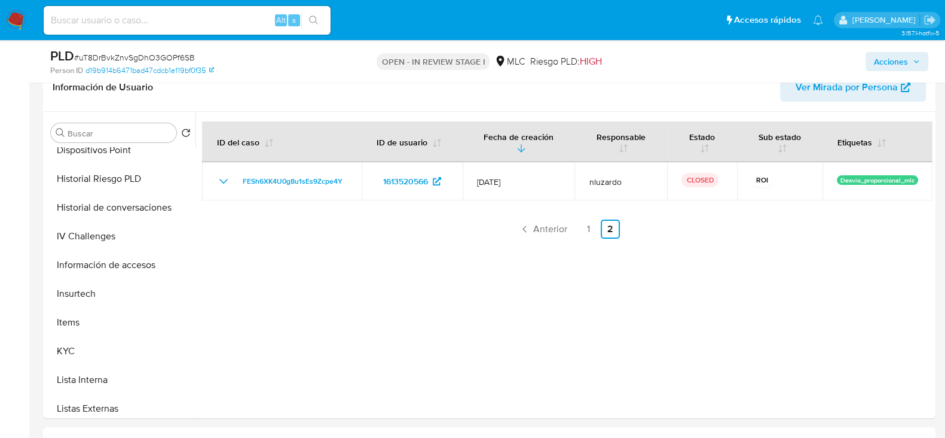
scroll to position [353, 0]
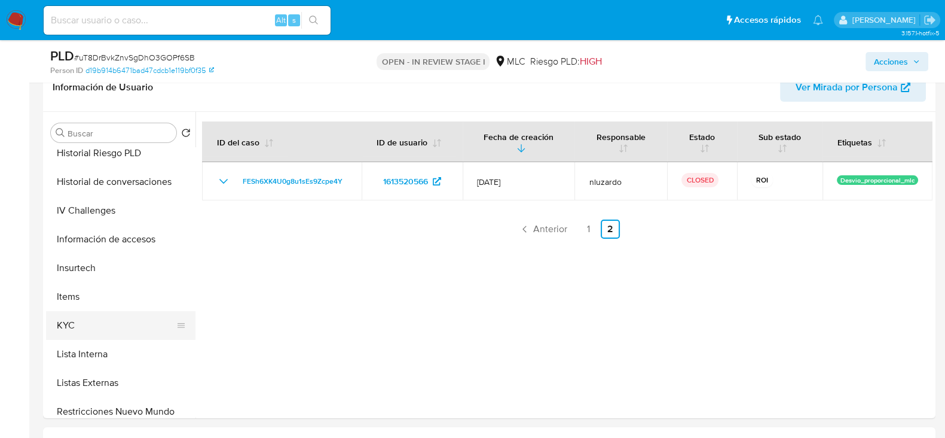
click at [85, 311] on button "KYC" at bounding box center [116, 325] width 140 height 29
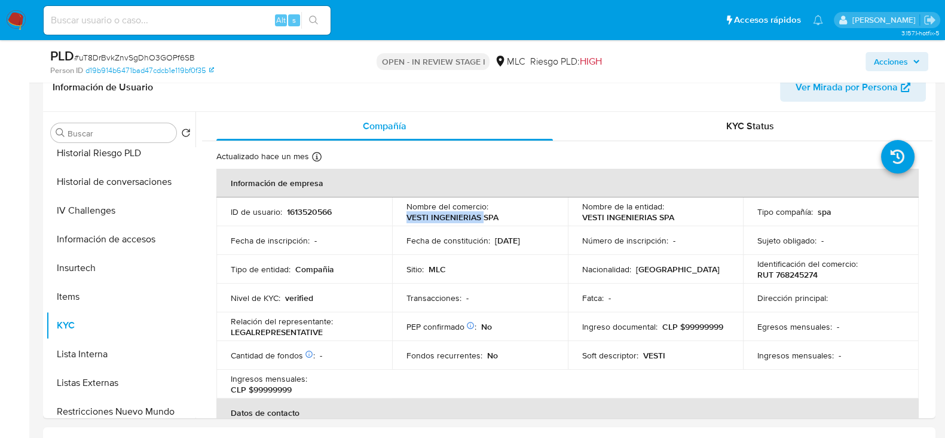
drag, startPoint x: 481, startPoint y: 214, endPoint x: 401, endPoint y: 219, distance: 79.7
click at [401, 219] on td "Nombre del comercio : VESTI INGENIERIAS SPA" at bounding box center [480, 211] width 176 height 29
copy p "VESTI INGENIERIAS"
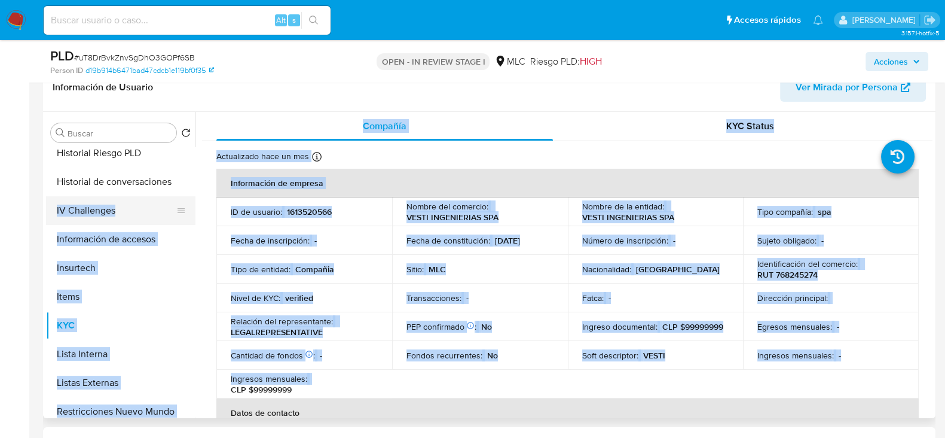
drag, startPoint x: 332, startPoint y: 370, endPoint x: 127, endPoint y: 197, distance: 268.6
click at [127, 197] on div "Buscar Volver al orden por defecto Anticipos de dinero Archivos adjuntos Cruces…" at bounding box center [489, 265] width 887 height 306
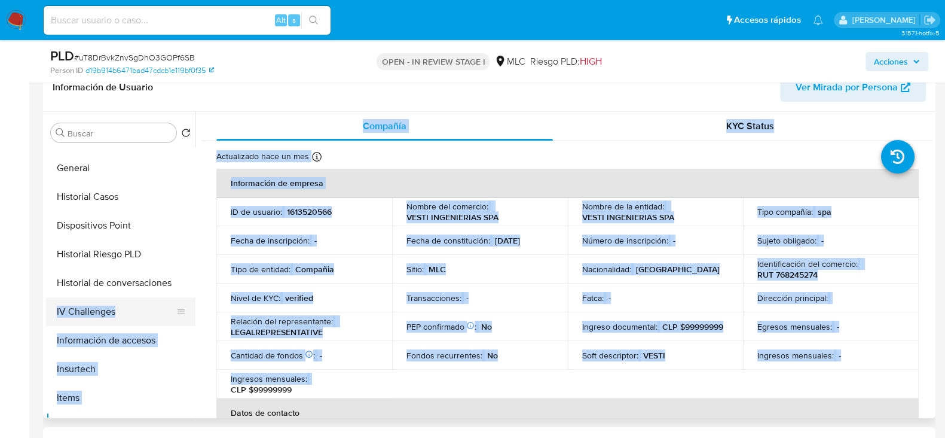
scroll to position [251, 0]
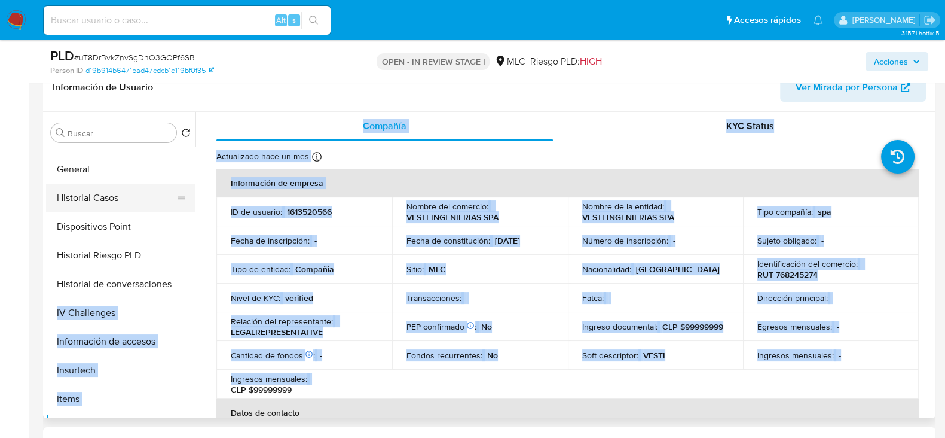
click at [94, 196] on button "Historial Casos" at bounding box center [116, 198] width 140 height 29
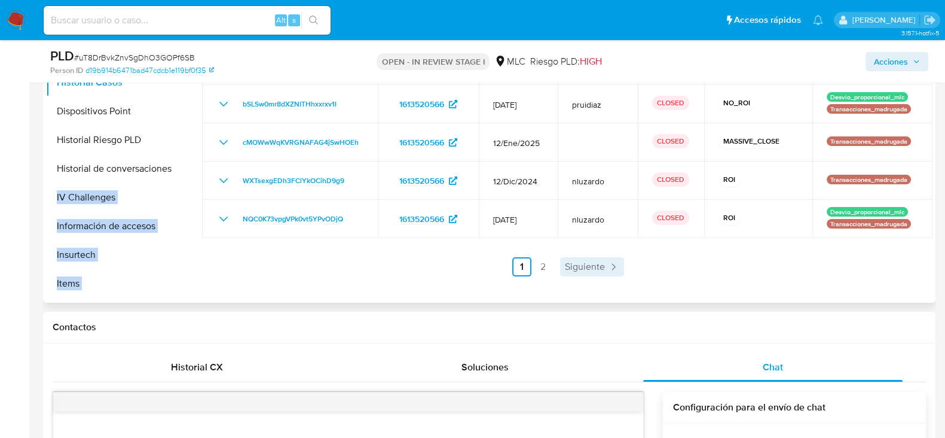
scroll to position [312, 0]
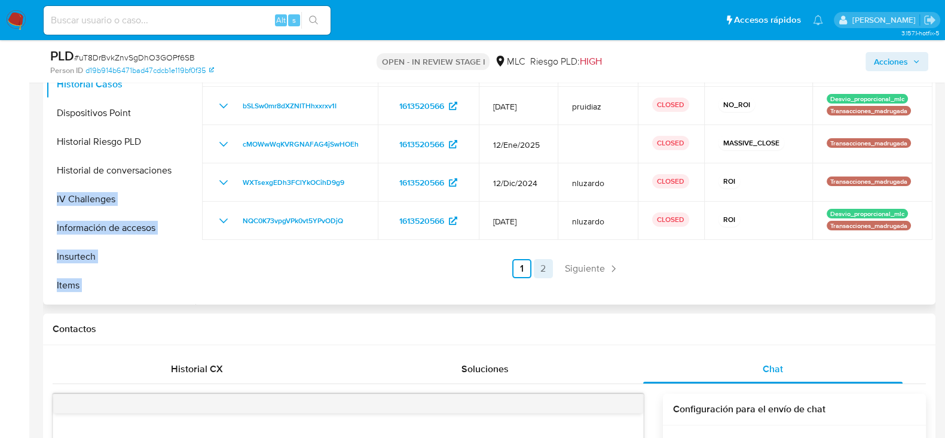
click at [543, 269] on link "2" at bounding box center [543, 268] width 19 height 19
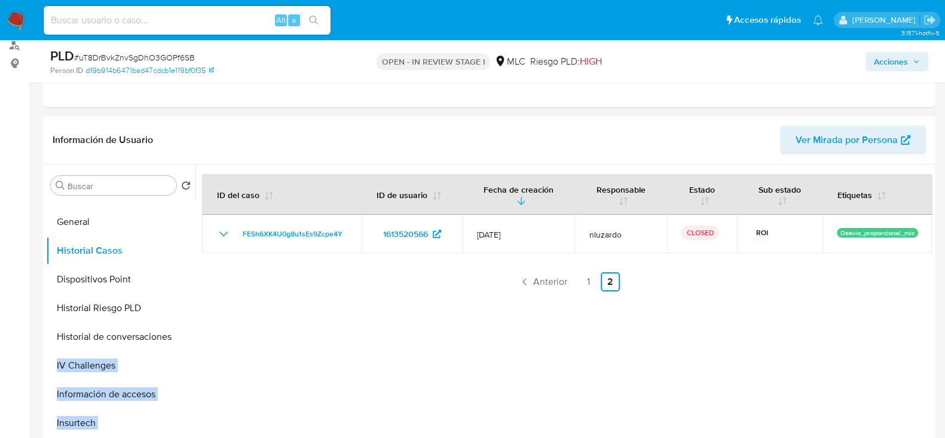
scroll to position [134, 0]
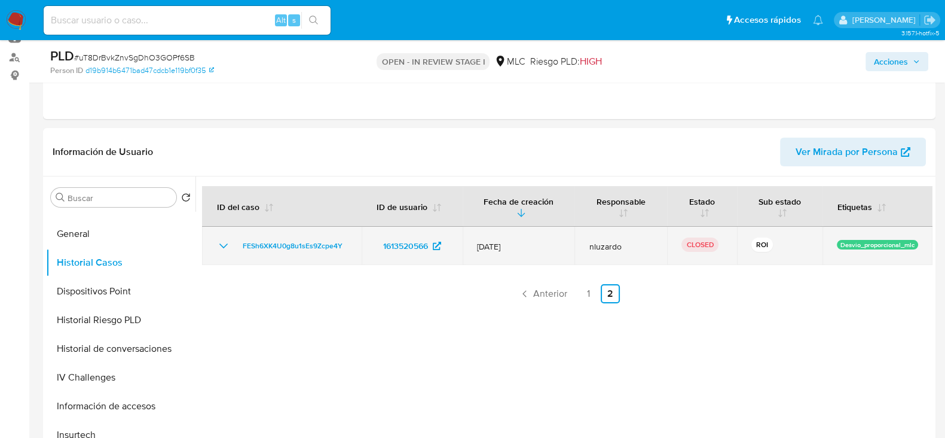
drag, startPoint x: 347, startPoint y: 243, endPoint x: 236, endPoint y: 249, distance: 111.4
click at [236, 249] on td "FESh6XK4U0g8u1sEs9Zcpe4Y" at bounding box center [282, 246] width 160 height 38
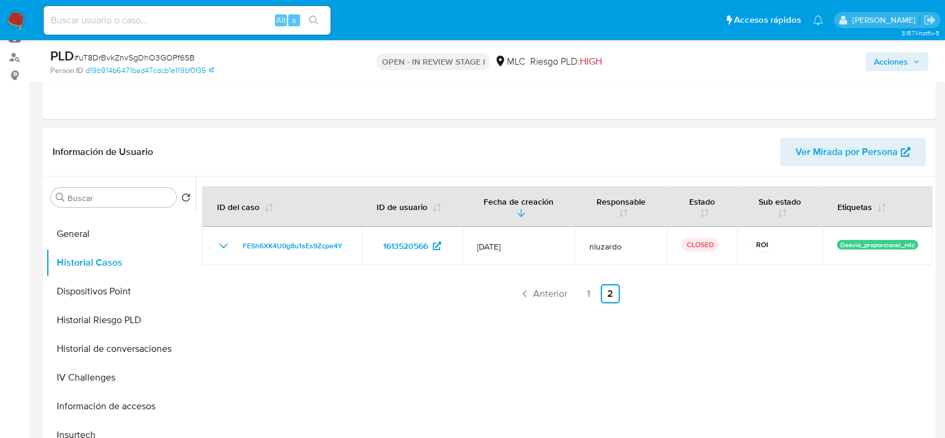
scroll to position [0, 0]
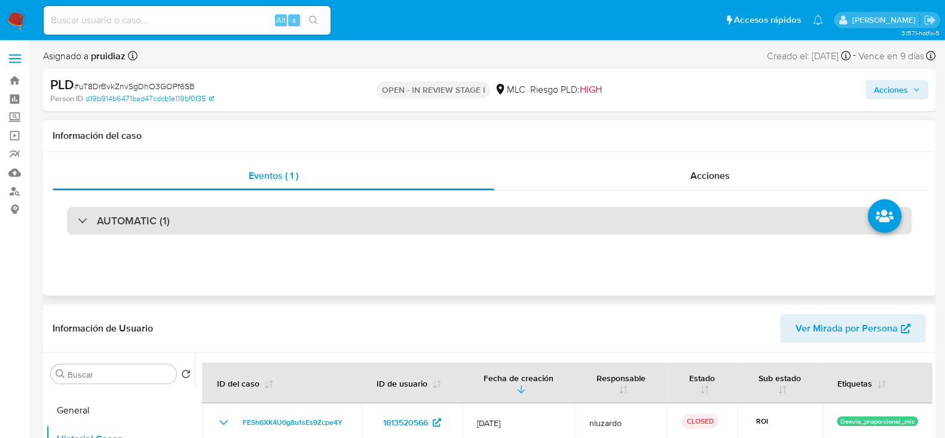
click at [145, 225] on h3 "AUTOMATIC (1)" at bounding box center [133, 220] width 73 height 13
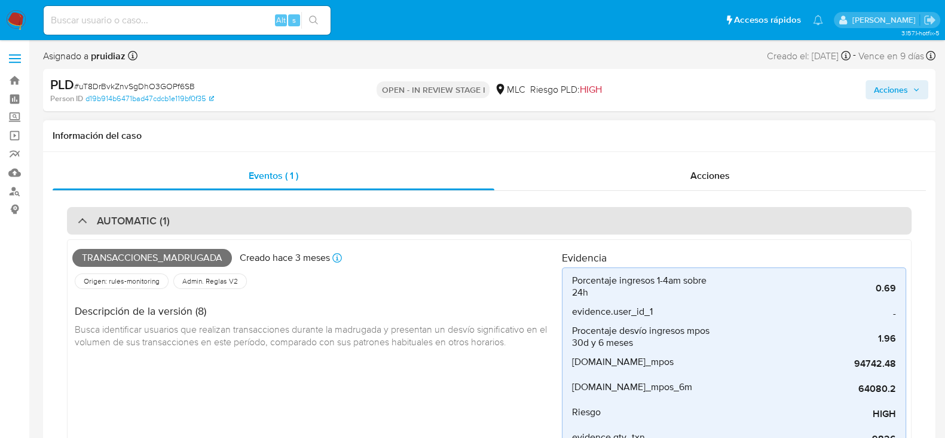
click at [132, 207] on div "AUTOMATIC (1)" at bounding box center [489, 221] width 845 height 28
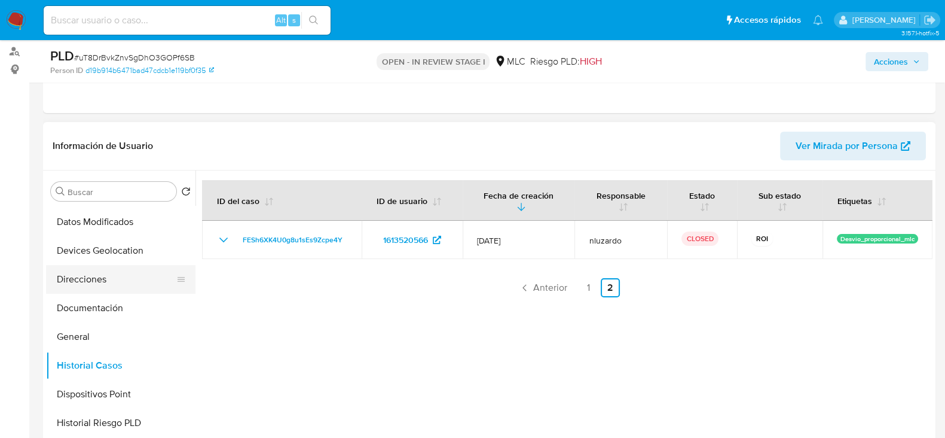
scroll to position [141, 0]
click at [91, 297] on button "Documentación" at bounding box center [116, 308] width 140 height 29
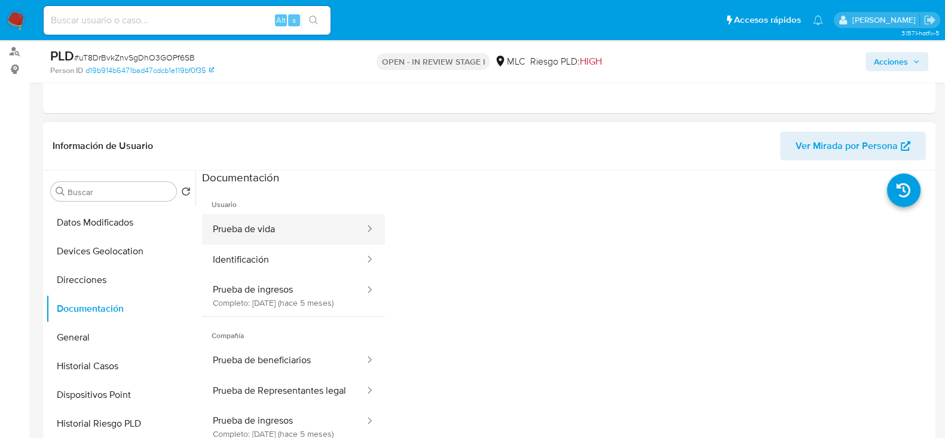
click at [301, 234] on button "Prueba de vida" at bounding box center [284, 229] width 164 height 30
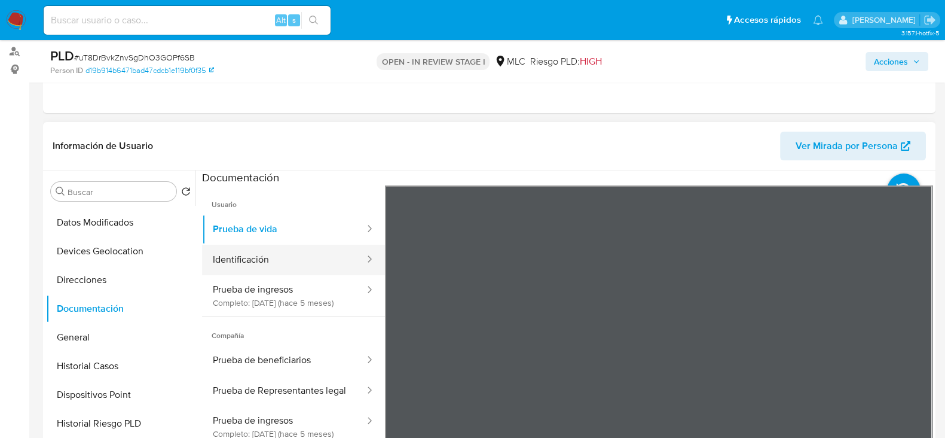
click at [265, 255] on button "Identificación" at bounding box center [284, 260] width 164 height 30
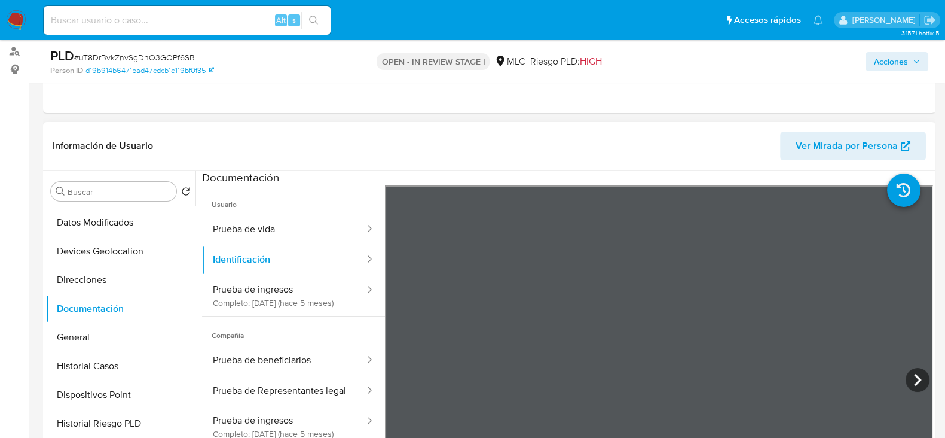
scroll to position [0, 0]
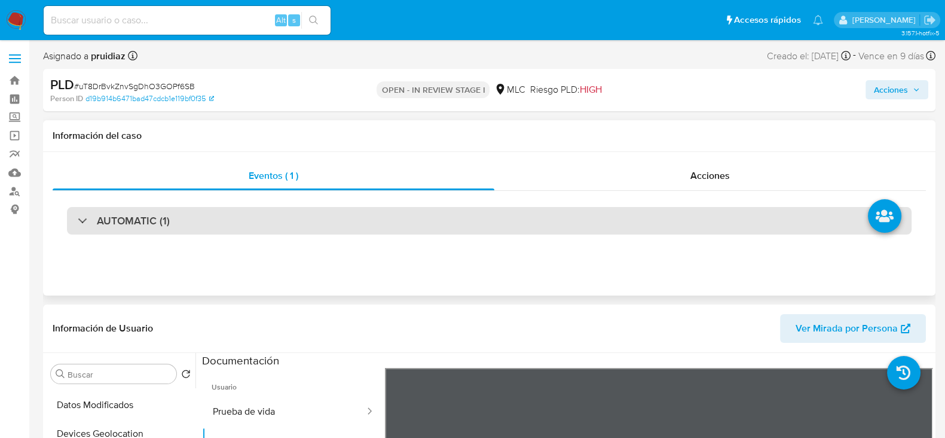
click at [143, 229] on div "AUTOMATIC (1)" at bounding box center [489, 221] width 845 height 28
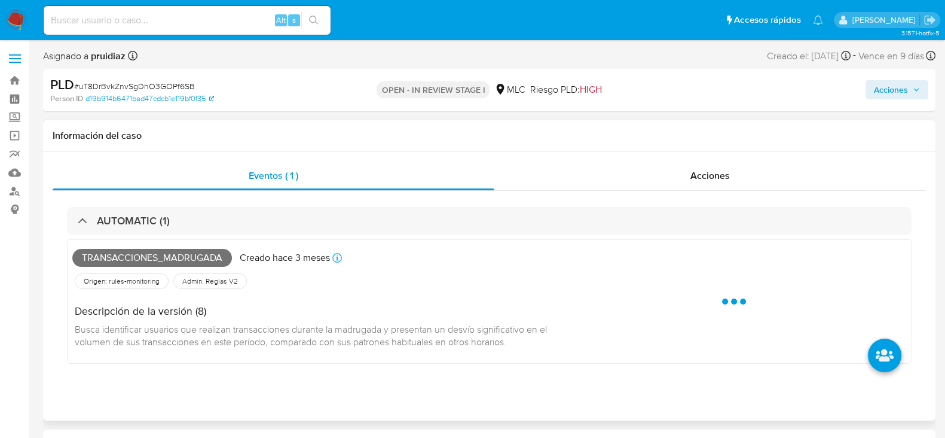
click at [124, 255] on span "Transacciones_madrugada" at bounding box center [152, 258] width 160 height 18
copy span "Transacciones_madrugada"
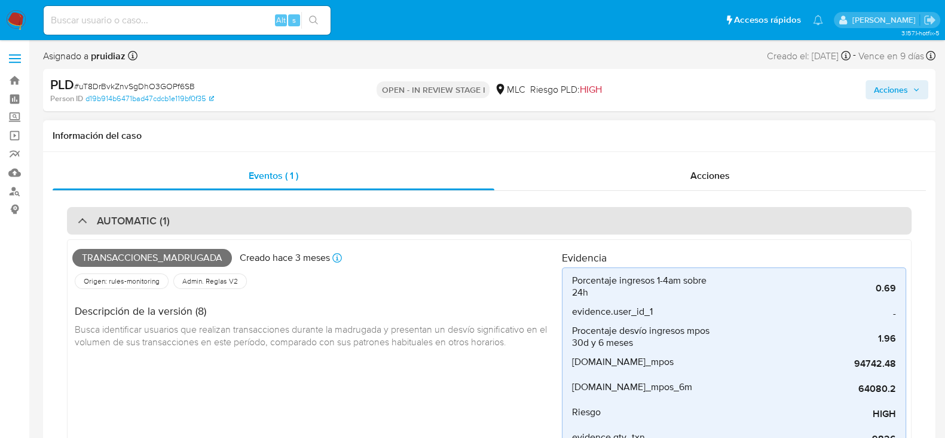
click at [177, 210] on div "AUTOMATIC (1)" at bounding box center [489, 221] width 845 height 28
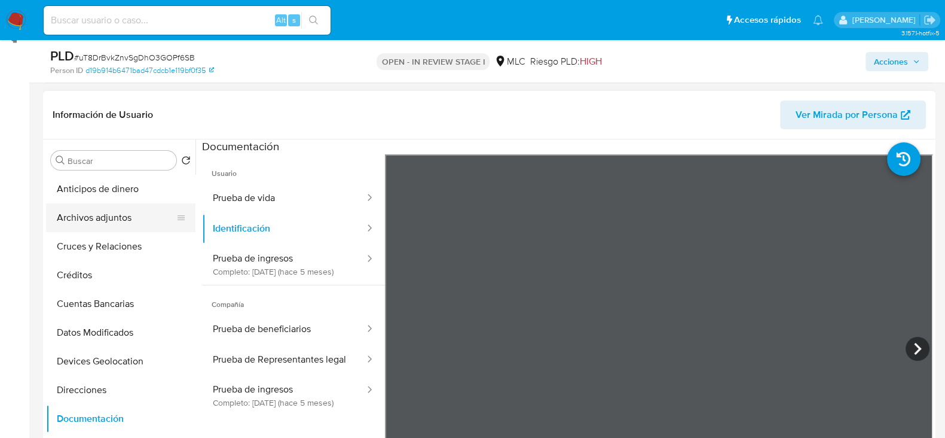
click at [99, 210] on button "Archivos adjuntos" at bounding box center [116, 217] width 140 height 29
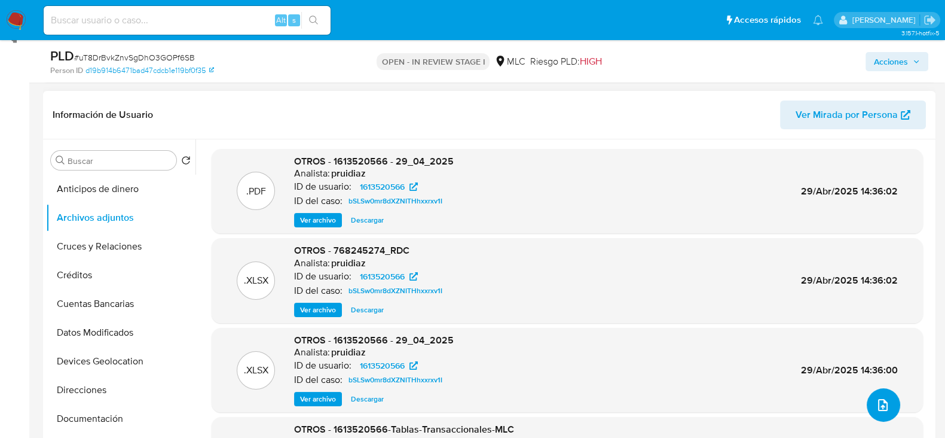
click at [876, 401] on icon "upload-file" at bounding box center [883, 405] width 14 height 14
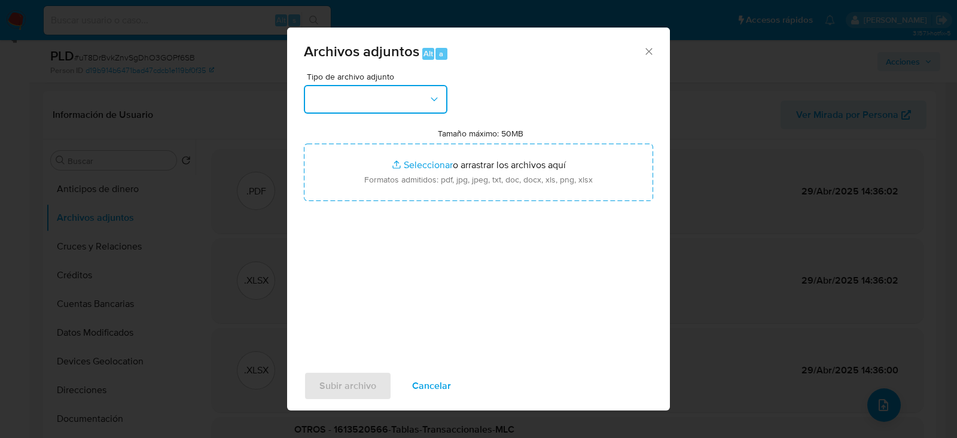
click at [395, 102] on button "button" at bounding box center [376, 99] width 144 height 29
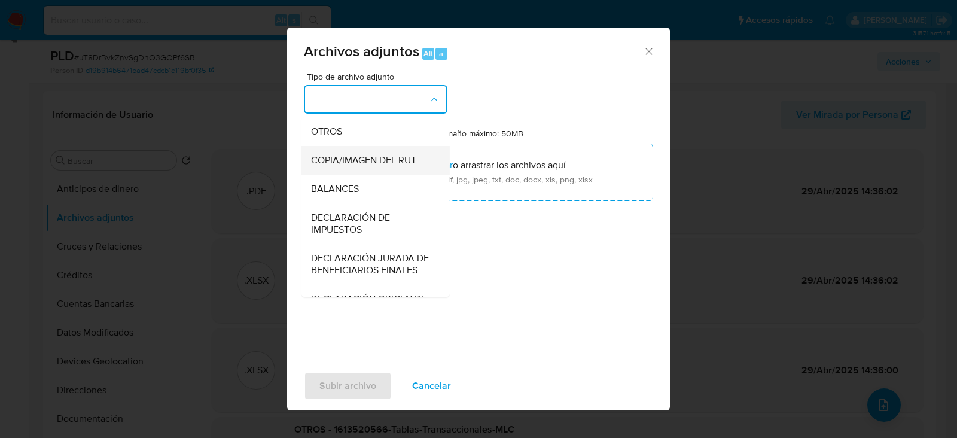
scroll to position [200, 0]
click at [337, 147] on div "OTROS" at bounding box center [372, 132] width 122 height 29
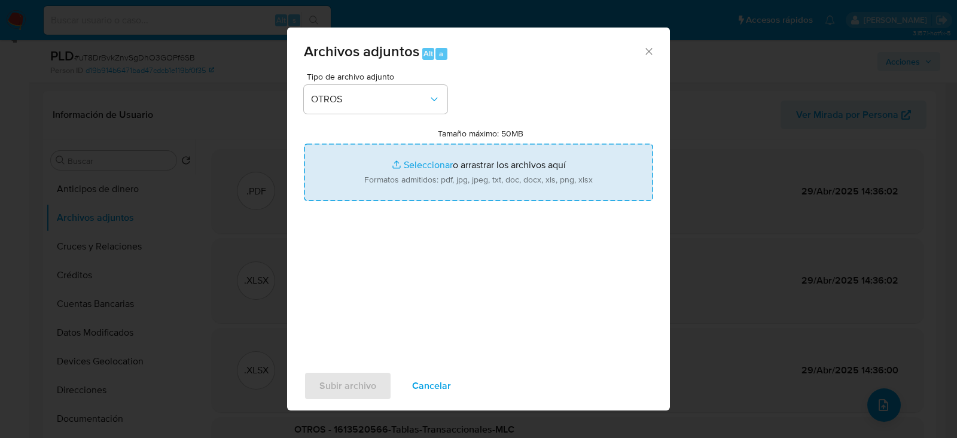
click at [444, 184] on input "Tamaño máximo: 50MB Seleccionar archivos" at bounding box center [478, 172] width 349 height 57
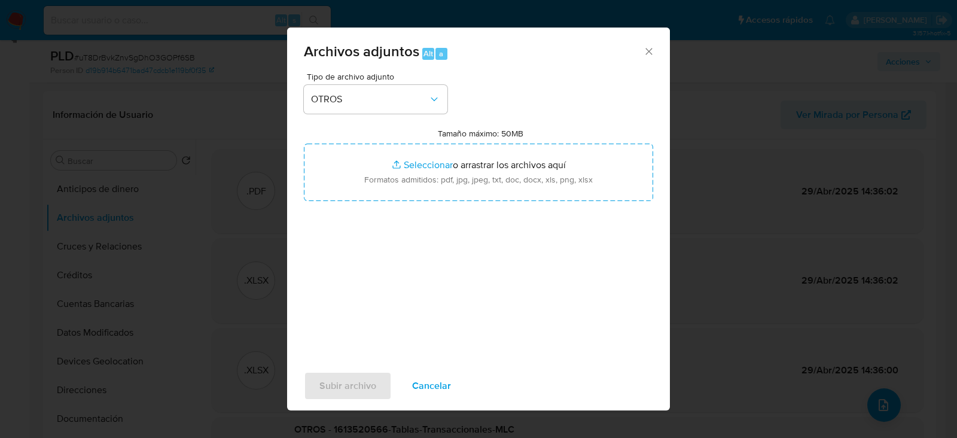
click at [643, 47] on icon "Cerrar" at bounding box center [649, 51] width 12 height 12
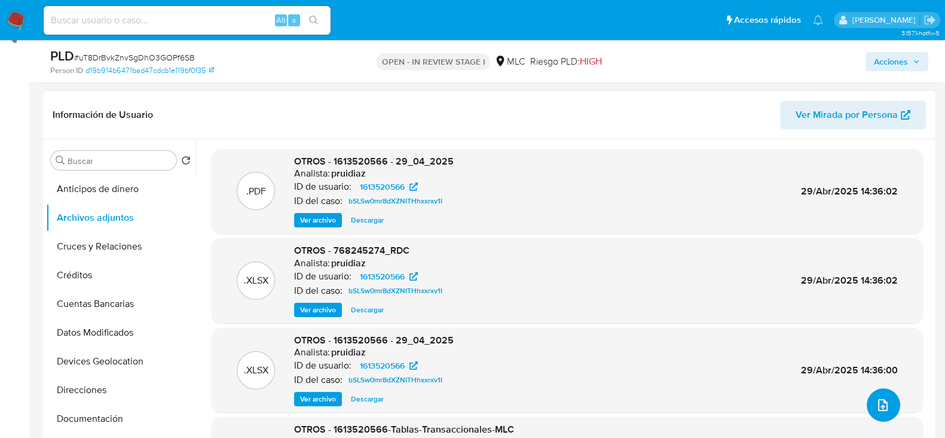
click at [887, 401] on button "upload-file" at bounding box center [883, 404] width 33 height 33
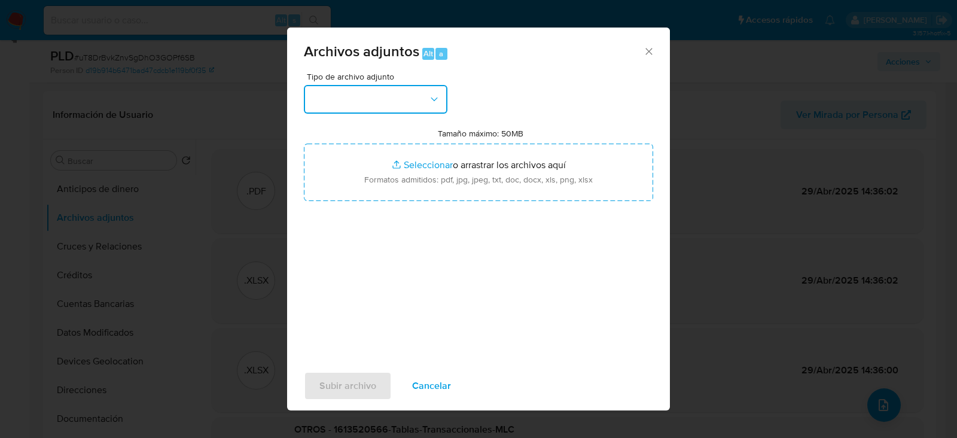
click at [401, 99] on button "button" at bounding box center [376, 99] width 144 height 29
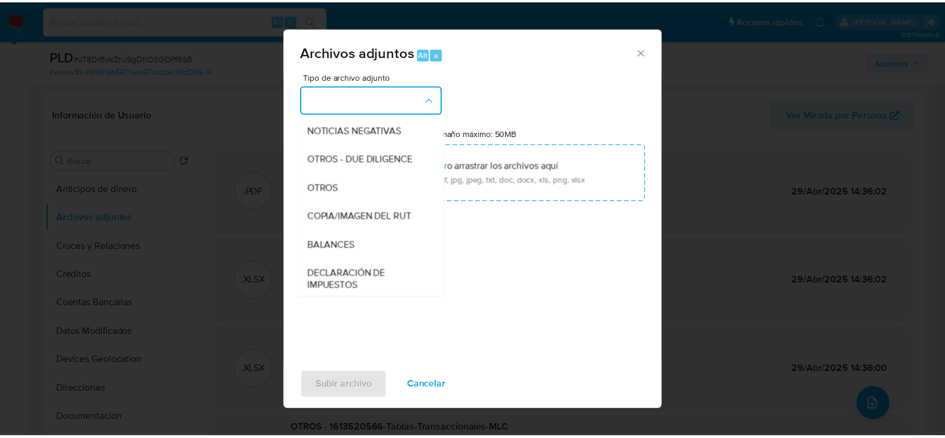
scroll to position [102, 0]
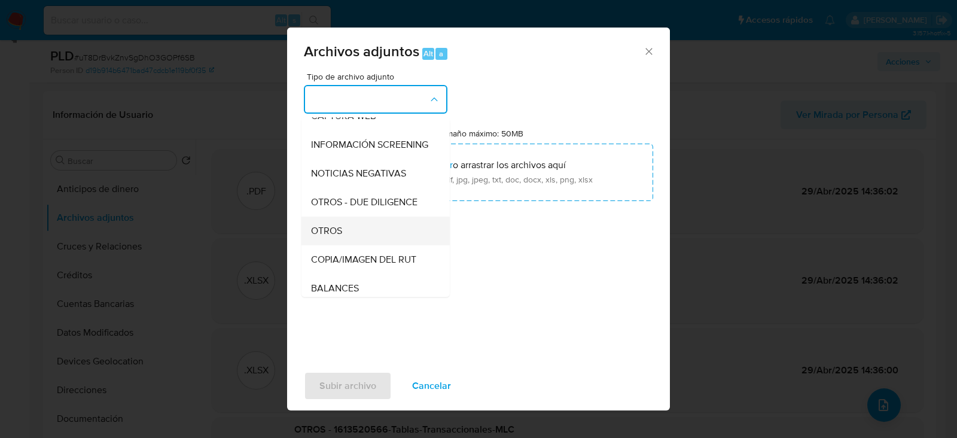
click at [347, 236] on div "OTROS" at bounding box center [372, 230] width 122 height 29
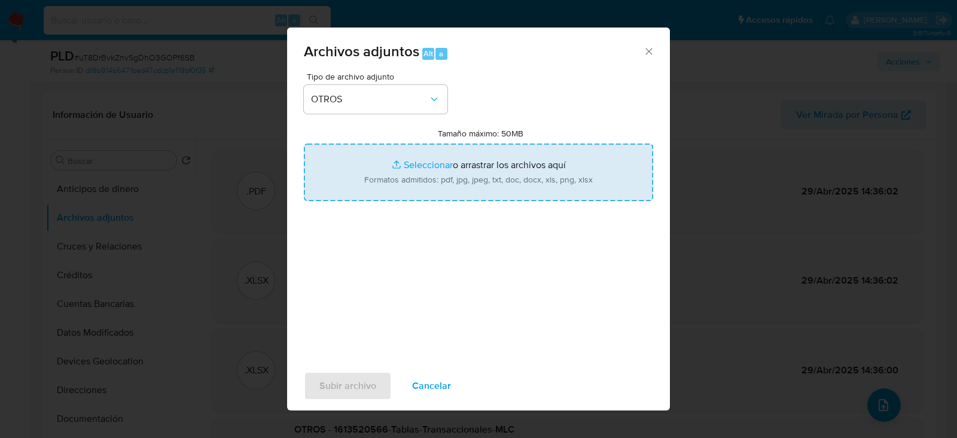
click at [480, 147] on input "Tamaño máximo: 50MB Seleccionar archivos" at bounding box center [478, 172] width 349 height 57
type input "C:\fakepath\1613520566 - 01_09_2025.xlsx"
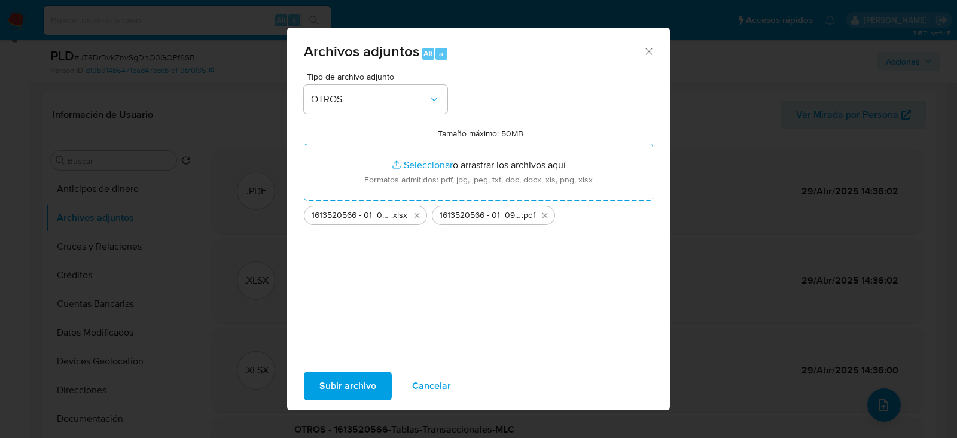
click at [351, 382] on span "Subir archivo" at bounding box center [347, 386] width 57 height 26
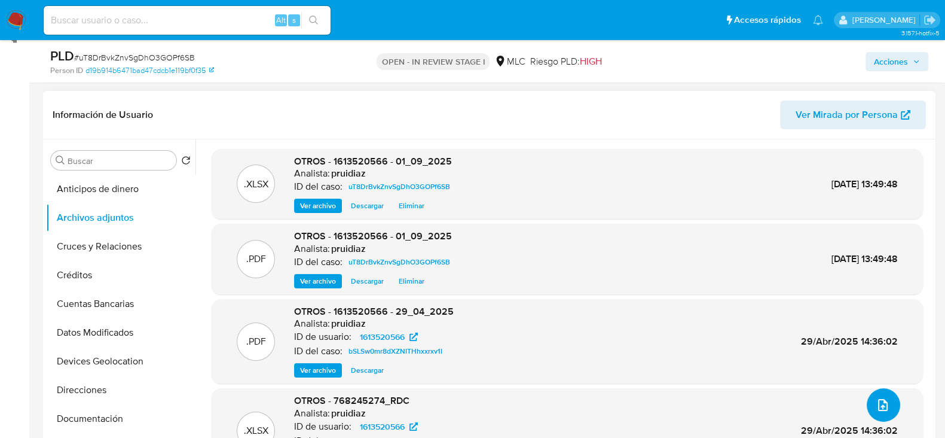
scroll to position [0, 0]
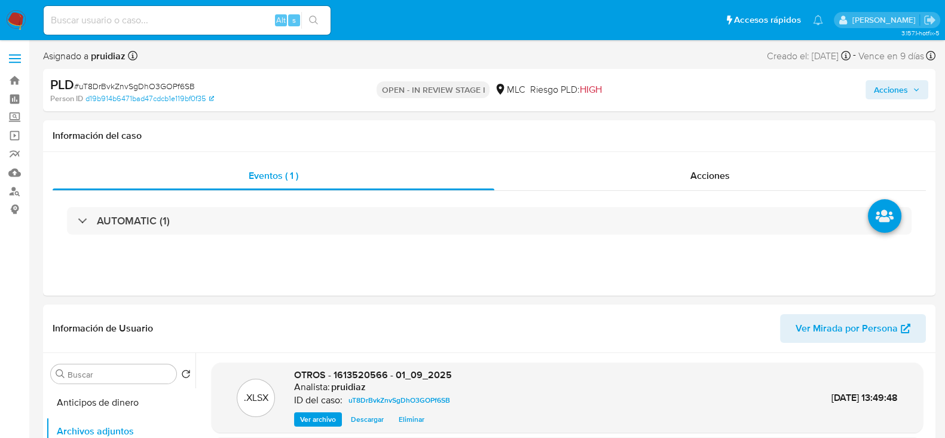
click at [878, 108] on div "PLD # uT8DrBvkZnvSgDhO3GOPf6SB Person ID d19b914b6471bad47cdcb1e119bf0f35 OPEN …" at bounding box center [489, 90] width 893 height 42
click at [890, 97] on span "Acciones" at bounding box center [891, 89] width 34 height 19
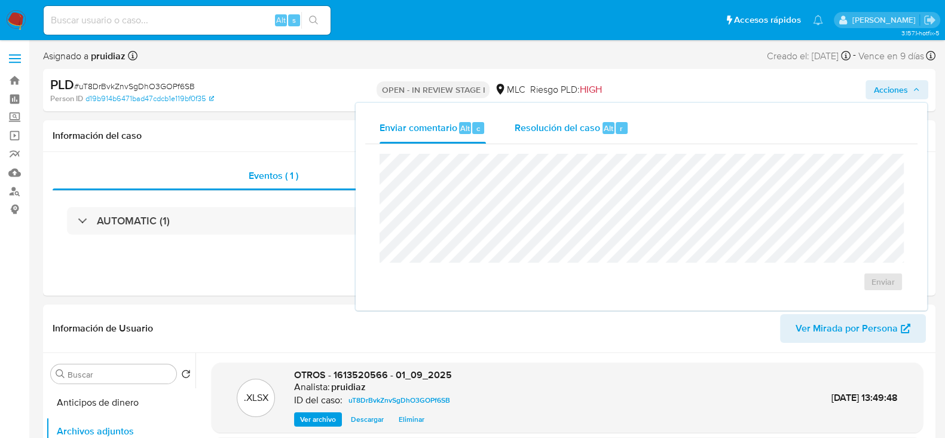
click at [556, 126] on span "Resolución del caso" at bounding box center [558, 128] width 86 height 14
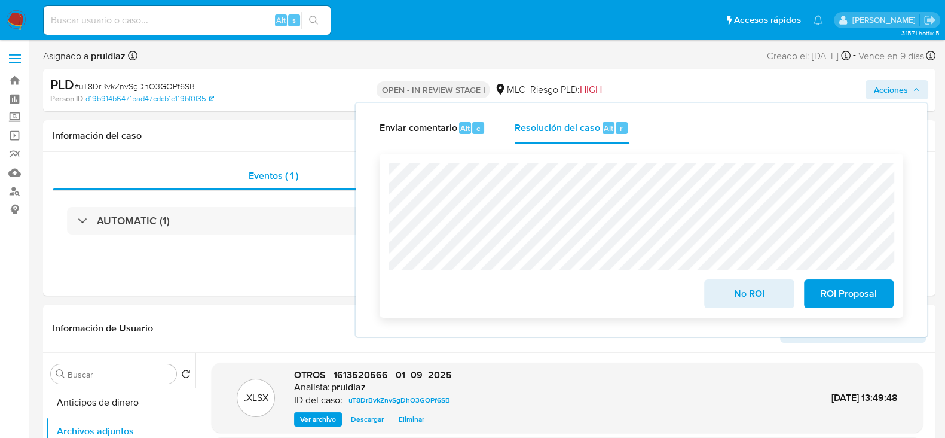
click at [733, 290] on span "No ROI" at bounding box center [749, 293] width 59 height 26
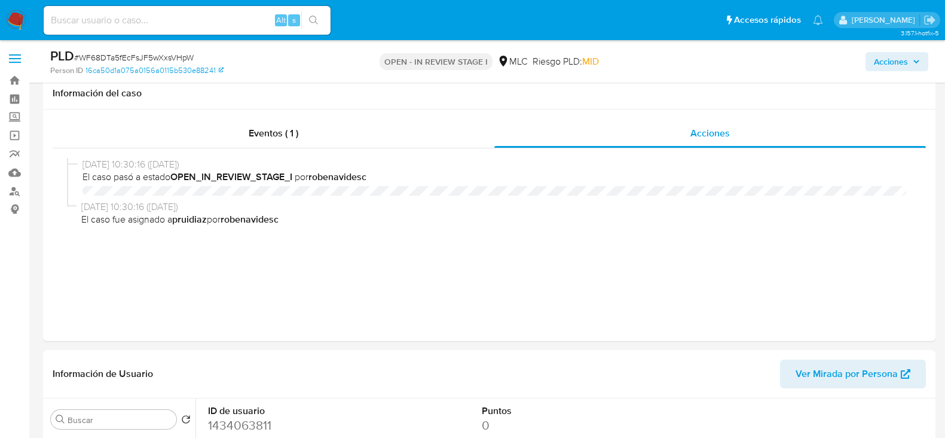
select select "10"
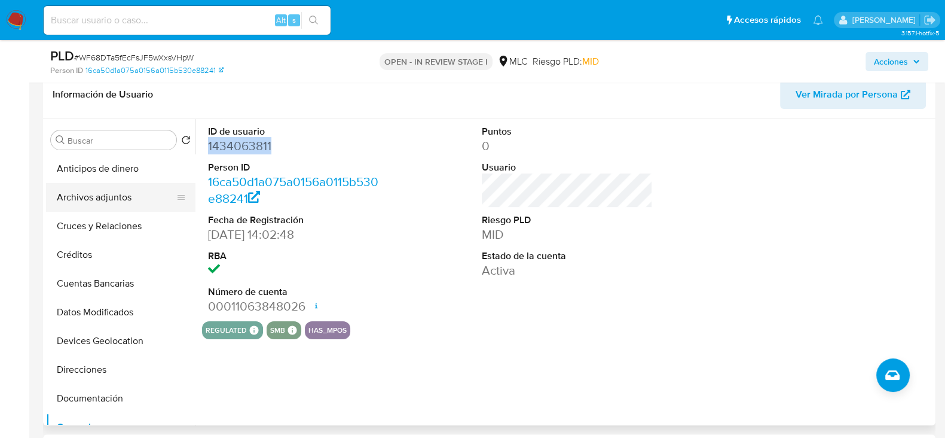
click at [96, 203] on button "Archivos adjuntos" at bounding box center [116, 197] width 140 height 29
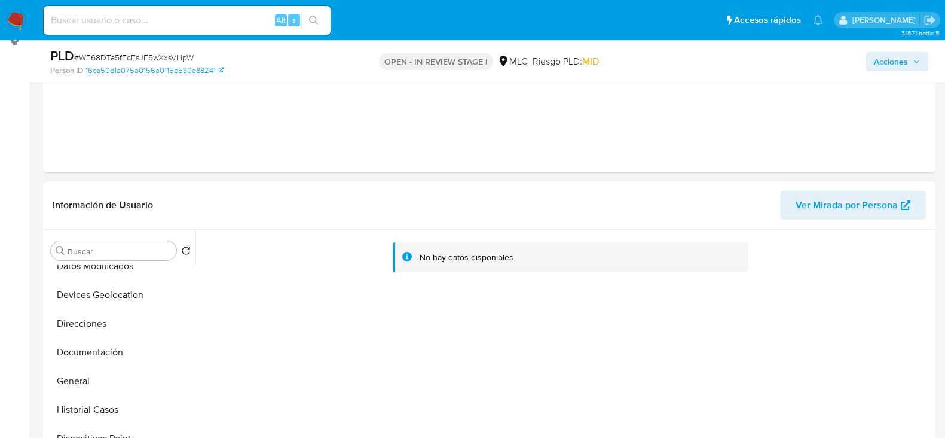
scroll to position [164, 0]
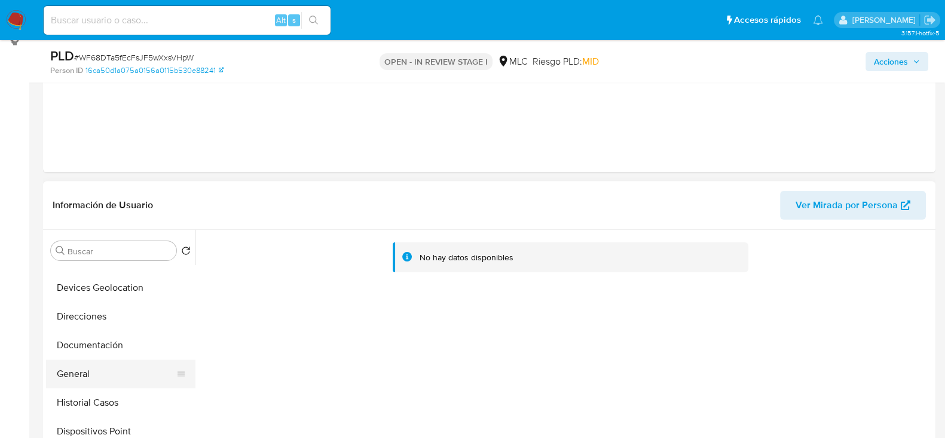
click at [84, 376] on button "General" at bounding box center [116, 373] width 140 height 29
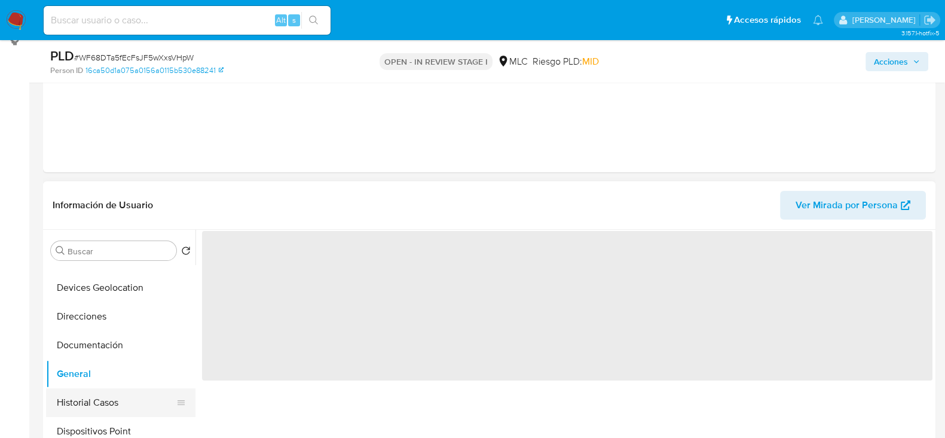
click at [102, 398] on button "Historial Casos" at bounding box center [116, 402] width 140 height 29
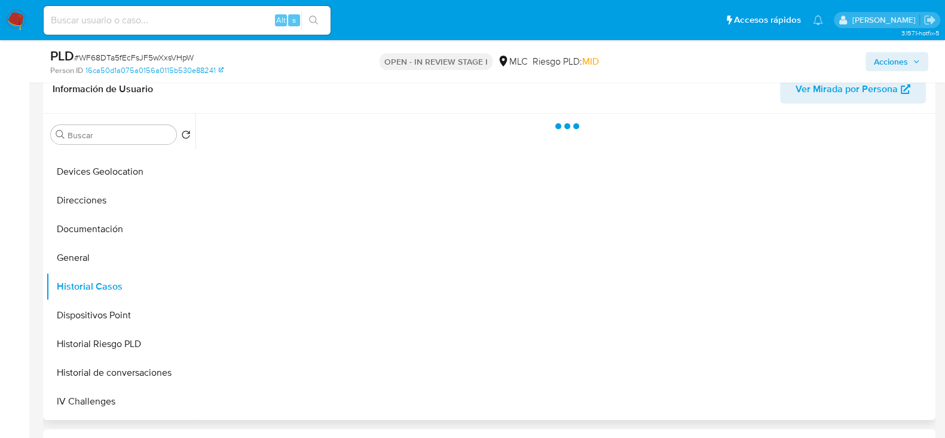
scroll to position [300, 0]
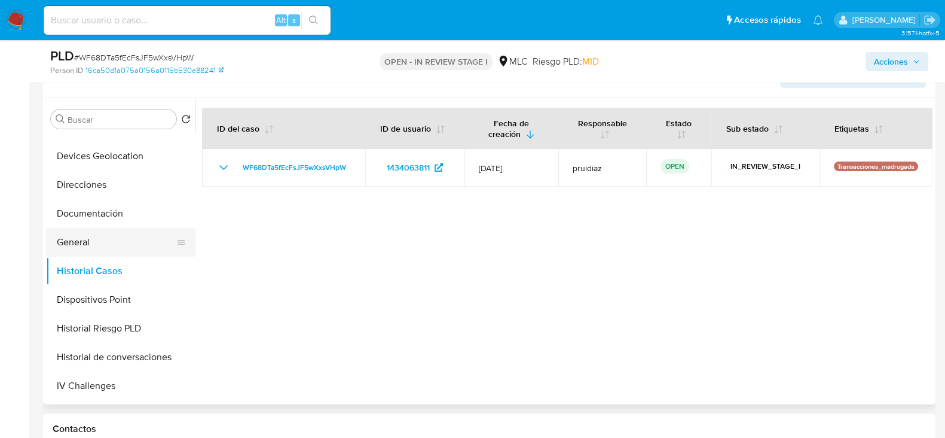
click at [80, 244] on button "General" at bounding box center [116, 242] width 140 height 29
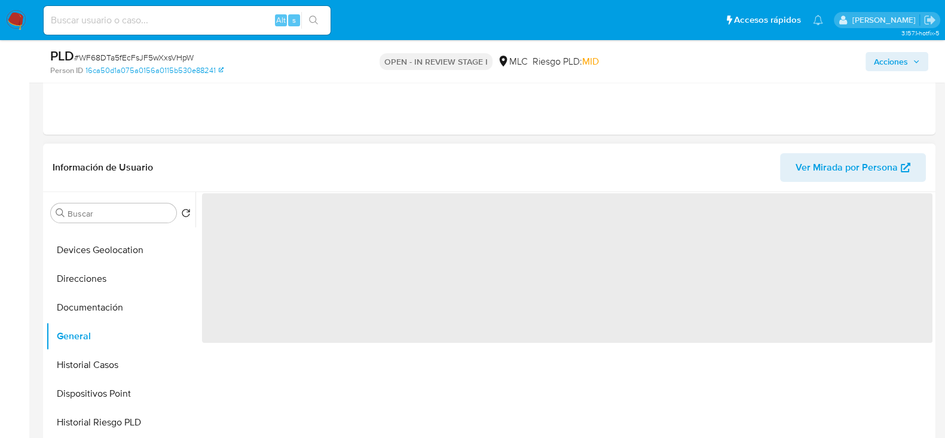
scroll to position [203, 0]
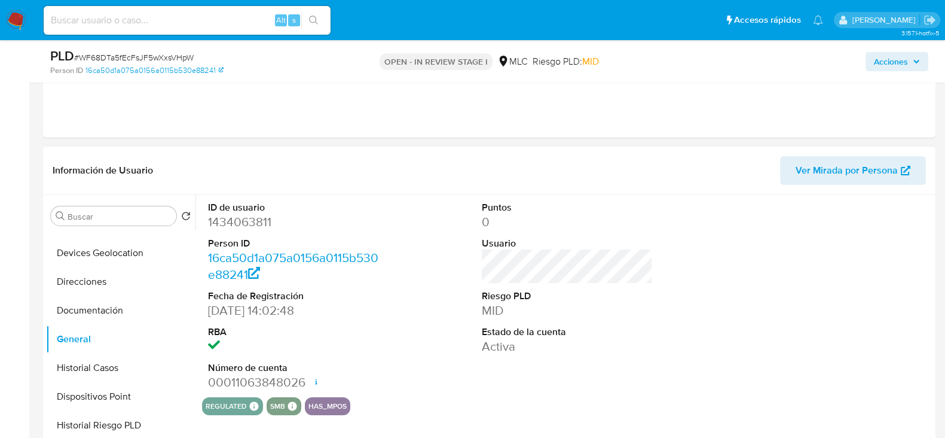
click at [242, 217] on dd "1434063811" at bounding box center [293, 221] width 171 height 17
copy dd "1434063811"
click at [255, 217] on dd "1434063811" at bounding box center [293, 221] width 171 height 17
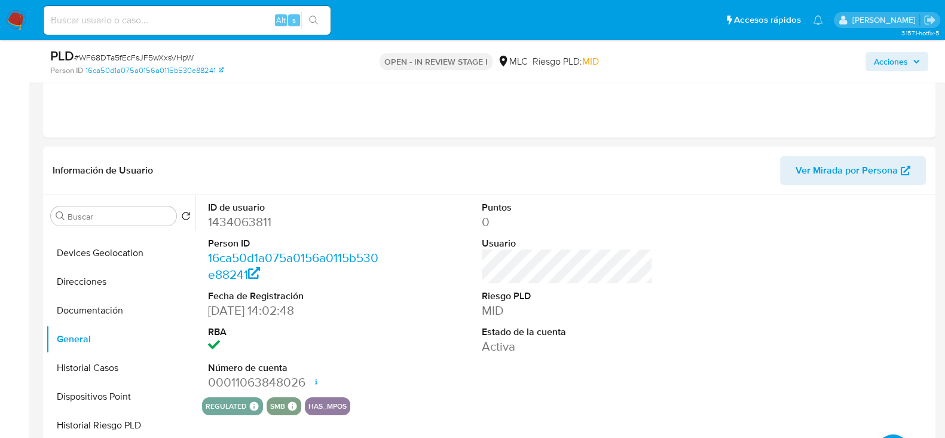
click at [167, 58] on span "# WF68DTa5fEcFsJF5wXxsVHpW" at bounding box center [134, 57] width 120 height 12
copy span "WF68DTa5fEcFsJF5wXxsVHpW"
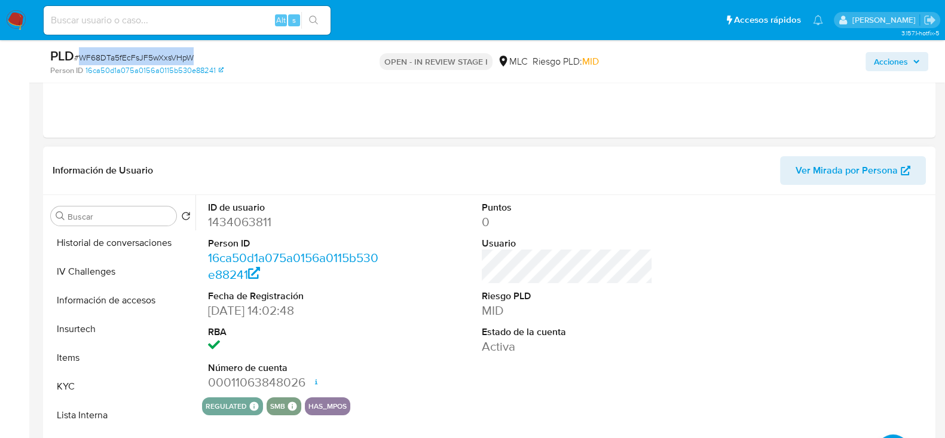
scroll to position [376, 0]
click at [80, 390] on button "KYC" at bounding box center [116, 385] width 140 height 29
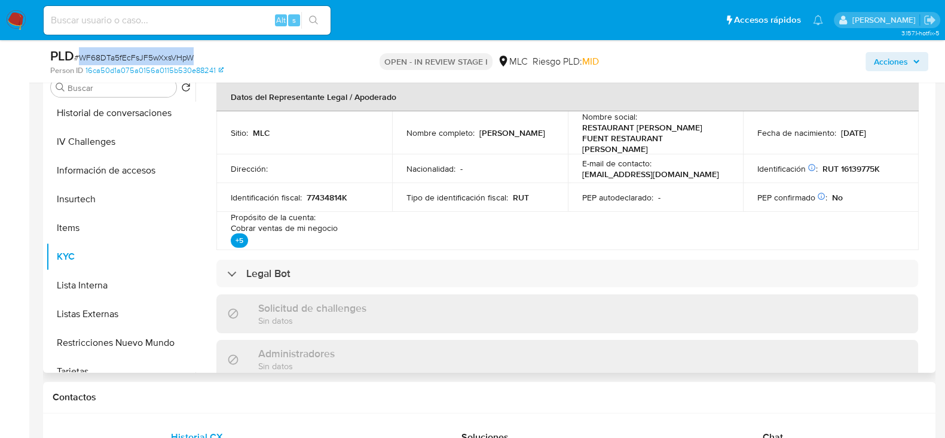
scroll to position [0, 0]
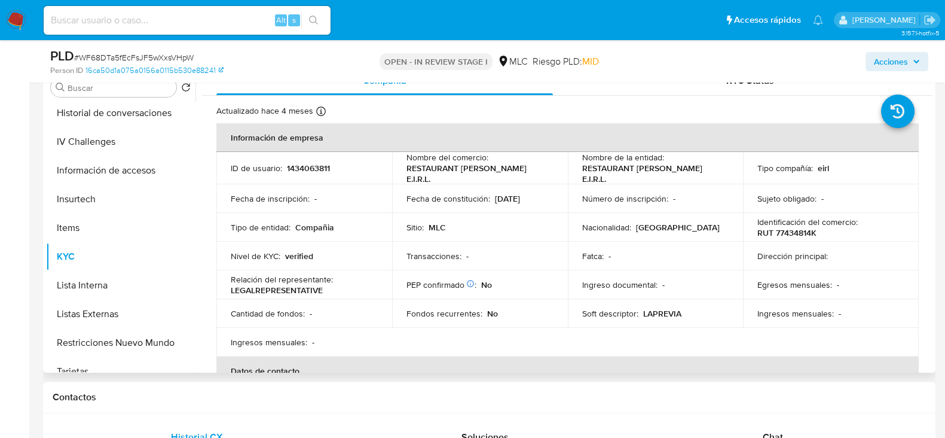
click at [792, 234] on p "RUT 77434814K" at bounding box center [787, 232] width 59 height 11
copy p "77434814K"
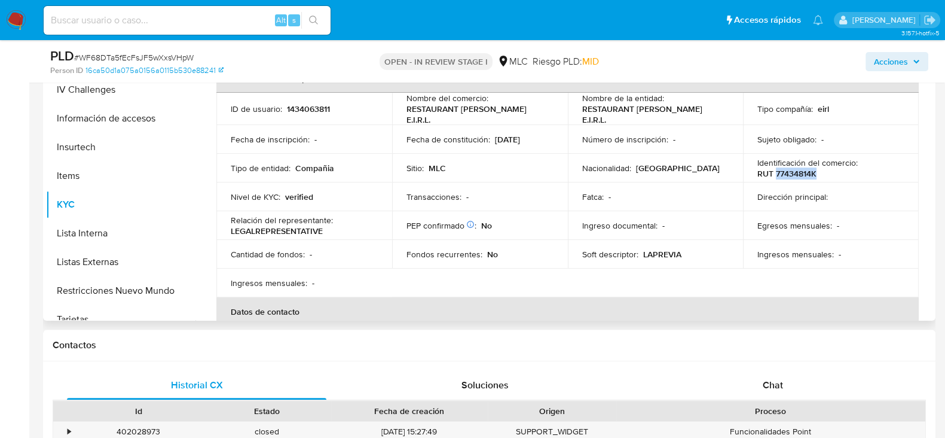
scroll to position [7, 0]
click at [796, 169] on p "RUT 77434814K" at bounding box center [787, 174] width 59 height 11
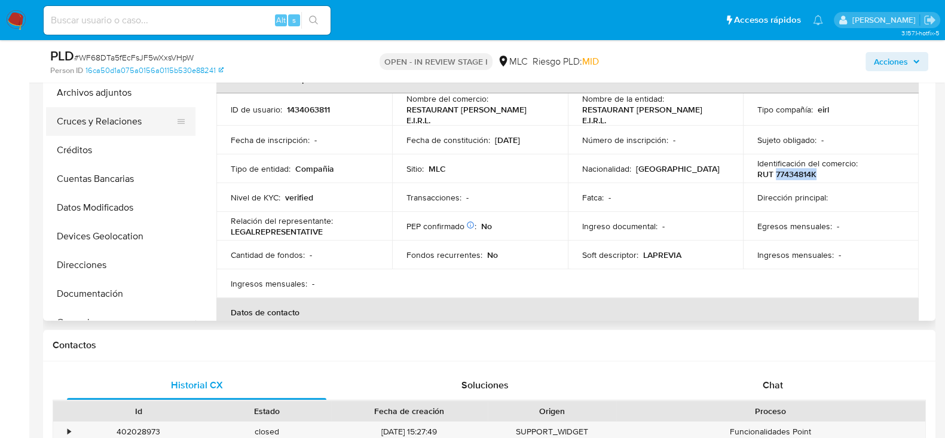
click at [100, 121] on button "Cruces y Relaciones" at bounding box center [116, 121] width 140 height 29
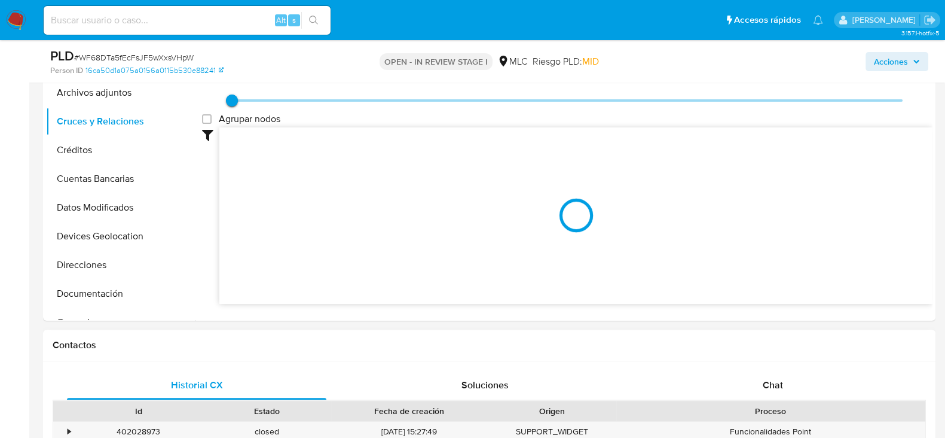
scroll to position [315, 0]
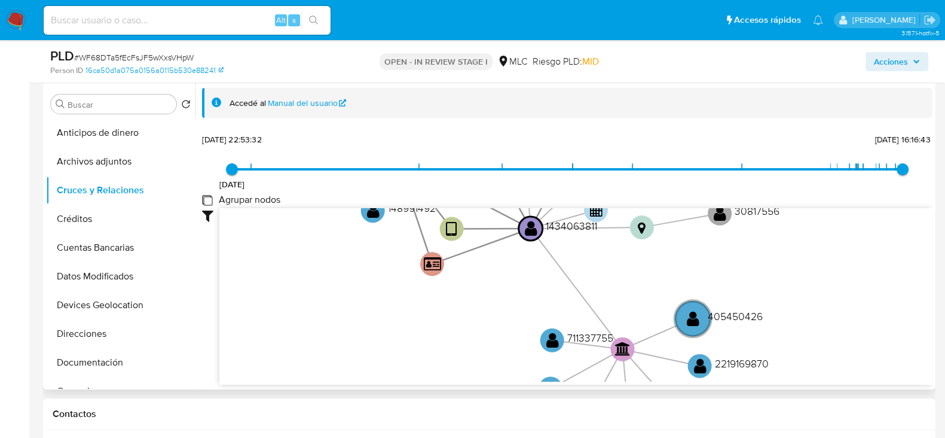
click at [210, 199] on group_nodes "Agrupar nodos" at bounding box center [207, 200] width 10 height 10
checkbox group_nodes "true"
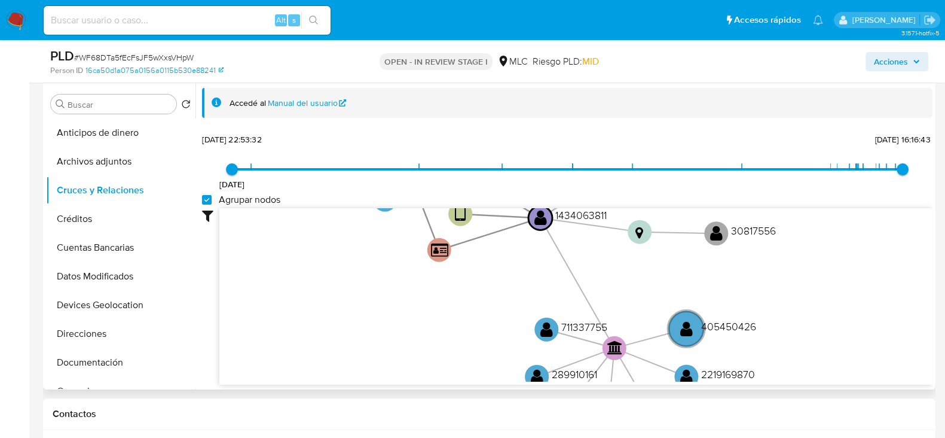
scroll to position [0, 0]
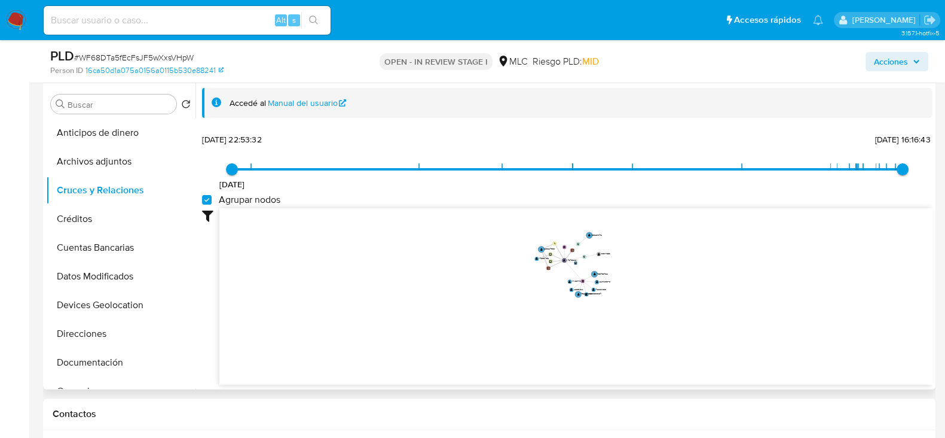
drag, startPoint x: 639, startPoint y: 247, endPoint x: 641, endPoint y: 266, distance: 19.2
click at [641, 266] on icon "device-63f6c27408813b001772ec04  user-203624930  203624930 user-1434063811  …" at bounding box center [575, 294] width 713 height 173
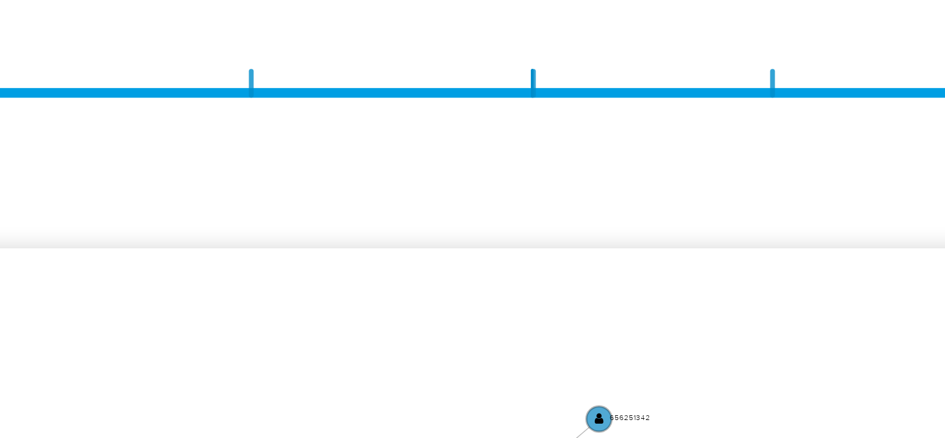
scroll to position [2, 0]
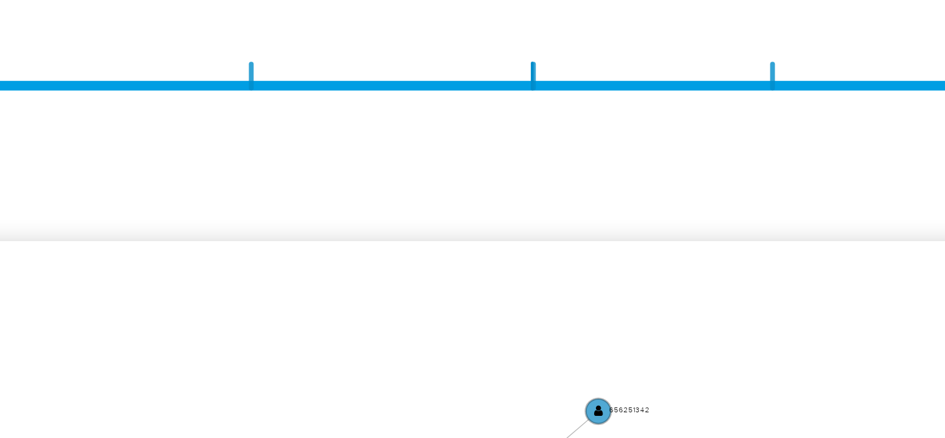
click at [869, 175] on span "8/7/2021 8/7/2021, 22:53:32 21/7/2025, 16:16:43" at bounding box center [567, 167] width 671 height 18
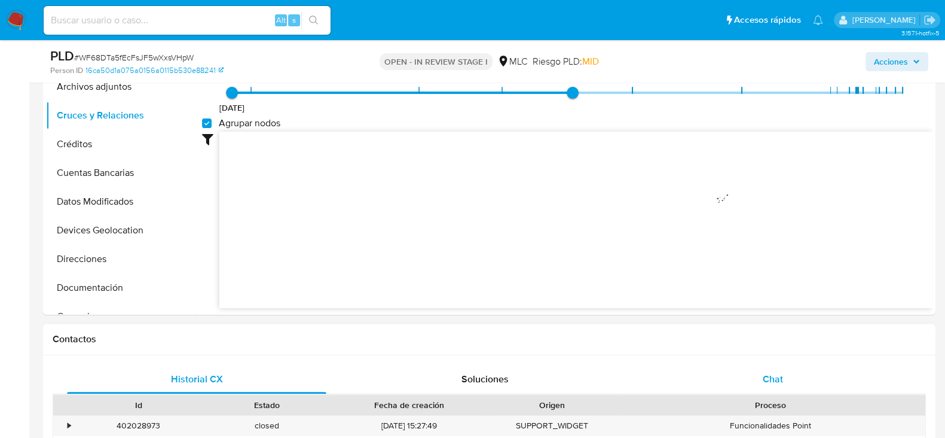
scroll to position [363, 0]
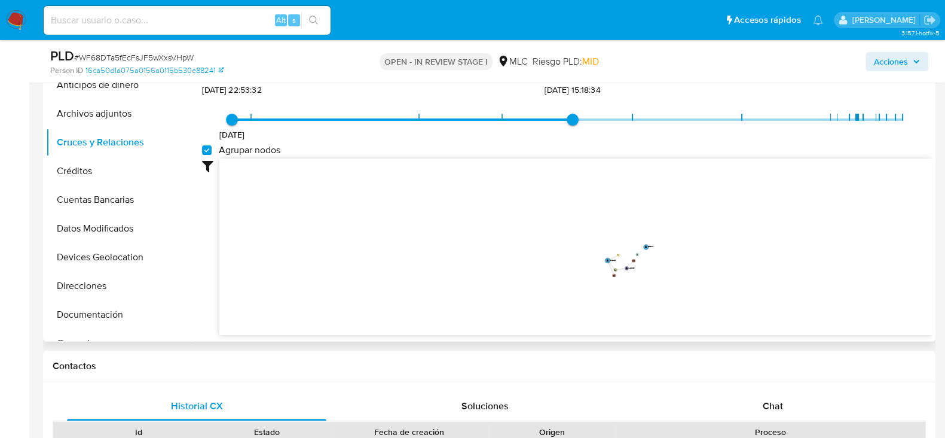
drag, startPoint x: 656, startPoint y: 199, endPoint x: 672, endPoint y: 321, distance: 123.6
click at [672, 321] on icon "device-63f6c27408813b001772ec04  user-203624930  203624930 user-1434063811  …" at bounding box center [575, 244] width 713 height 173
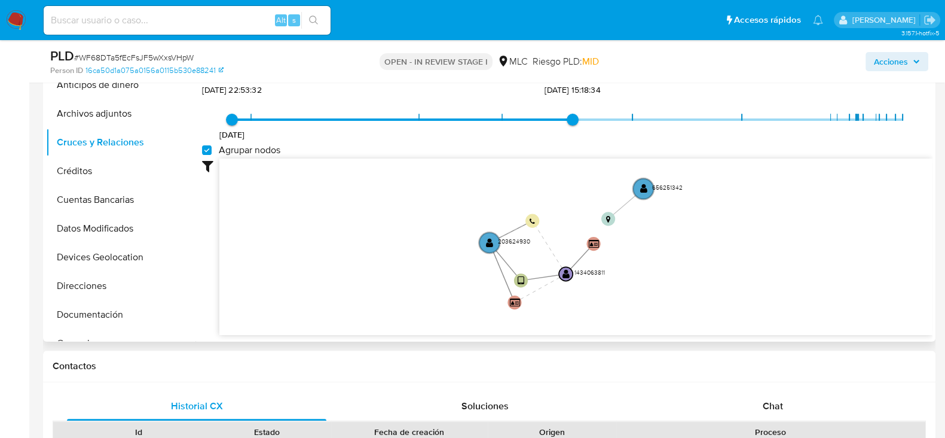
drag, startPoint x: 642, startPoint y: 264, endPoint x: 628, endPoint y: 254, distance: 17.6
click at [628, 254] on icon "device-63f6c27408813b001772ec04  user-203624930  203624930 user-1434063811  …" at bounding box center [575, 244] width 713 height 173
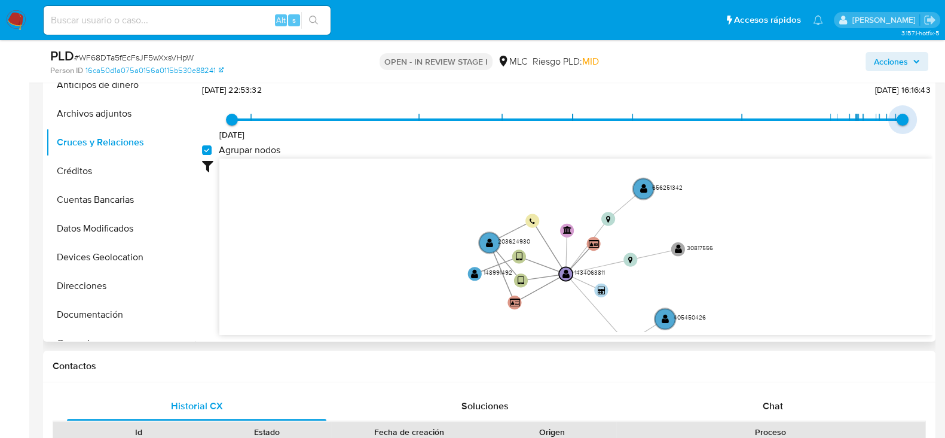
type input "1753125403000"
drag, startPoint x: 571, startPoint y: 120, endPoint x: 927, endPoint y: 87, distance: 357.3
click at [909, 114] on span "21/7/2025, 16:16:43" at bounding box center [903, 120] width 12 height 12
drag, startPoint x: 900, startPoint y: 119, endPoint x: 956, endPoint y: 121, distance: 56.3
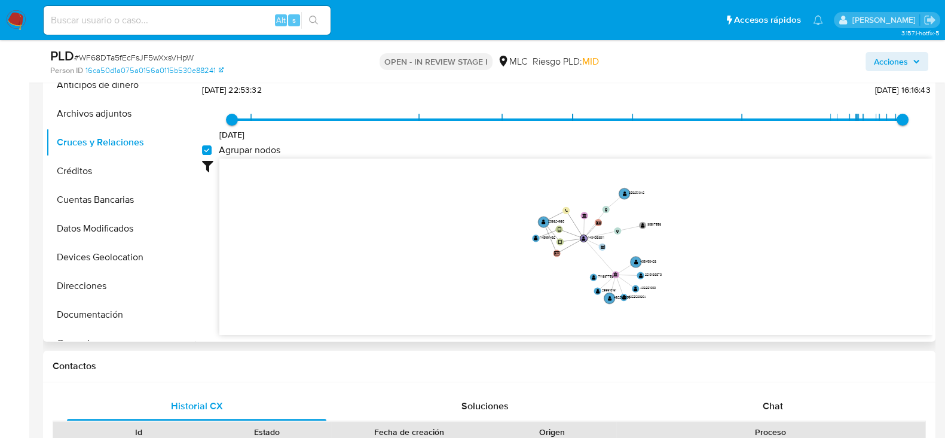
drag, startPoint x: 772, startPoint y: 229, endPoint x: 694, endPoint y: 213, distance: 79.9
click at [694, 213] on icon "device-63f6c27408813b001772ec04  user-203624930  203624930 user-1434063811  …" at bounding box center [575, 244] width 713 height 173
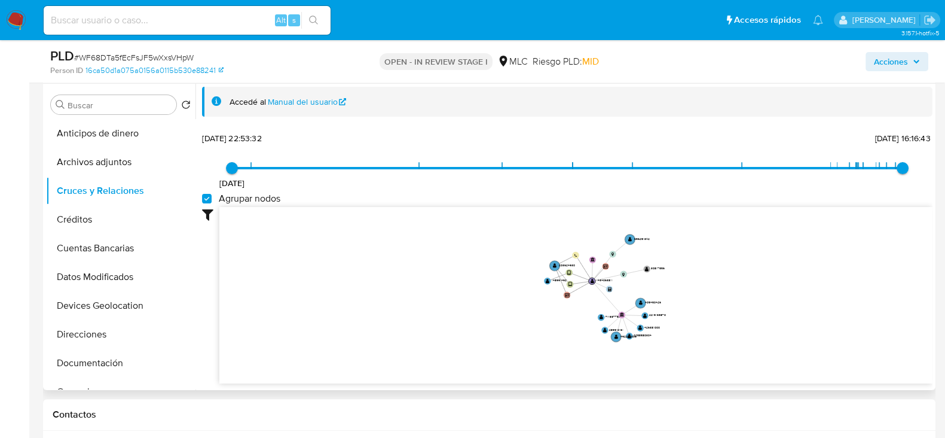
scroll to position [438, 0]
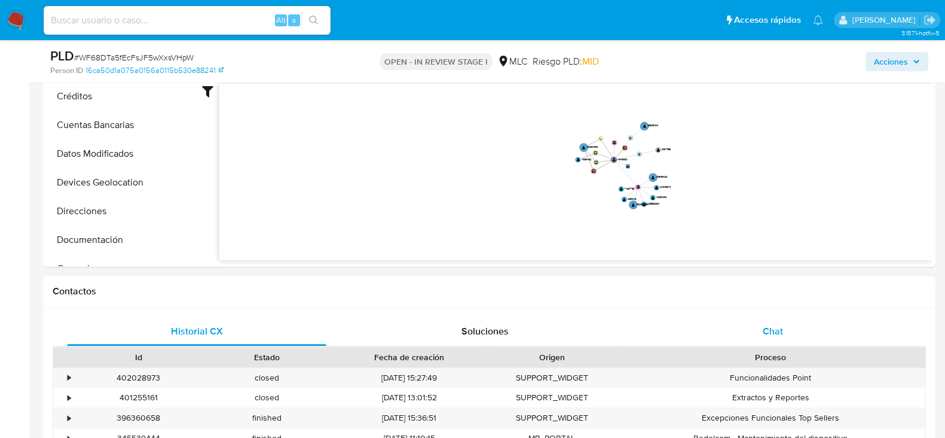
click at [771, 330] on span "Chat" at bounding box center [773, 331] width 20 height 14
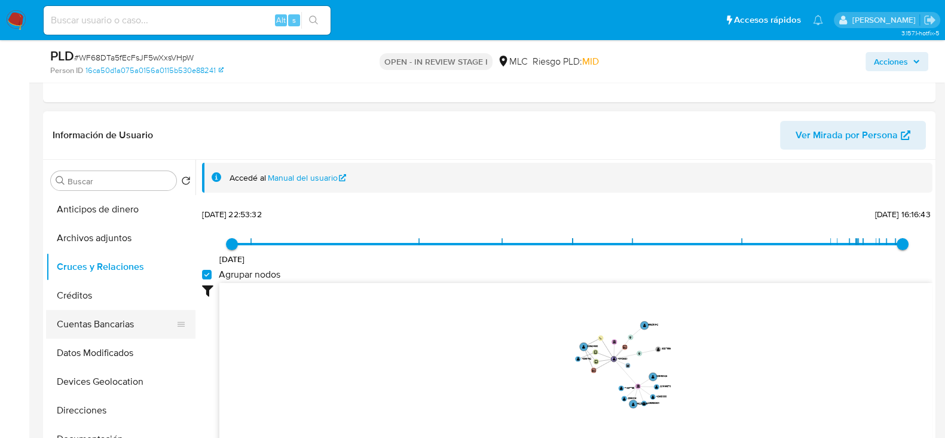
scroll to position [131, 0]
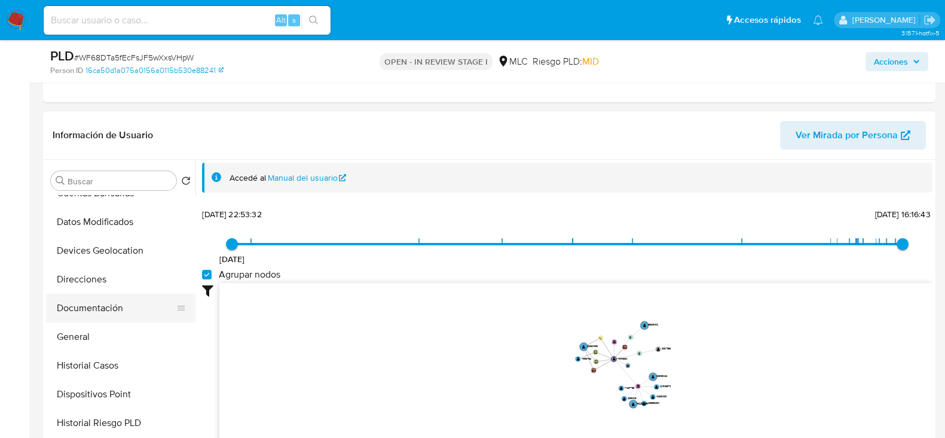
click at [92, 314] on button "Documentación" at bounding box center [116, 308] width 140 height 29
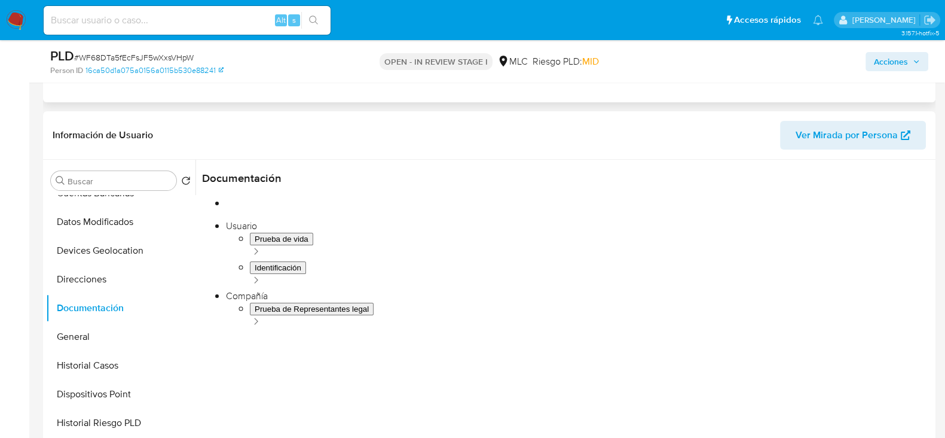
scroll to position [285, 0]
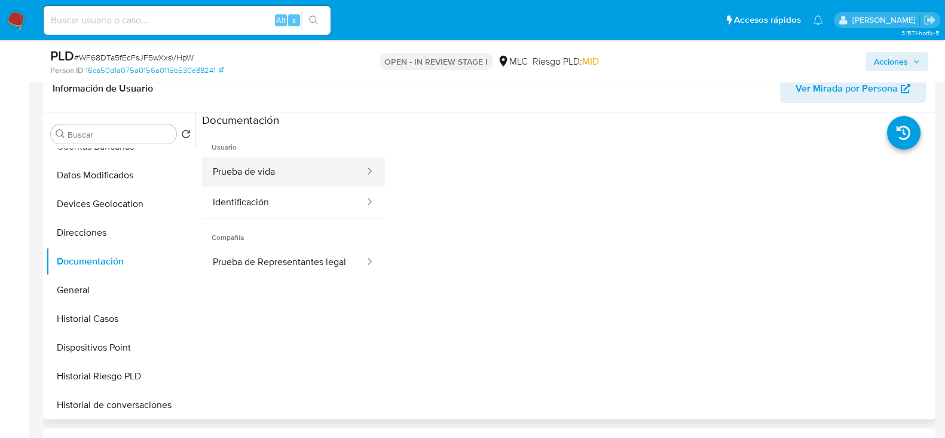
click at [297, 169] on button "Prueba de vida" at bounding box center [284, 172] width 164 height 30
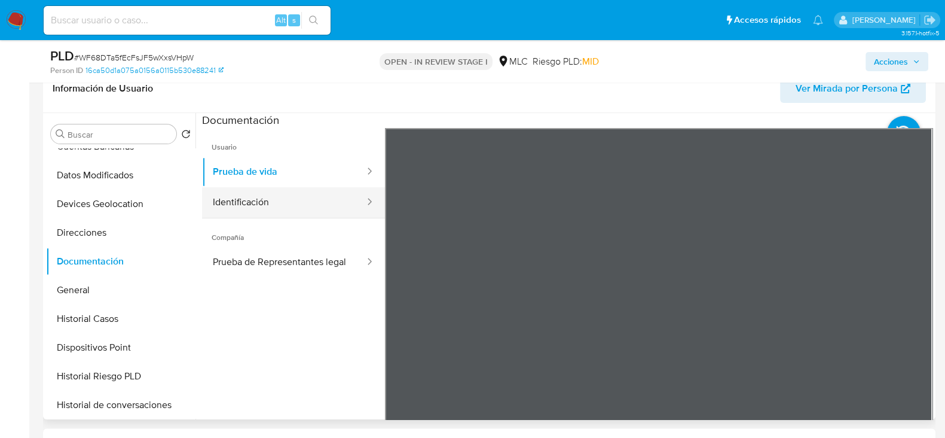
click at [301, 210] on button "Identificación" at bounding box center [284, 202] width 164 height 30
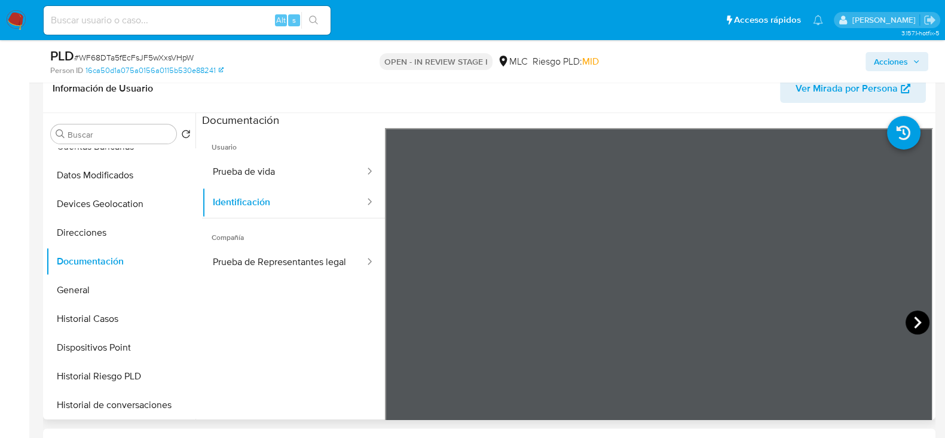
click at [909, 316] on icon at bounding box center [918, 322] width 24 height 24
click at [253, 256] on button "Prueba de Representantes legal" at bounding box center [284, 262] width 164 height 30
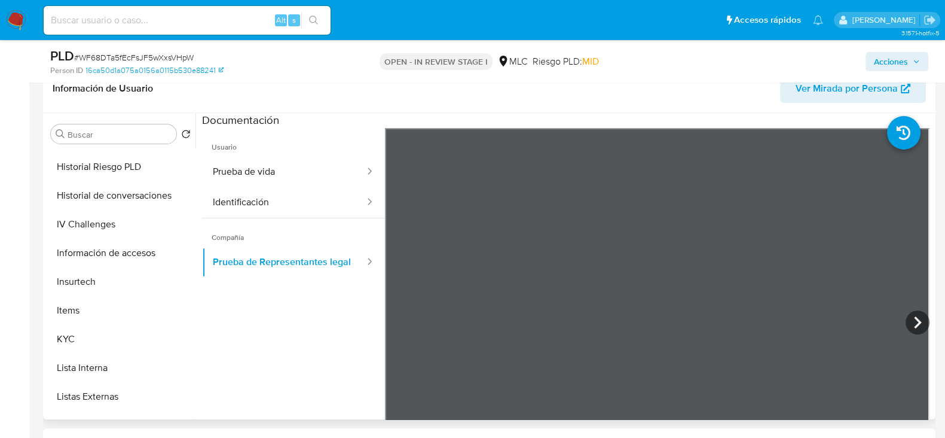
scroll to position [341, 0]
click at [62, 340] on button "KYC" at bounding box center [116, 338] width 140 height 29
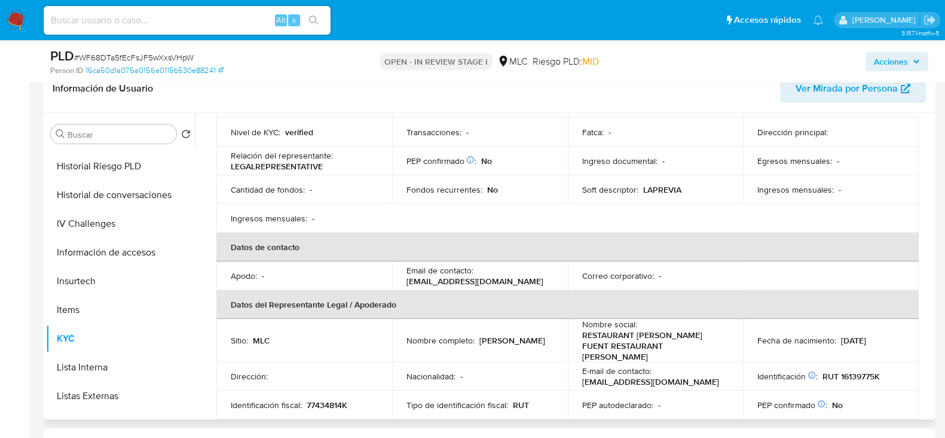
scroll to position [0, 0]
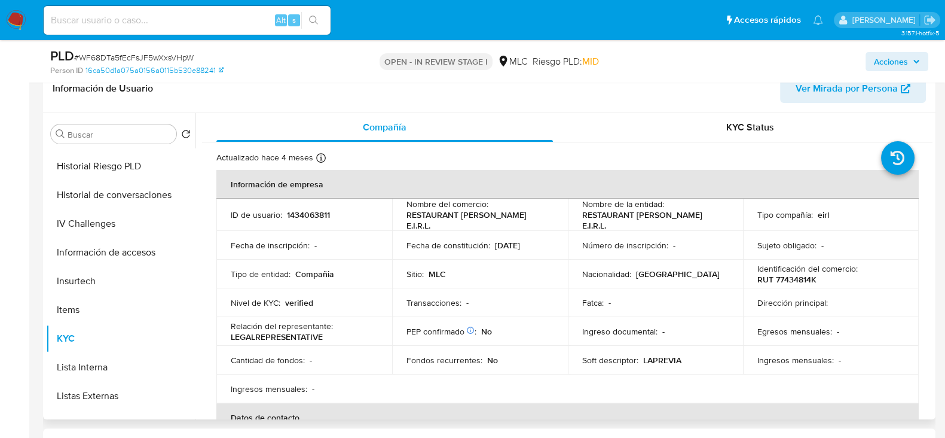
click at [322, 216] on p "1434063811" at bounding box center [308, 214] width 43 height 11
copy p "1434063811"
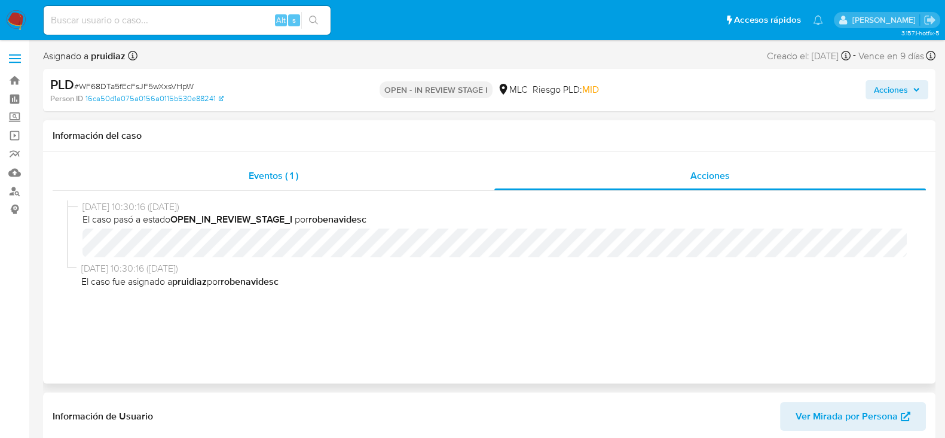
click at [231, 175] on div "Eventos ( 1 )" at bounding box center [274, 175] width 442 height 29
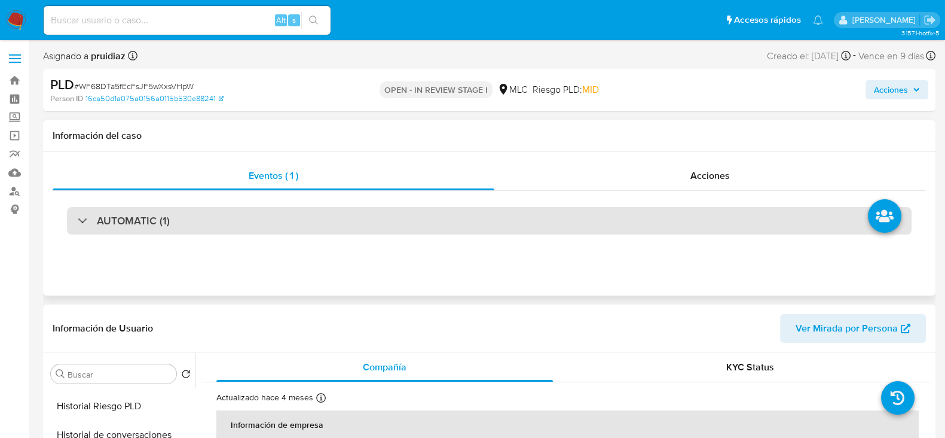
click at [173, 218] on div "AUTOMATIC (1)" at bounding box center [489, 221] width 845 height 28
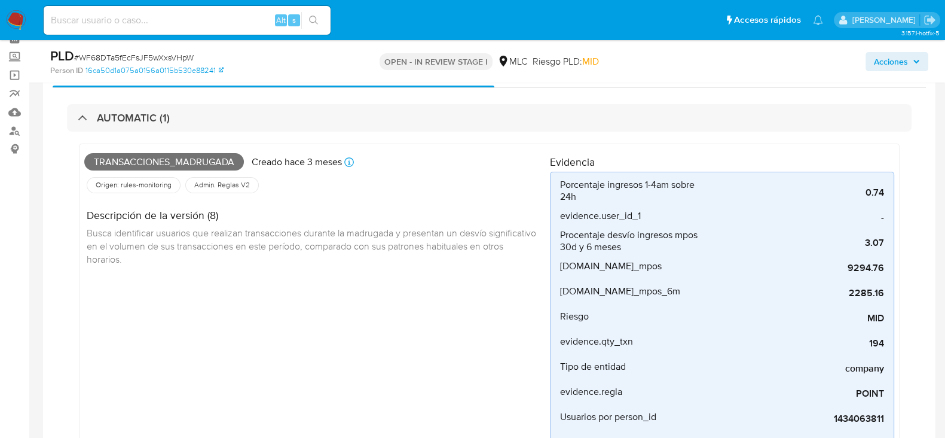
scroll to position [66, 0]
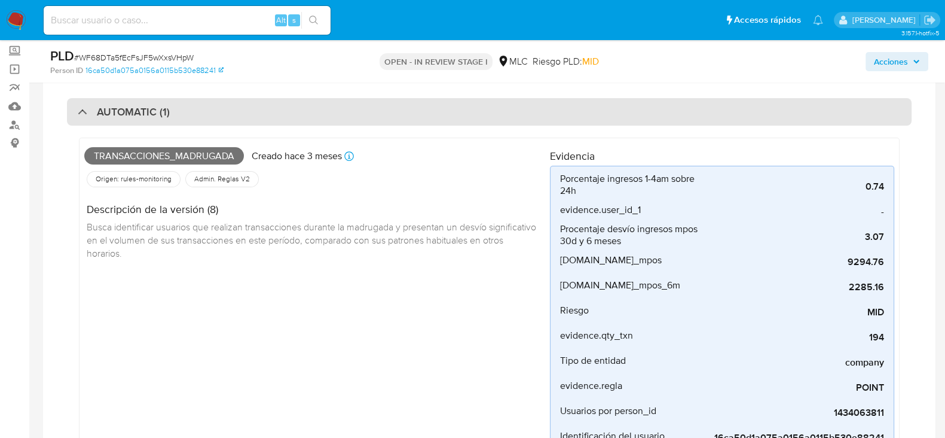
click at [278, 118] on div "AUTOMATIC (1)" at bounding box center [489, 112] width 845 height 28
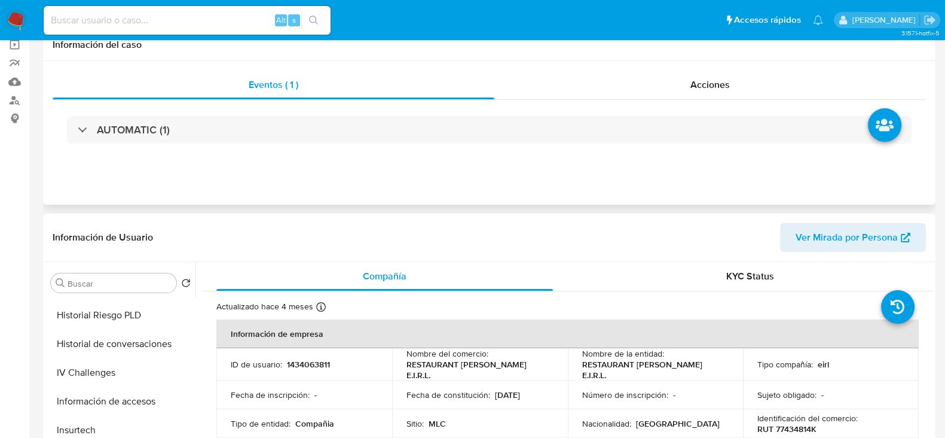
scroll to position [0, 0]
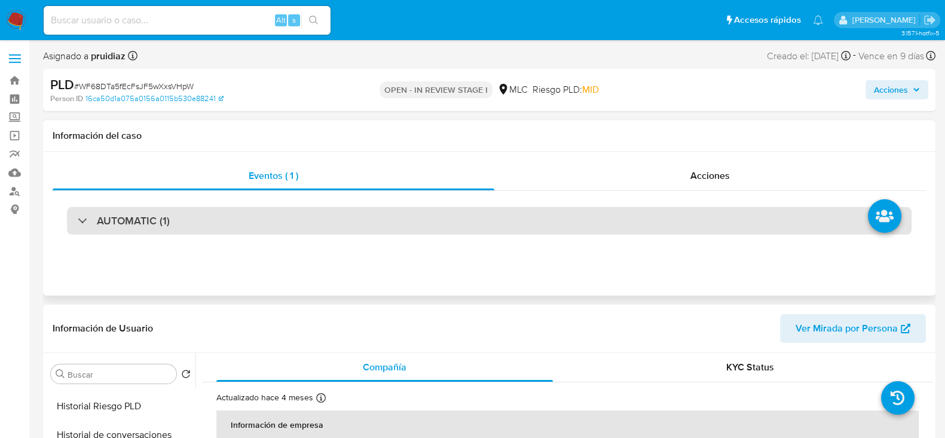
click at [143, 222] on h3 "AUTOMATIC (1)" at bounding box center [133, 220] width 73 height 13
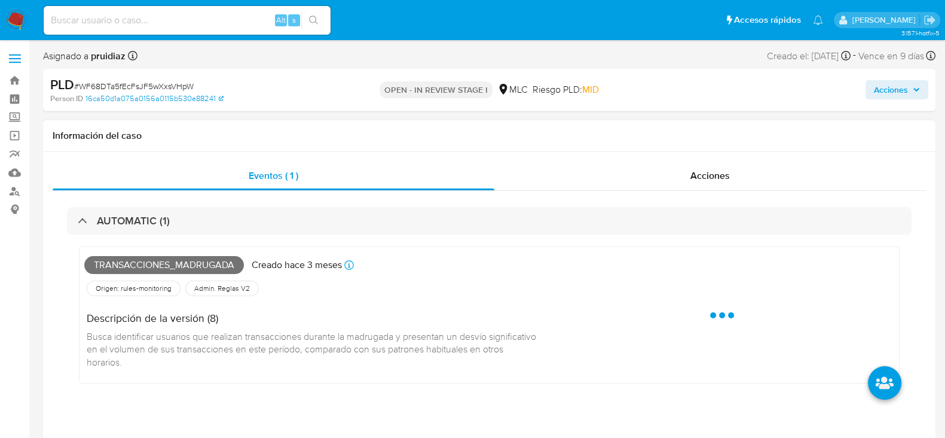
click at [126, 264] on span "Transacciones_madrugada" at bounding box center [164, 265] width 160 height 18
copy span "Transacciones_madrugada"
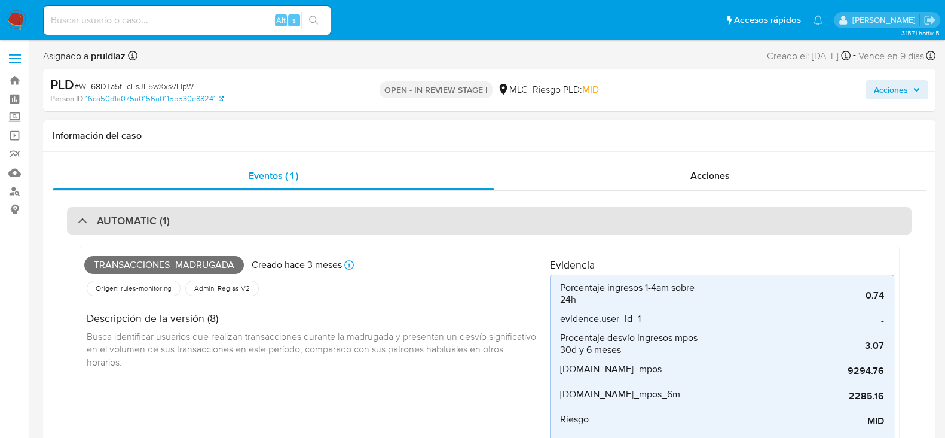
click at [248, 221] on div "AUTOMATIC (1)" at bounding box center [489, 221] width 845 height 28
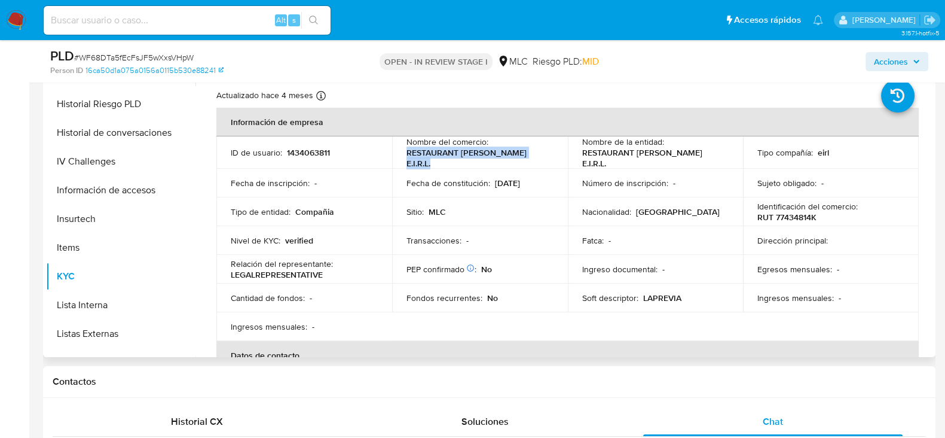
drag, startPoint x: 404, startPoint y: 152, endPoint x: 444, endPoint y: 161, distance: 41.1
click at [444, 161] on td "Nombre del comercio : RESTAURANT MARCO ANTONIO FUENTES VALENZUELA E.I.R.L." at bounding box center [480, 152] width 176 height 32
copy p "RESTAURANT MARCO ANTONIO FUENTES"
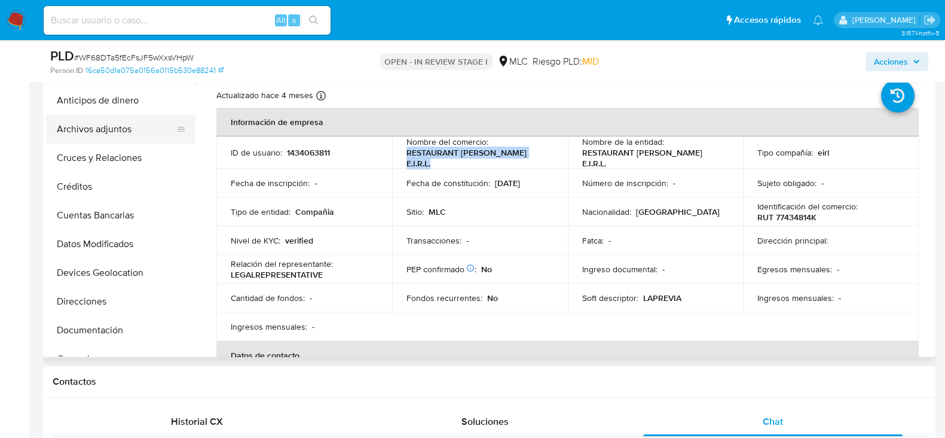
click at [94, 125] on button "Archivos adjuntos" at bounding box center [116, 129] width 140 height 29
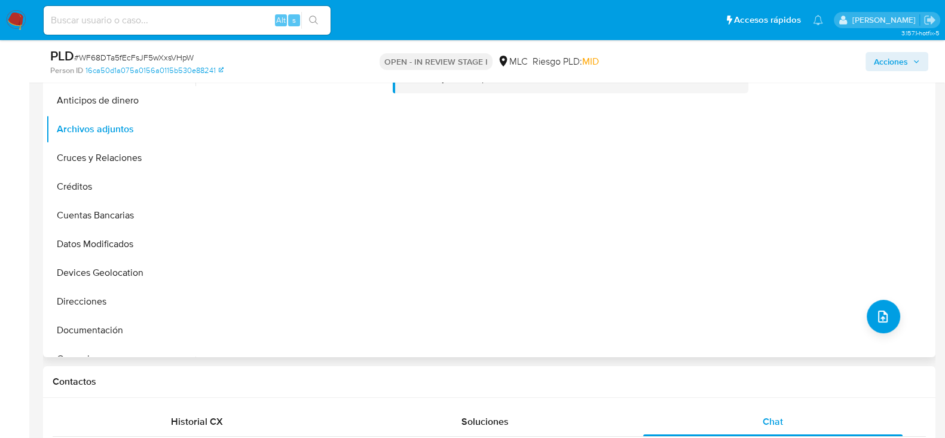
click at [859, 324] on div "No hay datos disponibles" at bounding box center [564, 204] width 737 height 306
click at [888, 315] on button "upload-file" at bounding box center [883, 316] width 33 height 33
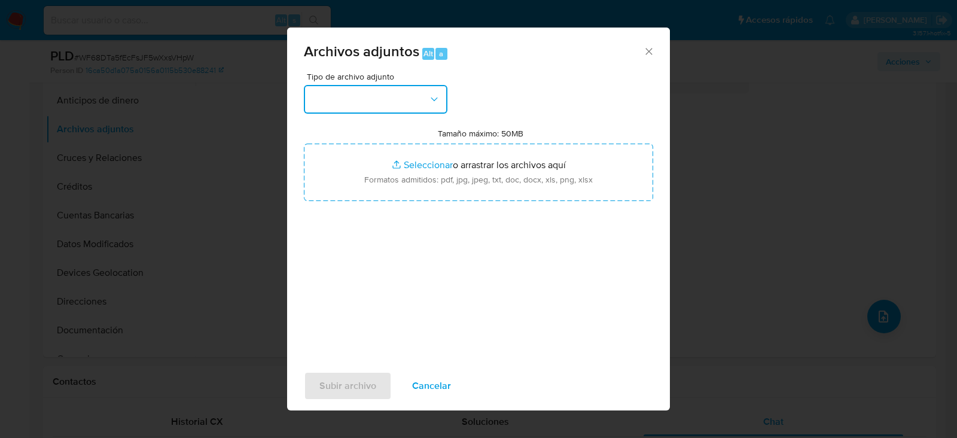
click at [408, 87] on button "button" at bounding box center [376, 99] width 144 height 29
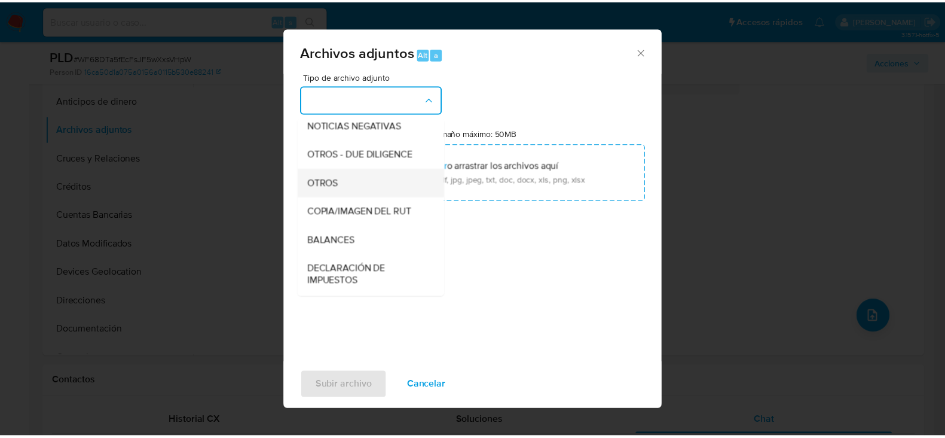
scroll to position [149, 0]
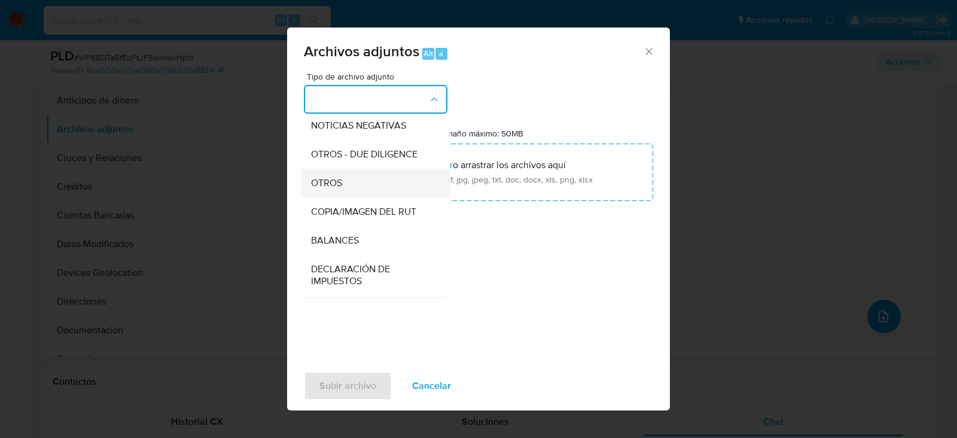
click at [336, 189] on span "OTROS" at bounding box center [326, 183] width 31 height 12
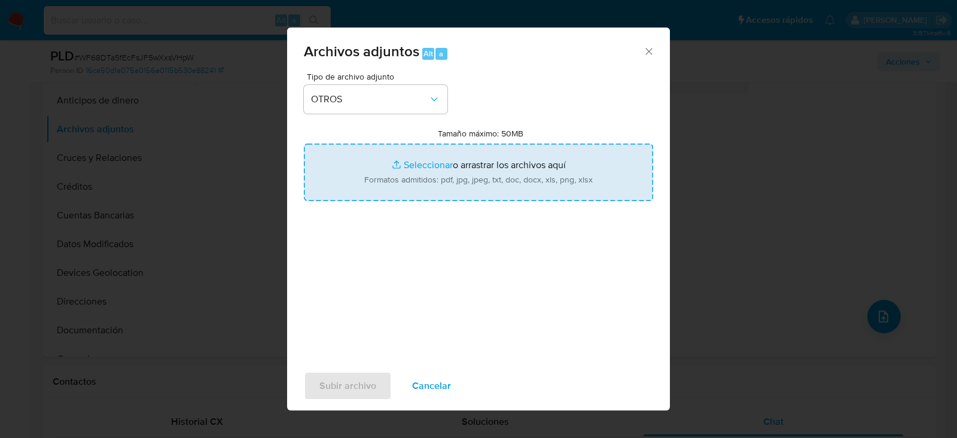
click at [472, 168] on input "Tamaño máximo: 50MB Seleccionar archivos" at bounding box center [478, 172] width 349 height 57
type input "C:\fakepath\1434063811 - 01_09_2025.xlsx"
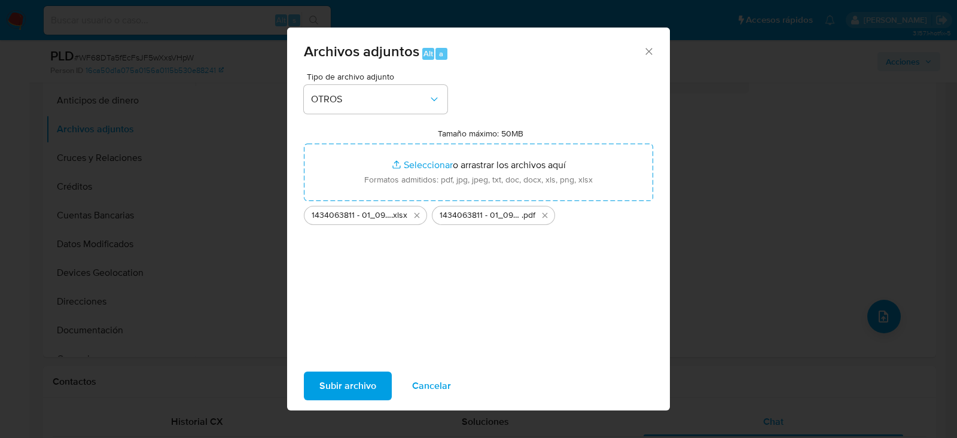
click at [367, 379] on span "Subir archivo" at bounding box center [347, 386] width 57 height 26
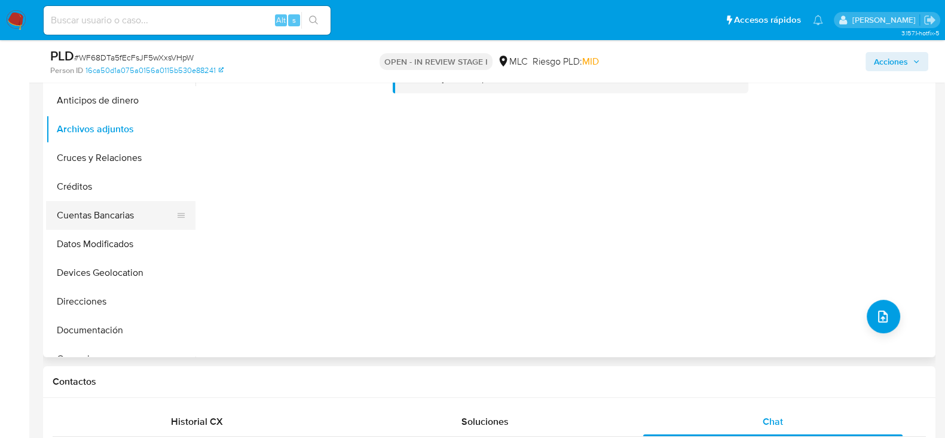
click at [100, 210] on button "Cuentas Bancarias" at bounding box center [116, 215] width 140 height 29
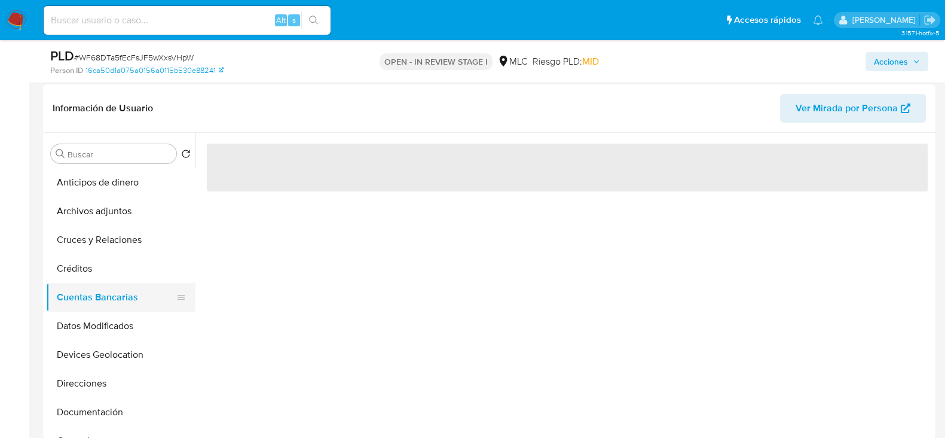
scroll to position [177, 0]
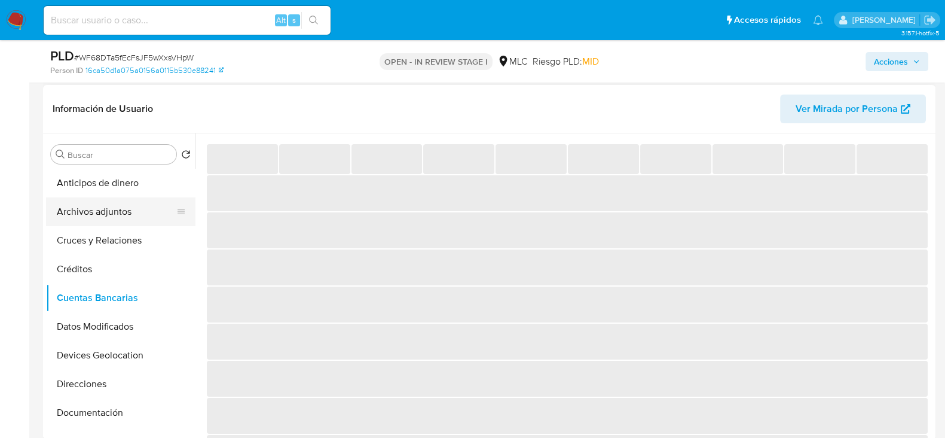
click at [90, 209] on button "Archivos adjuntos" at bounding box center [116, 211] width 140 height 29
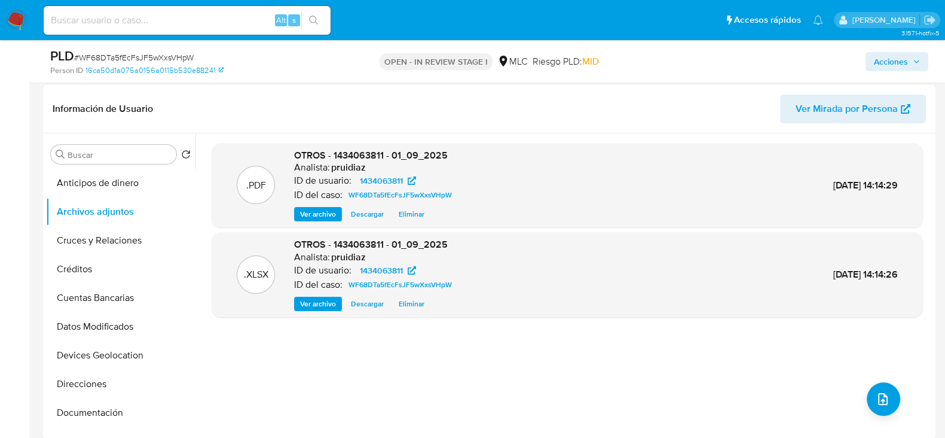
click at [884, 63] on span "Acciones" at bounding box center [891, 61] width 34 height 19
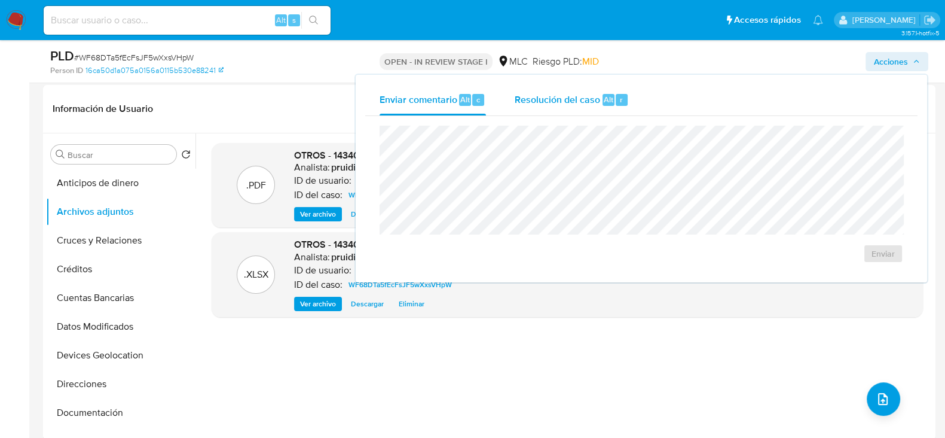
click at [551, 101] on span "Resolución del caso" at bounding box center [558, 99] width 86 height 14
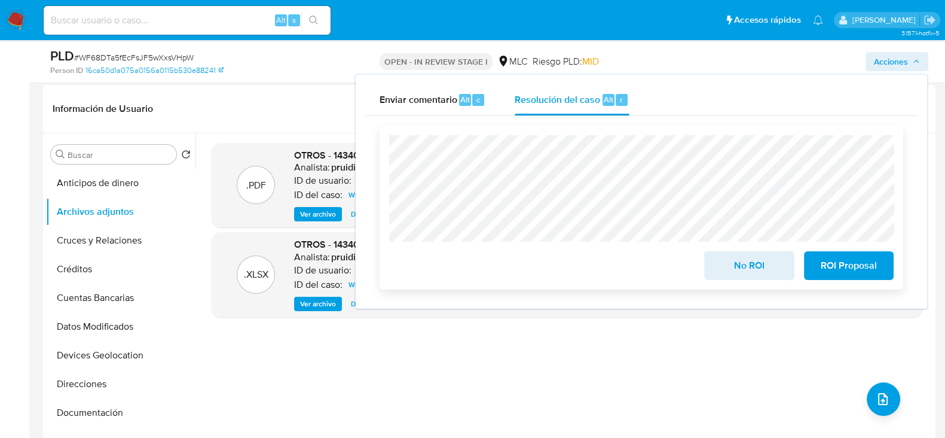
click at [741, 267] on span "No ROI" at bounding box center [749, 265] width 59 height 26
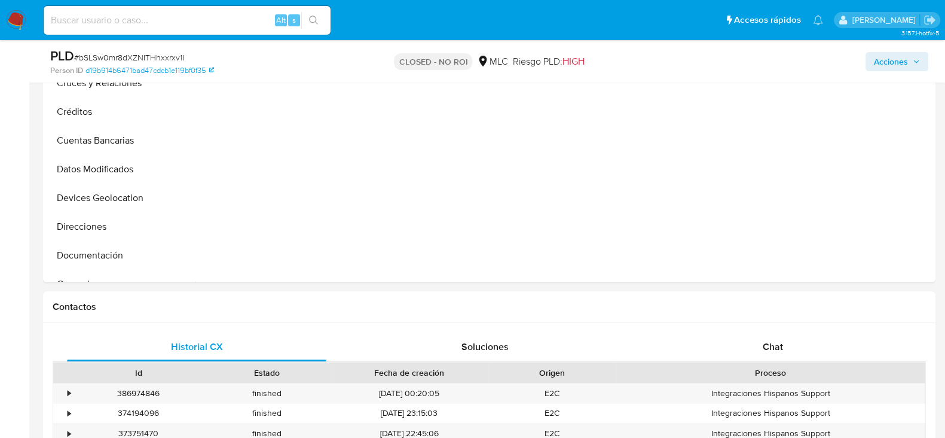
scroll to position [334, 0]
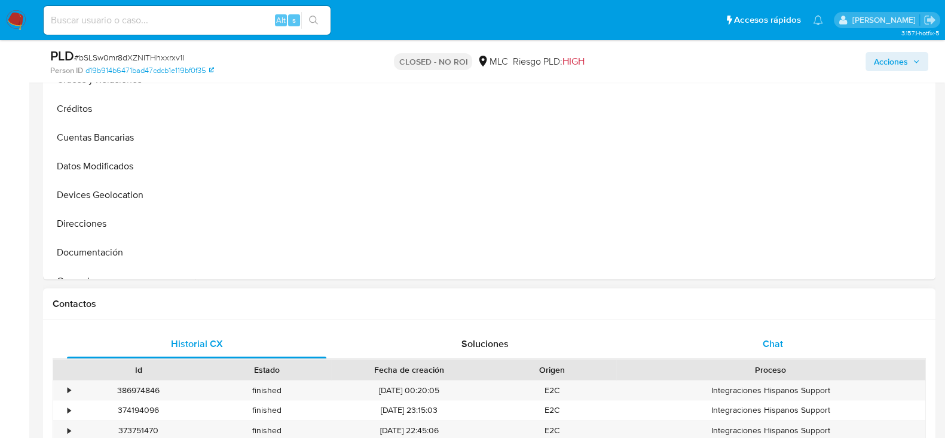
click at [777, 349] on span "Chat" at bounding box center [773, 344] width 20 height 14
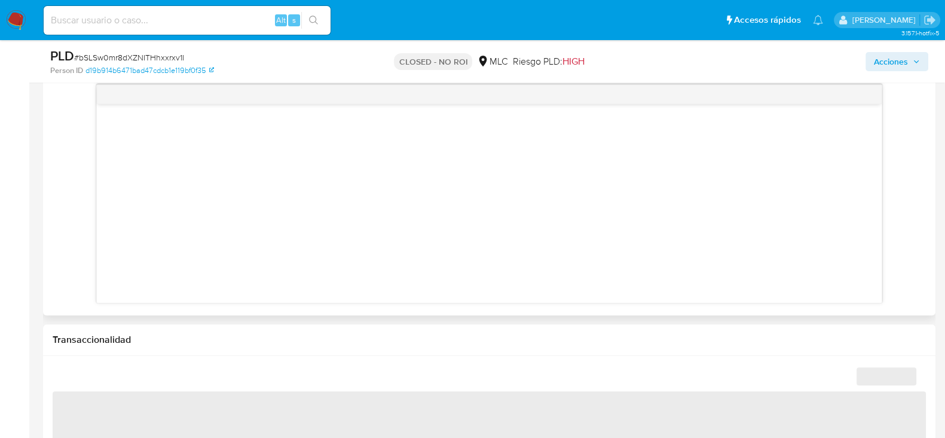
scroll to position [619, 0]
select select "10"
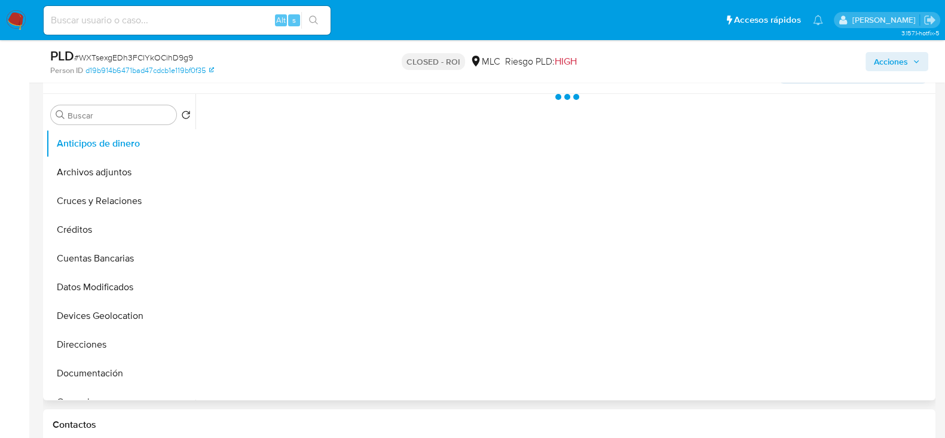
scroll to position [310, 0]
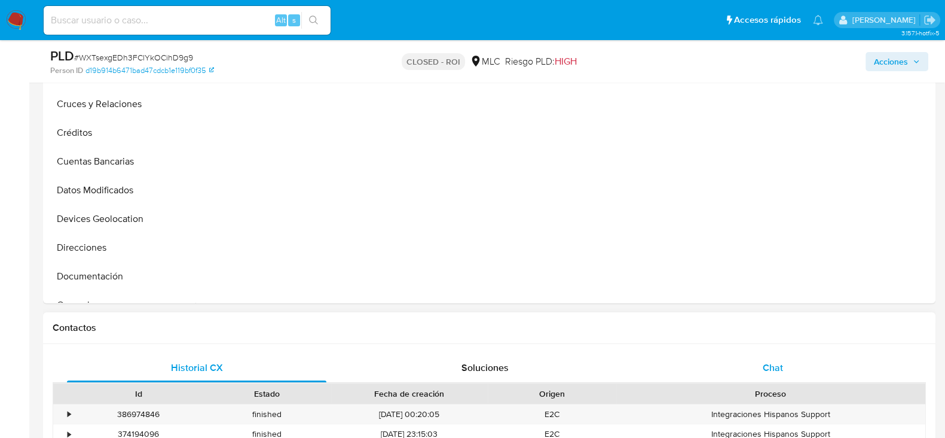
click at [773, 361] on span "Chat" at bounding box center [773, 368] width 20 height 14
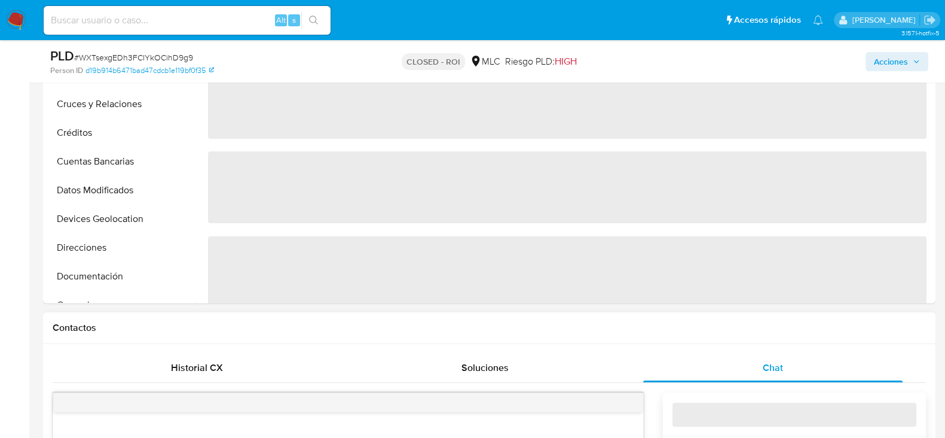
select select "10"
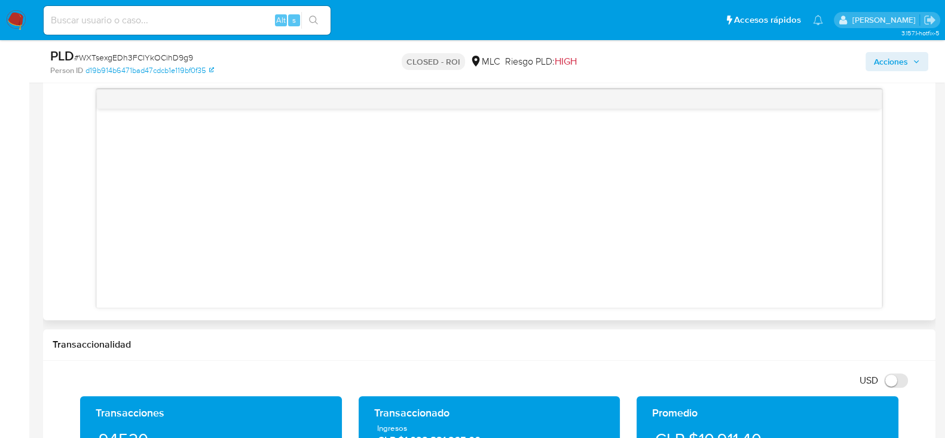
scroll to position [617, 0]
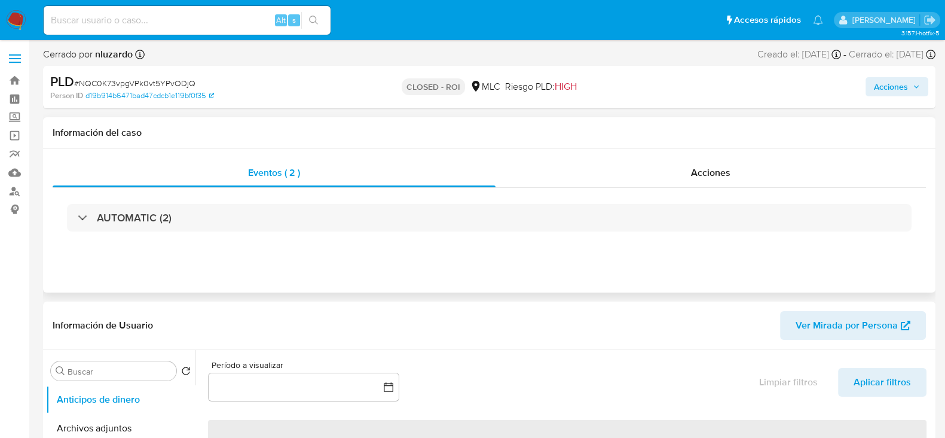
select select "10"
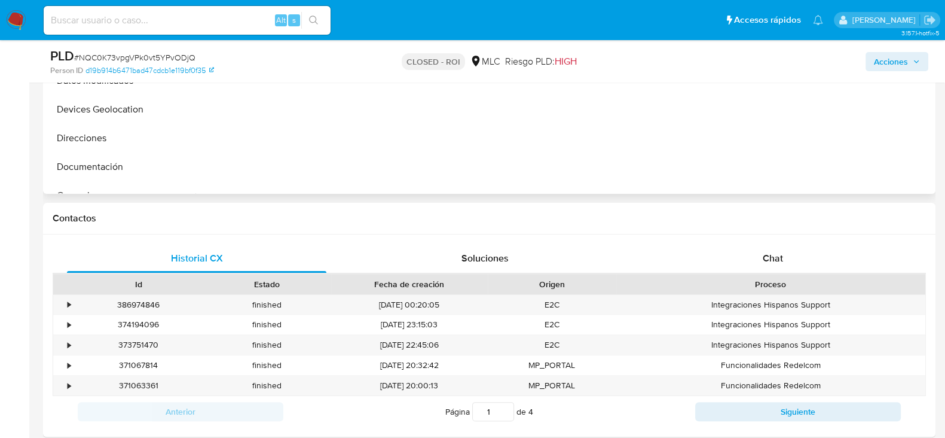
scroll to position [428, 0]
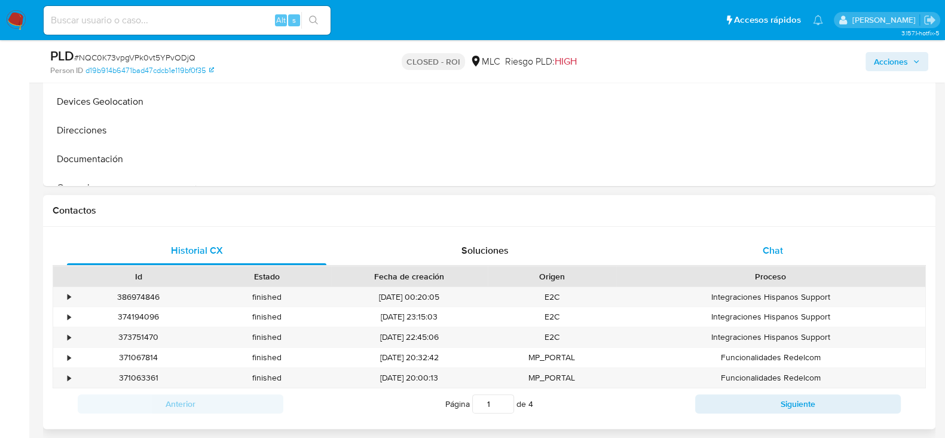
click at [765, 249] on span "Chat" at bounding box center [773, 250] width 20 height 14
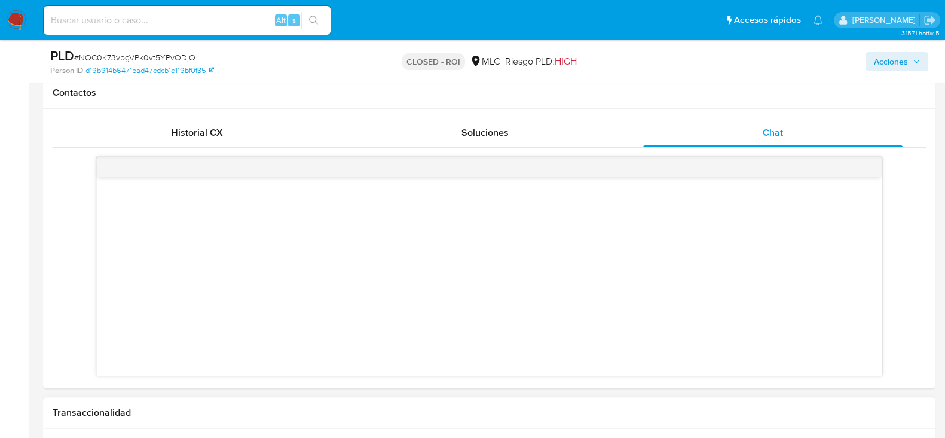
scroll to position [544, 0]
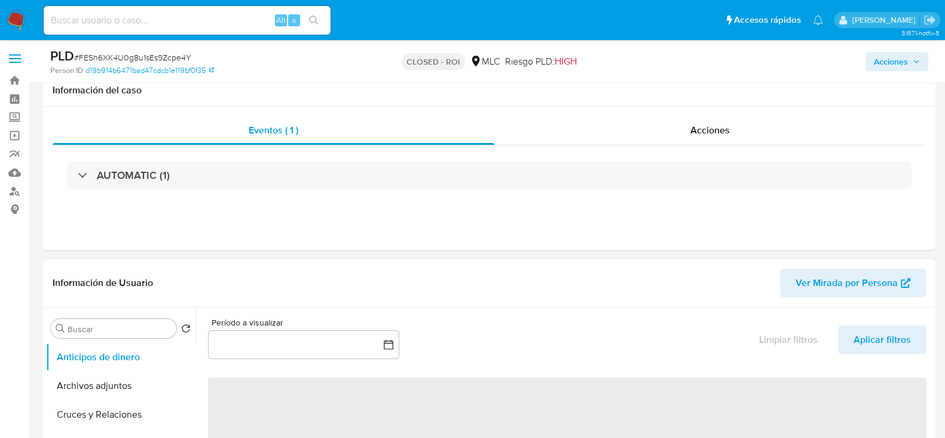
scroll to position [249, 0]
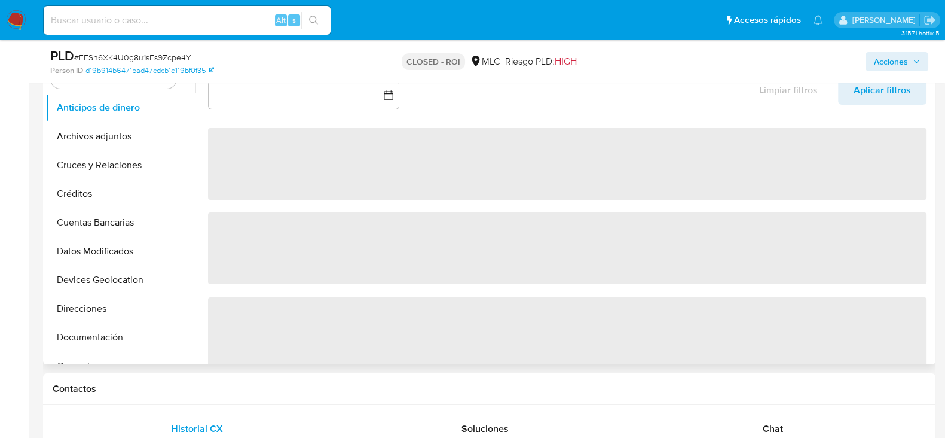
select select "10"
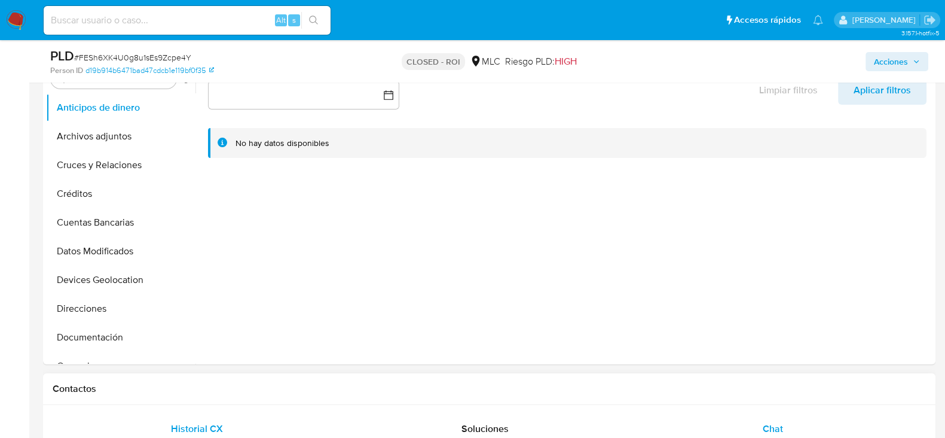
click at [773, 434] on span "Chat" at bounding box center [773, 429] width 20 height 14
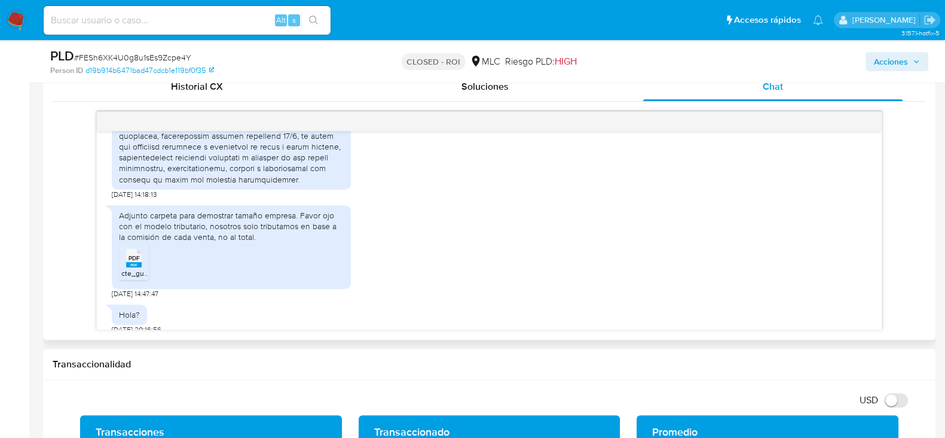
scroll to position [593, 0]
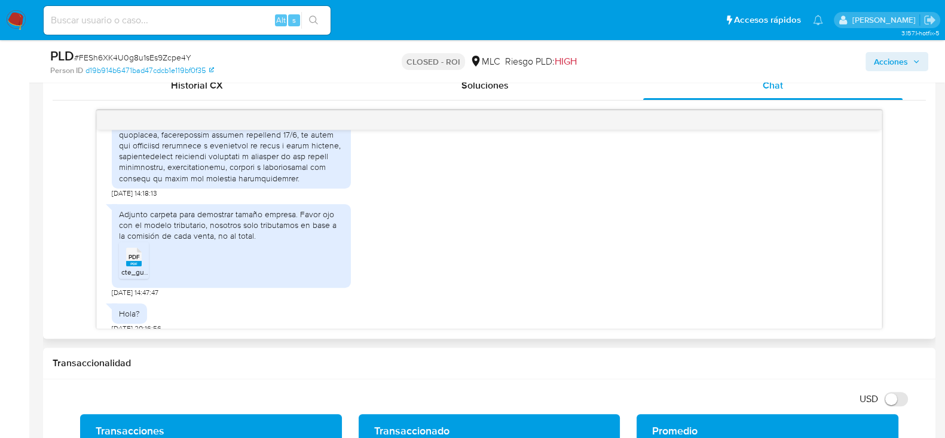
click at [133, 253] on span "PDF" at bounding box center [134, 257] width 11 height 8
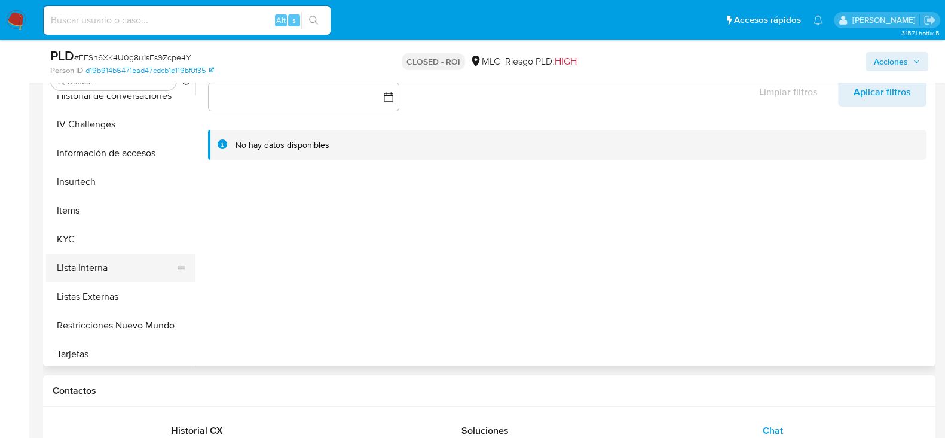
scroll to position [392, 0]
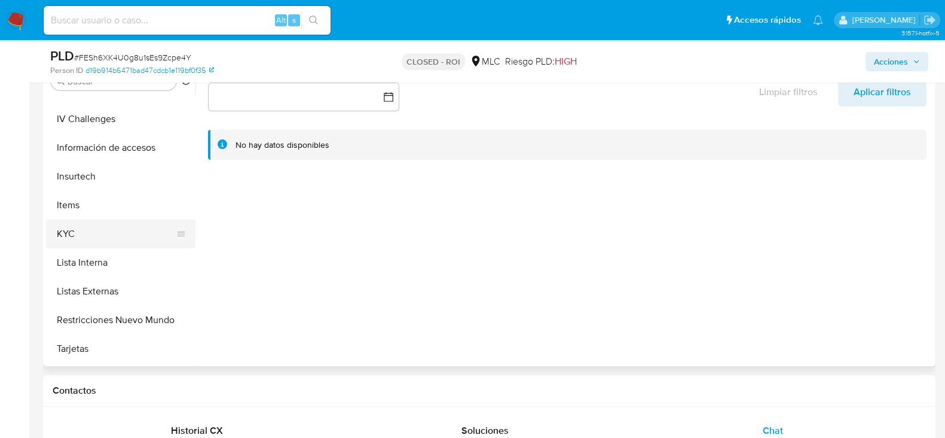
click at [83, 242] on button "KYC" at bounding box center [116, 233] width 140 height 29
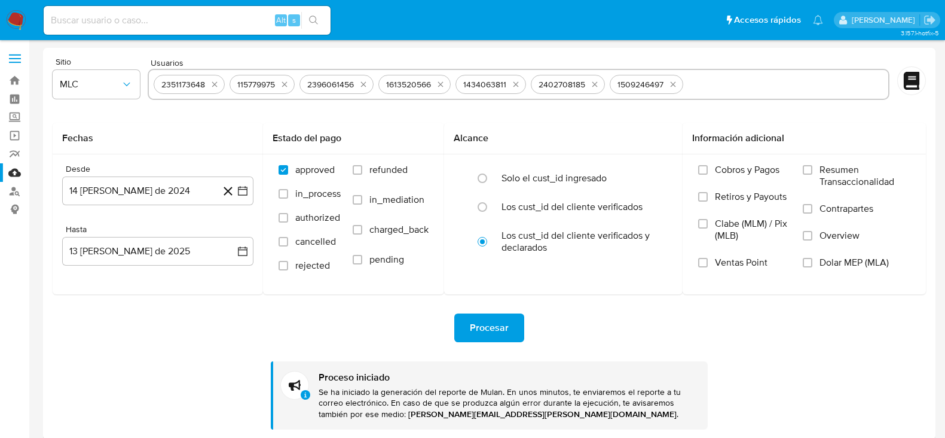
select select "10"
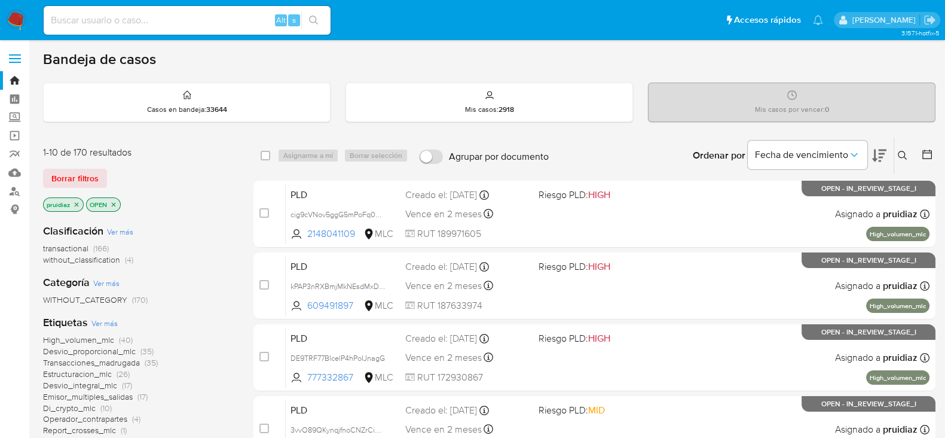
click at [878, 149] on icon at bounding box center [879, 155] width 14 height 14
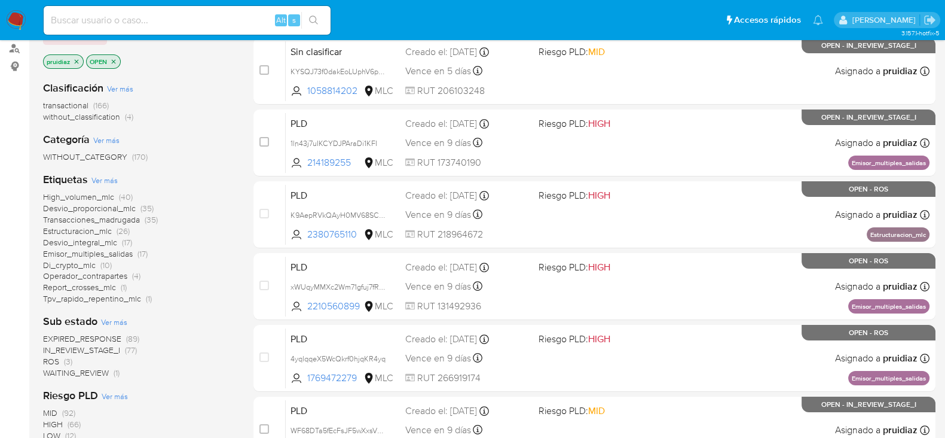
scroll to position [505, 0]
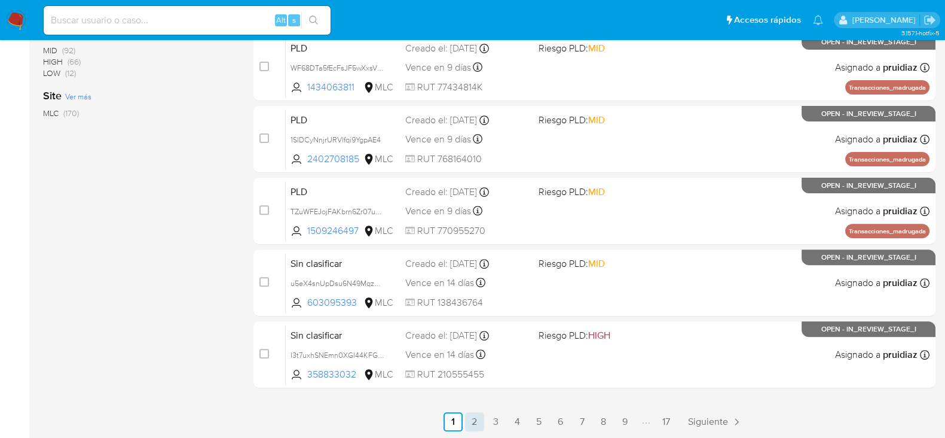
click at [477, 426] on link "2" at bounding box center [474, 421] width 19 height 19
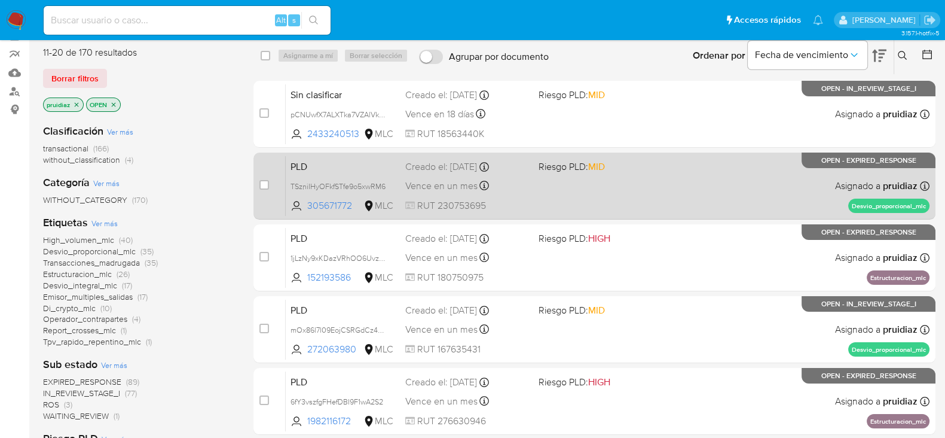
scroll to position [505, 0]
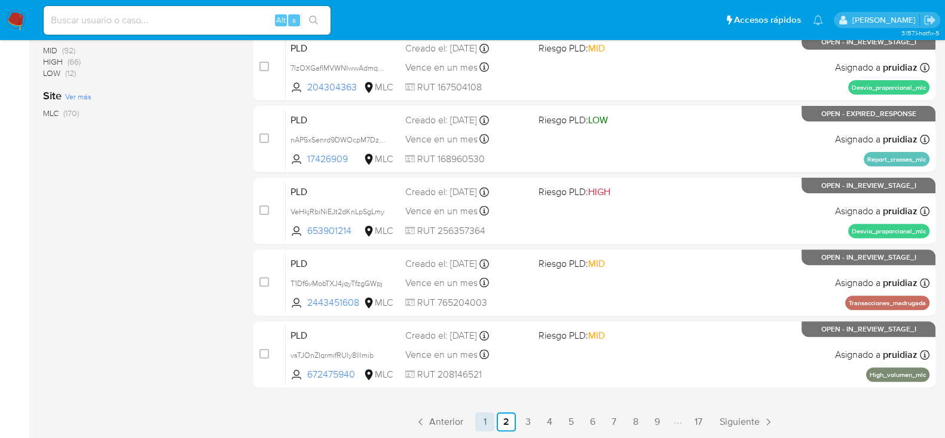
click at [489, 420] on link "1" at bounding box center [484, 421] width 19 height 19
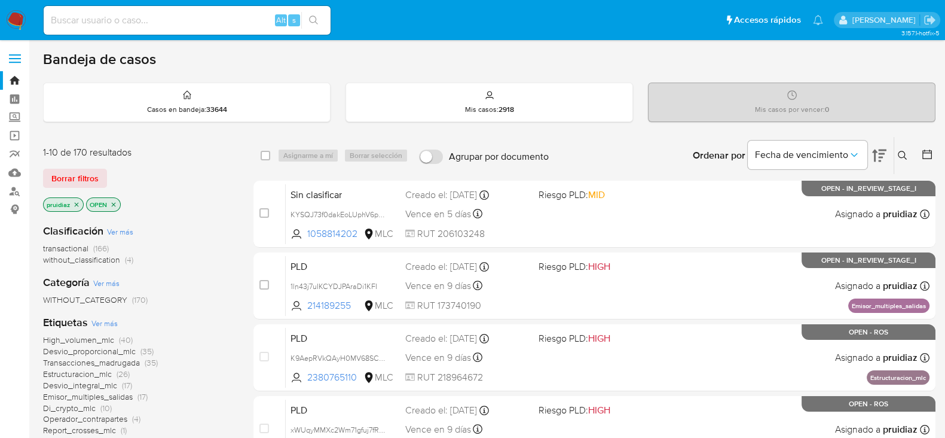
click at [16, 25] on img at bounding box center [16, 20] width 20 height 20
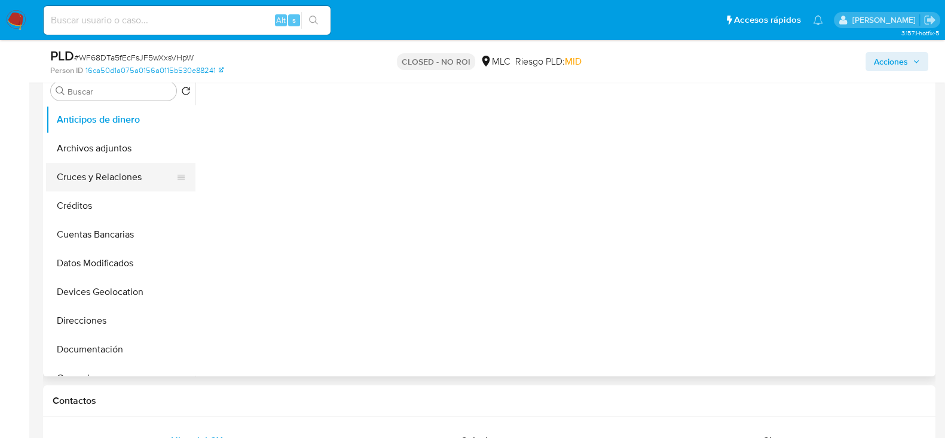
scroll to position [96, 0]
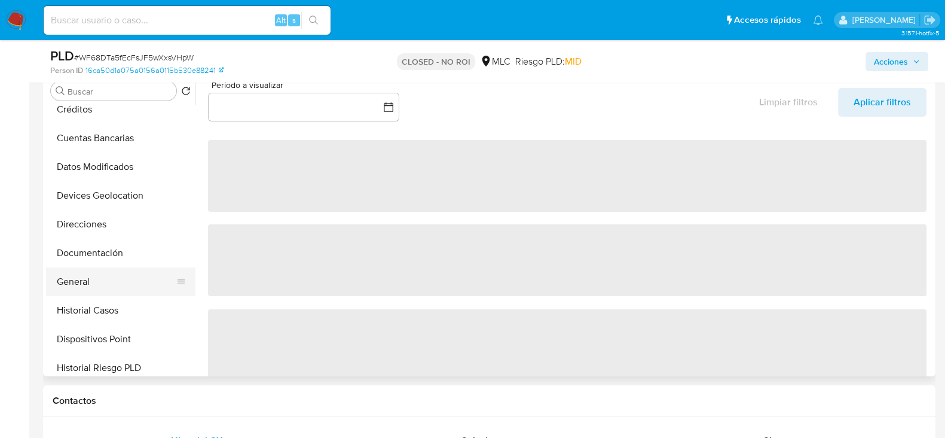
select select "10"
click at [70, 277] on button "General" at bounding box center [116, 281] width 140 height 29
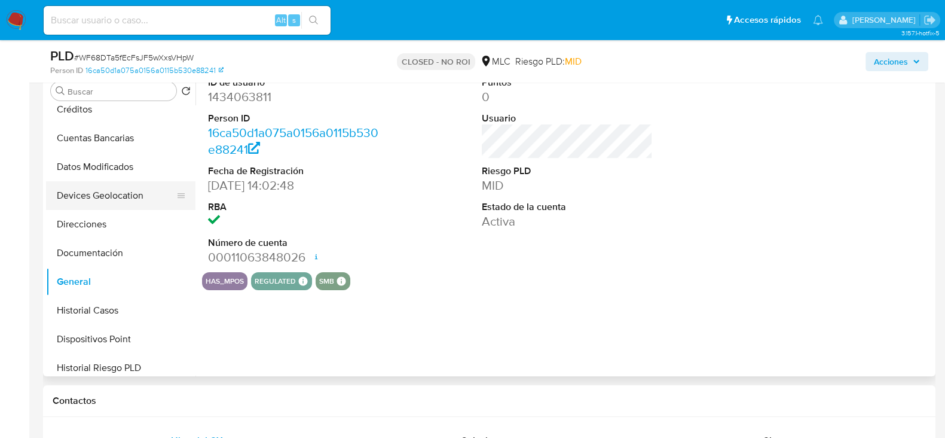
scroll to position [0, 0]
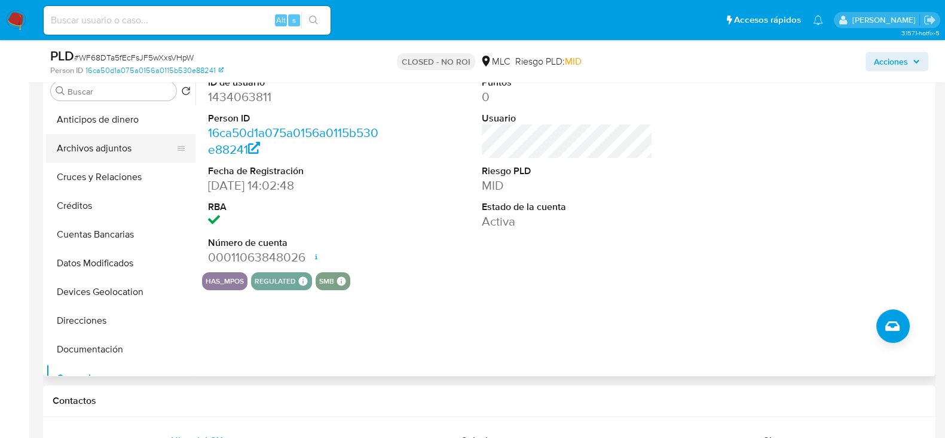
click at [87, 142] on button "Archivos adjuntos" at bounding box center [116, 148] width 140 height 29
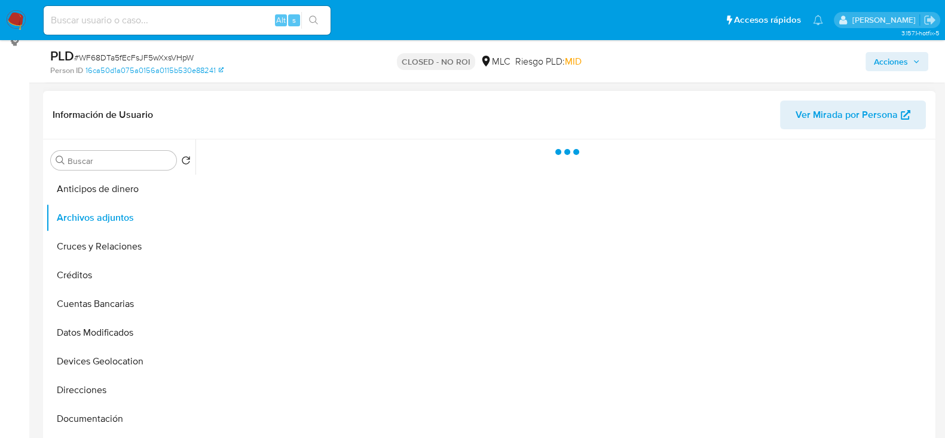
scroll to position [167, 0]
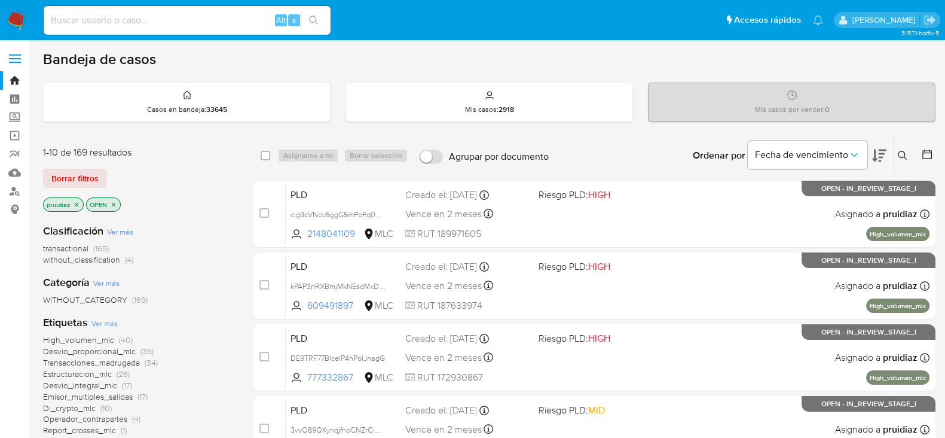
click at [881, 163] on button at bounding box center [879, 155] width 14 height 37
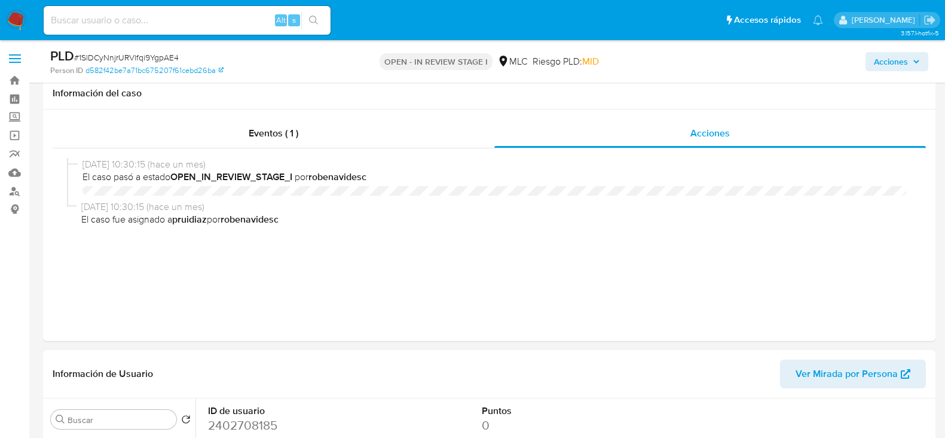
select select "10"
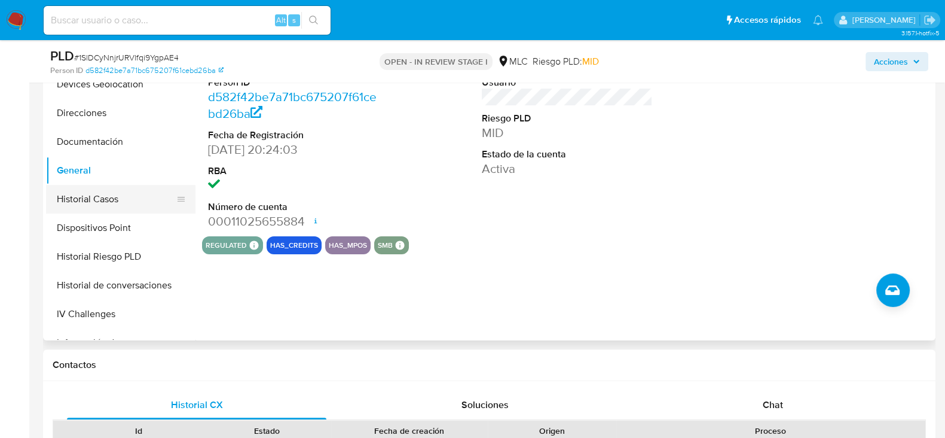
scroll to position [109, 0]
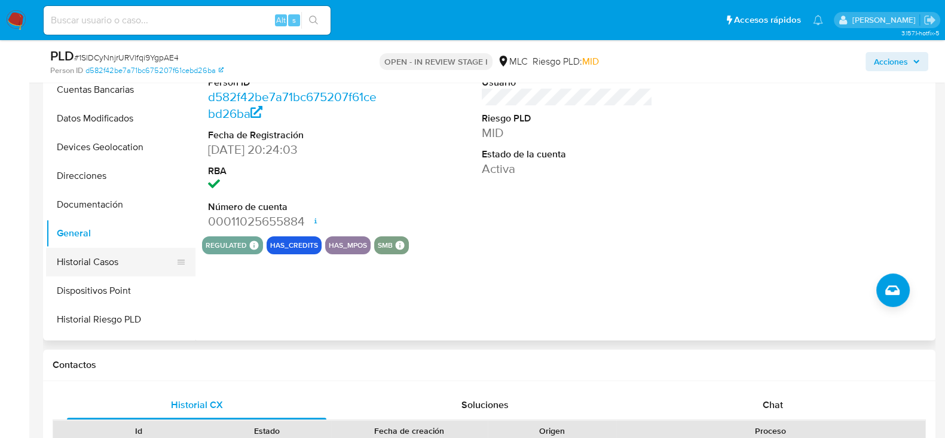
click at [101, 264] on button "Historial Casos" at bounding box center [116, 262] width 140 height 29
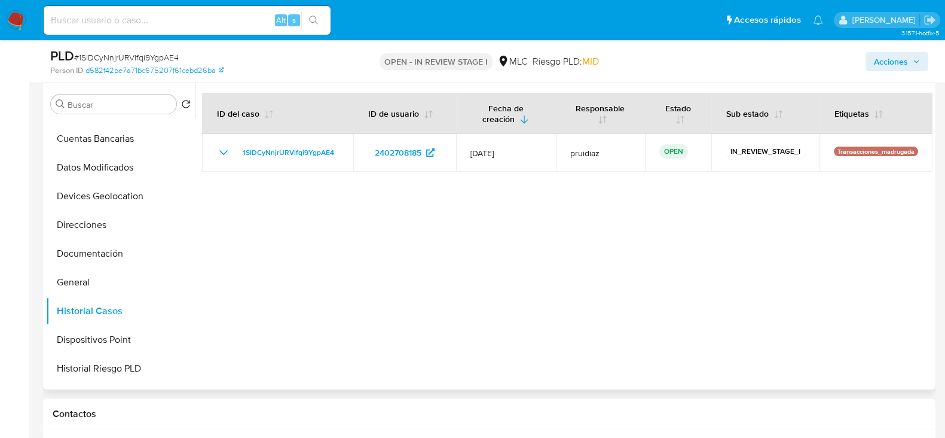
scroll to position [313, 0]
click at [78, 282] on button "General" at bounding box center [116, 284] width 140 height 29
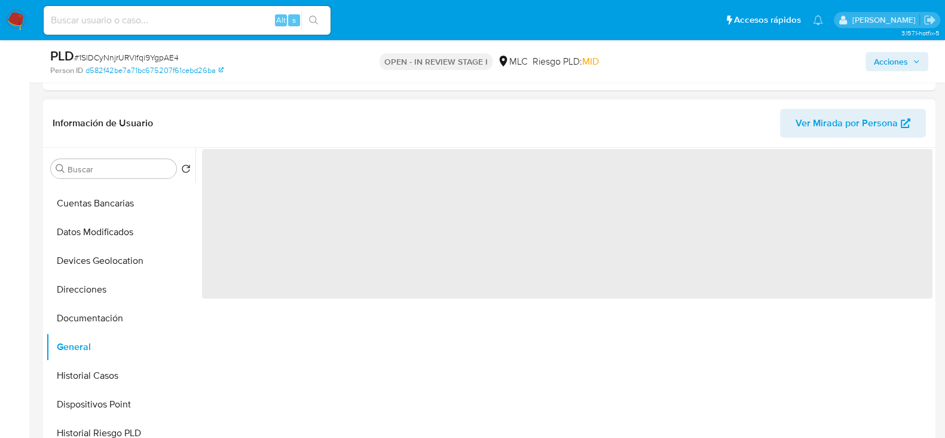
scroll to position [252, 0]
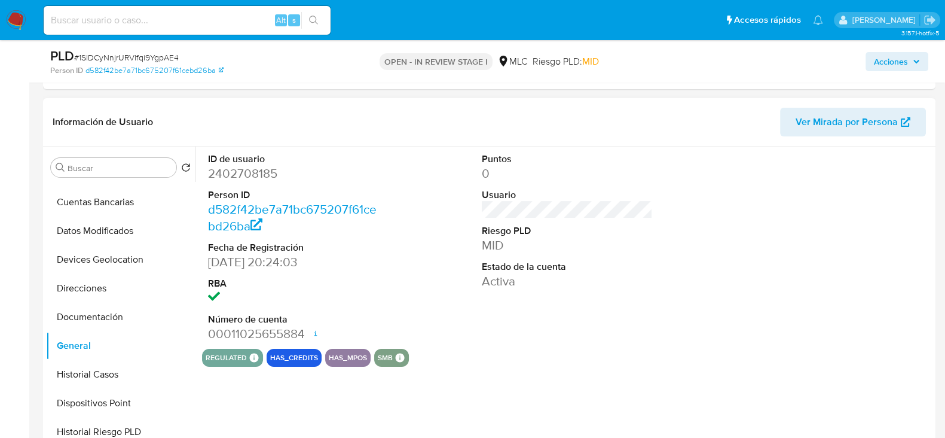
click at [248, 178] on dd "2402708185" at bounding box center [293, 173] width 171 height 17
copy dd "2402708185"
click at [227, 177] on dd "2402708185" at bounding box center [293, 173] width 171 height 17
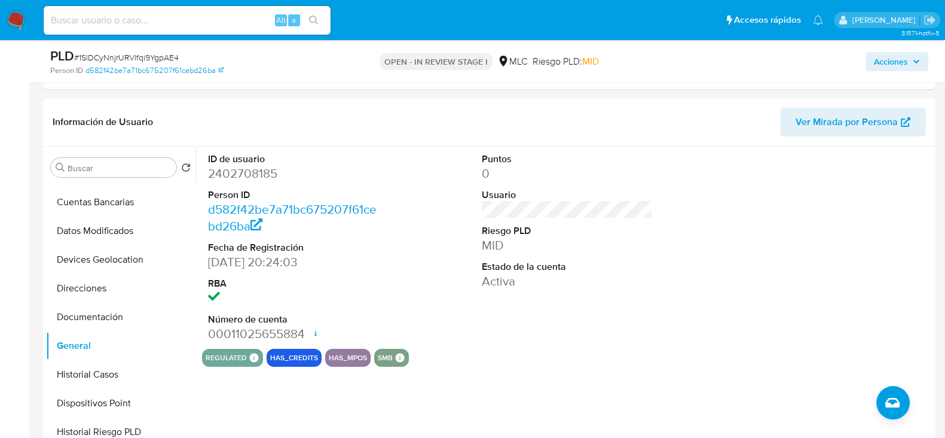
click at [139, 57] on span "# 1SlDCyNnjrURVlfqi9YgpAE4" at bounding box center [126, 57] width 105 height 12
copy span "1SlDCyNnjrURVlfqi9YgpAE4"
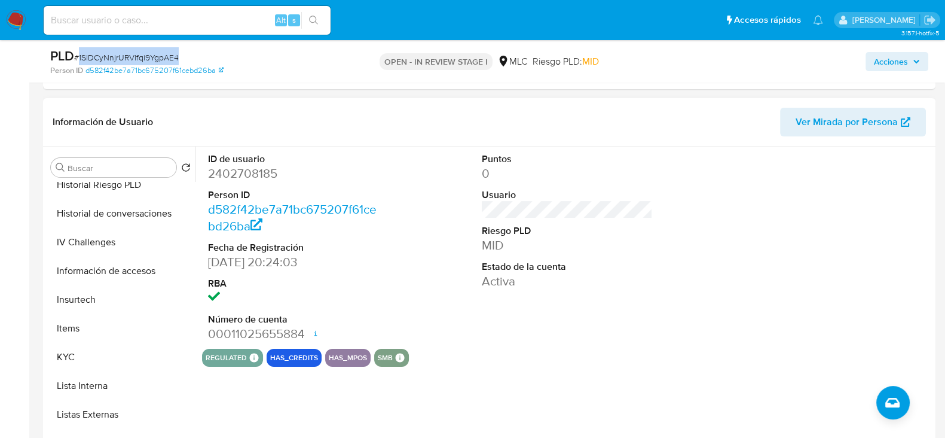
scroll to position [359, 0]
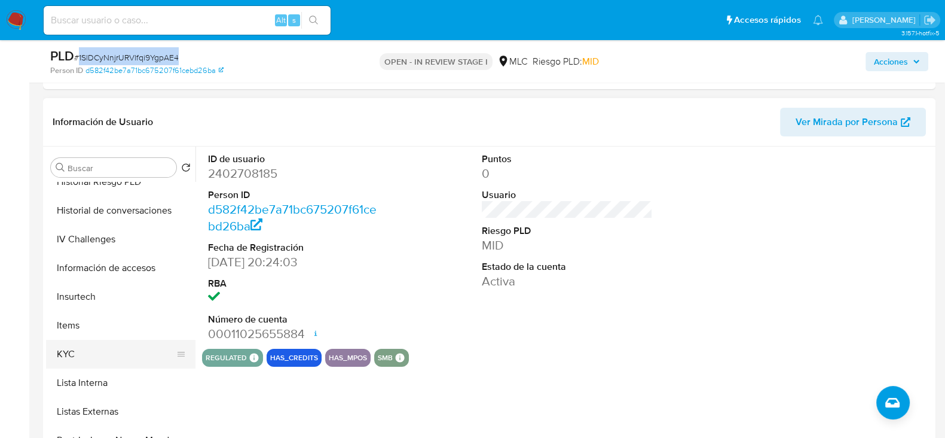
click at [66, 351] on button "KYC" at bounding box center [116, 354] width 140 height 29
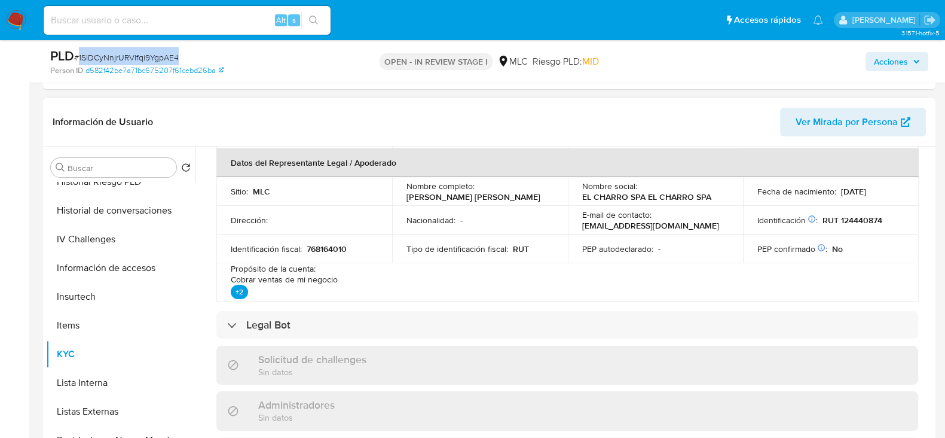
scroll to position [0, 0]
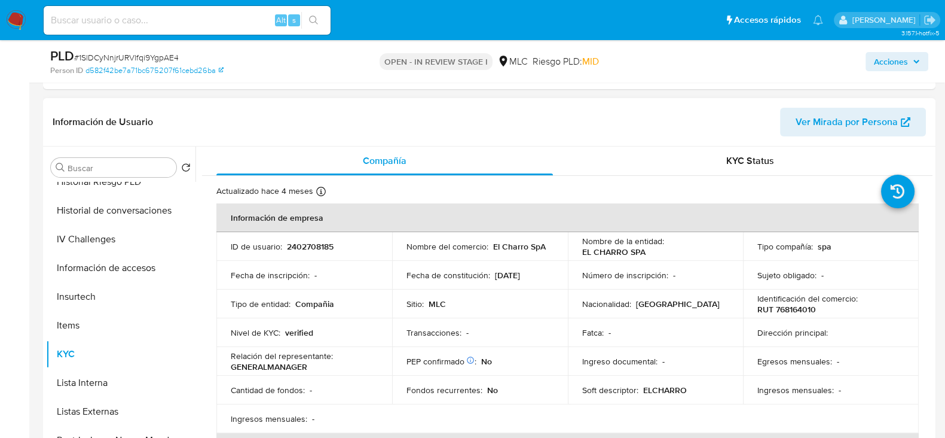
click at [787, 312] on p "RUT 768164010" at bounding box center [787, 309] width 59 height 11
copy p "768164010"
click at [798, 309] on p "RUT 768164010" at bounding box center [787, 309] width 59 height 11
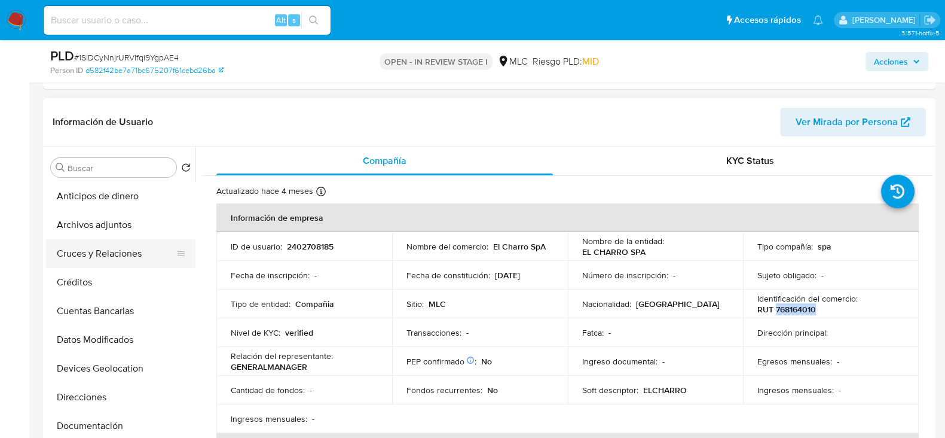
click at [88, 240] on button "Cruces y Relaciones" at bounding box center [116, 253] width 140 height 29
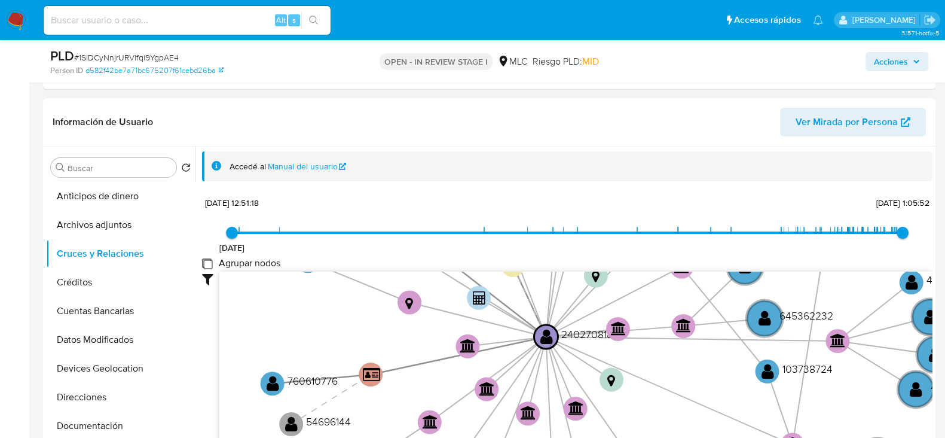
click at [207, 264] on group_nodes "Agrupar nodos" at bounding box center [207, 263] width 10 height 10
checkbox group_nodes "true"
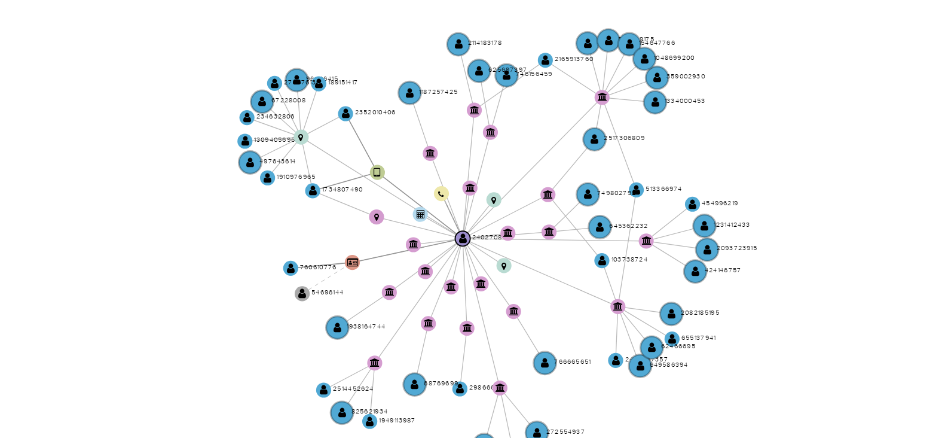
scroll to position [391, 0]
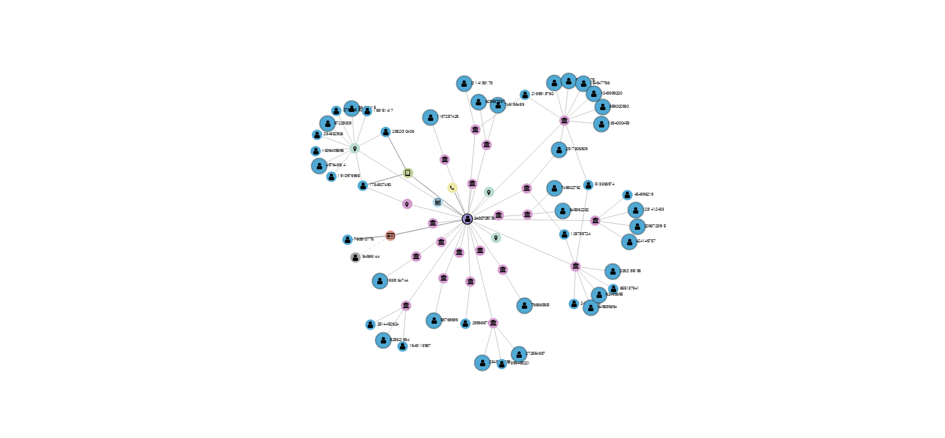
drag, startPoint x: 637, startPoint y: 197, endPoint x: 615, endPoint y: 212, distance: 26.7
click at [615, 212] on icon "user-2402708185  2402708185 user-2352010406  2352010406 device-65f8f3505c7841…" at bounding box center [575, 216] width 713 height 173
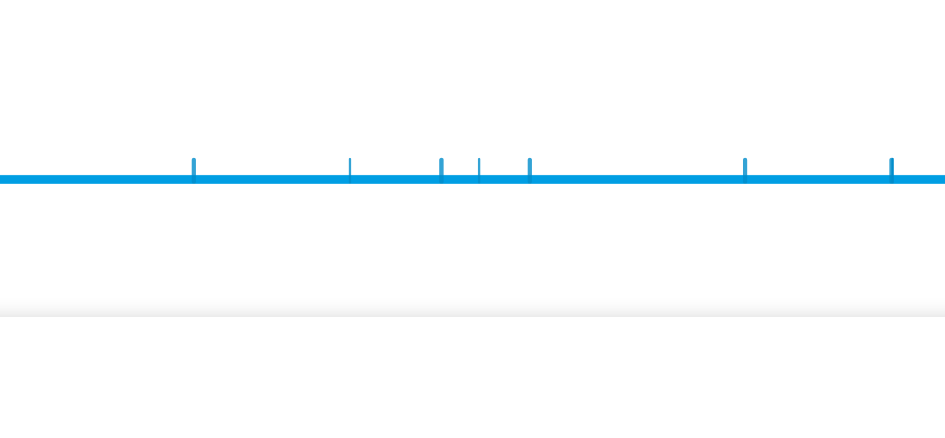
scroll to position [0, 0]
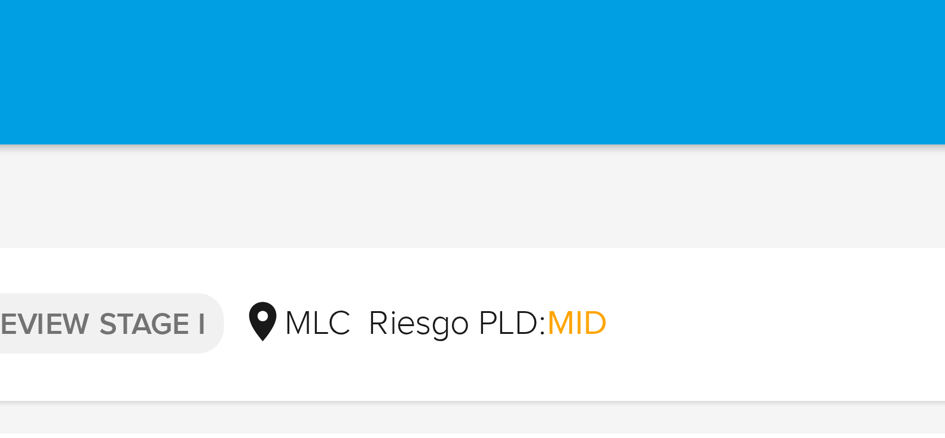
drag, startPoint x: 695, startPoint y: 196, endPoint x: 692, endPoint y: 5, distance: 190.8
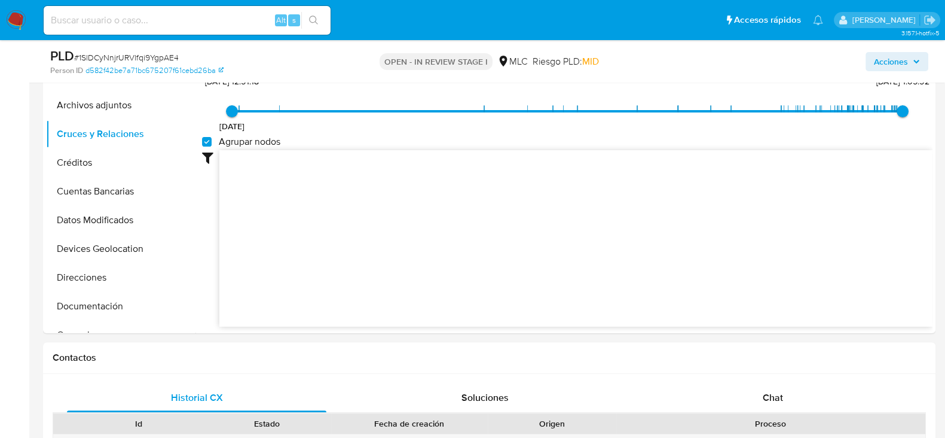
scroll to position [386, 0]
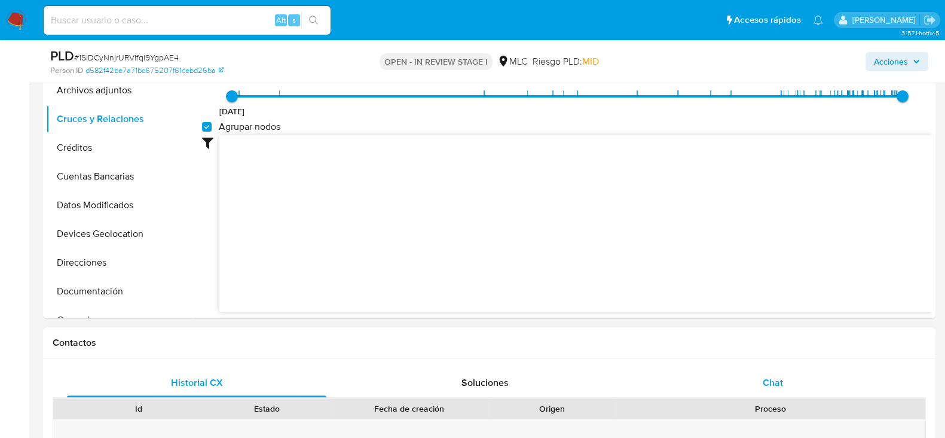
click at [777, 387] on span "Chat" at bounding box center [773, 383] width 20 height 14
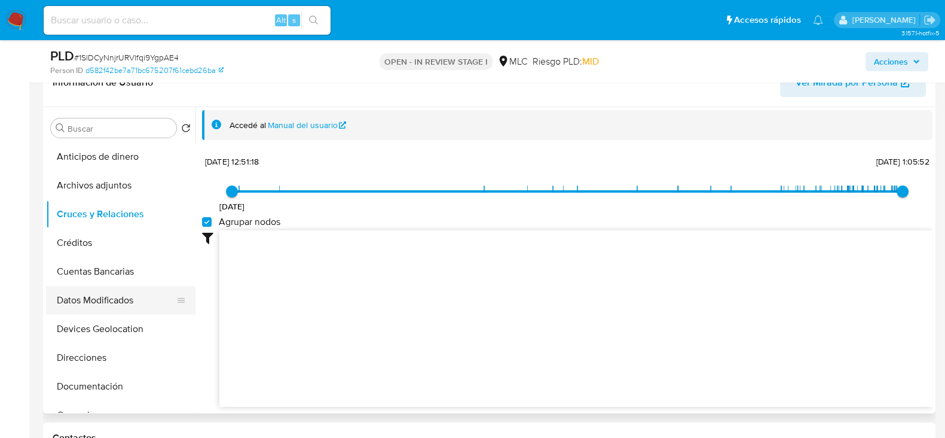
scroll to position [55, 0]
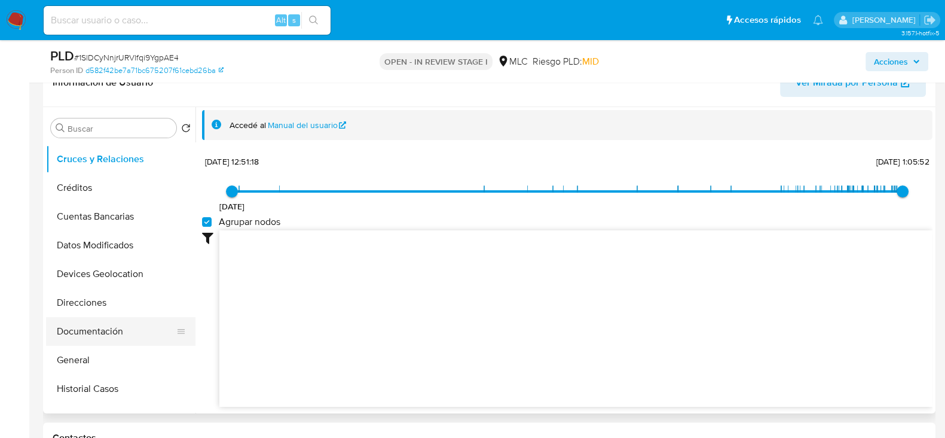
click at [83, 330] on button "Documentación" at bounding box center [116, 331] width 140 height 29
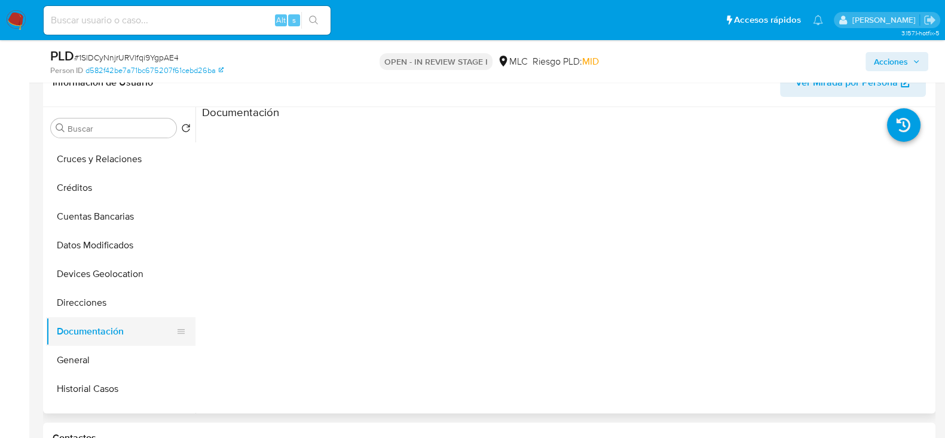
scroll to position [0, 0]
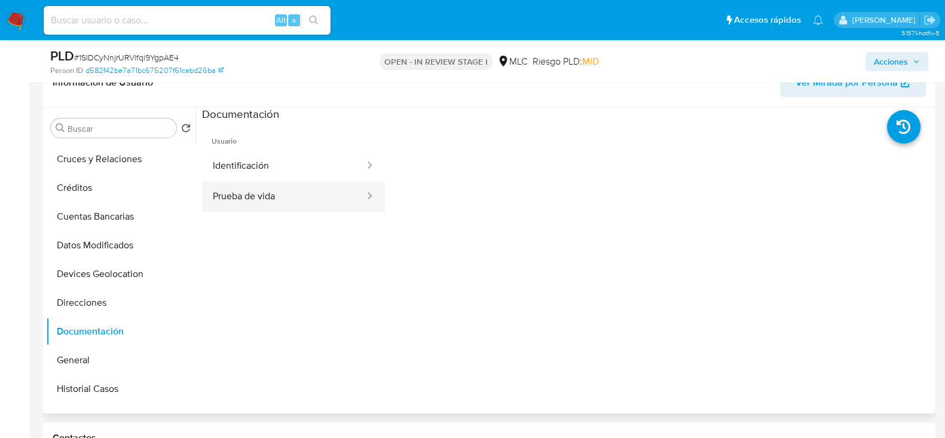
click at [293, 198] on button "Prueba de vida" at bounding box center [284, 196] width 164 height 30
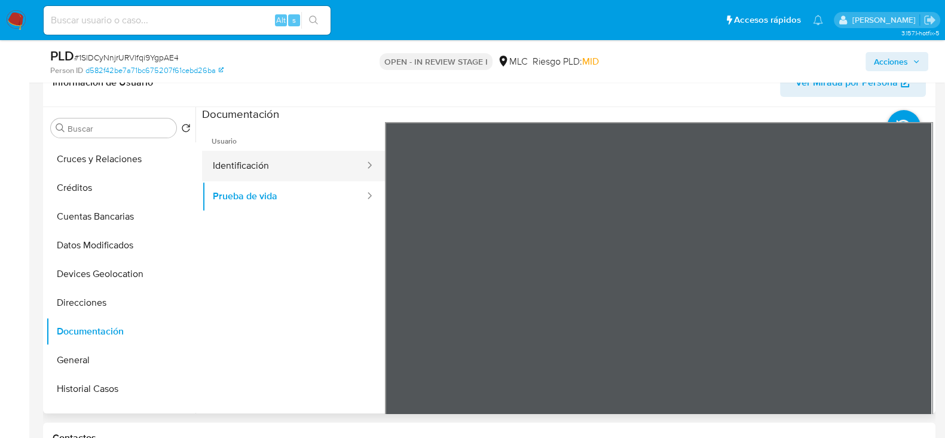
click at [246, 172] on button "Identificación" at bounding box center [284, 166] width 164 height 30
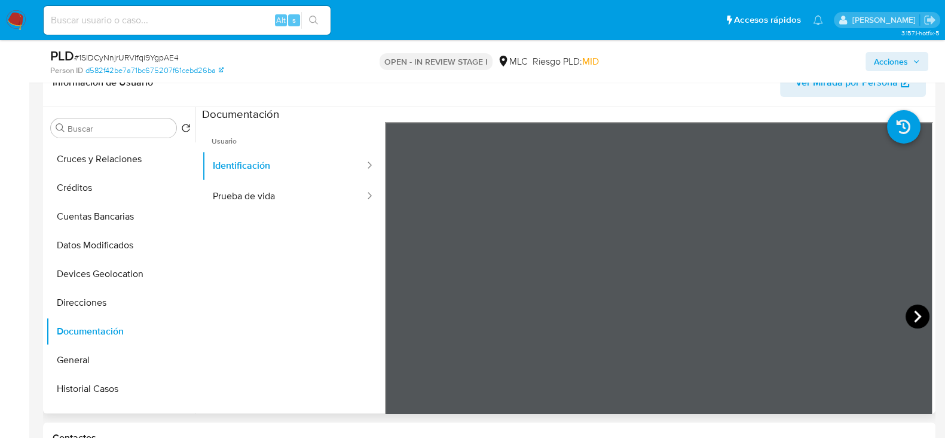
click at [917, 312] on icon at bounding box center [918, 316] width 24 height 24
click at [389, 309] on icon at bounding box center [400, 316] width 24 height 24
click at [305, 198] on button "Prueba de vida" at bounding box center [284, 196] width 164 height 30
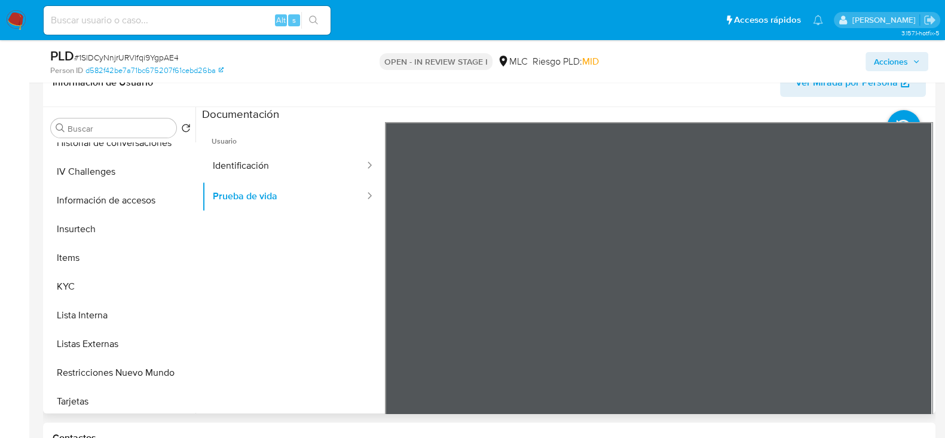
scroll to position [392, 0]
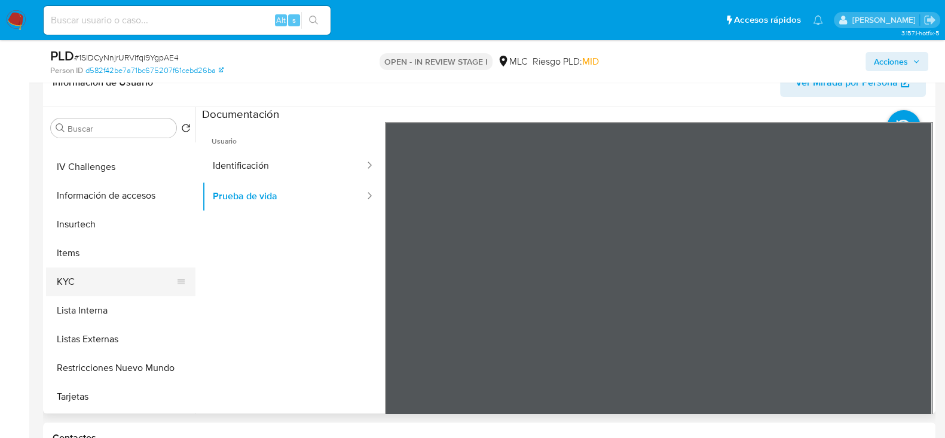
click at [79, 277] on button "KYC" at bounding box center [116, 281] width 140 height 29
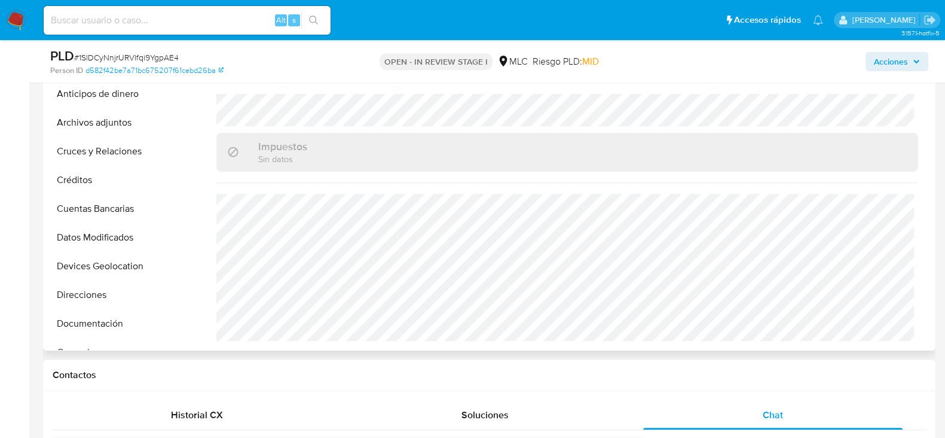
scroll to position [0, 0]
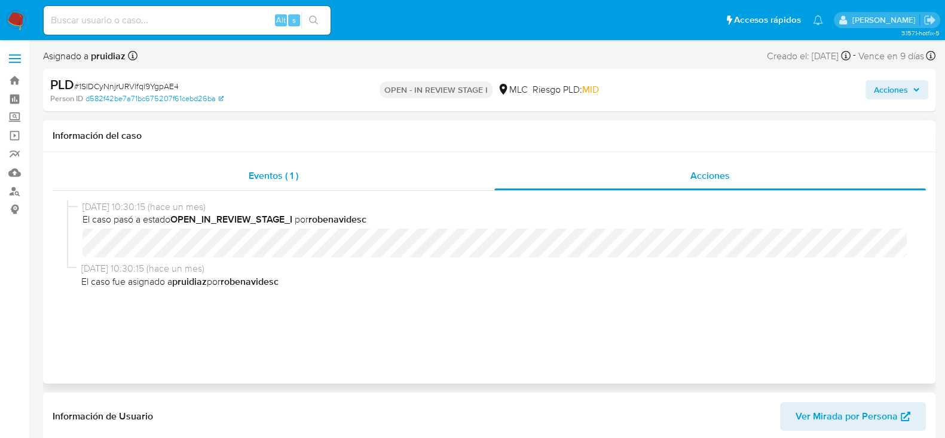
click at [227, 180] on div "Eventos ( 1 )" at bounding box center [274, 175] width 442 height 29
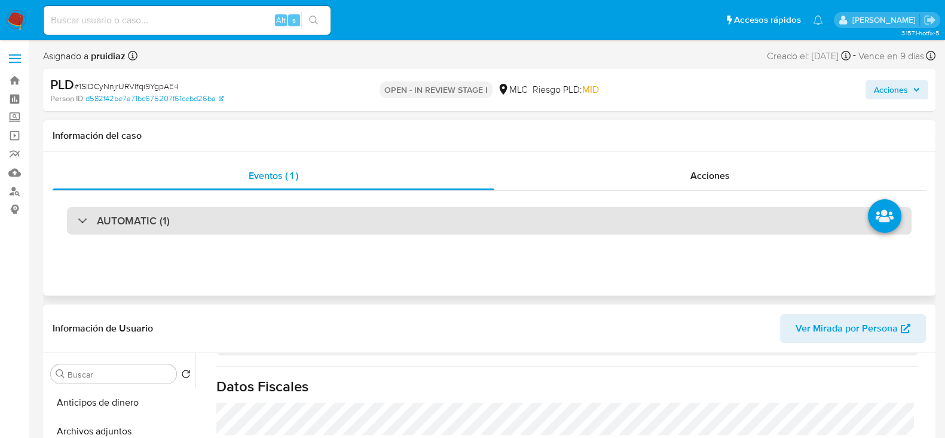
click at [147, 221] on h3 "AUTOMATIC (1)" at bounding box center [133, 220] width 73 height 13
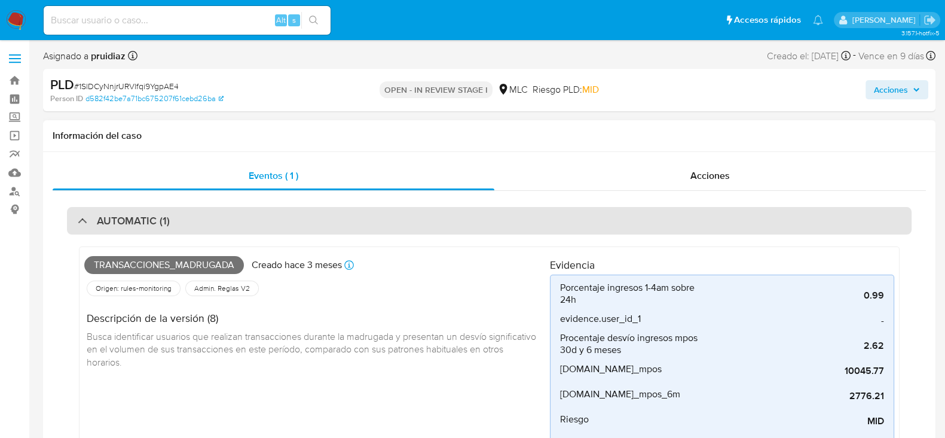
click at [244, 210] on div "AUTOMATIC (1)" at bounding box center [489, 221] width 845 height 28
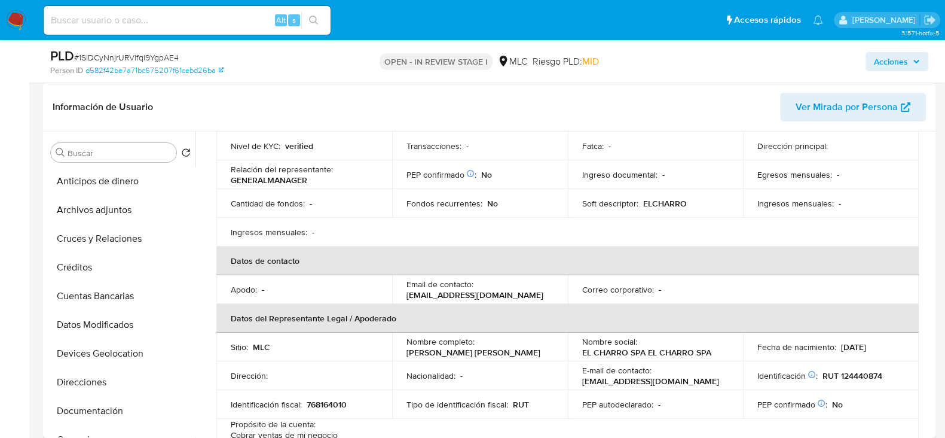
scroll to position [193, 0]
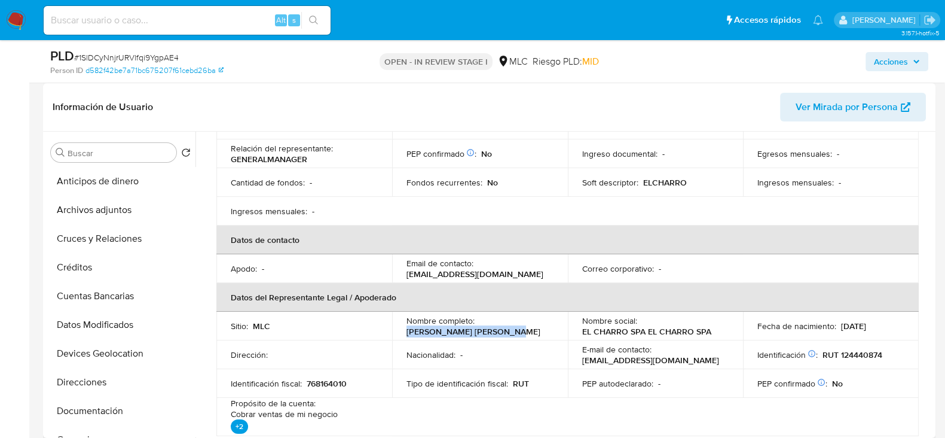
drag, startPoint x: 514, startPoint y: 326, endPoint x: 406, endPoint y: 334, distance: 108.5
click at [407, 334] on div "Nombre completo : Juan Enrique Núñez Rojas" at bounding box center [480, 326] width 147 height 22
copy p "Juan Enrique Núñez Rojas"
click at [853, 352] on p "RUT 124440874" at bounding box center [853, 354] width 60 height 11
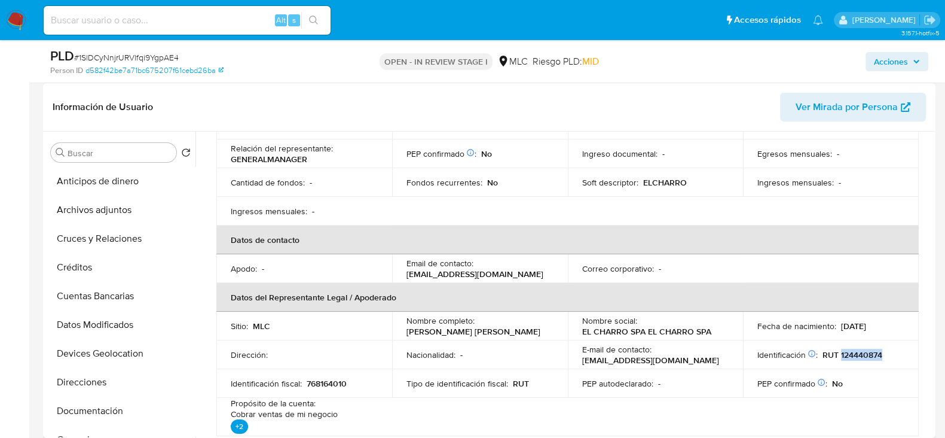
copy p "124440874"
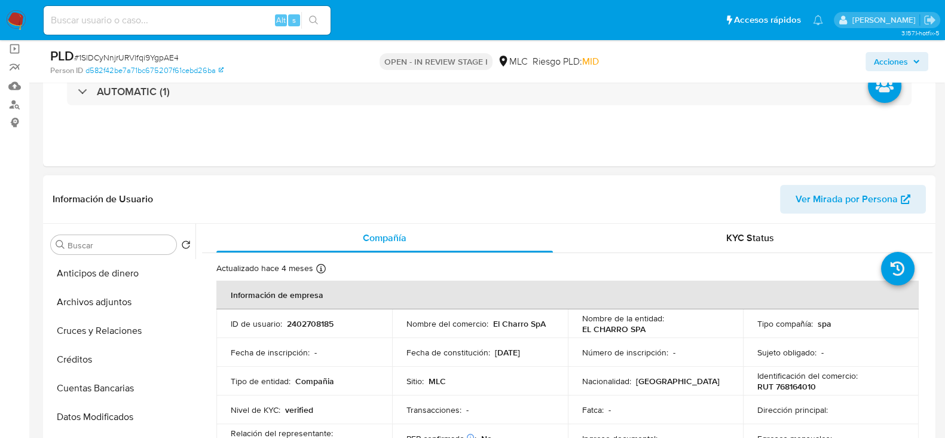
scroll to position [85, 0]
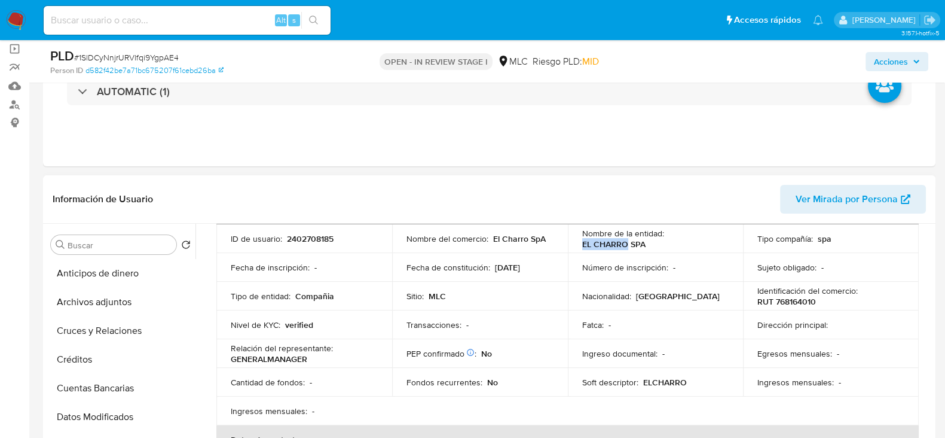
drag, startPoint x: 575, startPoint y: 243, endPoint x: 625, endPoint y: 245, distance: 50.9
click at [625, 245] on td "Nombre de la entidad : EL CHARRO SPA" at bounding box center [656, 238] width 176 height 29
copy p "EL CHARRO"
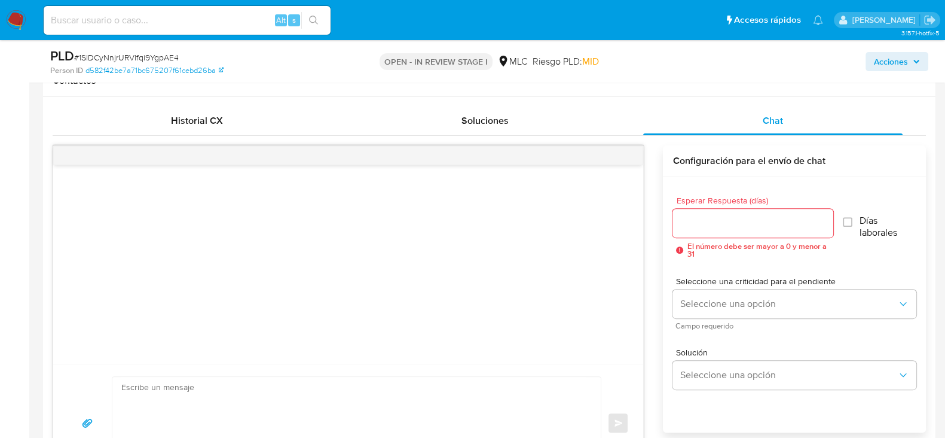
scroll to position [561, 0]
click at [741, 231] on div at bounding box center [753, 221] width 160 height 29
click at [724, 225] on input "Esperar Respuesta (días)" at bounding box center [753, 222] width 160 height 16
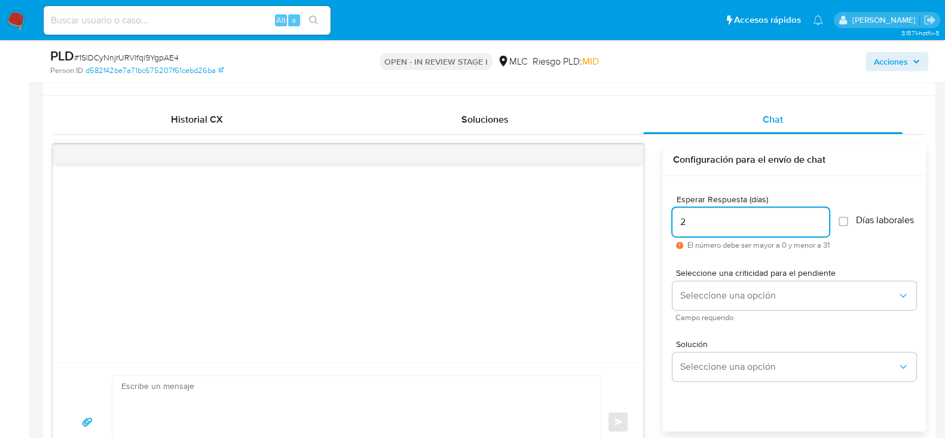
scroll to position [642, 0]
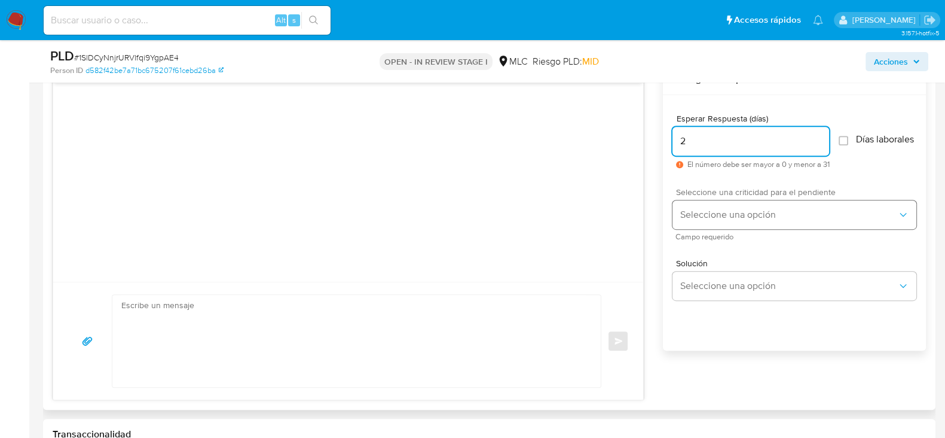
type input "2"
click at [708, 217] on span "Seleccione una opción" at bounding box center [789, 215] width 218 height 12
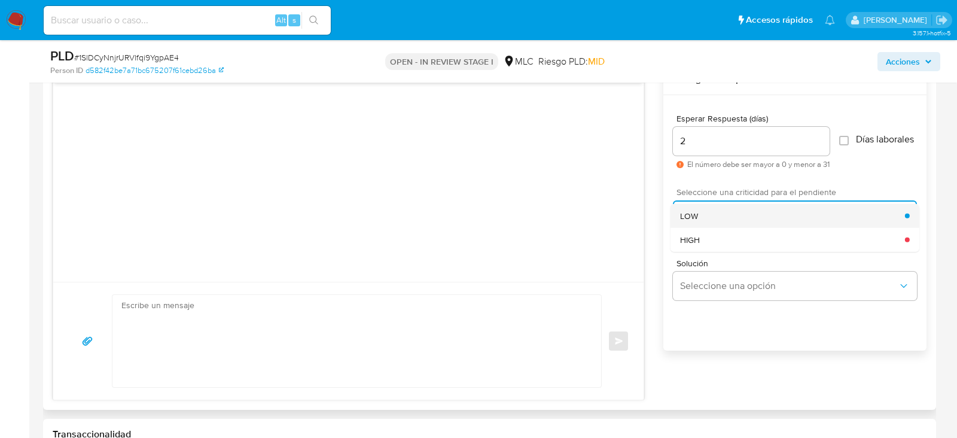
click at [716, 227] on div "LOW" at bounding box center [792, 215] width 225 height 24
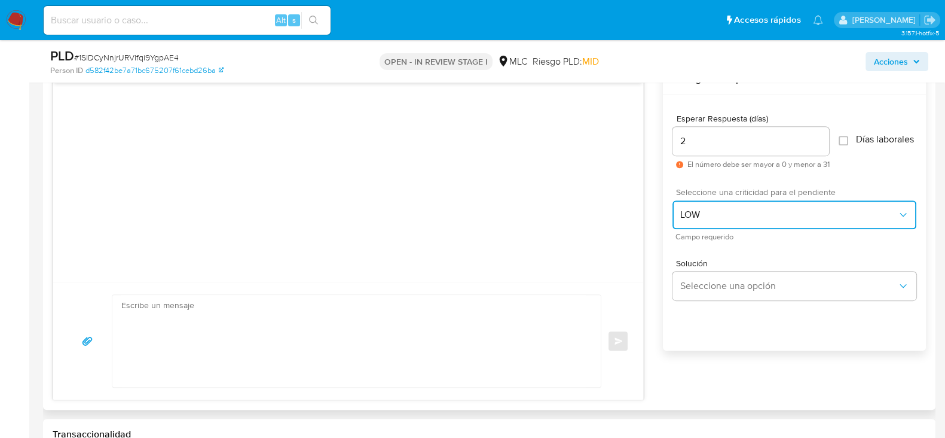
scroll to position [736, 0]
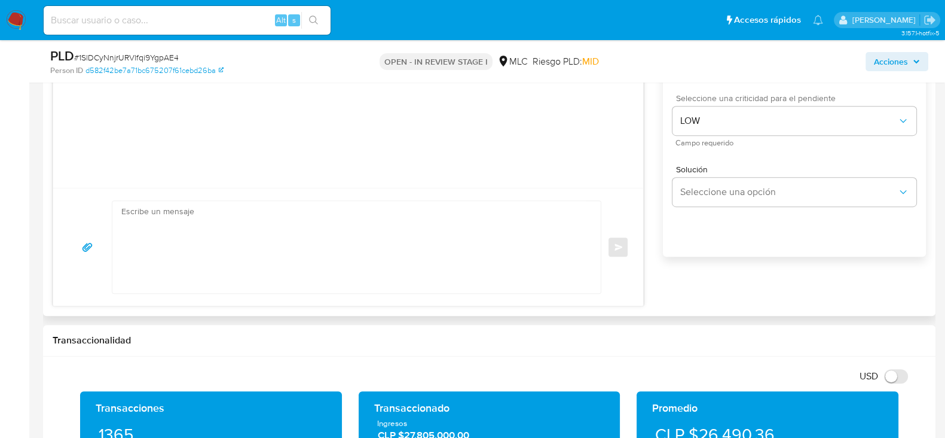
click at [453, 236] on textarea at bounding box center [353, 247] width 465 height 92
click at [291, 258] on textarea at bounding box center [353, 247] width 465 height 92
paste textarea "Hola XXX, Te estamos contactando ya que necesitamos verificar algunos datos par…"
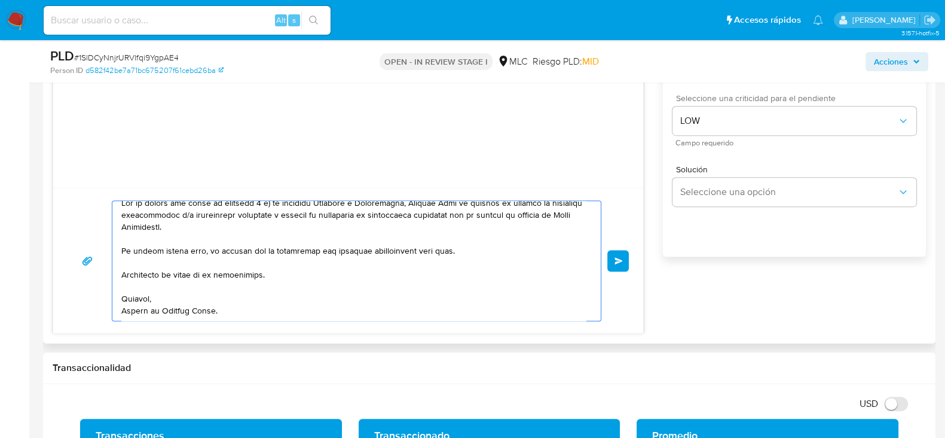
scroll to position [0, 0]
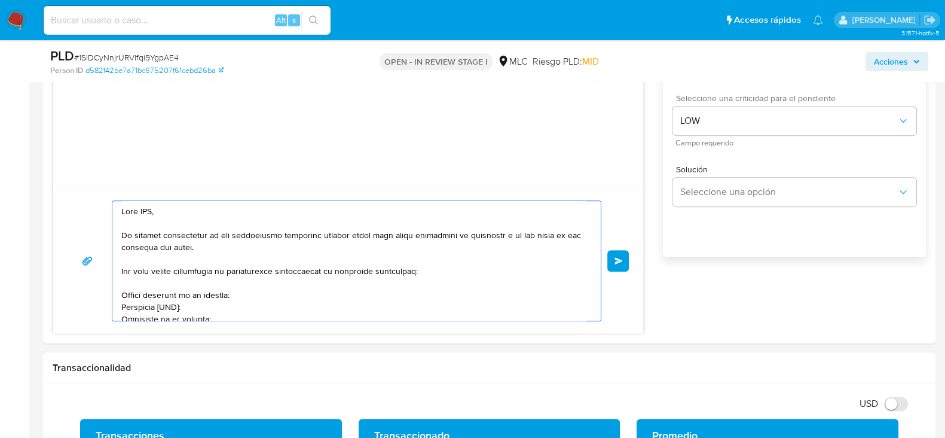
drag, startPoint x: 205, startPoint y: 218, endPoint x: 3, endPoint y: 191, distance: 203.8
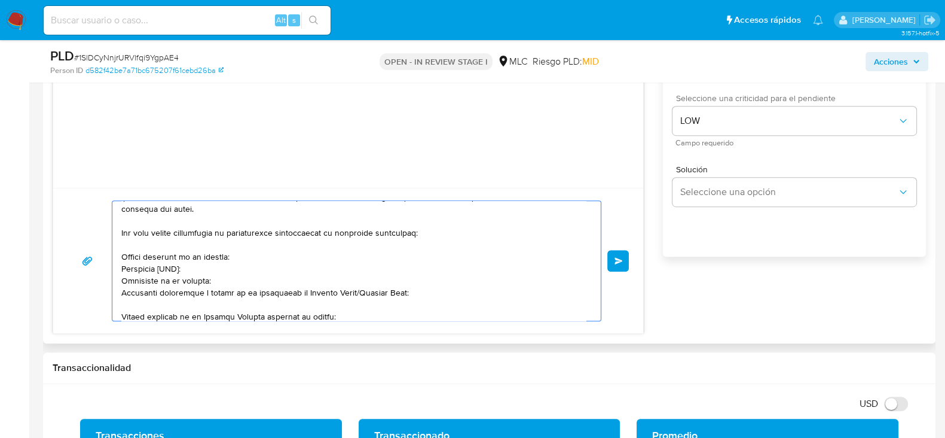
scroll to position [45, 0]
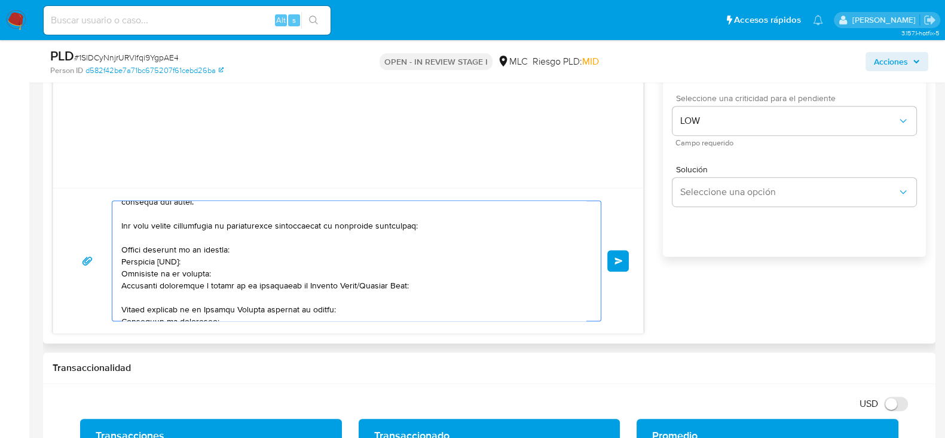
drag, startPoint x: 120, startPoint y: 225, endPoint x: 359, endPoint y: 278, distance: 245.0
click at [359, 278] on div at bounding box center [353, 261] width 483 height 120
drag, startPoint x: 423, startPoint y: 285, endPoint x: 114, endPoint y: 225, distance: 314.3
click at [114, 225] on div at bounding box center [353, 261] width 483 height 120
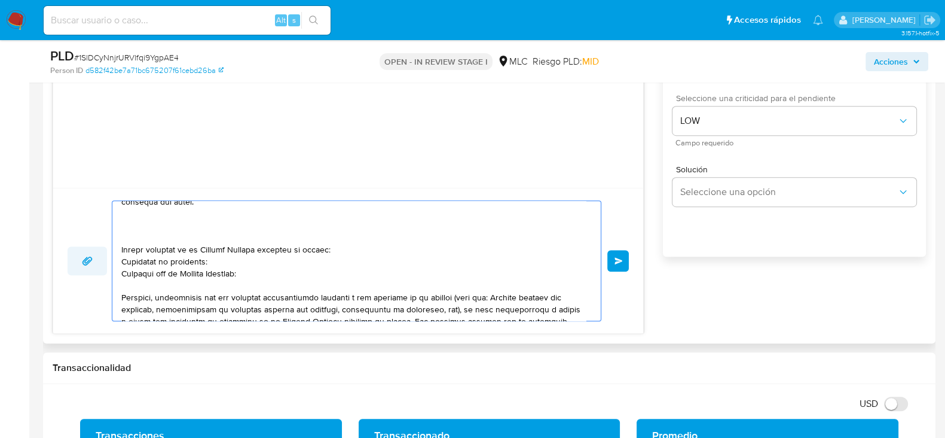
drag, startPoint x: 255, startPoint y: 273, endPoint x: 105, endPoint y: 245, distance: 153.3
click at [105, 245] on div "Enviar" at bounding box center [348, 260] width 561 height 121
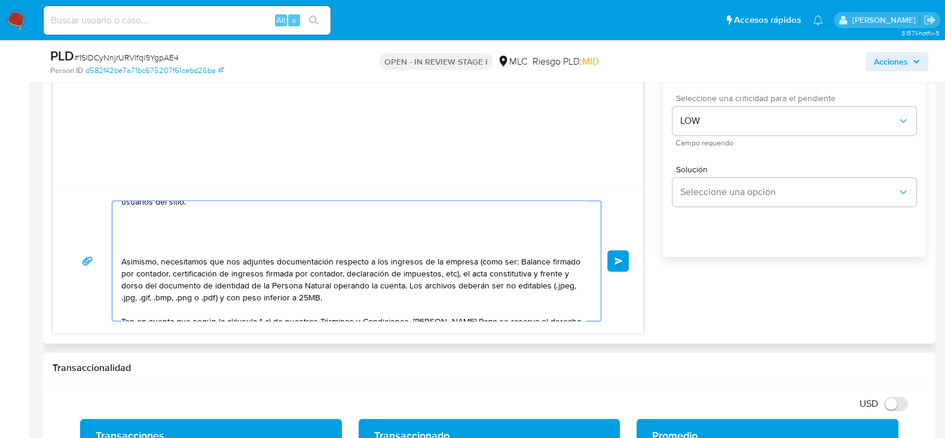
drag, startPoint x: 167, startPoint y: 261, endPoint x: 112, endPoint y: 254, distance: 56.0
click at [112, 254] on div "Hola. Te estamos contactando ya que necesitamos verificar algunos datos para po…" at bounding box center [353, 261] width 483 height 120
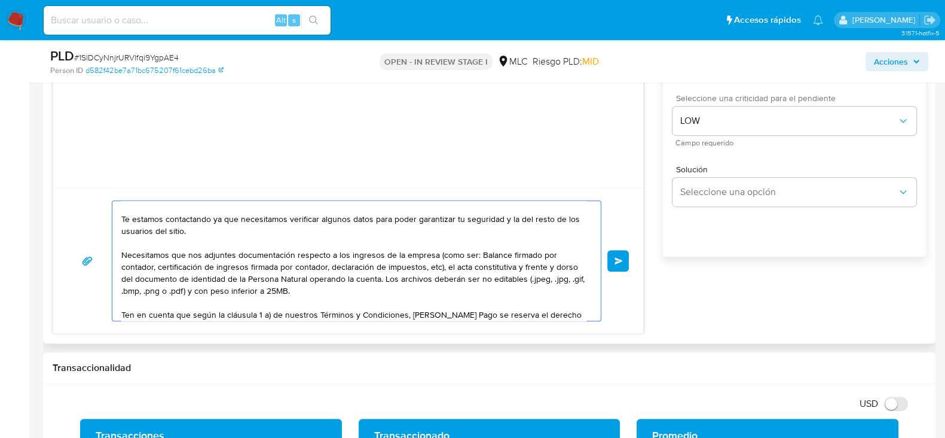
scroll to position [0, 0]
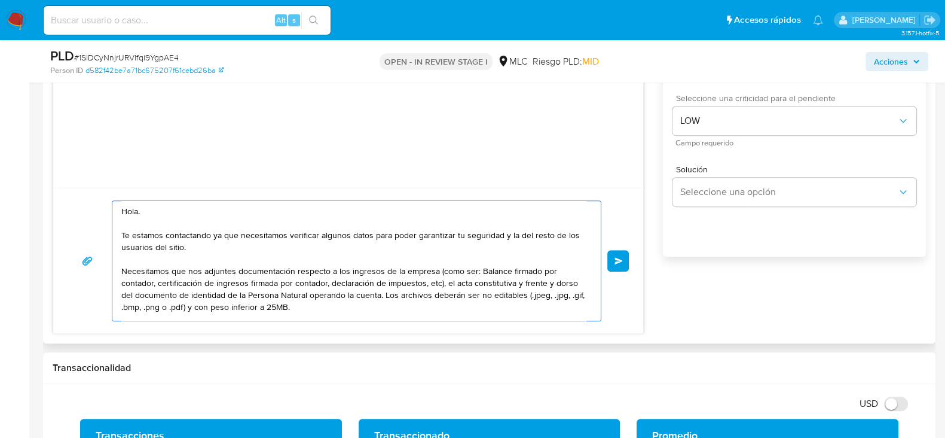
click at [220, 234] on textarea "Hola. Te estamos contactando ya que necesitamos verificar algunos datos para po…" at bounding box center [353, 261] width 465 height 120
click at [0, 0] on lt-span ", ya que" at bounding box center [0, 0] width 0 height 0
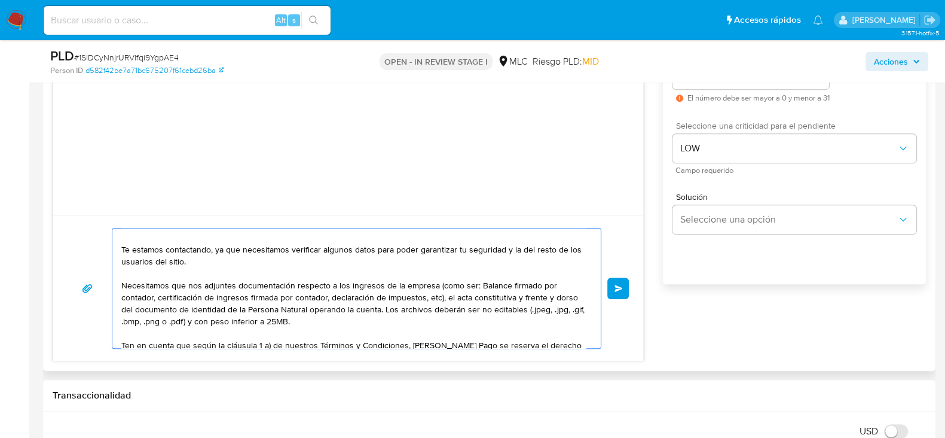
scroll to position [140, 0]
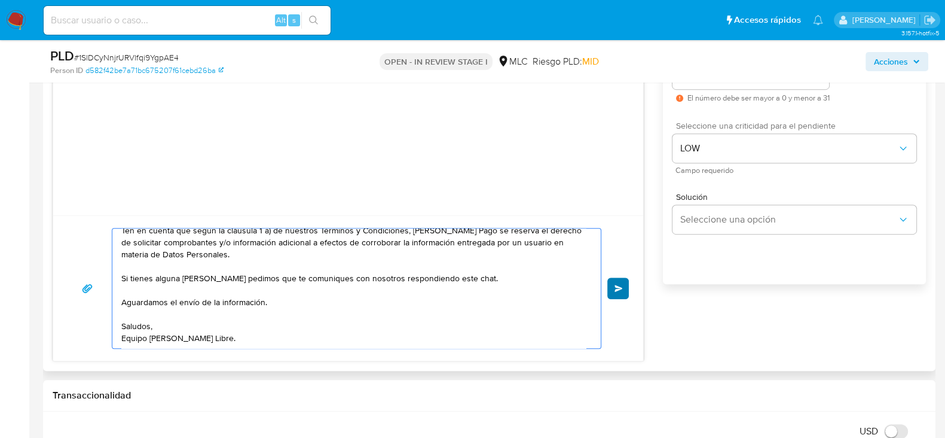
type textarea "Hola. Te estamos contactando, ya que necesitamos verificar algunos datos para p…"
click at [624, 291] on button "Enviar" at bounding box center [619, 288] width 22 height 22
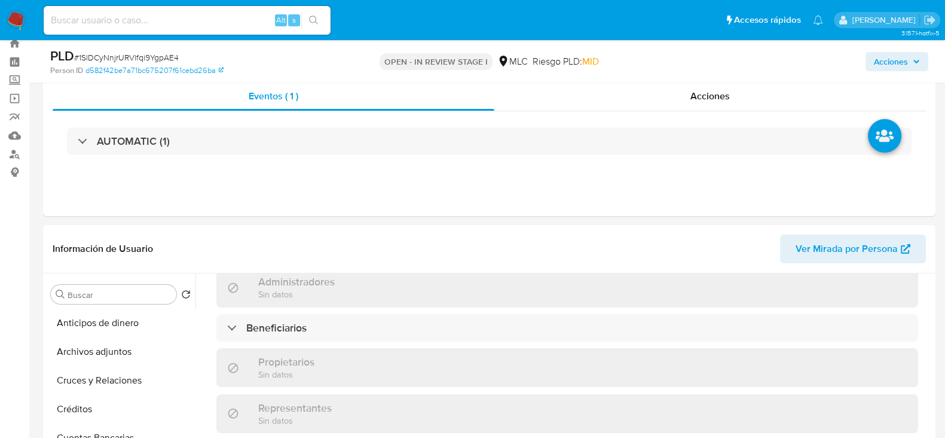
scroll to position [13, 0]
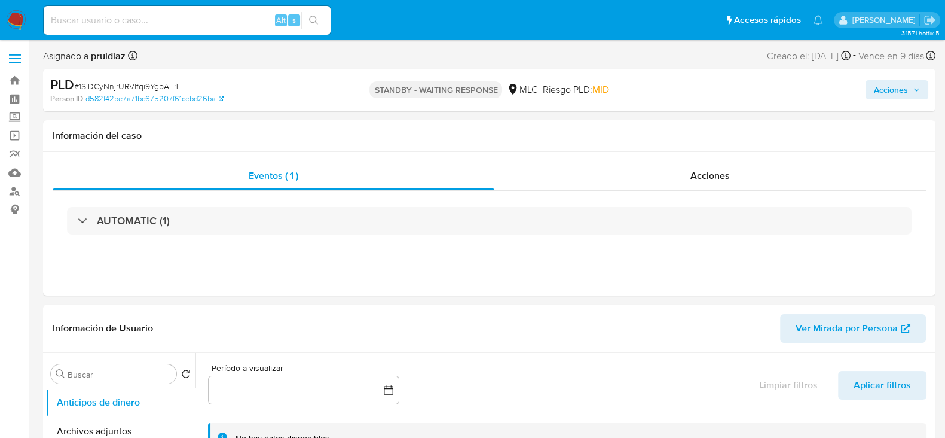
select select "10"
click at [133, 86] on span "# 1SlDCyNnjrURVlfqi9YgpAE4" at bounding box center [126, 86] width 105 height 12
copy span "1SlDCyNnjrURVlfqi9YgpAE4"
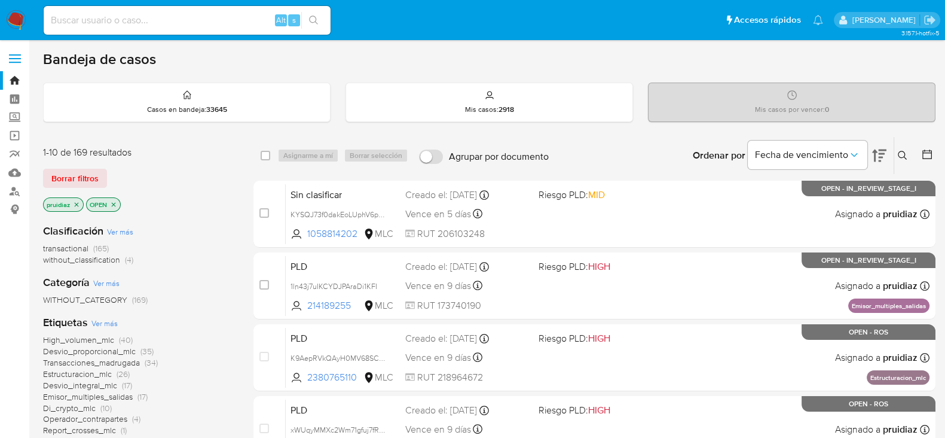
click at [10, 8] on nav "Pausado Ver notificaciones Alt s Accesos rápidos Presiona las siguientes teclas…" at bounding box center [472, 20] width 945 height 40
click at [18, 18] on img at bounding box center [16, 20] width 20 height 20
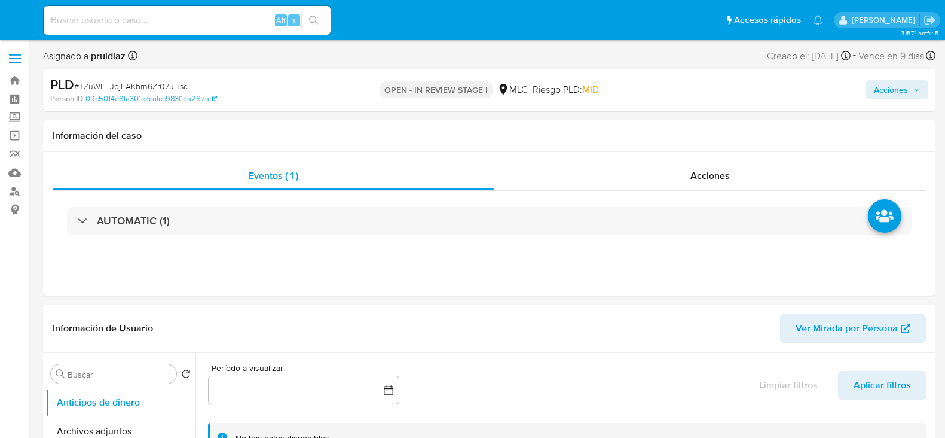
select select "10"
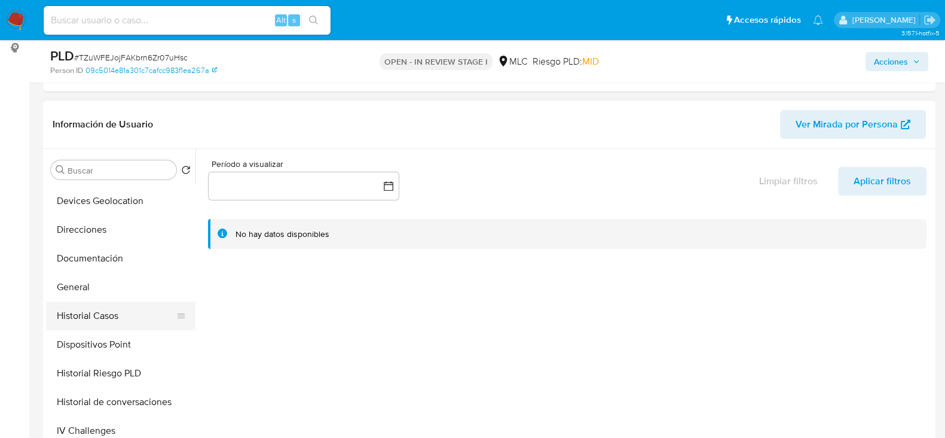
scroll to position [170, 0]
click at [97, 313] on button "Historial Casos" at bounding box center [116, 315] width 140 height 29
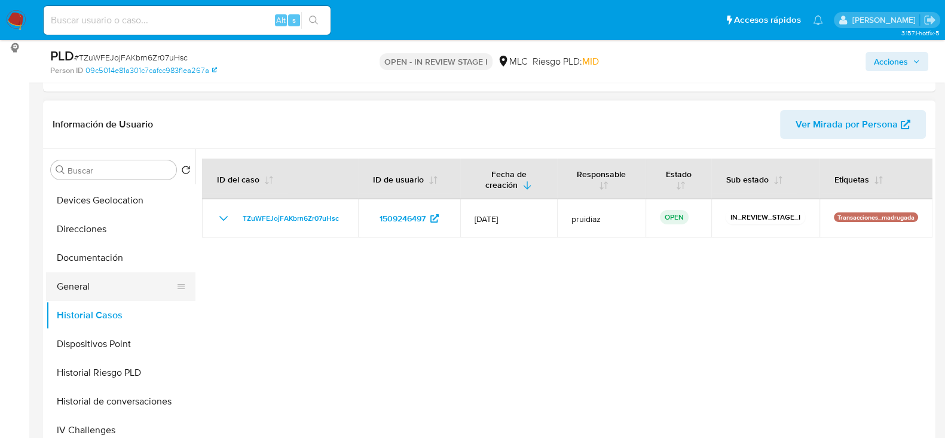
click at [89, 291] on button "General" at bounding box center [116, 286] width 140 height 29
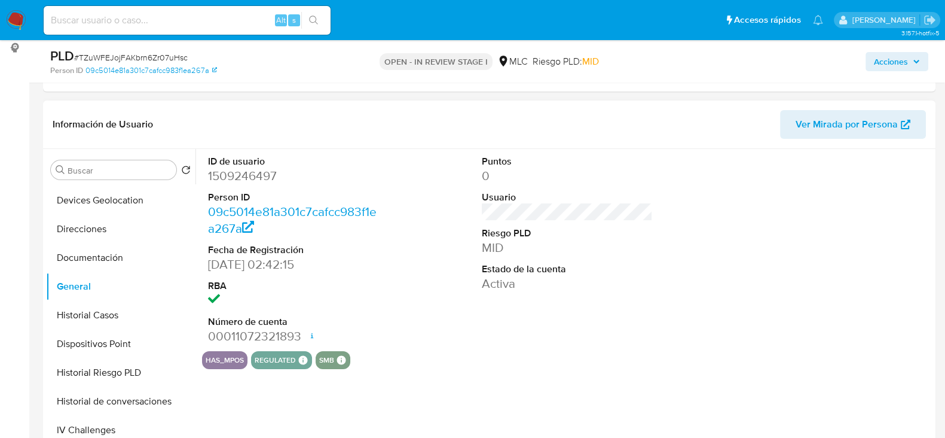
click at [243, 179] on dd "1509246497" at bounding box center [293, 175] width 171 height 17
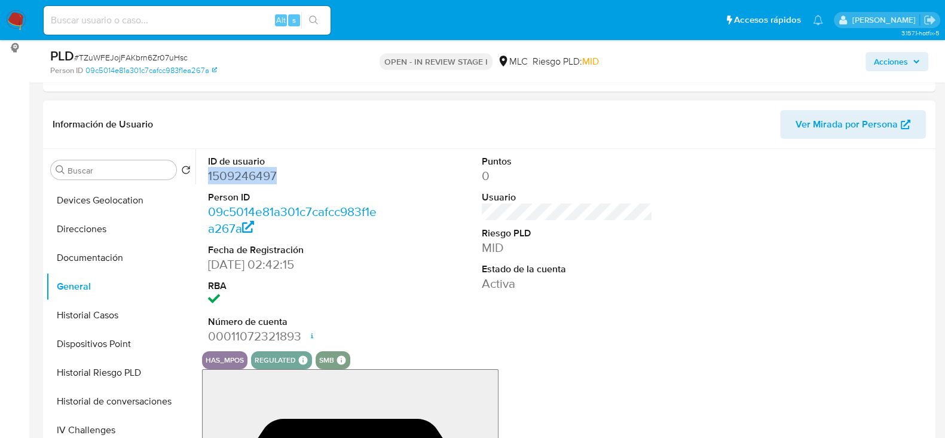
copy dd "1509246497"
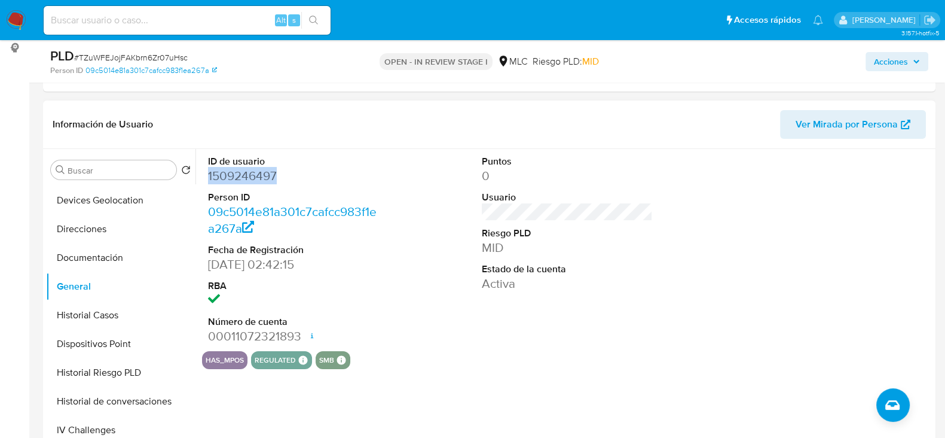
click at [249, 178] on dd "1509246497" at bounding box center [293, 175] width 171 height 17
click at [127, 56] on span "# TZuWFEJojFAKbrn6Zr07uHsc" at bounding box center [131, 57] width 114 height 12
copy span "TZuWFEJojFAKbrn6Zr07uHsc"
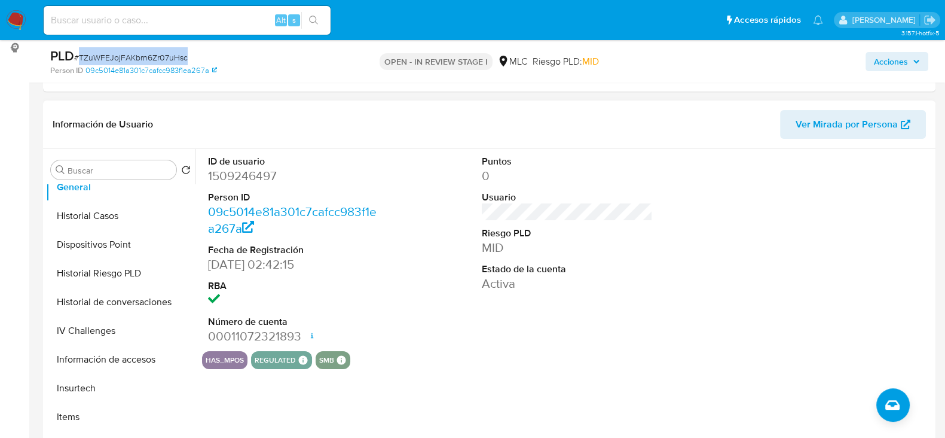
scroll to position [327, 0]
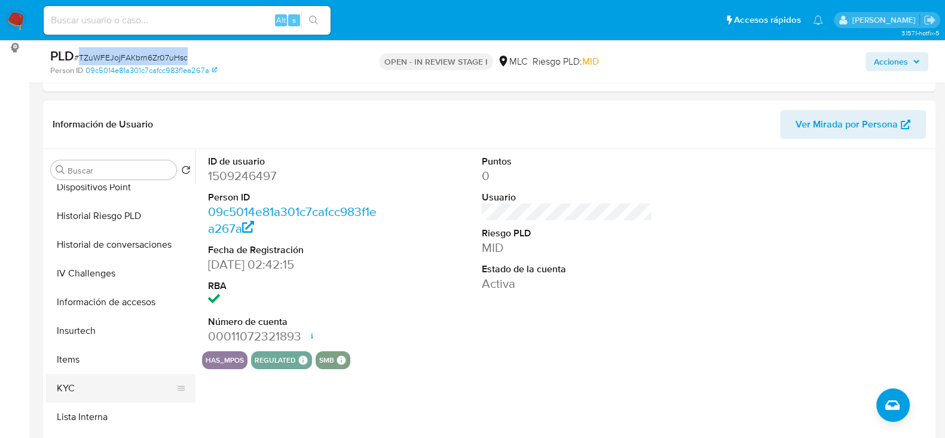
click at [63, 389] on button "KYC" at bounding box center [116, 388] width 140 height 29
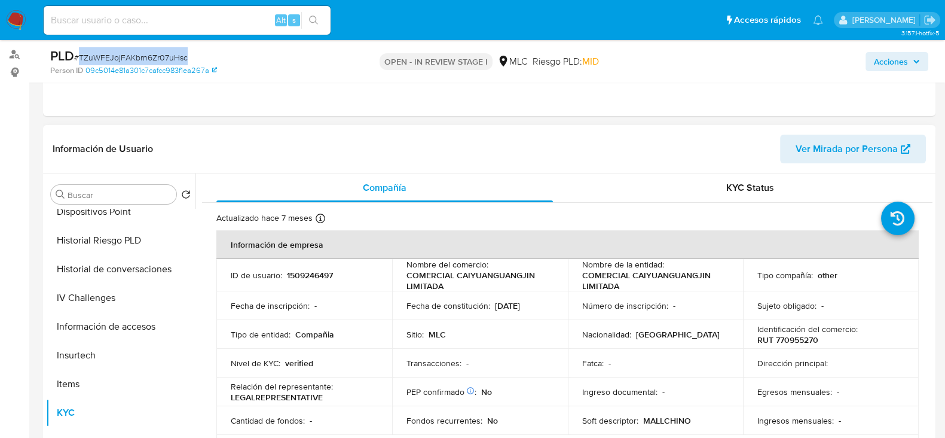
scroll to position [127, 0]
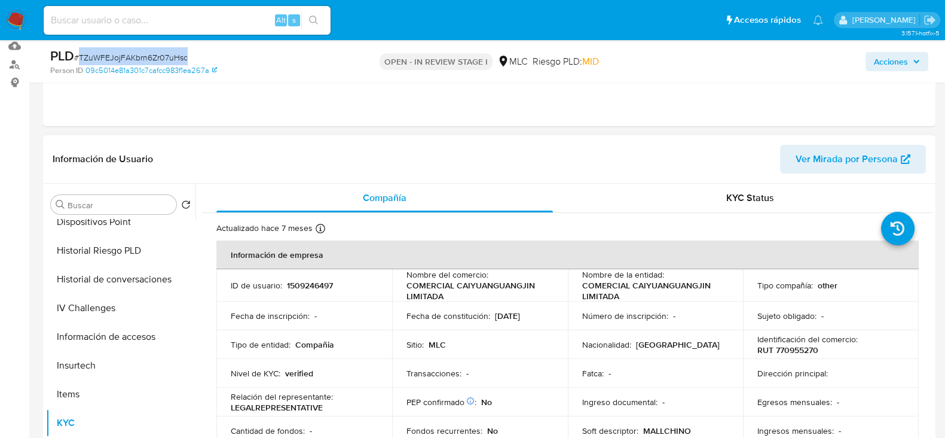
click at [797, 351] on p "RUT 770955270" at bounding box center [788, 349] width 61 height 11
copy p "770955270"
click at [788, 351] on p "RUT 770955270" at bounding box center [788, 349] width 61 height 11
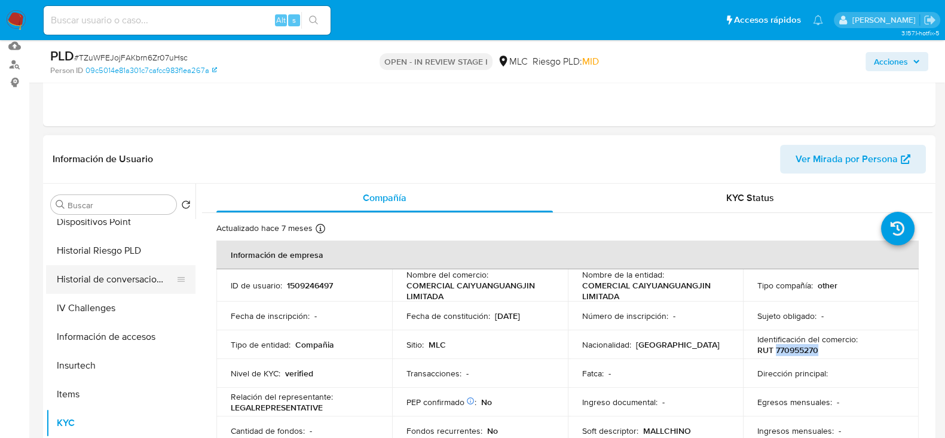
scroll to position [0, 0]
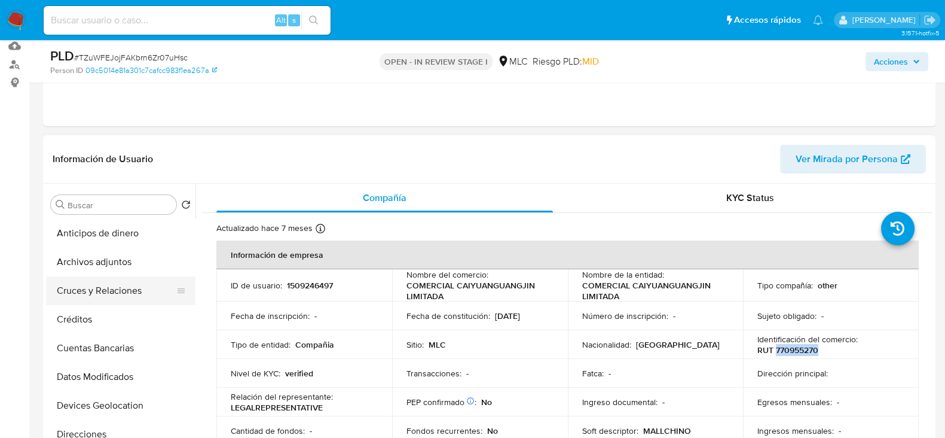
click at [88, 295] on button "Cruces y Relaciones" at bounding box center [116, 290] width 140 height 29
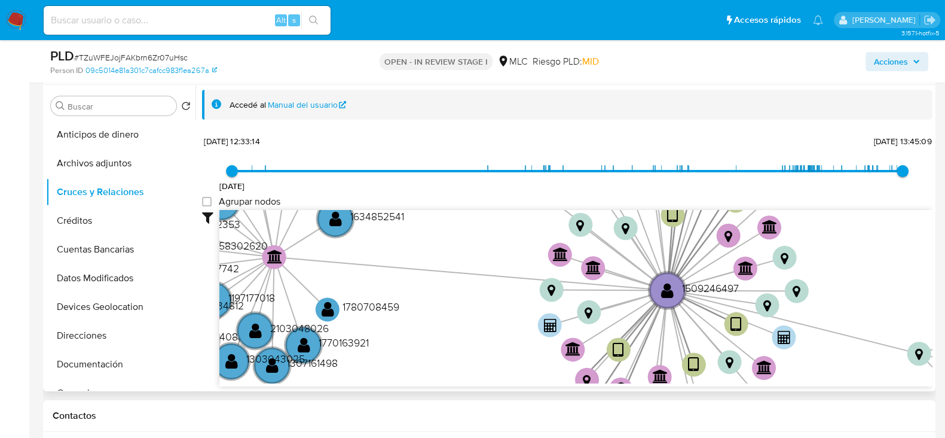
scroll to position [231, 0]
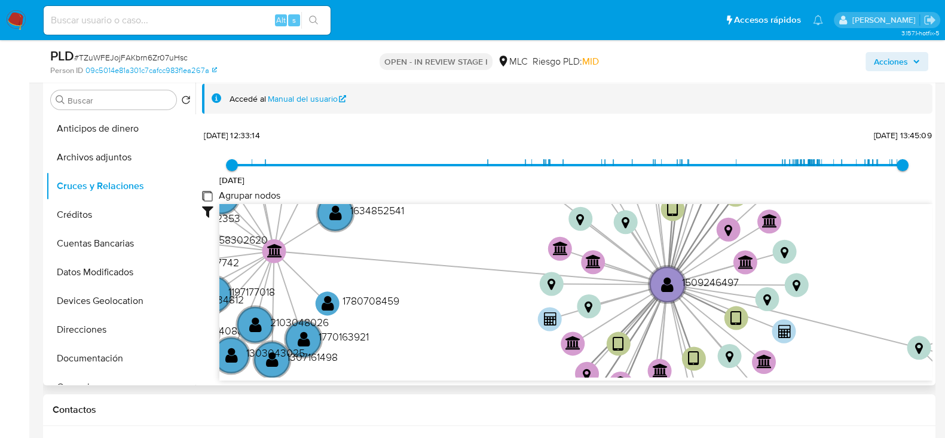
click at [207, 196] on group_nodes "Agrupar nodos" at bounding box center [207, 196] width 10 height 10
checkbox group_nodes "true"
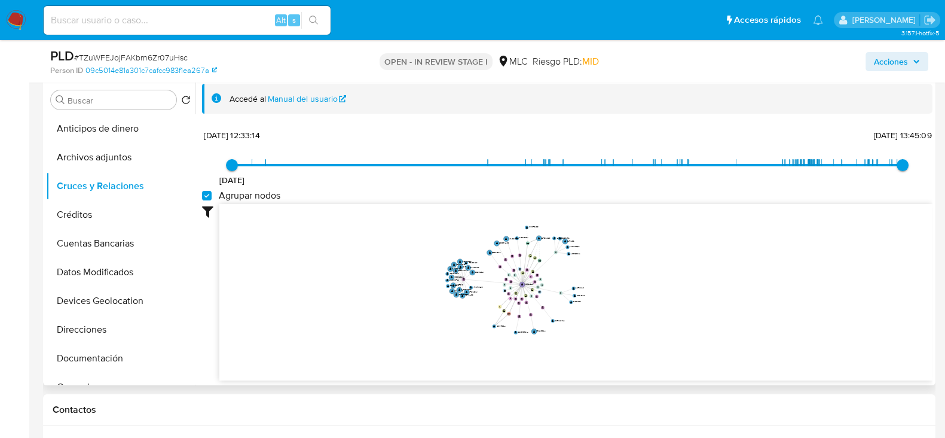
drag, startPoint x: 665, startPoint y: 241, endPoint x: 651, endPoint y: 259, distance: 23.0
click at [651, 259] on icon "device-6520baab479370fc4286e0e9  user-1509246497  1509246497 user-227352623 …" at bounding box center [575, 290] width 713 height 173
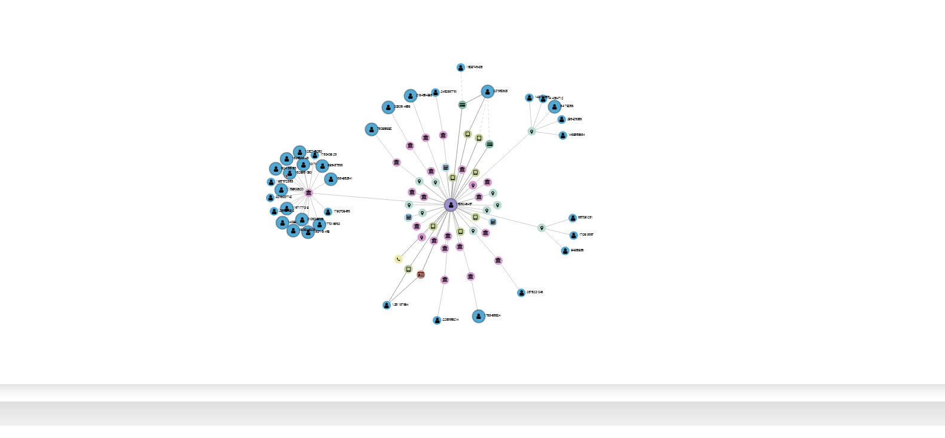
drag, startPoint x: 561, startPoint y: 297, endPoint x: 576, endPoint y: 329, distance: 35.8
click at [576, 329] on icon "device-6520baab479370fc4286e0e9  user-1509246497  1509246497 user-227352623 …" at bounding box center [575, 288] width 713 height 173
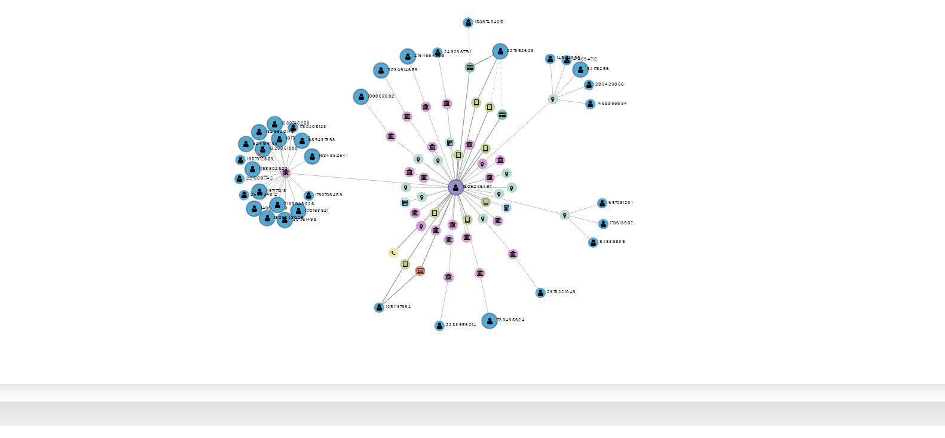
drag, startPoint x: 576, startPoint y: 329, endPoint x: 586, endPoint y: 315, distance: 16.8
click at [586, 315] on icon "device-6520baab479370fc4286e0e9  user-1509246497  1509246497 user-227352623 …" at bounding box center [575, 288] width 713 height 173
click at [691, 271] on icon "device-6520baab479370fc4286e0e9  user-1509246497  1509246497 user-227352623 …" at bounding box center [575, 288] width 713 height 173
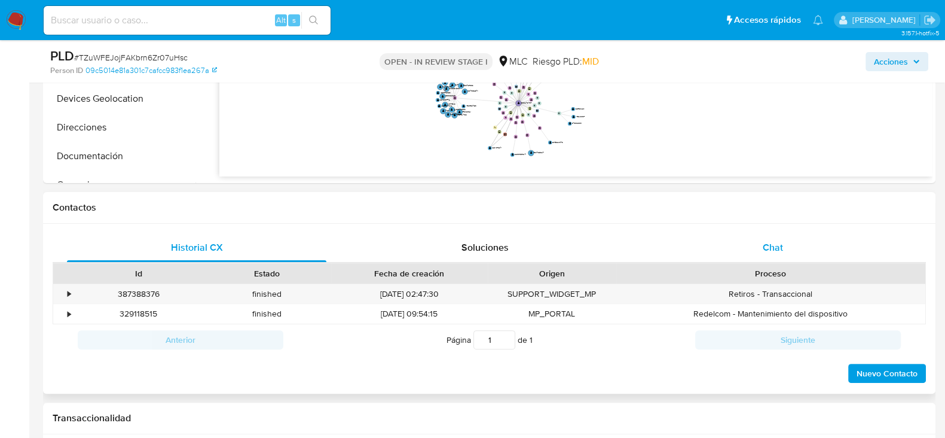
scroll to position [442, 0]
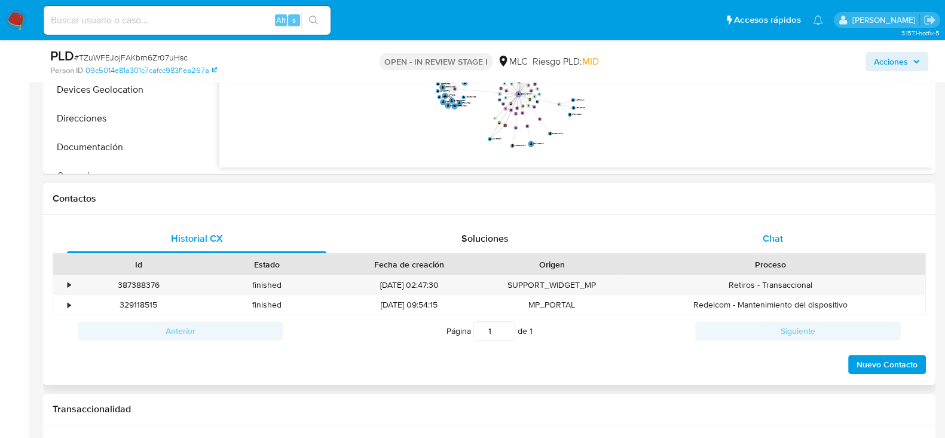
click at [778, 233] on span "Chat" at bounding box center [773, 238] width 20 height 14
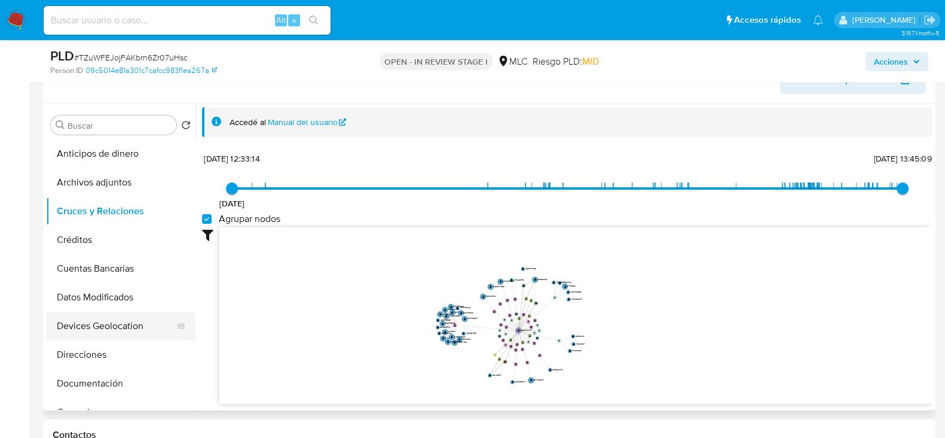
scroll to position [128, 0]
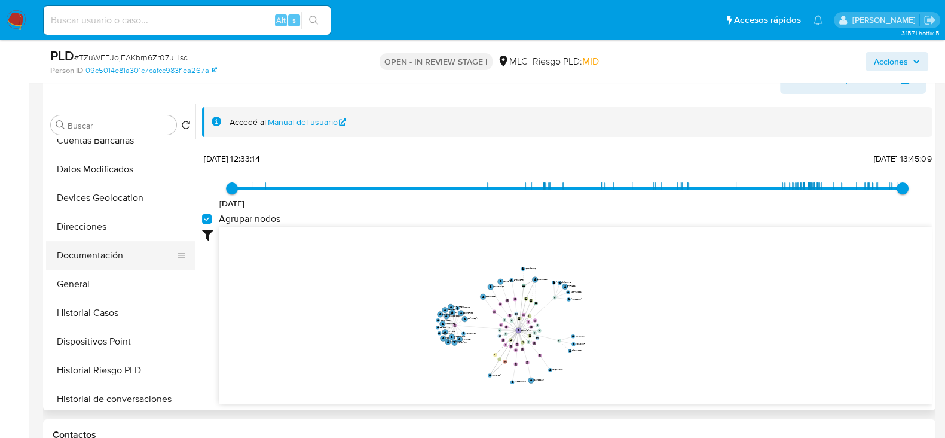
click at [80, 251] on button "Documentación" at bounding box center [116, 255] width 140 height 29
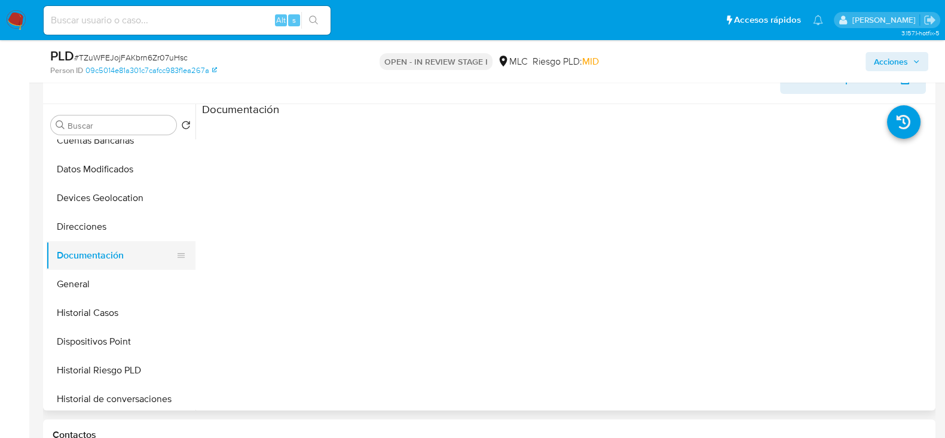
scroll to position [0, 0]
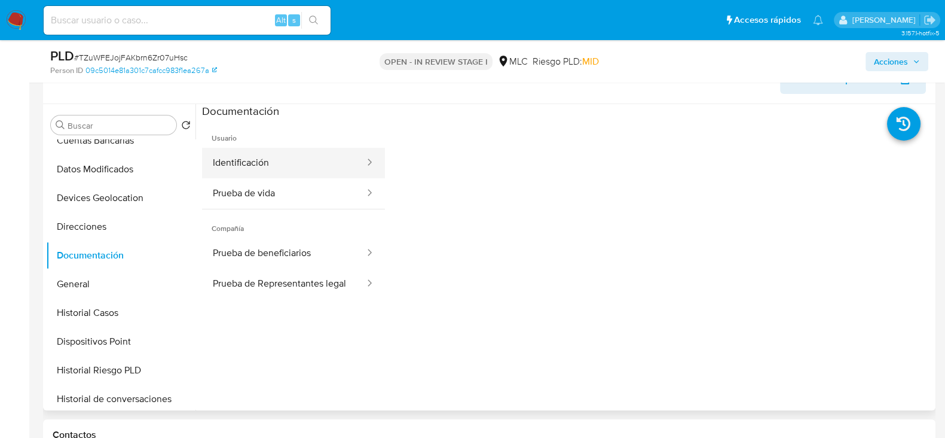
click at [295, 166] on button "Identificación" at bounding box center [284, 163] width 164 height 30
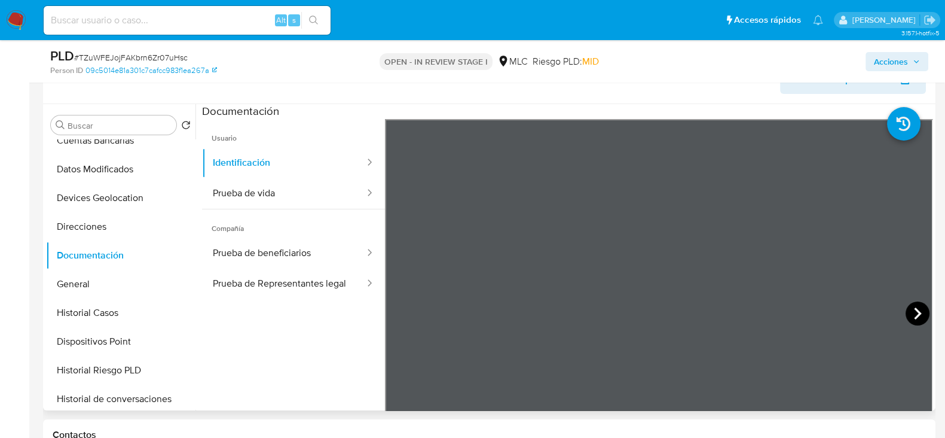
click at [910, 312] on icon at bounding box center [918, 313] width 24 height 24
click at [306, 193] on button "Prueba de vida" at bounding box center [284, 193] width 164 height 30
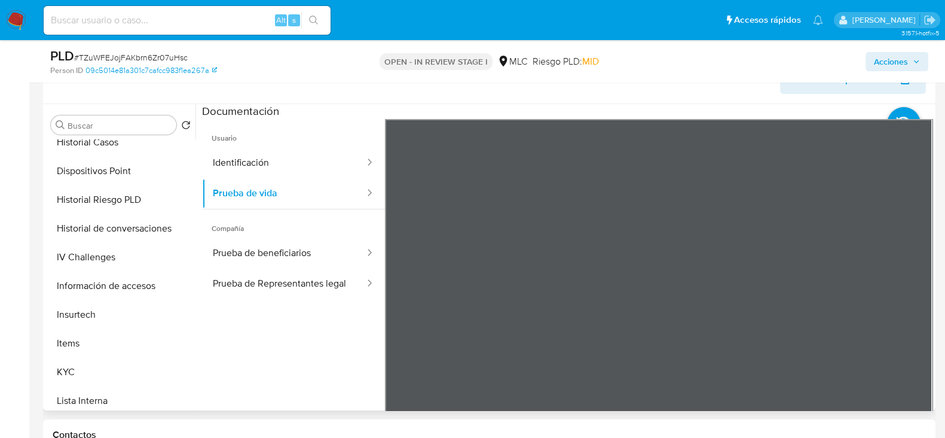
scroll to position [300, 0]
click at [85, 363] on button "KYC" at bounding box center [116, 370] width 140 height 29
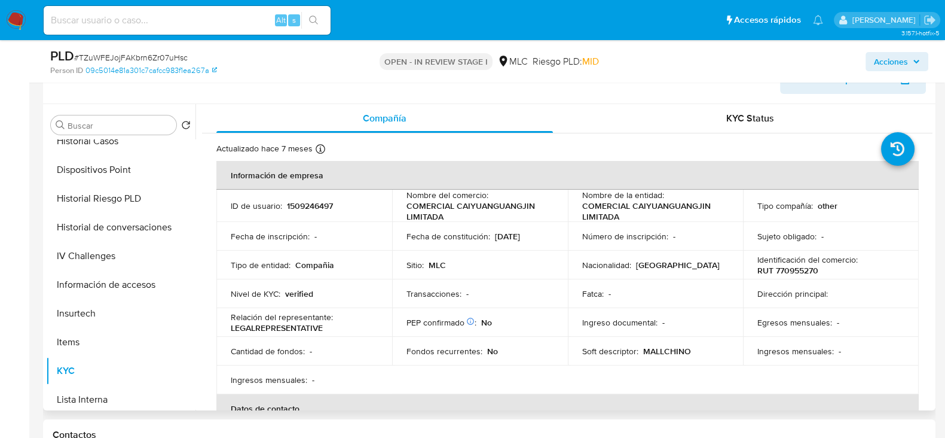
scroll to position [0, 0]
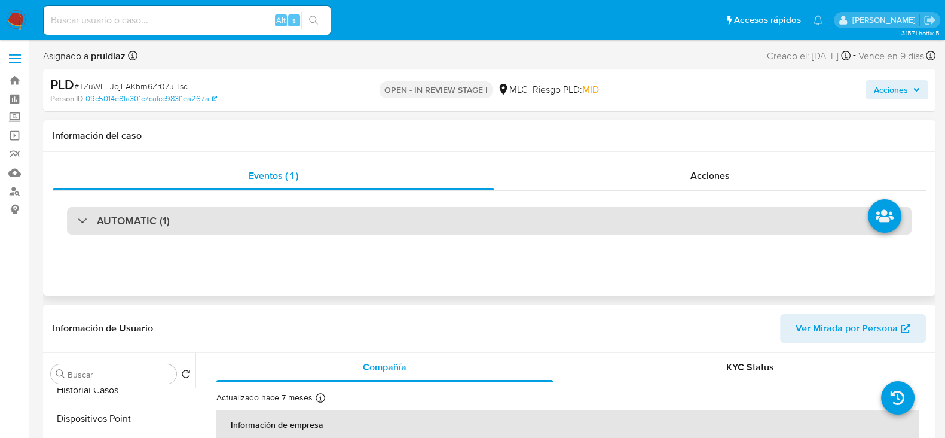
click at [217, 218] on div "AUTOMATIC (1)" at bounding box center [489, 221] width 845 height 28
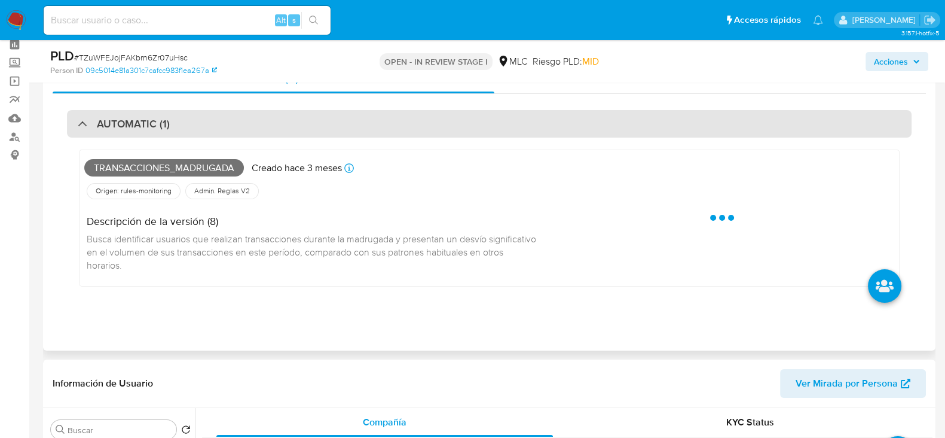
scroll to position [64, 0]
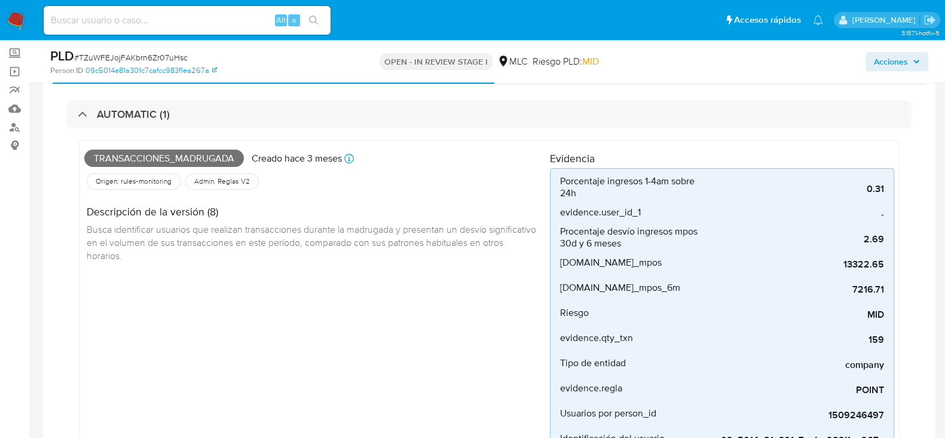
drag, startPoint x: 530, startPoint y: 18, endPoint x: 817, endPoint y: 93, distance: 296.6
click at [817, 93] on div "AUTOMATIC (1) Transacciones_madrugada Creado hace 3 meses Creado: 12/06/2025 06…" at bounding box center [490, 290] width 874 height 413
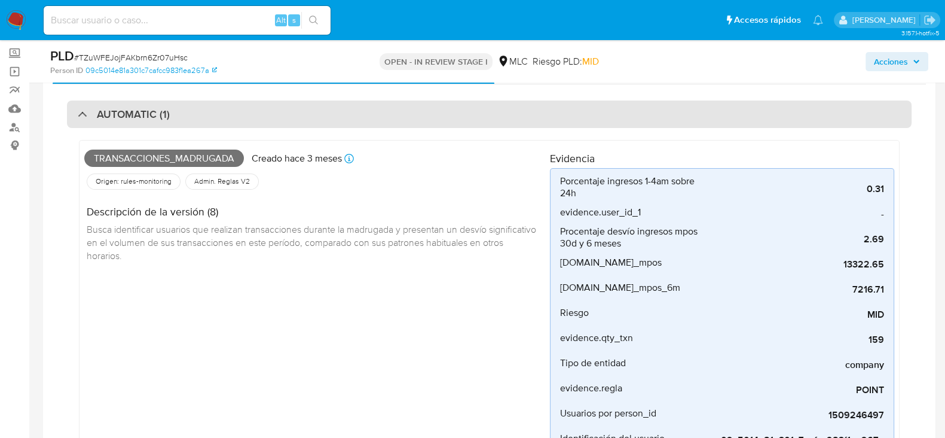
click at [331, 105] on div "AUTOMATIC (1)" at bounding box center [489, 114] width 845 height 28
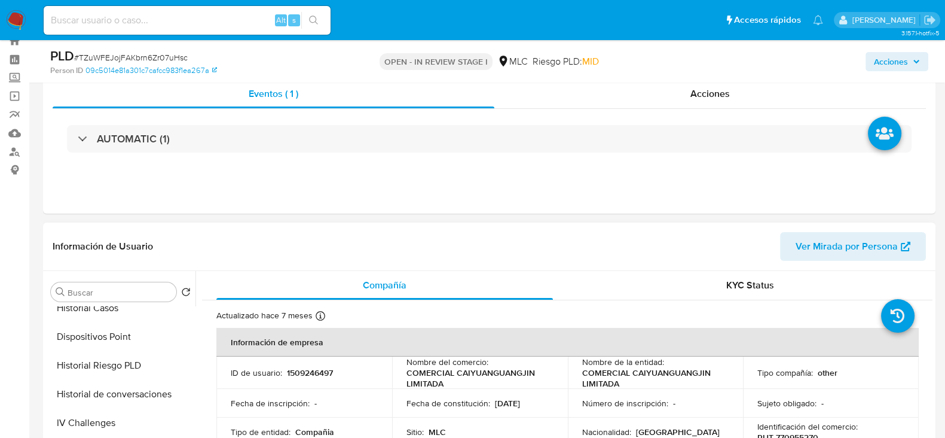
scroll to position [0, 0]
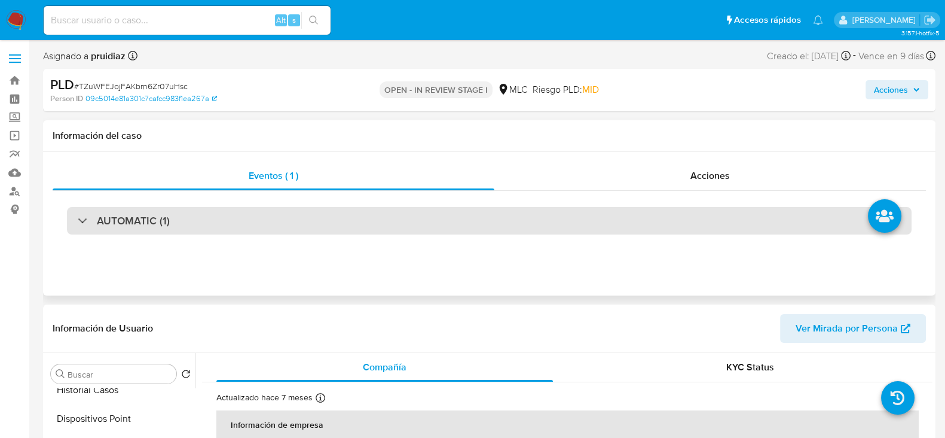
click at [132, 208] on div "AUTOMATIC (1)" at bounding box center [489, 221] width 845 height 28
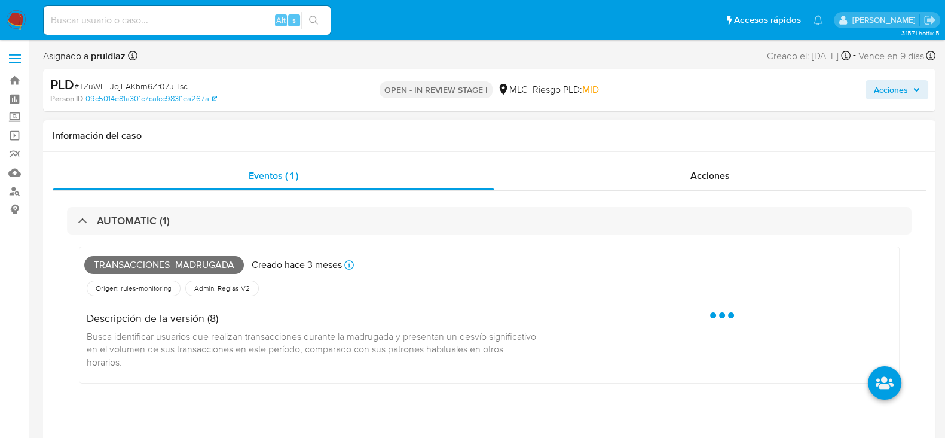
click at [124, 258] on span "Transacciones_madrugada" at bounding box center [164, 265] width 160 height 18
copy span "Transacciones_madrugada"
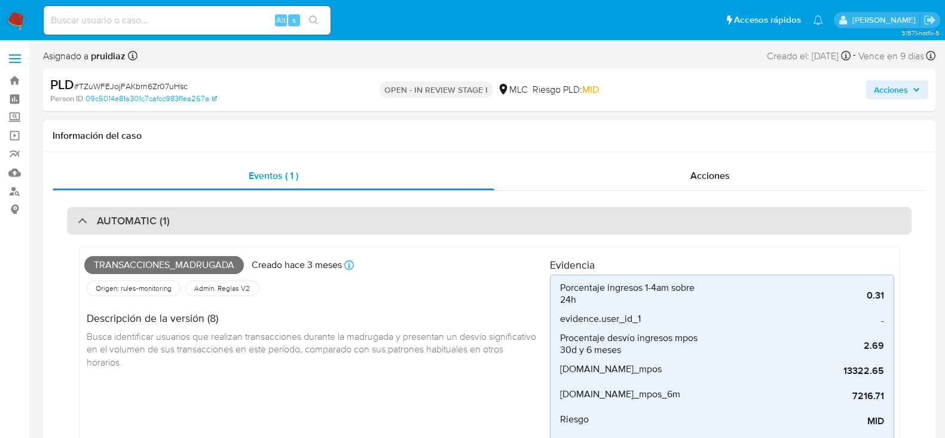
click at [280, 207] on div "AUTOMATIC (1)" at bounding box center [489, 221] width 845 height 28
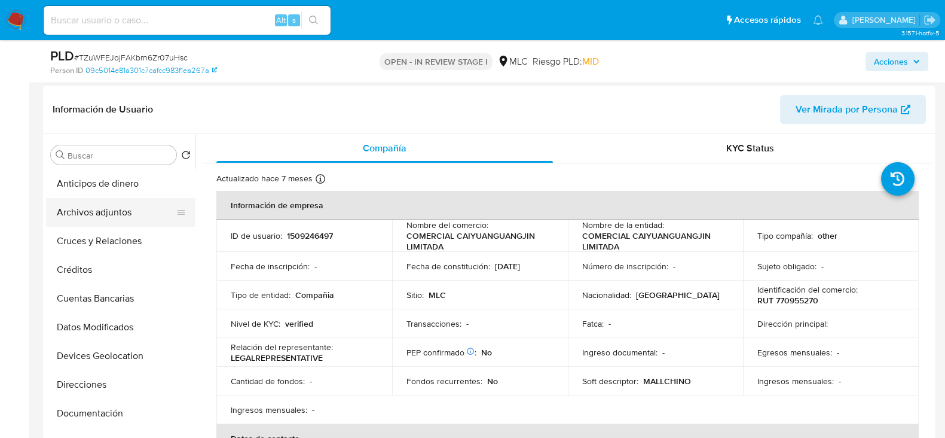
click at [108, 207] on button "Archivos adjuntos" at bounding box center [116, 212] width 140 height 29
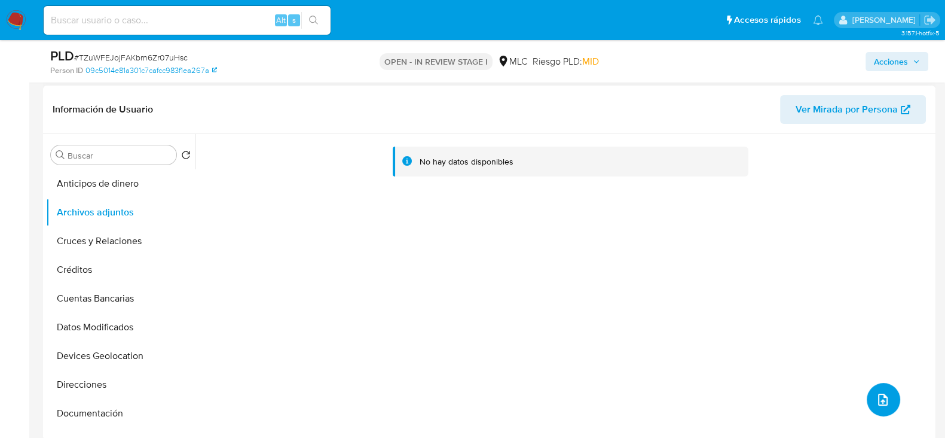
click at [882, 396] on icon "upload-file" at bounding box center [883, 399] width 14 height 14
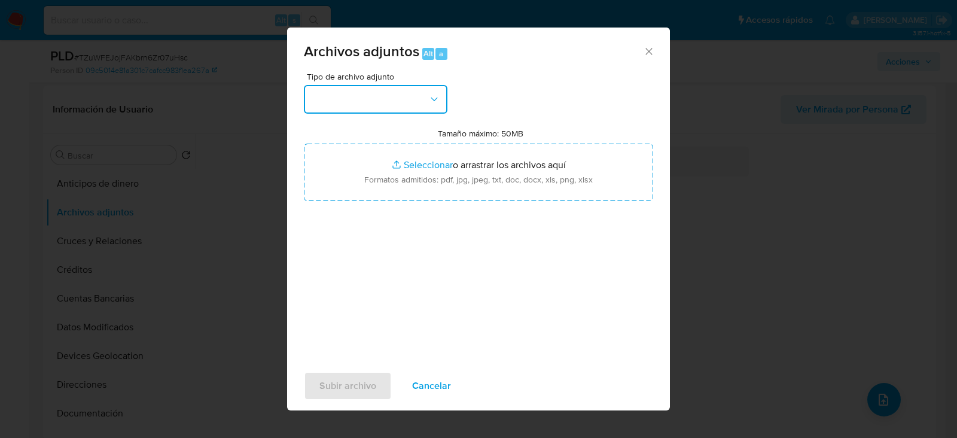
click at [406, 96] on button "button" at bounding box center [376, 99] width 144 height 29
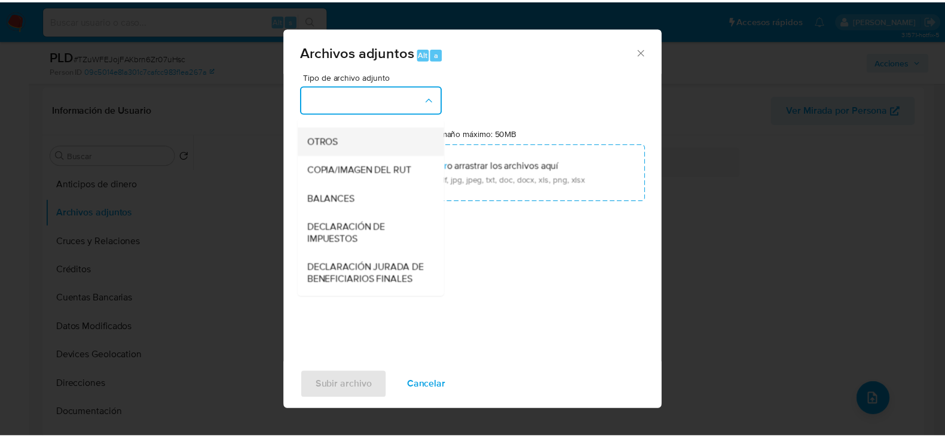
scroll to position [191, 0]
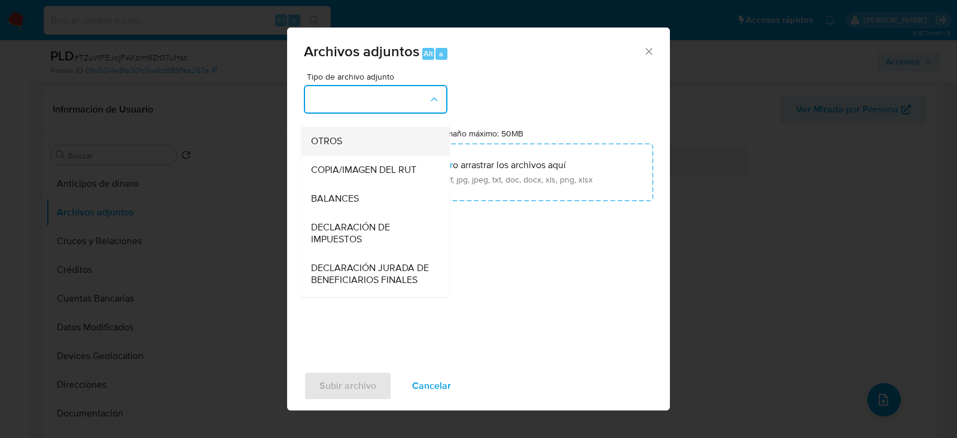
click at [318, 147] on span "OTROS" at bounding box center [326, 141] width 31 height 12
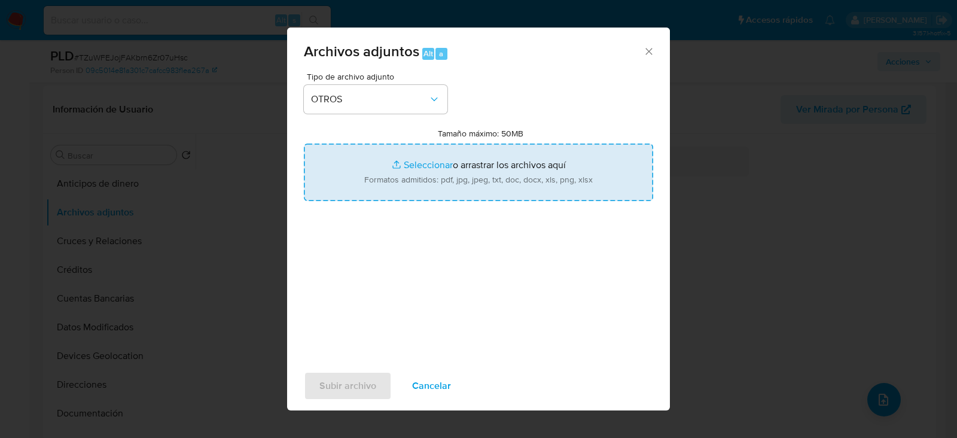
click at [428, 160] on input "Tamaño máximo: 50MB Seleccionar archivos" at bounding box center [478, 172] width 349 height 57
type input "C:\fakepath\1509246497 - 01_09_2025.xlsx"
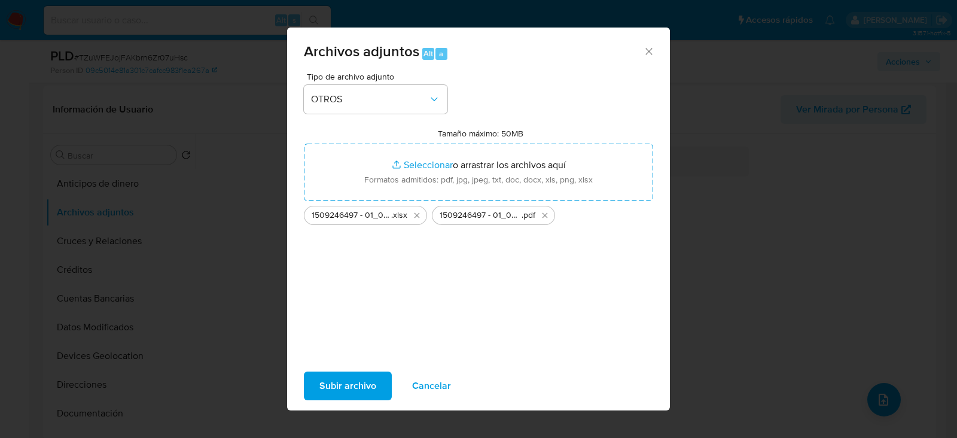
click at [361, 377] on span "Subir archivo" at bounding box center [347, 386] width 57 height 26
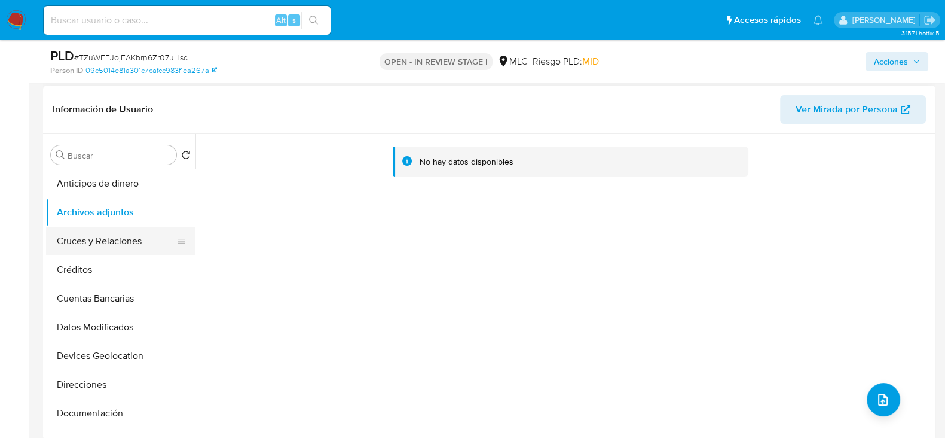
click at [105, 240] on button "Cruces y Relaciones" at bounding box center [116, 241] width 140 height 29
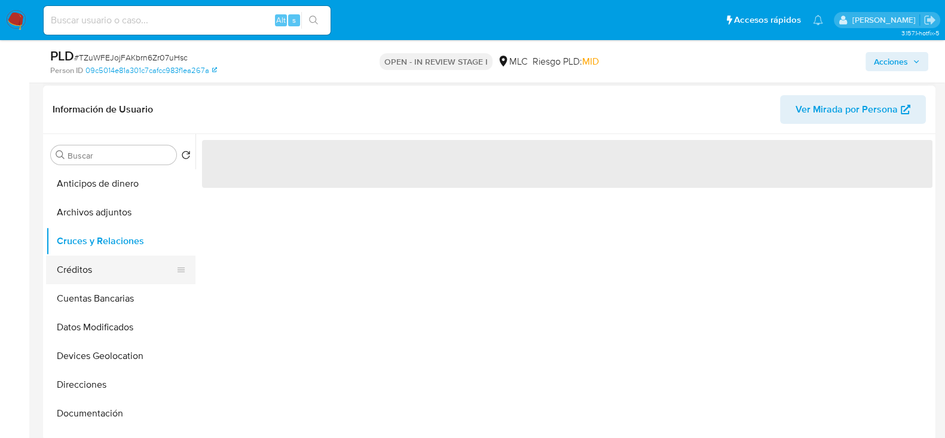
click at [91, 282] on button "Créditos" at bounding box center [116, 269] width 140 height 29
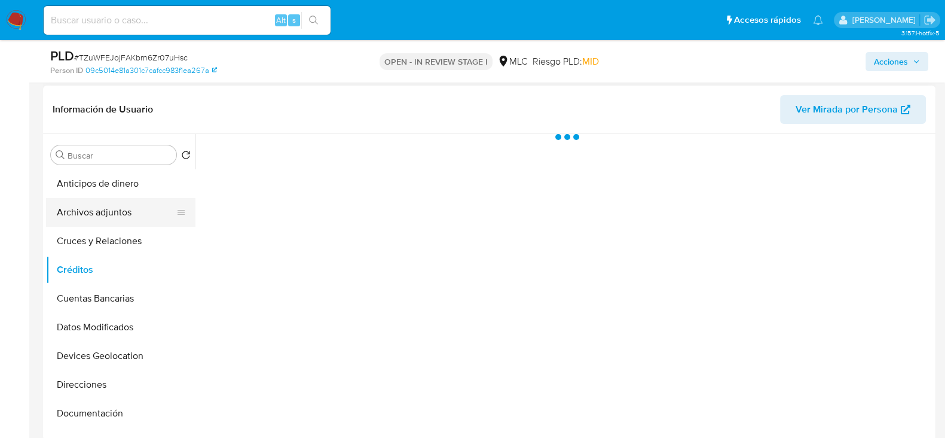
click at [102, 214] on button "Archivos adjuntos" at bounding box center [116, 212] width 140 height 29
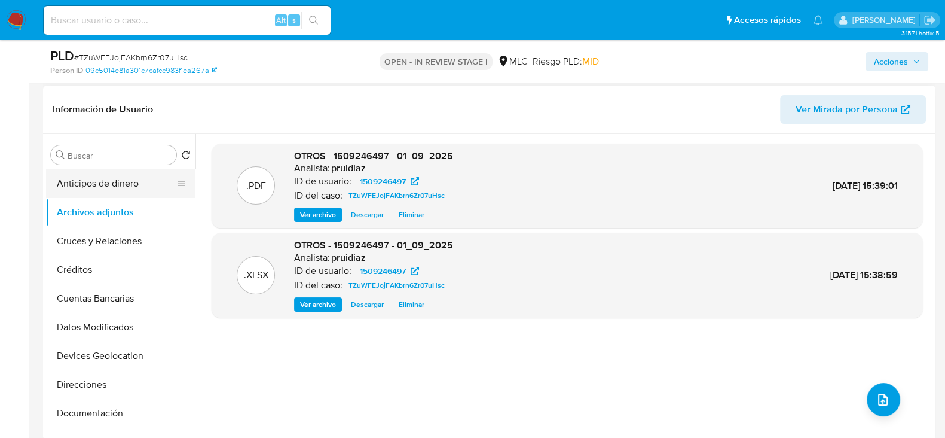
scroll to position [65, 0]
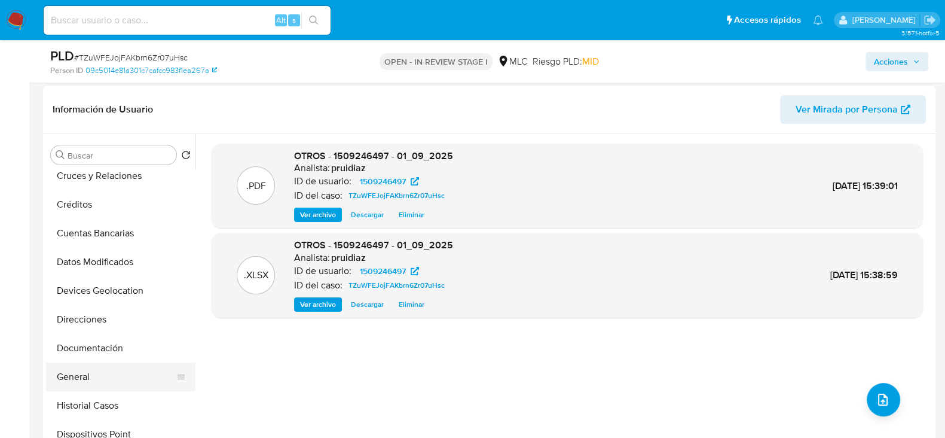
click at [69, 369] on button "General" at bounding box center [116, 376] width 140 height 29
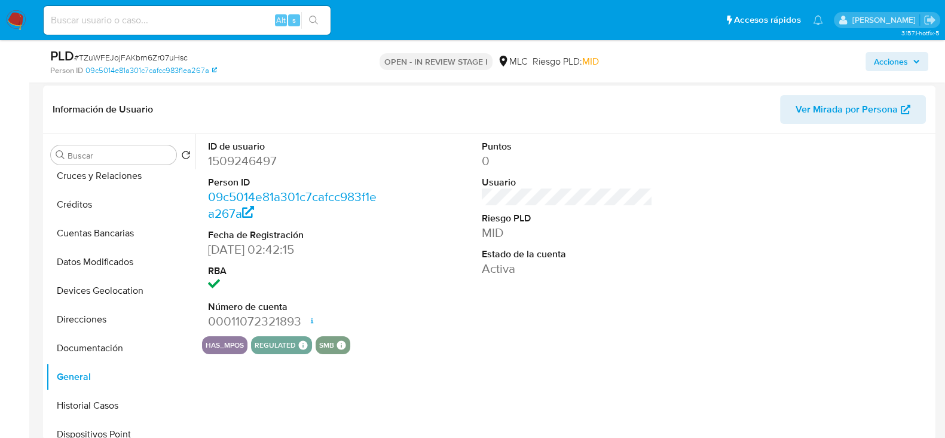
scroll to position [0, 0]
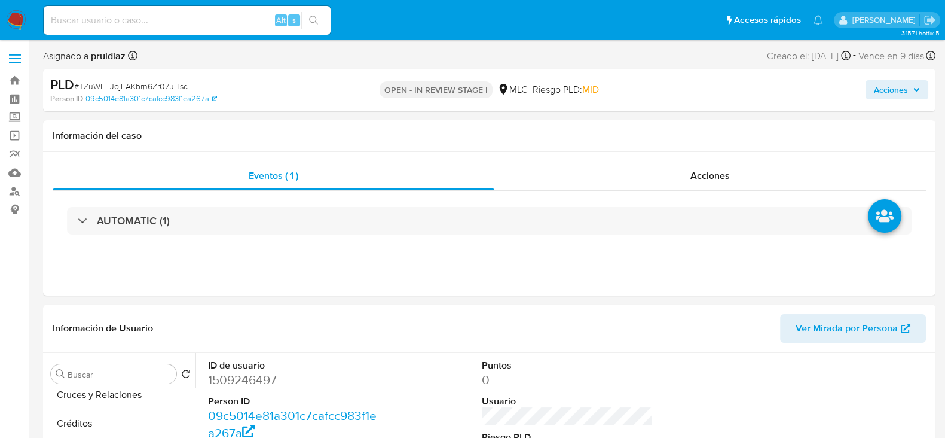
click at [895, 97] on span "Acciones" at bounding box center [891, 89] width 34 height 19
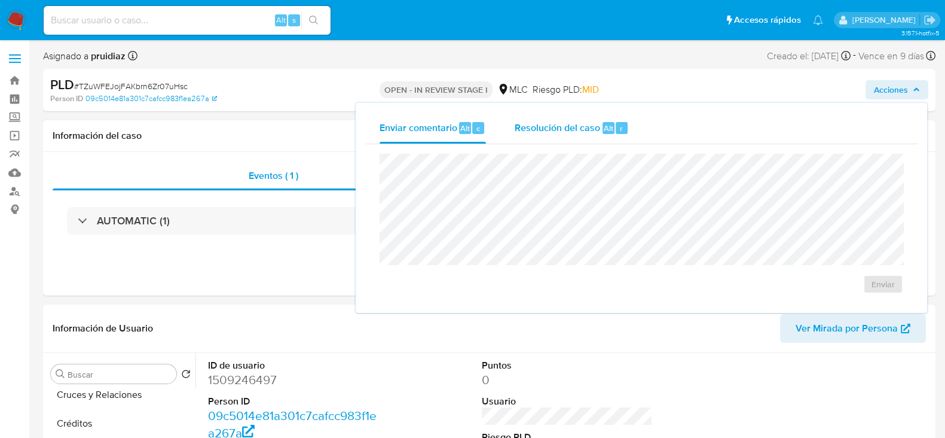
click at [597, 133] on span "Resolución del caso" at bounding box center [558, 128] width 86 height 14
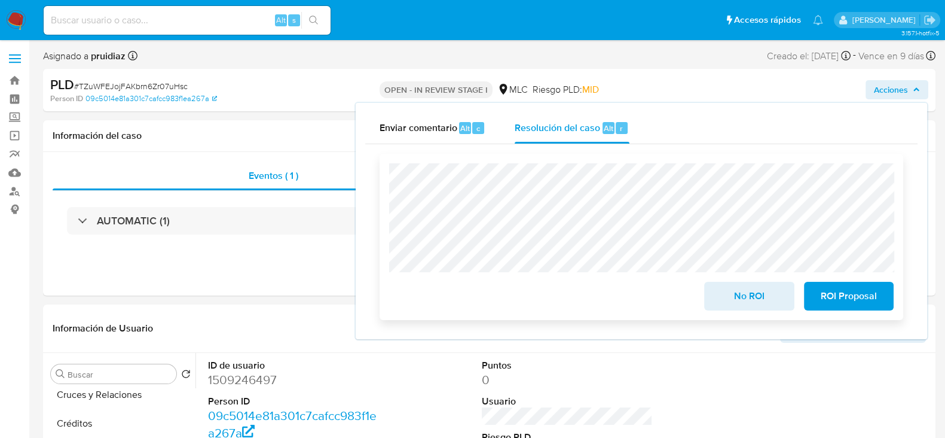
click at [737, 295] on span "No ROI" at bounding box center [749, 296] width 59 height 26
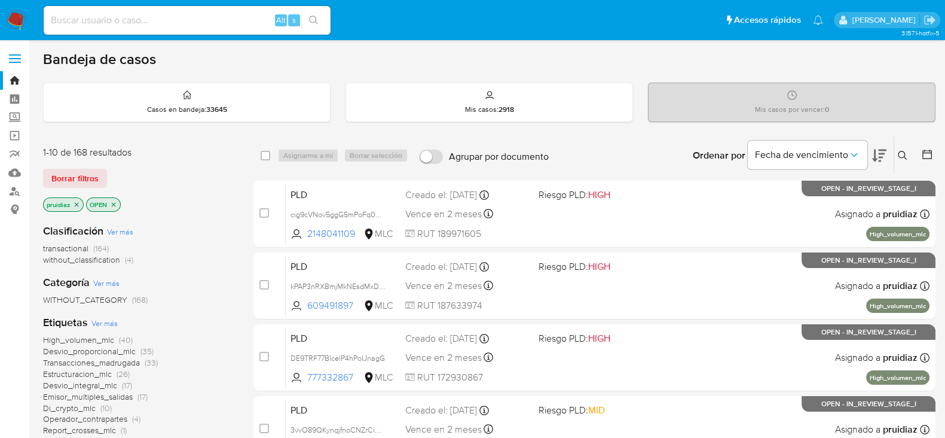
click at [879, 163] on button at bounding box center [879, 155] width 14 height 37
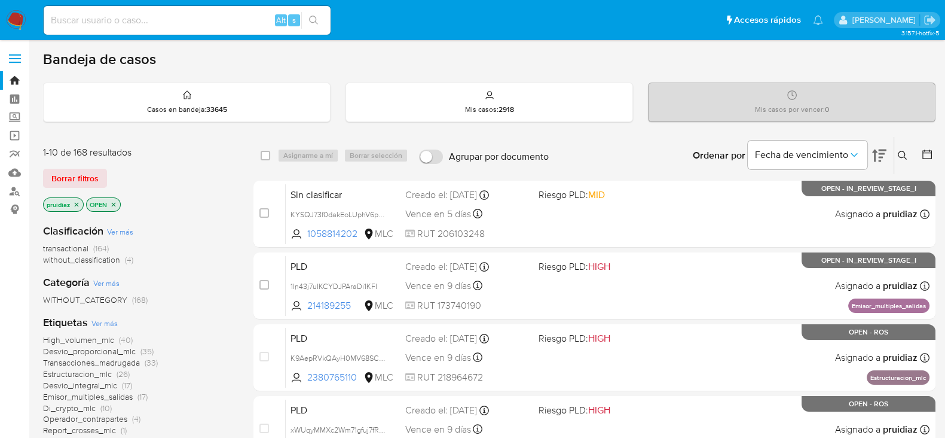
click at [21, 16] on img at bounding box center [16, 20] width 20 height 20
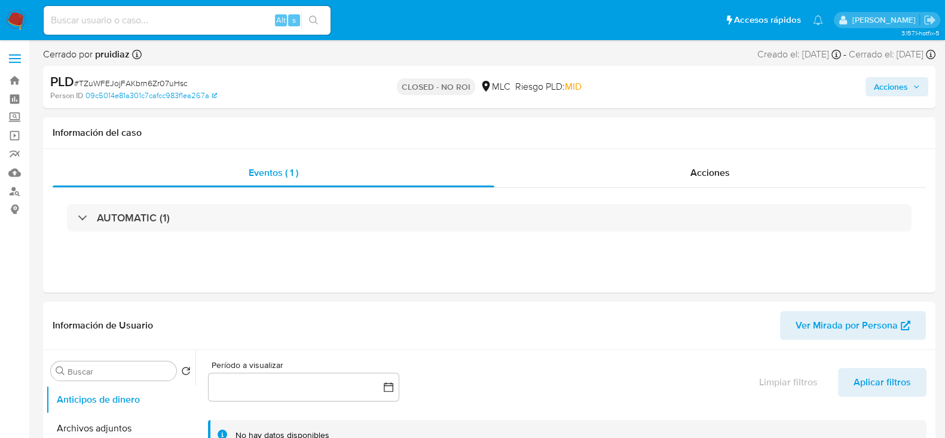
select select "10"
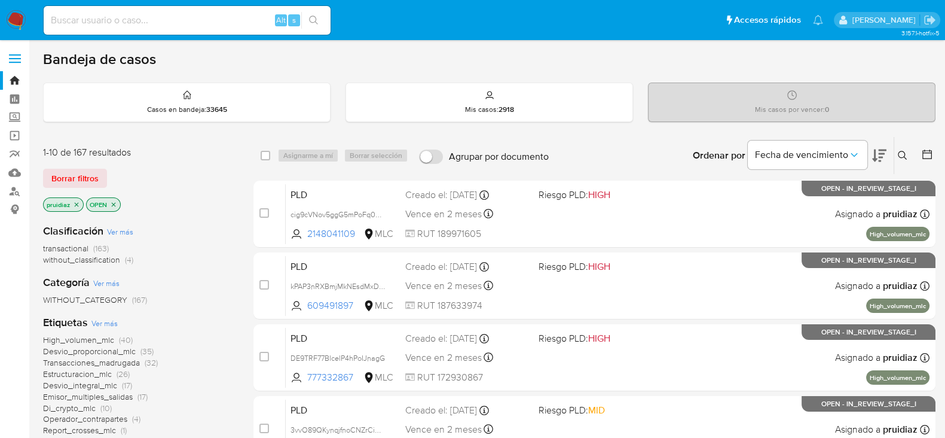
click at [877, 144] on button at bounding box center [879, 155] width 14 height 37
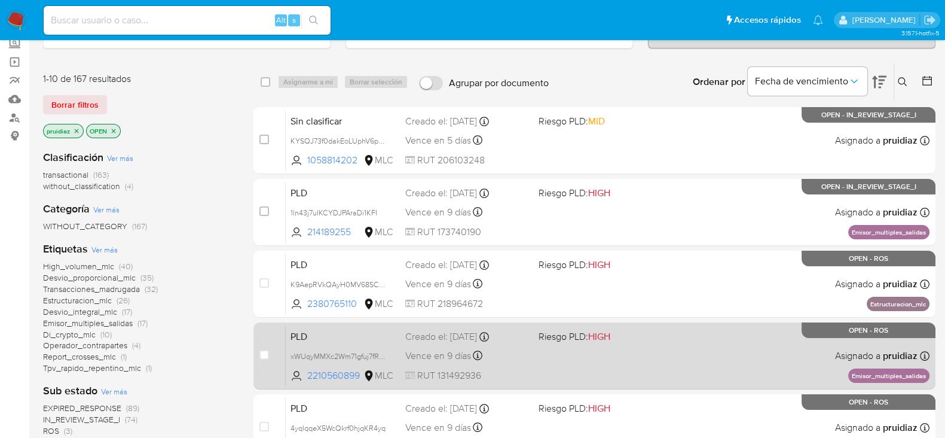
scroll to position [60, 0]
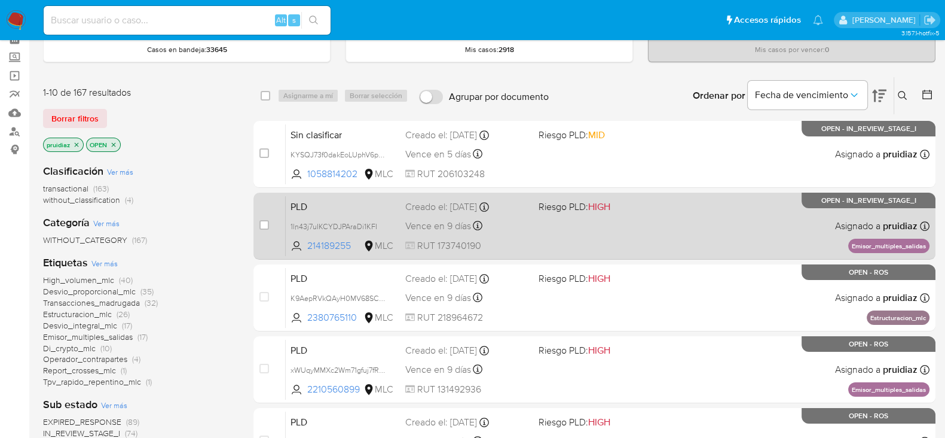
click at [727, 228] on div "PLD 1ln43j7uIKCYDJPAraDi1KFI 214189255 MLC Riesgo PLD: HIGH Creado el: [DATE] C…" at bounding box center [608, 226] width 644 height 60
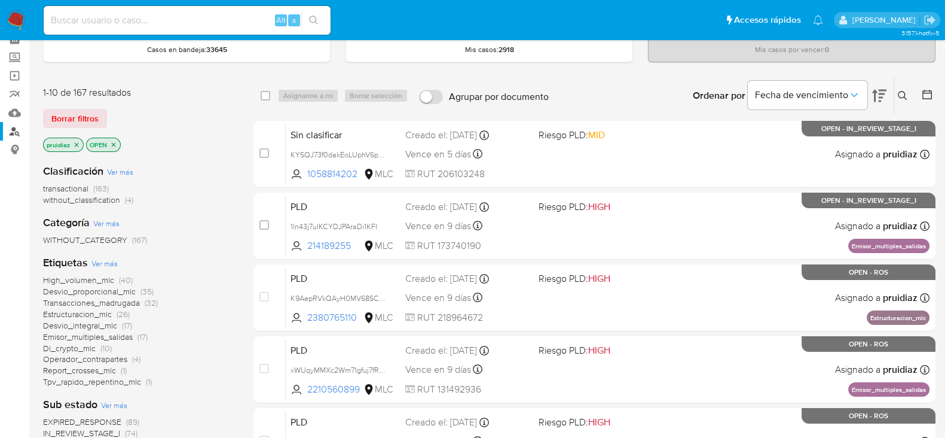
scroll to position [0, 0]
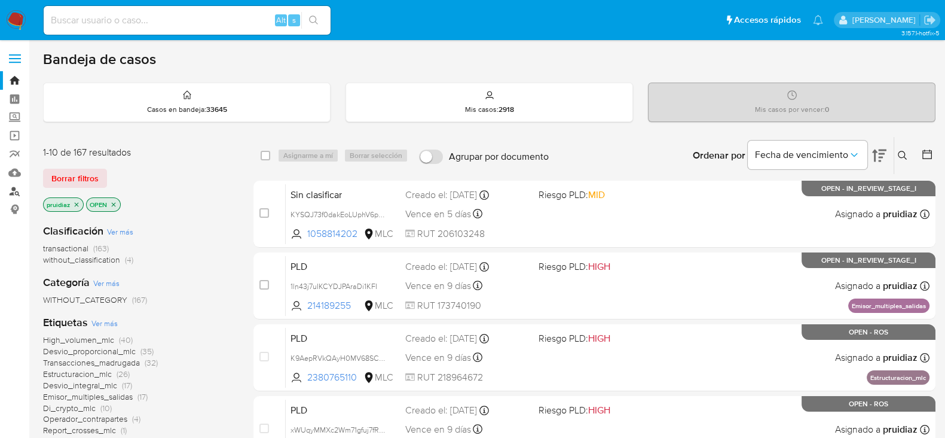
click at [14, 198] on link "Buscador de personas" at bounding box center [71, 191] width 142 height 19
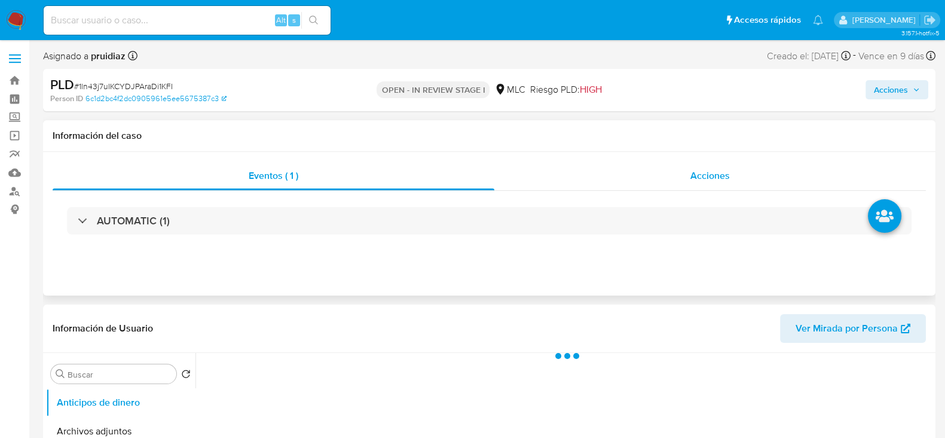
click at [689, 172] on div "Acciones" at bounding box center [711, 175] width 432 height 29
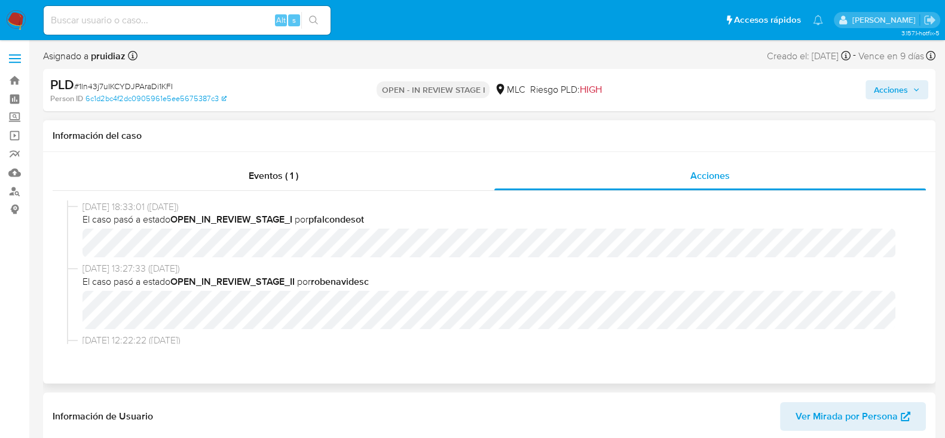
select select "10"
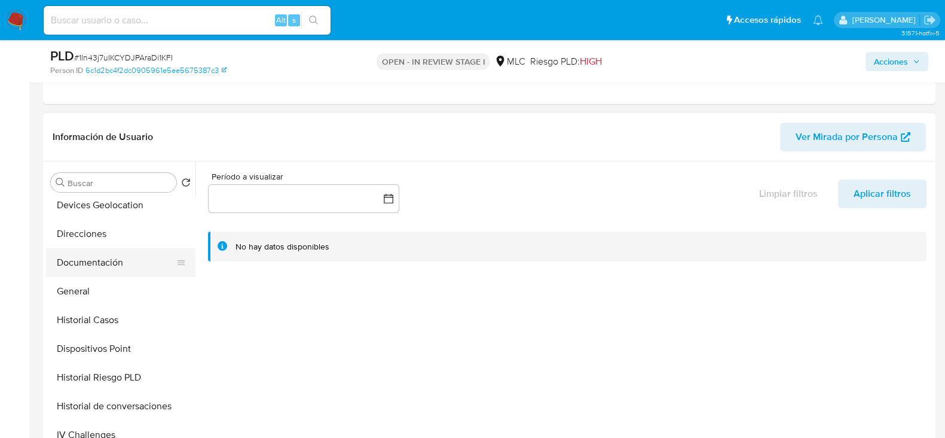
scroll to position [181, 0]
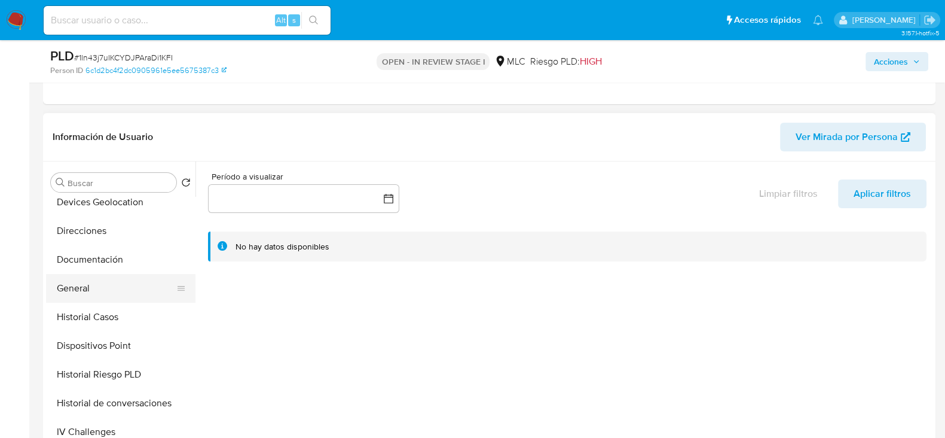
click at [82, 291] on button "General" at bounding box center [116, 288] width 140 height 29
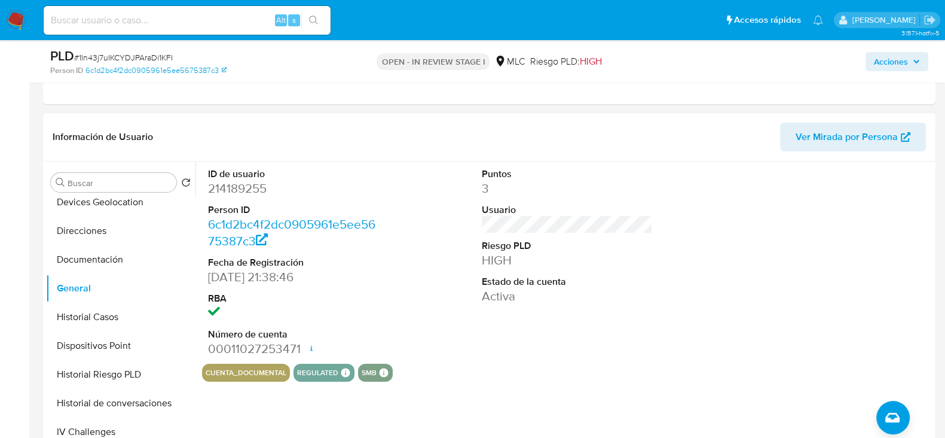
click at [233, 183] on dd "214189255" at bounding box center [293, 188] width 171 height 17
click at [257, 193] on dd "214189255" at bounding box center [293, 188] width 171 height 17
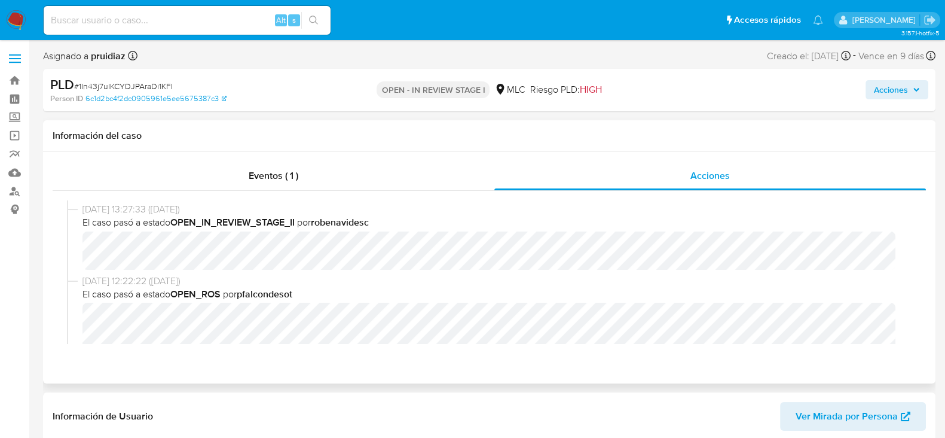
scroll to position [68, 0]
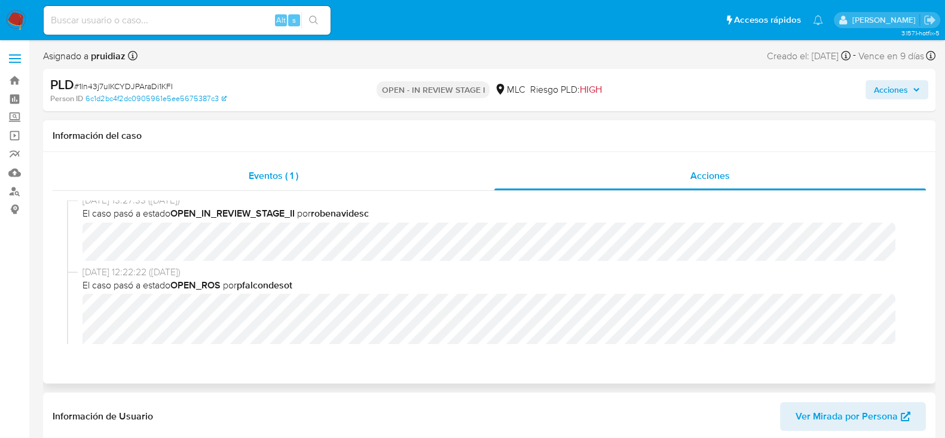
click at [440, 171] on div "Eventos ( 1 )" at bounding box center [274, 175] width 442 height 29
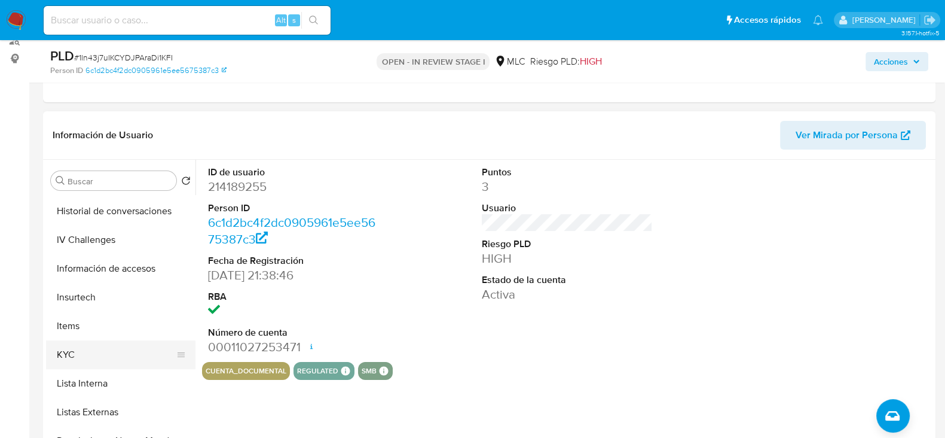
scroll to position [373, 0]
click at [84, 353] on button "KYC" at bounding box center [116, 352] width 140 height 29
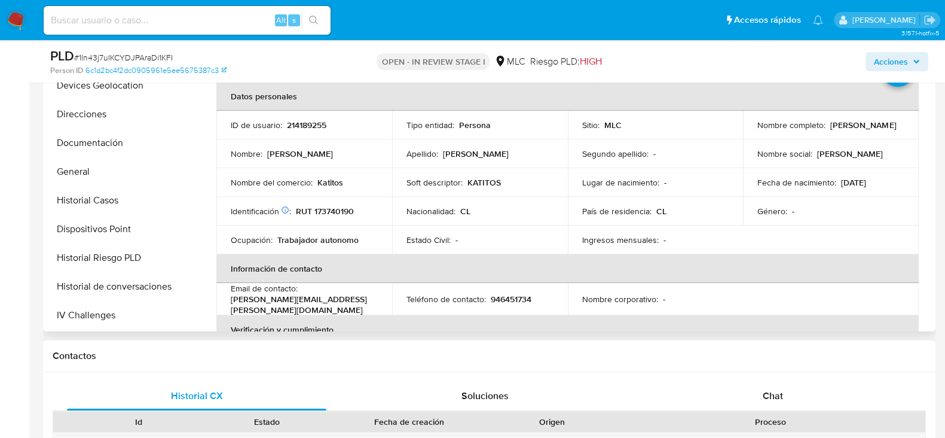
scroll to position [158, 0]
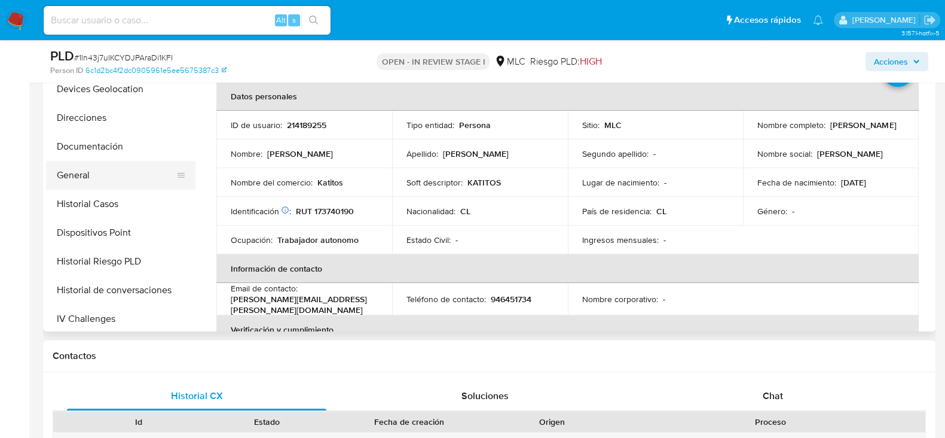
click at [96, 165] on button "General" at bounding box center [116, 175] width 140 height 29
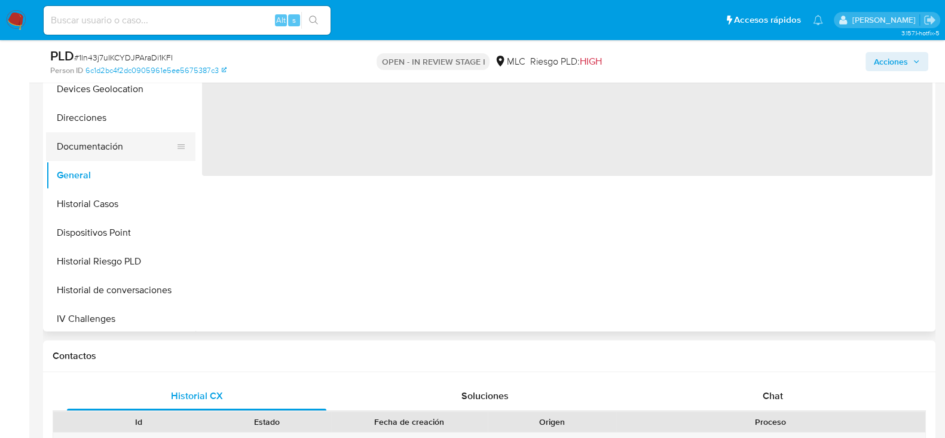
click at [90, 152] on button "Documentación" at bounding box center [116, 146] width 140 height 29
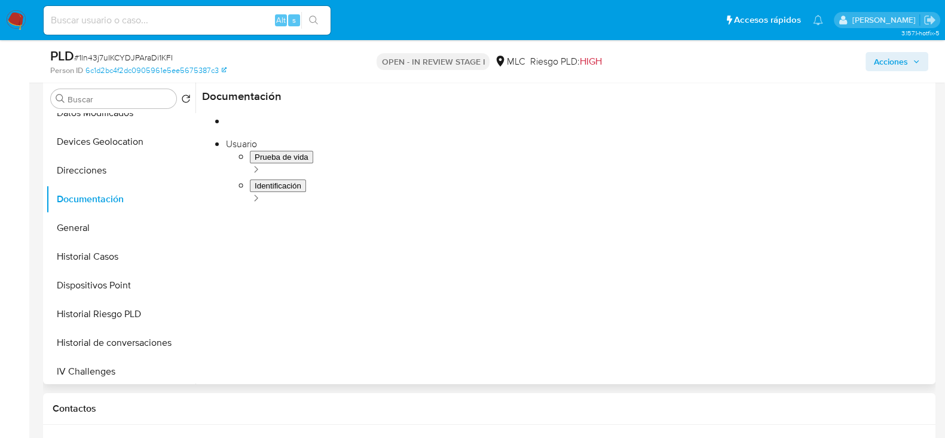
scroll to position [231, 0]
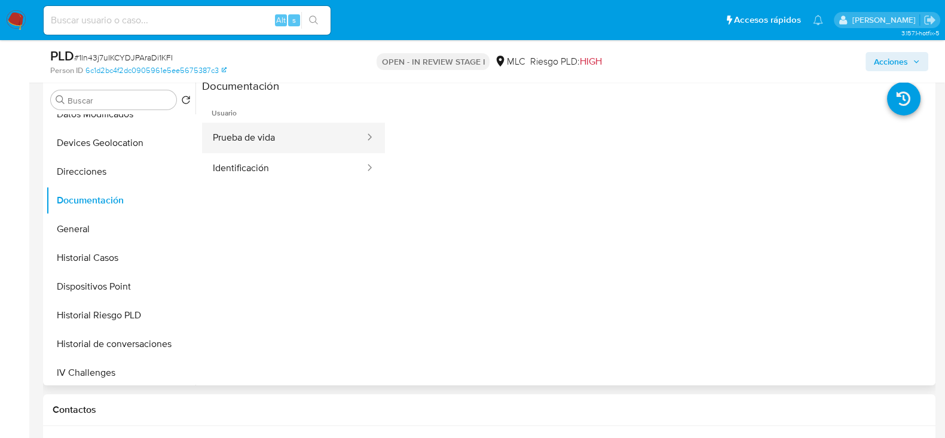
click at [273, 139] on button "Prueba de vida" at bounding box center [284, 138] width 164 height 30
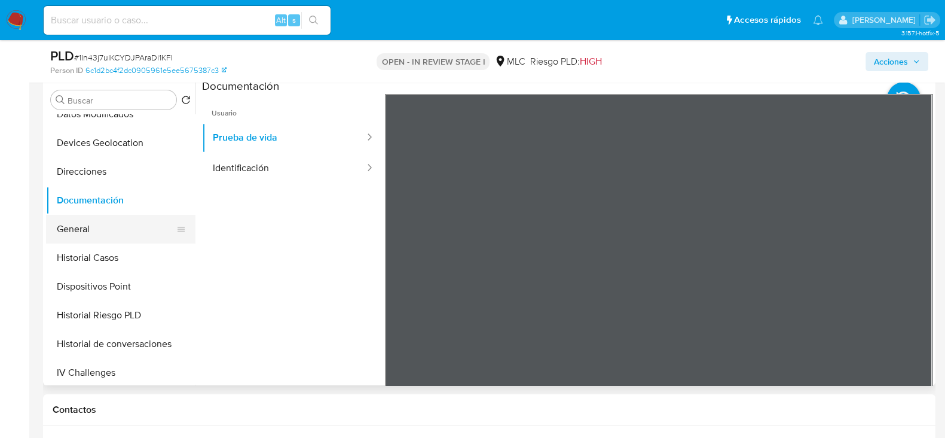
click at [78, 222] on button "General" at bounding box center [116, 229] width 140 height 29
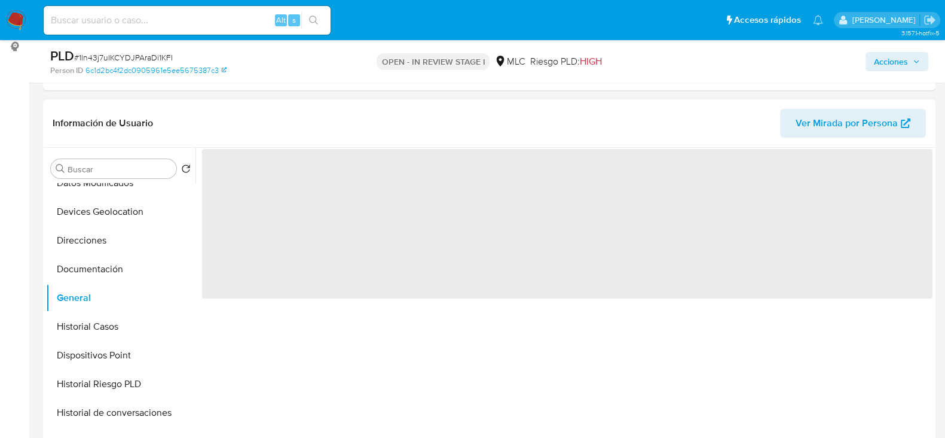
scroll to position [158, 0]
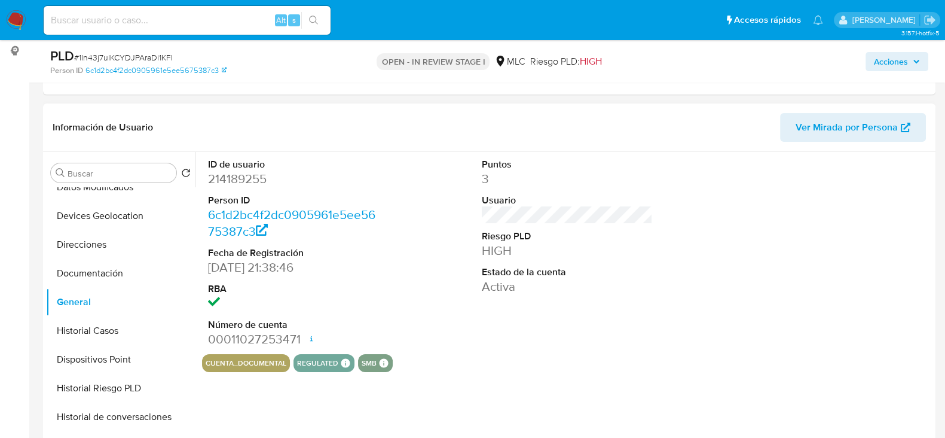
click at [246, 182] on dd "214189255" at bounding box center [293, 178] width 171 height 17
copy dd "214189255"
click at [102, 324] on button "Historial Casos" at bounding box center [116, 330] width 140 height 29
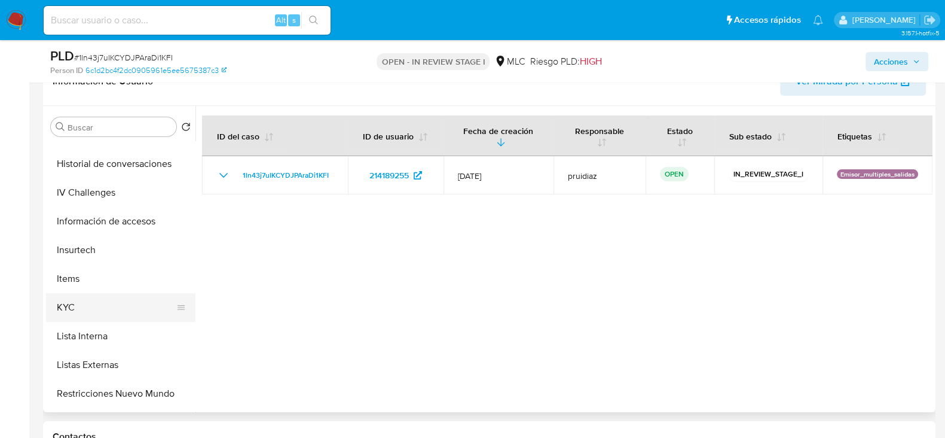
scroll to position [365, 0]
click at [77, 307] on button "KYC" at bounding box center [116, 306] width 140 height 29
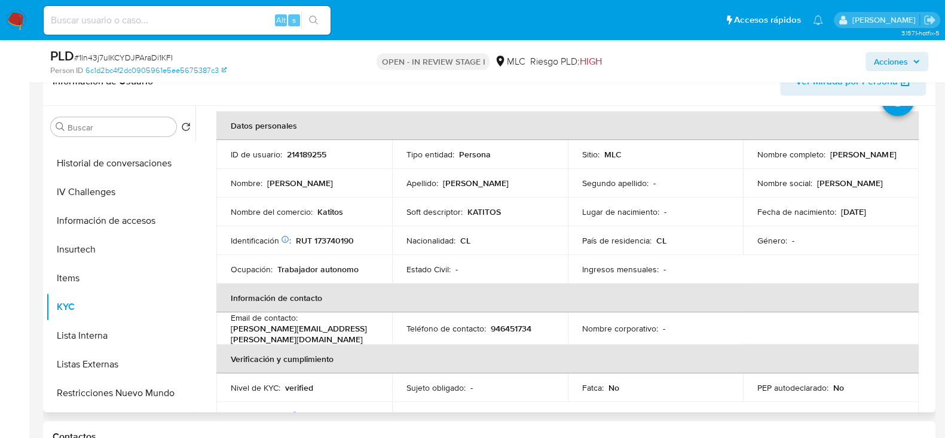
scroll to position [0, 0]
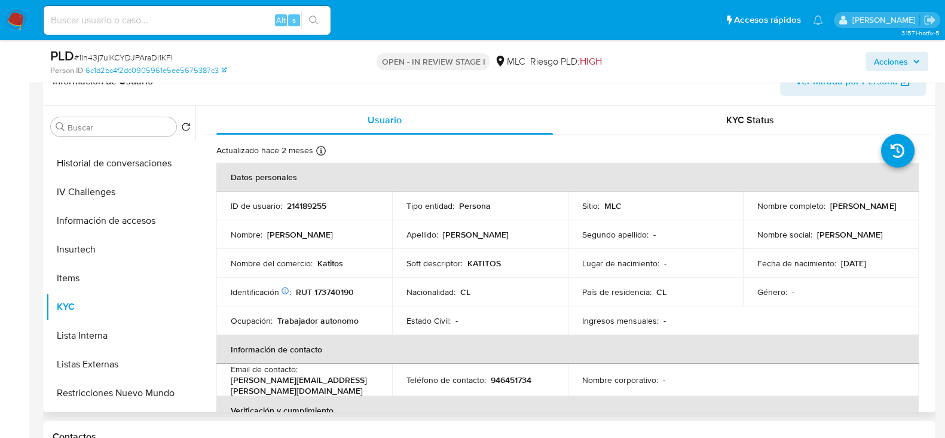
click at [318, 281] on td "Identificación Nº de serie: 522622718 : RUT 173740190" at bounding box center [304, 291] width 176 height 29
click at [338, 291] on p "RUT 173740190" at bounding box center [325, 291] width 58 height 11
copy p "173740190"
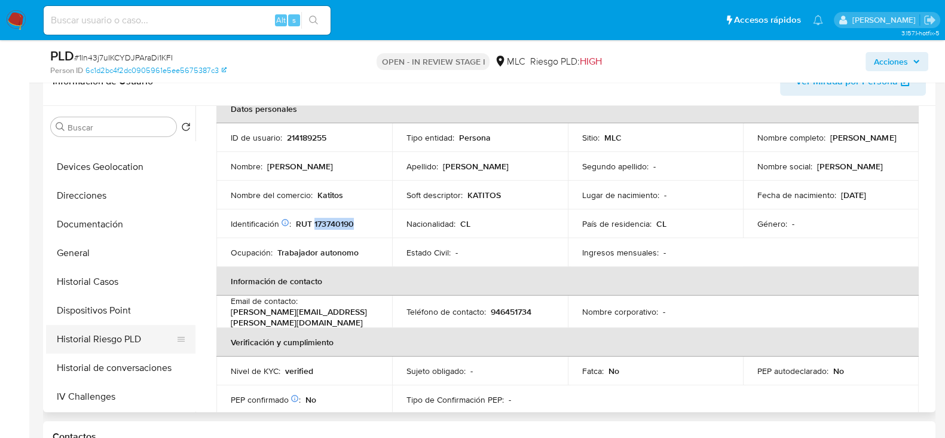
scroll to position [155, 0]
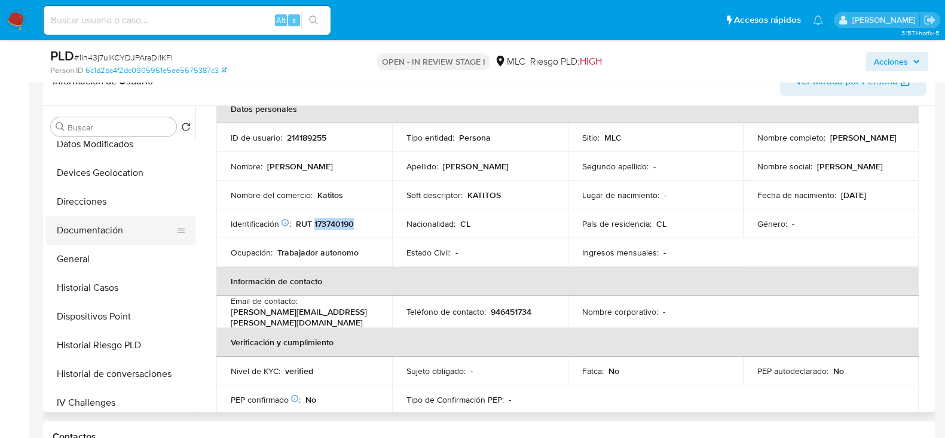
click at [84, 233] on button "Documentación" at bounding box center [116, 230] width 140 height 29
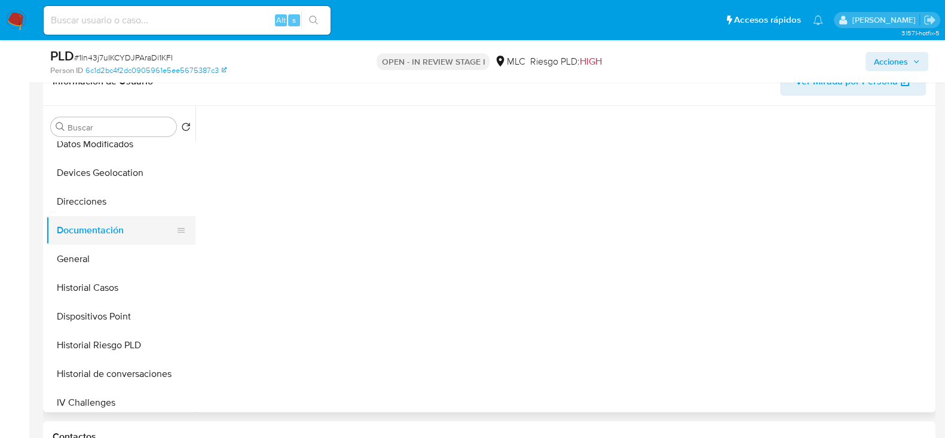
scroll to position [0, 0]
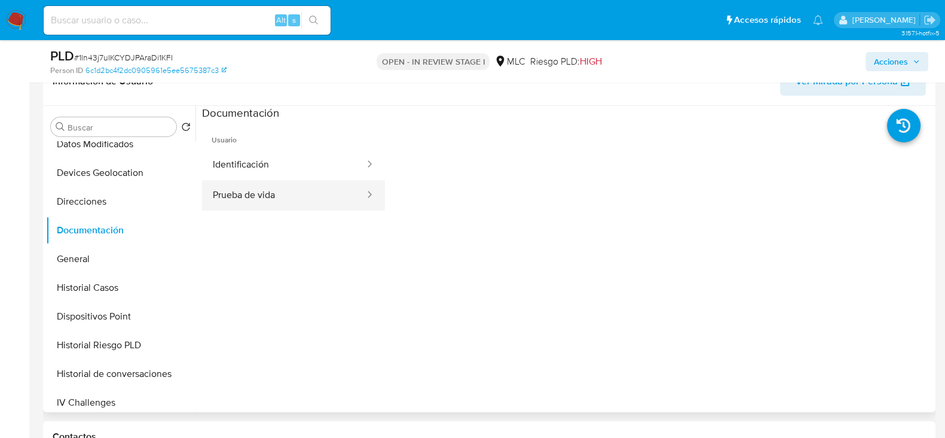
click at [292, 190] on button "Prueba de vida" at bounding box center [284, 195] width 164 height 30
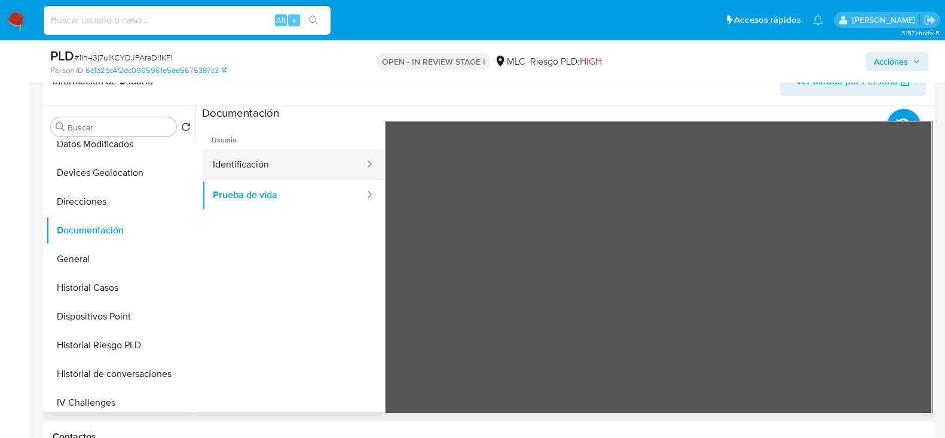
click at [303, 170] on button "Identificación" at bounding box center [284, 164] width 164 height 30
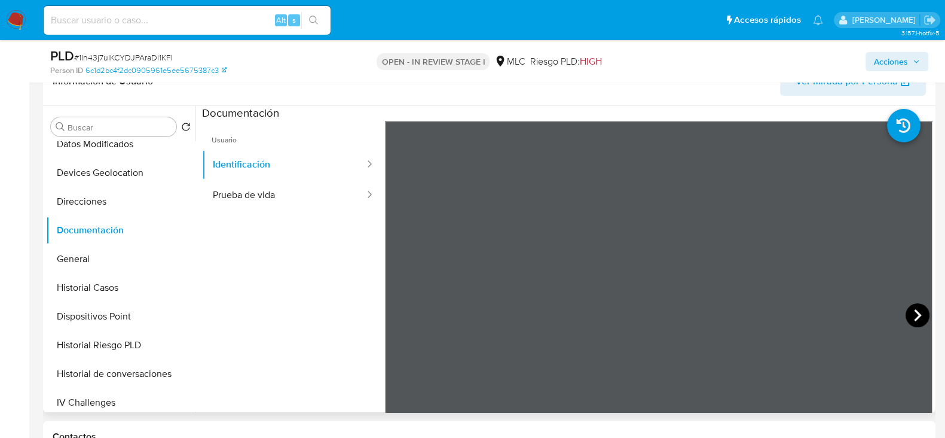
click at [914, 311] on icon at bounding box center [917, 315] width 7 height 12
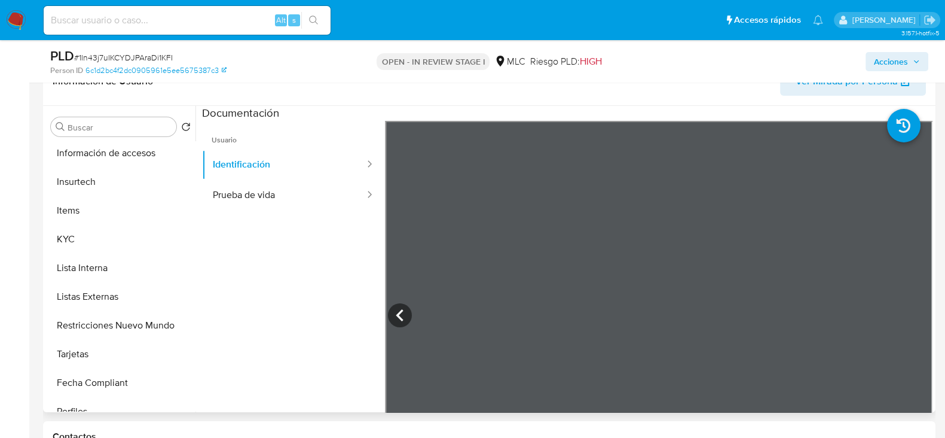
scroll to position [491, 0]
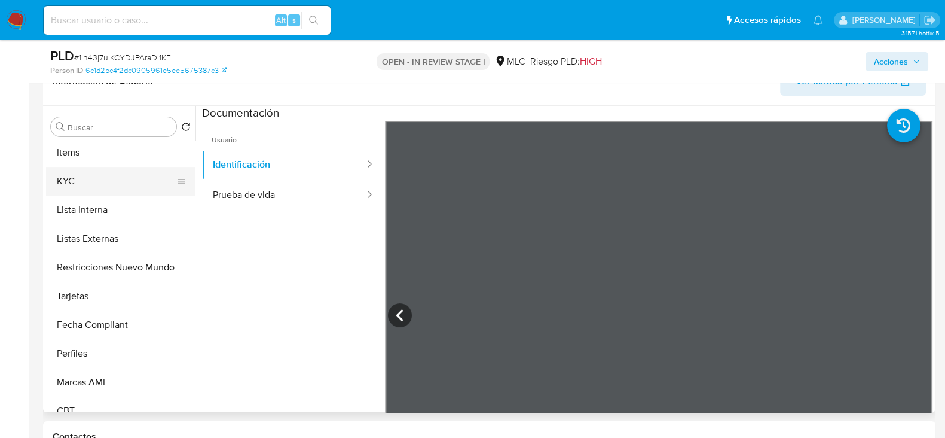
click at [68, 182] on button "KYC" at bounding box center [116, 181] width 140 height 29
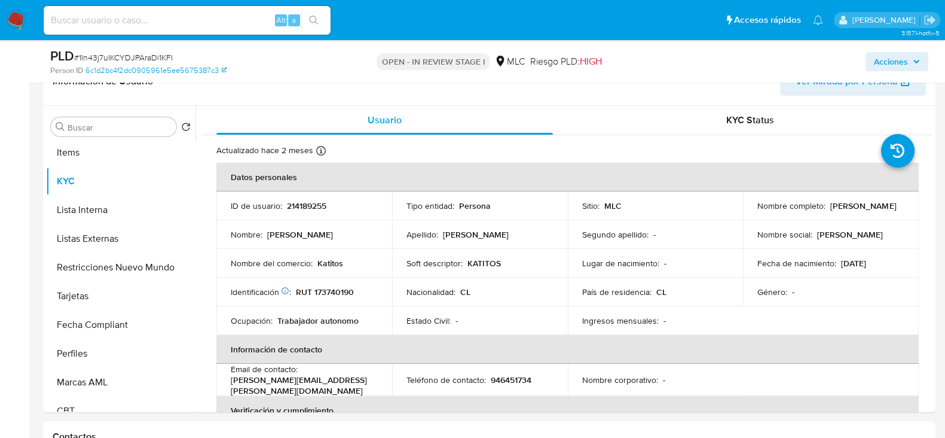
scroll to position [0, 0]
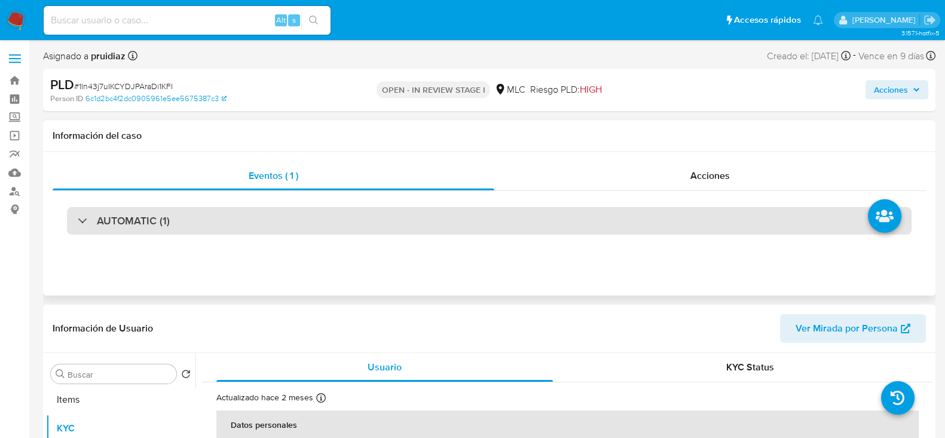
click at [322, 226] on div "AUTOMATIC (1)" at bounding box center [489, 221] width 845 height 28
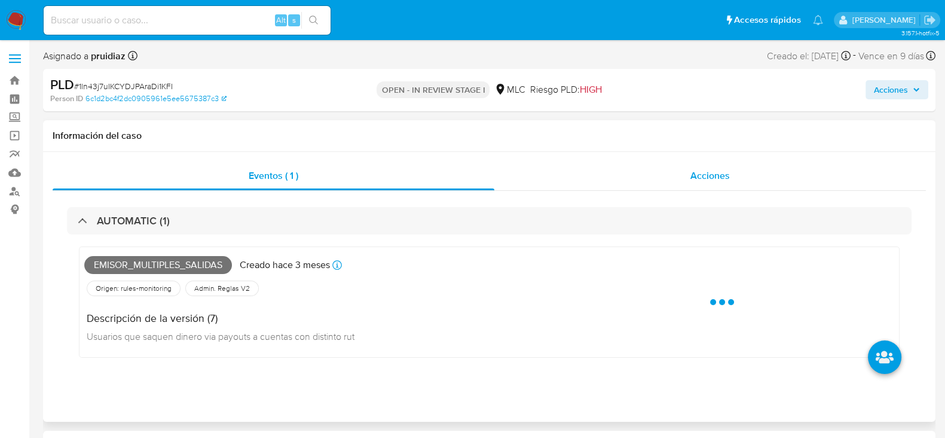
click at [663, 172] on div "Acciones" at bounding box center [711, 175] width 432 height 29
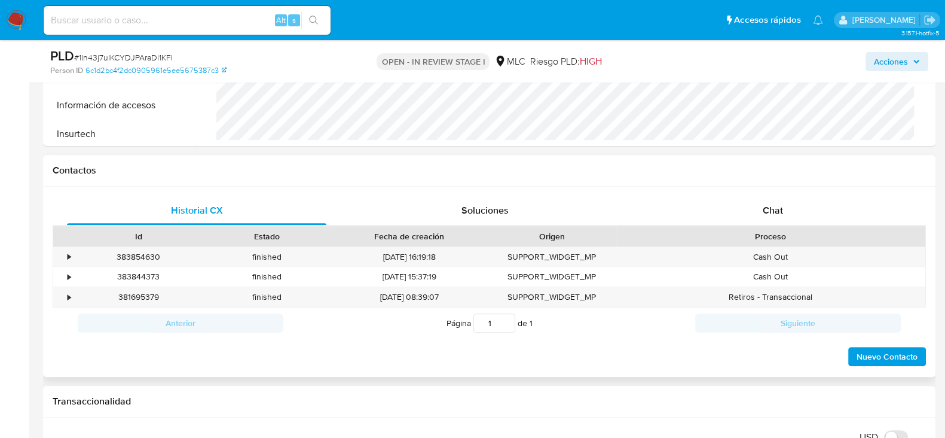
scroll to position [560, 0]
click at [799, 201] on div "Chat" at bounding box center [773, 208] width 260 height 29
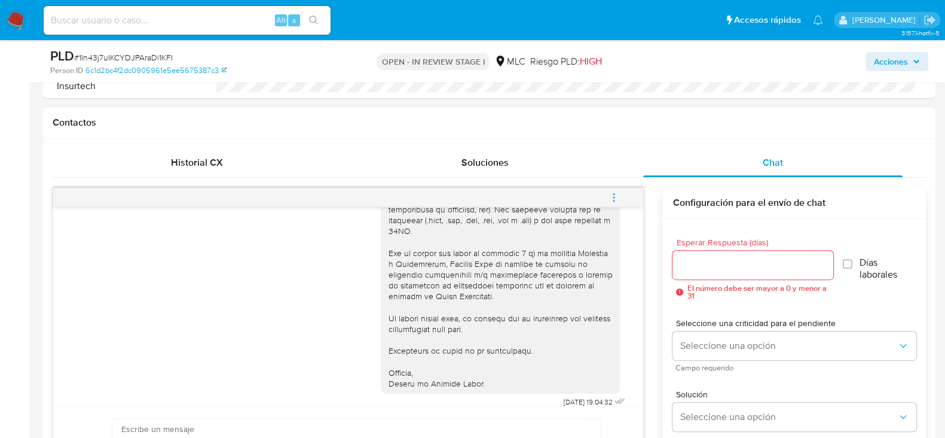
scroll to position [605, 0]
click at [701, 261] on input "Esperar Respuesta (días)" at bounding box center [753, 266] width 160 height 16
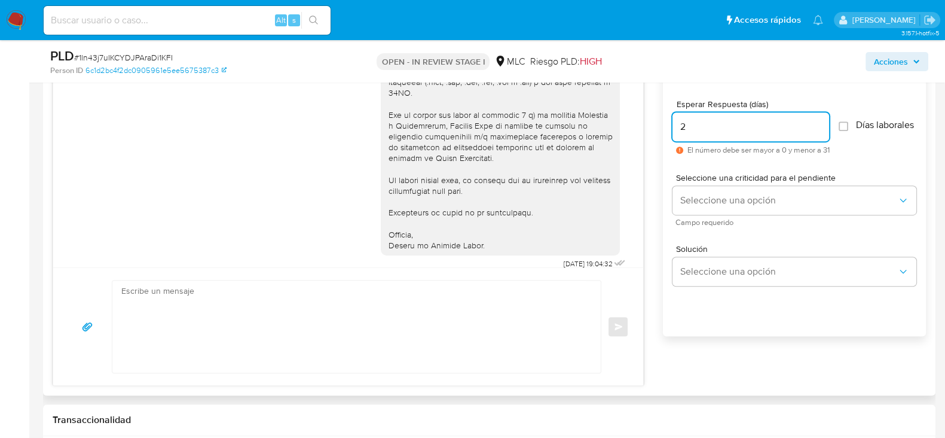
scroll to position [745, 0]
type input "2"
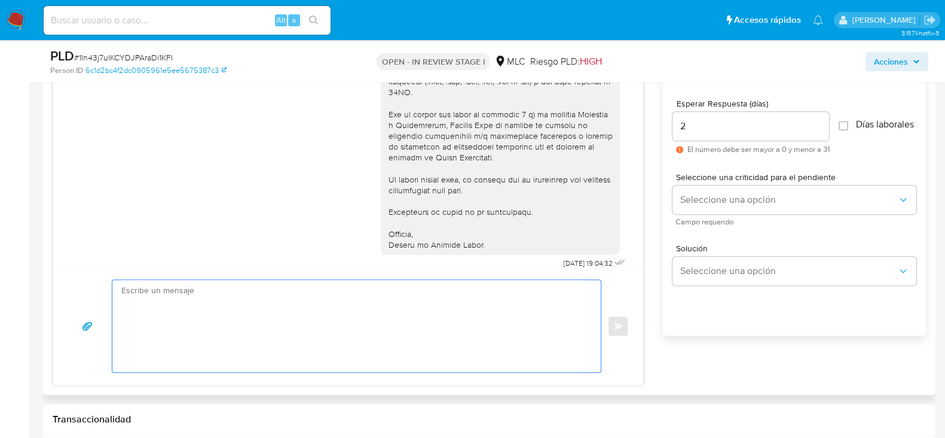
click at [267, 316] on textarea at bounding box center [353, 326] width 465 height 92
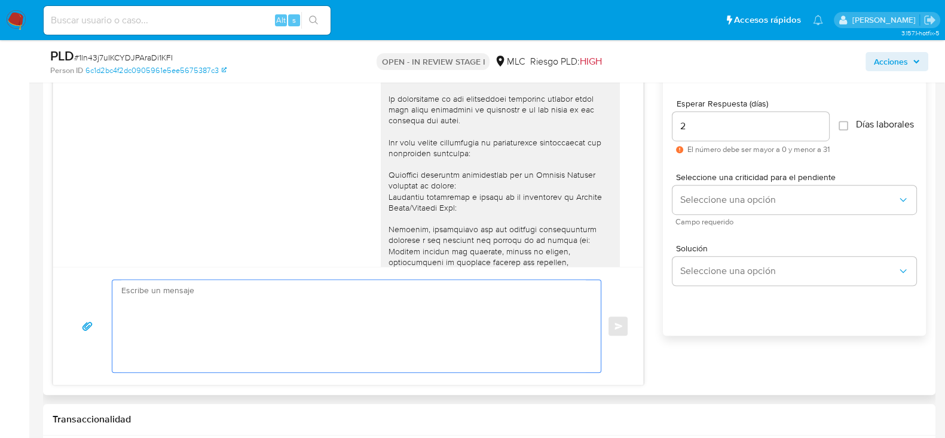
scroll to position [0, 0]
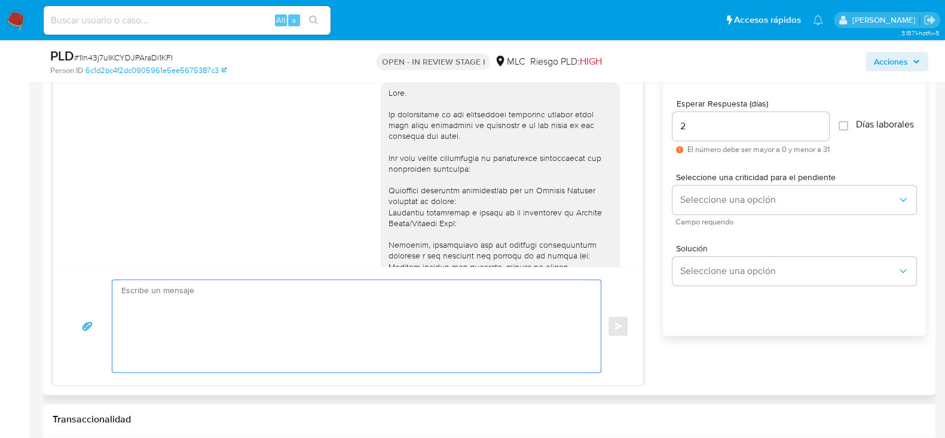
click at [323, 330] on textarea at bounding box center [353, 326] width 465 height 92
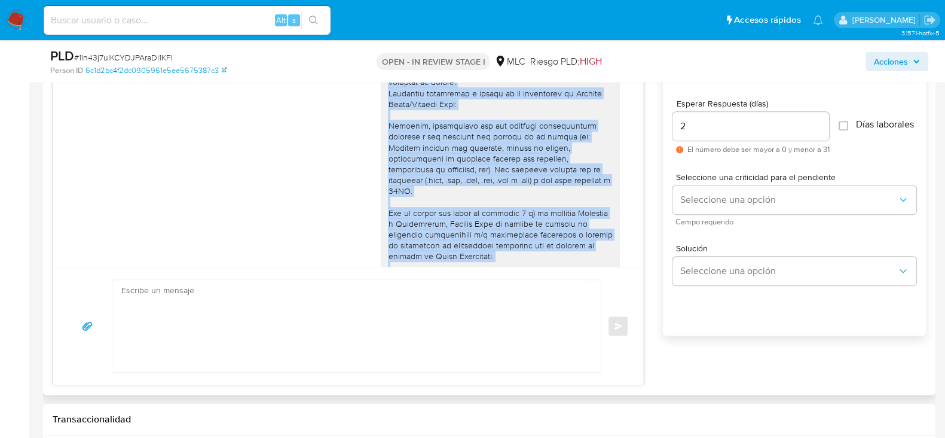
scroll to position [218, 0]
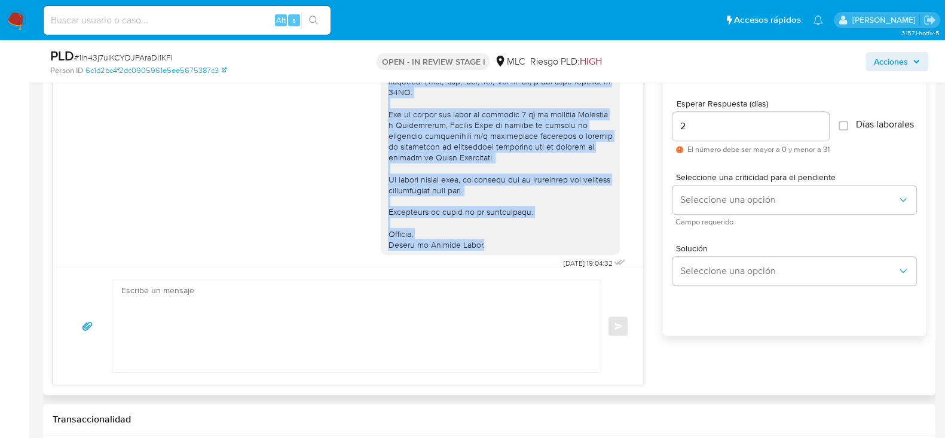
drag, startPoint x: 376, startPoint y: 92, endPoint x: 514, endPoint y: 235, distance: 198.3
click at [514, 235] on div at bounding box center [500, 60] width 239 height 390
copy div "Hola. Te contactamos ya que necesitamos verificar algunos datos para poder gara…"
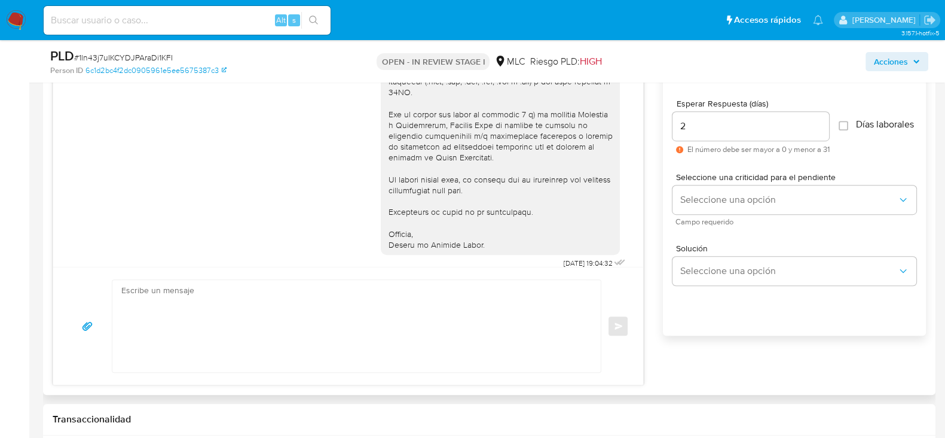
click at [216, 372] on div "Enviar" at bounding box center [348, 326] width 590 height 118
click at [245, 351] on textarea at bounding box center [353, 326] width 465 height 92
paste textarea "Hola. Te contactamos ya que necesitamos verificar algunos datos para poder gara…"
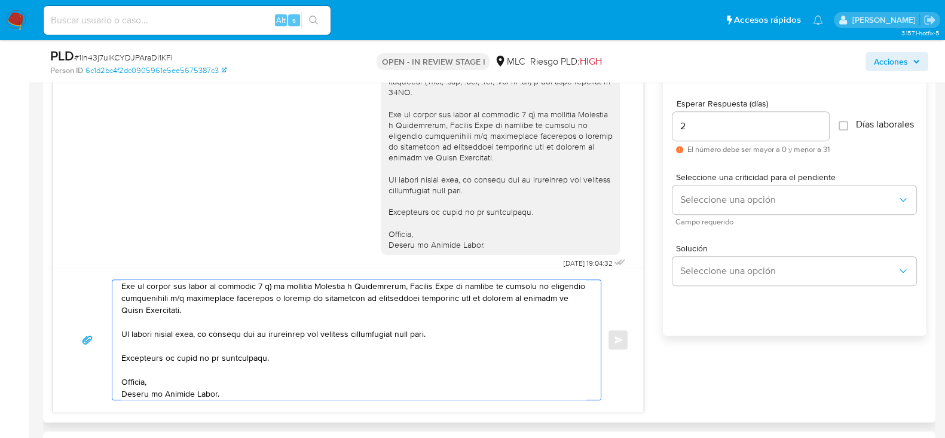
scroll to position [0, 0]
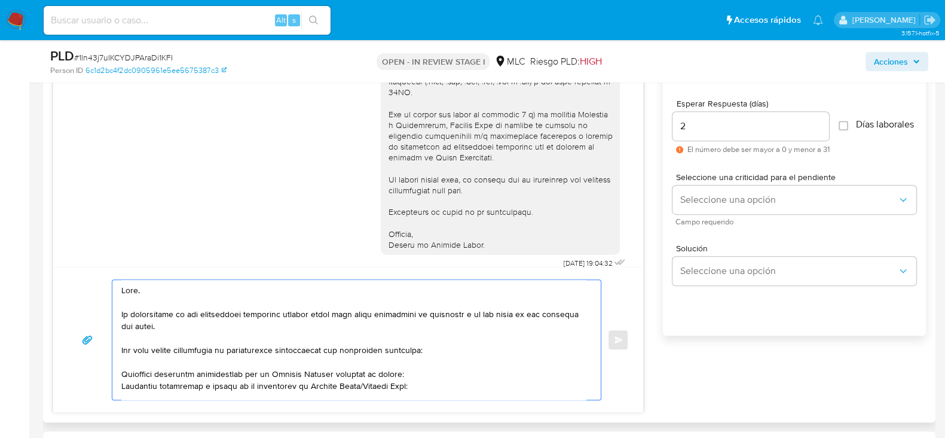
click at [163, 288] on textarea at bounding box center [353, 340] width 465 height 120
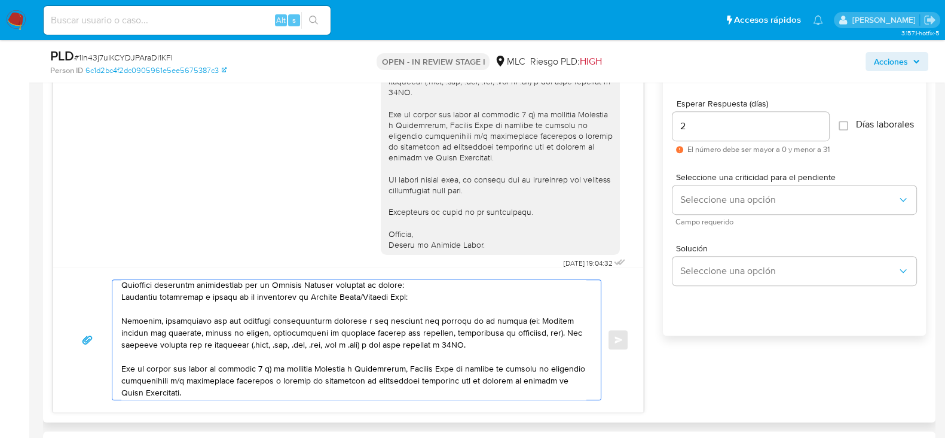
scroll to position [99, 0]
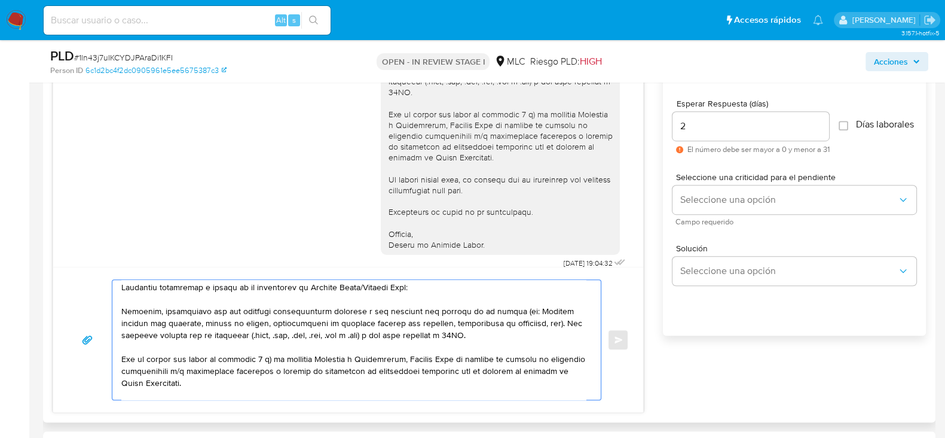
click at [478, 336] on textarea at bounding box center [353, 340] width 465 height 120
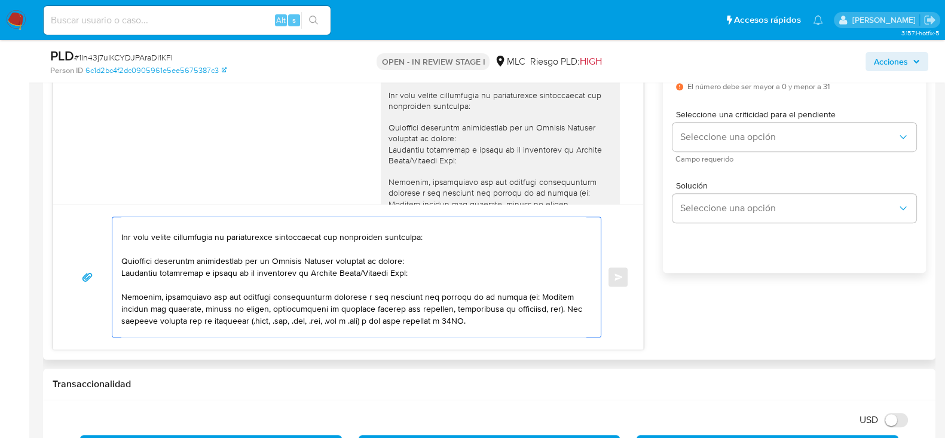
scroll to position [48, 0]
click at [428, 276] on textarea at bounding box center [353, 277] width 465 height 120
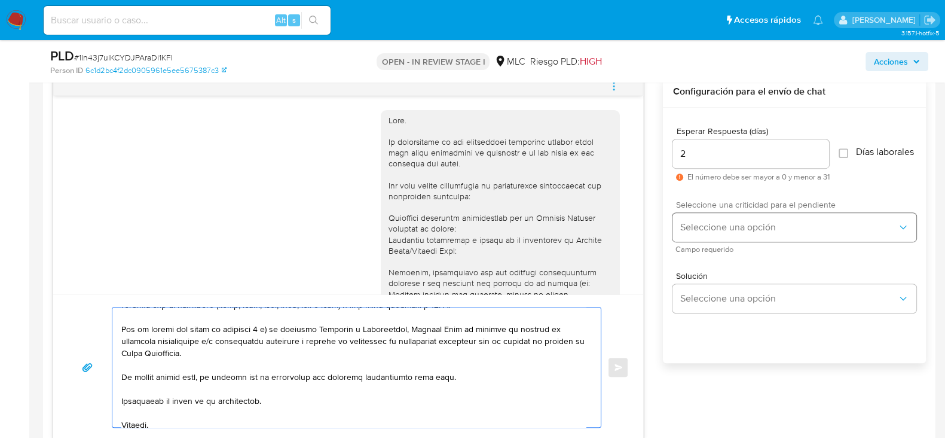
scroll to position [717, 0]
type textarea "Hola. Te contactamos ya que necesitamos verificar algunos datos para poder gara…"
click at [709, 219] on div "Seleccione una criticidad para el pendiente Seleccione una opción Campo requeri…" at bounding box center [795, 227] width 244 height 52
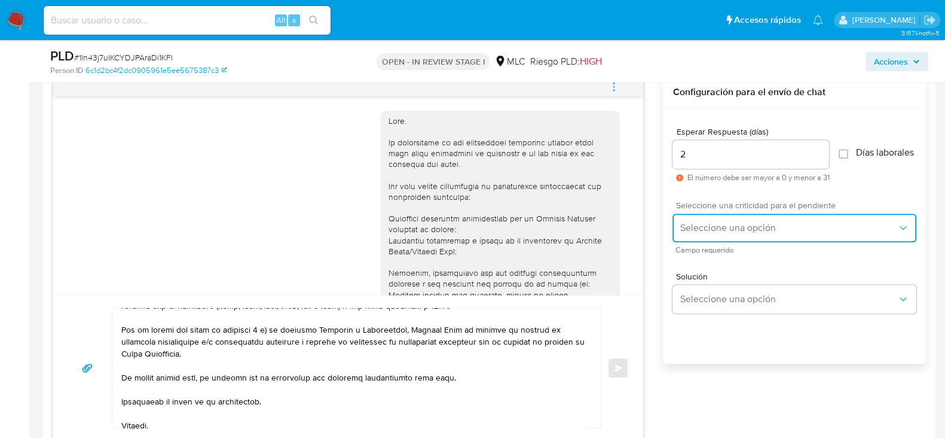
click at [706, 230] on span "Seleccione una opción" at bounding box center [789, 228] width 218 height 12
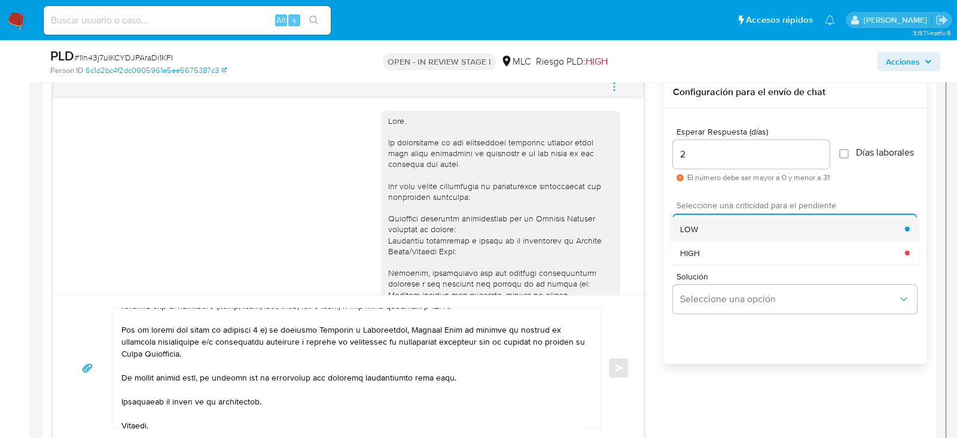
click at [703, 240] on div "LOW" at bounding box center [792, 228] width 225 height 24
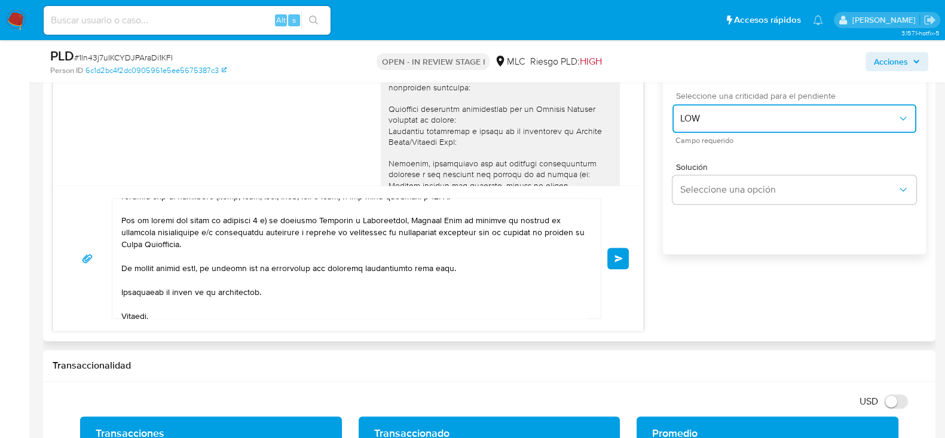
scroll to position [828, 0]
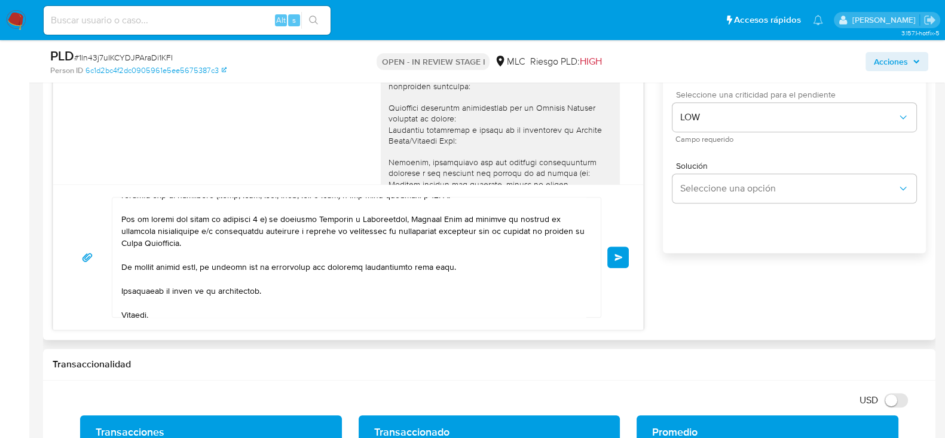
click at [614, 257] on button "Enviar" at bounding box center [619, 257] width 22 height 22
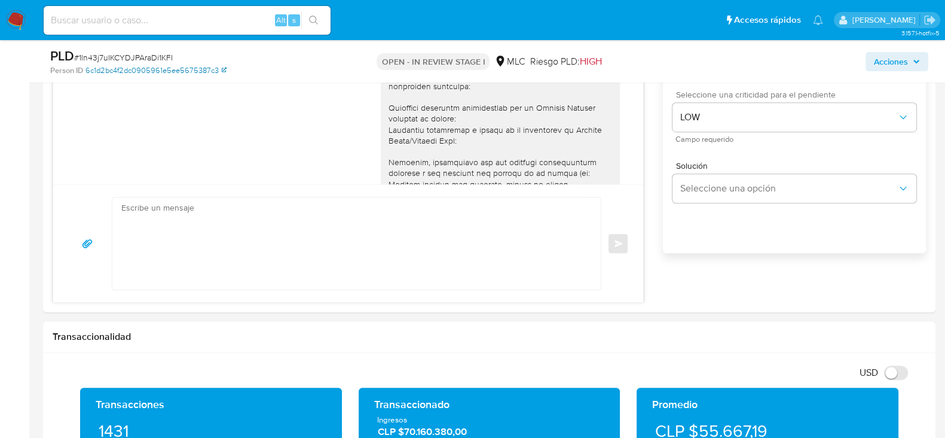
scroll to position [666, 0]
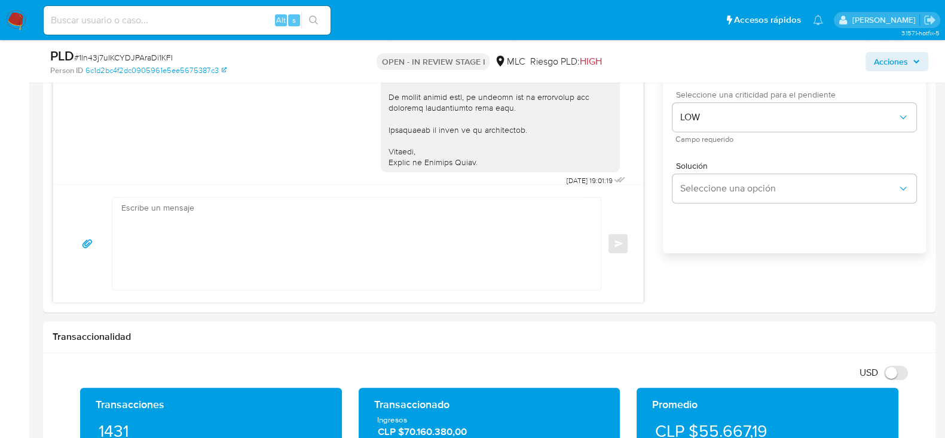
click at [97, 56] on span "# 1ln43j7uIKCYDJPAraDi1KFI" at bounding box center [123, 57] width 99 height 12
copy span "1ln43j7uIKCYDJPAraDi1KFI"
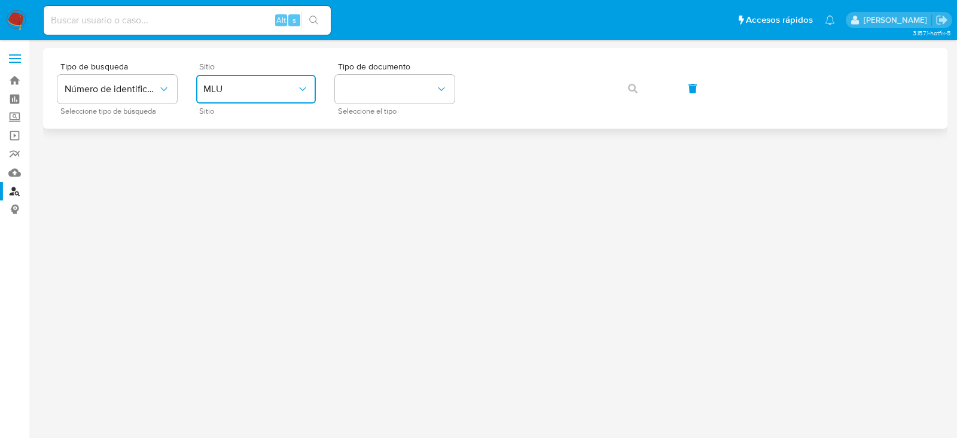
click at [242, 91] on span "MLU" at bounding box center [249, 89] width 93 height 12
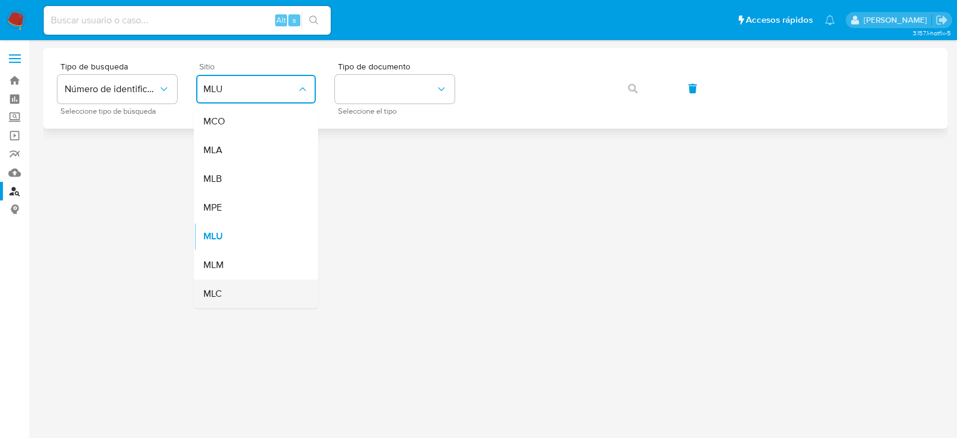
click at [215, 291] on span "MLC" at bounding box center [212, 294] width 19 height 12
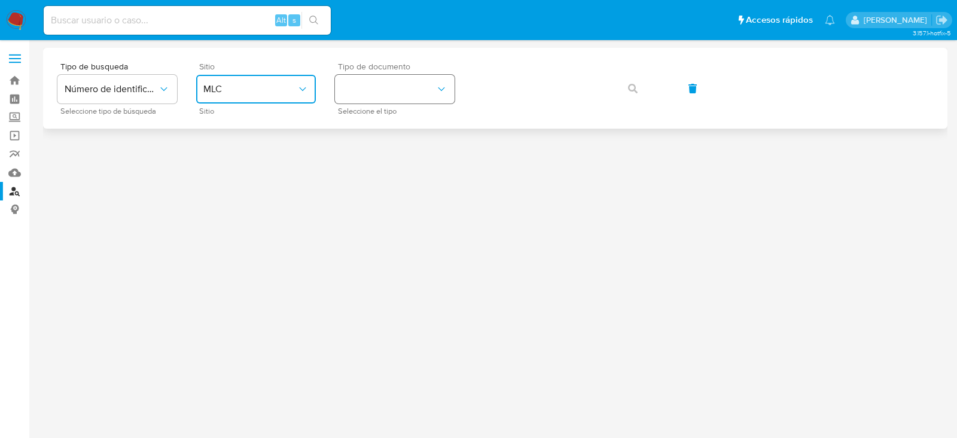
click at [382, 100] on button "identificationType" at bounding box center [395, 89] width 120 height 29
click at [386, 117] on div "RUT RUT" at bounding box center [391, 127] width 98 height 41
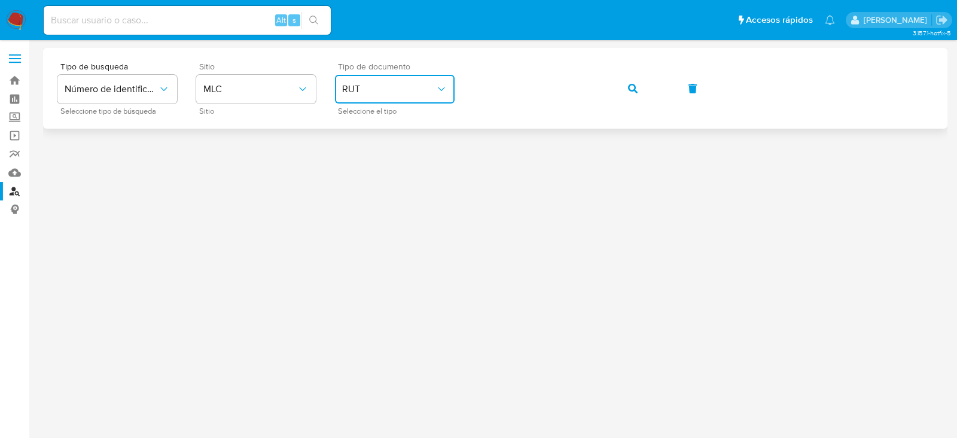
click at [608, 96] on div "Tipo de busqueda Número de identificación Seleccione tipo de búsqueda Sitio MLC…" at bounding box center [494, 88] width 875 height 52
click at [619, 92] on button "button" at bounding box center [632, 88] width 41 height 29
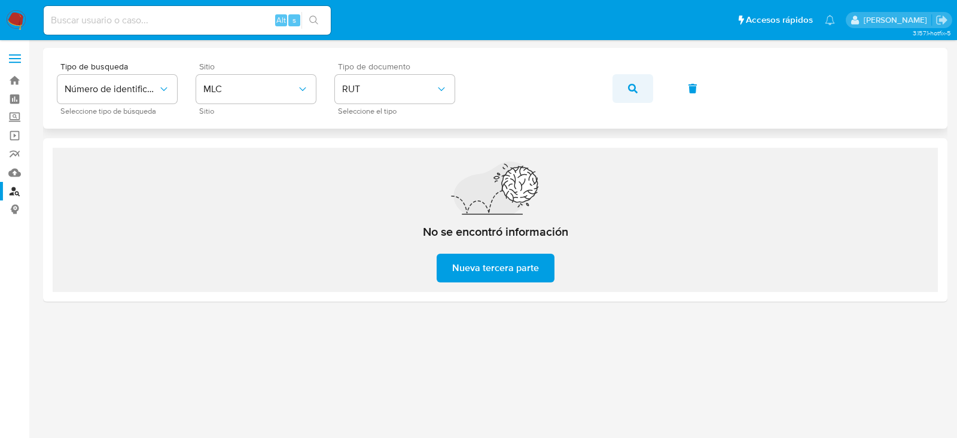
click at [623, 86] on button "button" at bounding box center [632, 88] width 41 height 29
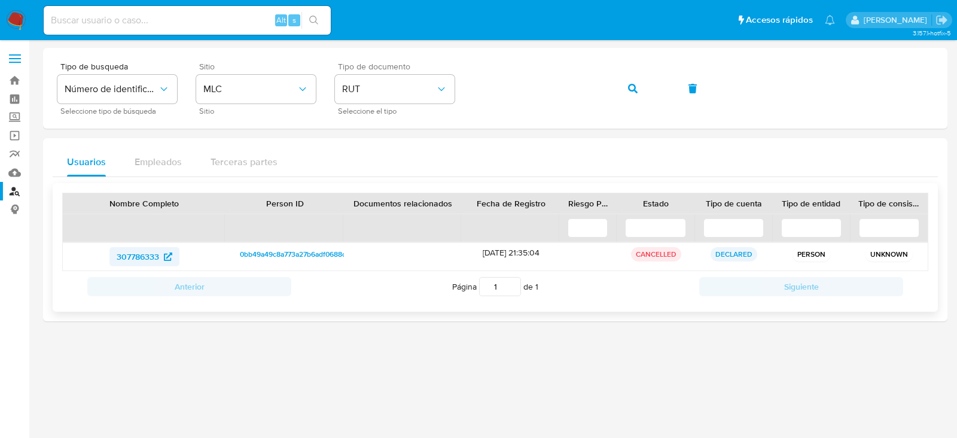
click at [139, 254] on span "307786333" at bounding box center [138, 256] width 42 height 19
click at [14, 14] on img at bounding box center [16, 20] width 20 height 20
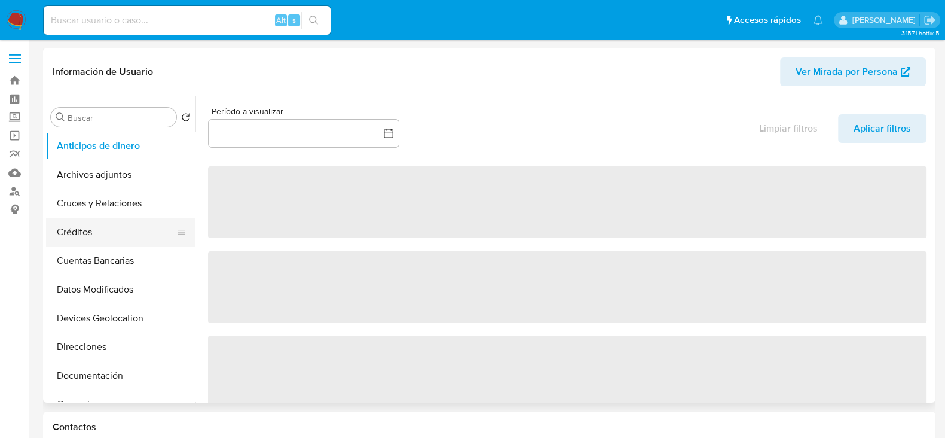
select select "10"
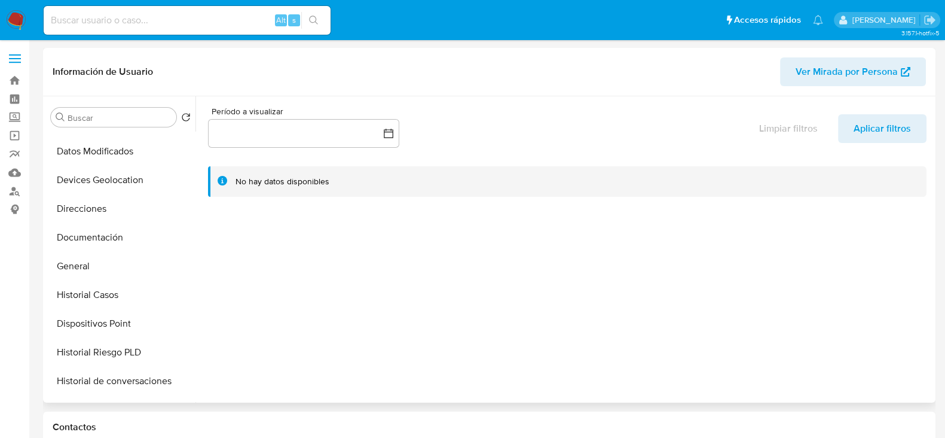
scroll to position [139, 0]
click at [84, 297] on button "Historial Casos" at bounding box center [116, 294] width 140 height 29
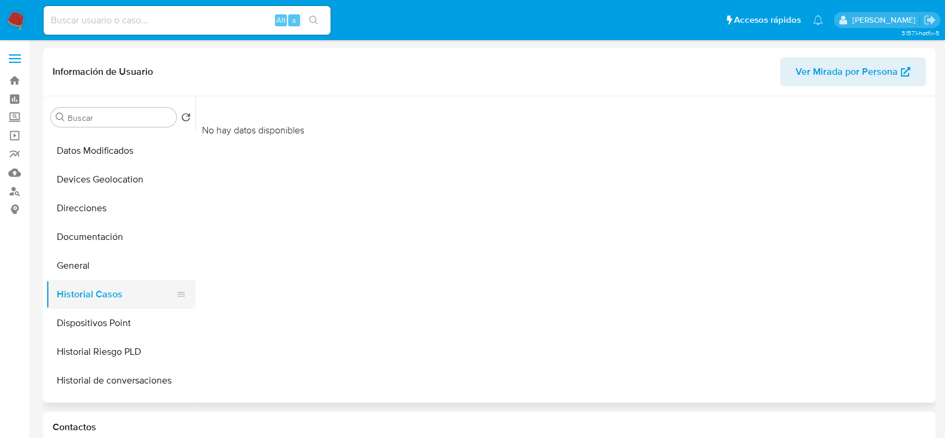
scroll to position [146, 0]
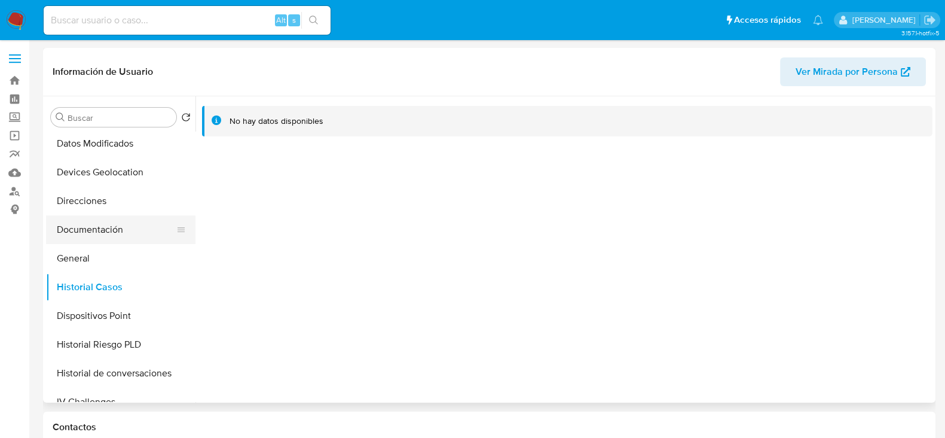
click at [103, 230] on button "Documentación" at bounding box center [116, 229] width 140 height 29
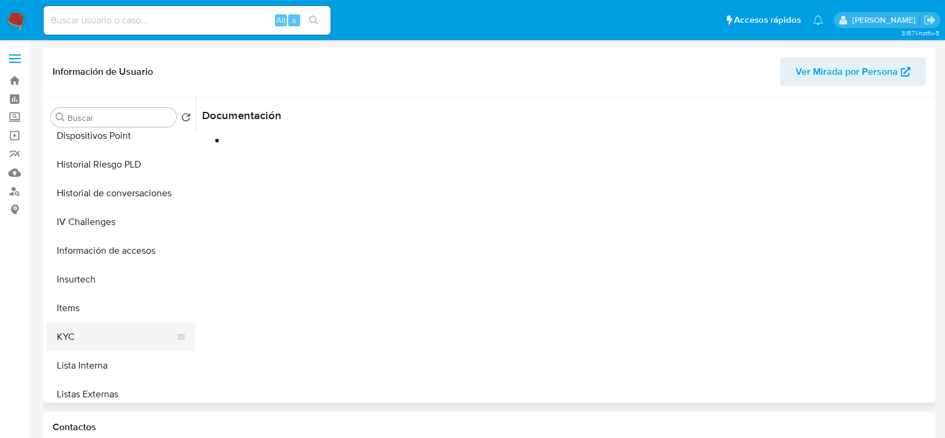
scroll to position [326, 0]
click at [98, 329] on button "KYC" at bounding box center [116, 336] width 140 height 29
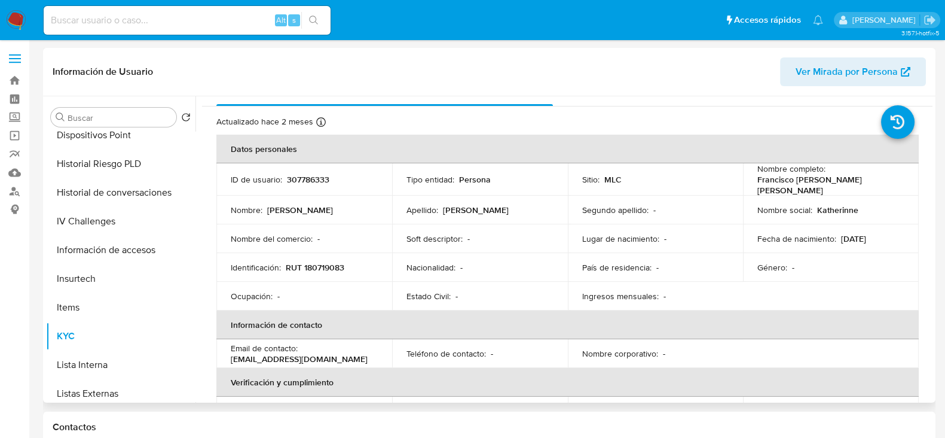
scroll to position [0, 0]
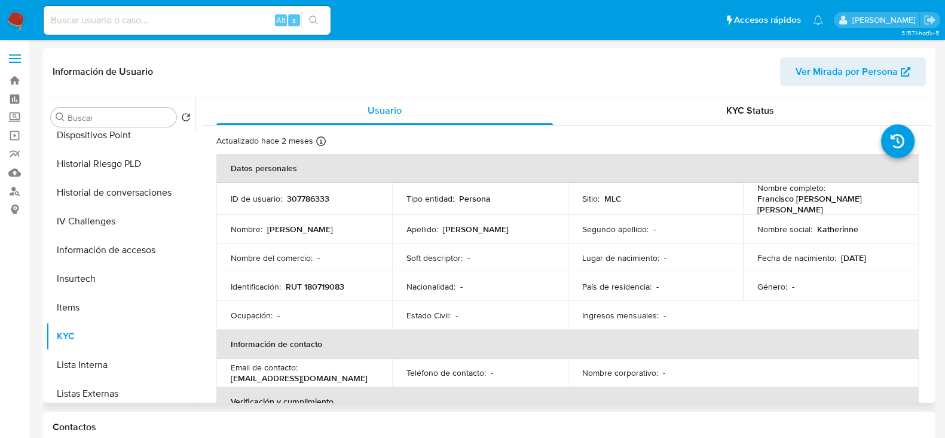
click at [332, 286] on p "RUT 180719083" at bounding box center [315, 286] width 59 height 11
copy p "180719083"
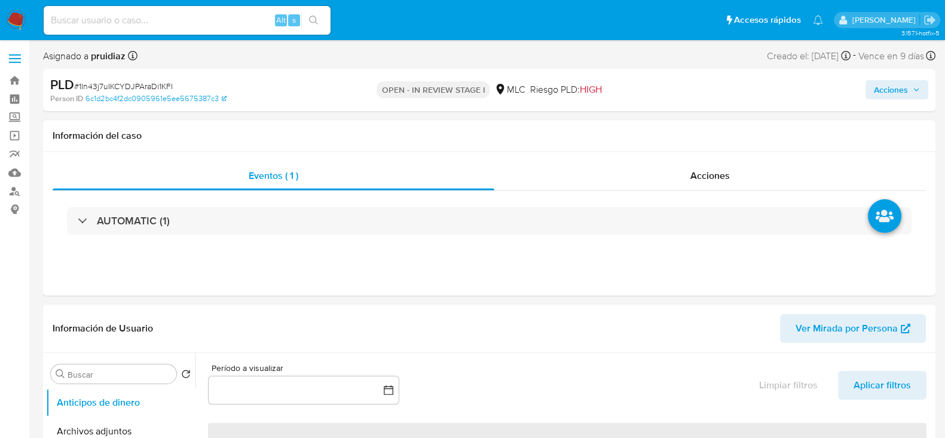
select select "10"
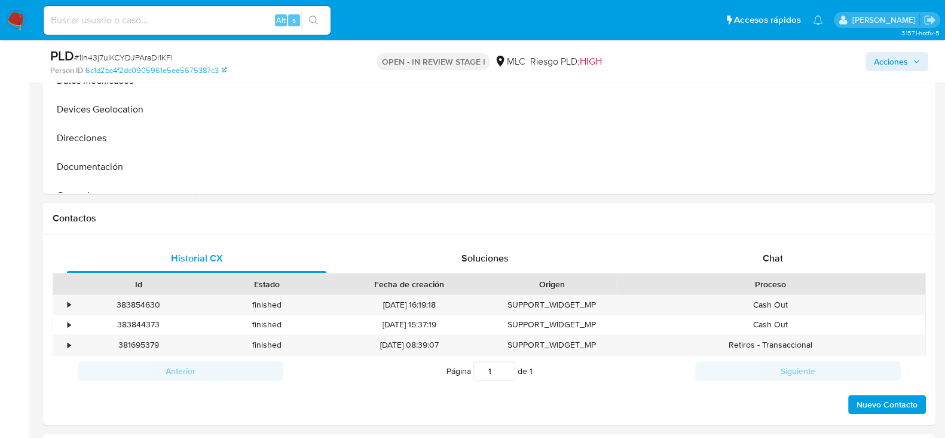
scroll to position [553, 0]
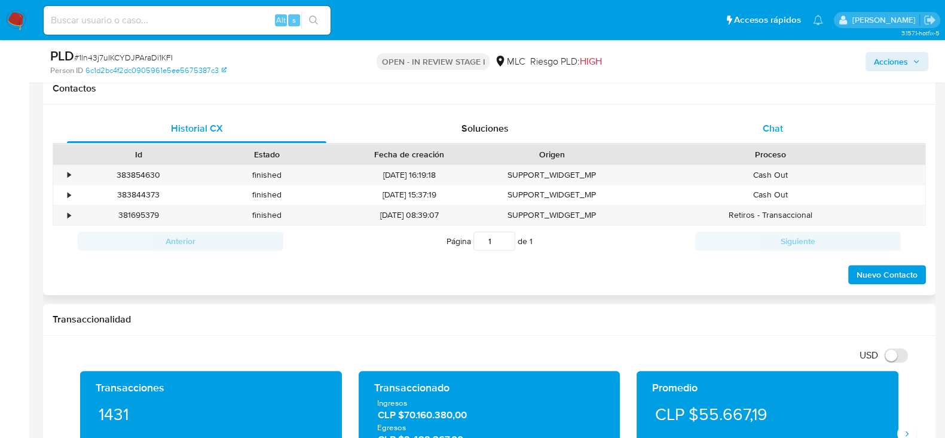
click at [805, 125] on div "Chat" at bounding box center [773, 128] width 260 height 29
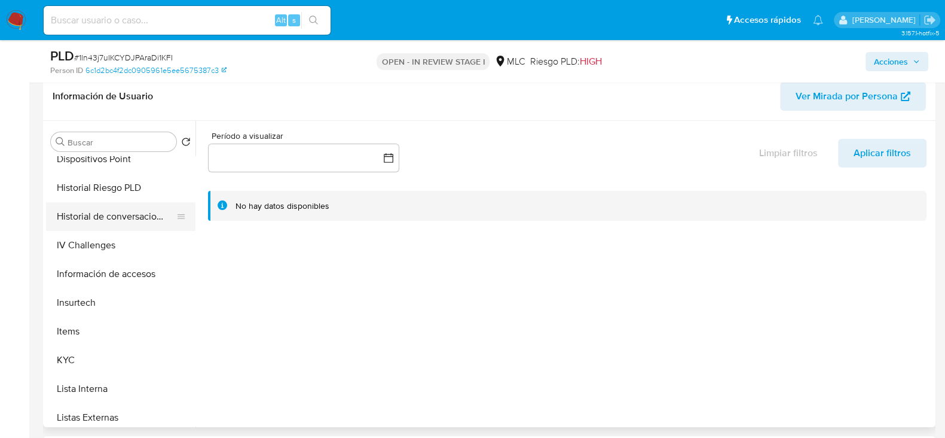
scroll to position [326, 0]
click at [72, 356] on button "KYC" at bounding box center [116, 360] width 140 height 29
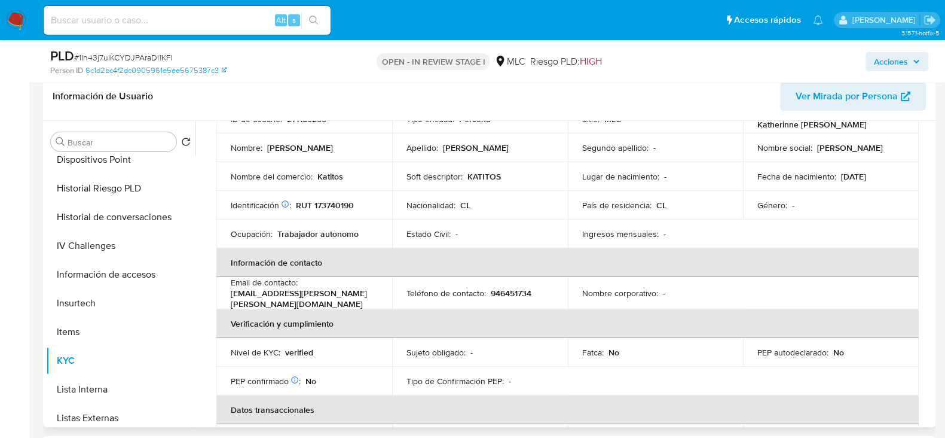
scroll to position [207, 0]
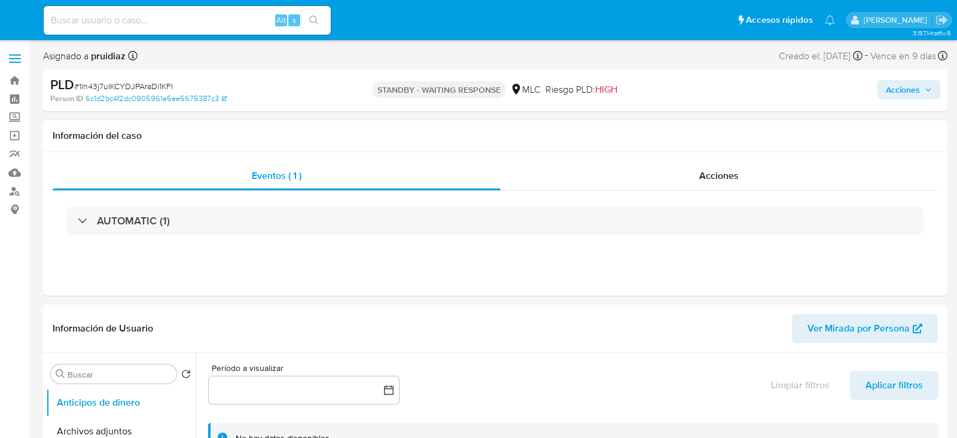
select select "10"
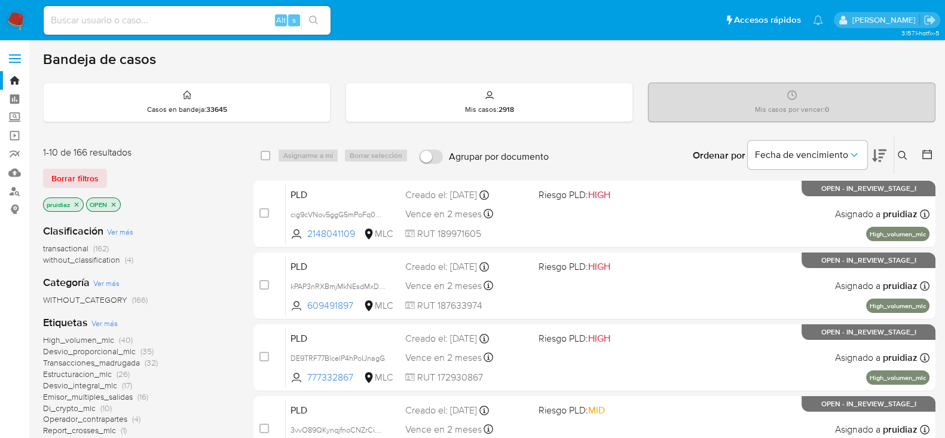
click at [875, 150] on icon at bounding box center [879, 155] width 14 height 13
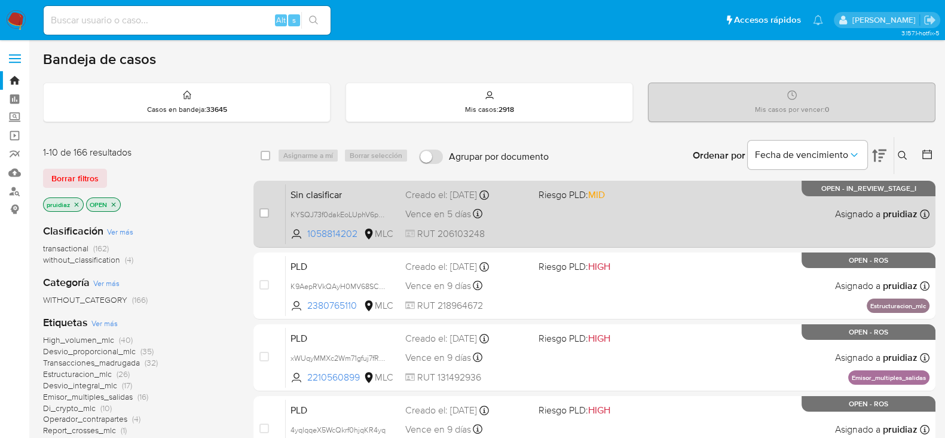
click at [509, 221] on div "Sin clasificar KYSQJ73f0dakEoLUphV6p9eV 1058814202 MLC Riesgo PLD: MID Creado e…" at bounding box center [608, 214] width 644 height 60
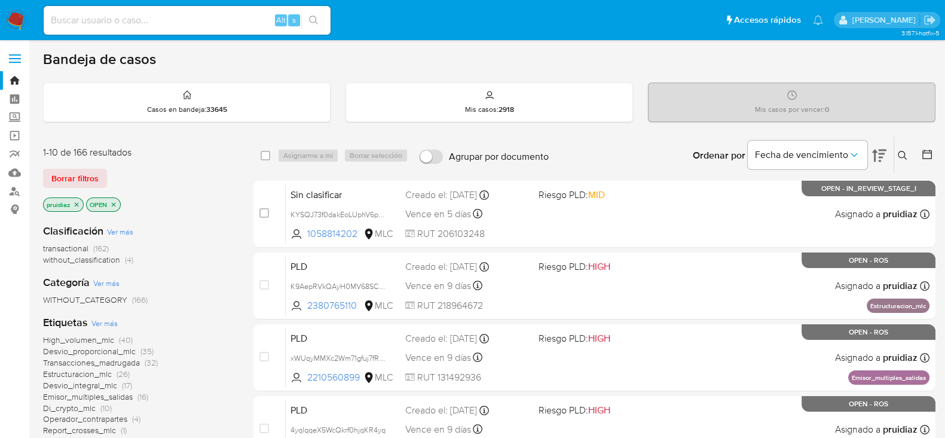
click at [16, 11] on img at bounding box center [16, 20] width 20 height 20
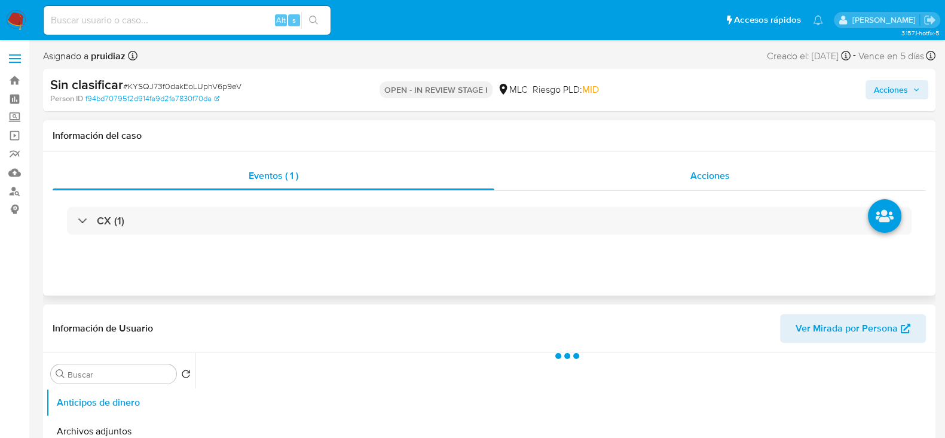
click at [683, 178] on div "Acciones" at bounding box center [711, 175] width 432 height 29
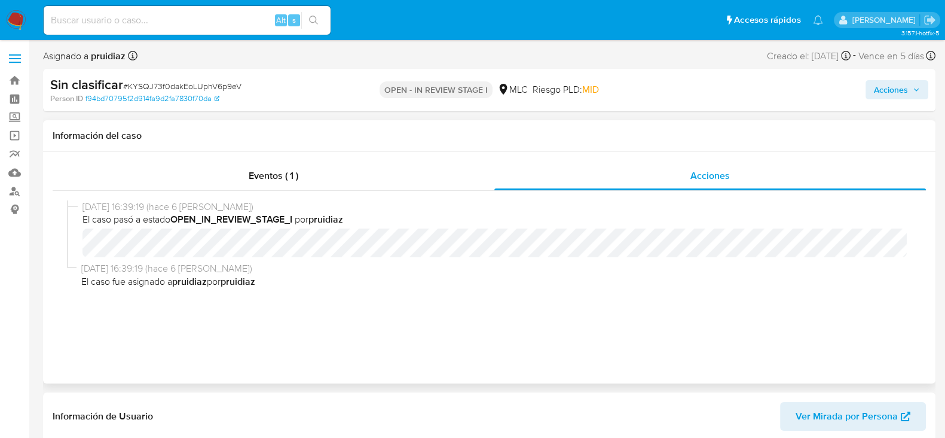
select select "10"
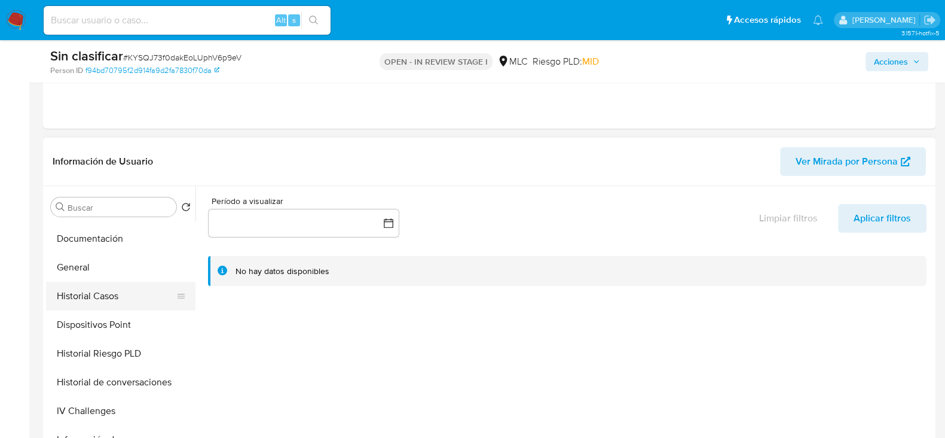
scroll to position [227, 0]
click at [110, 294] on button "Historial Casos" at bounding box center [116, 295] width 140 height 29
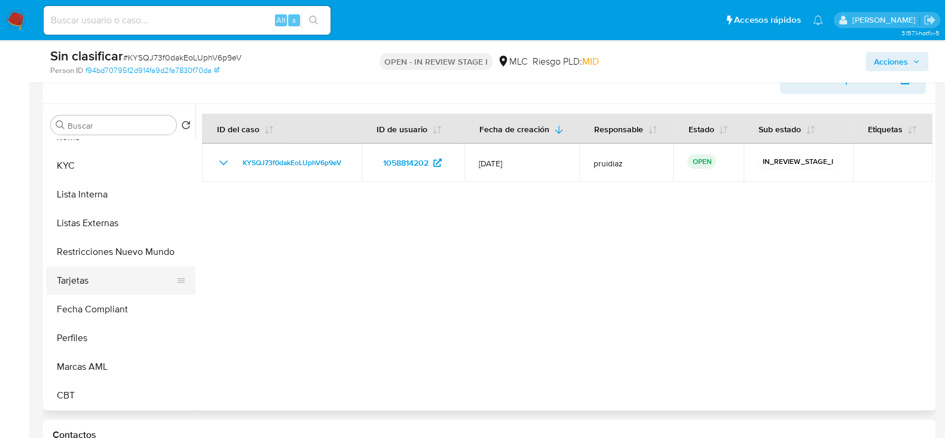
scroll to position [505, 0]
click at [99, 258] on button "Restricciones Nuevo Mundo" at bounding box center [116, 251] width 140 height 29
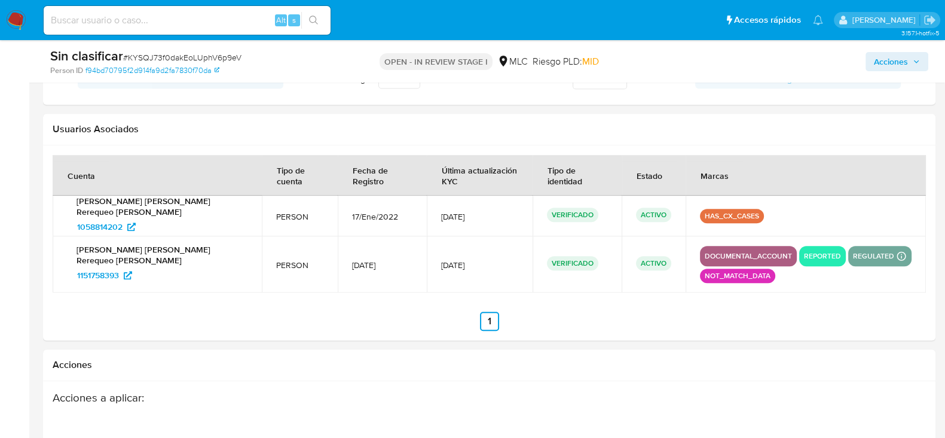
scroll to position [1495, 0]
click at [93, 267] on span "1151758393" at bounding box center [98, 274] width 42 height 19
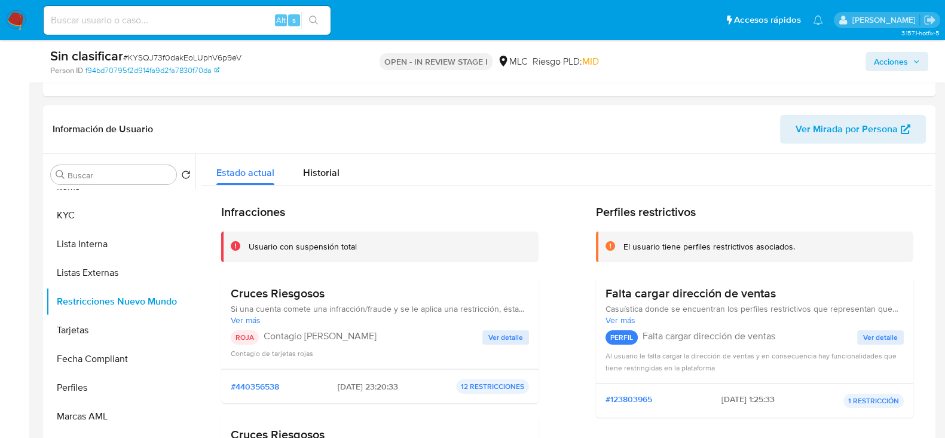
scroll to position [0, 0]
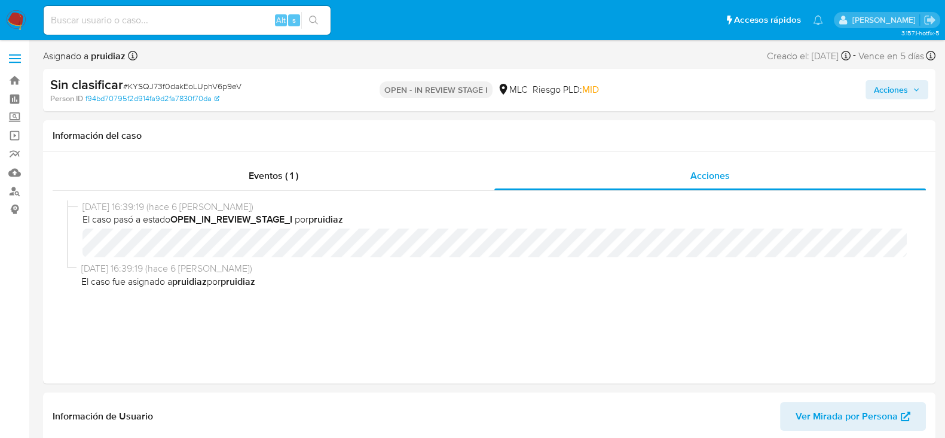
click at [902, 89] on span "Acciones" at bounding box center [891, 89] width 34 height 19
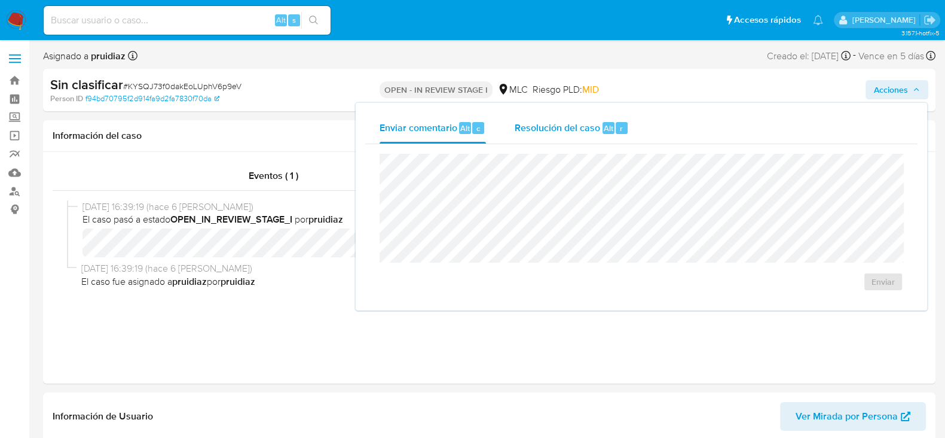
click at [616, 118] on div "Resolución del caso Alt r" at bounding box center [572, 127] width 114 height 31
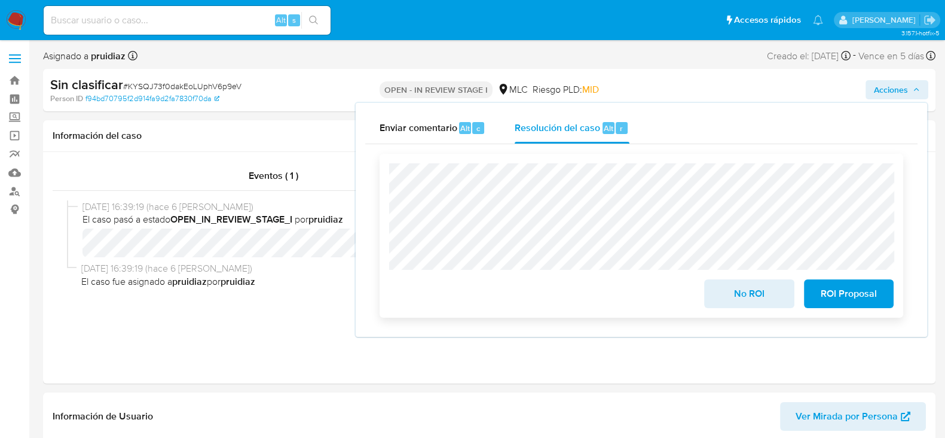
click at [732, 293] on span "No ROI" at bounding box center [749, 293] width 59 height 26
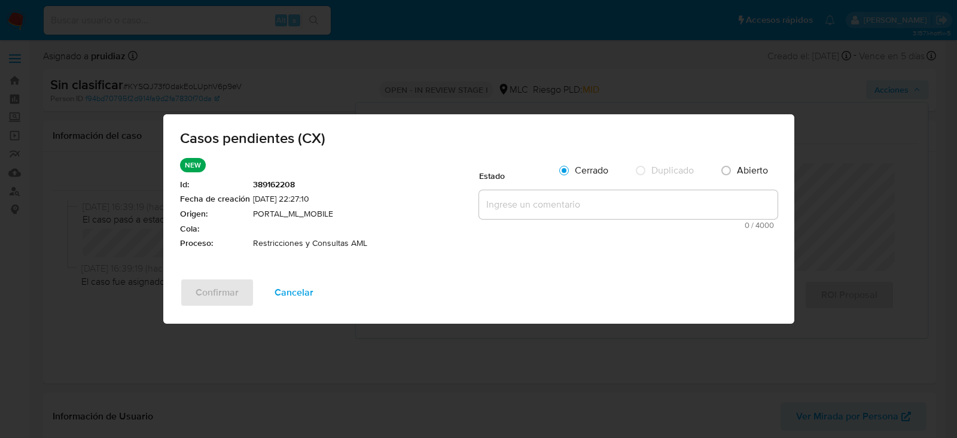
click at [577, 202] on textarea at bounding box center [628, 204] width 298 height 29
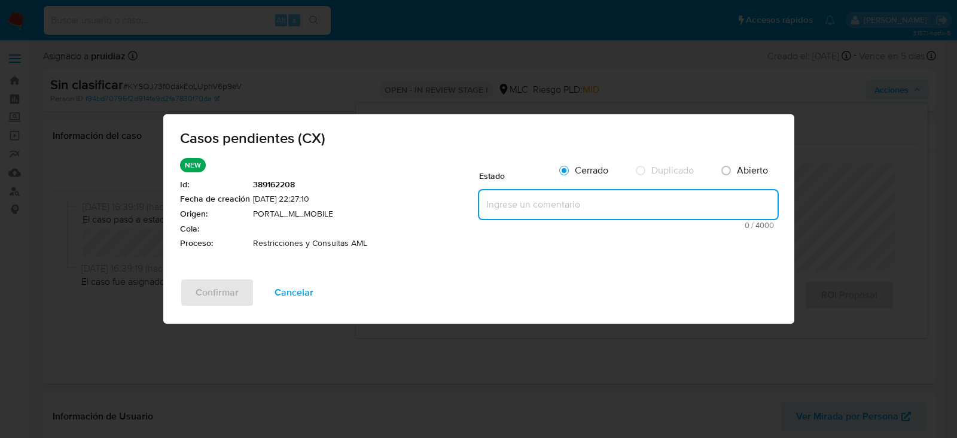
paste textarea "Cliente analizado desde ID: 1151758393 restricto manualmente por presentar vinc…"
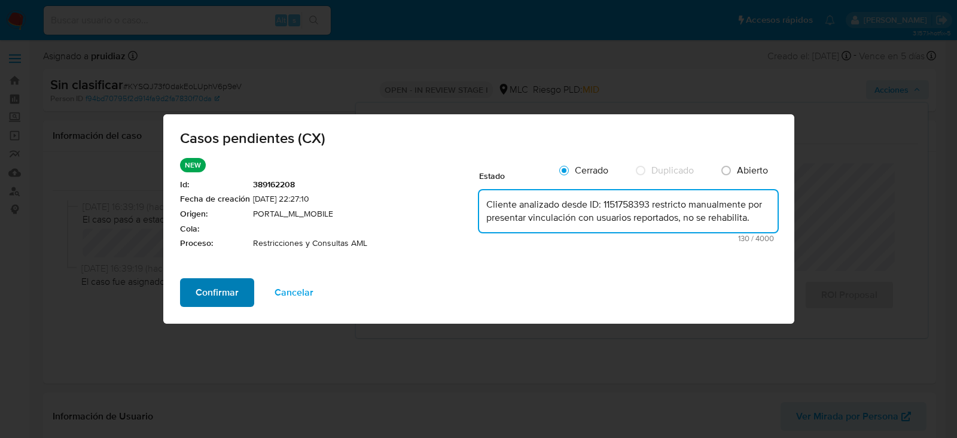
type textarea "Cliente analizado desde ID: 1151758393 restricto manualmente por presentar vinc…"
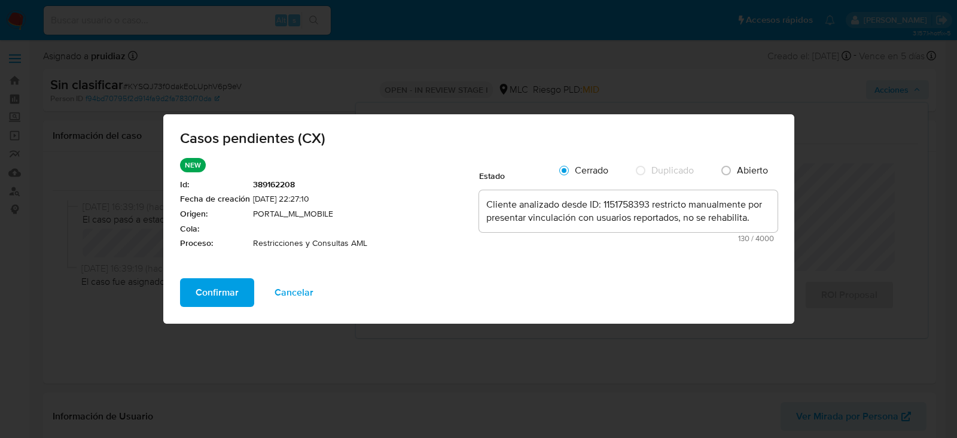
click at [209, 285] on span "Confirmar" at bounding box center [217, 292] width 43 height 26
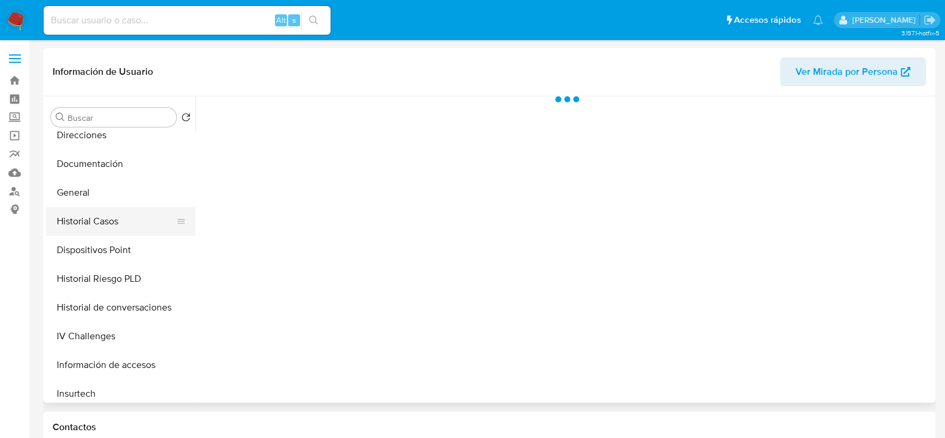
scroll to position [215, 0]
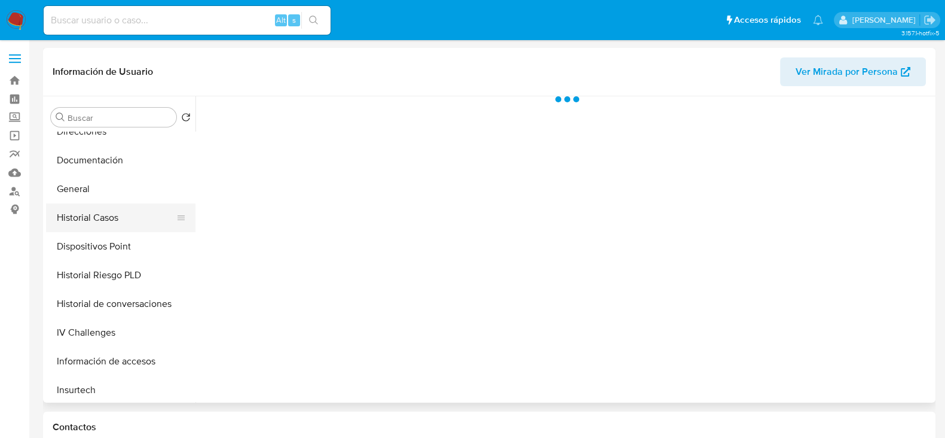
click at [87, 210] on button "Historial Casos" at bounding box center [116, 217] width 140 height 29
select select "10"
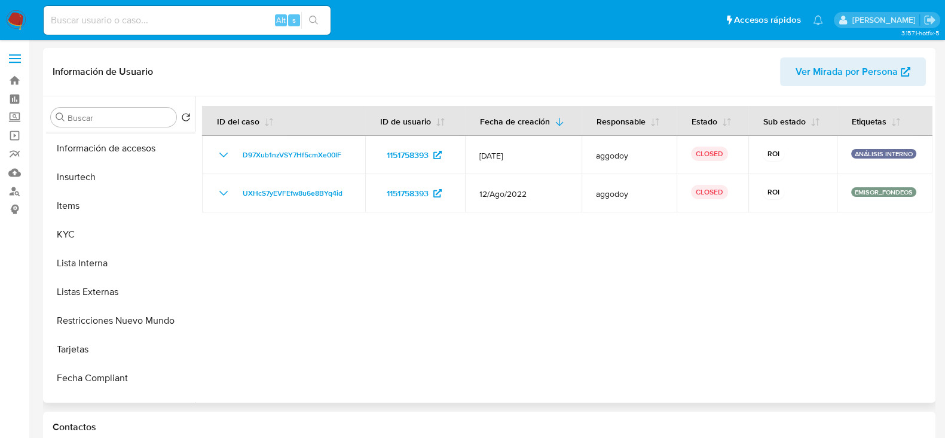
scroll to position [471, 0]
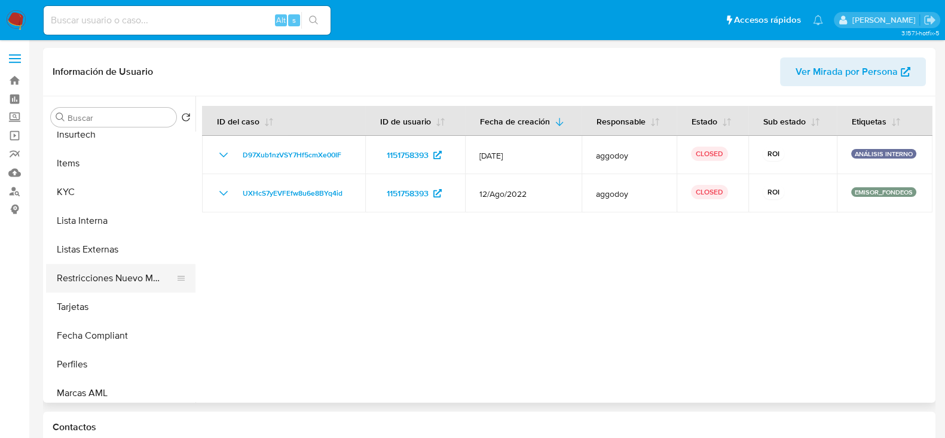
click at [108, 279] on button "Restricciones Nuevo Mundo" at bounding box center [116, 278] width 140 height 29
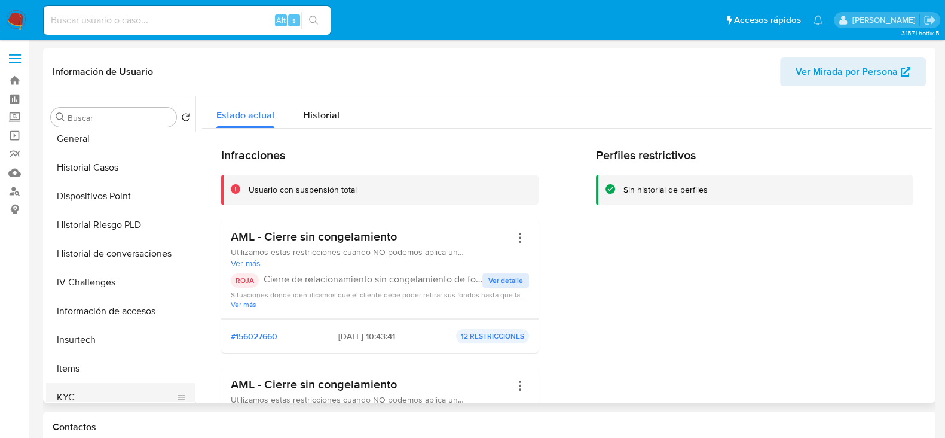
scroll to position [252, 0]
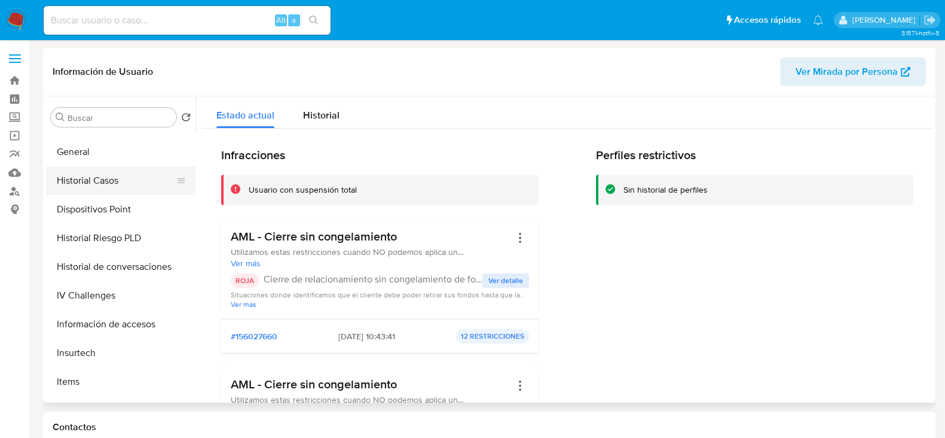
click at [124, 178] on button "Historial Casos" at bounding box center [116, 180] width 140 height 29
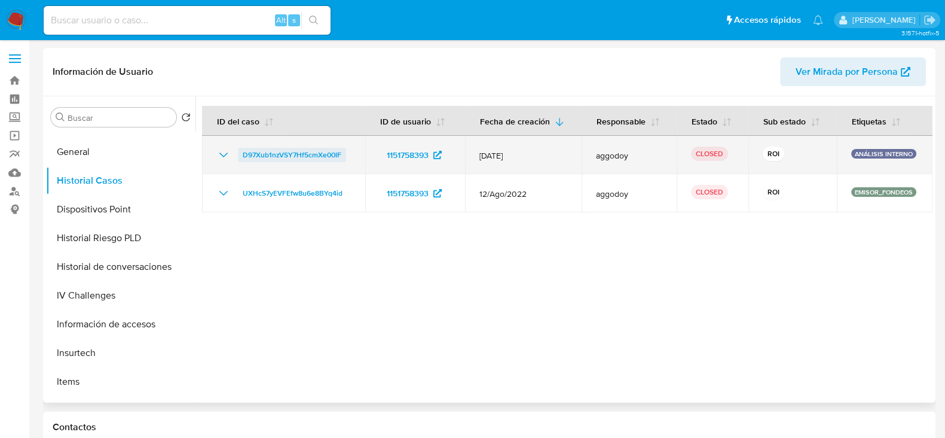
click at [303, 154] on span "D97Xub1nzVSY7Hf5cmXe00IF" at bounding box center [292, 155] width 99 height 14
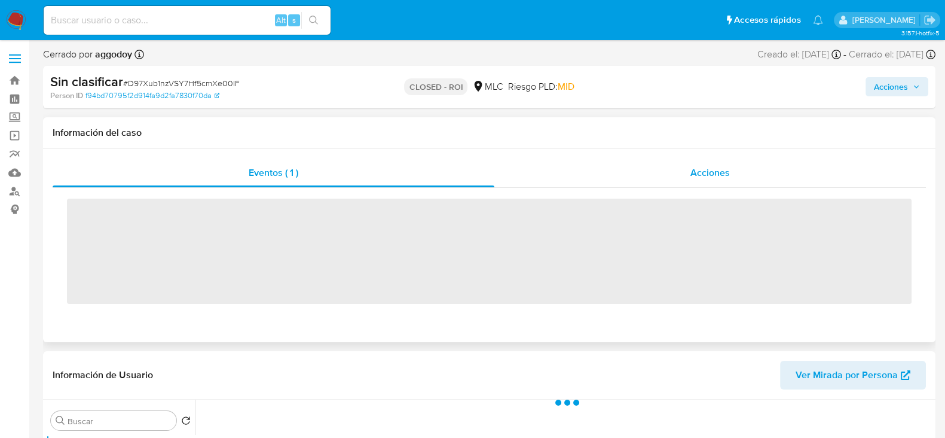
click at [709, 163] on div "Acciones" at bounding box center [711, 172] width 432 height 29
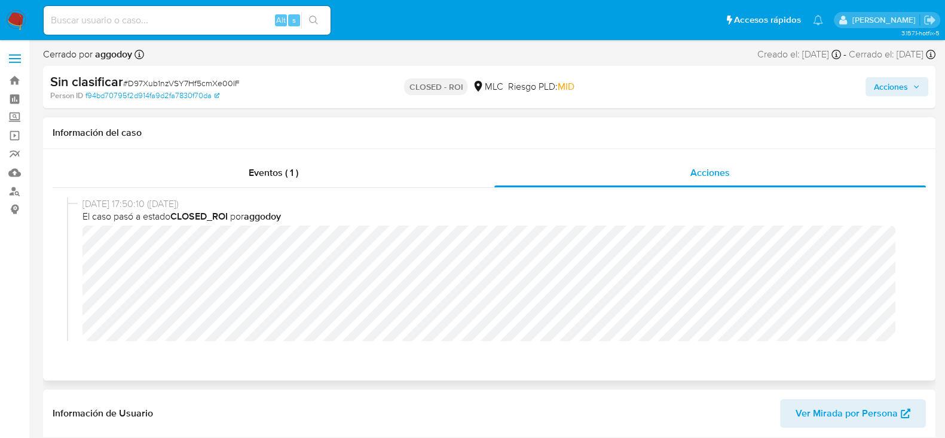
select select "10"
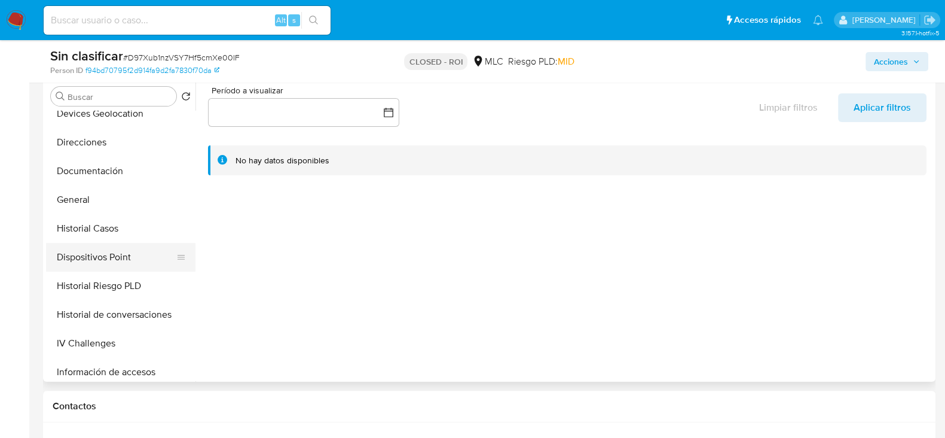
scroll to position [198, 0]
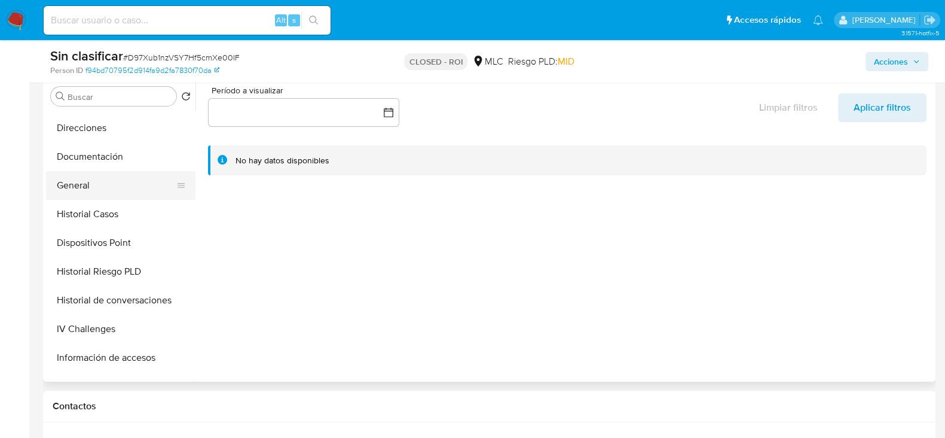
click at [81, 176] on button "General" at bounding box center [116, 185] width 140 height 29
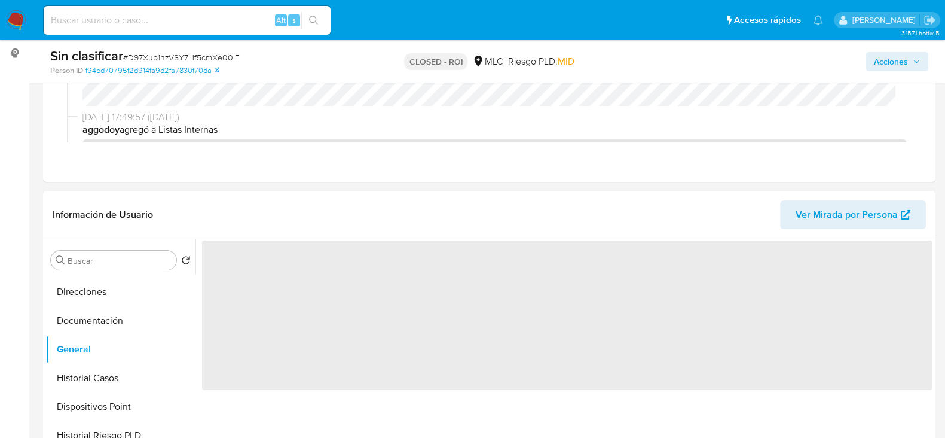
scroll to position [155, 0]
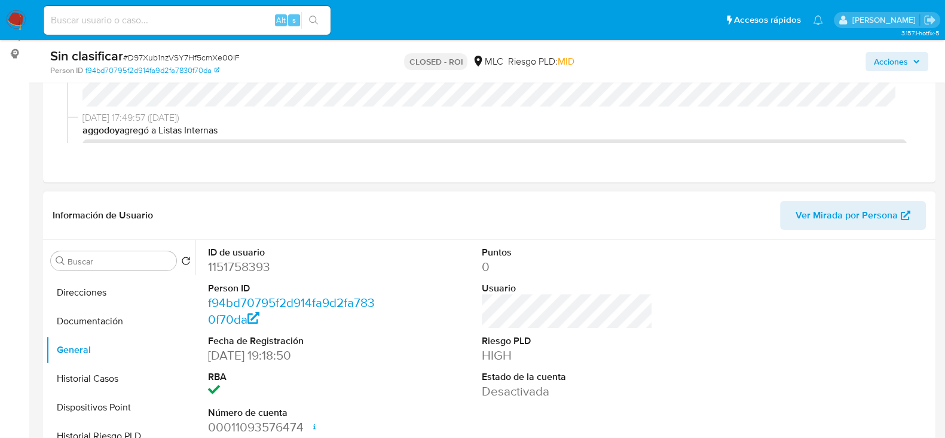
click at [245, 267] on dd "1151758393" at bounding box center [293, 266] width 171 height 17
copy dd "1151758393"
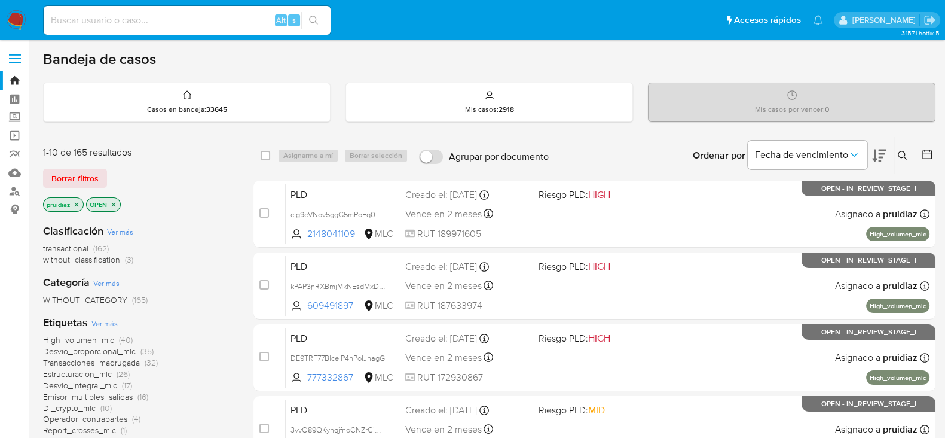
click at [879, 154] on icon at bounding box center [879, 155] width 14 height 14
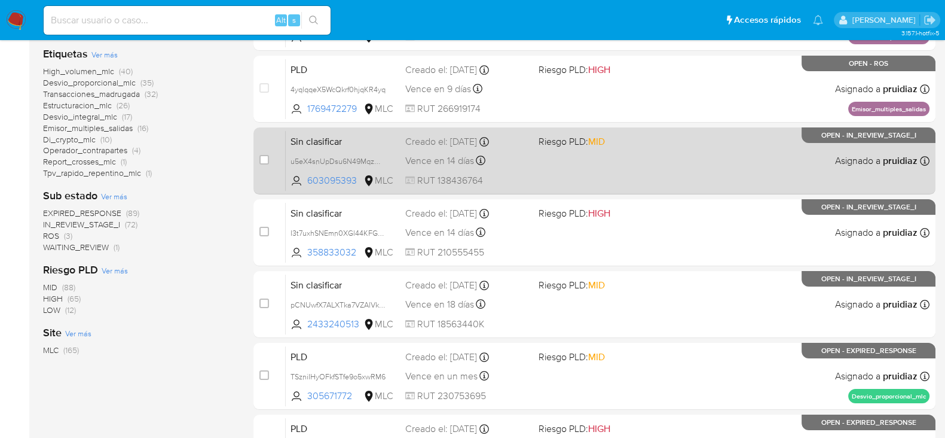
scroll to position [268, 0]
click at [691, 172] on div "Sin clasificar u5eX4snUpDsu6N49MqzMPYab 603095393 MLC Riesgo PLD: MID Creado el…" at bounding box center [608, 160] width 644 height 60
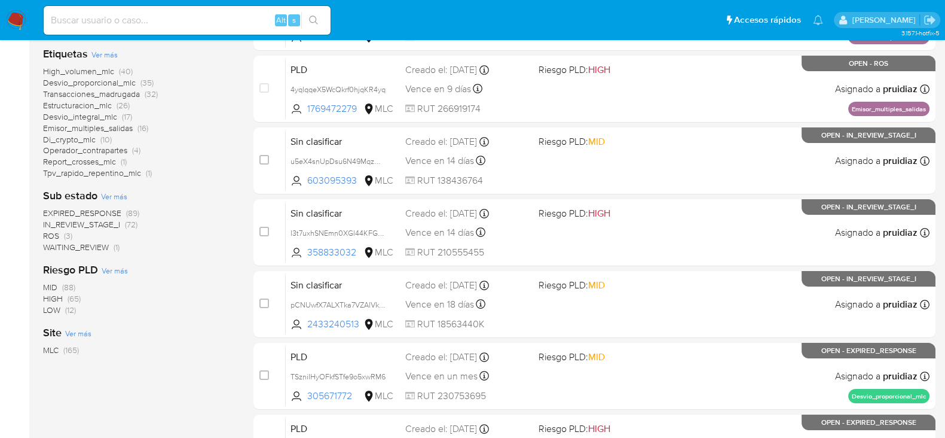
click at [16, 14] on img at bounding box center [16, 20] width 20 height 20
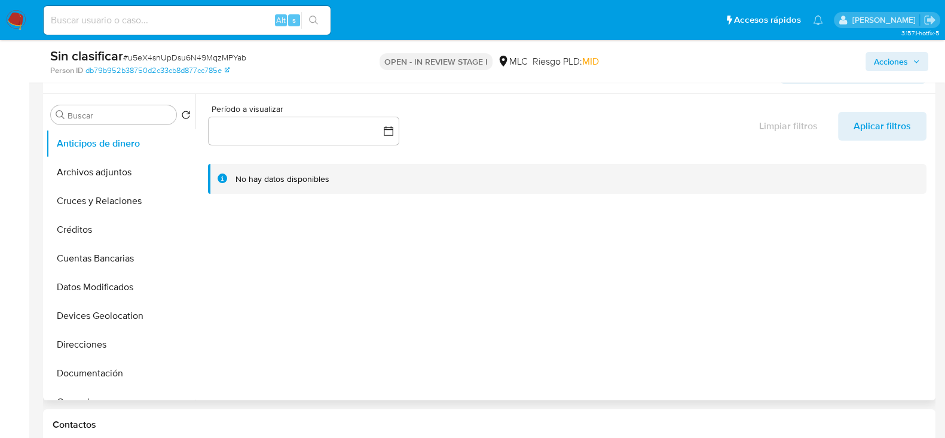
select select "10"
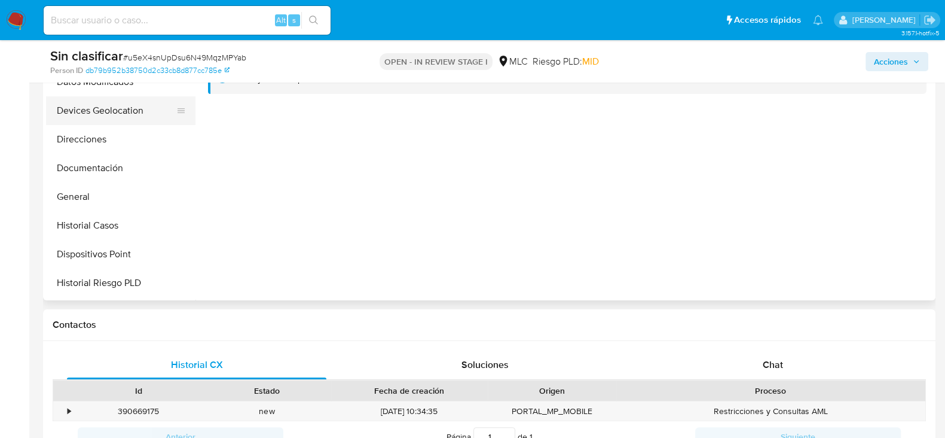
scroll to position [112, 0]
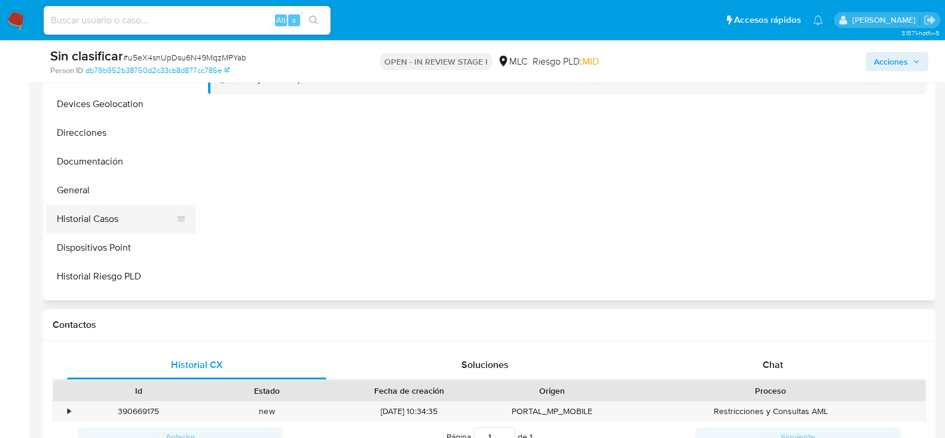
click at [118, 213] on button "Historial Casos" at bounding box center [116, 219] width 140 height 29
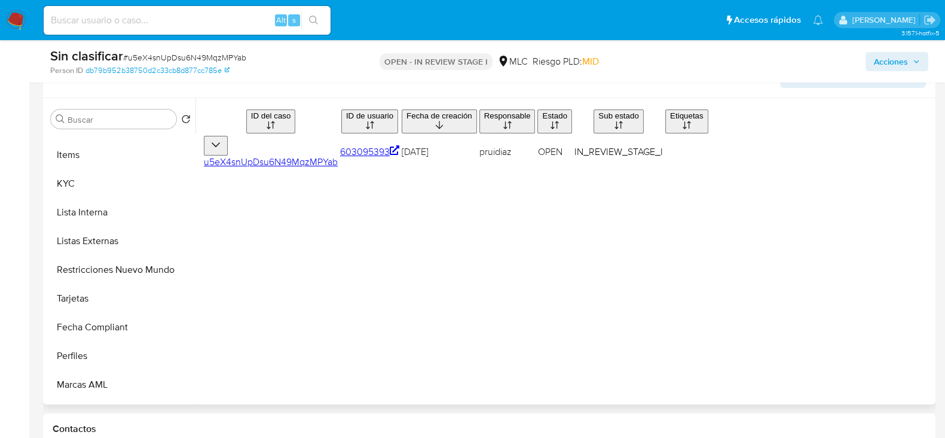
scroll to position [491, 0]
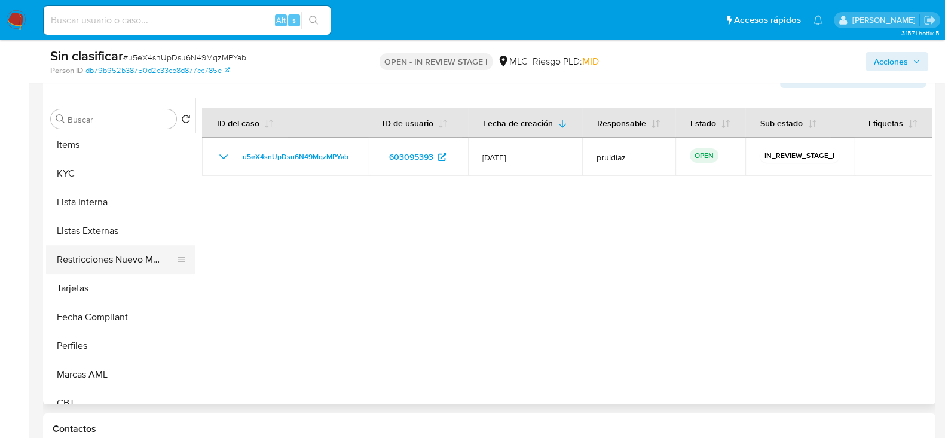
click at [112, 261] on button "Restricciones Nuevo Mundo" at bounding box center [116, 259] width 140 height 29
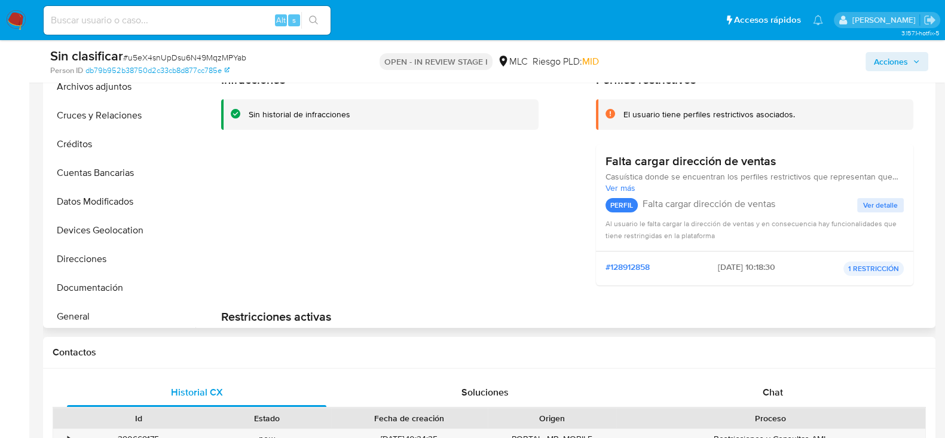
scroll to position [11, 0]
click at [82, 306] on button "General" at bounding box center [116, 318] width 140 height 29
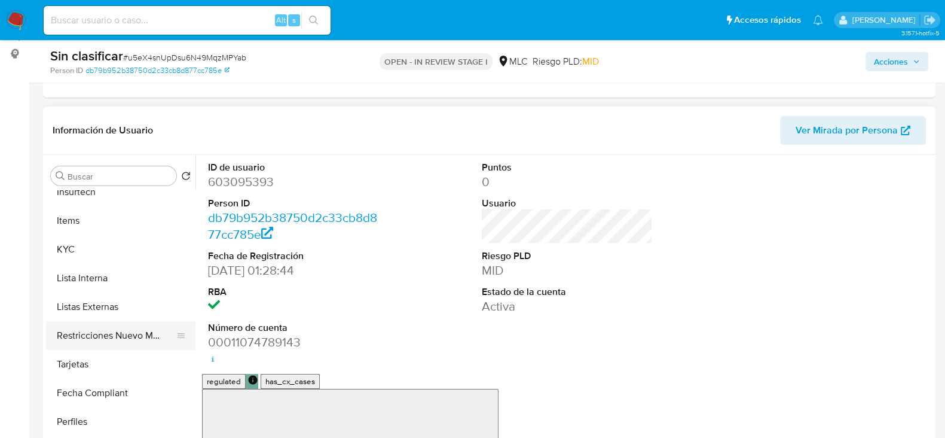
scroll to position [473, 0]
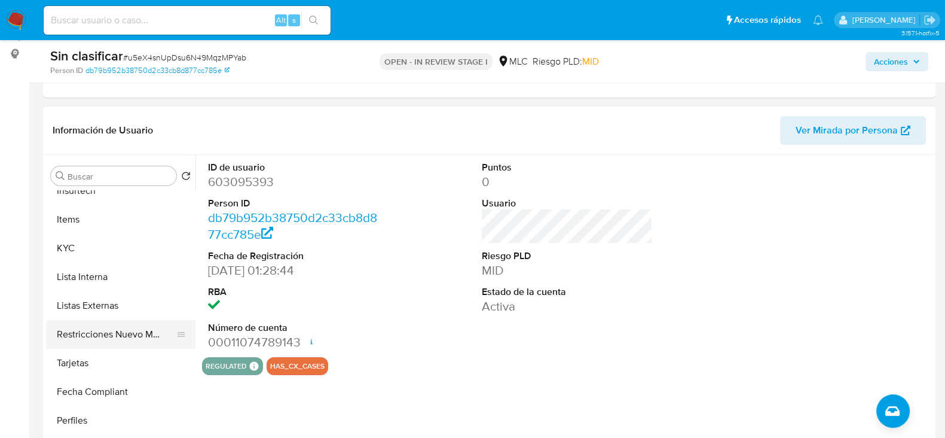
click at [103, 325] on button "Restricciones Nuevo Mundo" at bounding box center [116, 334] width 140 height 29
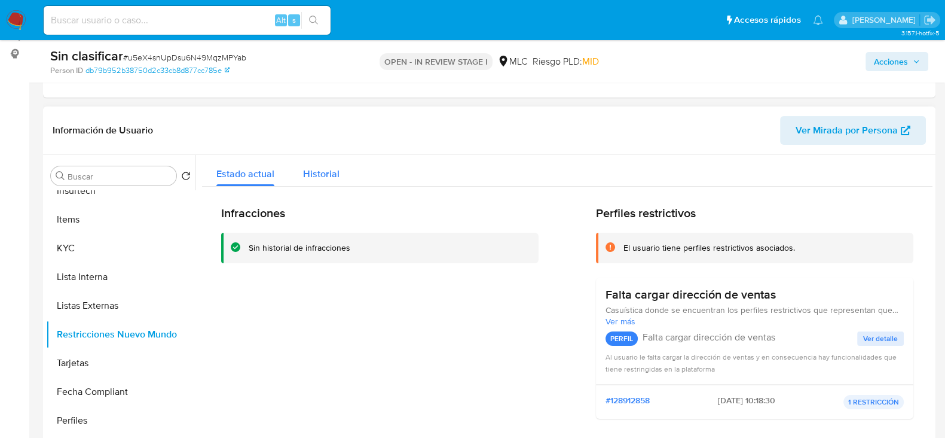
click at [329, 178] on span "Historial" at bounding box center [321, 174] width 36 height 14
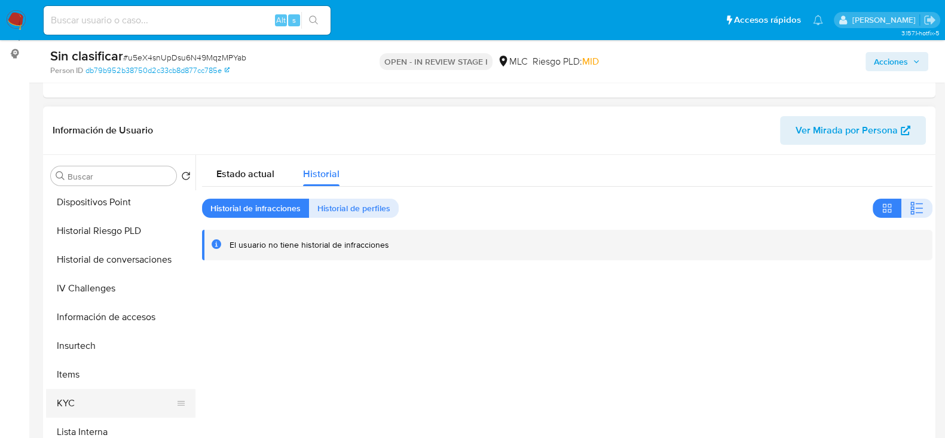
scroll to position [318, 0]
click at [344, 202] on span "Historial de perfiles" at bounding box center [354, 208] width 73 height 17
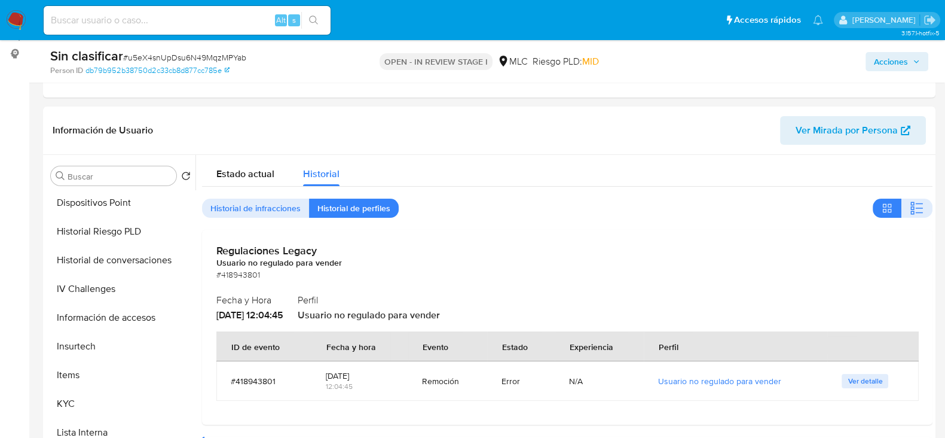
drag, startPoint x: 147, startPoint y: 316, endPoint x: 920, endPoint y: 62, distance: 814.3
click at [920, 62] on icon "button" at bounding box center [916, 61] width 7 height 7
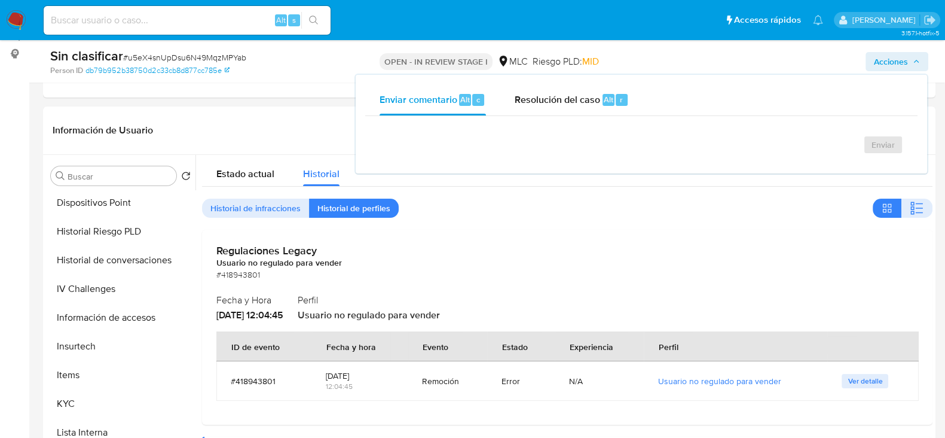
click at [920, 62] on icon "button" at bounding box center [916, 61] width 7 height 7
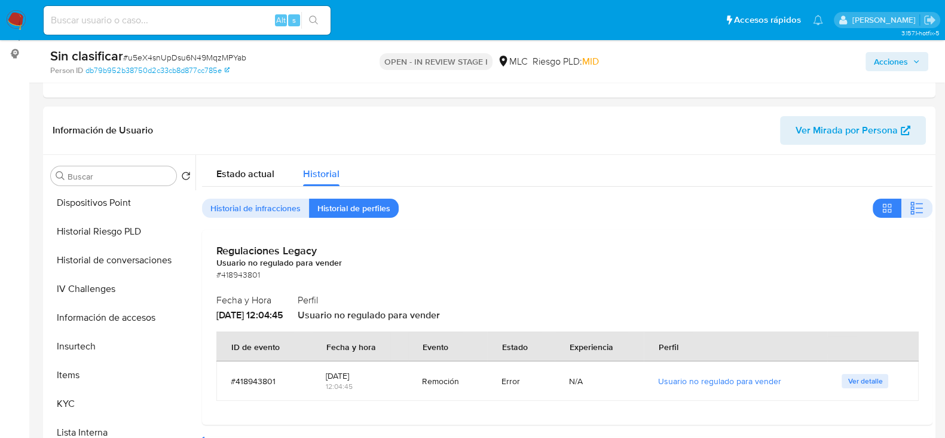
click at [908, 70] on span "Acciones" at bounding box center [891, 61] width 34 height 19
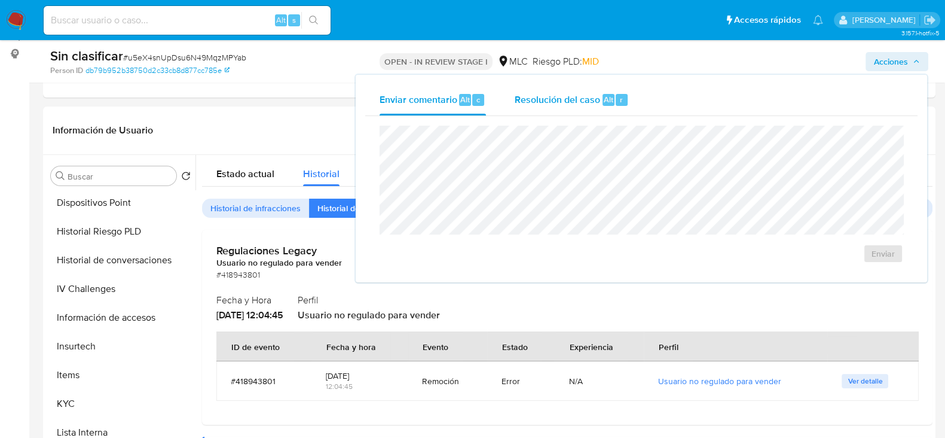
click at [571, 94] on span "Resolución del caso" at bounding box center [558, 99] width 86 height 14
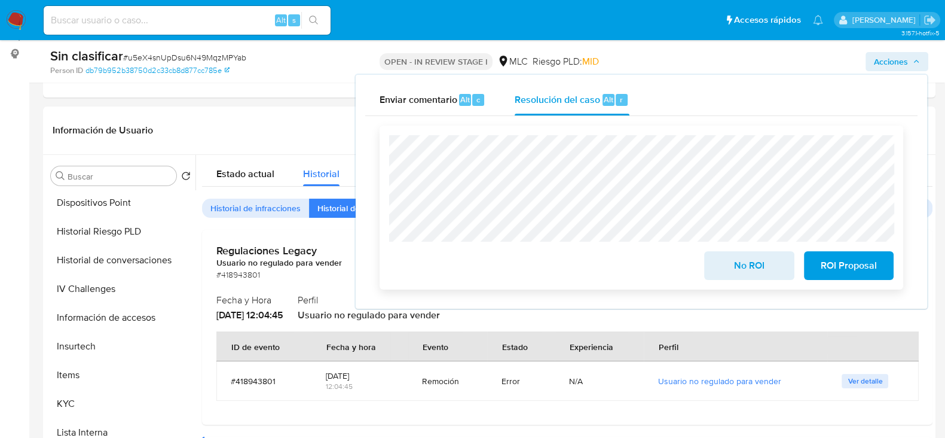
click at [754, 268] on span "No ROI" at bounding box center [749, 265] width 59 height 26
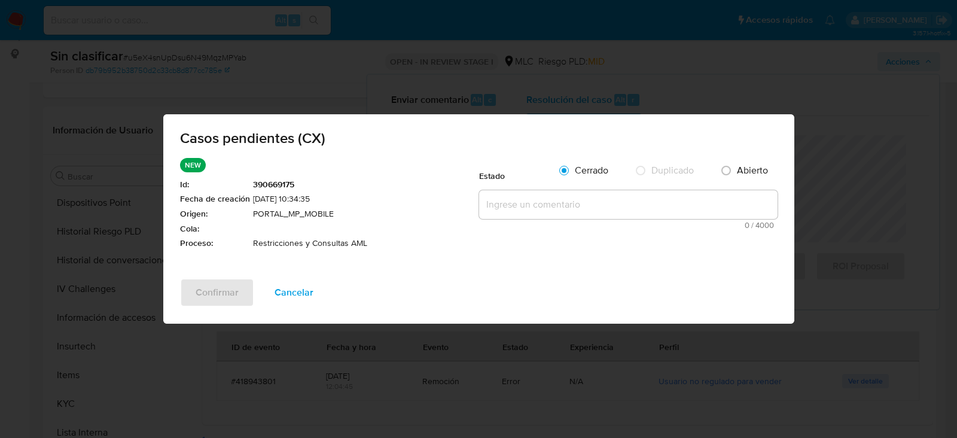
click at [569, 175] on input "Cerrado" at bounding box center [563, 170] width 19 height 19
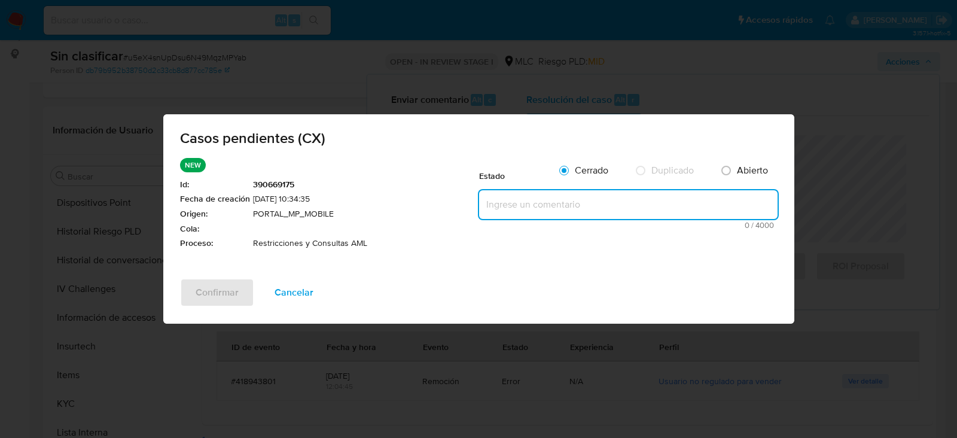
click at [551, 197] on textarea at bounding box center [628, 204] width 298 height 29
paste textarea "Cliente no presenta restricción aplicada desde AML, así como tampoco presenta c…"
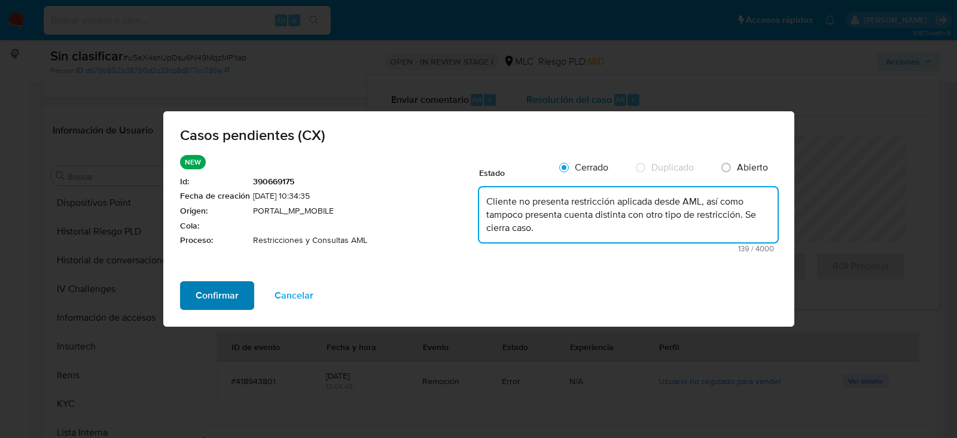
type textarea "Cliente no presenta restricción aplicada desde AML, así como tampoco presenta c…"
click at [210, 297] on span "Confirmar" at bounding box center [217, 295] width 43 height 26
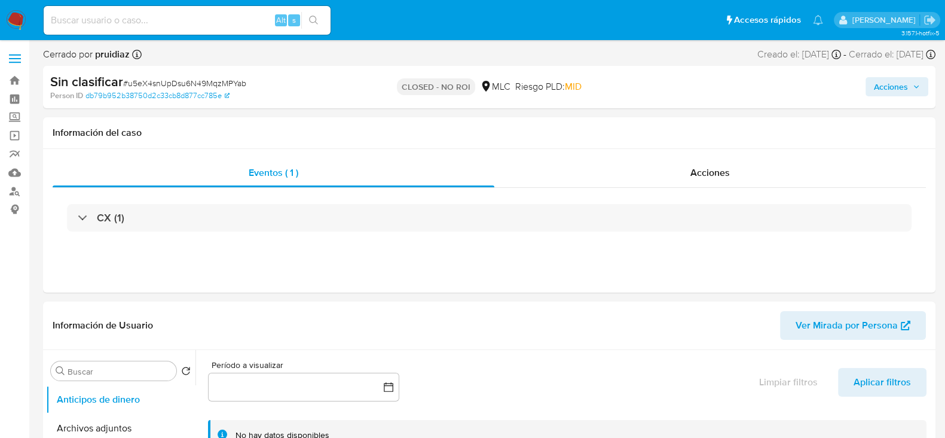
select select "10"
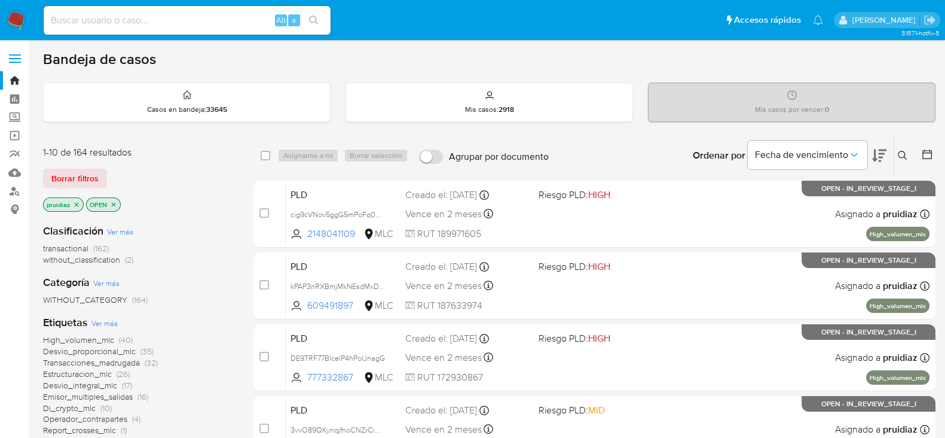
click at [880, 154] on icon at bounding box center [879, 155] width 14 height 14
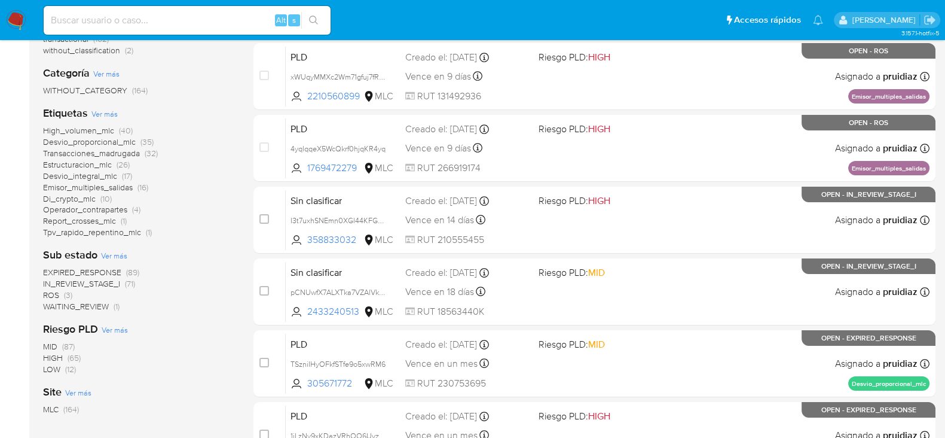
scroll to position [216, 0]
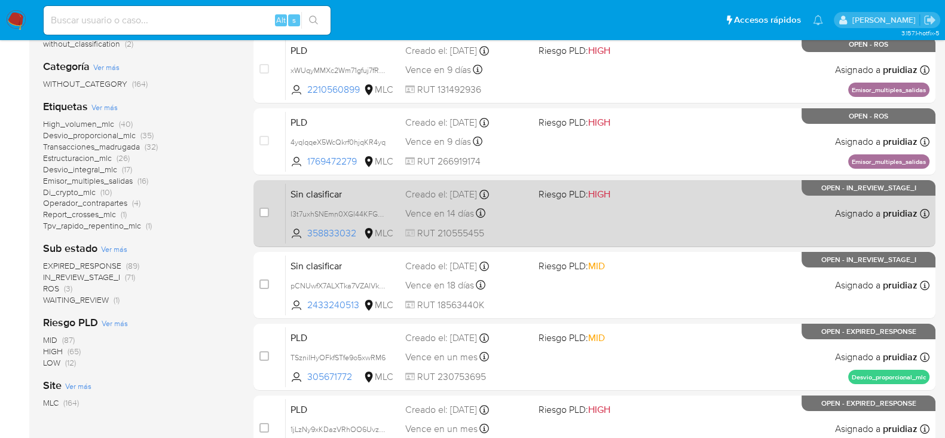
click at [686, 215] on div "Sin clasificar I3t7uxhSNEmn0XGl44KFGOxt 358833032 MLC Riesgo PLD: HIGH Creado e…" at bounding box center [608, 213] width 644 height 60
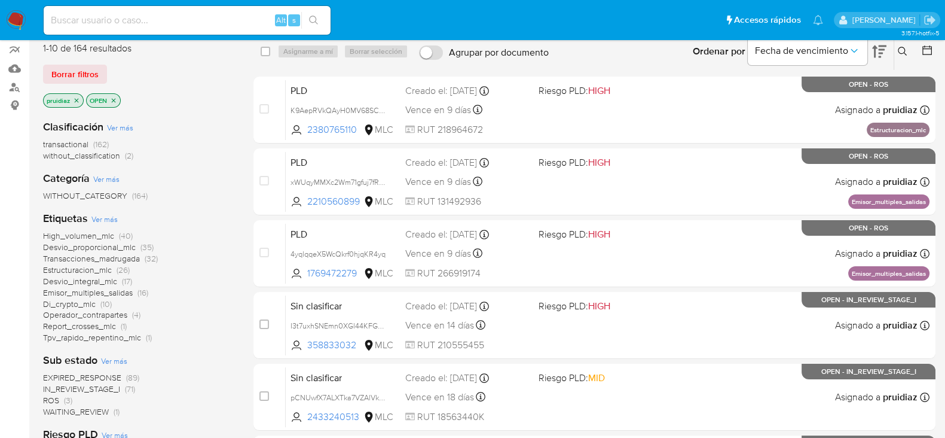
scroll to position [0, 0]
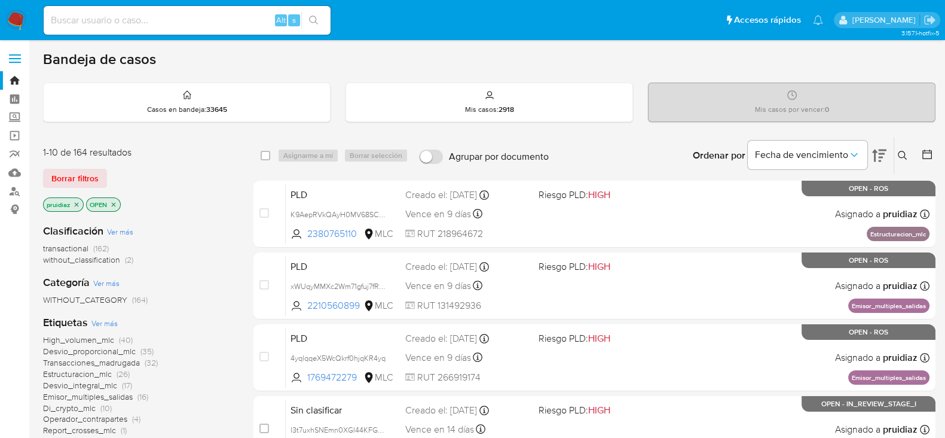
click at [11, 26] on img at bounding box center [16, 20] width 20 height 20
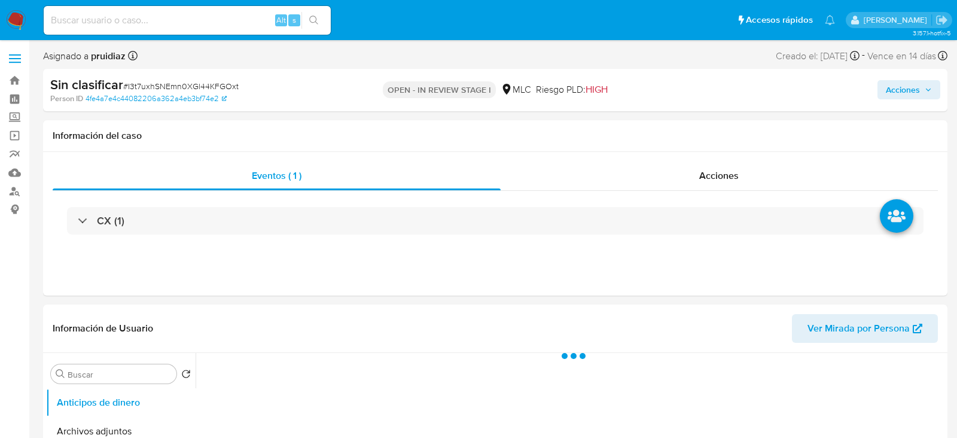
select select "10"
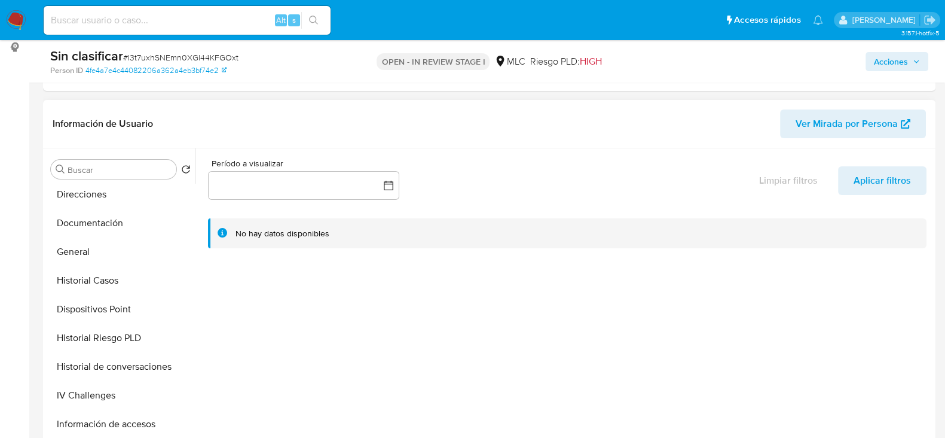
scroll to position [289, 0]
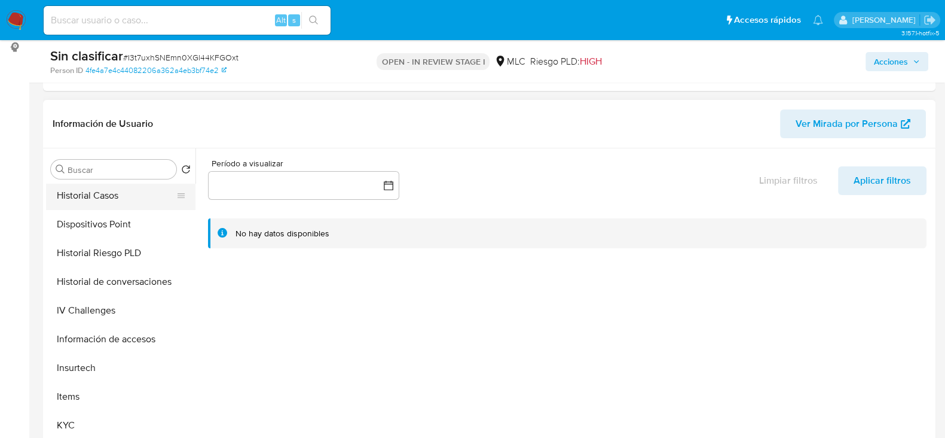
click at [98, 199] on button "Historial Casos" at bounding box center [116, 195] width 140 height 29
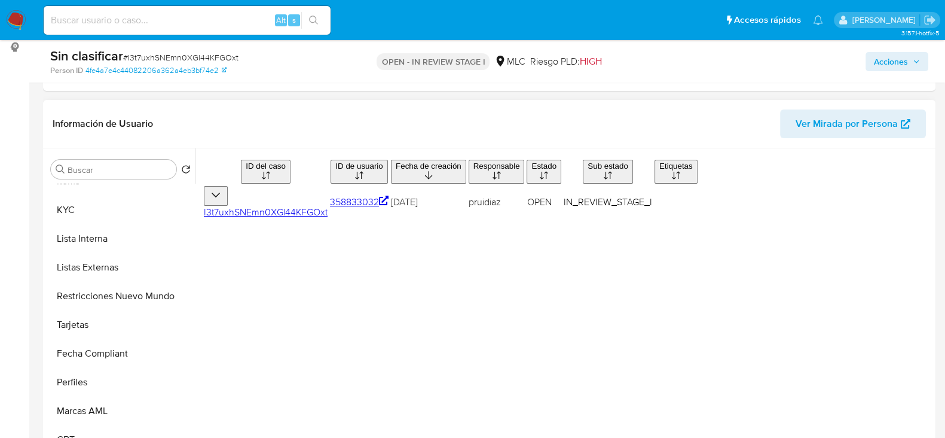
scroll to position [505, 0]
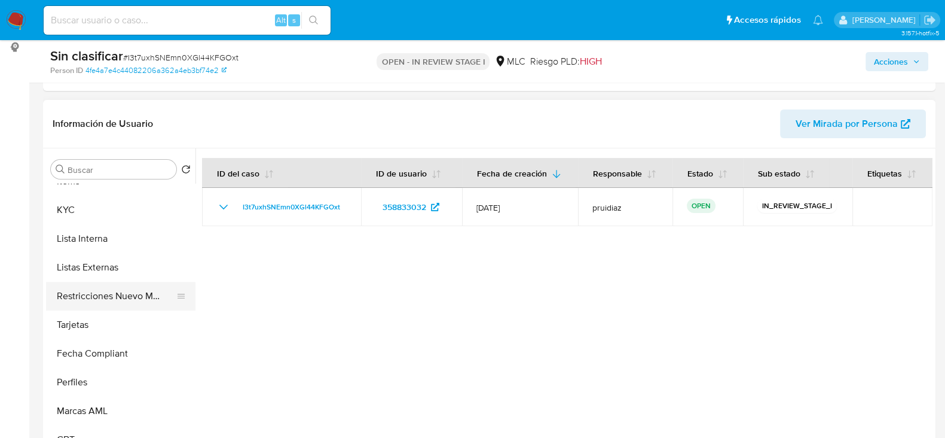
click at [108, 296] on button "Restricciones Nuevo Mundo" at bounding box center [116, 296] width 140 height 29
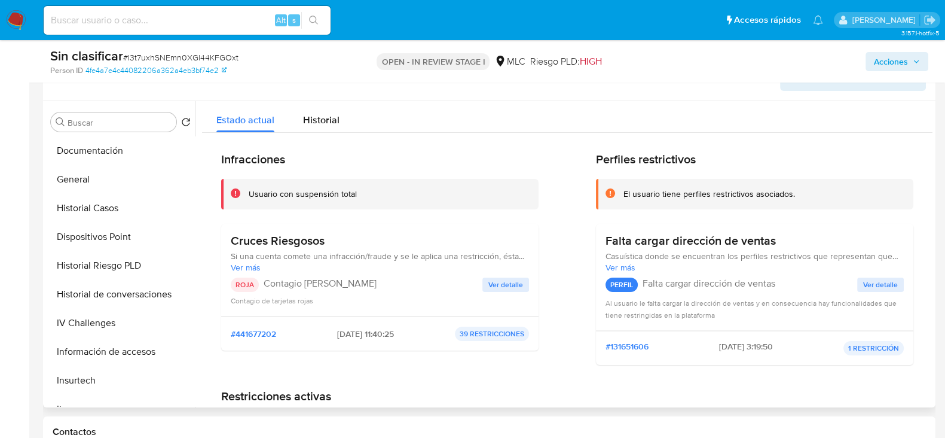
scroll to position [219, 0]
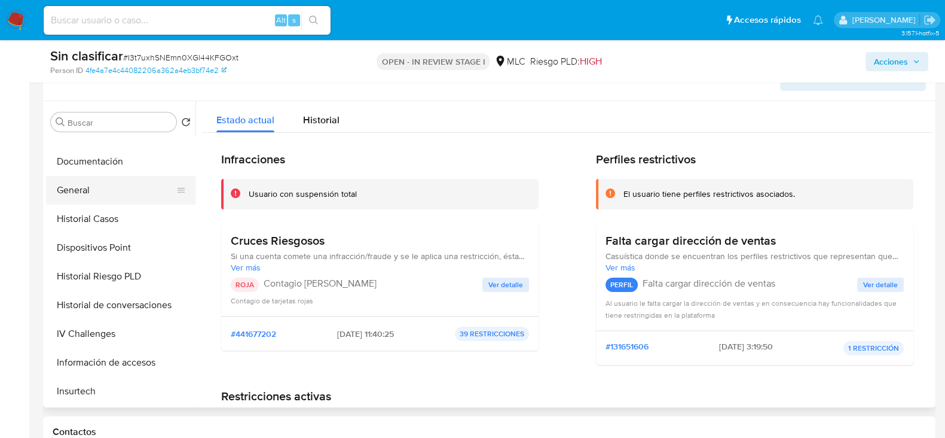
click at [77, 184] on button "General" at bounding box center [116, 190] width 140 height 29
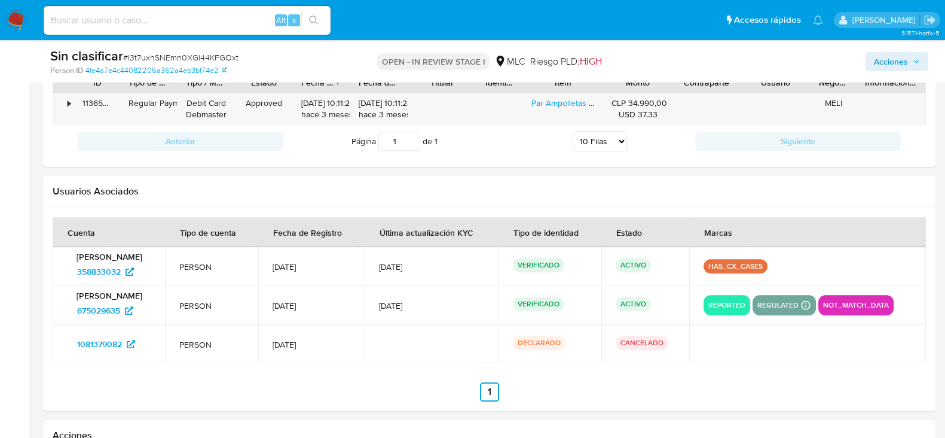
scroll to position [1354, 0]
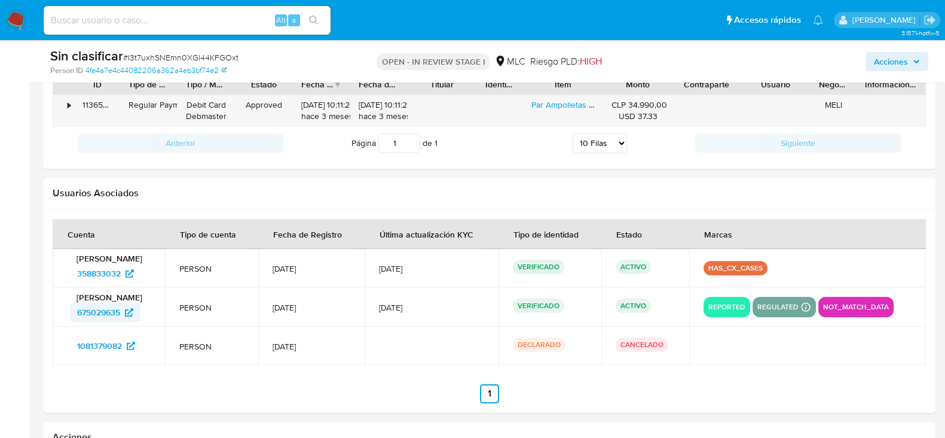
click at [100, 312] on span "675029635" at bounding box center [98, 312] width 43 height 19
click at [91, 351] on span "1081379082" at bounding box center [99, 345] width 45 height 19
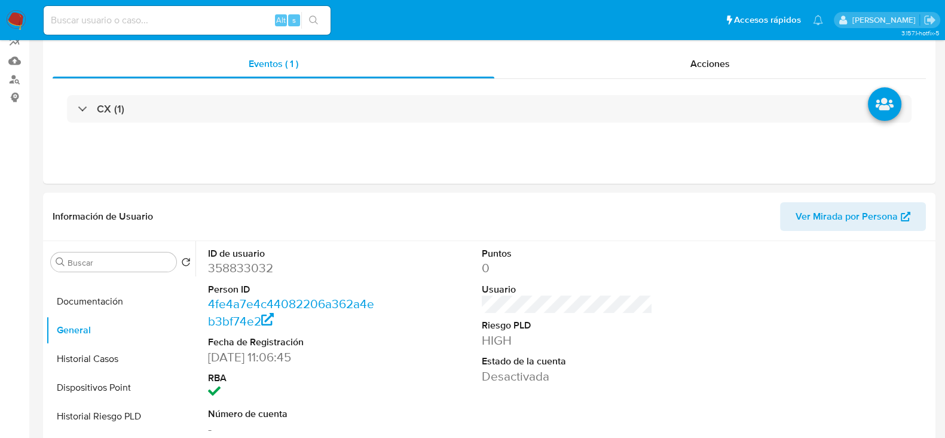
scroll to position [0, 0]
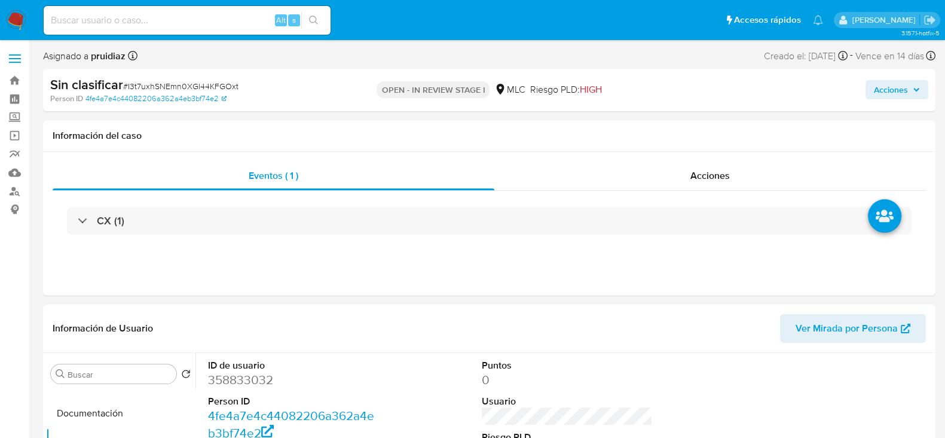
click at [915, 94] on span "Acciones" at bounding box center [897, 89] width 46 height 17
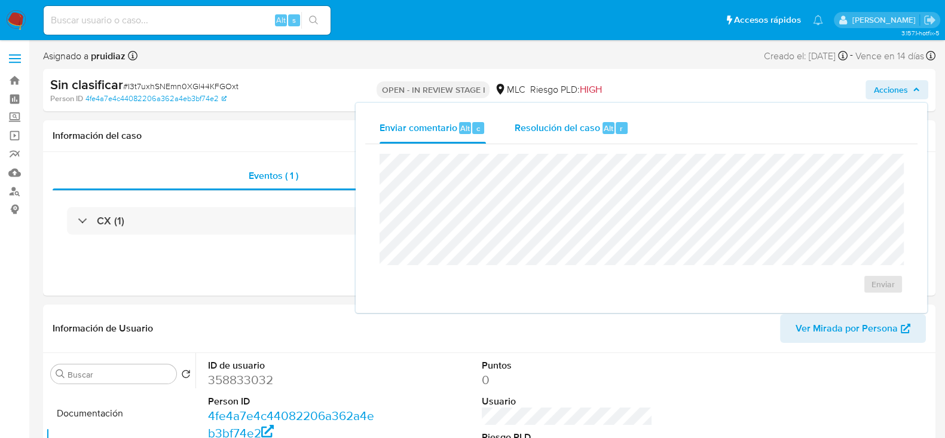
click at [592, 125] on span "Resolución del caso" at bounding box center [558, 128] width 86 height 14
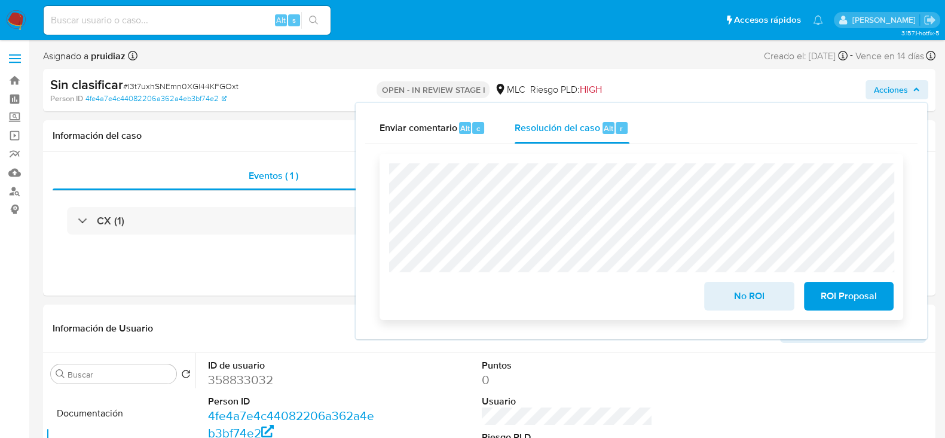
click at [721, 295] on span "No ROI" at bounding box center [749, 296] width 59 height 26
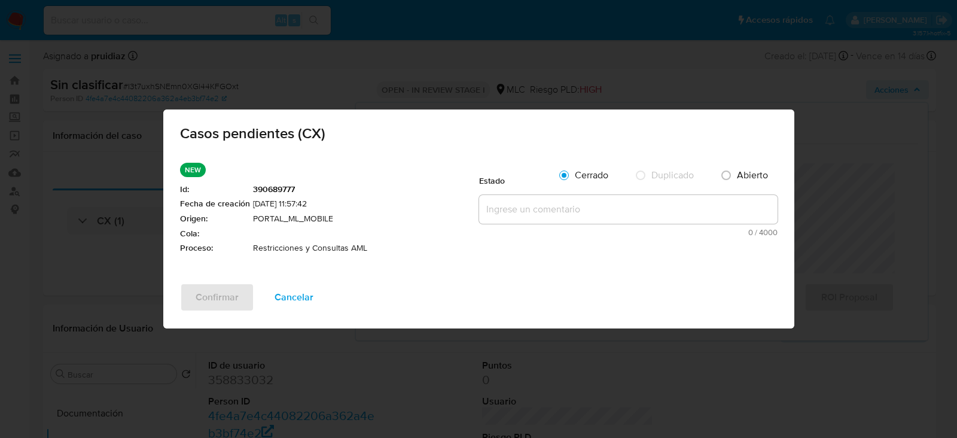
click at [608, 218] on textarea at bounding box center [628, 209] width 298 height 29
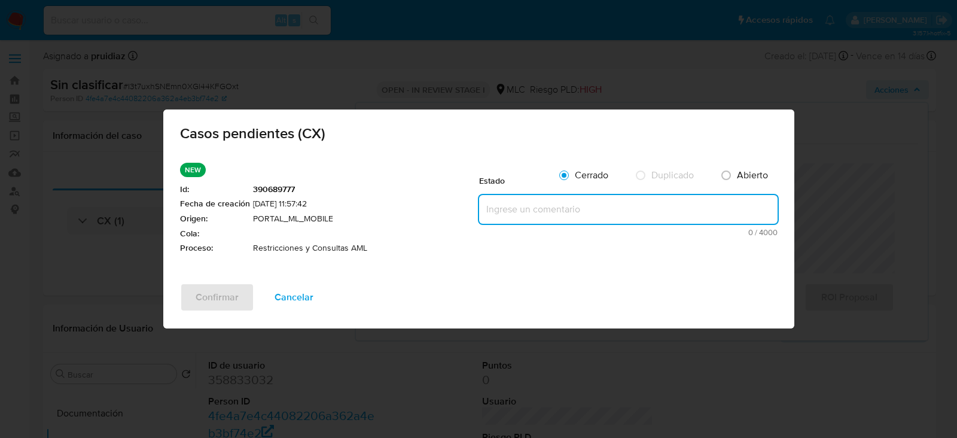
paste textarea "Cliente fue analizado y suspendido desde la cuenta con ID: 675029635 por vincul…"
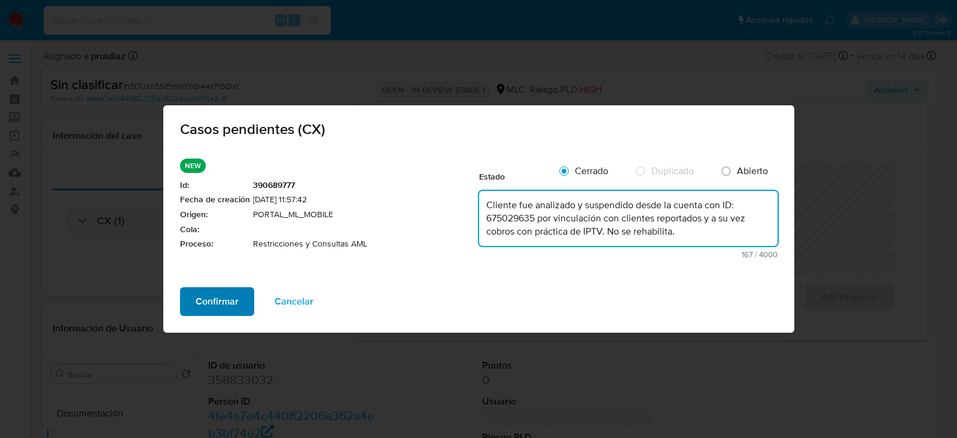
type textarea "Cliente fue analizado y suspendido desde la cuenta con ID: 675029635 por vincul…"
click at [180, 302] on button "Confirmar" at bounding box center [217, 301] width 74 height 29
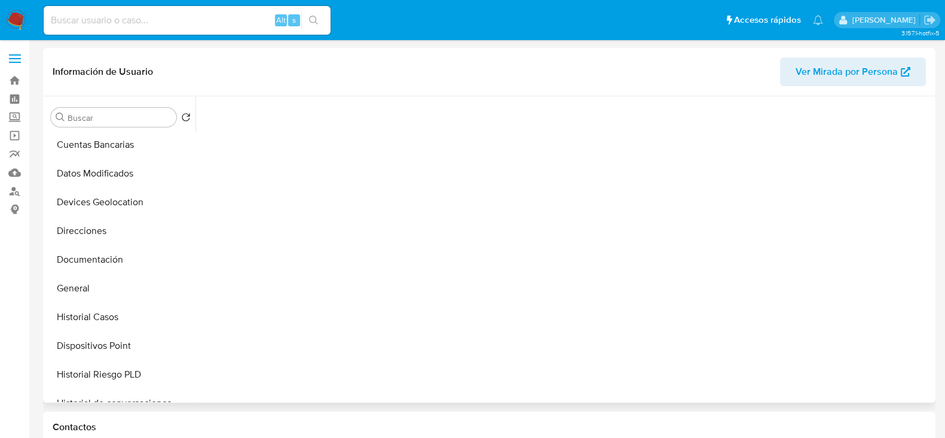
scroll to position [116, 0]
select select "10"
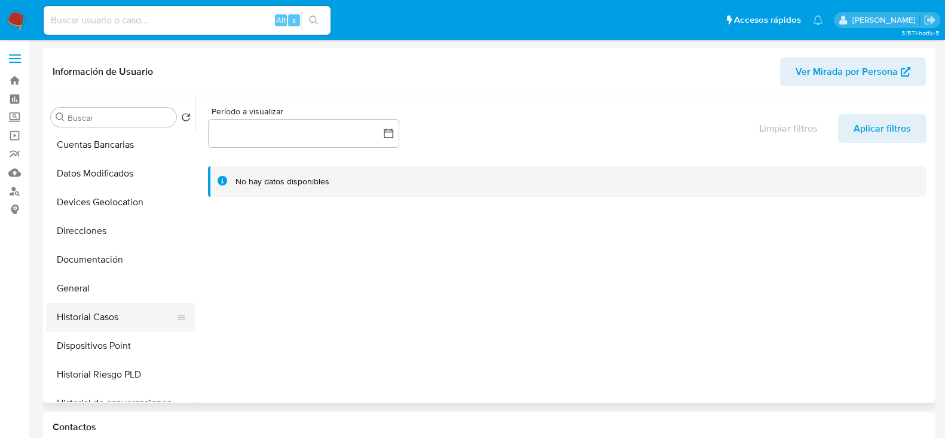
click at [86, 306] on button "Historial Casos" at bounding box center [116, 317] width 140 height 29
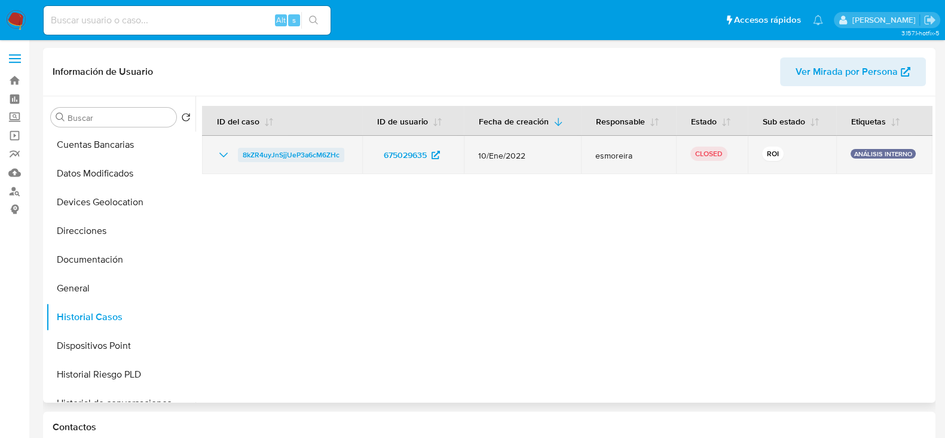
click at [312, 151] on span "8kZR4uyJnSjjUeP3a6cM6ZHc" at bounding box center [291, 155] width 97 height 14
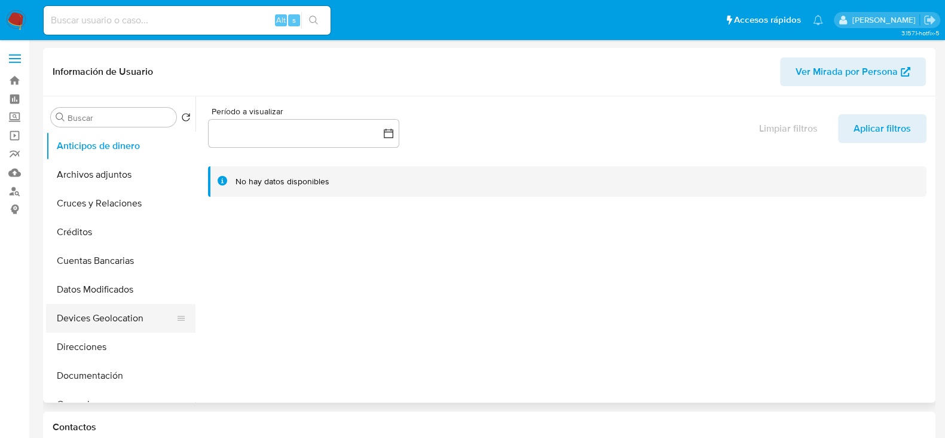
select select "10"
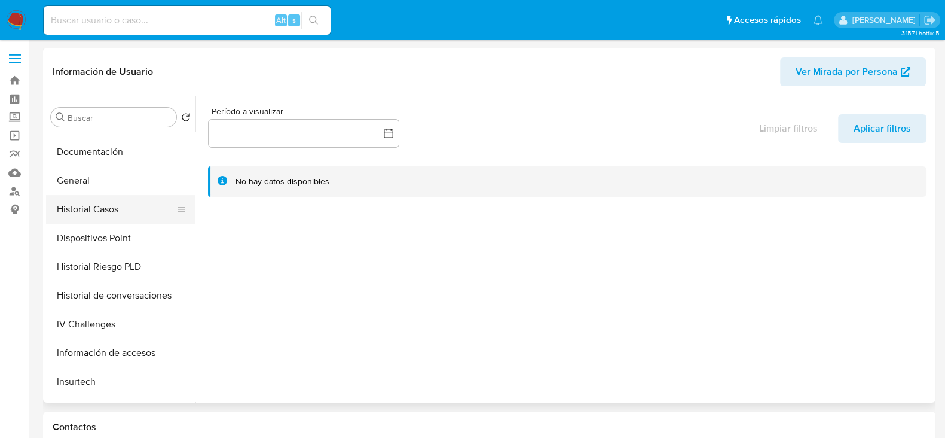
click at [93, 213] on button "Historial Casos" at bounding box center [116, 209] width 140 height 29
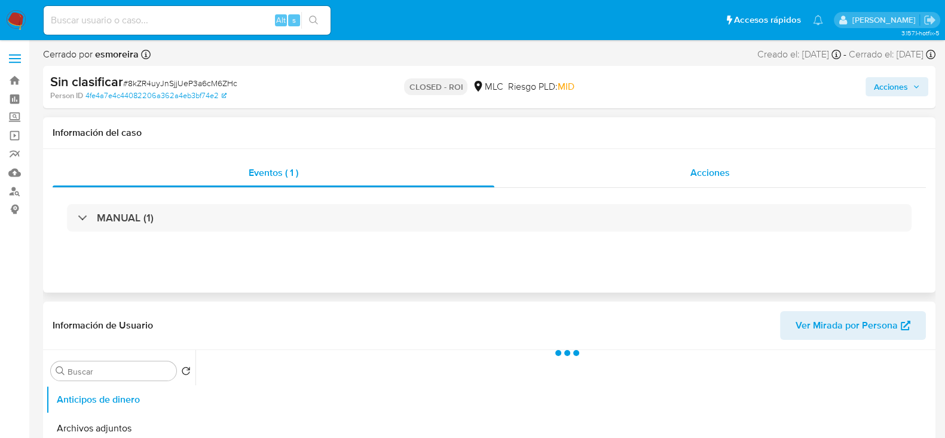
click at [738, 181] on div "Acciones" at bounding box center [711, 172] width 432 height 29
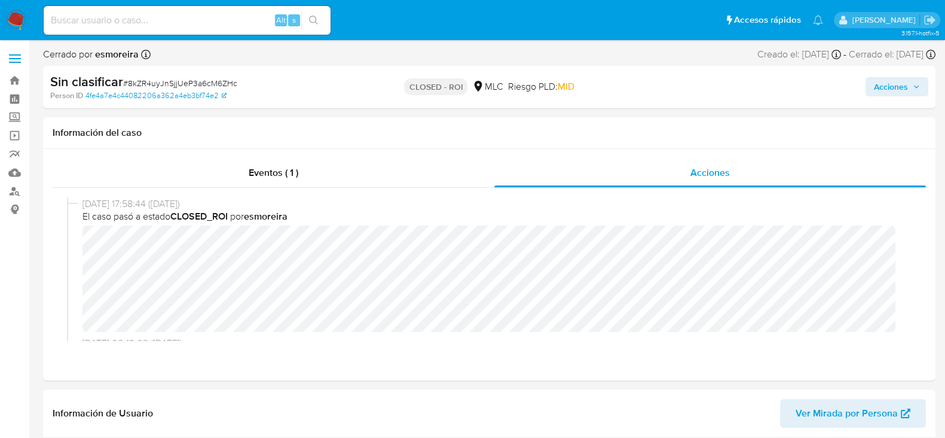
select select "10"
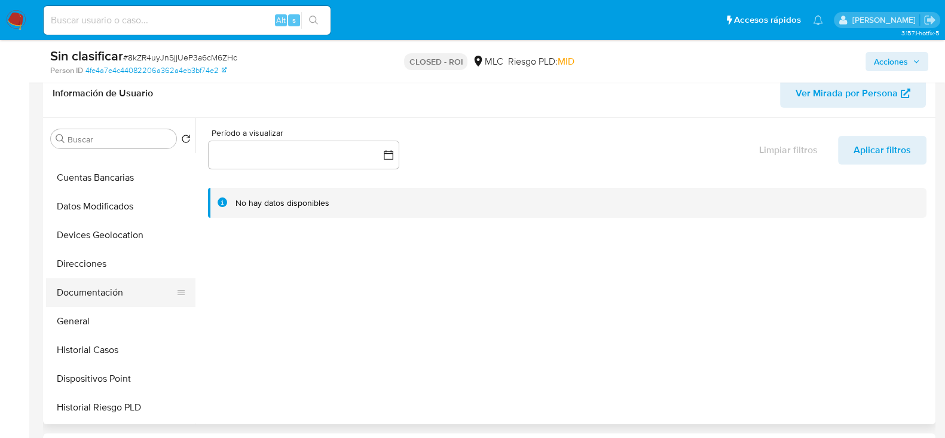
scroll to position [106, 0]
click at [79, 316] on button "General" at bounding box center [116, 319] width 140 height 29
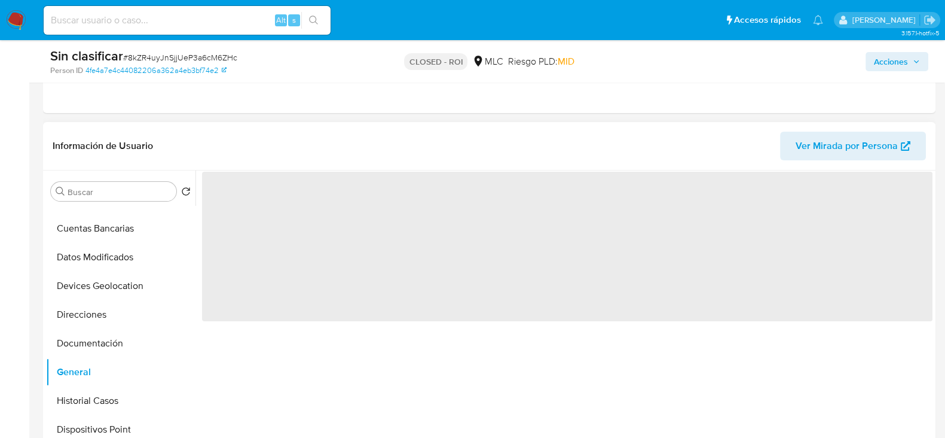
scroll to position [224, 0]
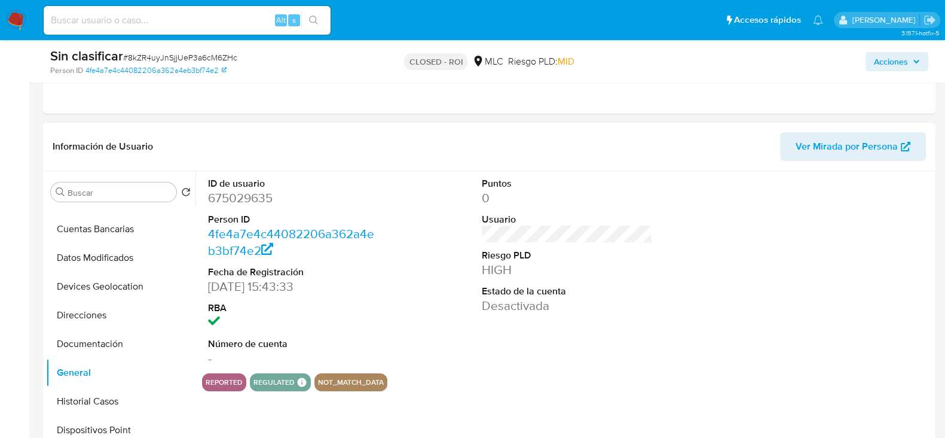
click at [246, 199] on dd "675029635" at bounding box center [293, 198] width 171 height 17
copy dd "675029635"
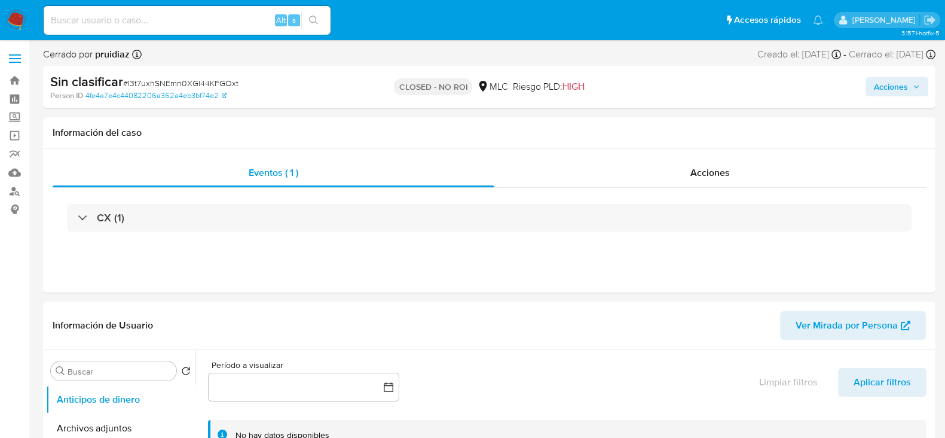
select select "10"
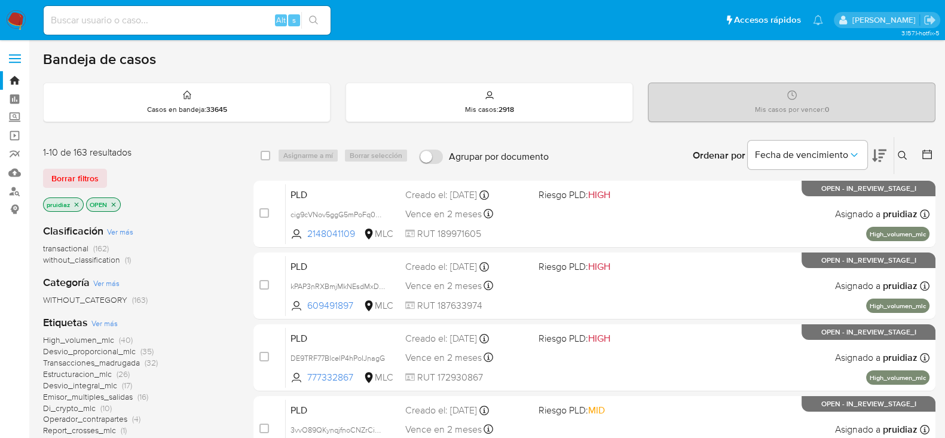
click at [877, 157] on icon at bounding box center [879, 155] width 14 height 14
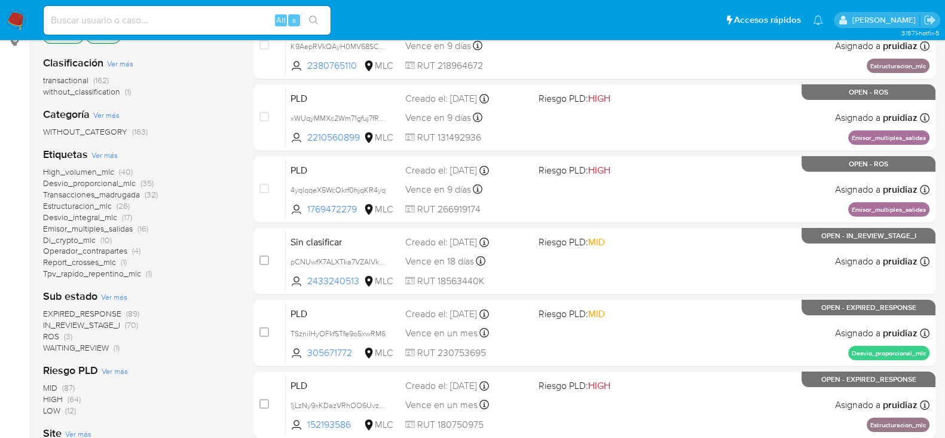
scroll to position [185, 0]
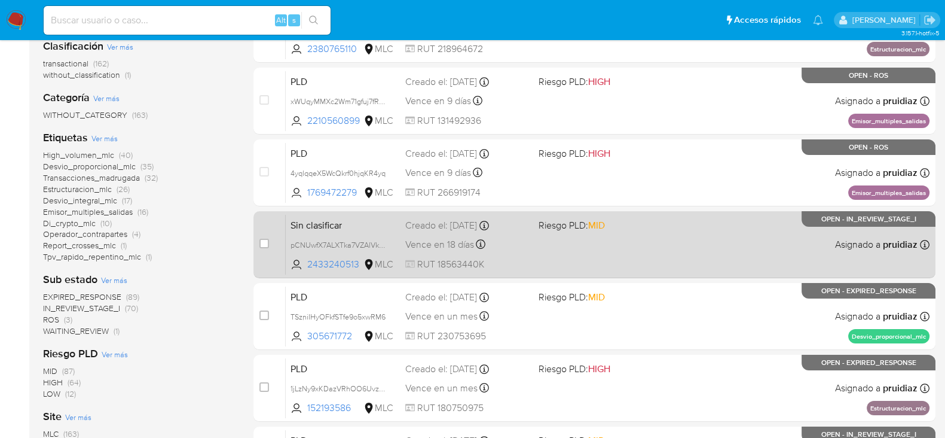
click at [538, 258] on div "Sin clasificar pCNUwfX7ALXTka7VZAlVkyjp 2433240513 MLC Riesgo PLD: MID Creado e…" at bounding box center [608, 244] width 644 height 60
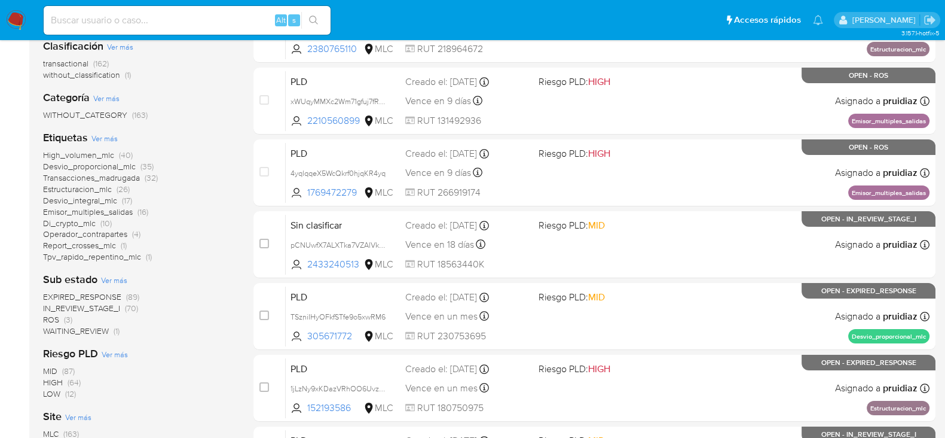
click at [12, 19] on img at bounding box center [16, 20] width 20 height 20
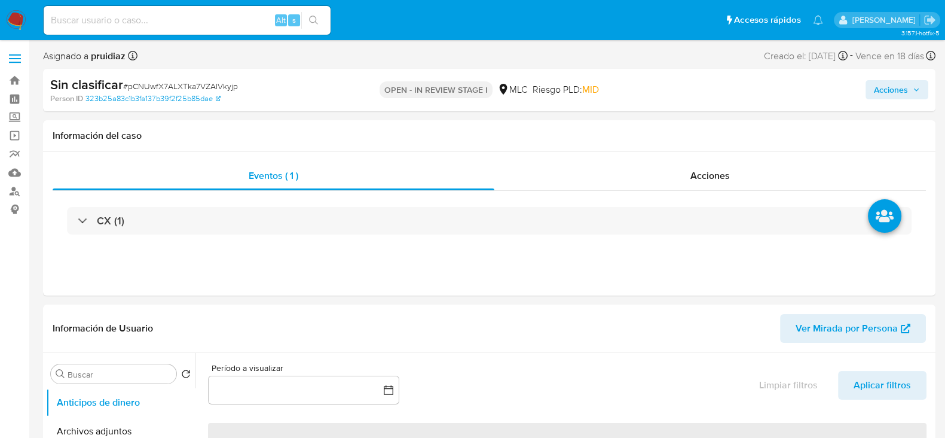
select select "10"
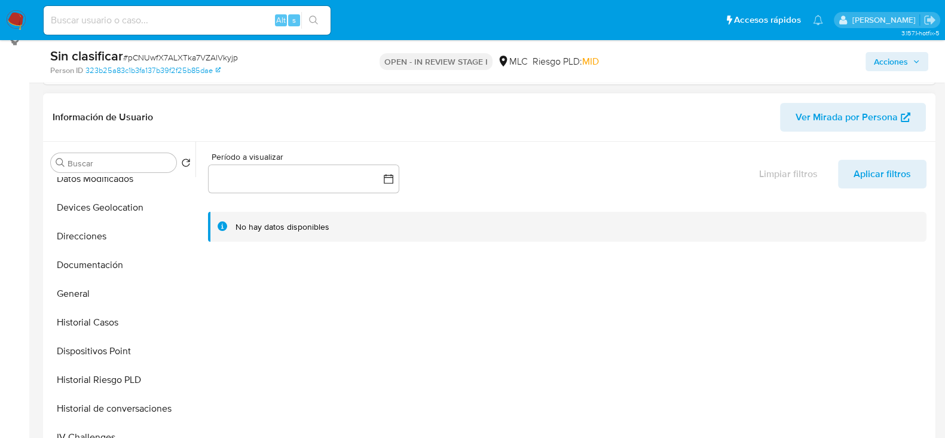
scroll to position [207, 0]
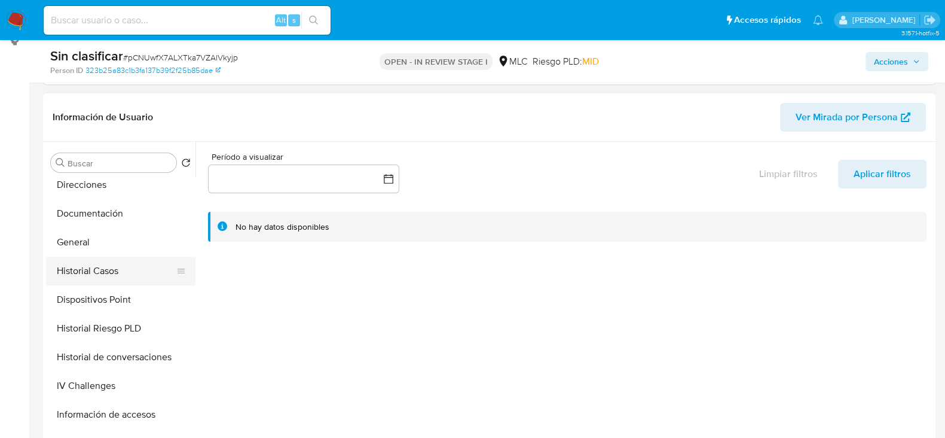
click at [93, 265] on button "Historial Casos" at bounding box center [116, 271] width 140 height 29
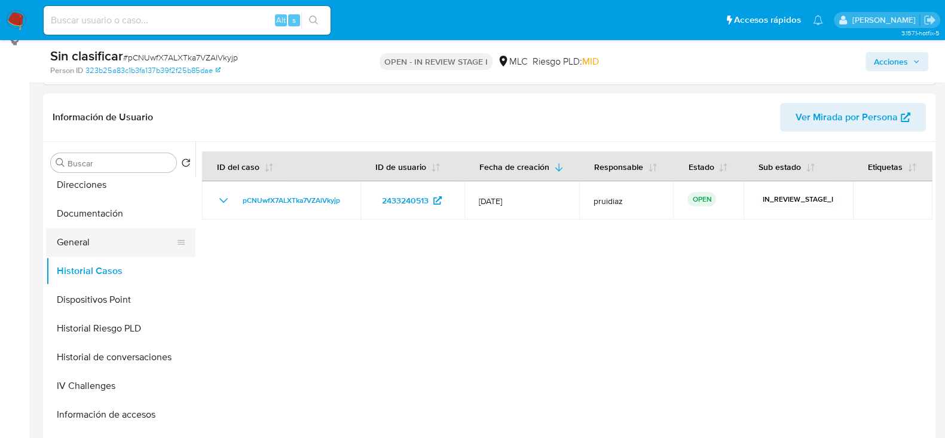
click at [89, 246] on button "General" at bounding box center [116, 242] width 140 height 29
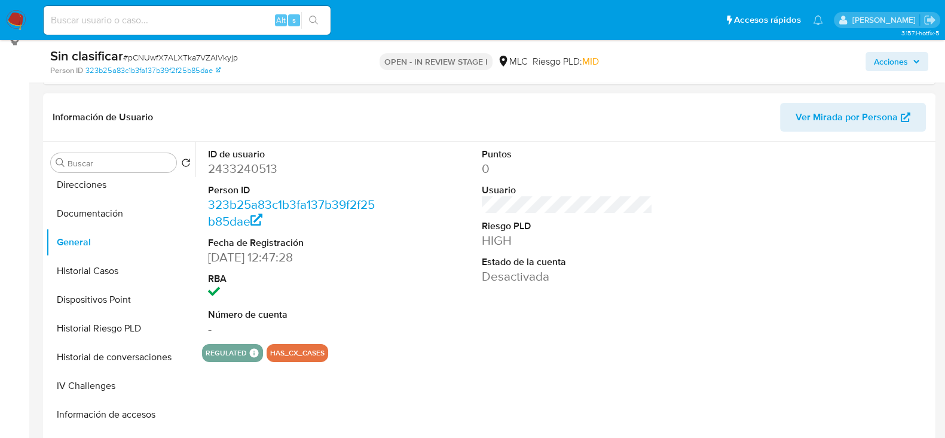
click at [243, 172] on dd "2433240513" at bounding box center [293, 168] width 171 height 17
copy dd "2433240513"
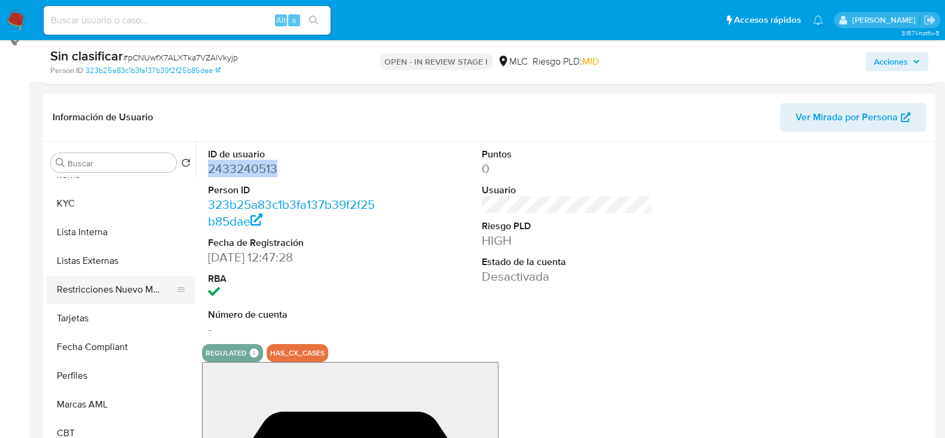
scroll to position [503, 0]
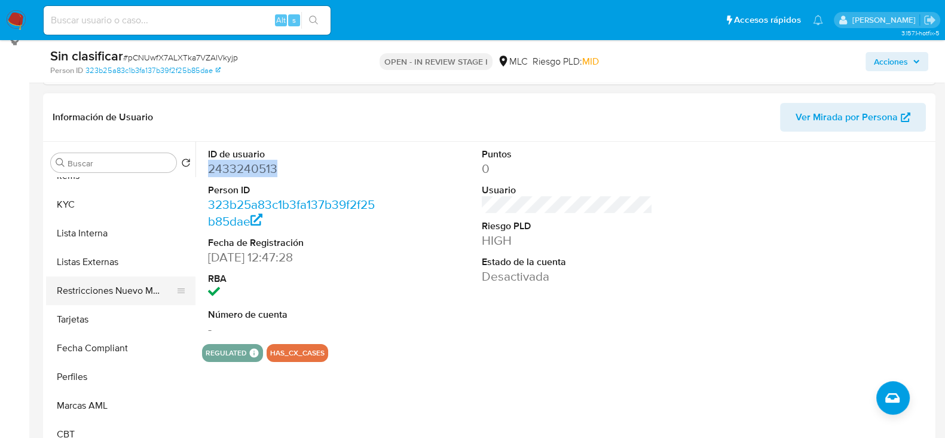
click at [101, 279] on button "Restricciones Nuevo Mundo" at bounding box center [116, 290] width 140 height 29
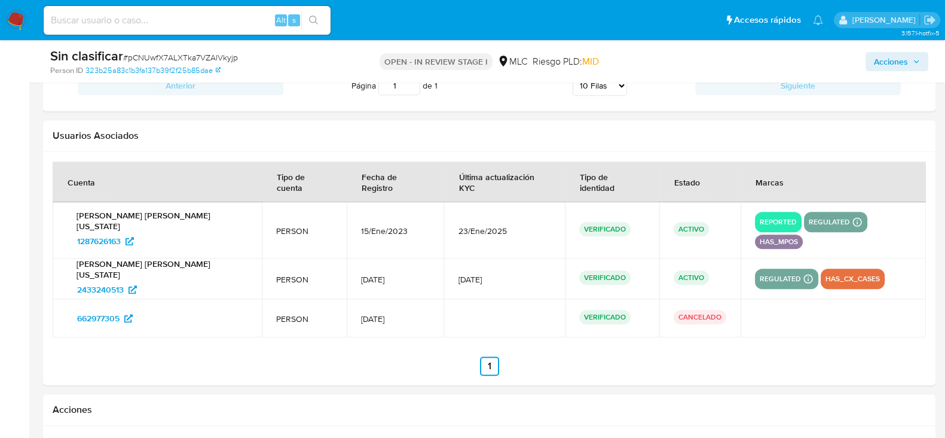
scroll to position [1476, 0]
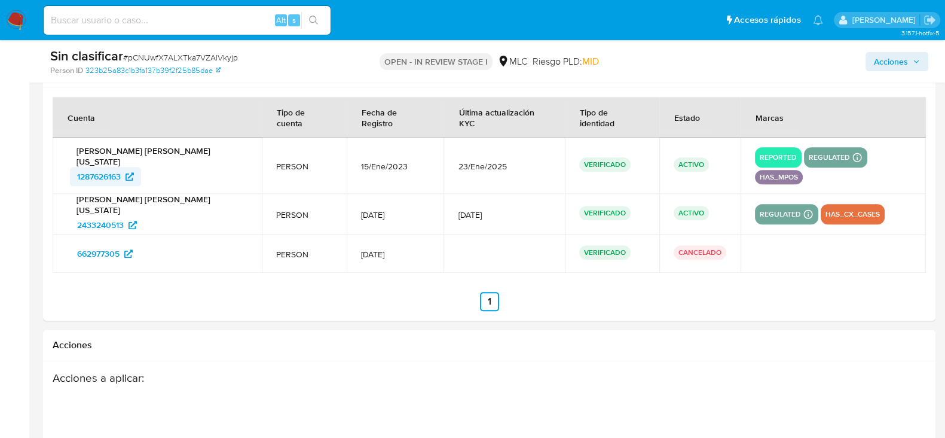
click at [101, 167] on span "1287626163" at bounding box center [99, 176] width 44 height 19
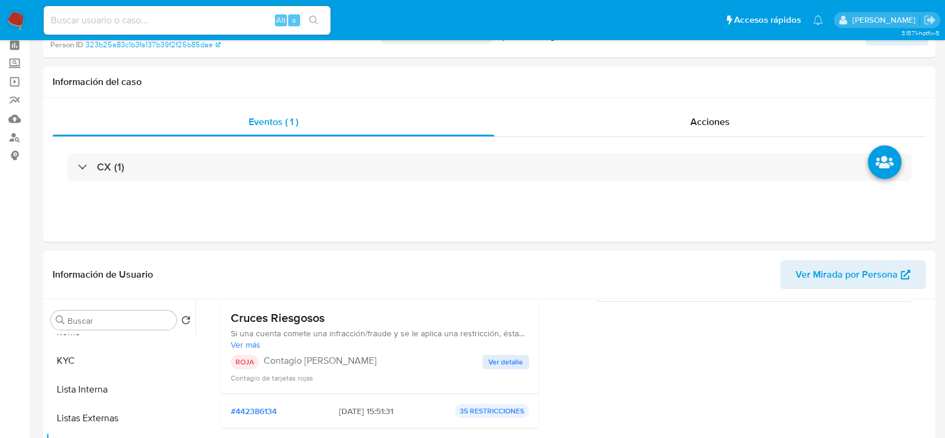
scroll to position [0, 0]
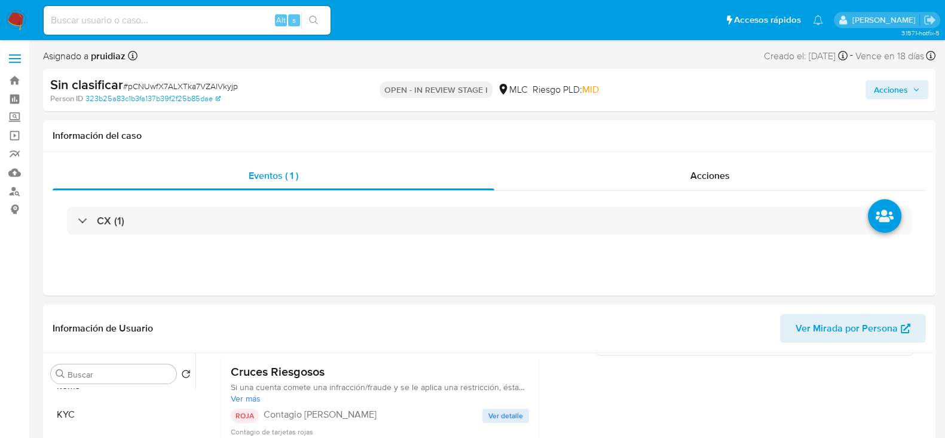
click at [906, 85] on span "Acciones" at bounding box center [891, 89] width 34 height 19
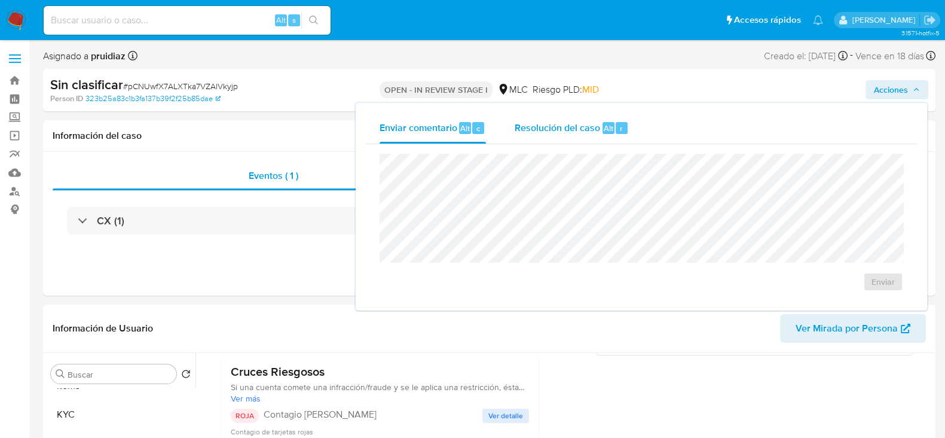
click at [574, 134] on span "Resolución del caso" at bounding box center [558, 128] width 86 height 14
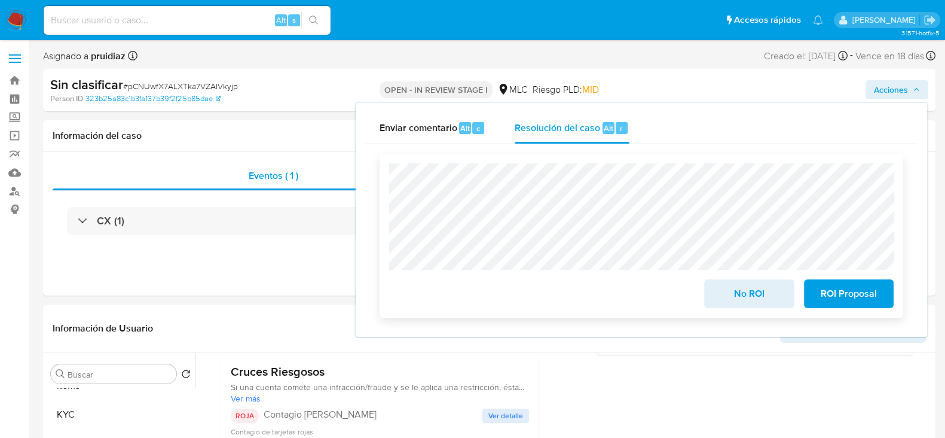
click at [755, 288] on span "No ROI" at bounding box center [749, 293] width 59 height 26
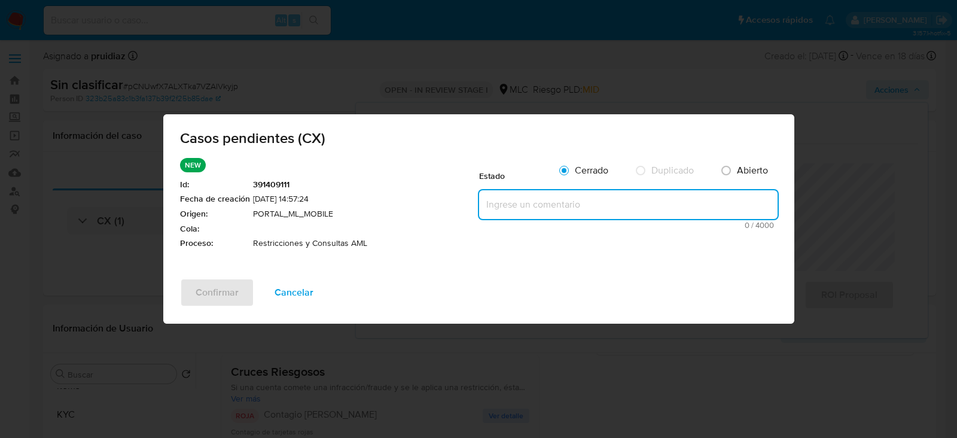
click at [554, 207] on textarea at bounding box center [628, 204] width 298 height 29
paste textarea "Cliente fue analizado desde cuenta con ID: 1287626163, no se rehabilita, se rep…"
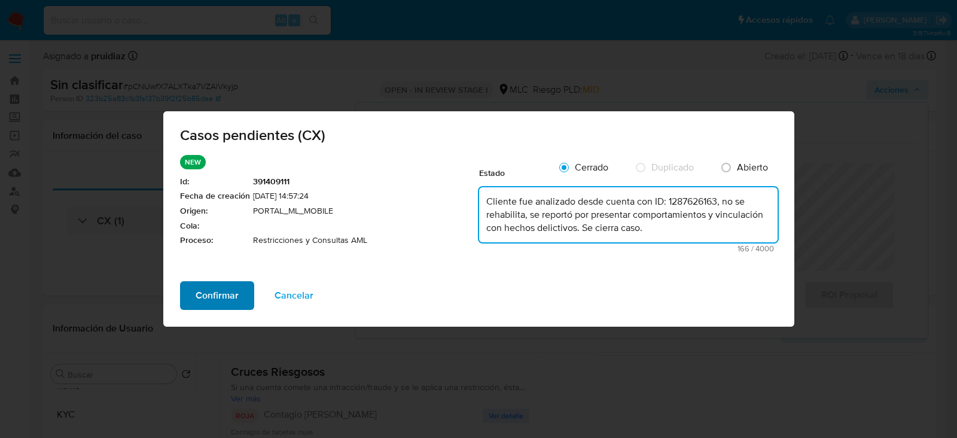
type textarea "Cliente fue analizado desde cuenta con ID: 1287626163, no se rehabilita, se rep…"
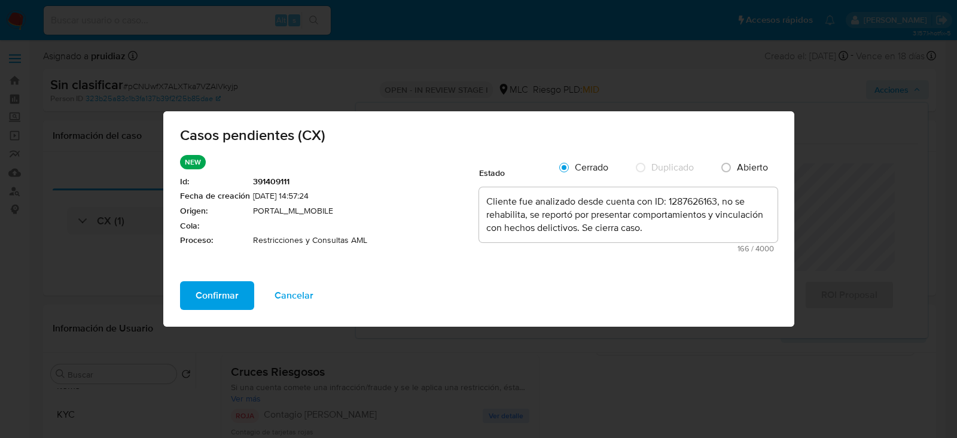
click at [197, 306] on span "Confirmar" at bounding box center [217, 295] width 43 height 26
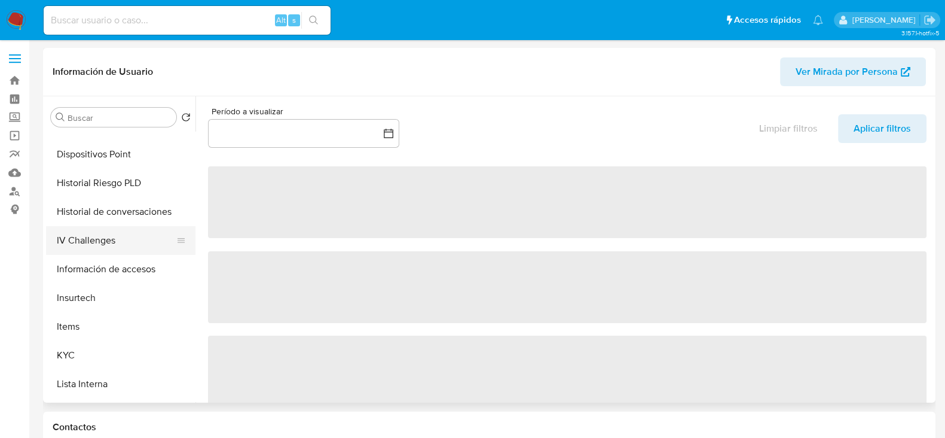
select select "10"
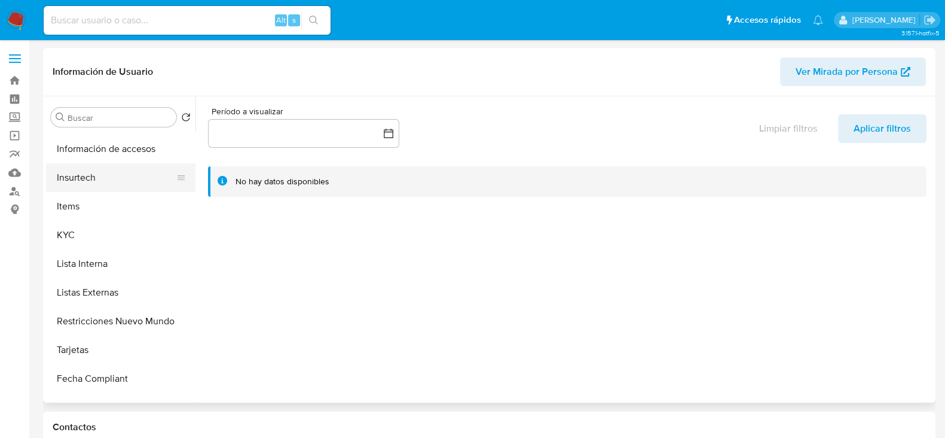
scroll to position [428, 0]
click at [109, 318] on button "Restricciones Nuevo Mundo" at bounding box center [116, 320] width 140 height 29
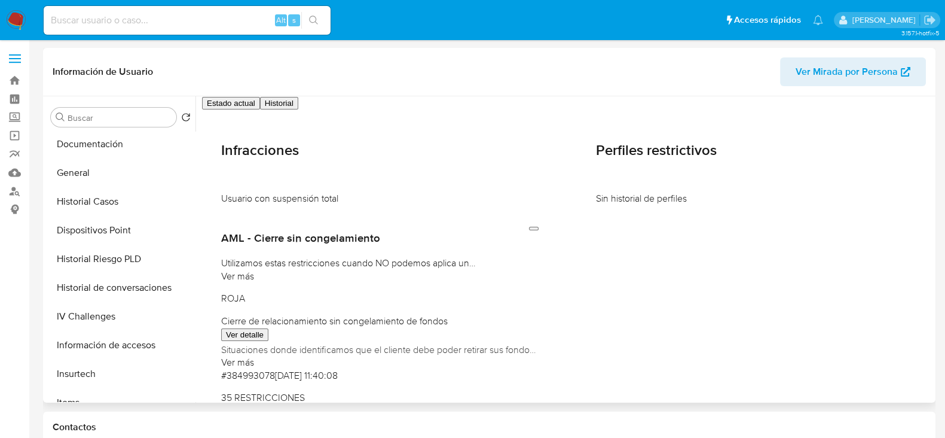
scroll to position [225, 0]
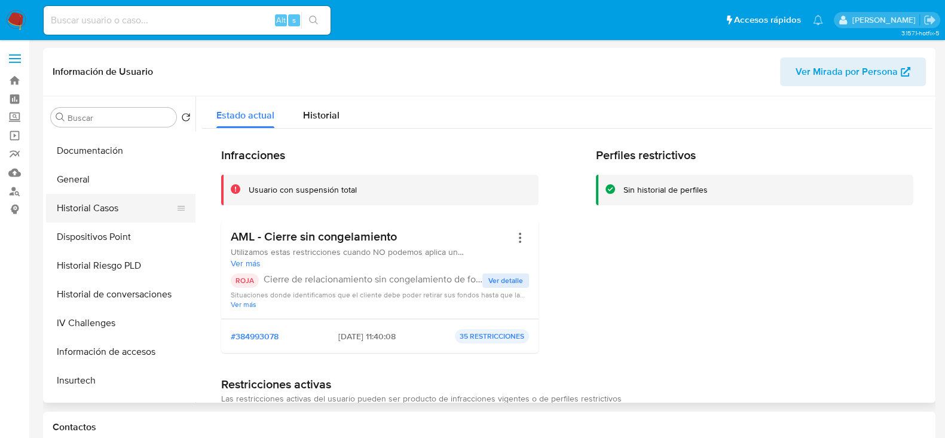
click at [96, 210] on button "Historial Casos" at bounding box center [116, 208] width 140 height 29
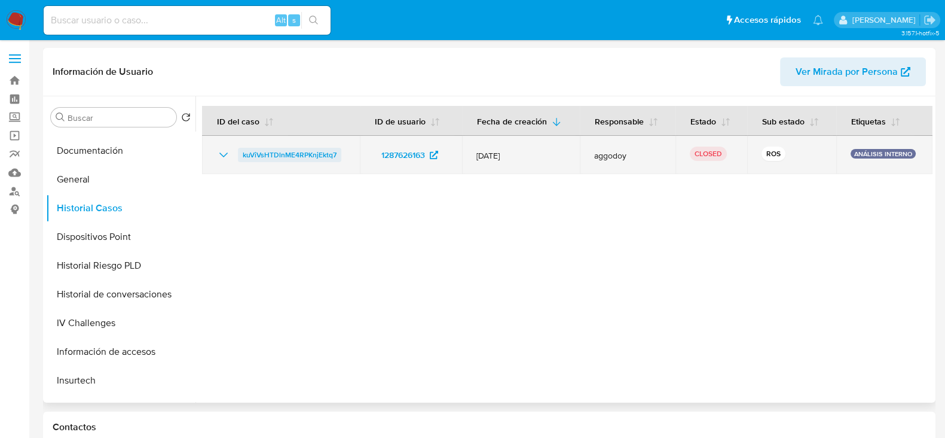
click at [293, 154] on span "kuViVsHTDlnME4RPKnjEktq7" at bounding box center [290, 155] width 94 height 14
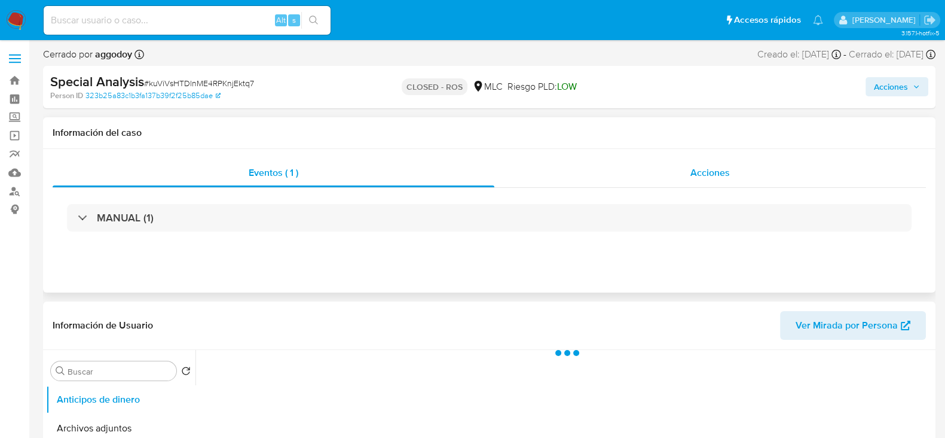
click at [688, 165] on div "Acciones" at bounding box center [711, 172] width 432 height 29
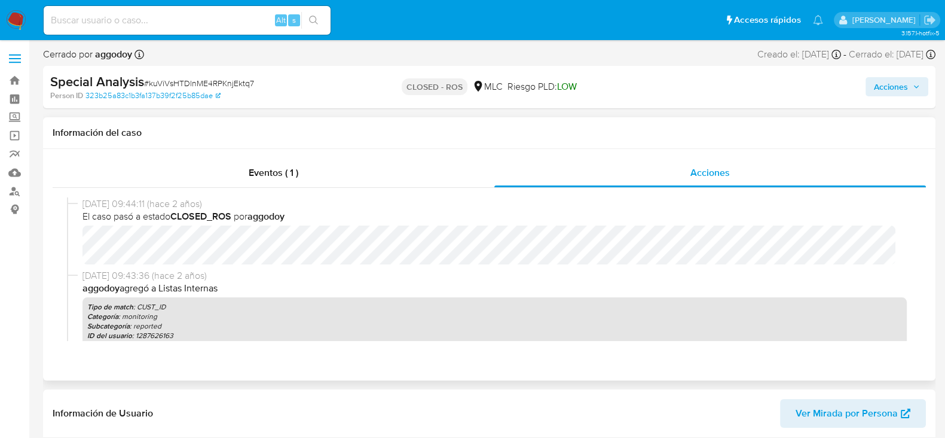
select select "10"
click at [189, 87] on span "# kuViVsHTDlnME4RPKnjEktq7" at bounding box center [199, 83] width 110 height 12
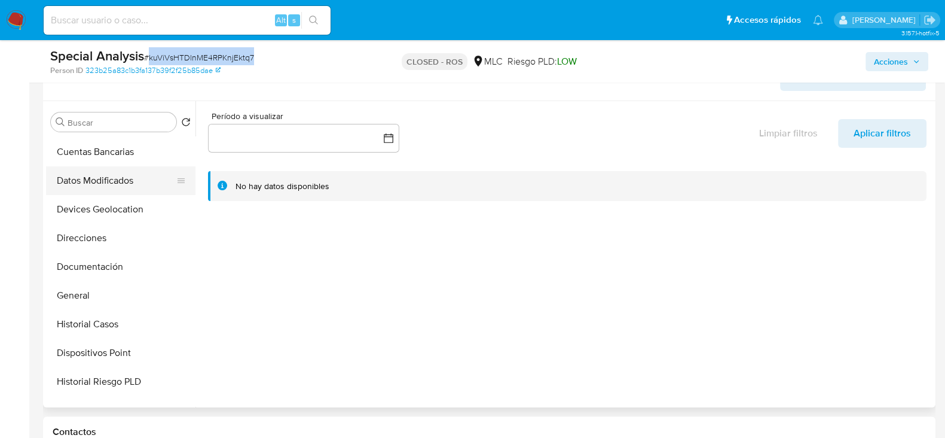
scroll to position [164, 0]
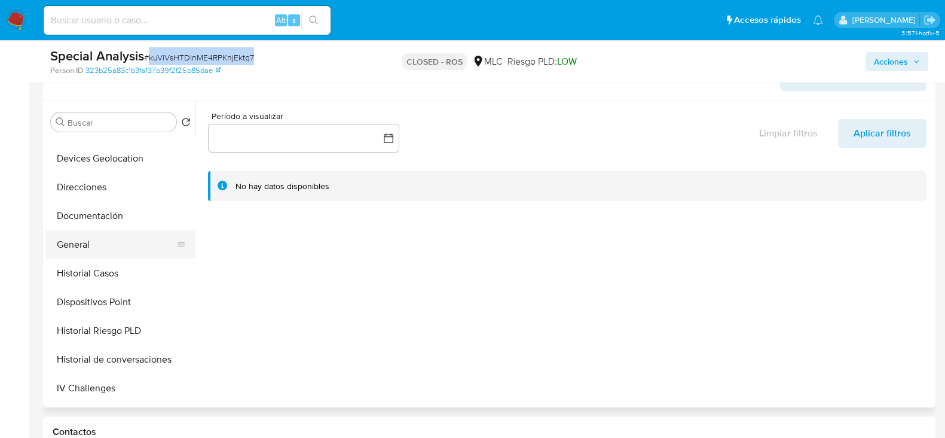
click at [84, 248] on button "General" at bounding box center [116, 244] width 140 height 29
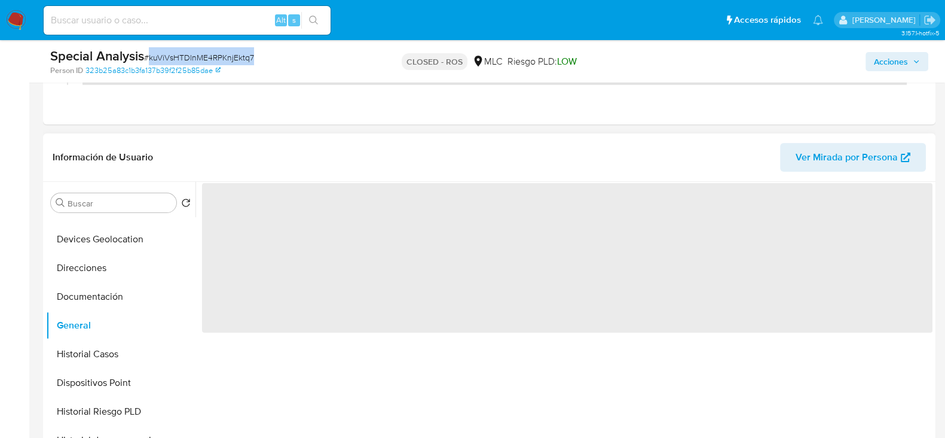
scroll to position [213, 0]
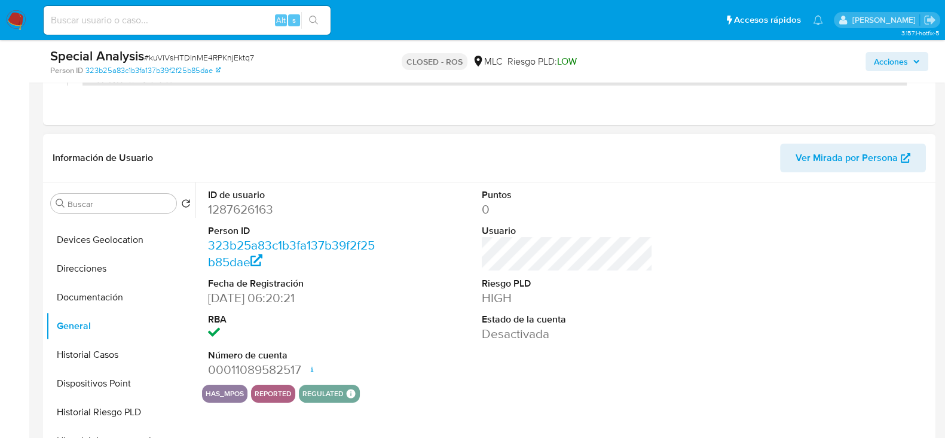
click at [236, 214] on dd "1287626163" at bounding box center [293, 209] width 171 height 17
copy dd "1287626163"
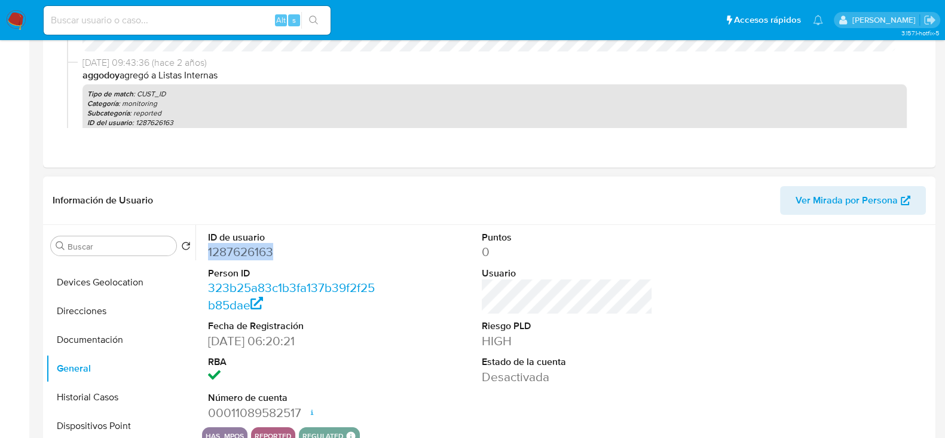
scroll to position [0, 0]
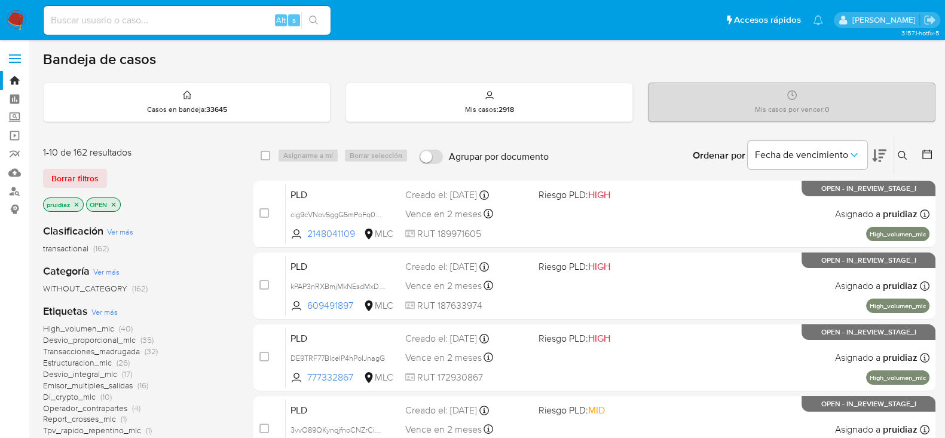
click at [881, 157] on icon at bounding box center [879, 155] width 14 height 14
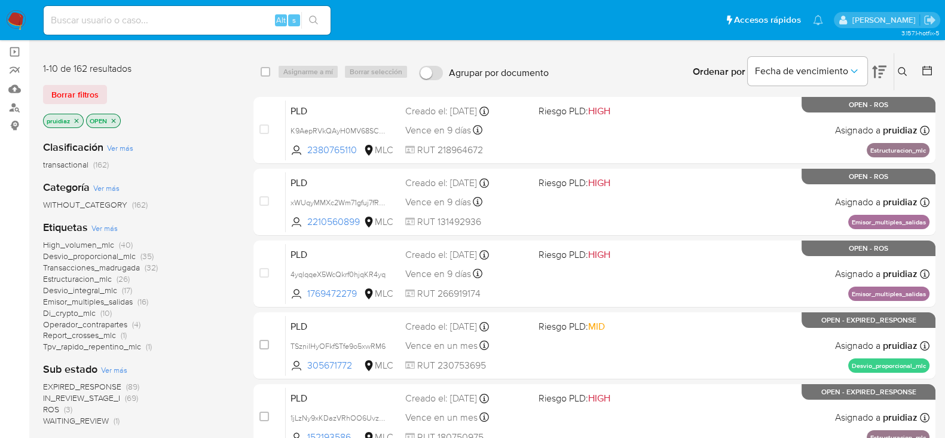
scroll to position [86, 0]
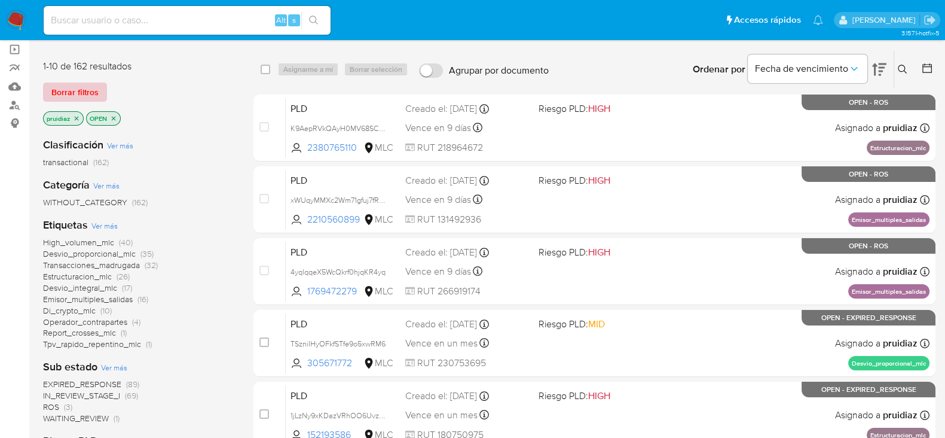
click at [90, 87] on span "Borrar filtros" at bounding box center [74, 92] width 47 height 17
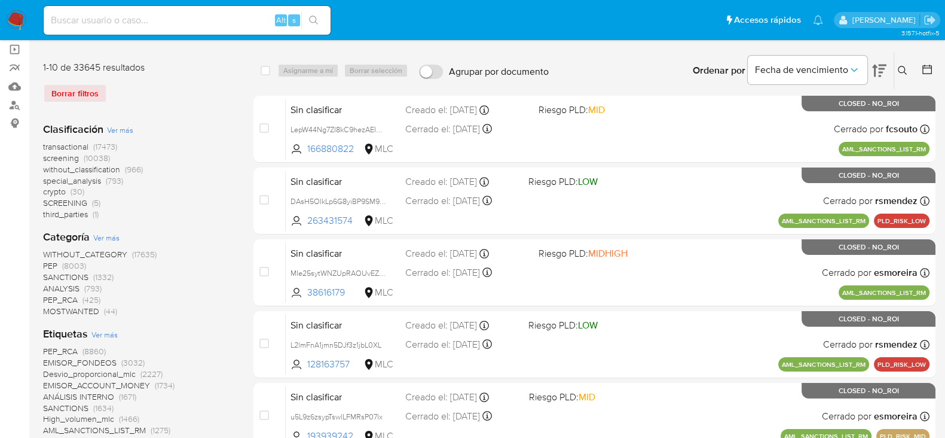
click at [932, 67] on icon at bounding box center [928, 70] width 10 height 10
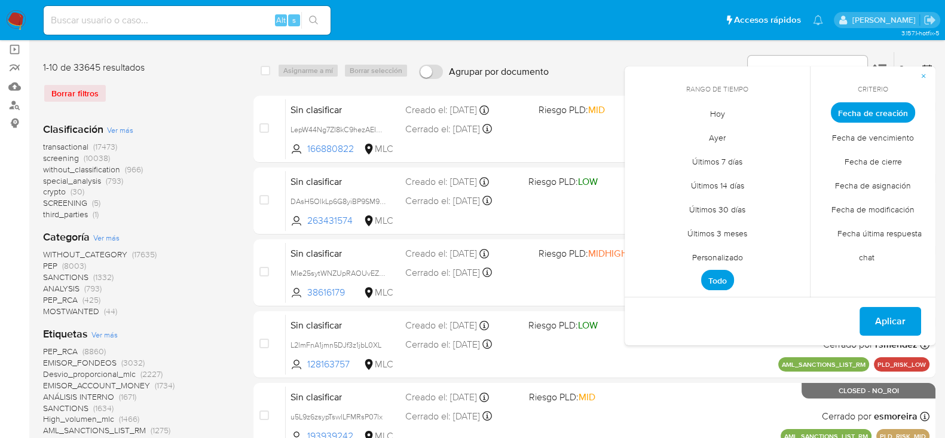
click at [718, 258] on span "Personalizado" at bounding box center [718, 257] width 76 height 25
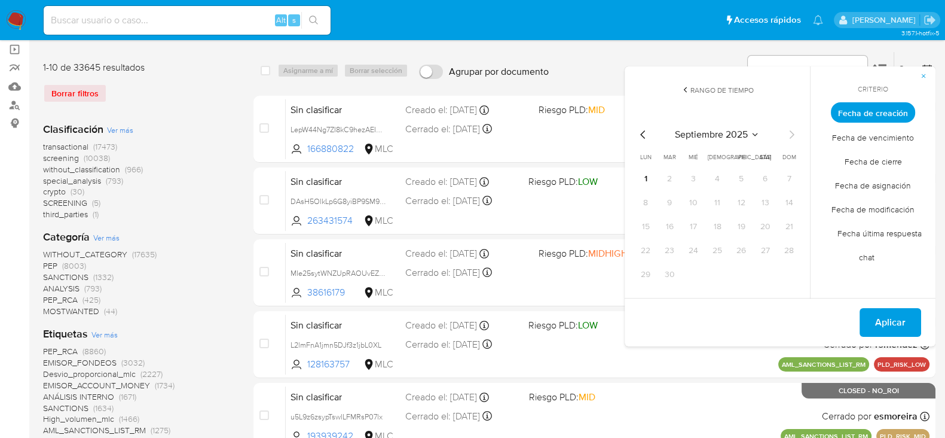
click at [646, 136] on icon "Mes anterior" at bounding box center [643, 134] width 14 height 14
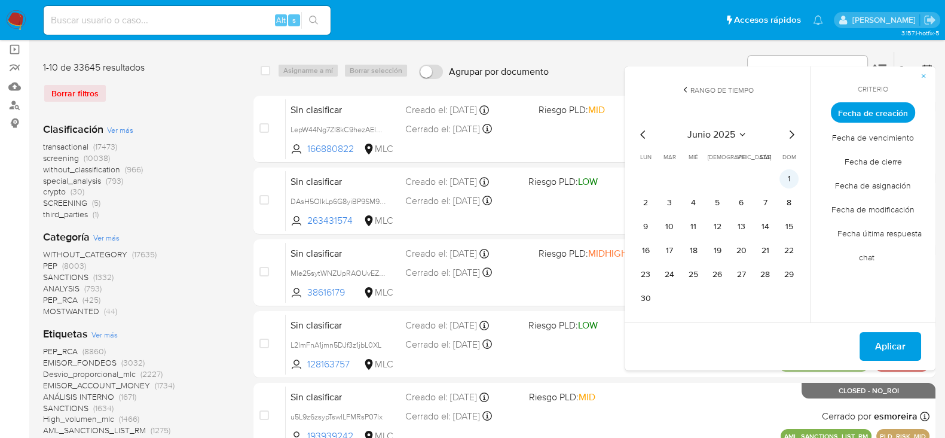
click at [790, 178] on button "1" at bounding box center [789, 178] width 19 height 19
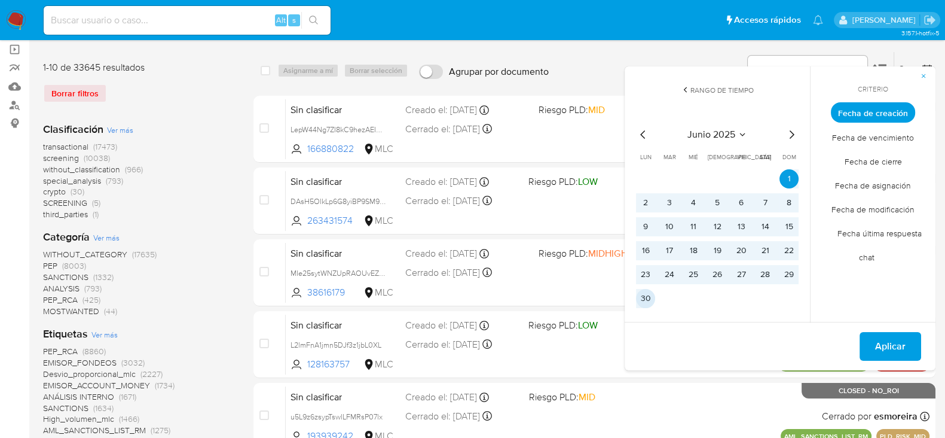
click at [647, 300] on button "30" at bounding box center [645, 298] width 19 height 19
click at [880, 354] on span "Aplicar" at bounding box center [890, 346] width 30 height 26
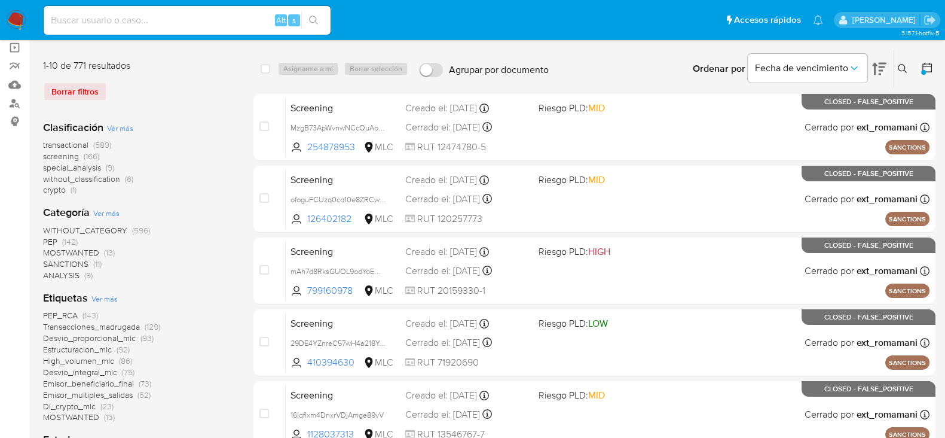
scroll to position [87, 0]
click at [97, 176] on span "without_classification" at bounding box center [81, 179] width 77 height 12
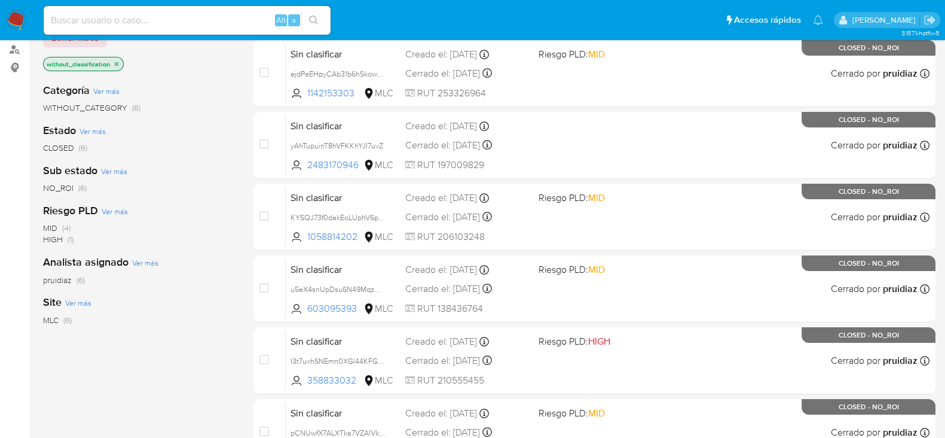
scroll to position [248, 0]
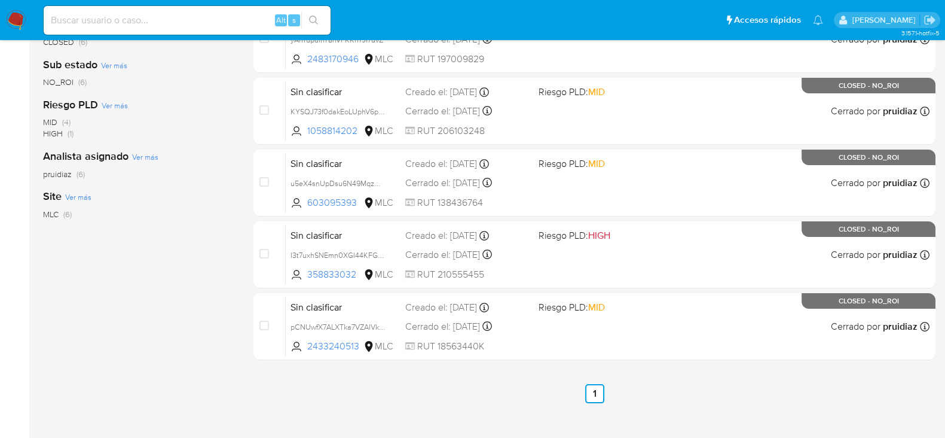
click at [24, 24] on img at bounding box center [16, 20] width 20 height 20
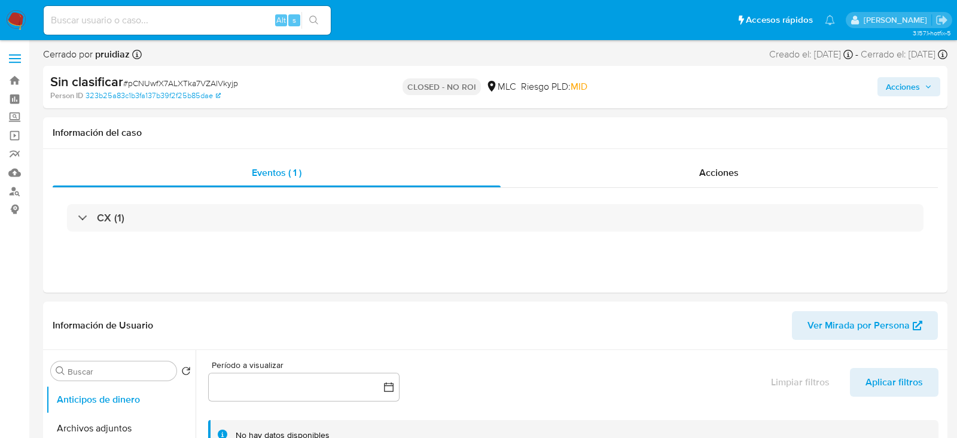
select select "10"
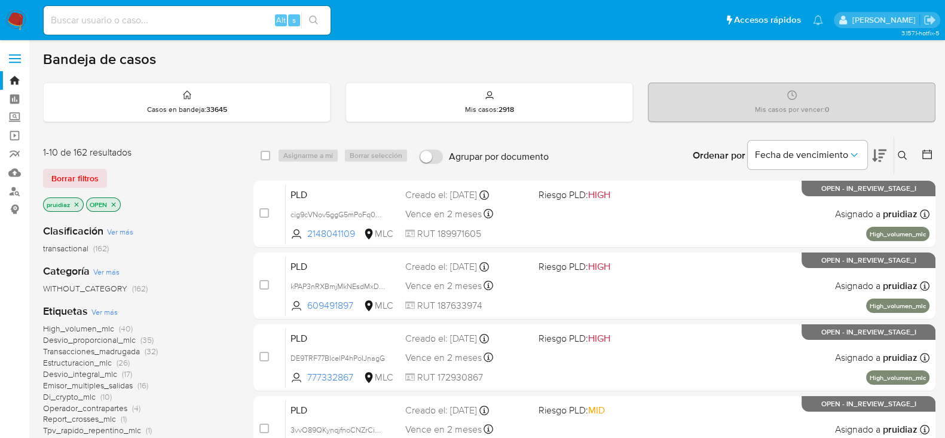
click at [872, 159] on icon at bounding box center [879, 155] width 14 height 14
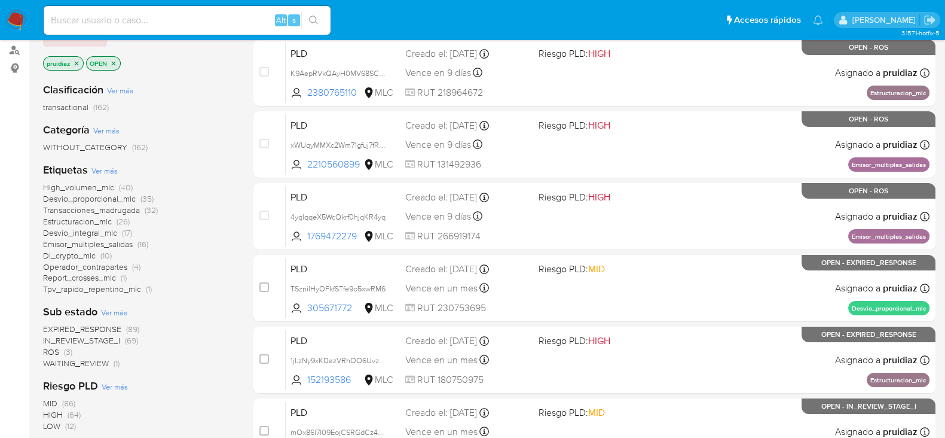
scroll to position [154, 0]
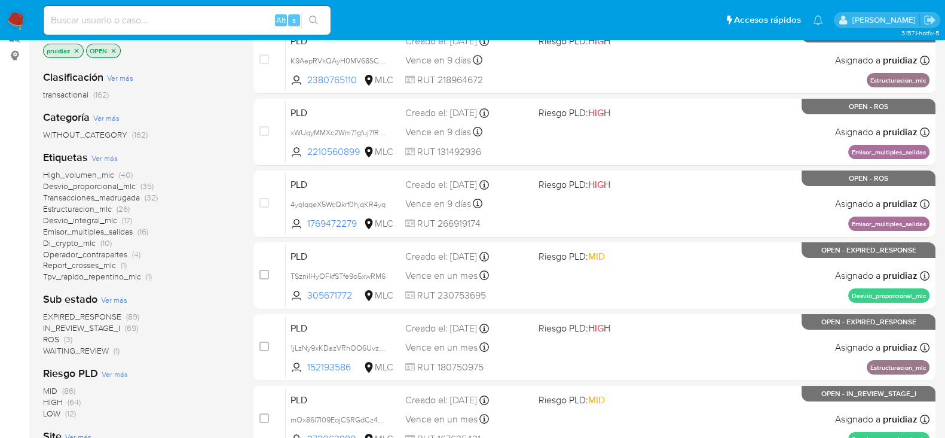
click at [84, 345] on span "WAITING_REVIEW" at bounding box center [76, 350] width 66 height 12
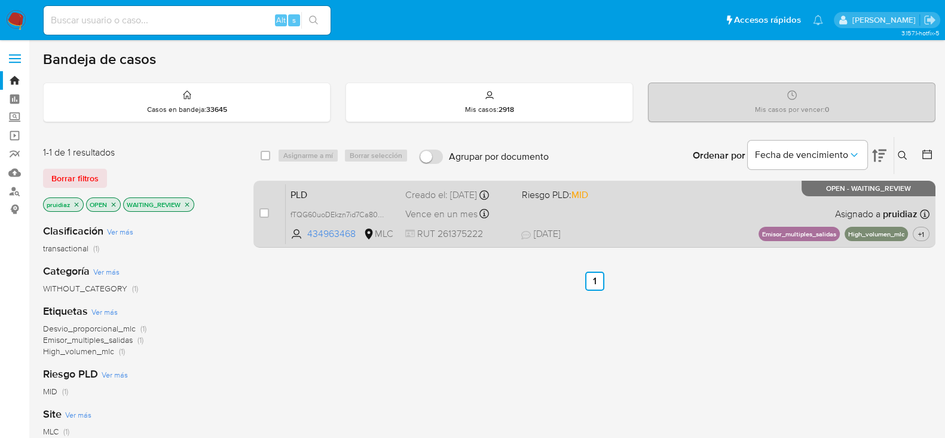
click at [709, 219] on div "PLD fTQG60uoDEkzn7id7Ca80ekS 434963468 MLC Riesgo PLD: MID Creado el: 12/07/202…" at bounding box center [608, 214] width 644 height 60
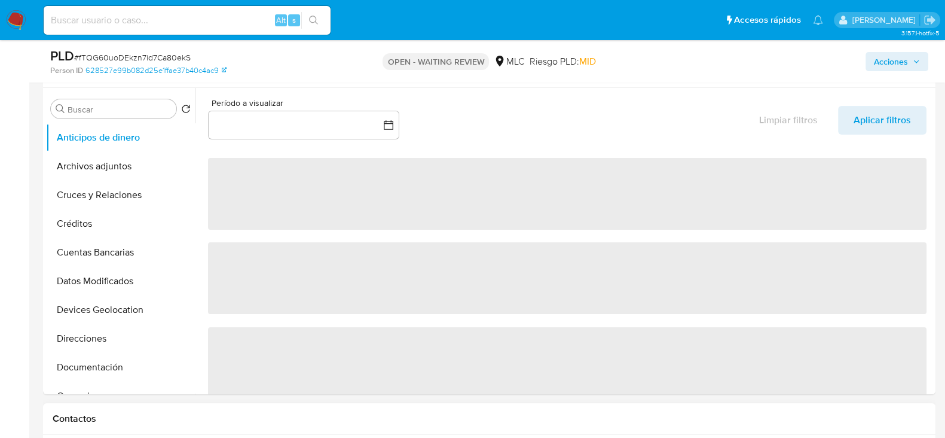
select select "10"
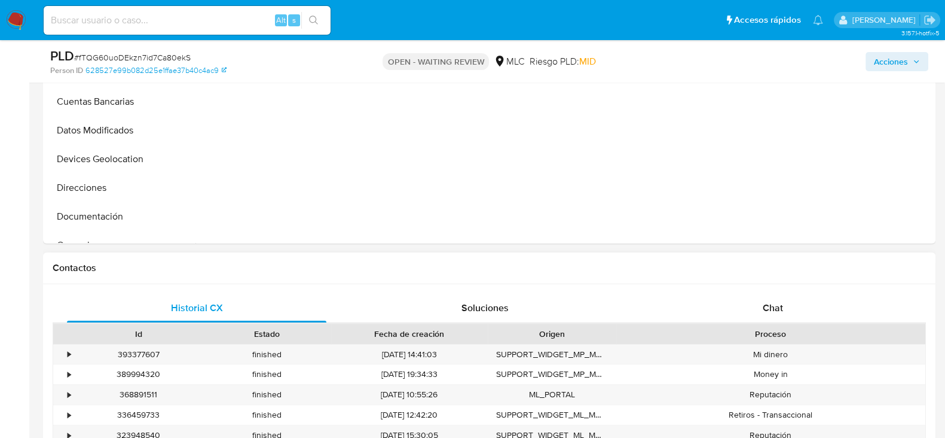
scroll to position [377, 0]
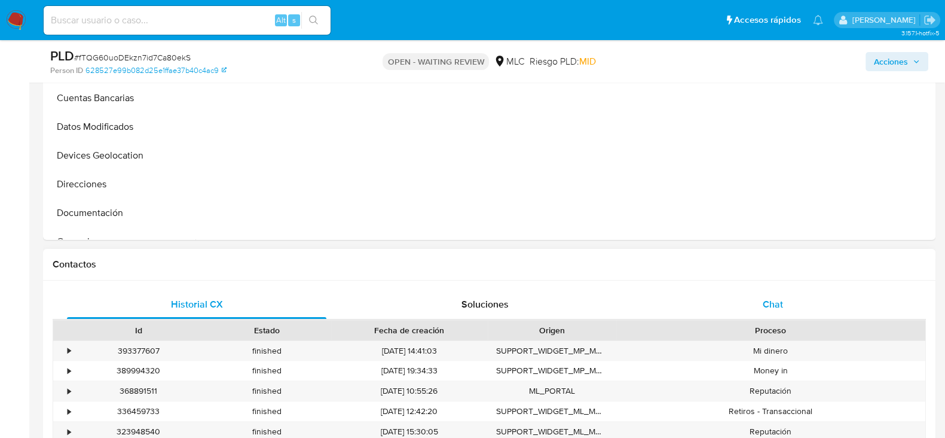
drag, startPoint x: 767, startPoint y: 300, endPoint x: 780, endPoint y: 308, distance: 15.8
click at [780, 308] on span "Chat" at bounding box center [773, 304] width 20 height 14
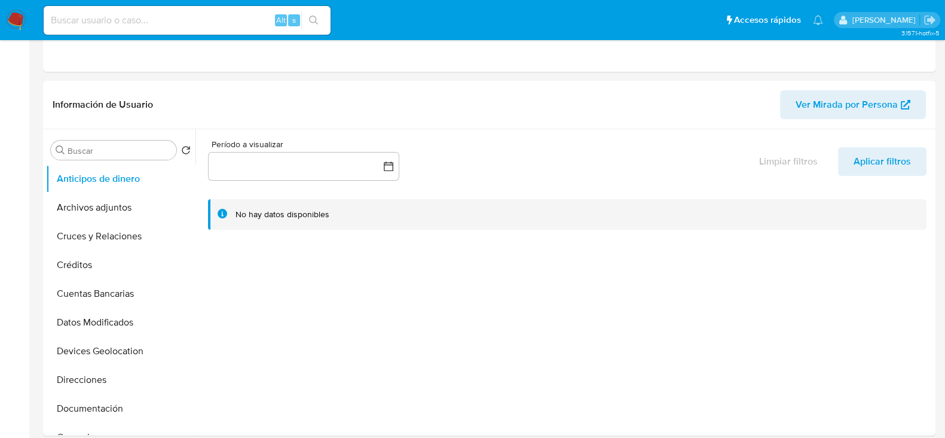
scroll to position [0, 0]
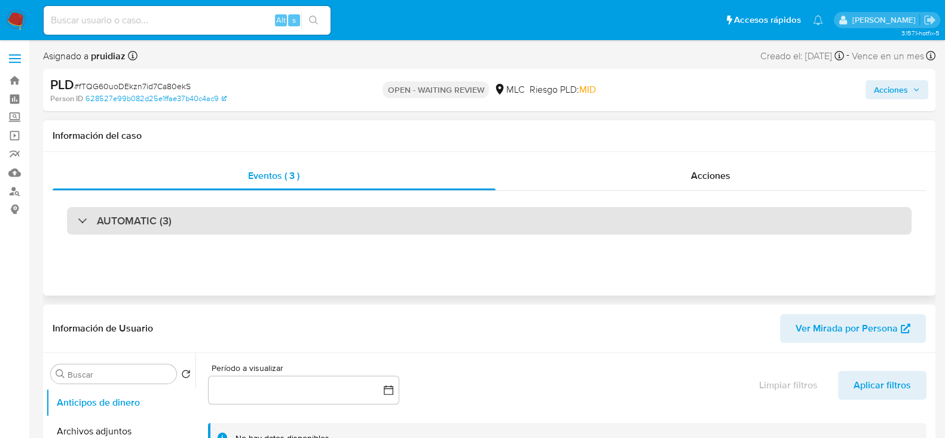
click at [212, 225] on div "AUTOMATIC (3)" at bounding box center [489, 221] width 845 height 28
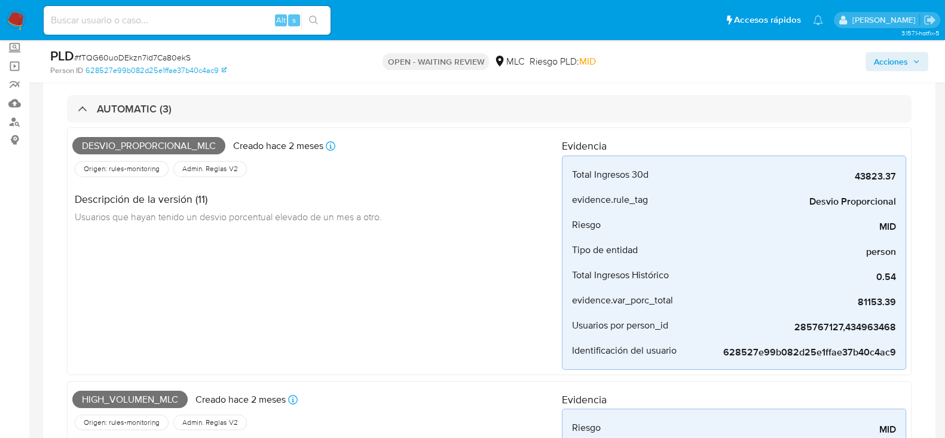
scroll to position [43, 0]
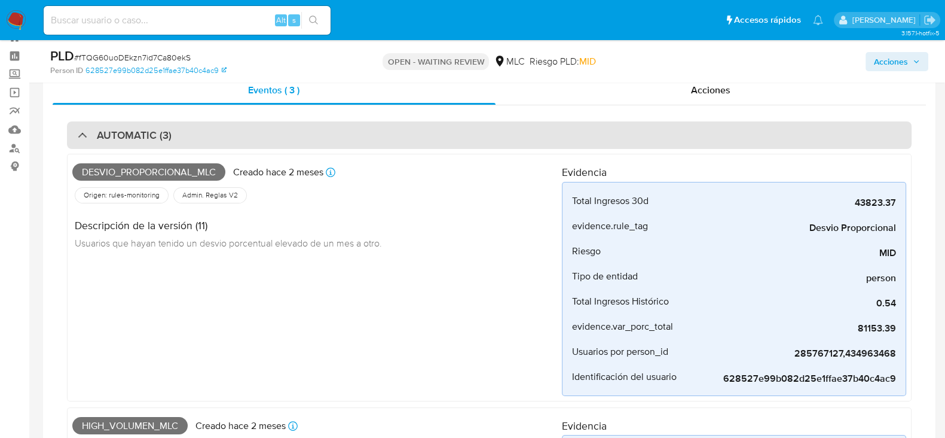
click at [118, 132] on h3 "AUTOMATIC (3)" at bounding box center [134, 135] width 75 height 13
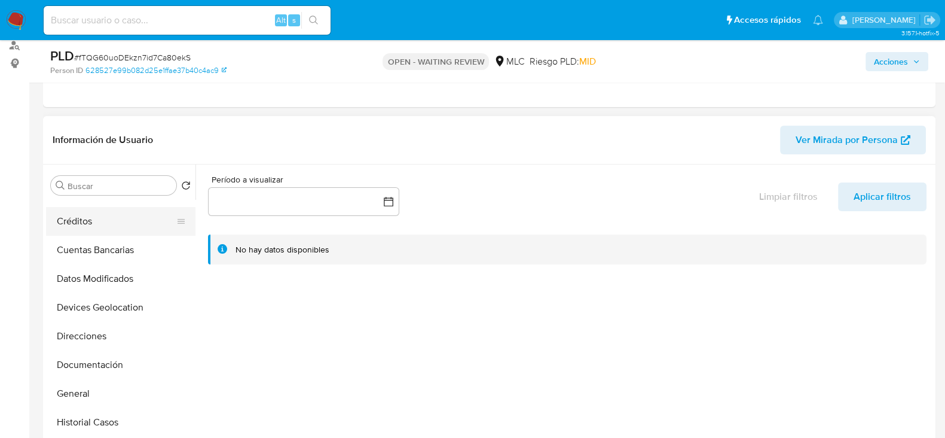
scroll to position [80, 0]
click at [88, 349] on button "Documentación" at bounding box center [116, 363] width 140 height 29
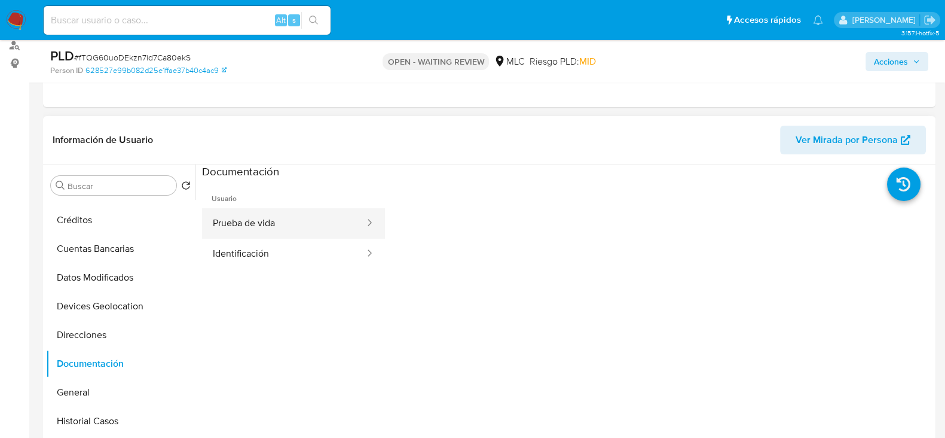
click at [271, 230] on button "Prueba de vida" at bounding box center [284, 223] width 164 height 30
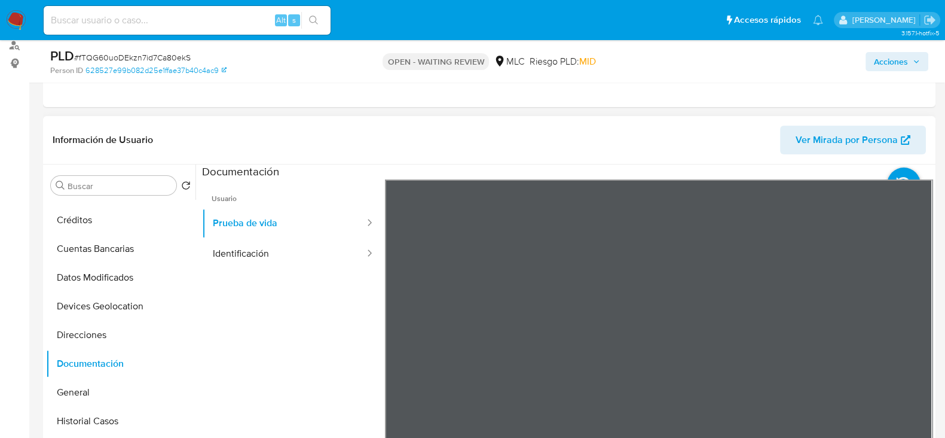
scroll to position [224, 0]
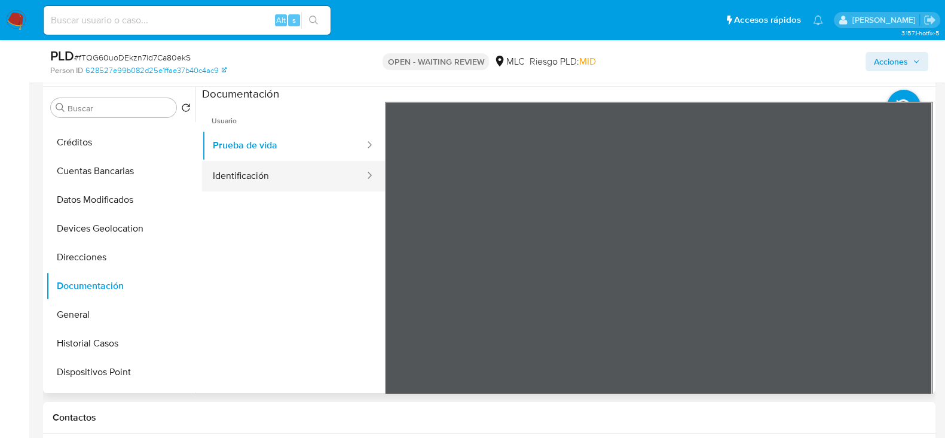
click at [292, 190] on button "Identificación" at bounding box center [284, 176] width 164 height 30
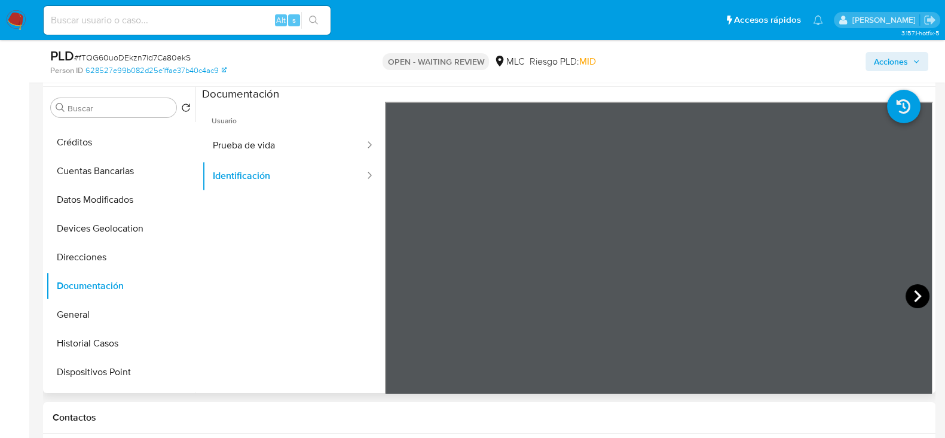
click at [907, 288] on icon at bounding box center [918, 296] width 24 height 24
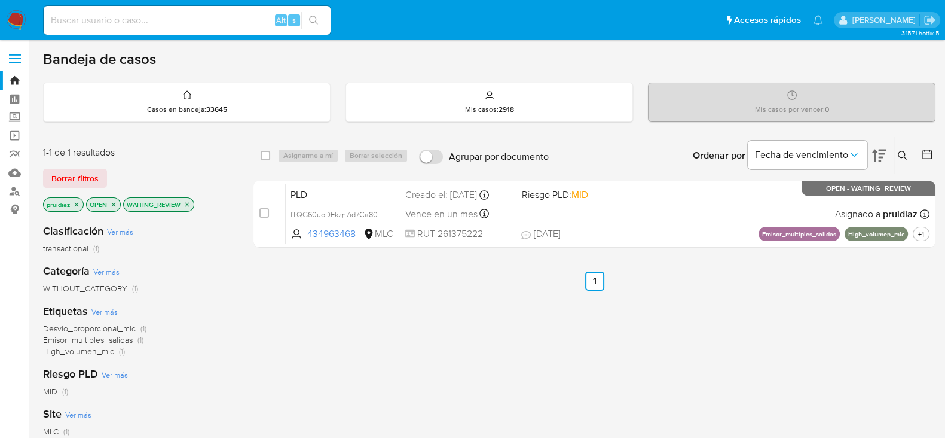
click at [16, 26] on img at bounding box center [16, 20] width 20 height 20
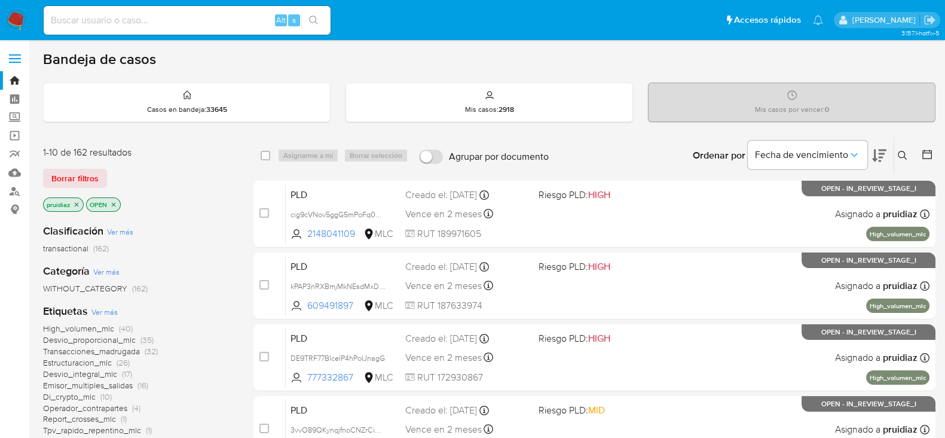
click at [880, 155] on icon at bounding box center [879, 155] width 14 height 14
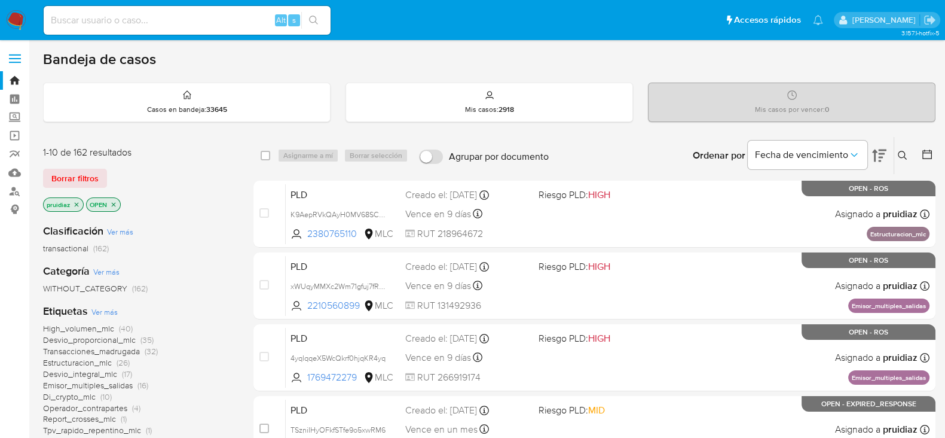
click at [881, 162] on button at bounding box center [879, 155] width 14 height 37
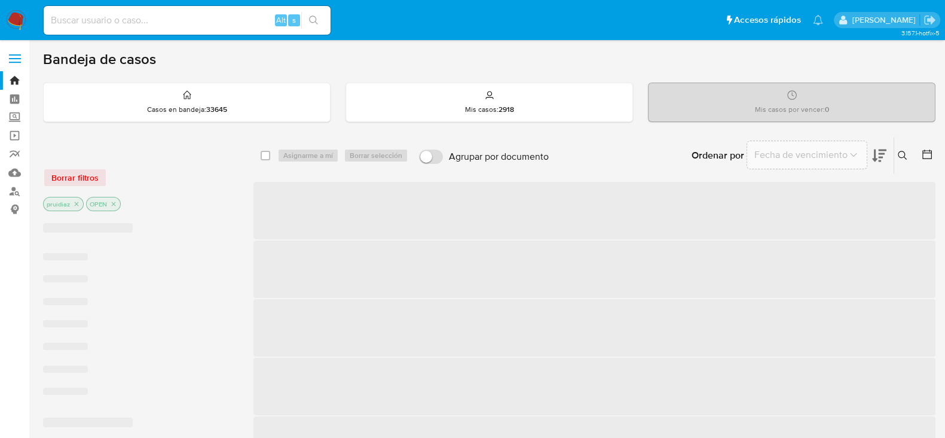
click at [881, 162] on button at bounding box center [879, 155] width 14 height 37
